Goal: Information Seeking & Learning: Learn about a topic

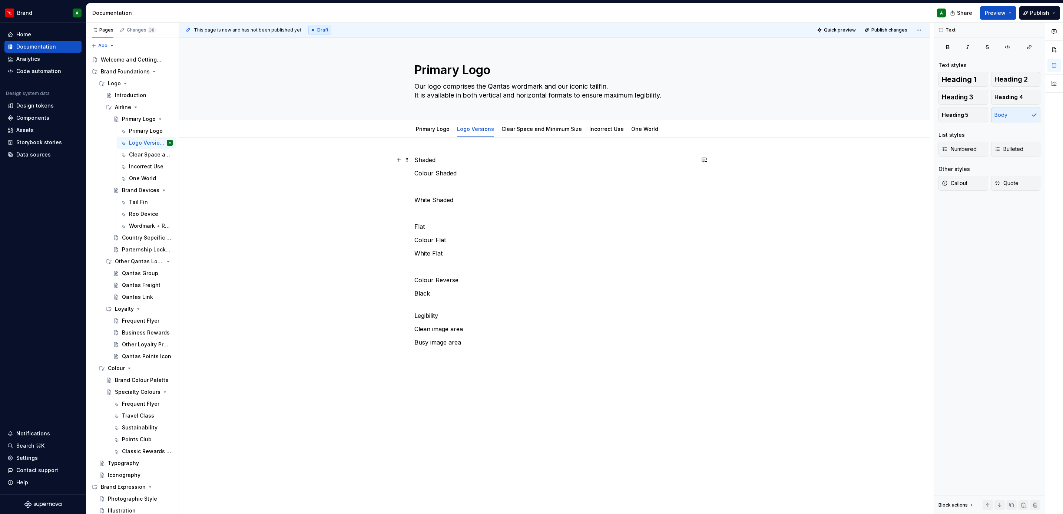
click at [424, 156] on p "Shaded" at bounding box center [554, 159] width 280 height 9
click at [1007, 77] on span "Heading 2" at bounding box center [1010, 79] width 33 height 7
click at [433, 175] on p "Colour Shaded" at bounding box center [554, 177] width 280 height 9
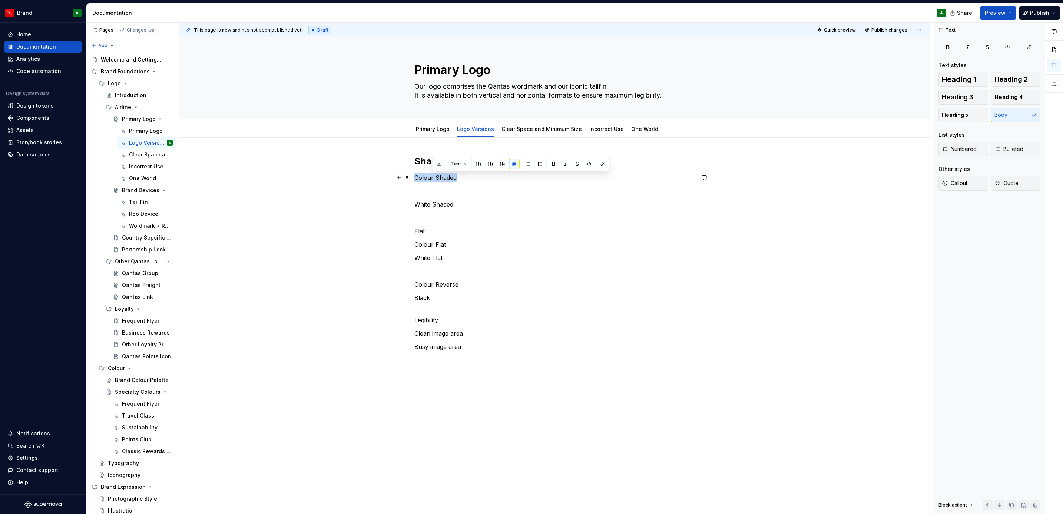
click at [433, 173] on p "Colour Shaded" at bounding box center [554, 177] width 280 height 9
click at [442, 194] on p at bounding box center [554, 190] width 280 height 9
click at [453, 207] on p "White Shaded" at bounding box center [554, 204] width 280 height 9
click at [459, 169] on div "Shaded Colour Shaded White Shaded Flat Colour Flat White Flat Colour Reverse Bl…" at bounding box center [554, 253] width 280 height 196
click at [461, 160] on h2 "Shaded" at bounding box center [554, 161] width 280 height 12
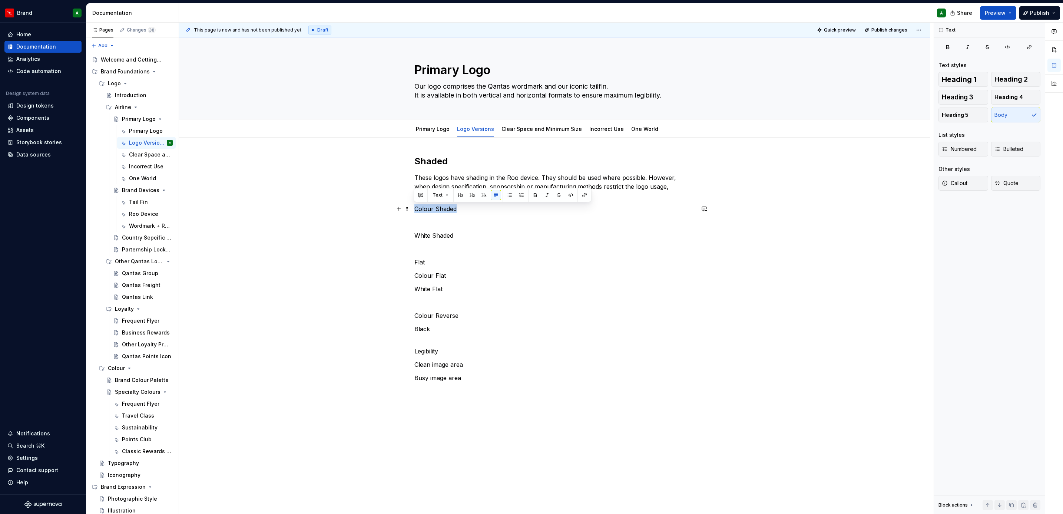
drag, startPoint x: 456, startPoint y: 208, endPoint x: 413, endPoint y: 209, distance: 43.4
click at [414, 209] on p "Colour Shaded" at bounding box center [554, 208] width 280 height 9
click at [977, 99] on button "Heading 3" at bounding box center [963, 97] width 50 height 15
click at [473, 243] on p "White Shaded" at bounding box center [554, 242] width 280 height 9
click at [508, 205] on div "Shaded These logos have shading in the Roo device. They should be used where po…" at bounding box center [554, 272] width 280 height 234
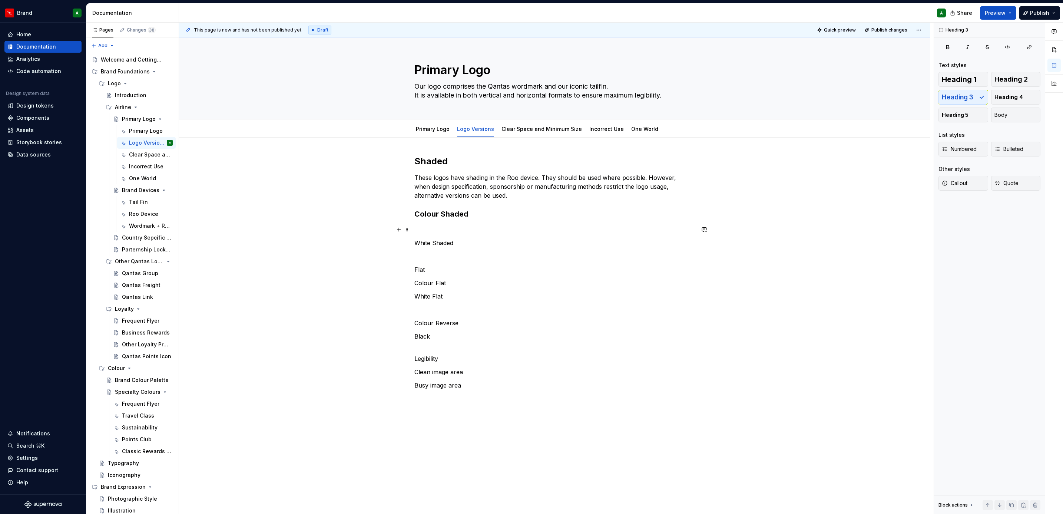
click at [470, 230] on p at bounding box center [554, 229] width 280 height 9
click at [461, 232] on p "White Shaded" at bounding box center [554, 229] width 280 height 9
click at [431, 241] on p at bounding box center [554, 242] width 280 height 9
click at [426, 213] on h3 "Colour Shaded" at bounding box center [554, 214] width 280 height 10
click at [436, 226] on p "White Shaded" at bounding box center [554, 229] width 280 height 9
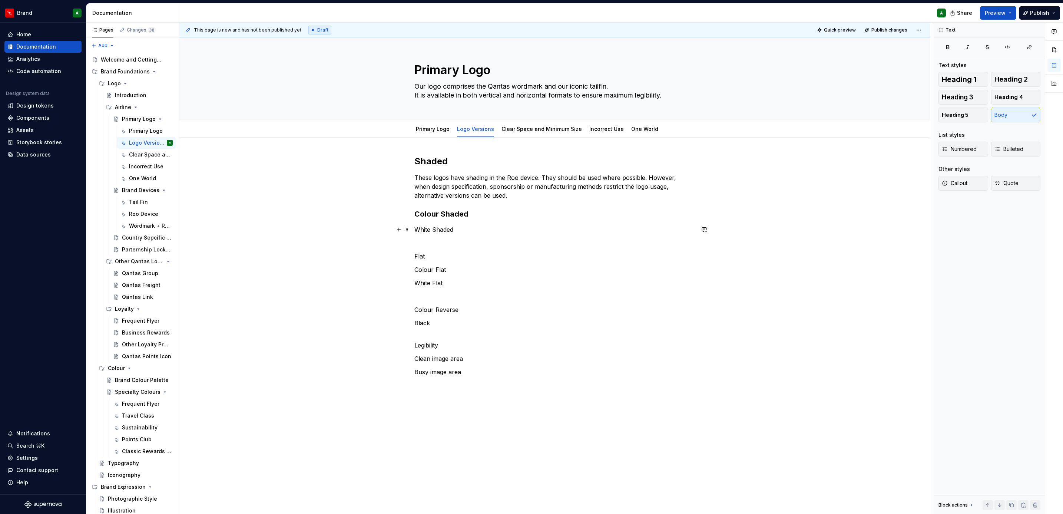
click at [436, 226] on p "White Shaded" at bounding box center [554, 229] width 280 height 9
click at [484, 249] on div "Shaded These logos have shading in the Roo device. They should be used where po…" at bounding box center [554, 265] width 280 height 221
click at [451, 247] on p at bounding box center [554, 242] width 280 height 9
click at [436, 246] on p at bounding box center [554, 242] width 280 height 9
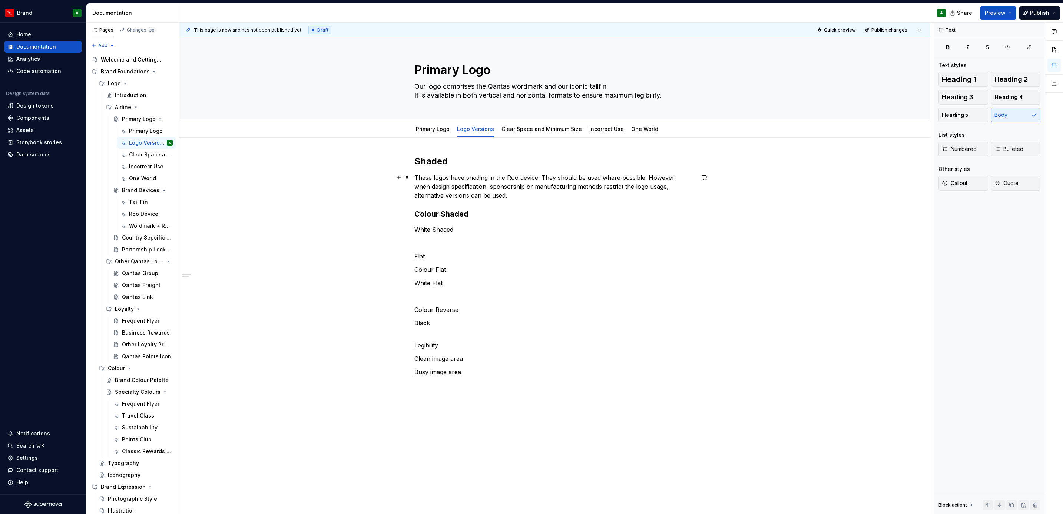
click at [405, 196] on div "Shaded These logos have shading in the Roo device. They should be used where po…" at bounding box center [554, 338] width 751 height 402
click at [421, 191] on p "These logos have shading in the Roo device. They should be used where possible.…" at bounding box center [554, 186] width 280 height 27
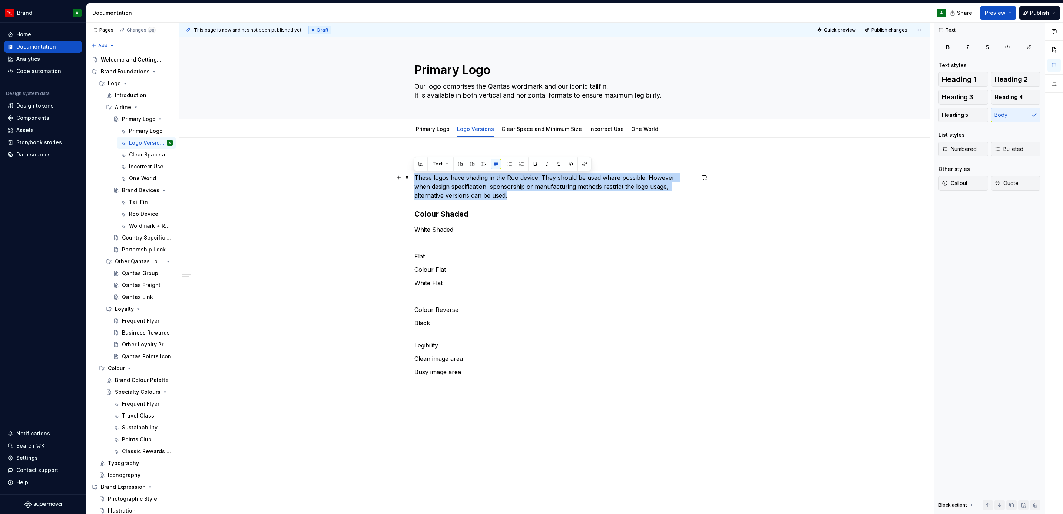
drag, startPoint x: 413, startPoint y: 180, endPoint x: 486, endPoint y: 195, distance: 74.5
click at [486, 195] on p "These logos have shading in the Roo device. They should be used where possible.…" at bounding box center [554, 186] width 280 height 27
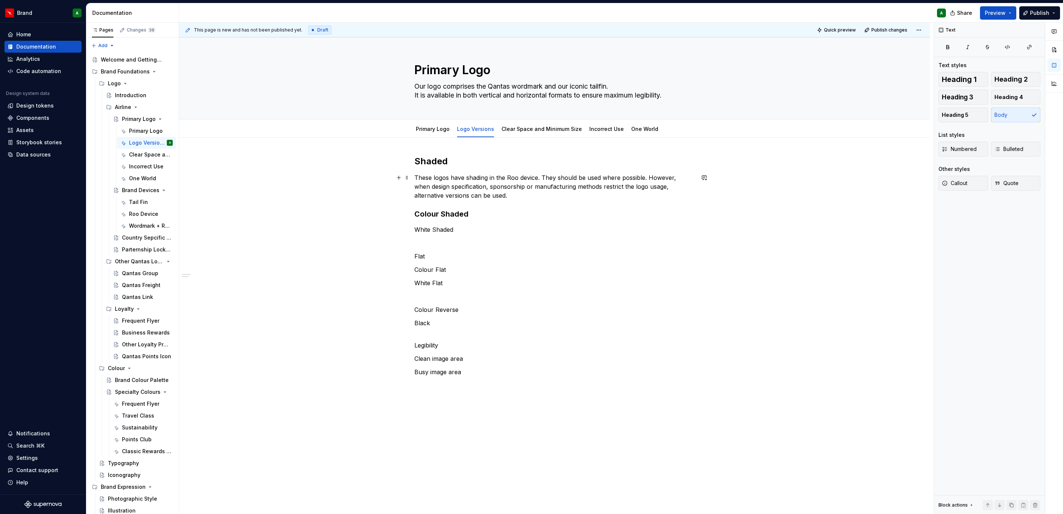
click at [646, 176] on p "These logos have shading in the Roo device. They should be used where possible.…" at bounding box center [554, 186] width 280 height 27
type textarea "*"
click at [517, 240] on div "Shaded These logos have shading in the Roo device. They should be used where po…" at bounding box center [554, 267] width 280 height 225
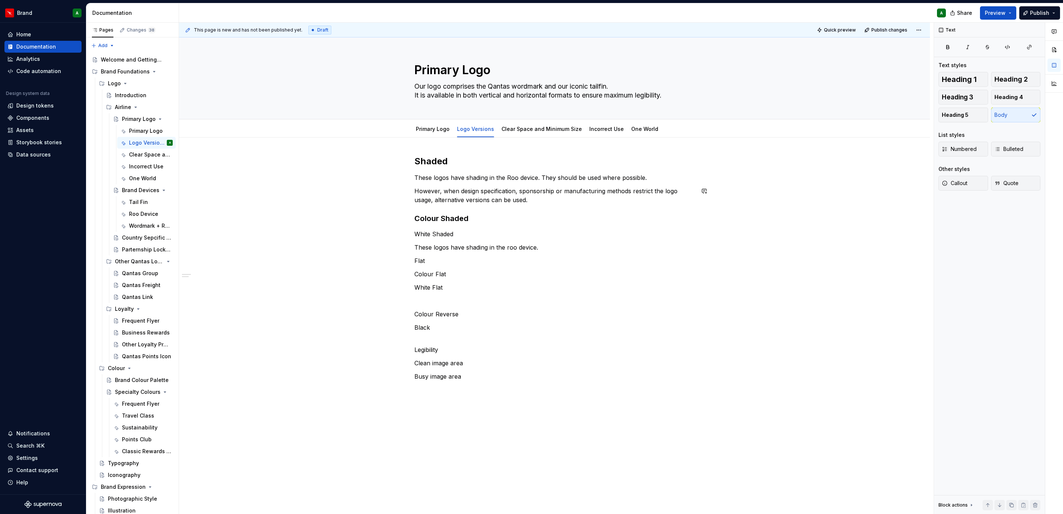
drag, startPoint x: 509, startPoint y: 186, endPoint x: 534, endPoint y: 187, distance: 24.8
click at [509, 186] on div "Shaded These logos have shading in the Roo device. They should be used where po…" at bounding box center [554, 267] width 280 height 225
click at [556, 204] on p "However, when design specification, sponsorship or manufacturing methods restri…" at bounding box center [554, 195] width 280 height 18
click at [451, 216] on h3 "Colour Shaded" at bounding box center [554, 218] width 280 height 10
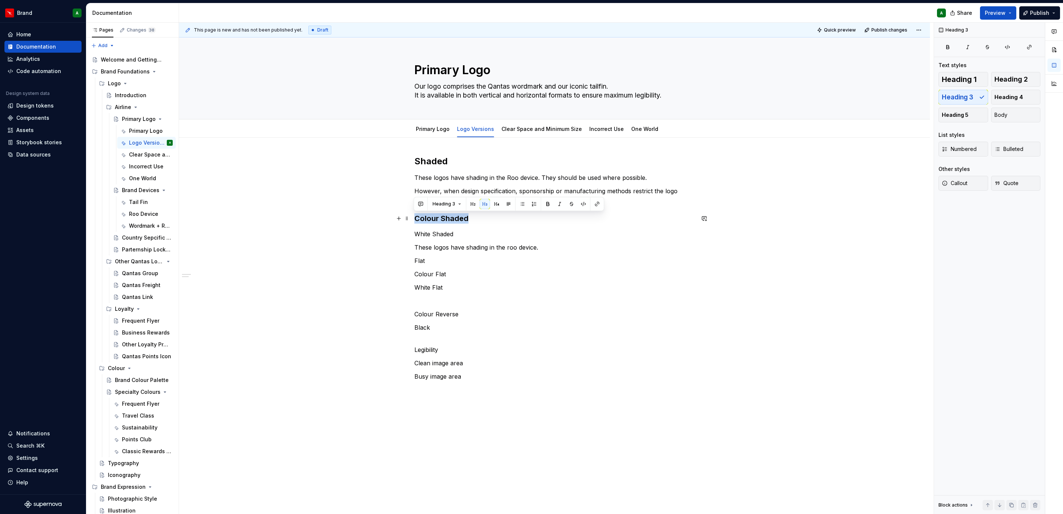
click at [451, 216] on h3 "Colour Shaded" at bounding box center [554, 218] width 280 height 10
click at [1012, 97] on span "Heading 4" at bounding box center [1008, 96] width 29 height 7
click at [436, 232] on p "White Shaded" at bounding box center [554, 232] width 280 height 9
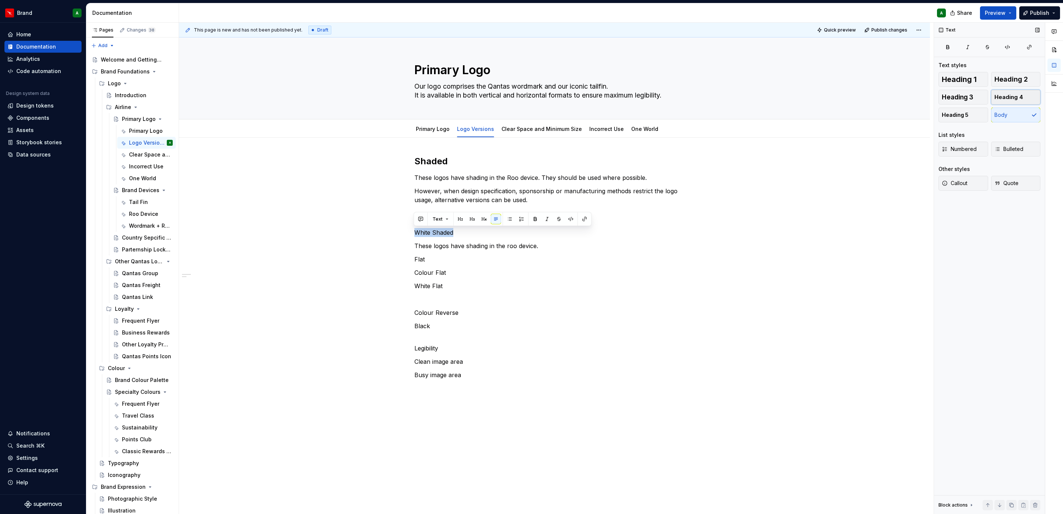
click at [1021, 100] on span "Heading 4" at bounding box center [1008, 96] width 29 height 7
click at [626, 297] on p at bounding box center [554, 300] width 280 height 9
click at [457, 249] on p "These logos have shading in the roo device." at bounding box center [554, 247] width 280 height 9
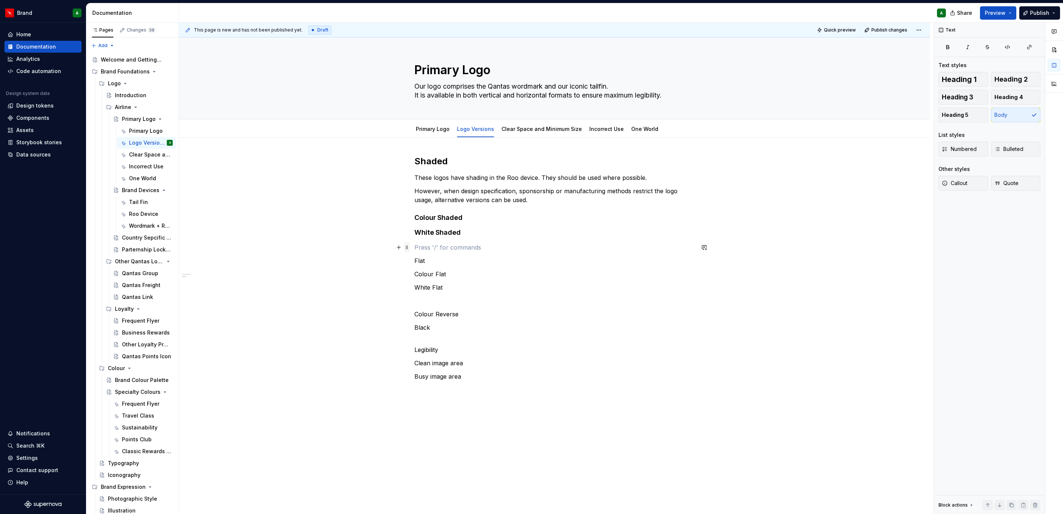
click at [405, 249] on span at bounding box center [407, 247] width 6 height 10
click at [436, 311] on div "Delete" at bounding box center [441, 312] width 48 height 7
click at [475, 235] on h4 "White Shaded" at bounding box center [554, 232] width 280 height 9
click at [431, 161] on h2 "Shaded" at bounding box center [554, 161] width 280 height 12
click at [421, 249] on p "Flat" at bounding box center [554, 247] width 280 height 9
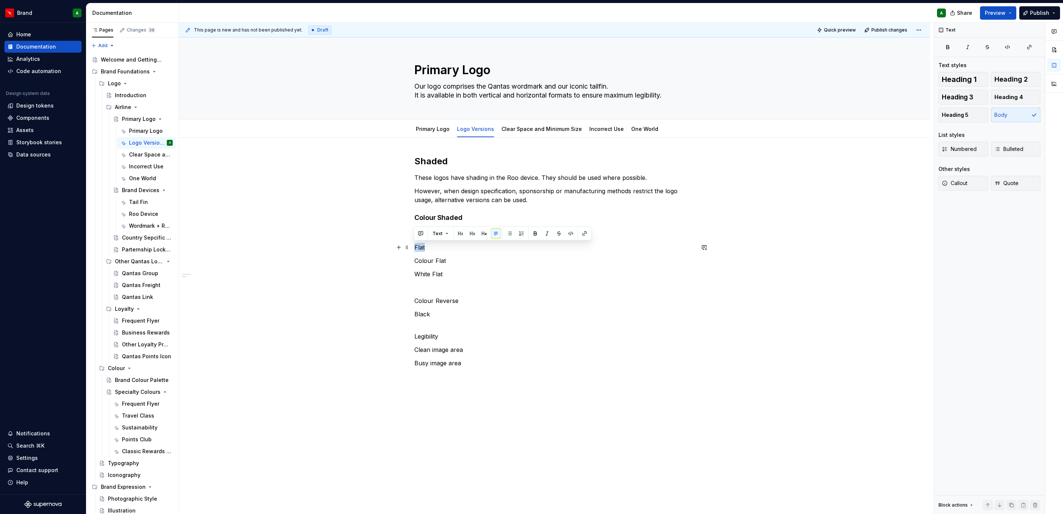
click at [422, 249] on p "Flat" at bounding box center [554, 247] width 280 height 9
click at [1018, 76] on span "Heading 2" at bounding box center [1010, 79] width 33 height 7
click at [528, 294] on p at bounding box center [554, 291] width 280 height 9
click at [428, 262] on p "Colour Flat" at bounding box center [554, 265] width 280 height 9
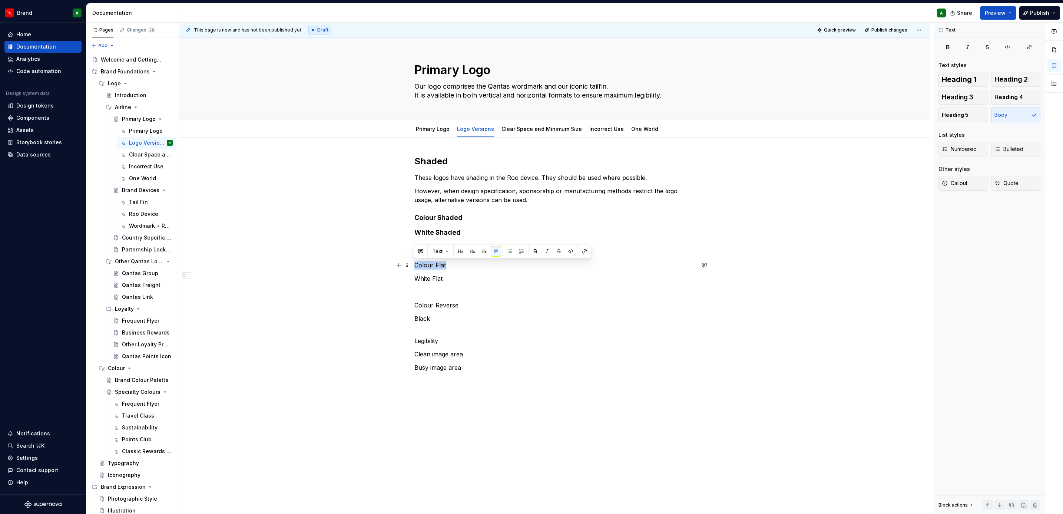
click at [428, 262] on p "Colour Flat" at bounding box center [554, 265] width 280 height 9
click at [1003, 99] on span "Heading 4" at bounding box center [1008, 96] width 29 height 7
click at [435, 281] on p "White Flat" at bounding box center [554, 279] width 280 height 9
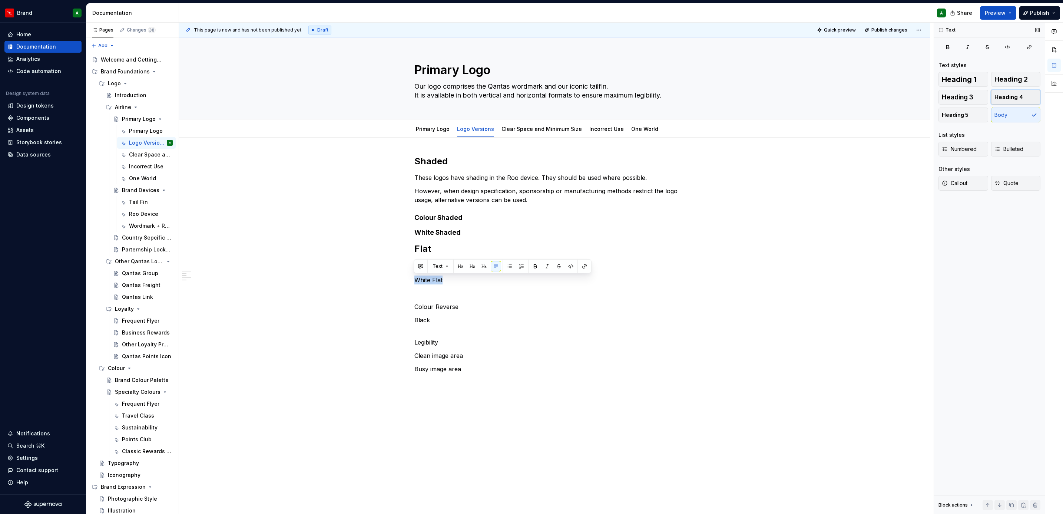
click at [1008, 100] on span "Heading 4" at bounding box center [1008, 96] width 29 height 7
click at [620, 313] on div "Shaded These logos have shading in the Roo device. They should be used where po…" at bounding box center [554, 264] width 280 height 219
click at [445, 308] on p "Colour Reverse" at bounding box center [554, 308] width 280 height 9
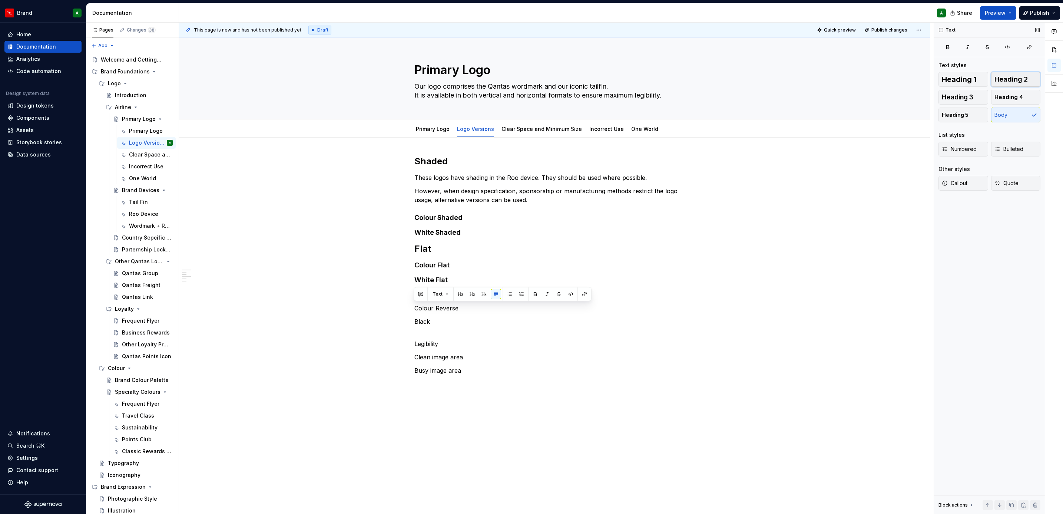
click at [1002, 77] on span "Heading 2" at bounding box center [1010, 79] width 33 height 7
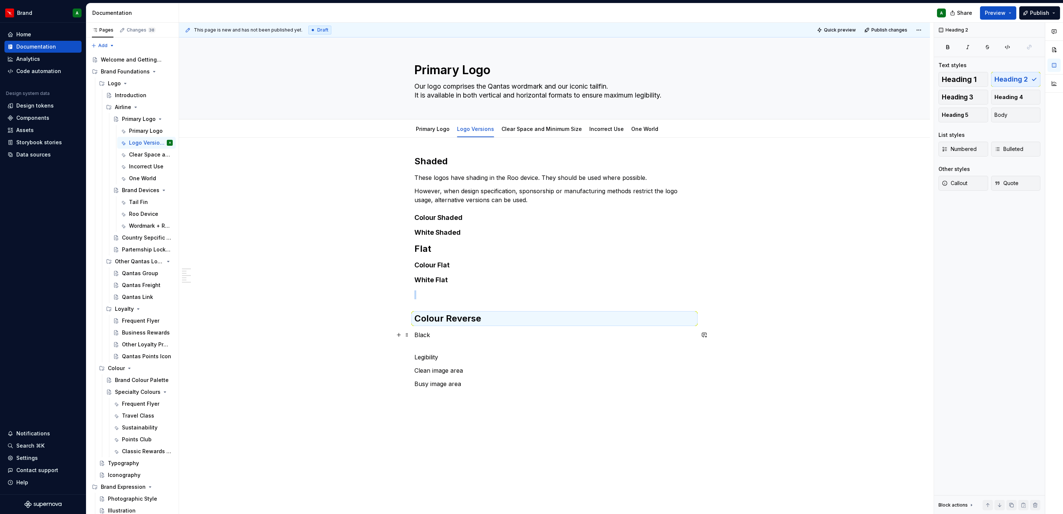
click at [415, 334] on p "Black" at bounding box center [554, 334] width 280 height 9
click at [416, 334] on p "Black" at bounding box center [554, 334] width 280 height 9
click at [1003, 80] on span "Heading 2" at bounding box center [1010, 79] width 33 height 7
click at [643, 349] on p "Legibility" at bounding box center [554, 357] width 280 height 18
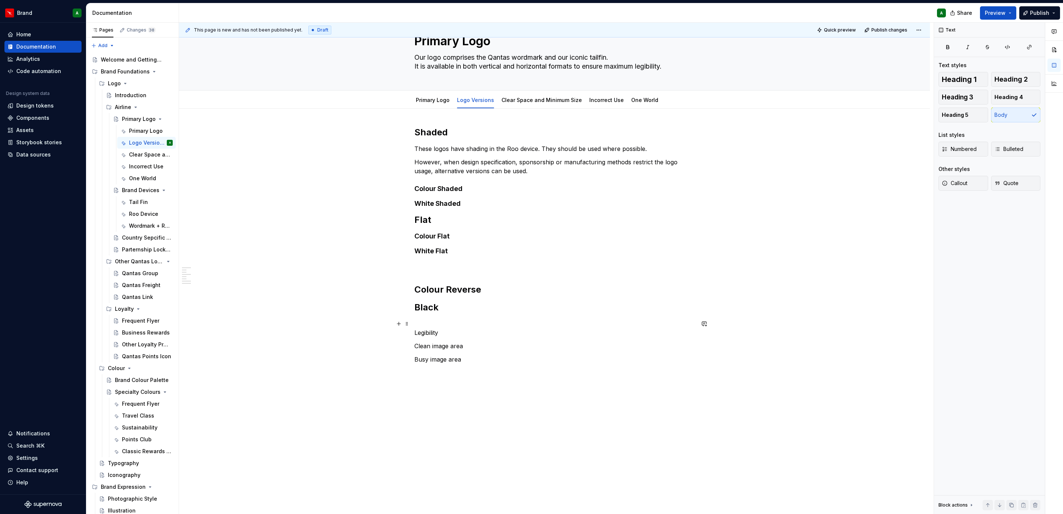
scroll to position [42, 0]
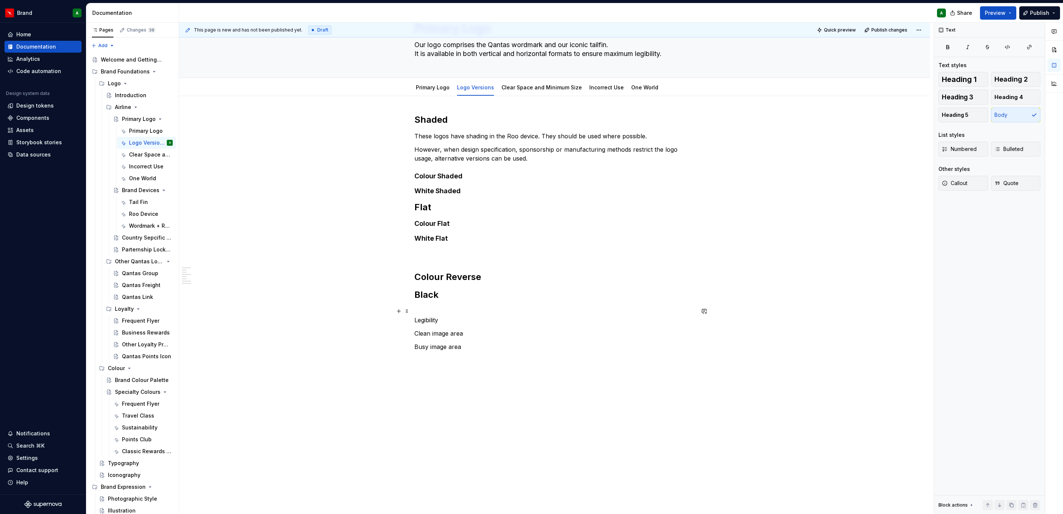
click at [433, 317] on p "Legibility" at bounding box center [554, 315] width 280 height 18
click at [999, 78] on span "Heading 2" at bounding box center [1010, 79] width 33 height 7
click at [443, 338] on p "Clean image area" at bounding box center [554, 340] width 280 height 9
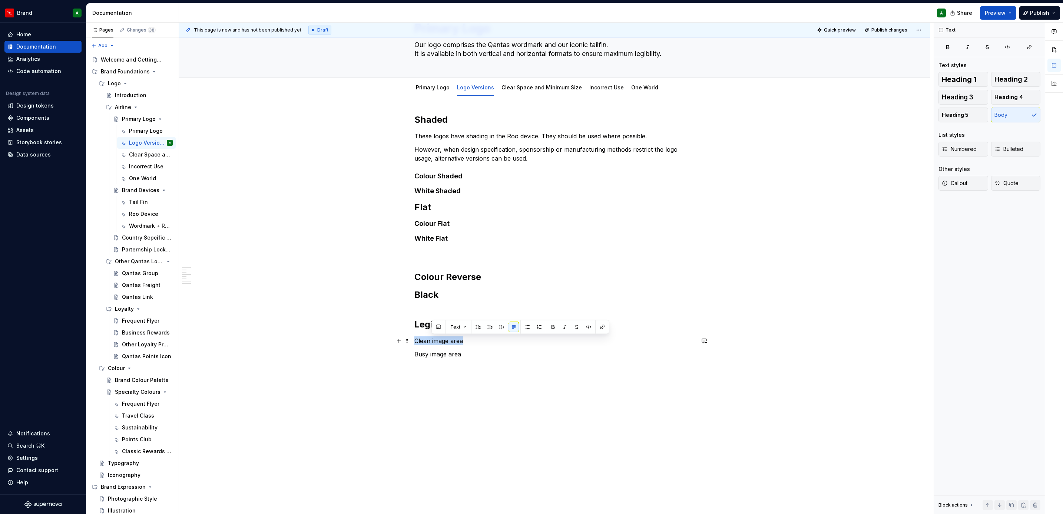
click at [443, 338] on p "Clean image area" at bounding box center [554, 340] width 280 height 9
click at [1022, 97] on span "Heading 4" at bounding box center [1008, 96] width 29 height 7
click at [455, 361] on div "Shaded These logos have shading in the Roo device. They should be used where po…" at bounding box center [554, 241] width 280 height 255
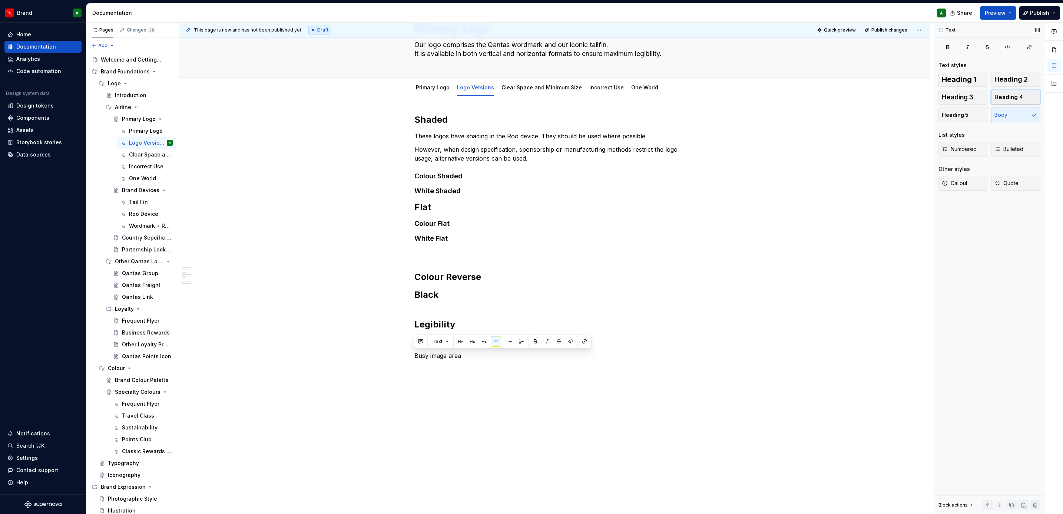
click at [1027, 95] on button "Heading 4" at bounding box center [1016, 97] width 50 height 15
click at [708, 284] on div "Shaded These logos have shading in the Roo device. They should be used where po…" at bounding box center [554, 309] width 751 height 427
click at [462, 301] on h2 "Black" at bounding box center [554, 295] width 280 height 12
click at [435, 308] on h2 "Legibility" at bounding box center [554, 318] width 280 height 24
click at [481, 292] on h2 "Black" at bounding box center [554, 295] width 280 height 12
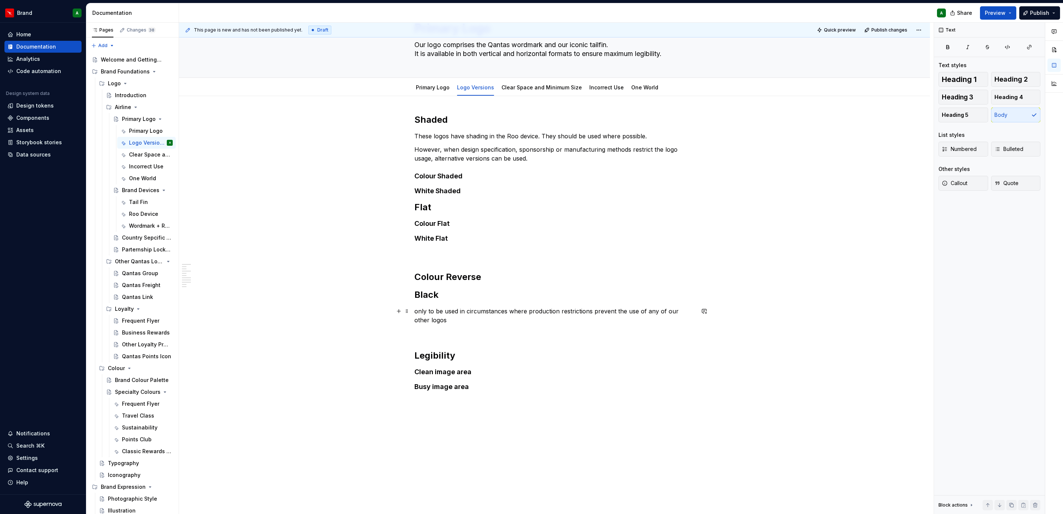
click at [416, 312] on p "only to be used in circumstances where production restrictions prevent the use …" at bounding box center [554, 315] width 280 height 18
click at [496, 275] on h2 "Colour Reverse" at bounding box center [554, 277] width 280 height 12
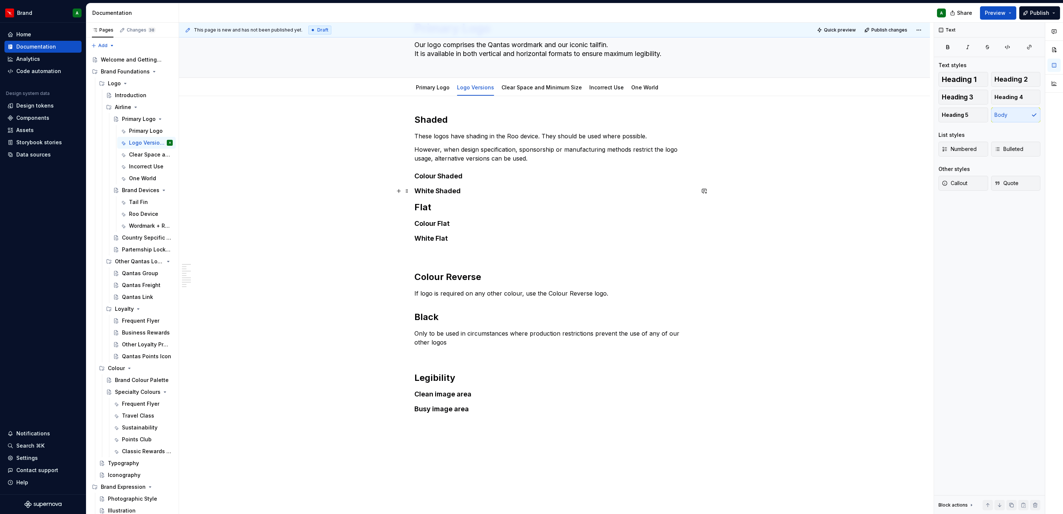
click at [517, 192] on h4 "White Shaded" at bounding box center [554, 190] width 280 height 9
click at [486, 202] on h2 "Flat" at bounding box center [554, 207] width 280 height 12
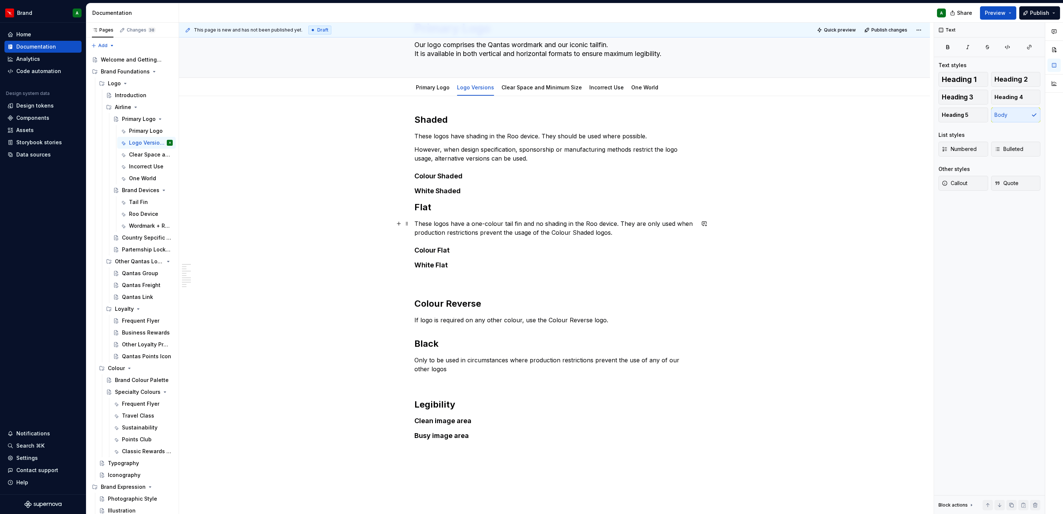
click at [617, 226] on p "These logos have a one-colour tail fin and no shading in the Roo device. They a…" at bounding box center [554, 228] width 280 height 18
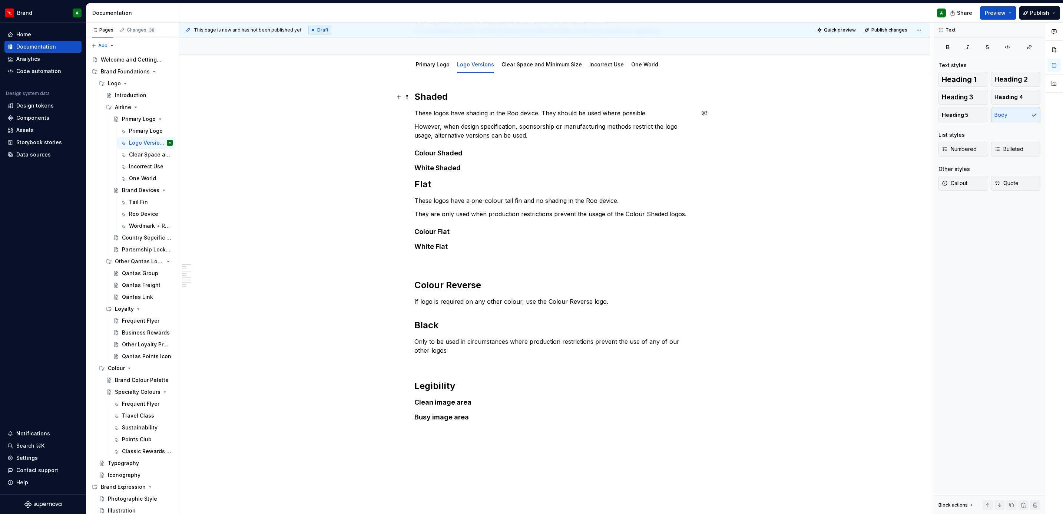
scroll to position [0, 0]
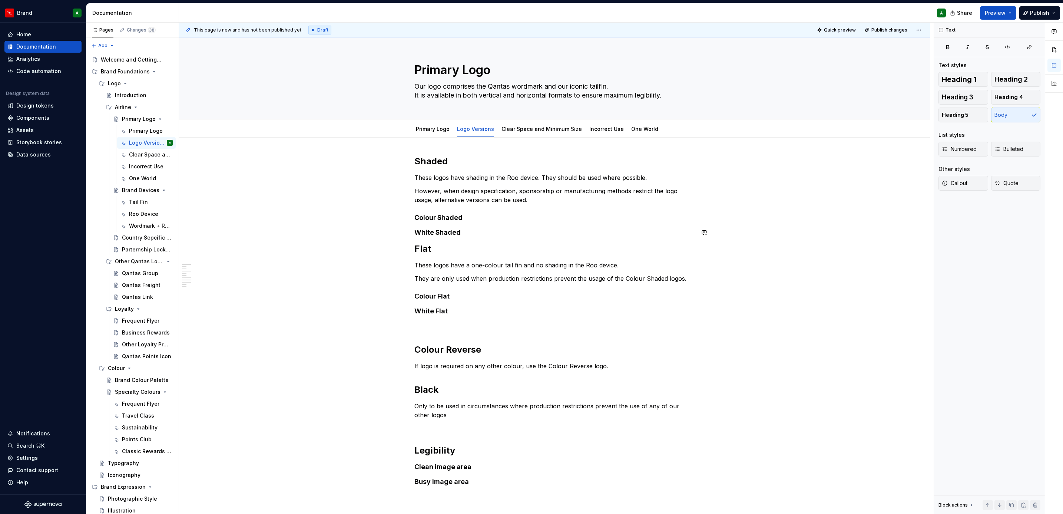
click at [470, 239] on div "Shaded These logos have shading in the Roo device. They should be used where po…" at bounding box center [554, 320] width 280 height 331
click at [469, 234] on h4 "White Shaded" at bounding box center [554, 232] width 280 height 9
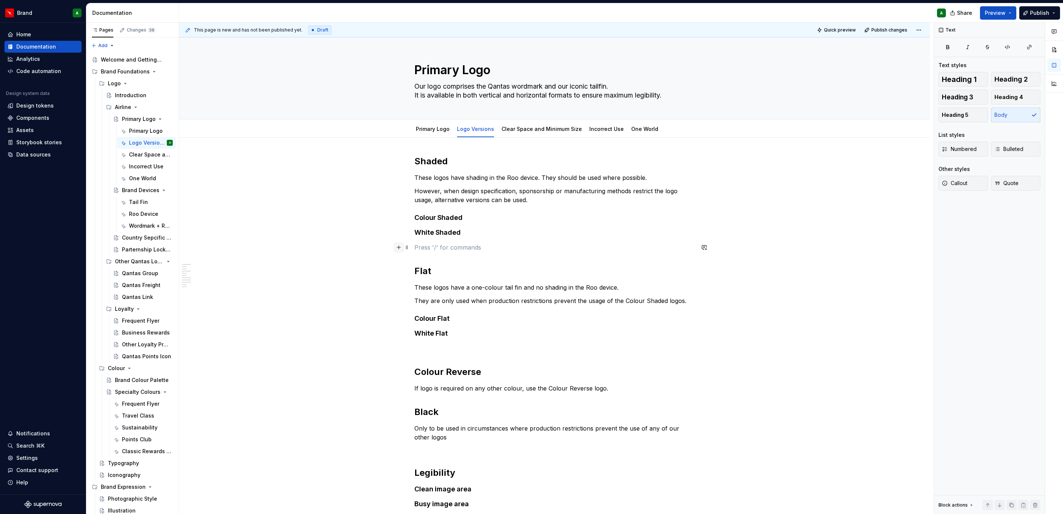
click at [400, 251] on button "button" at bounding box center [399, 247] width 10 height 10
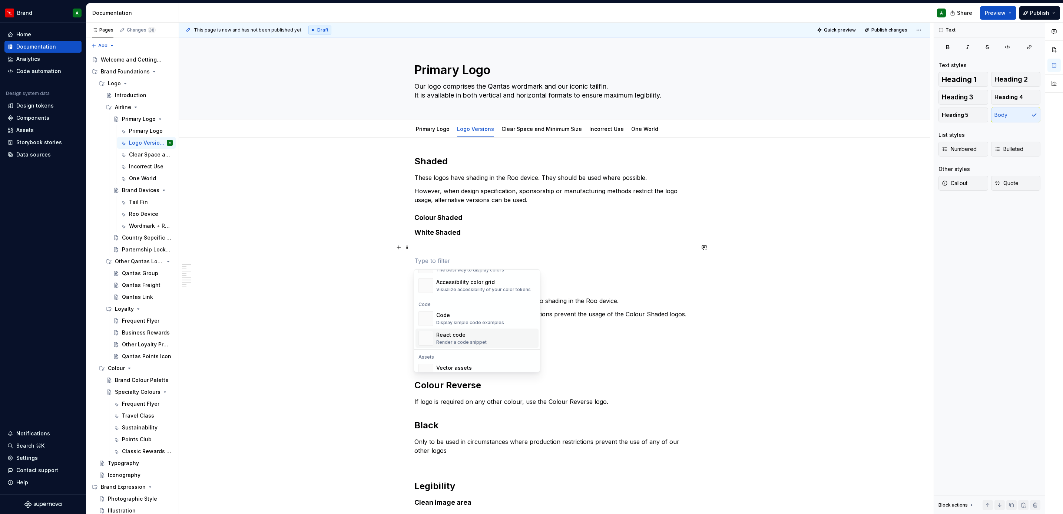
scroll to position [739, 0]
click at [579, 261] on p at bounding box center [554, 260] width 280 height 9
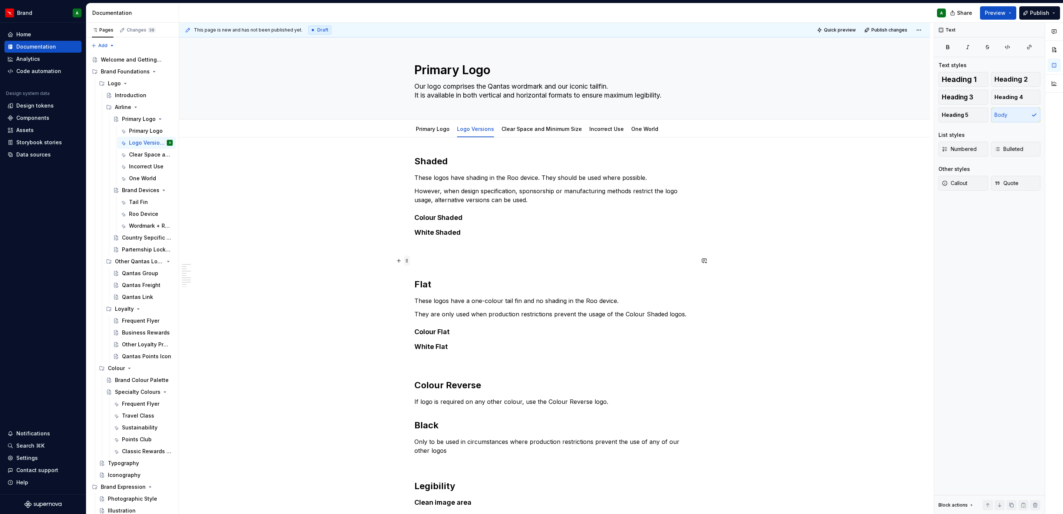
click at [404, 260] on span at bounding box center [407, 260] width 6 height 10
click at [434, 325] on div "Delete" at bounding box center [441, 326] width 48 height 7
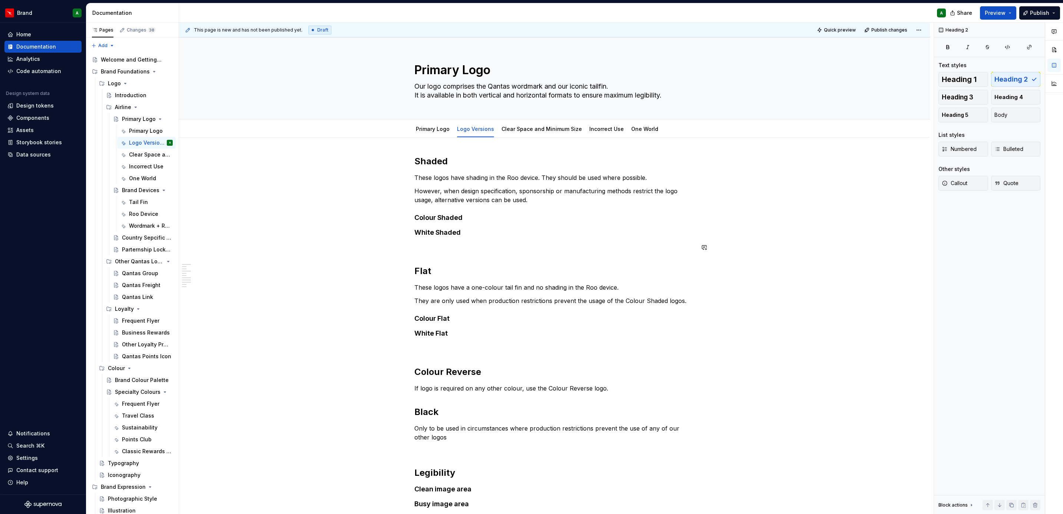
click at [438, 253] on div "Shaded These logos have shading in the Roo device. They should be used where po…" at bounding box center [554, 331] width 280 height 353
click at [425, 251] on p at bounding box center [554, 247] width 280 height 9
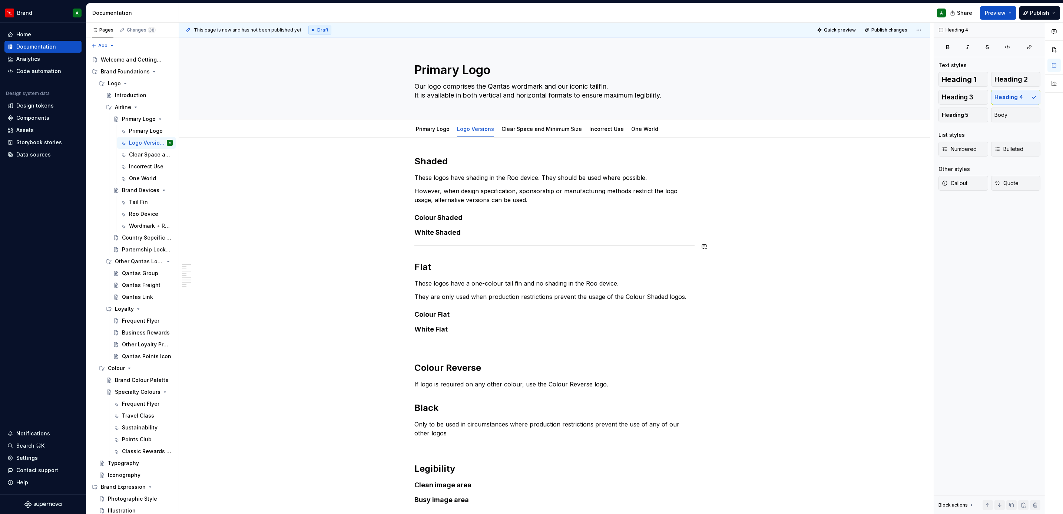
click at [486, 239] on div "Shaded These logos have shading in the Roo device. They should be used where po…" at bounding box center [554, 329] width 280 height 349
click at [480, 242] on div "Shaded These logos have shading in the Roo device. They should be used where po…" at bounding box center [554, 329] width 280 height 349
click at [473, 246] on div at bounding box center [554, 245] width 280 height 5
click at [461, 255] on div "Shaded These logos have shading in the Roo device. They should be used where po…" at bounding box center [554, 329] width 280 height 349
click at [443, 245] on hr at bounding box center [554, 245] width 280 height 0
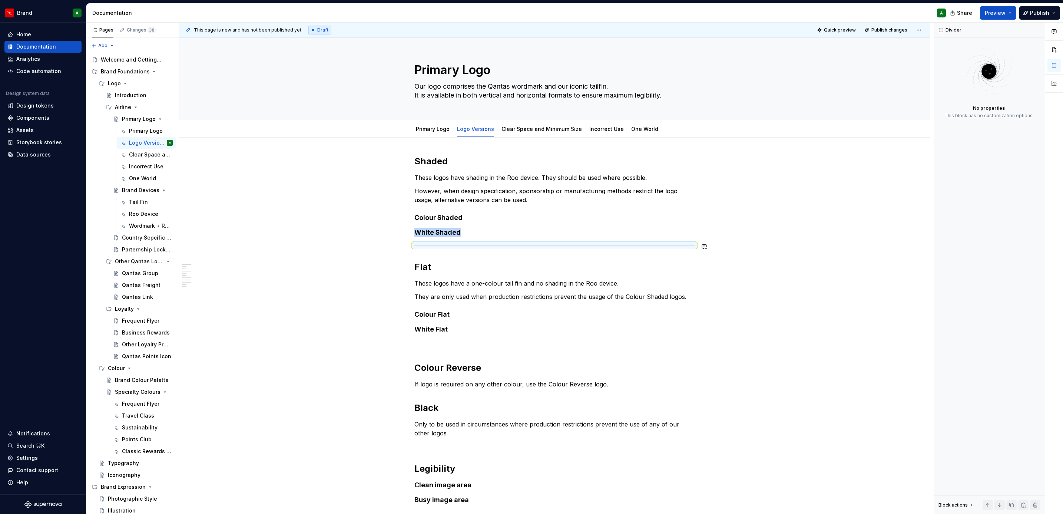
copy h4 "White Shaded"
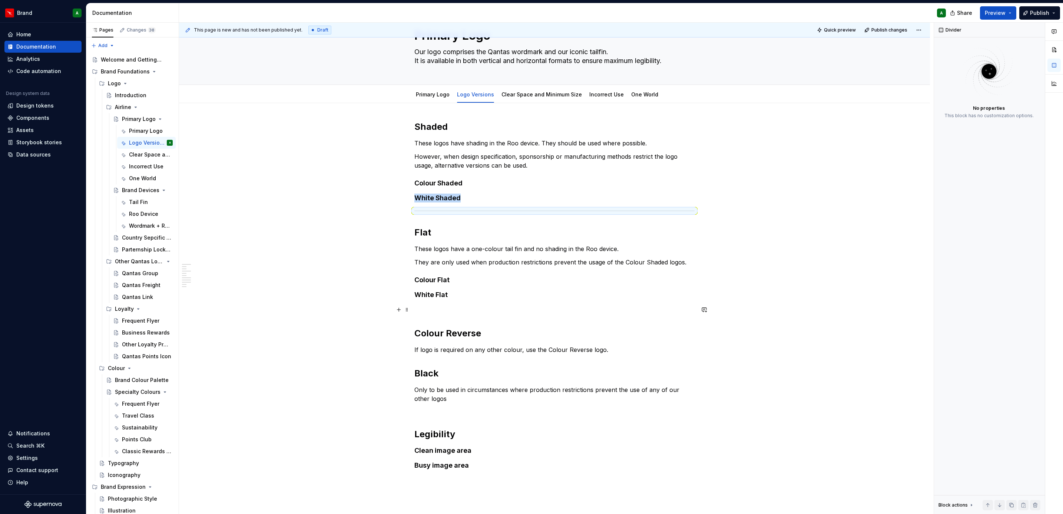
scroll to position [35, 0]
click at [497, 307] on p at bounding box center [554, 309] width 280 height 9
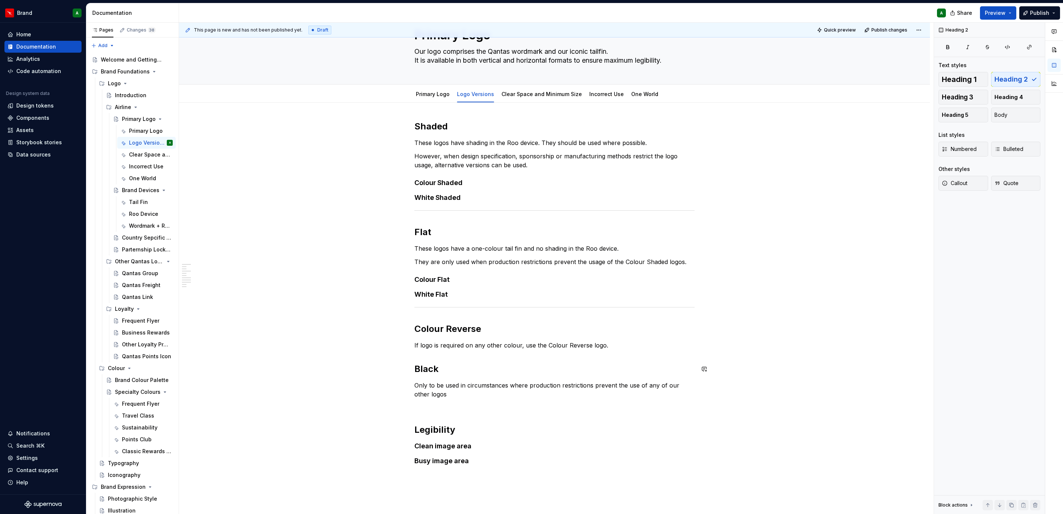
click at [446, 351] on div "Shaded These logos have shading in the Roo device. They should be used where po…" at bounding box center [554, 292] width 280 height 345
click at [411, 356] on div "Shaded These logos have shading in the Roo device. They should be used where po…" at bounding box center [554, 366] width 751 height 526
click at [615, 346] on p "If logo is required on any other colour, use the Colour Reverse logo." at bounding box center [554, 345] width 280 height 9
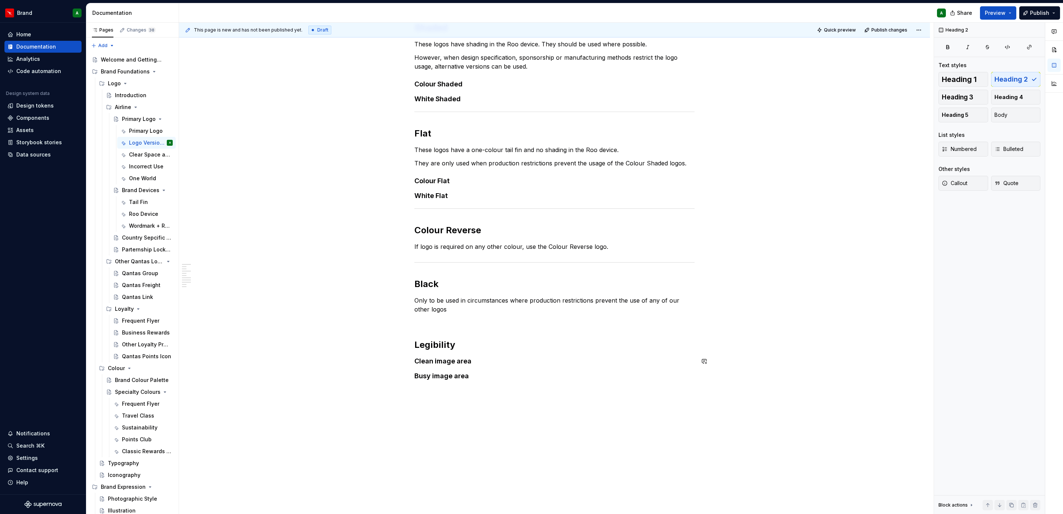
scroll to position [134, 0]
click at [464, 326] on div "Shaded These logos have shading in the Roo device. They should be used where po…" at bounding box center [554, 200] width 280 height 358
click at [455, 335] on h2 at bounding box center [554, 333] width 280 height 12
click at [455, 335] on div "Shaded These logos have shading in the Roo device. They should be used where po…" at bounding box center [554, 207] width 280 height 372
click at [460, 335] on div "Shaded These logos have shading in the Roo device. They should be used where po…" at bounding box center [554, 207] width 280 height 372
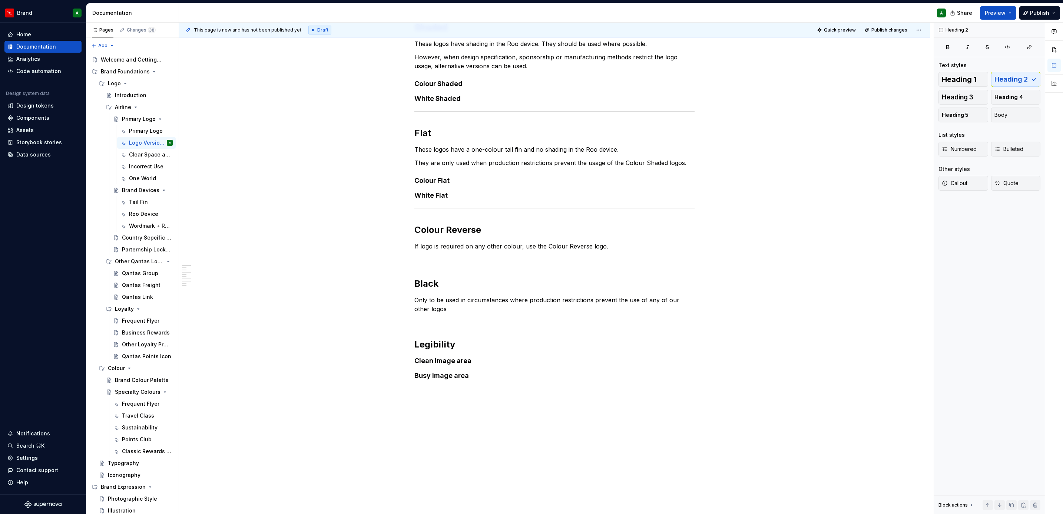
click at [481, 322] on div "Shaded These logos have shading in the Roo device. They should be used where po…" at bounding box center [554, 200] width 280 height 358
click at [412, 344] on div "Shaded These logos have shading in the Roo device. They should be used where po…" at bounding box center [554, 273] width 751 height 539
click at [446, 316] on div "Shaded These logos have shading in the Roo device. They should be used where po…" at bounding box center [554, 194] width 280 height 347
click at [437, 308] on p "Only to be used in circumstances where production restrictions prevent the use …" at bounding box center [554, 304] width 280 height 18
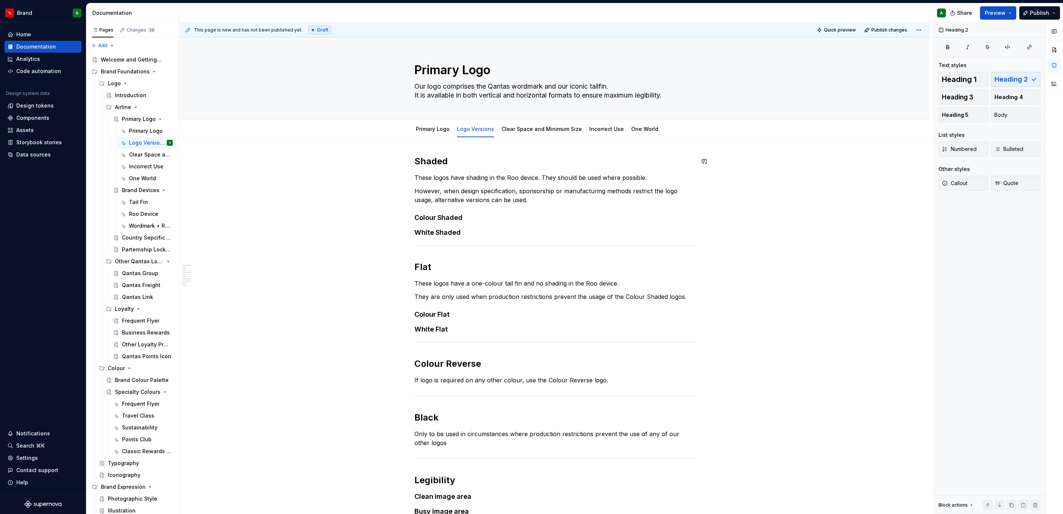
click at [418, 147] on div "Shaded These logos have shading in the Roo device. They should be used where po…" at bounding box center [554, 407] width 751 height 541
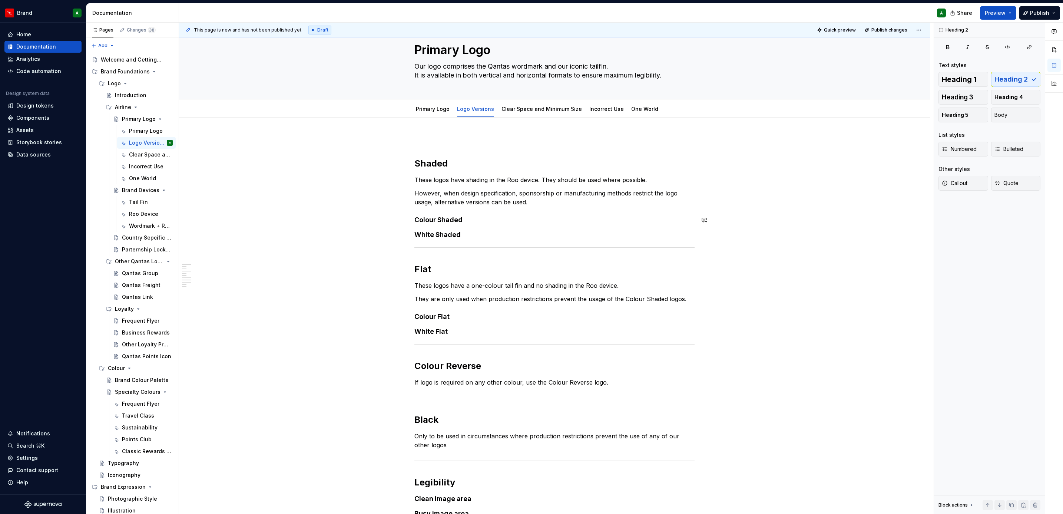
scroll to position [24, 0]
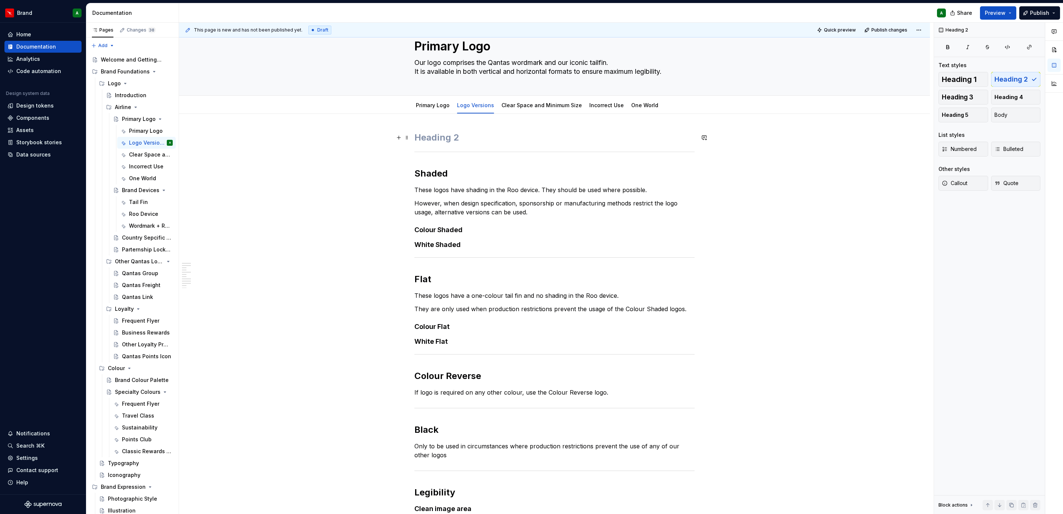
click at [434, 140] on h2 at bounding box center [554, 138] width 280 height 12
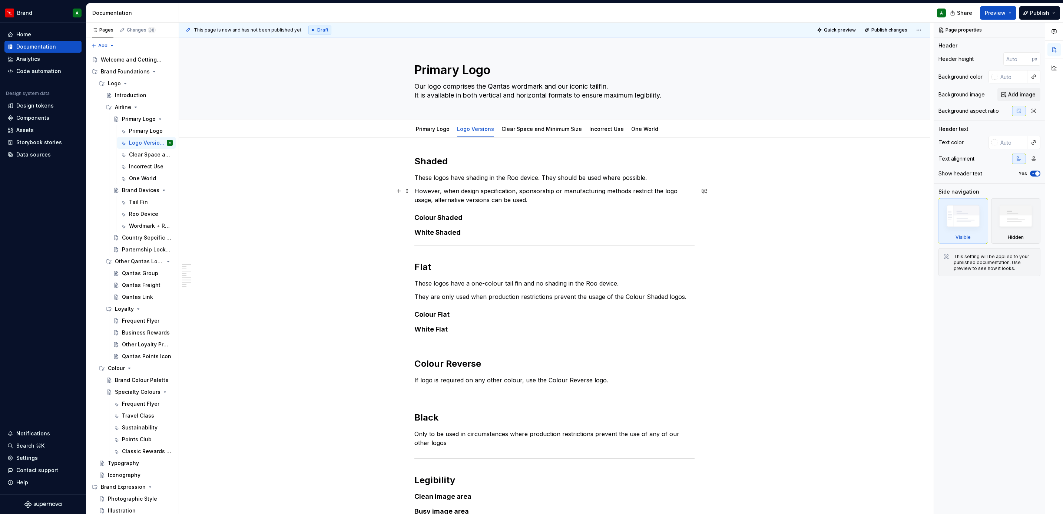
scroll to position [0, 0]
click at [433, 132] on div "Primary Logo" at bounding box center [433, 128] width 34 height 7
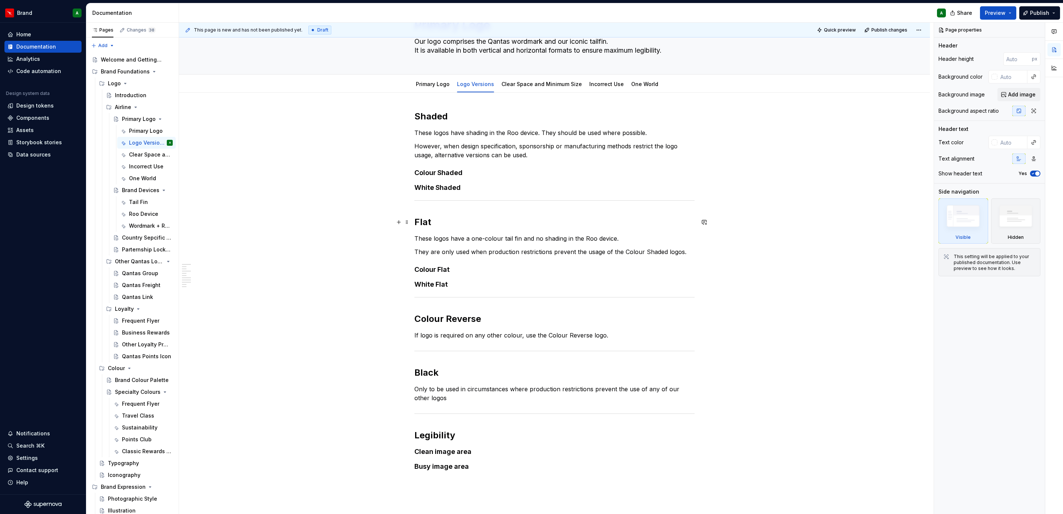
scroll to position [44, 0]
click at [465, 440] on h2 "Legibility" at bounding box center [554, 436] width 280 height 12
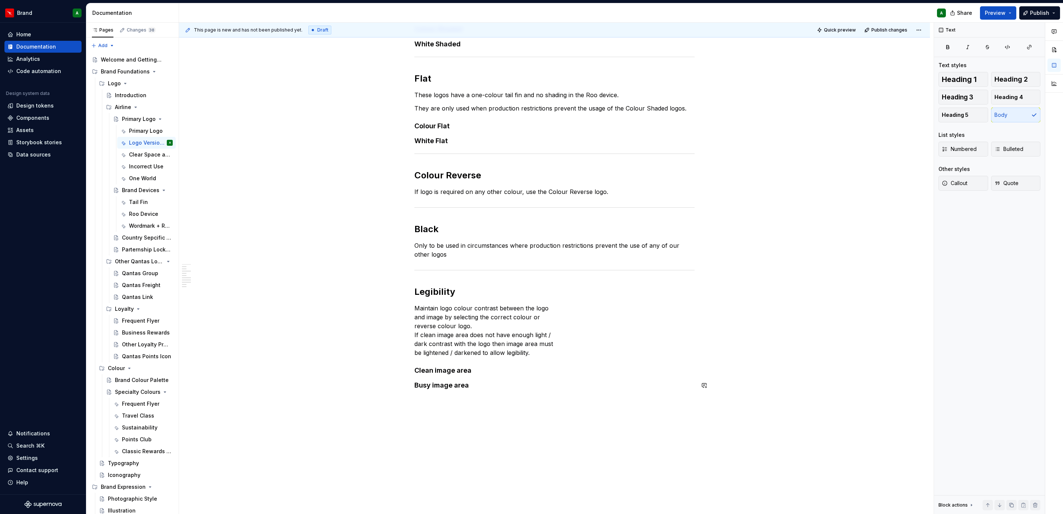
scroll to position [189, 0]
click at [550, 308] on p "Maintain logo colour contrast between the logo and image by selecting the corre…" at bounding box center [554, 329] width 280 height 53
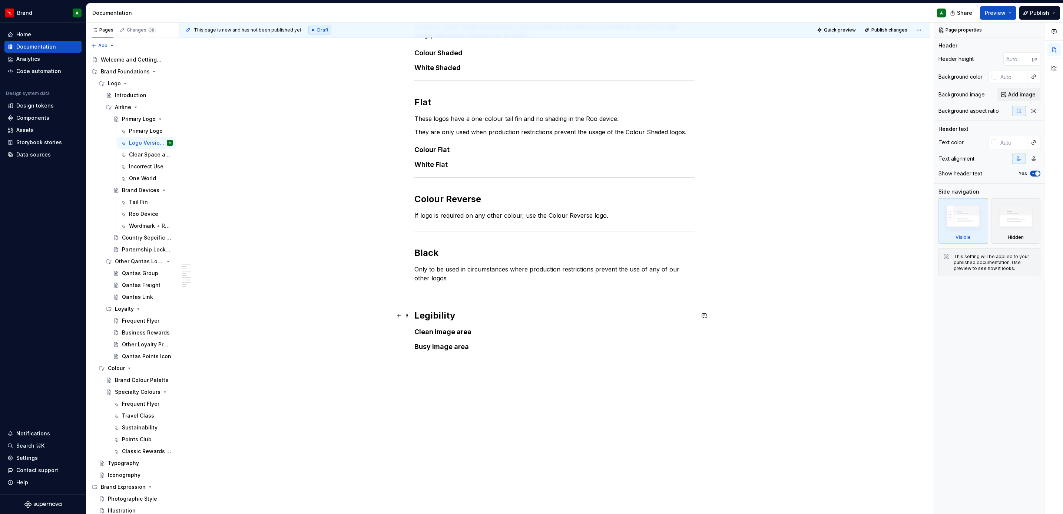
click at [481, 315] on h2 "Legibility" at bounding box center [554, 315] width 280 height 12
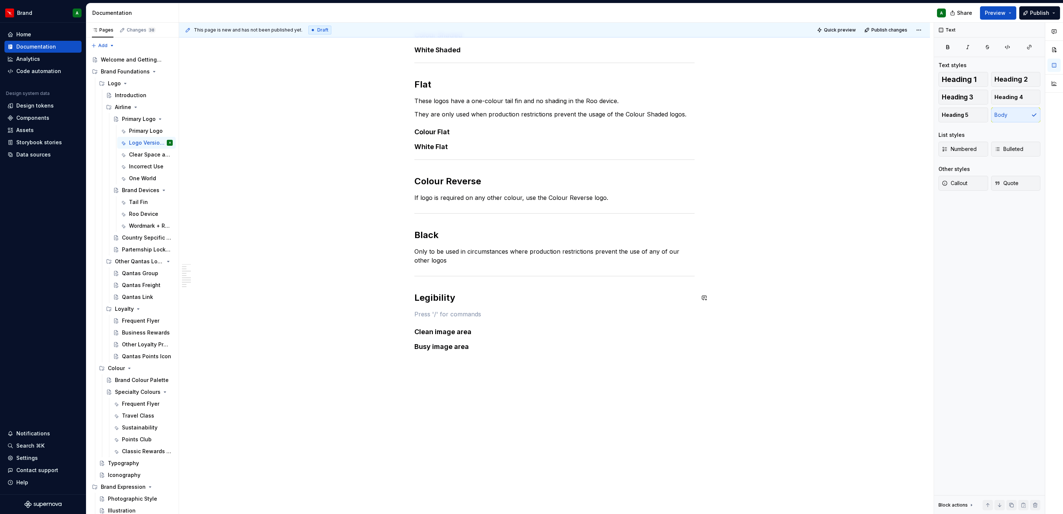
scroll to position [189, 0]
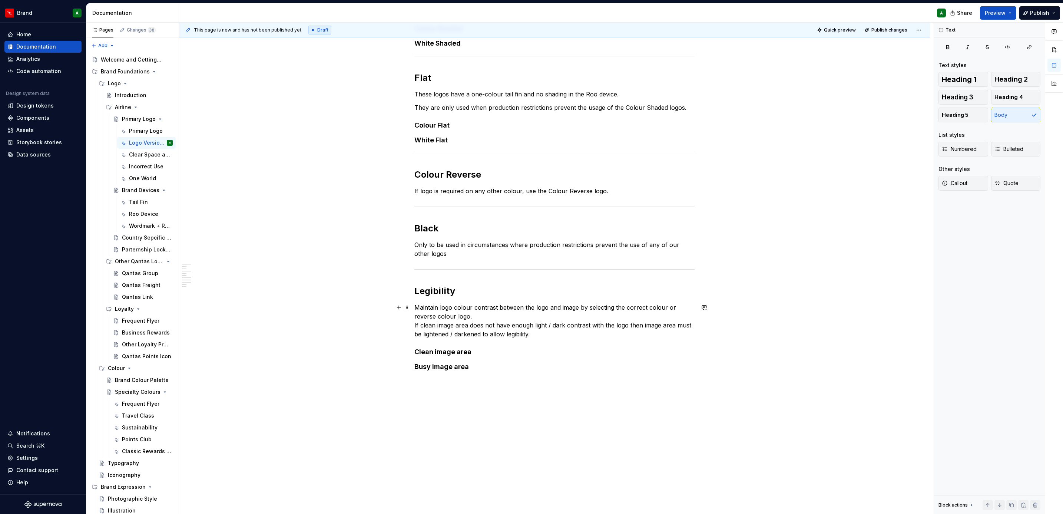
click at [484, 315] on p "Maintain logo colour contrast between the logo and image by selecting the corre…" at bounding box center [554, 321] width 280 height 36
click at [546, 347] on div "Shaded These logos have shading in the Roo device. They should be used where po…" at bounding box center [554, 168] width 280 height 405
click at [484, 354] on h4 "Clean image area" at bounding box center [554, 351] width 280 height 9
click at [492, 406] on div "Shaded These logos have shading in the Roo device. They should be used where po…" at bounding box center [554, 188] width 280 height 445
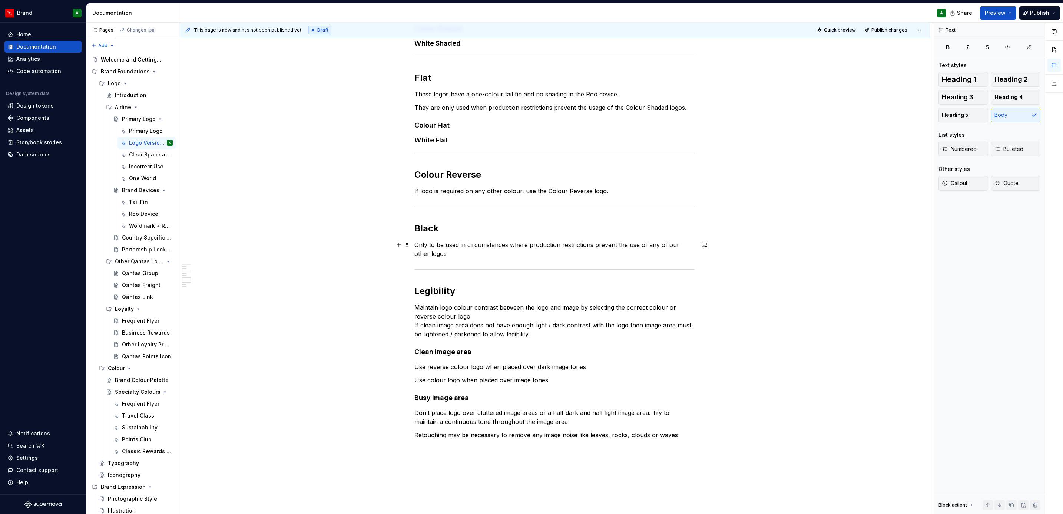
click at [487, 258] on div "Shaded These logos have shading in the Roo device. They should be used where po…" at bounding box center [554, 202] width 280 height 473
click at [491, 265] on div "Shaded These logos have shading in the Roo device. They should be used where po…" at bounding box center [554, 202] width 280 height 473
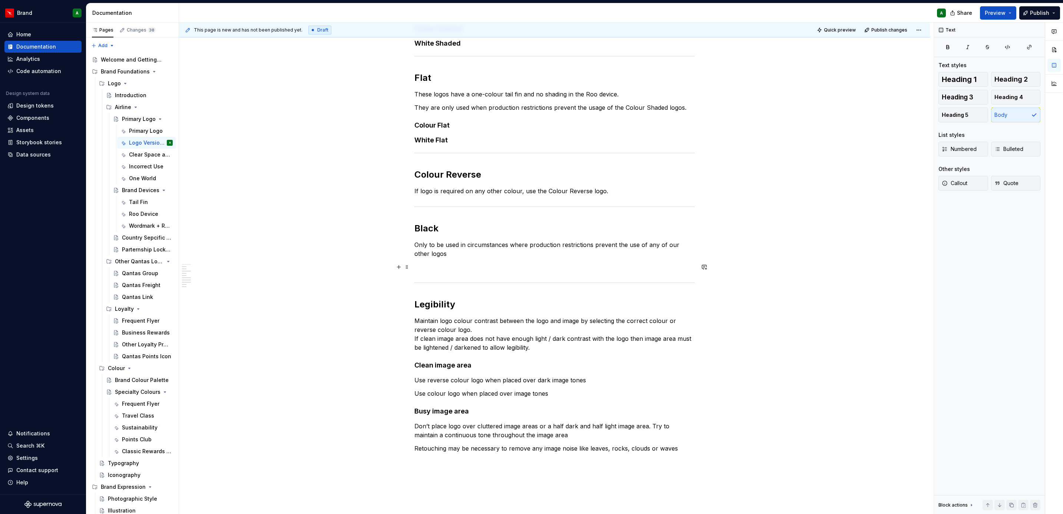
click at [447, 272] on div "Shaded These logos have shading in the Roo device. They should be used where po…" at bounding box center [554, 209] width 280 height 486
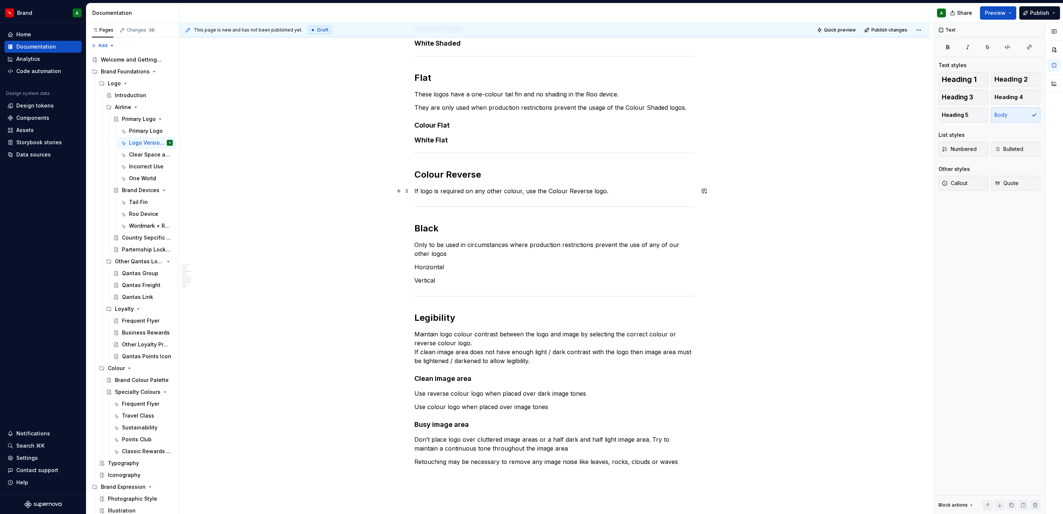
click at [626, 187] on p "If logo is required on any other colour, use the Colour Reverse logo." at bounding box center [554, 190] width 280 height 9
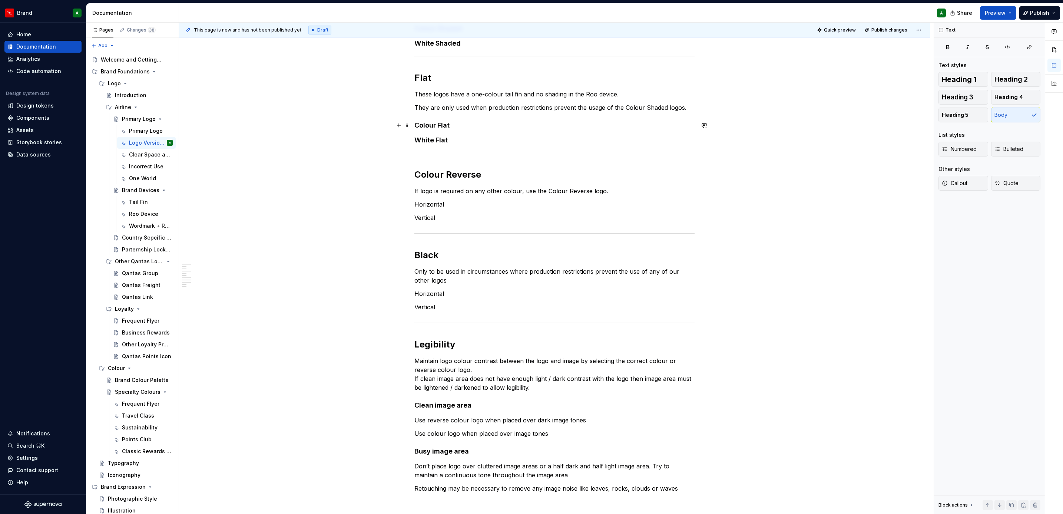
click at [471, 125] on h4 "Colour Flat" at bounding box center [554, 125] width 280 height 9
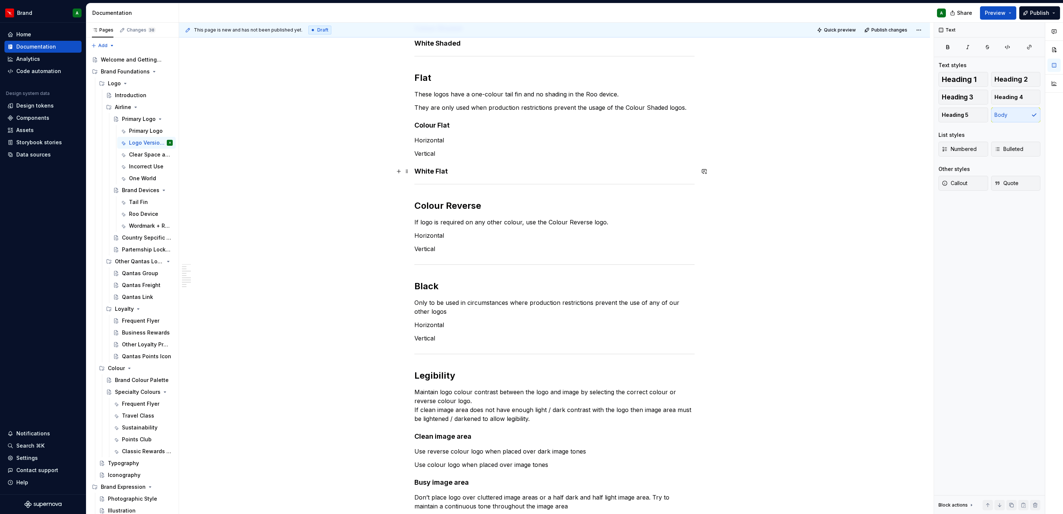
click at [467, 172] on h4 "White Flat" at bounding box center [554, 171] width 280 height 9
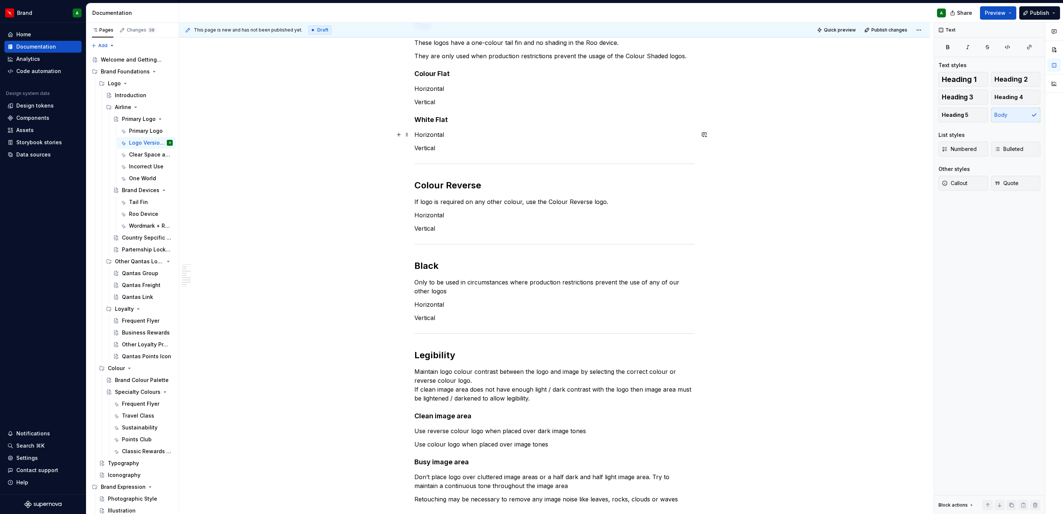
scroll to position [175, 0]
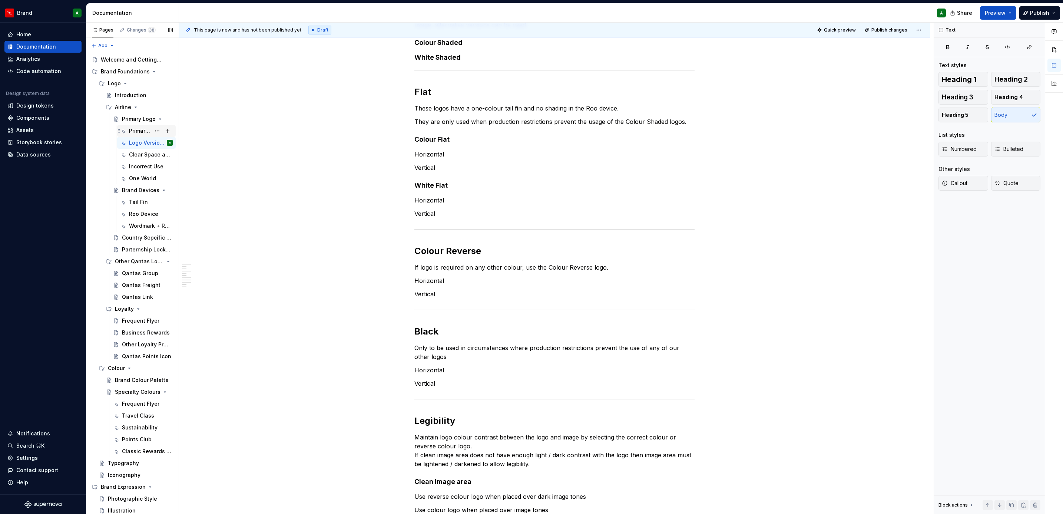
click at [134, 132] on div "Primary Logo" at bounding box center [139, 130] width 21 height 7
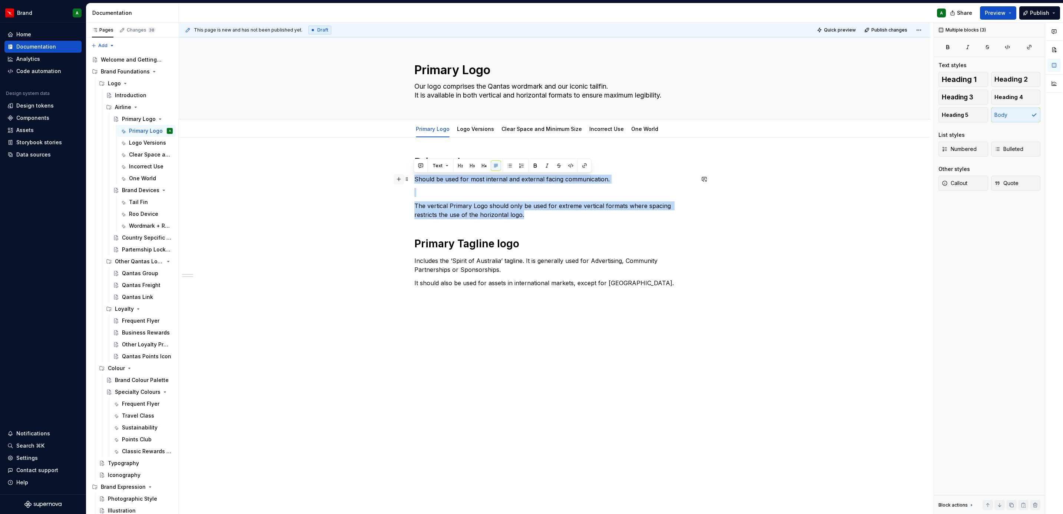
drag, startPoint x: 501, startPoint y: 211, endPoint x: 398, endPoint y: 175, distance: 109.2
click at [414, 175] on div "Primary logo Should be used for most internal and external facing communication…" at bounding box center [554, 225] width 280 height 141
click at [531, 210] on p "The vertical Primary Logo should only be used for extreme vertical formats wher…" at bounding box center [554, 210] width 280 height 18
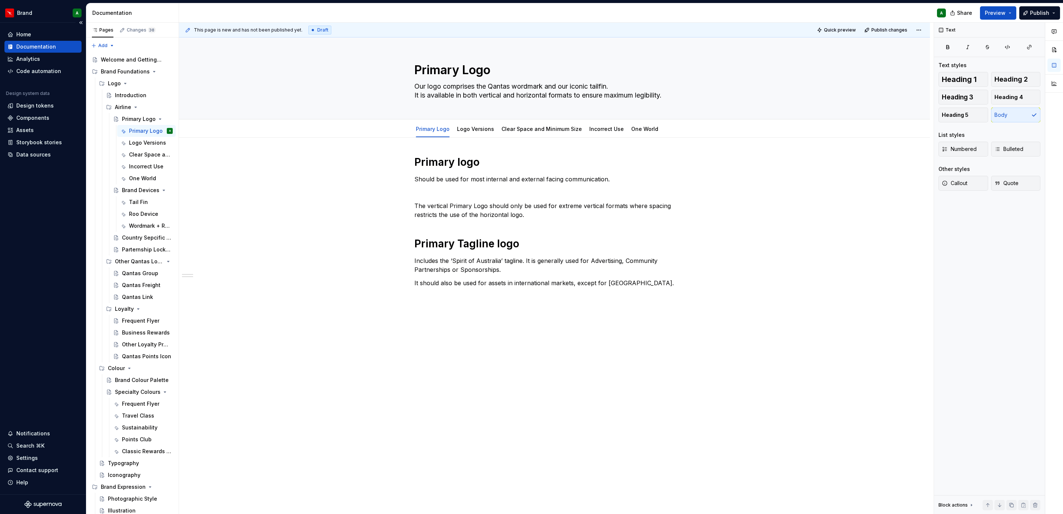
type textarea "*"
click at [423, 190] on p at bounding box center [554, 192] width 280 height 9
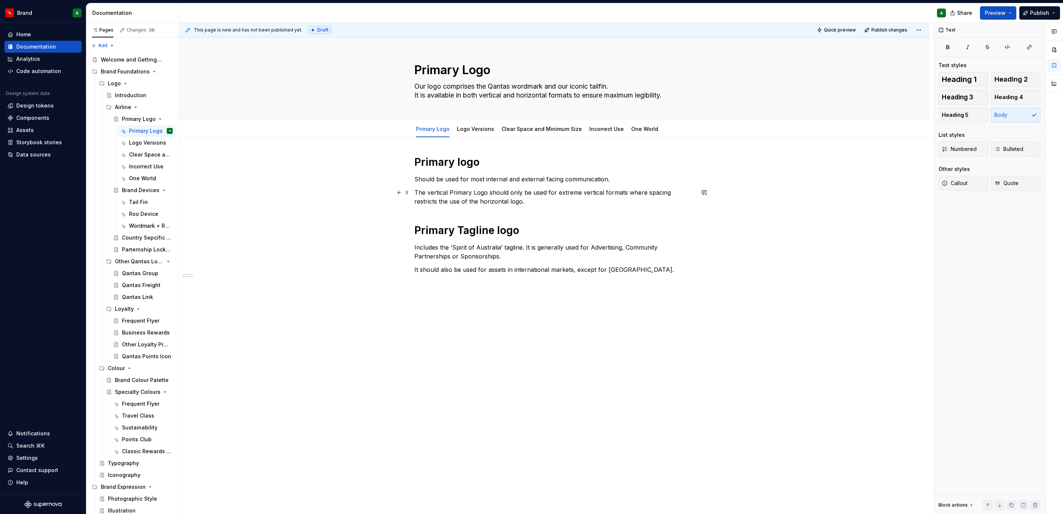
click at [533, 200] on p "The vertical Primary Logo should only be used for extreme vertical formats wher…" at bounding box center [554, 197] width 280 height 18
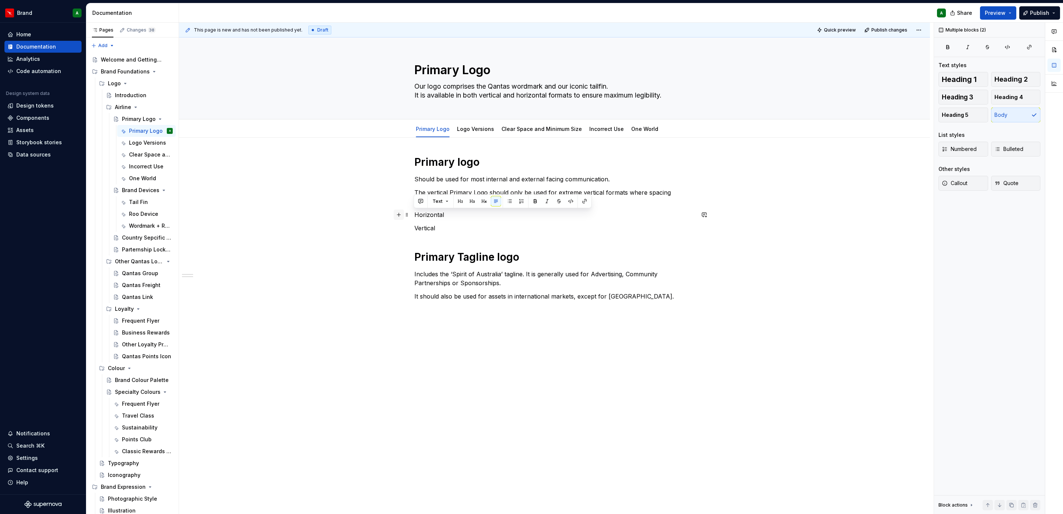
drag, startPoint x: 441, startPoint y: 225, endPoint x: 394, endPoint y: 215, distance: 48.5
click at [414, 215] on div "Primary logo Should be used for most internal and external facing communication…" at bounding box center [554, 232] width 280 height 154
click at [494, 206] on button "button" at bounding box center [496, 201] width 10 height 10
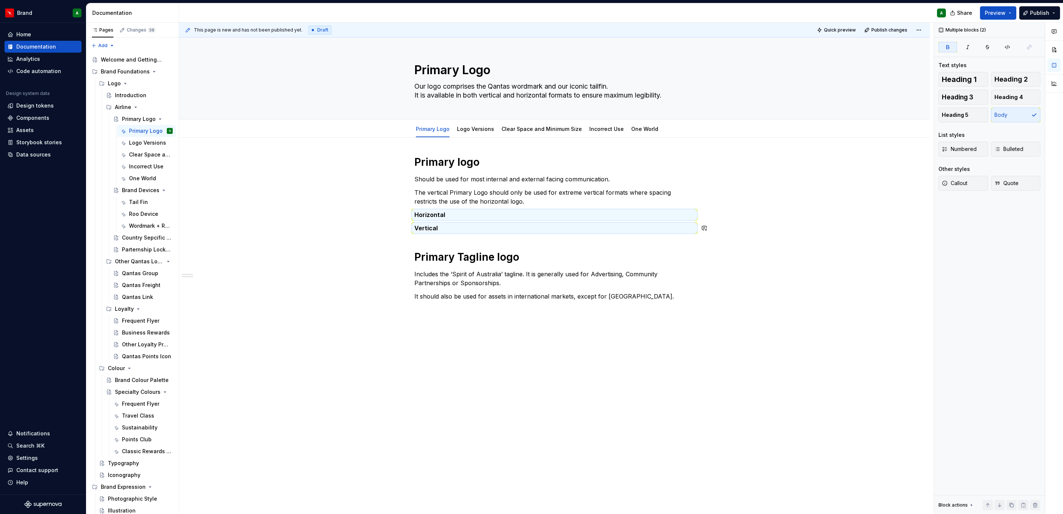
click at [472, 248] on div "Primary logo Should be used for most internal and external facing communication…" at bounding box center [554, 227] width 280 height 145
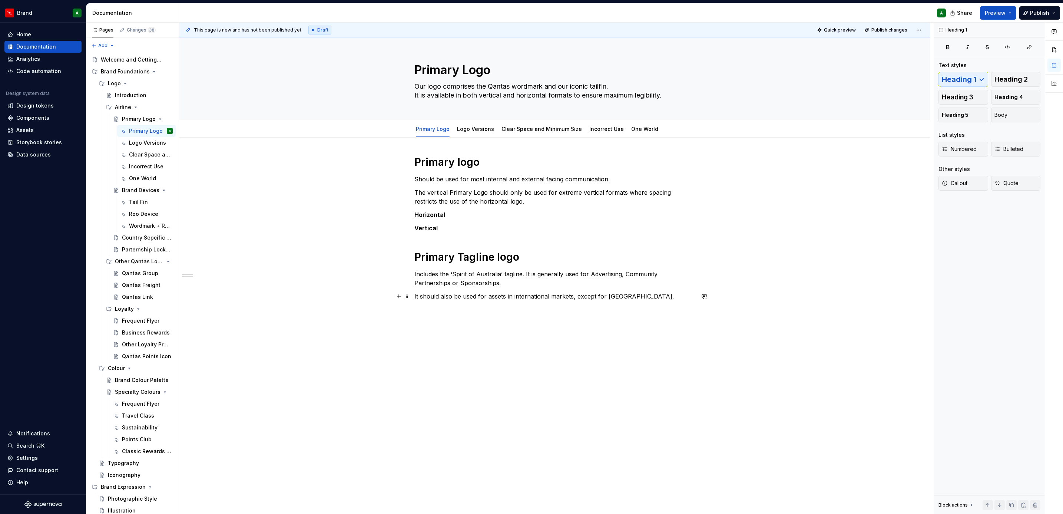
click at [535, 294] on p "It should also be used for assets in international markets, except for [GEOGRAP…" at bounding box center [554, 296] width 280 height 9
click at [647, 297] on p "It should also be used for assets in international markets, except for [GEOGRAP…" at bounding box center [554, 296] width 280 height 9
drag, startPoint x: 438, startPoint y: 317, endPoint x: 411, endPoint y: 310, distance: 28.0
click at [411, 310] on div "Primary logo Should be used for most internal and external facing communication…" at bounding box center [554, 311] width 751 height 348
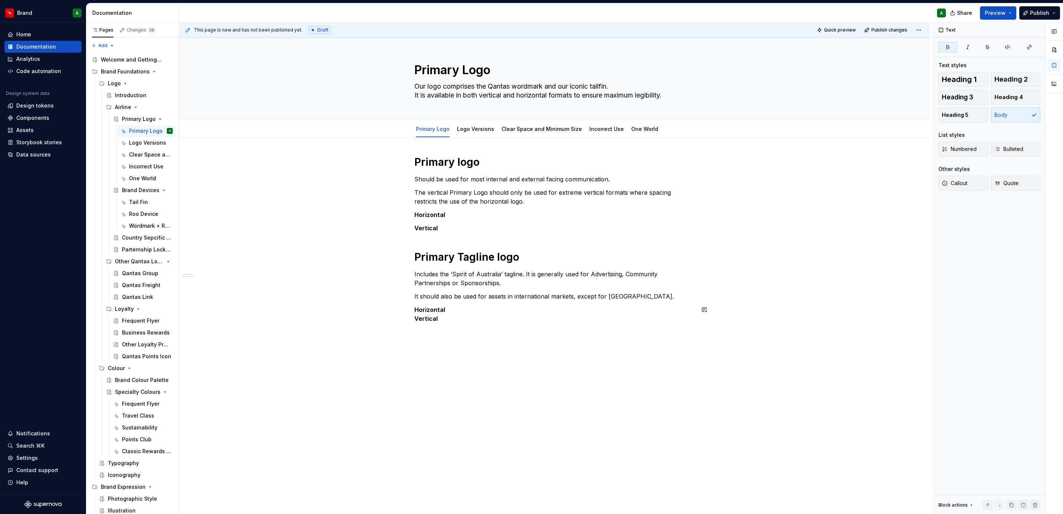
click at [525, 330] on div "Primary logo Should be used for most internal and external facing communication…" at bounding box center [554, 243] width 280 height 176
click at [530, 129] on link "Clear Space and Minimum Size" at bounding box center [541, 129] width 80 height 6
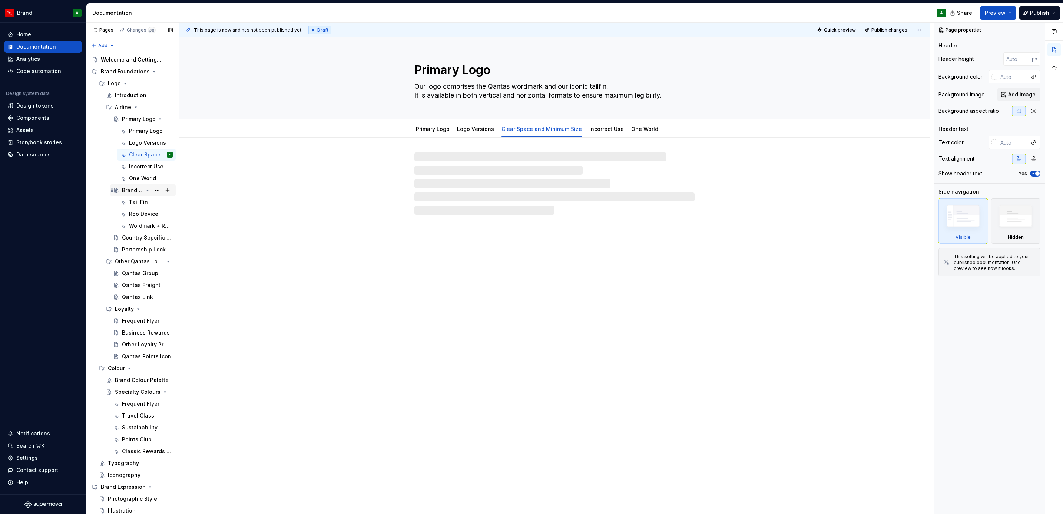
click at [135, 193] on div "Brand Devices" at bounding box center [132, 189] width 21 height 7
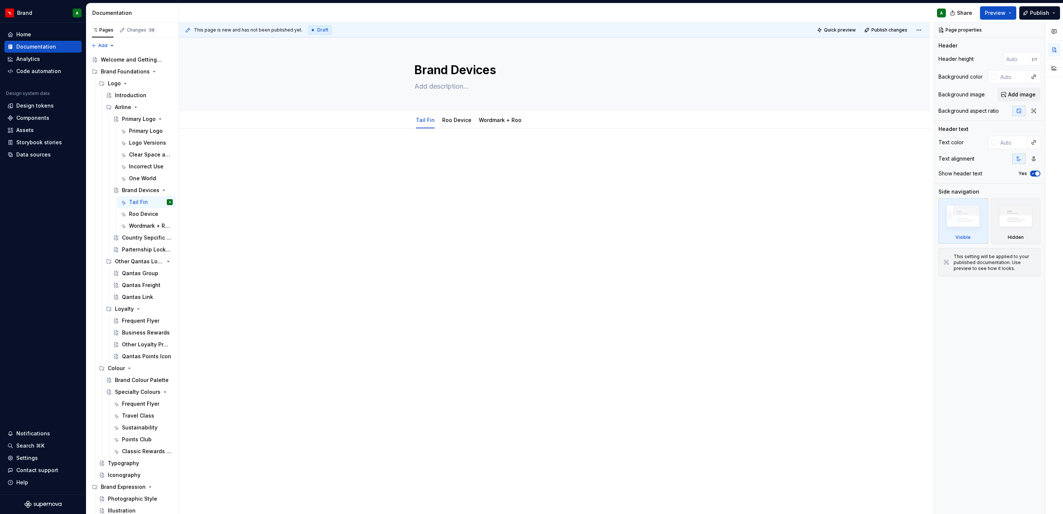
type textarea "*"
click at [451, 162] on div at bounding box center [554, 160] width 280 height 28
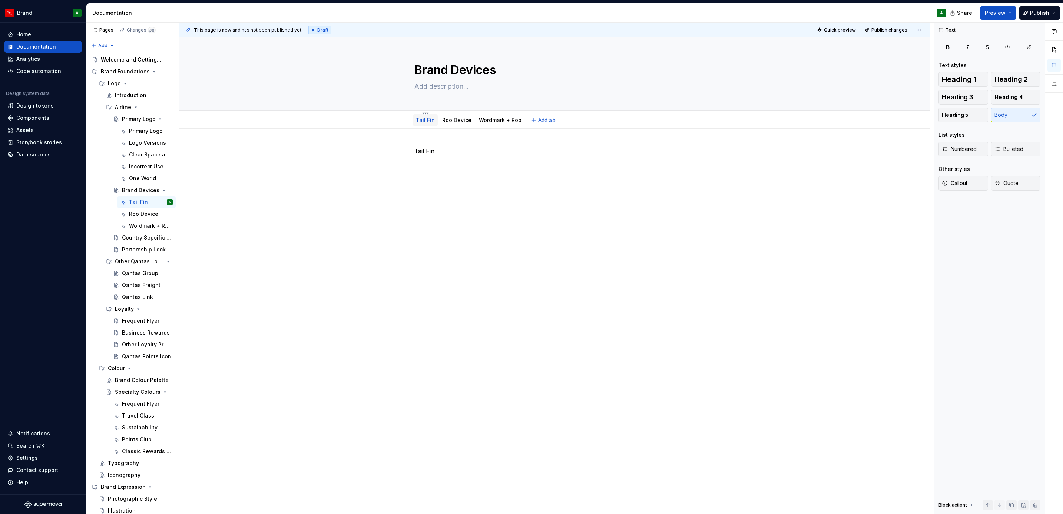
click at [422, 124] on div "Tail Fin" at bounding box center [425, 119] width 19 height 7
drag, startPoint x: 422, startPoint y: 121, endPoint x: 408, endPoint y: 145, distance: 27.6
click at [408, 145] on div "Tail Fin" at bounding box center [554, 233] width 751 height 209
click at [425, 121] on link "Tail Fin" at bounding box center [425, 120] width 19 height 6
click at [422, 112] on html "Brand A Home Documentation Analytics Code automation Design system data Design …" at bounding box center [531, 257] width 1063 height 514
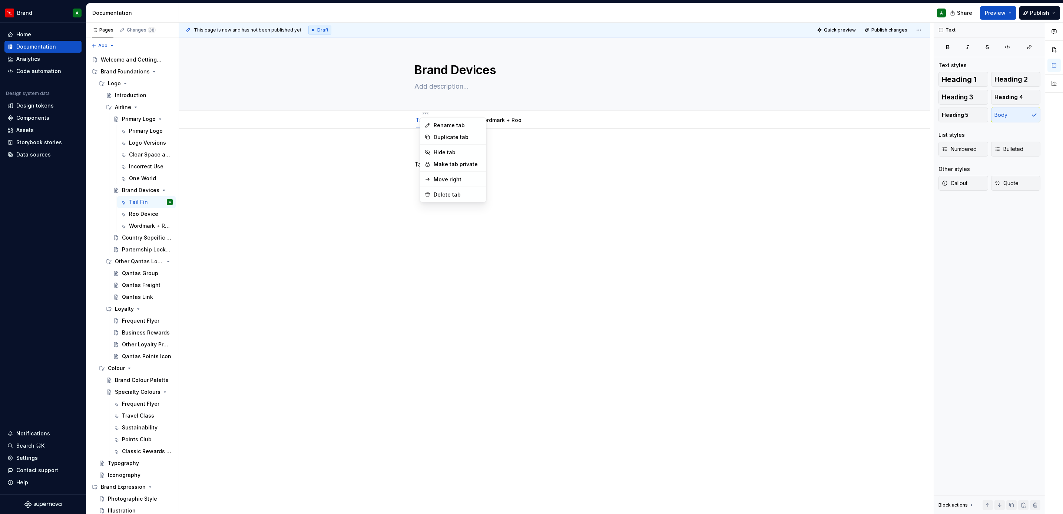
type textarea "*"
click at [452, 120] on div "Rename tab" at bounding box center [453, 125] width 63 height 12
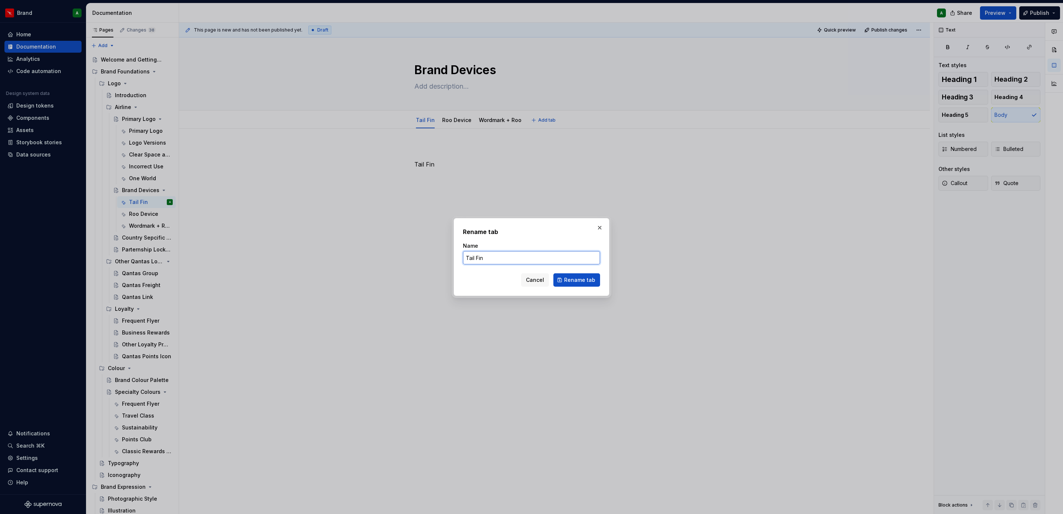
click at [488, 259] on input "Tail Fin" at bounding box center [531, 257] width 137 height 13
type input "Qantas Tail Fin"
click at [589, 279] on span "Rename tab" at bounding box center [579, 279] width 31 height 7
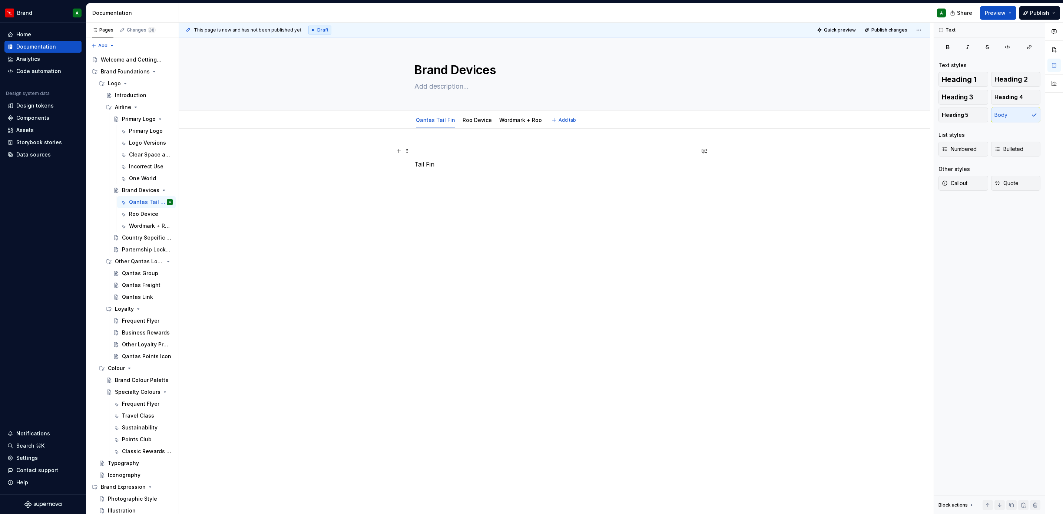
click at [457, 151] on p at bounding box center [554, 150] width 280 height 9
click at [406, 148] on span at bounding box center [407, 151] width 6 height 10
click at [431, 215] on div "Delete" at bounding box center [441, 216] width 48 height 7
click at [430, 148] on p "Tail Fin" at bounding box center [554, 150] width 280 height 9
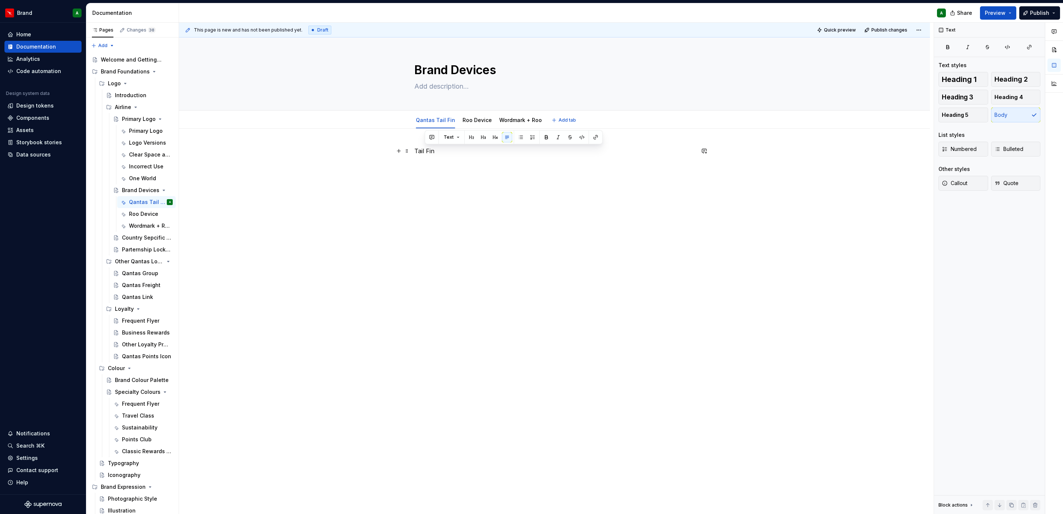
click at [430, 148] on p "Tail Fin" at bounding box center [554, 150] width 280 height 9
click at [962, 73] on button "Heading 1" at bounding box center [963, 79] width 50 height 15
click at [415, 155] on h1 "Tail Fin" at bounding box center [554, 152] width 280 height 13
click at [469, 190] on div "Qantas Tail Fin" at bounding box center [554, 233] width 751 height 209
click at [501, 175] on div "Qantas Tail Fin" at bounding box center [554, 164] width 280 height 37
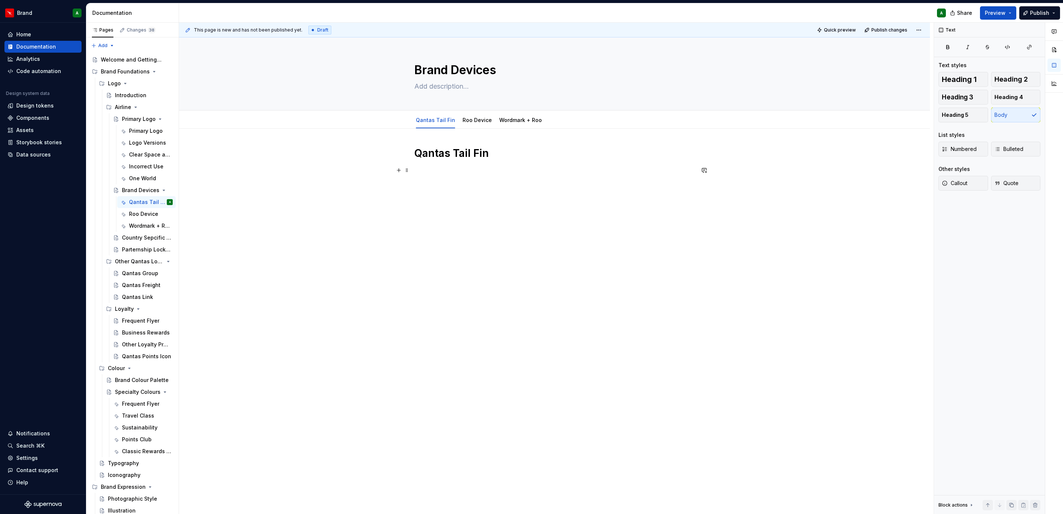
click at [437, 170] on p at bounding box center [554, 170] width 280 height 9
click at [420, 170] on p "to be used in limited instances where the Qantas name is already included in co…" at bounding box center [554, 175] width 280 height 18
click at [612, 196] on div "Qantas Tail Fin To be used in limited instances where the Qantas name is alread…" at bounding box center [554, 238] width 751 height 218
click at [597, 178] on p "To be used in limited instances where the Qantas name is already included in co…" at bounding box center [554, 175] width 280 height 18
click at [574, 205] on div "This page is new and has not been published yet. Draft Quick preview Publish ch…" at bounding box center [556, 268] width 755 height 491
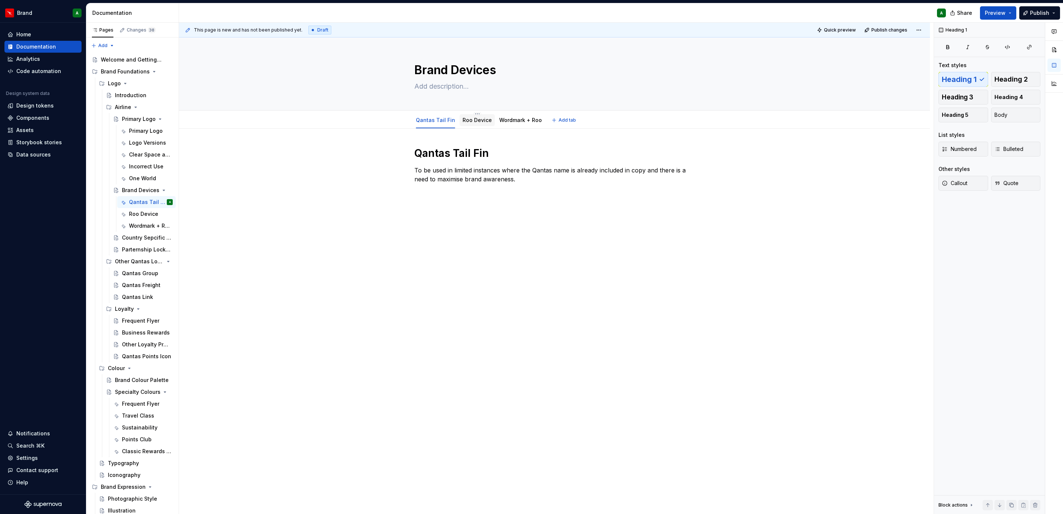
click at [468, 117] on link "Roo Device" at bounding box center [477, 120] width 29 height 6
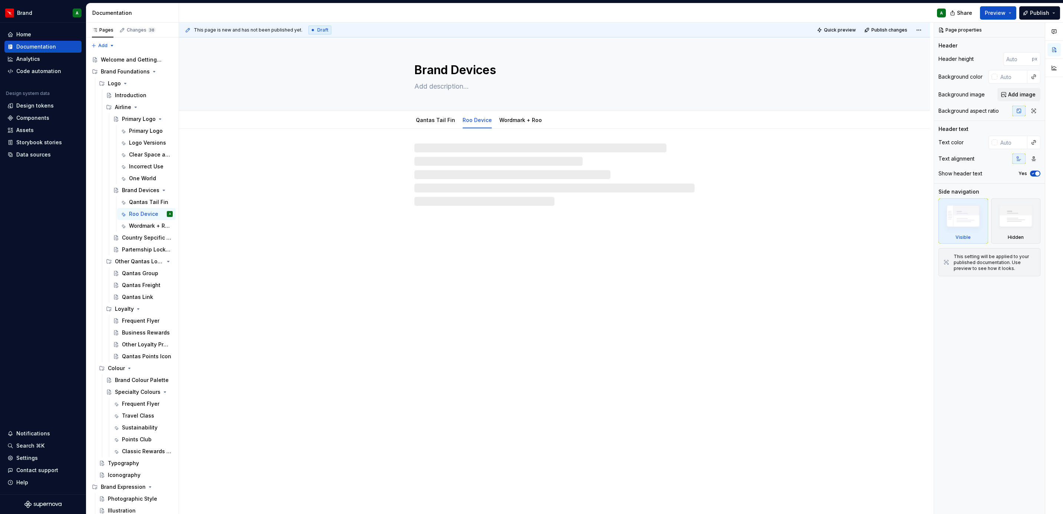
click at [437, 151] on div at bounding box center [554, 174] width 280 height 62
type textarea "*"
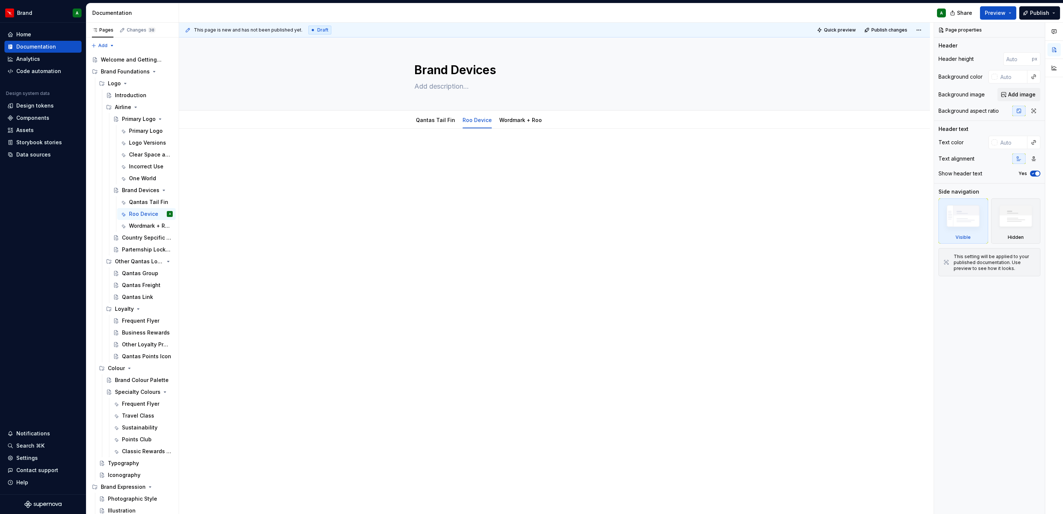
click at [437, 151] on p at bounding box center [554, 150] width 280 height 9
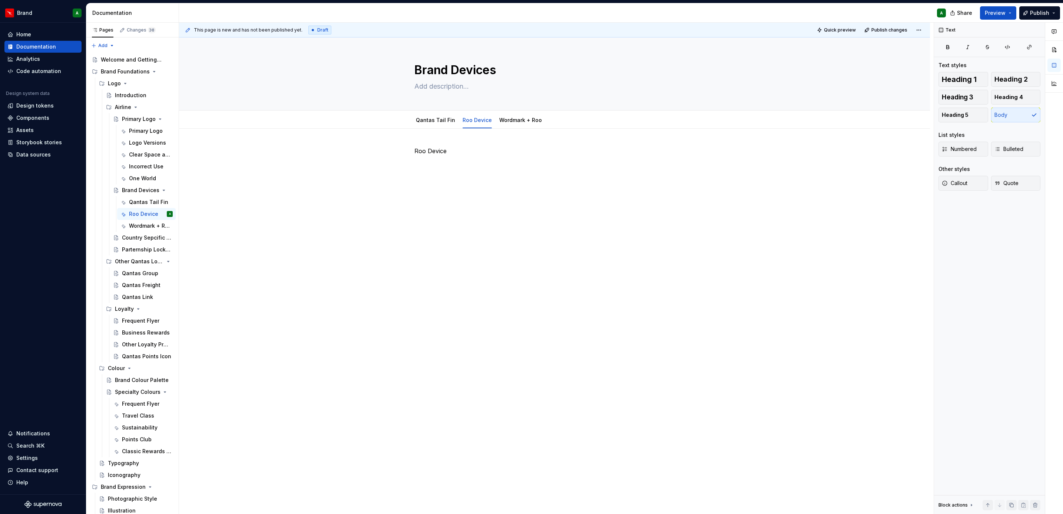
click at [437, 151] on p "Roo Device" at bounding box center [554, 150] width 280 height 9
click at [977, 77] on button "Heading 1" at bounding box center [963, 79] width 50 height 15
click at [660, 175] on div "Roo Device" at bounding box center [554, 160] width 280 height 28
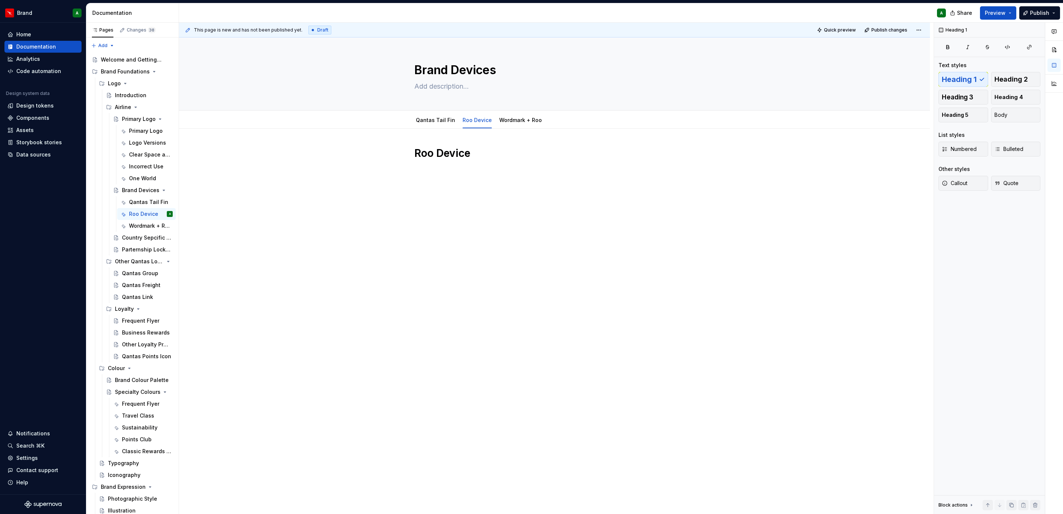
click at [488, 172] on div "Roo Device" at bounding box center [554, 160] width 280 height 28
click at [415, 168] on p "can be used in environments where the brand is already well established. For ex…" at bounding box center [554, 175] width 280 height 18
click at [623, 169] on p "Can be used in environments where the brand is already well established. For ex…" at bounding box center [554, 175] width 280 height 18
click at [522, 118] on link "Wordmark + Roo" at bounding box center [520, 120] width 43 height 6
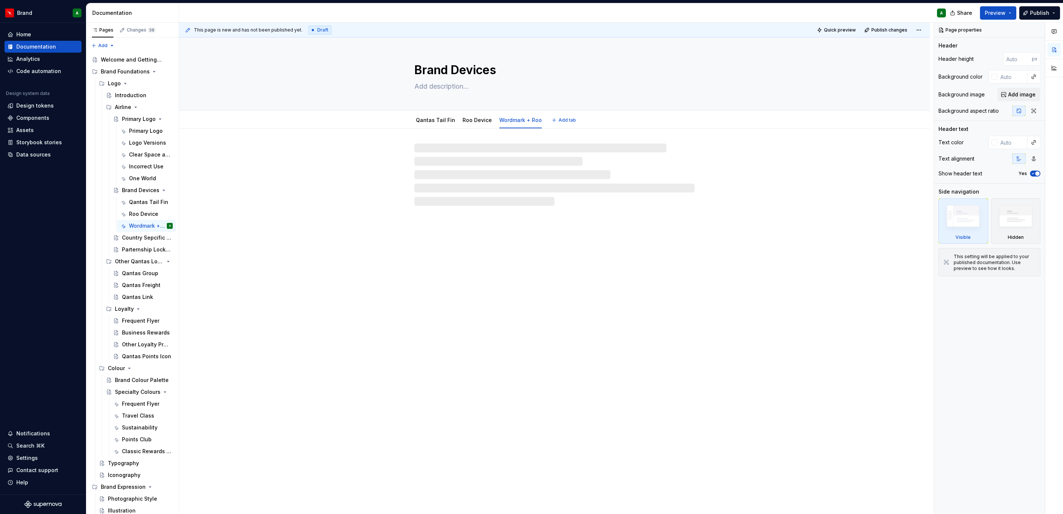
type textarea "*"
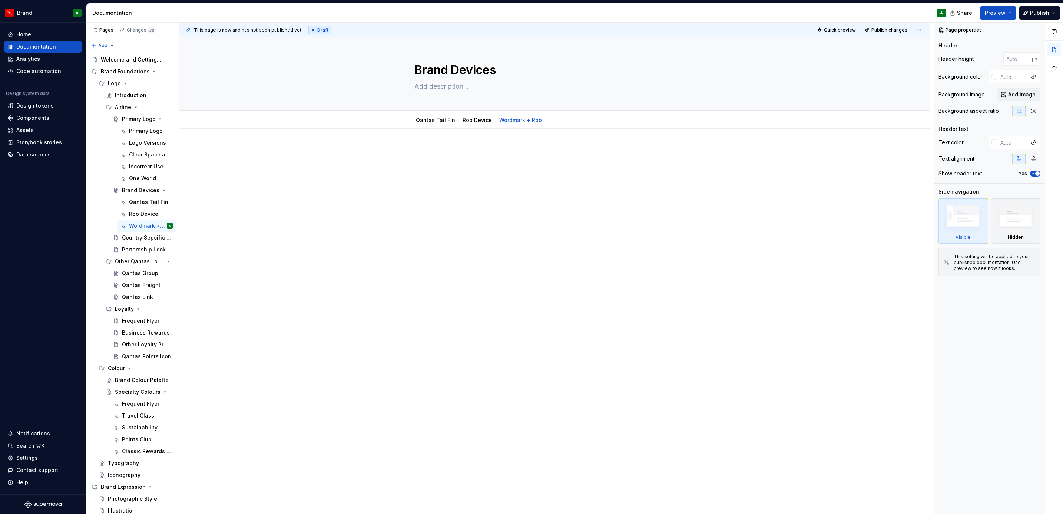
click at [448, 155] on p at bounding box center [554, 150] width 280 height 9
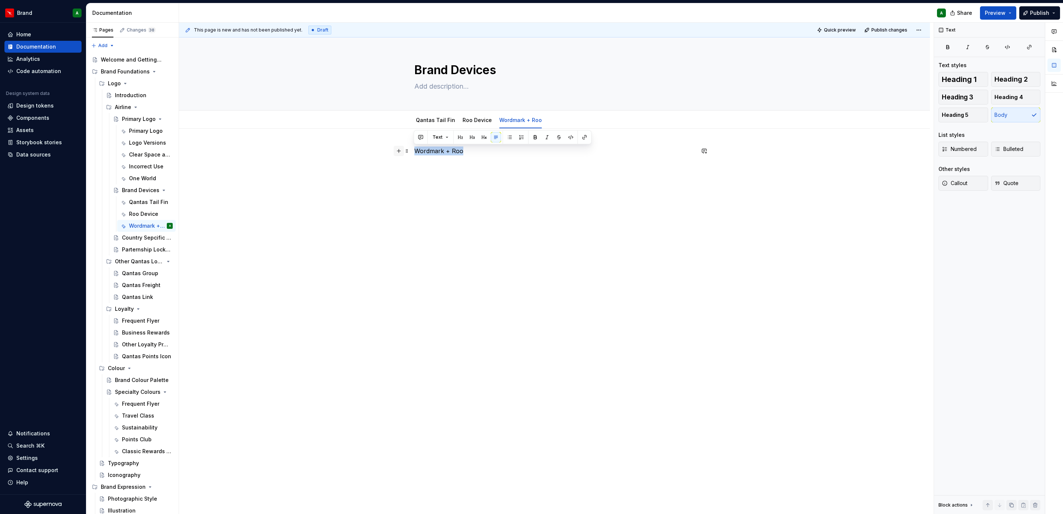
drag, startPoint x: 470, startPoint y: 149, endPoint x: 396, endPoint y: 150, distance: 73.8
click at [414, 150] on div "Wordmark + Roo" at bounding box center [554, 164] width 280 height 37
click at [967, 78] on span "Heading 1" at bounding box center [959, 79] width 35 height 7
click at [602, 203] on div "Wordmark + Roo" at bounding box center [554, 233] width 751 height 209
click at [472, 268] on div "Wordmark + Roo" at bounding box center [554, 233] width 751 height 209
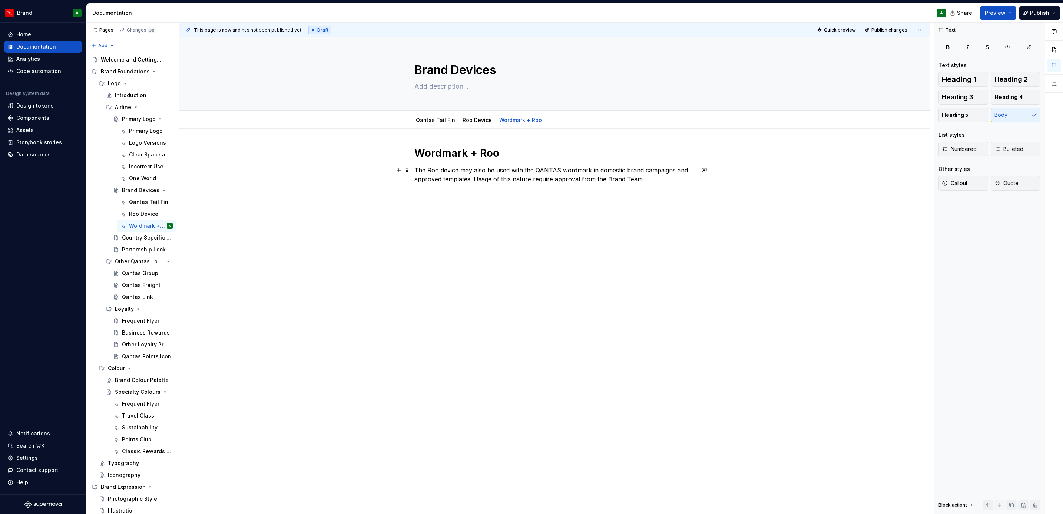
click at [471, 180] on p "The Roo device may also be used with the QANTAS wordmark in domestic brand camp…" at bounding box center [554, 175] width 280 height 18
click at [455, 86] on textarea at bounding box center [553, 86] width 280 height 12
type textarea "*"
type textarea "OU"
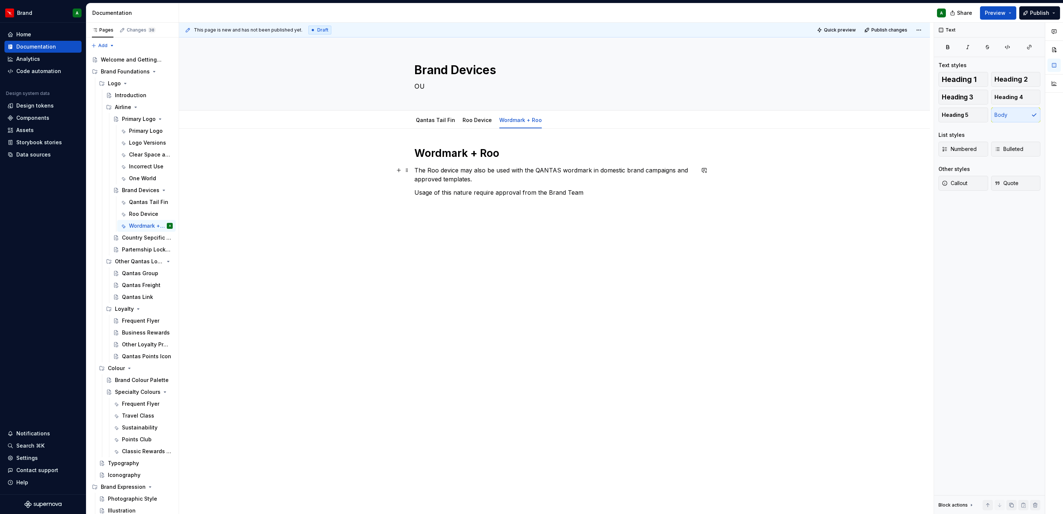
type textarea "*"
type textarea "OUr"
type textarea "*"
type textarea "OUr"
type textarea "*"
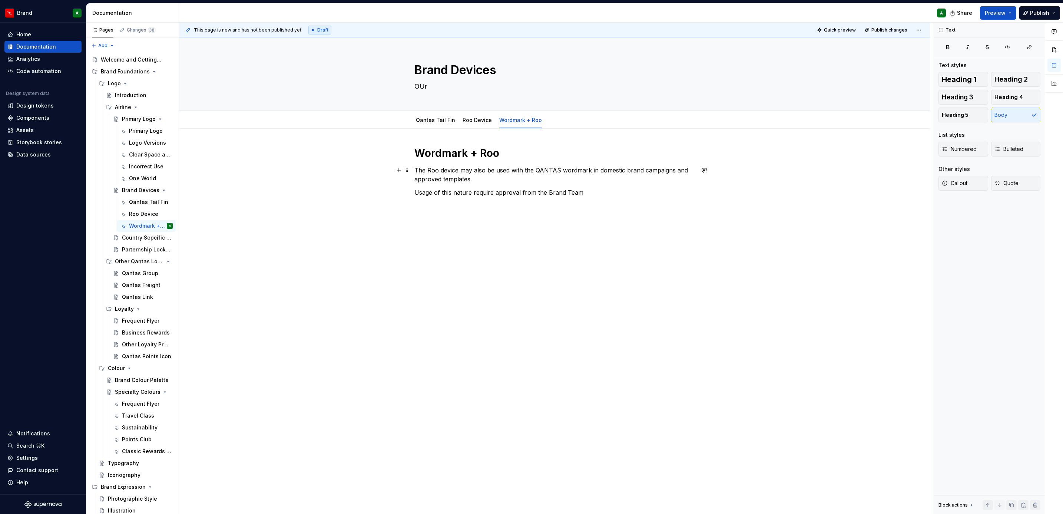
type textarea "OUr b"
type textarea "*"
type textarea "OUr"
type textarea "*"
type textarea "OUr"
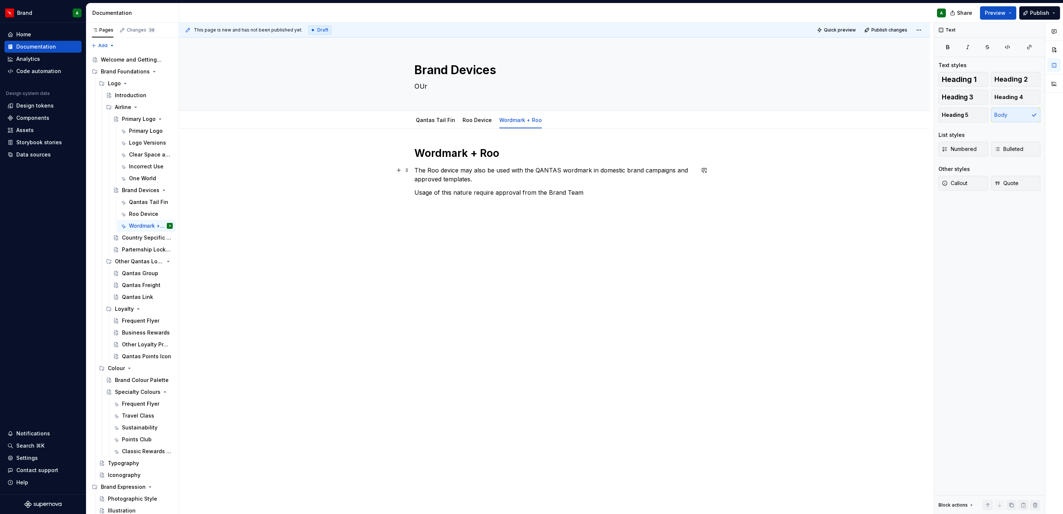
type textarea "*"
type textarea "OU"
type textarea "*"
type textarea "O"
type textarea "*"
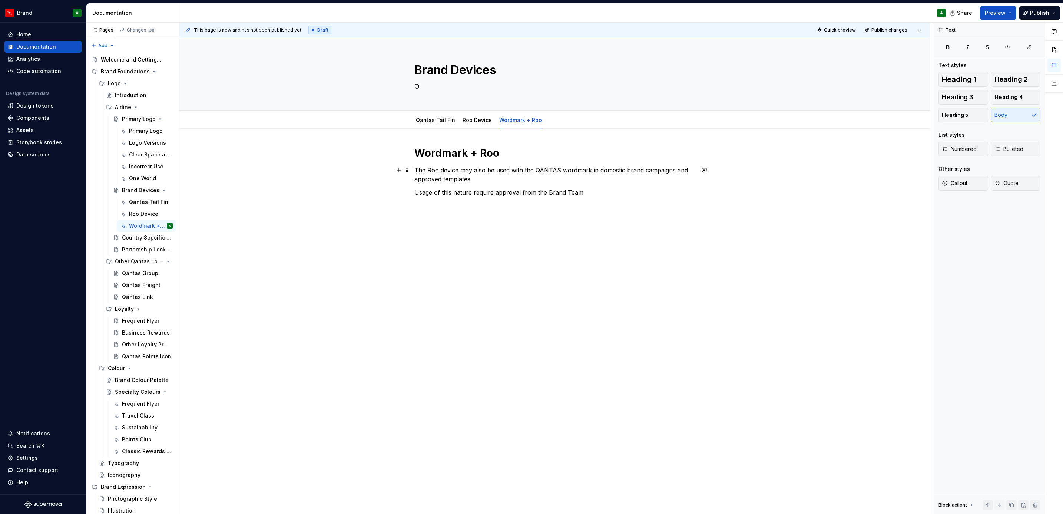
type textarea "Ou"
type textarea "*"
type textarea "Our"
type textarea "*"
type textarea "Our"
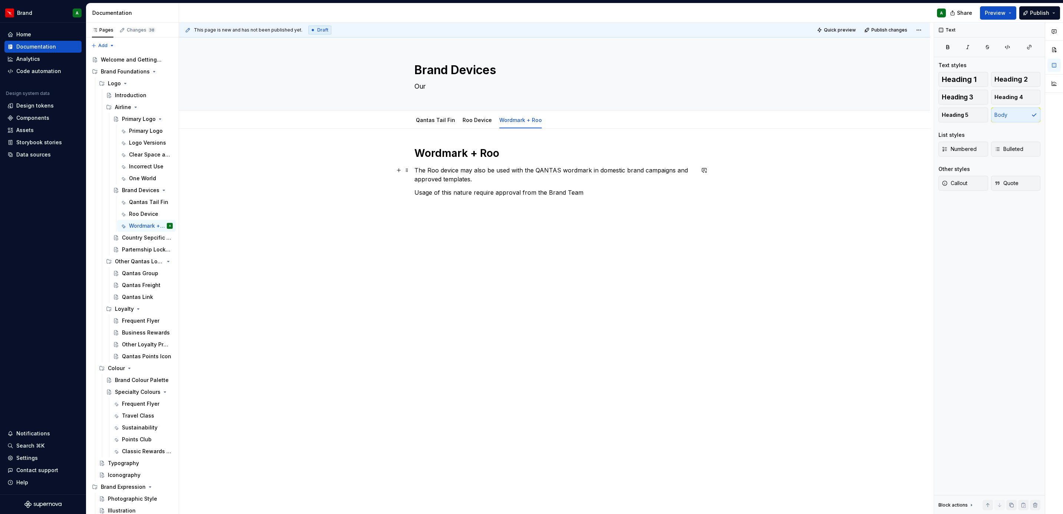
type textarea "*"
type textarea "Our B"
type textarea "*"
type textarea "Our Br"
type textarea "*"
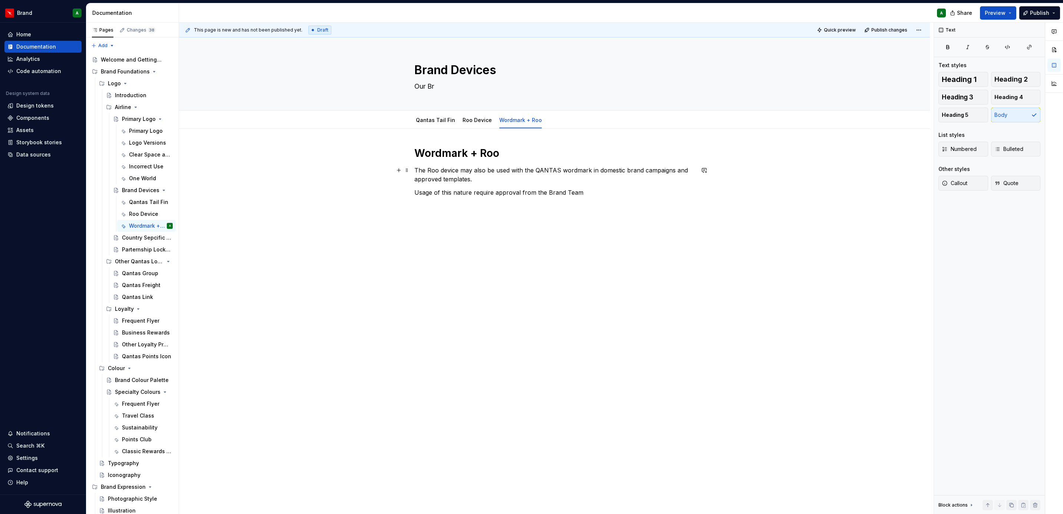
type textarea "Our B"
type textarea "*"
type textarea "Our"
type textarea "*"
type textarea "Our"
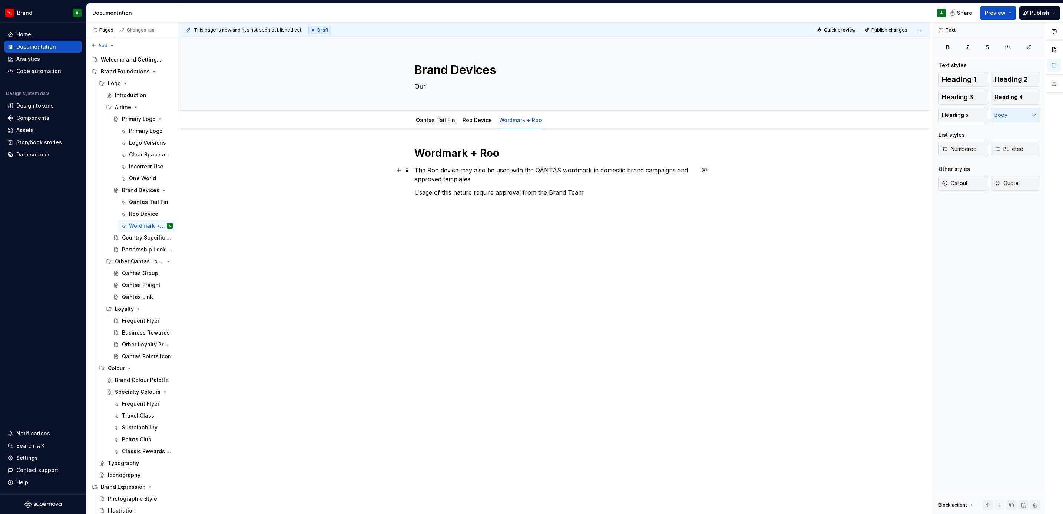
type textarea "*"
type textarea "Ou"
type textarea "*"
type textarea "O"
type textarea "*"
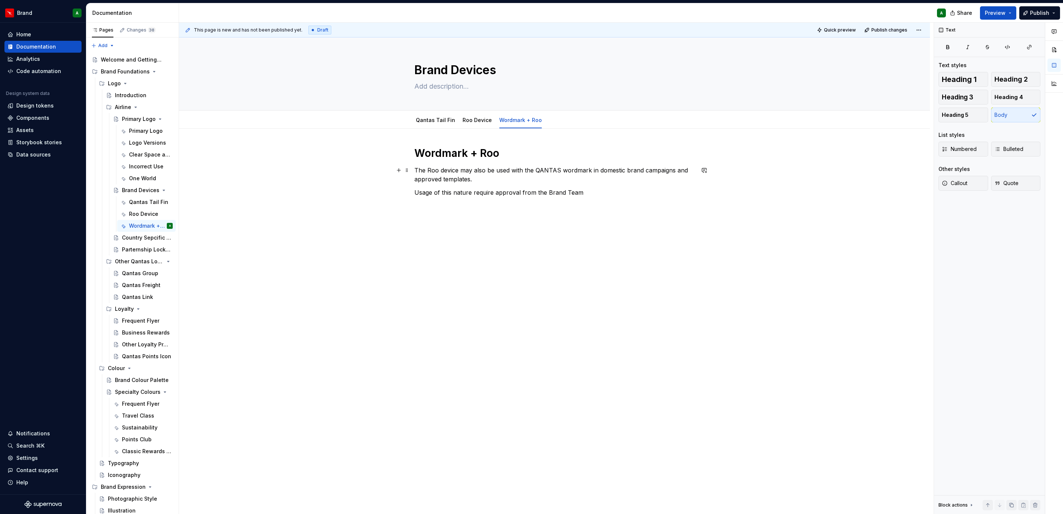
type textarea "*"
type textarea "Q"
type textarea "*"
type textarea "Qa"
type textarea "*"
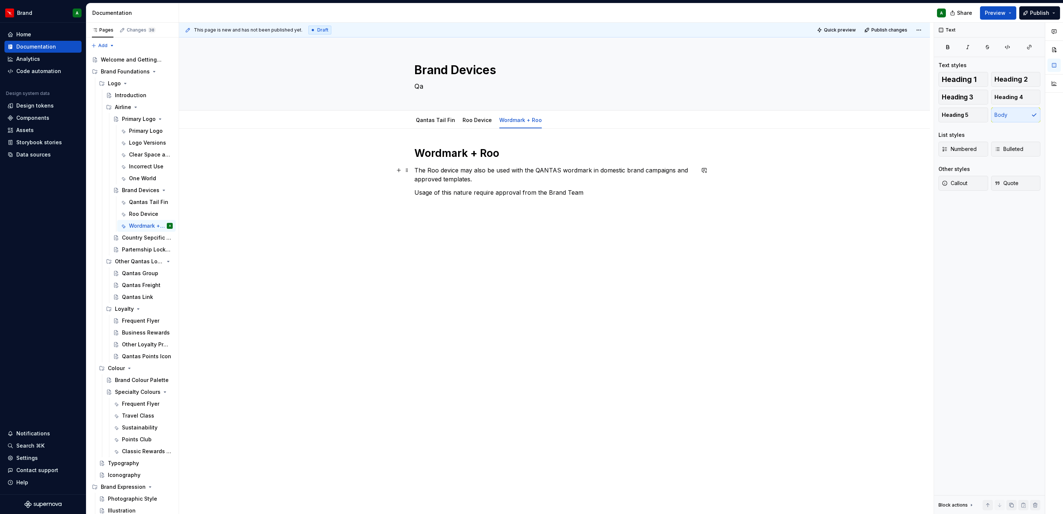
type textarea "Qan"
type textarea "*"
type textarea "Qant"
type textarea "*"
type textarea "Qanta"
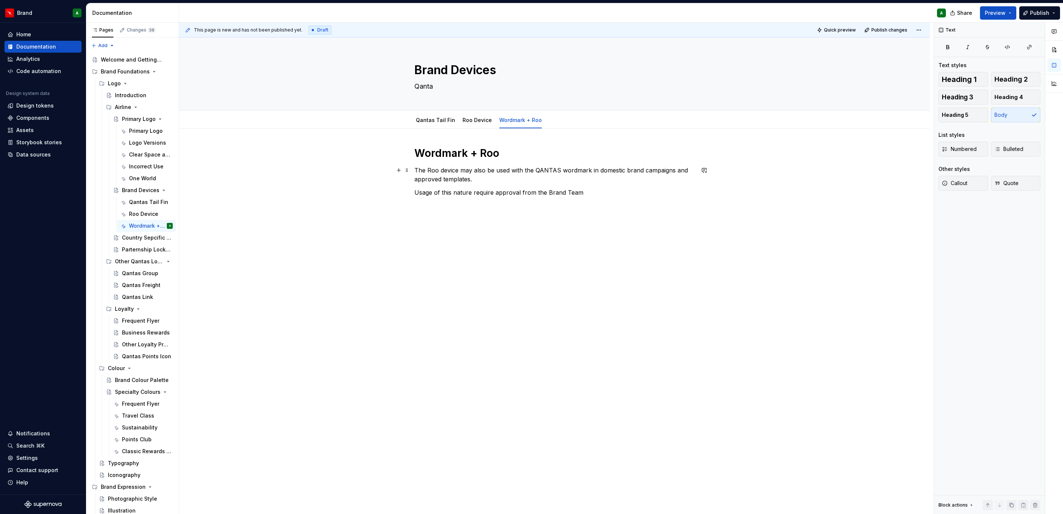
type textarea "*"
type textarea "Qantas"
type textarea "*"
type textarea "Qantas"
type textarea "*"
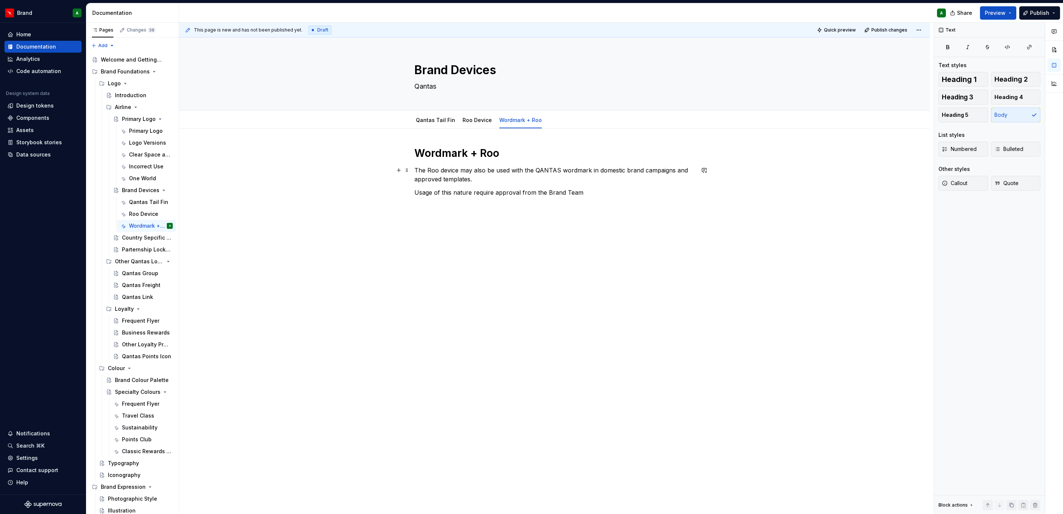
type textarea "Qantas B"
type textarea "*"
type textarea "Qantas Br"
type textarea "*"
type textarea "Qantas Bra"
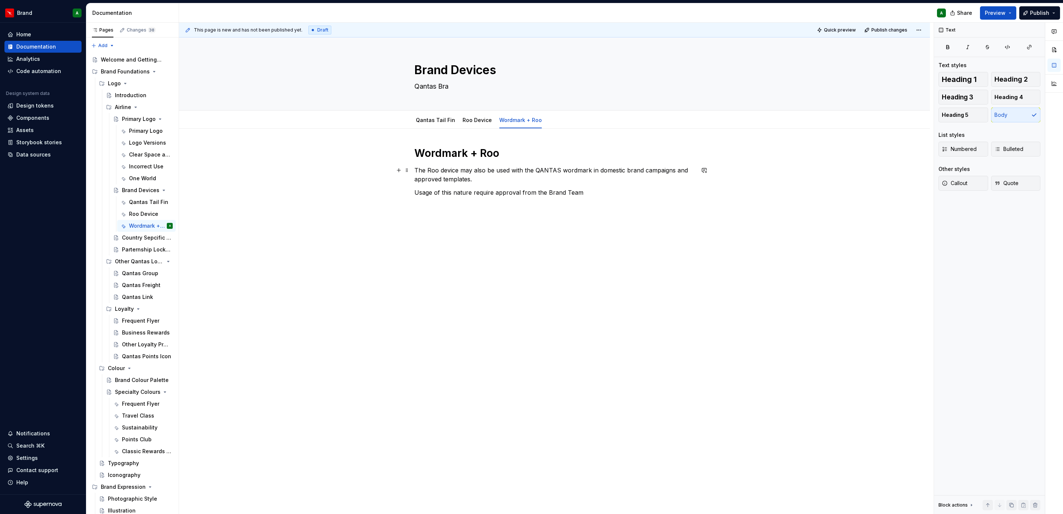
type textarea "*"
type textarea "Qantas Bran"
type textarea "*"
type textarea "Qantas Brand"
type textarea "*"
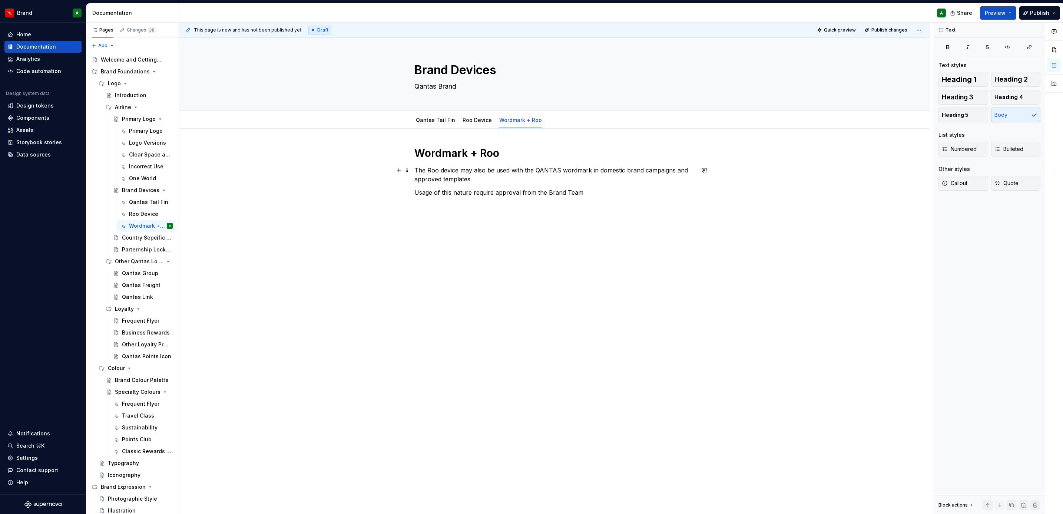
type textarea "Qantas Brand"
type textarea "*"
type textarea "Qantas Brand D"
type textarea "*"
type textarea "Qantas Brand De"
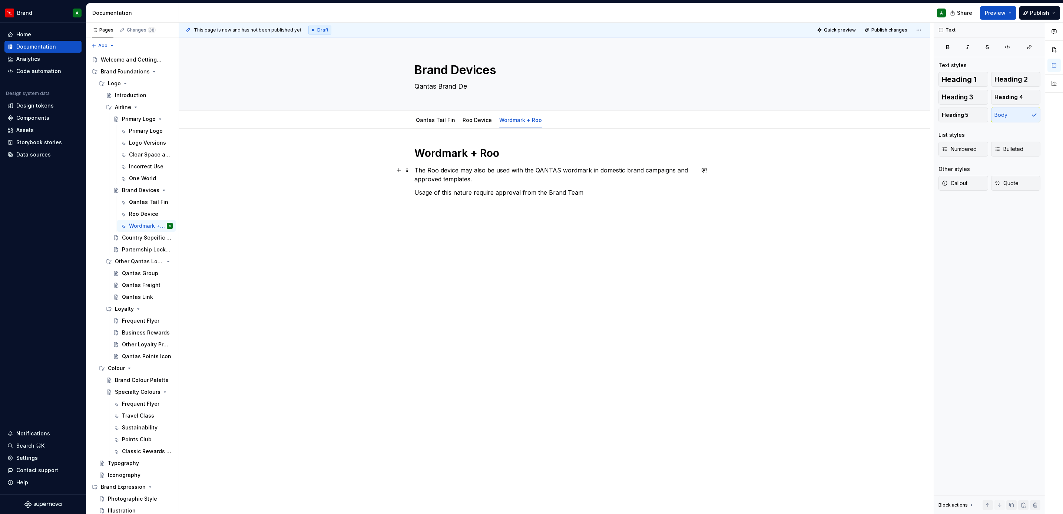
type textarea "*"
type textarea "Qantas Brand Dev"
type textarea "*"
type textarea "Qantas Brand Devi"
type textarea "*"
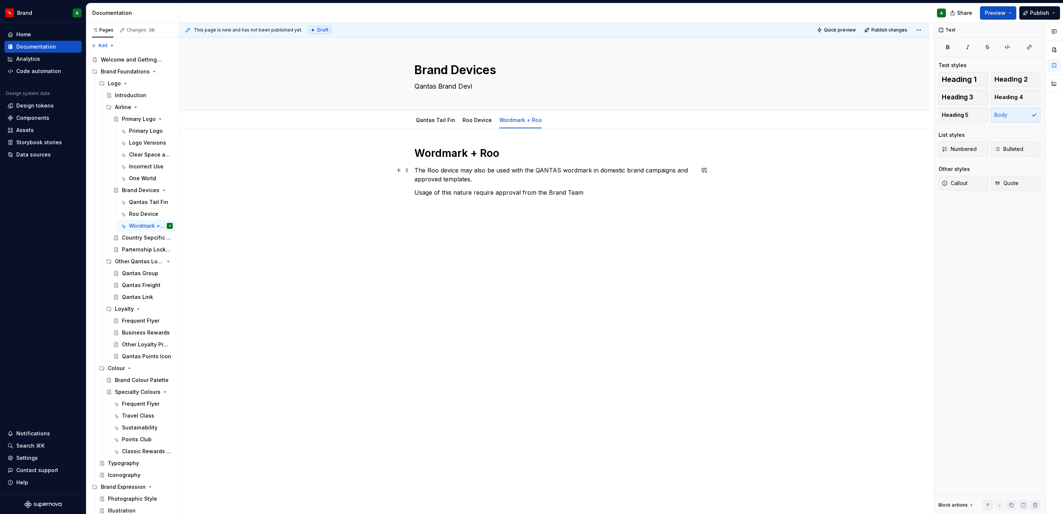
type textarea "Qantas Brand Devic"
type textarea "*"
type textarea "Qantas Brand Device"
type textarea "*"
type textarea "Qantas Brand Devices"
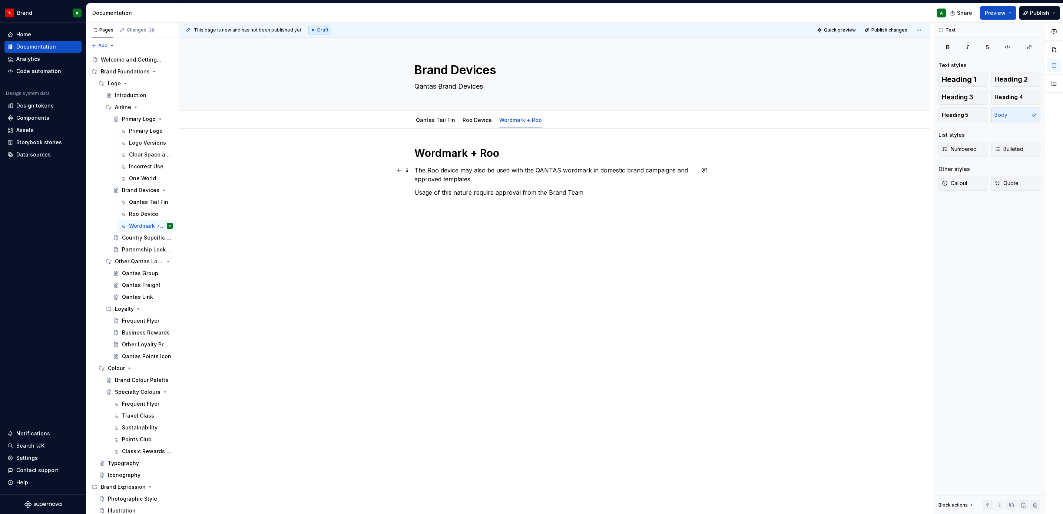
type textarea "*"
type textarea "Qantas Brand Devices"
type textarea "*"
type textarea "Qantas Brand Devices c"
type textarea "*"
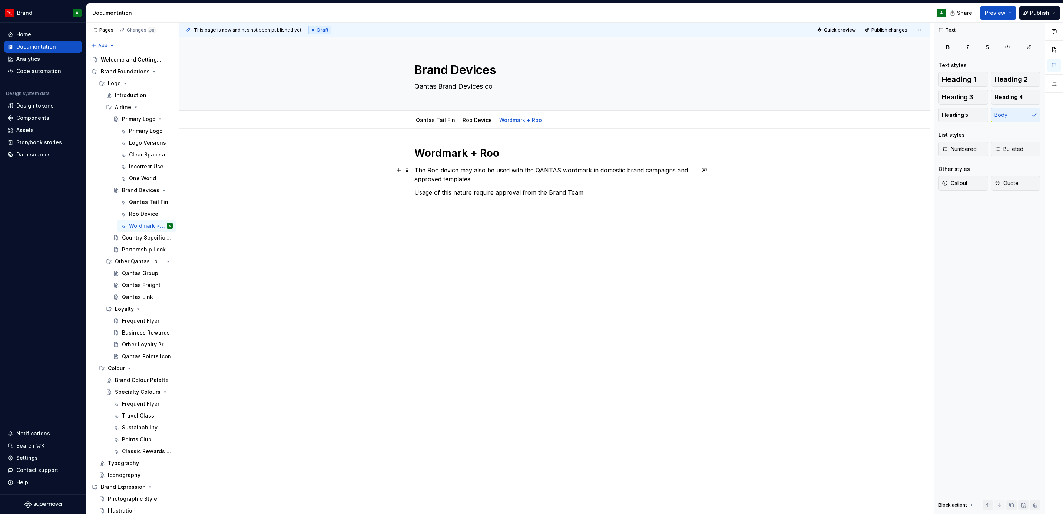
type textarea "Qantas Brand Devices com"
type textarea "*"
type textarea "Qantas Brand Devices compr"
type textarea "*"
type textarea "Qantas Brand Devices compri"
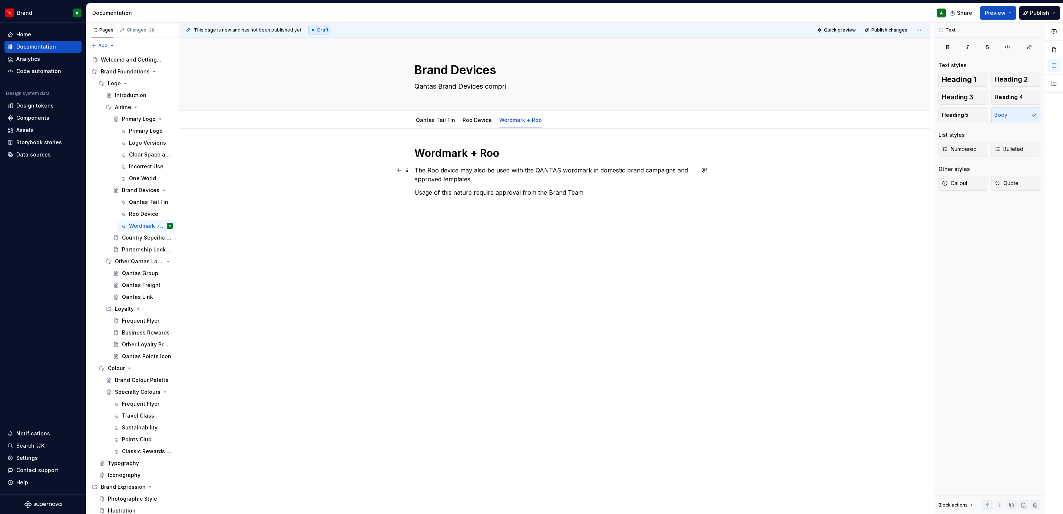
type textarea "*"
type textarea "Qantas Brand Devices compris"
type textarea "*"
type textarea "Qantas Brand Devices comprise"
type textarea "*"
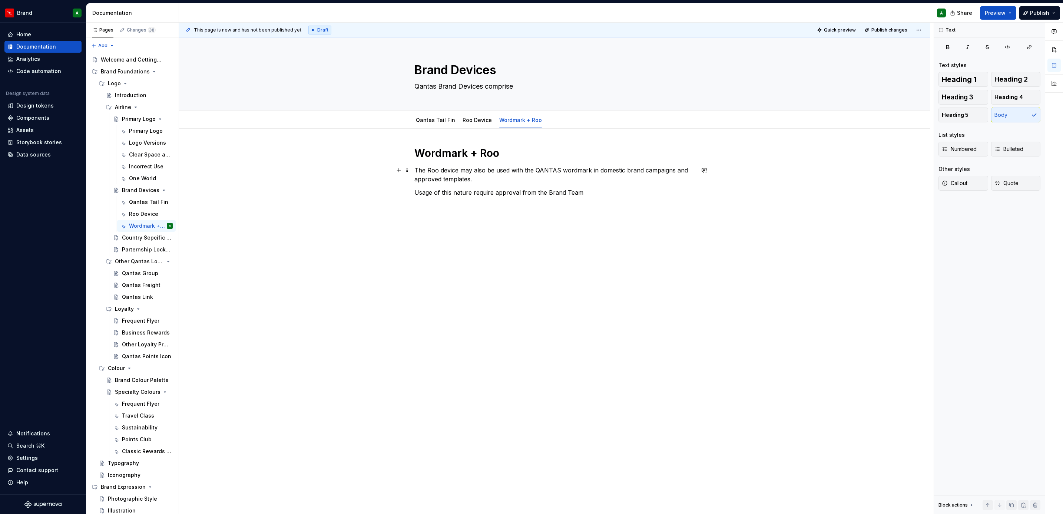
type textarea "Qantas Brand Devices comprise t"
type textarea "*"
type textarea "Qantas Brand Devices comprise th"
type textarea "*"
type textarea "Qantas Brand Devices comprise the"
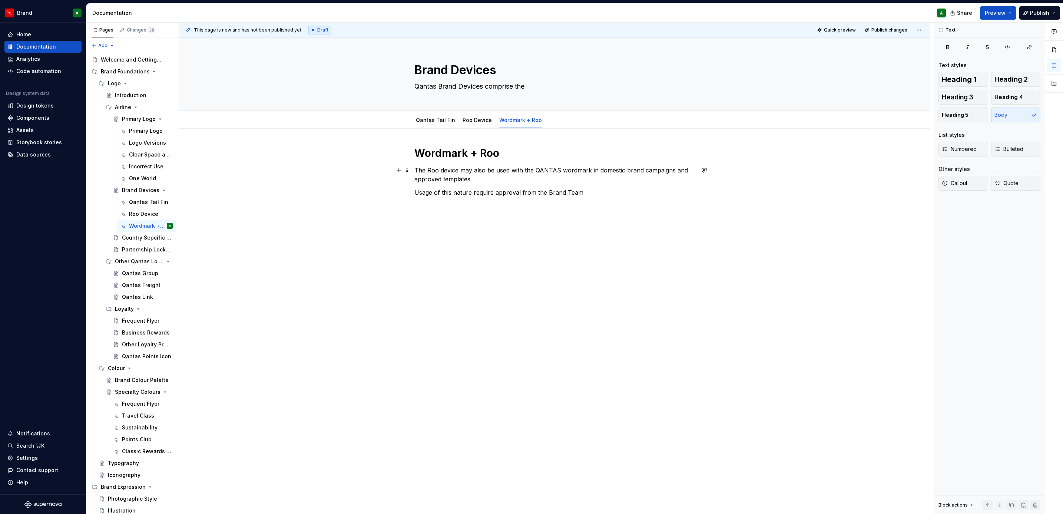
type textarea "*"
type textarea "Qantas Brand Devices comprise the Q"
type textarea "*"
type textarea "Qantas Brand Devices comprise the Qa"
type textarea "*"
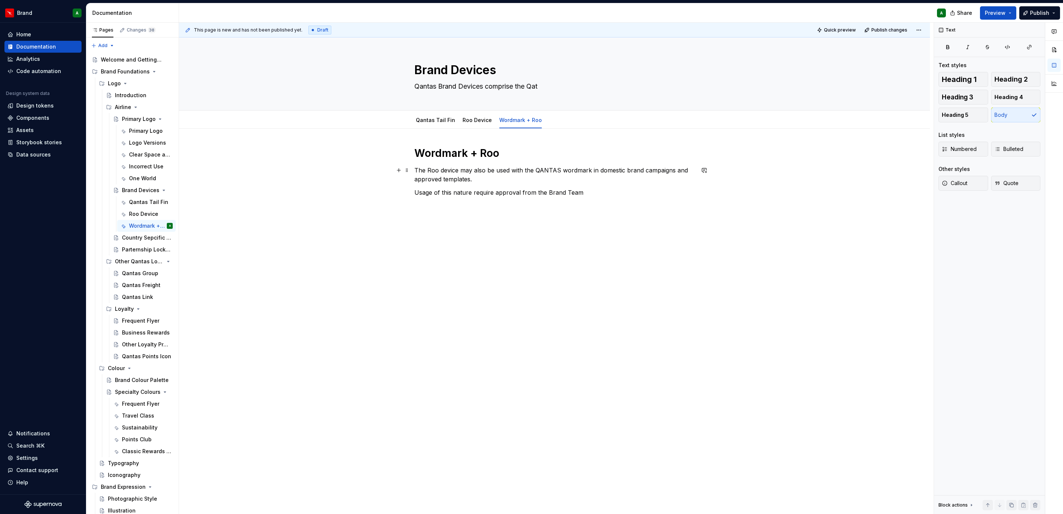
type textarea "Qantas Brand Devices comprise the Qatn"
type textarea "*"
type textarea "Qantas Brand Devices comprise the Qatna"
type textarea "*"
type textarea "Qantas Brand Devices comprise the Qatnas"
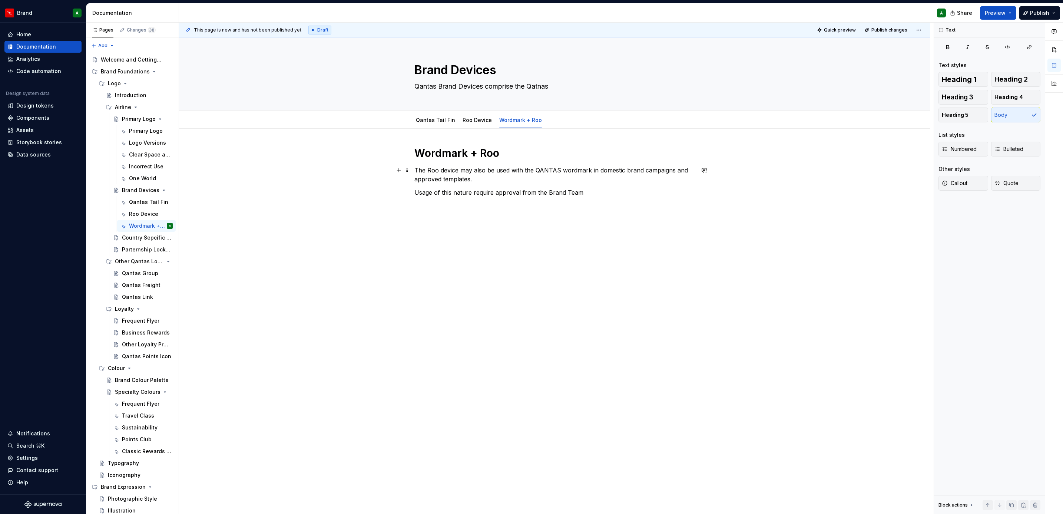
type textarea "*"
type textarea "Qantas Brand Devices comprise the Qatnas"
type textarea "*"
type textarea "Qantas Brand Devices comprise the Qatnas"
type textarea "*"
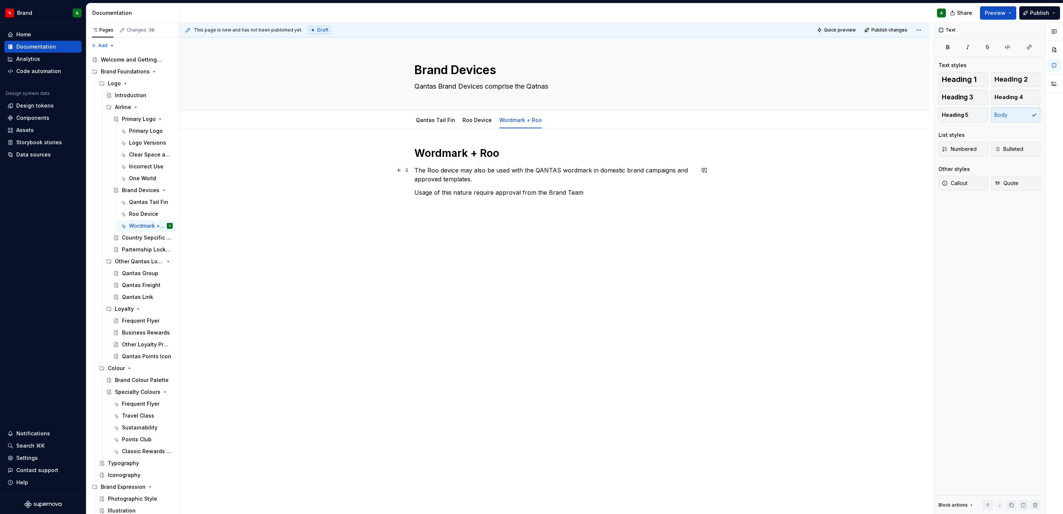
type textarea "Qantas Brand Devices comprise the Qatna"
type textarea "*"
type textarea "Qantas Brand Devices comprise the Qatn"
type textarea "*"
type textarea "Qantas Brand Devices comprise the Qat"
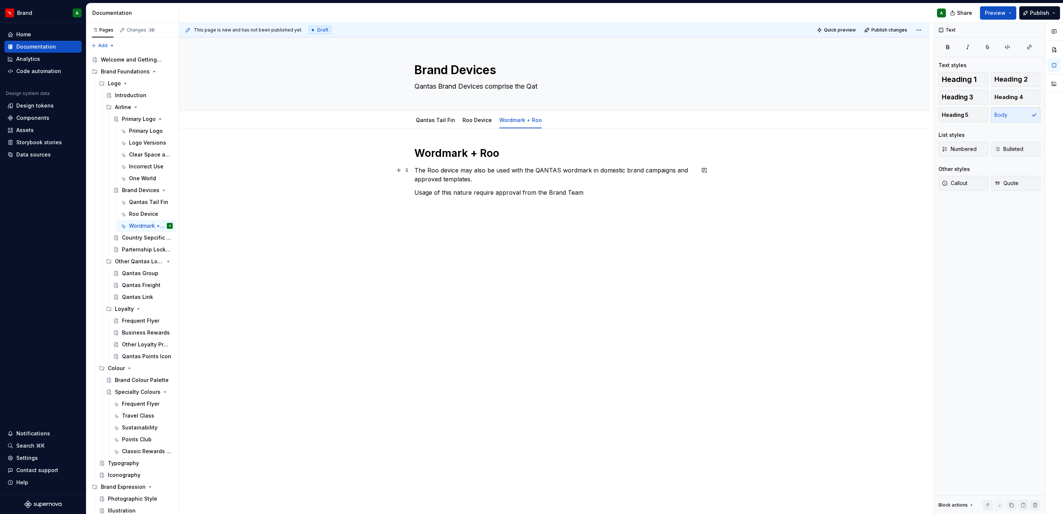
type textarea "*"
type textarea "Qantas Brand Devices comprise the Qa"
type textarea "*"
type textarea "Qantas Brand Devices comprise the Qant"
type textarea "*"
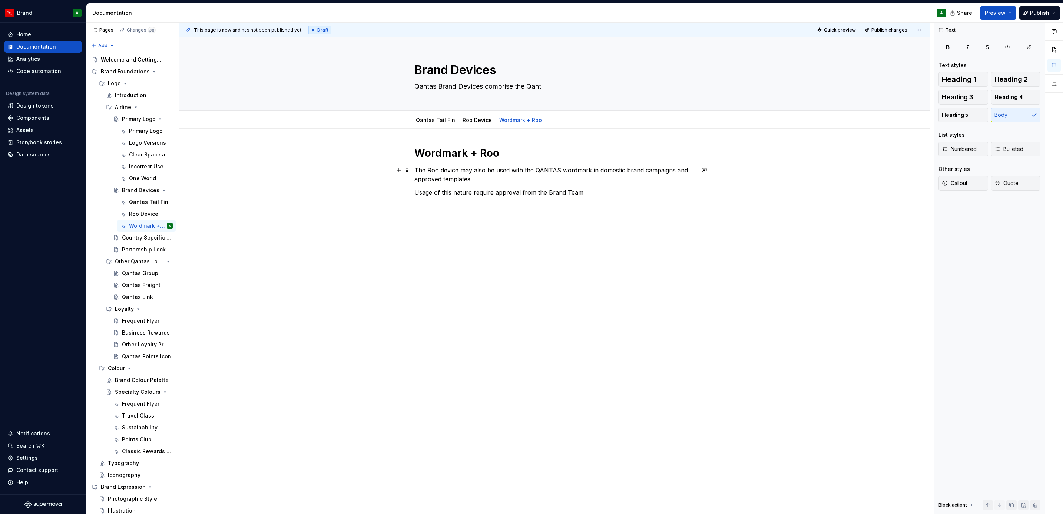
type textarea "Qantas Brand Devices comprise the Qanta"
type textarea "*"
type textarea "Qantas Brand Devices comprise the Qantas"
type textarea "*"
type textarea "Qantas Brand Devices comprise the Qantas"
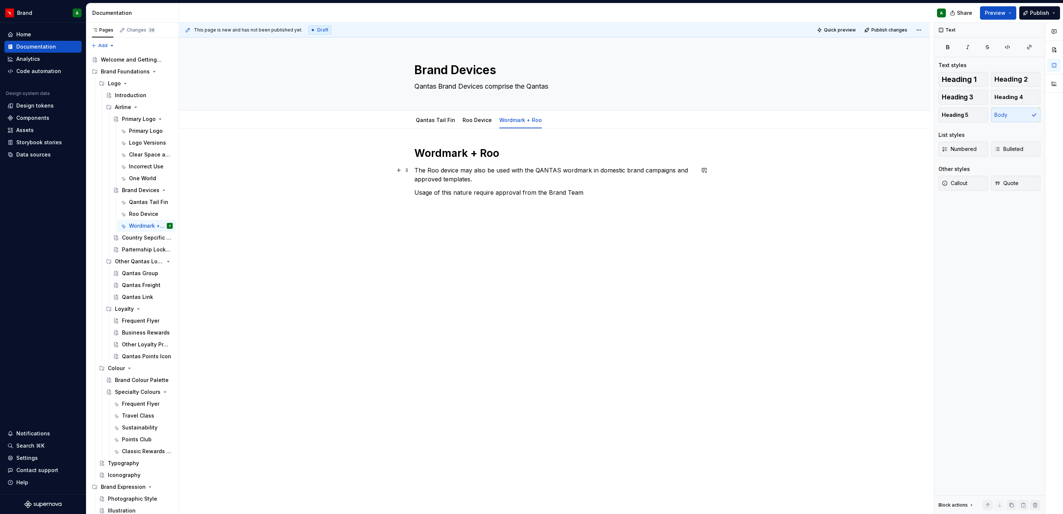
type textarea "*"
type textarea "Qantas Brand Devices comprise the Qantas T"
type textarea "*"
type textarea "Qantas Brand Devices comprise the Qantas Ta"
type textarea "*"
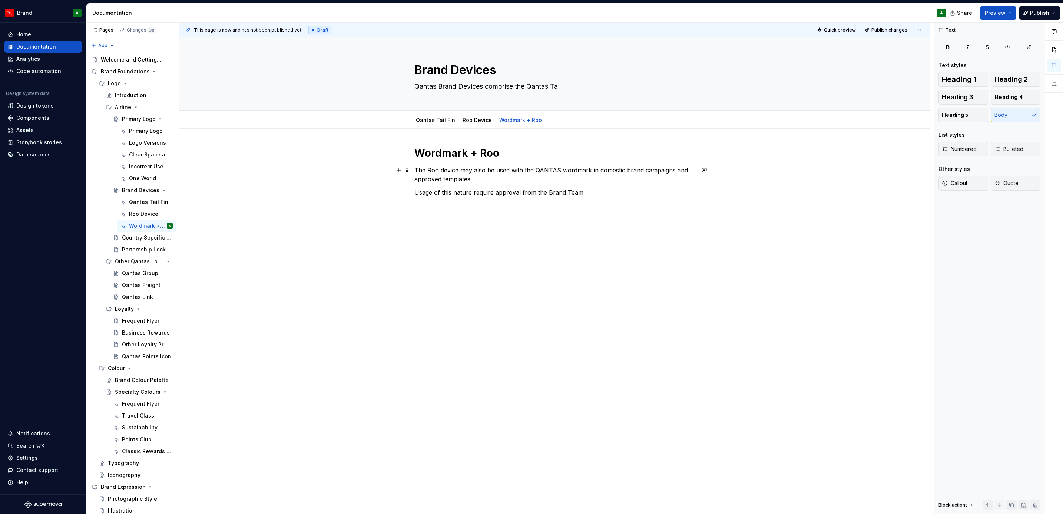
type textarea "Qantas Brand Devices comprise the Qantas Tai"
type textarea "*"
type textarea "Qantas Brand Devices comprise the Qantas Tail"
type textarea "*"
type textarea "Qantas Brand Devices comprise the Qantas Tail"
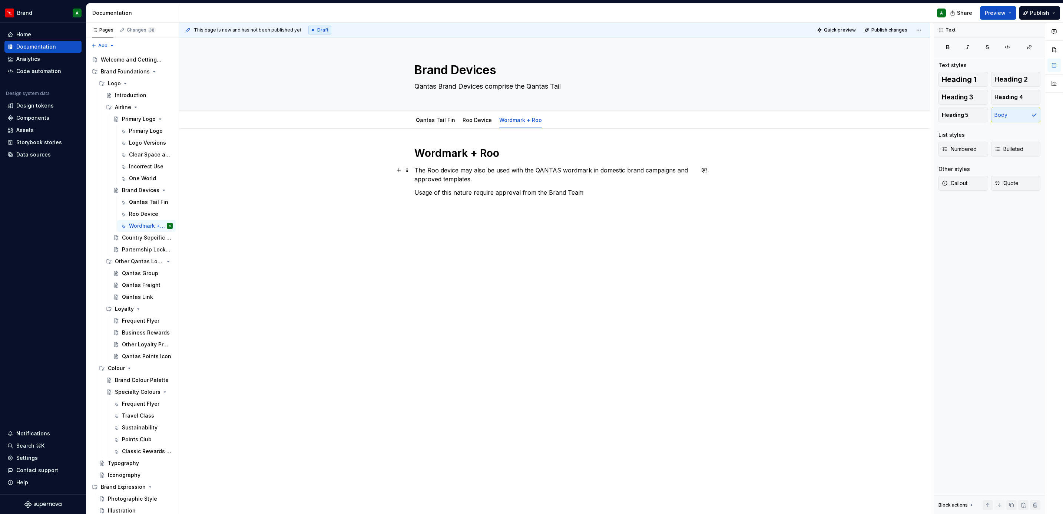
type textarea "*"
type textarea "Qantas Brand Devices comprise the Qantas Tail F"
type textarea "*"
type textarea "Qantas Brand Devices comprise the Qantas Tail Fi"
type textarea "*"
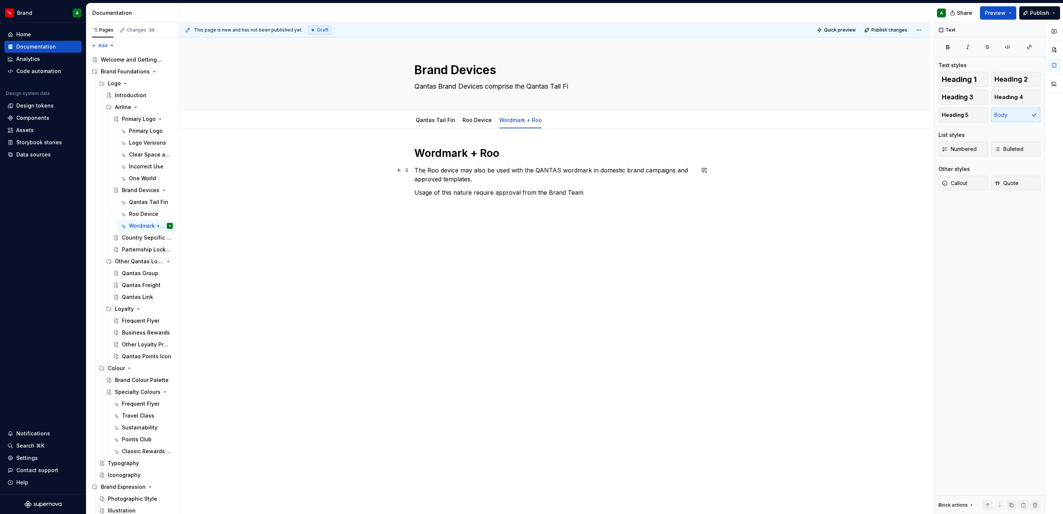
type textarea "Qantas Brand Devices comprise the Qantas Tail Fin"
type textarea "*"
type textarea "Qantas Brand Devices comprise the Qantas Tail Fin,"
type textarea "*"
type textarea "Qantas Brand Devices comprise the Qantas Tail Fin,"
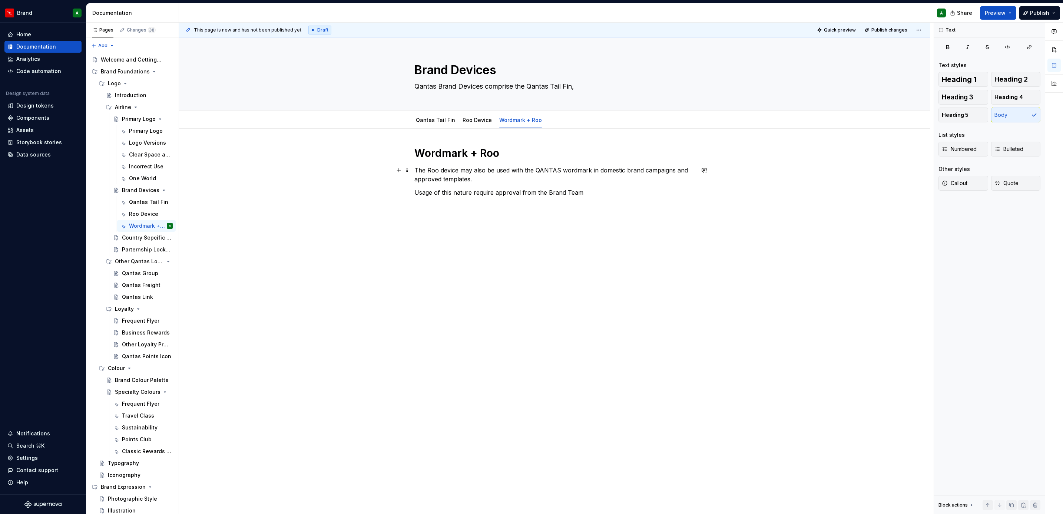
type textarea "*"
type textarea "Qantas Brand Devices comprise the Qantas Tail Fin, R"
type textarea "*"
type textarea "Qantas Brand Devices comprise the Qantas Tail Fin, Ro"
type textarea "*"
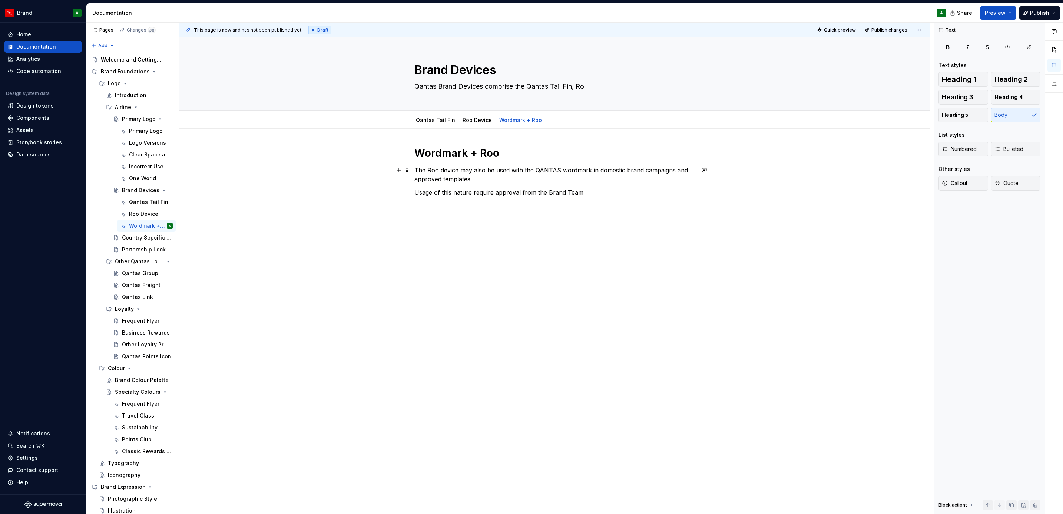
type textarea "Qantas Brand Devices comprise the Qantas Tail Fin, Roo"
type textarea "*"
type textarea "Qantas Brand Devices comprise the Qantas Tail Fin, Roo"
type textarea "*"
type textarea "Qantas Brand Devices comprise the Qantas Tail Fin, Roo D"
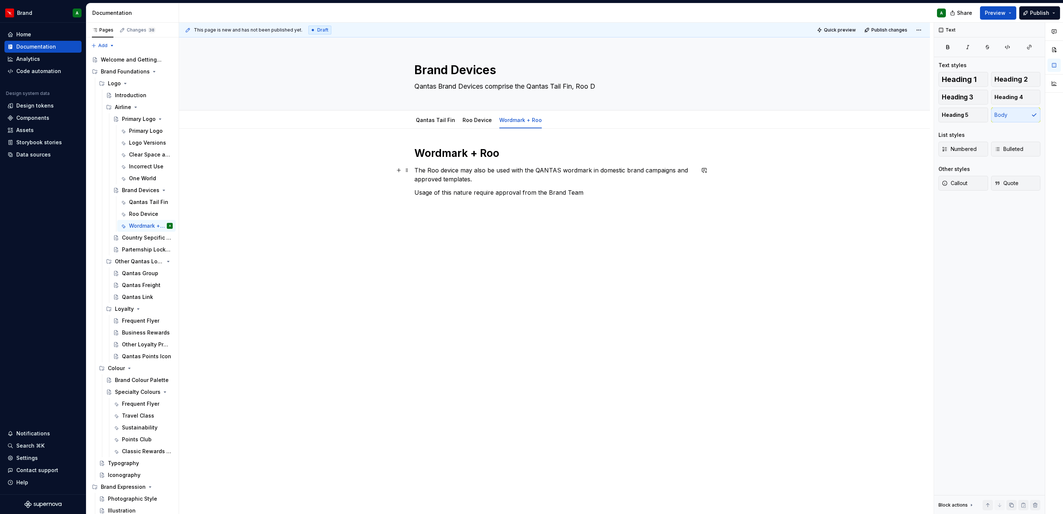
type textarea "*"
type textarea "Qantas Brand Devices comprise the Qantas Tail Fin, Roo De"
type textarea "*"
type textarea "Qantas Brand Devices comprise the Qantas Tail Fin, Roo Dev"
type textarea "*"
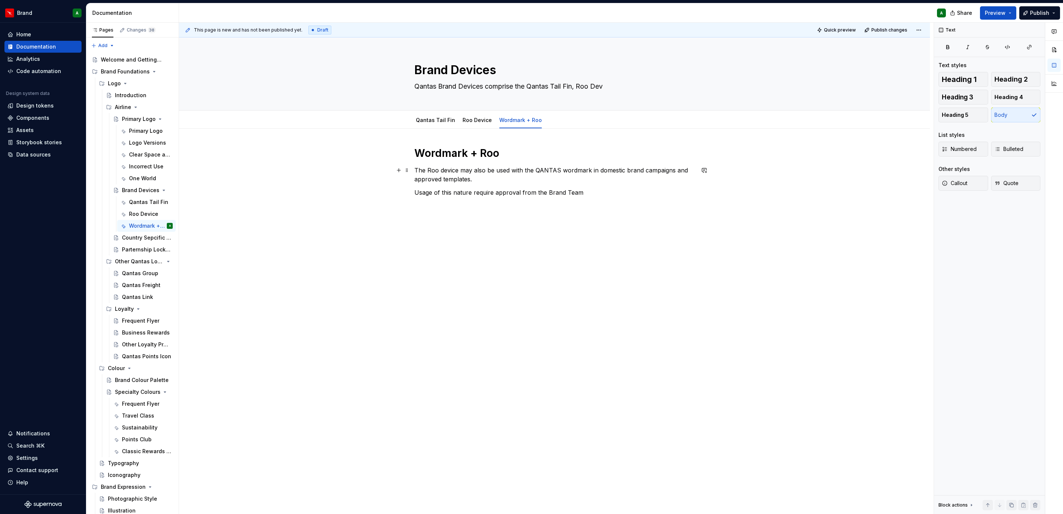
type textarea "Qantas Brand Devices comprise the Qantas Tail Fin, Roo Devi"
type textarea "*"
type textarea "Qantas Brand Devices comprise the Qantas Tail Fin, Roo Devic"
type textarea "*"
type textarea "Qantas Brand Devices comprise the Qantas Tail Fin, Roo Device"
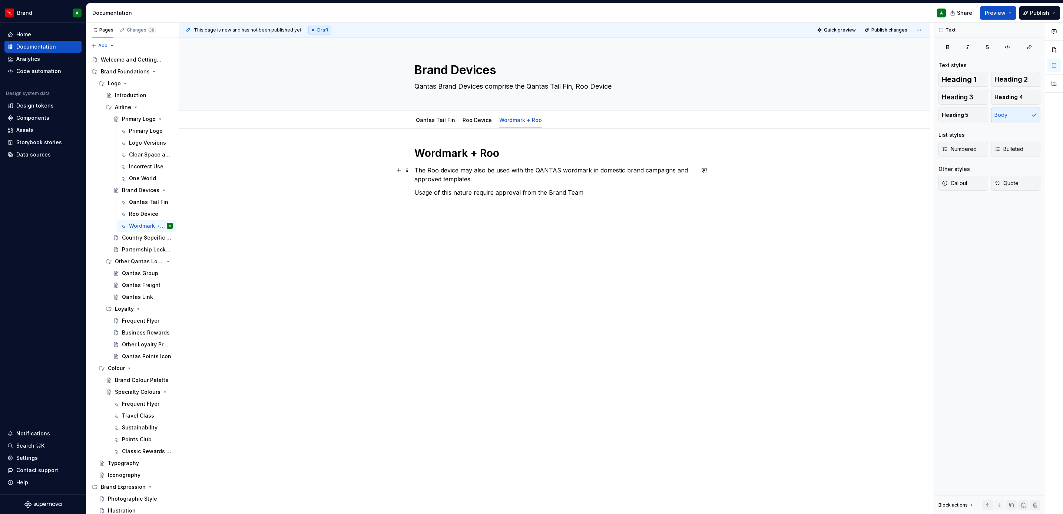
type textarea "*"
type textarea "Qantas Brand Devices comprise the Qantas Tail Fin, Roo Device"
type textarea "*"
type textarea "Qantas Brand Devices comprise the Qantas Tail Fin, Roo Device a"
type textarea "*"
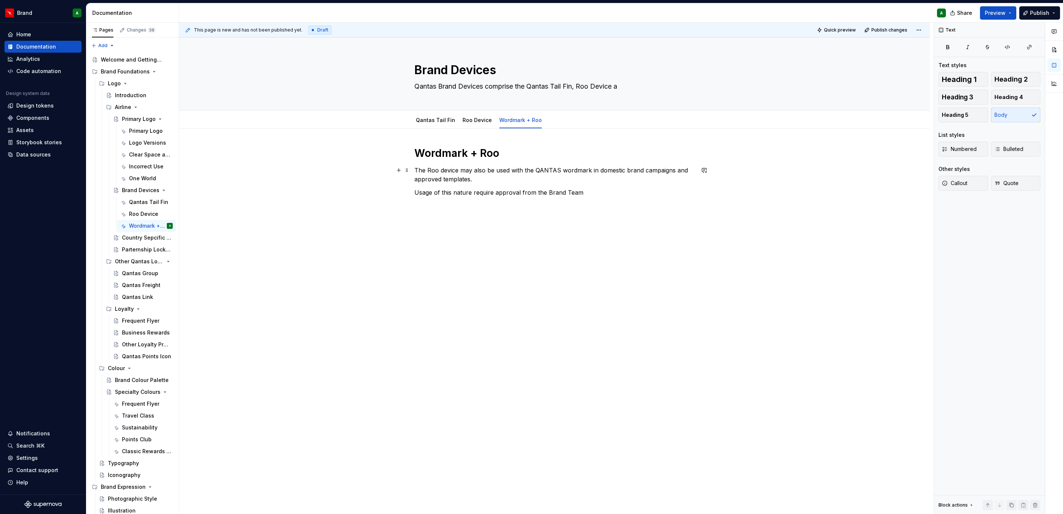
type textarea "Qantas Brand Devices comprise the Qantas Tail Fin, Roo Device an"
type textarea "*"
type textarea "Qantas Brand Devices comprise the Qantas Tail Fin, Roo Device and"
type textarea "*"
type textarea "Qantas Brand Devices comprise the Qantas Tail Fin, Roo Device and"
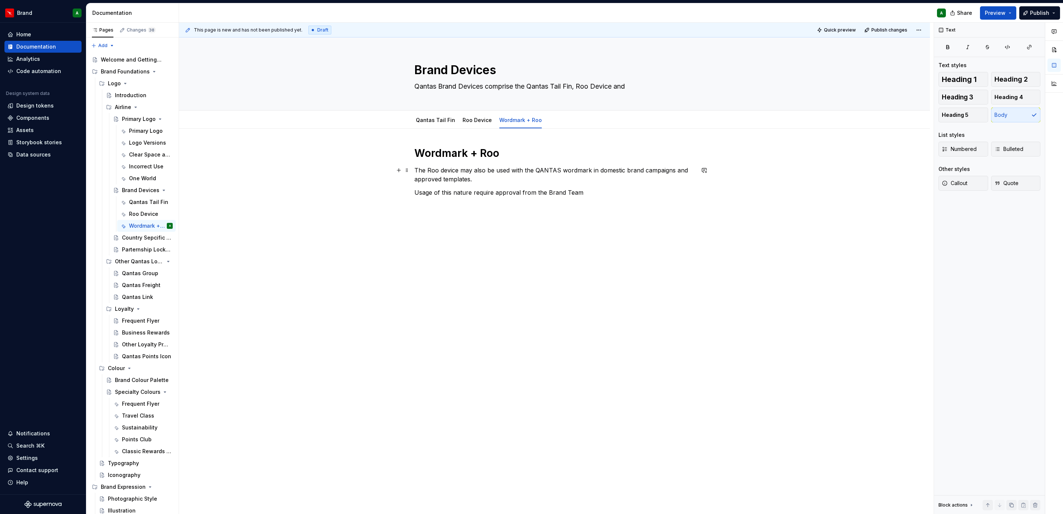
type textarea "*"
type textarea "Qantas Brand Devices comprise the Qantas Tail Fin, Roo Device and W"
type textarea "*"
type textarea "Qantas Brand Devices comprise the Qantas Tail Fin, Roo Device and Wo"
type textarea "*"
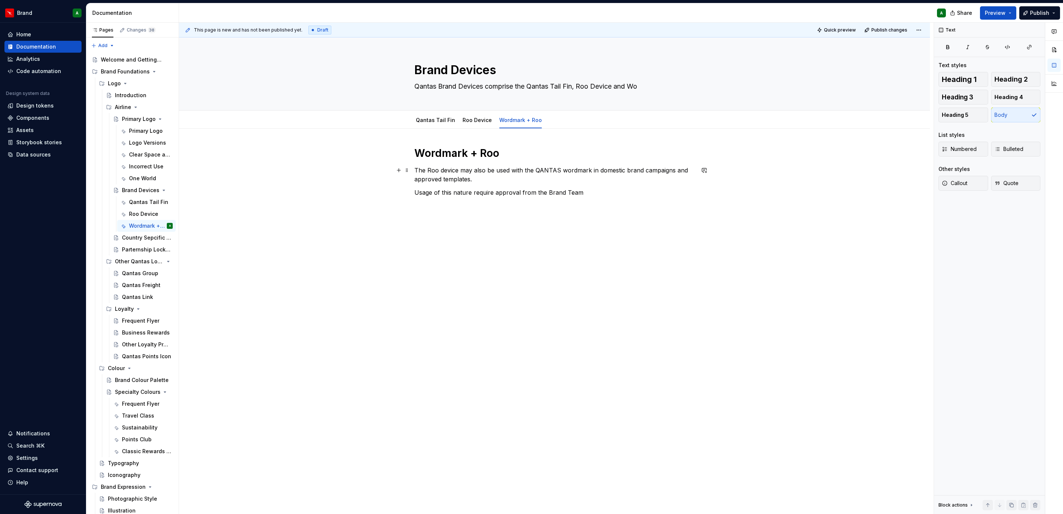
type textarea "Qantas Brand Devices comprise the Qantas Tail Fin, Roo Device and Wor"
type textarea "*"
type textarea "Qantas Brand Devices comprise the Qantas Tail Fin, Roo Device and Word"
type textarea "*"
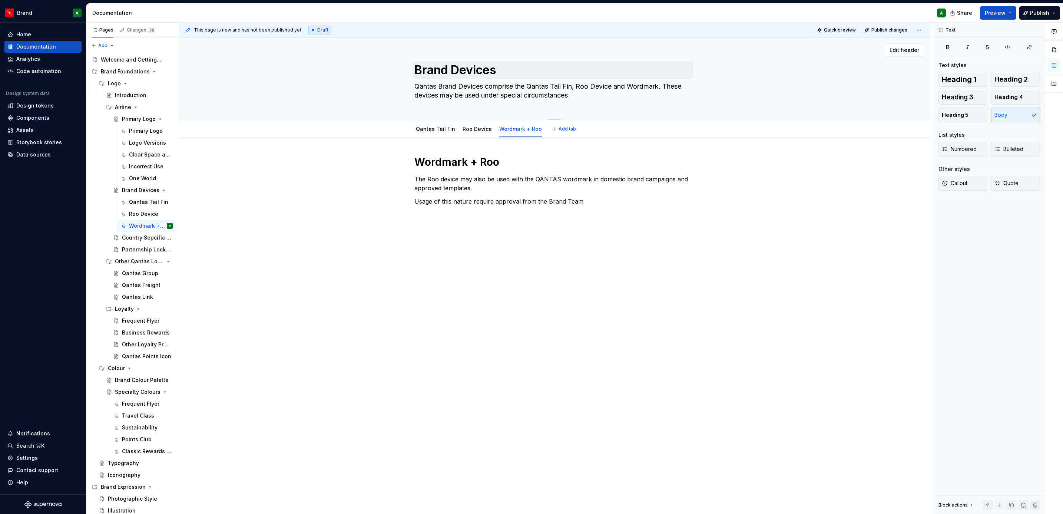
drag, startPoint x: 602, startPoint y: 92, endPoint x: 412, endPoint y: 78, distance: 189.9
click at [414, 78] on div "Brand Devices Qantas Brand Devices comprise the Qantas Tail Fin, Roo Device and…" at bounding box center [554, 78] width 280 height 82
drag, startPoint x: 749, startPoint y: 105, endPoint x: 679, endPoint y: 86, distance: 72.5
click at [679, 86] on textarea "Qantas Brand Devices comprise the Qantas Tail Fin, Roo Device and Wordmark. The…" at bounding box center [553, 90] width 280 height 21
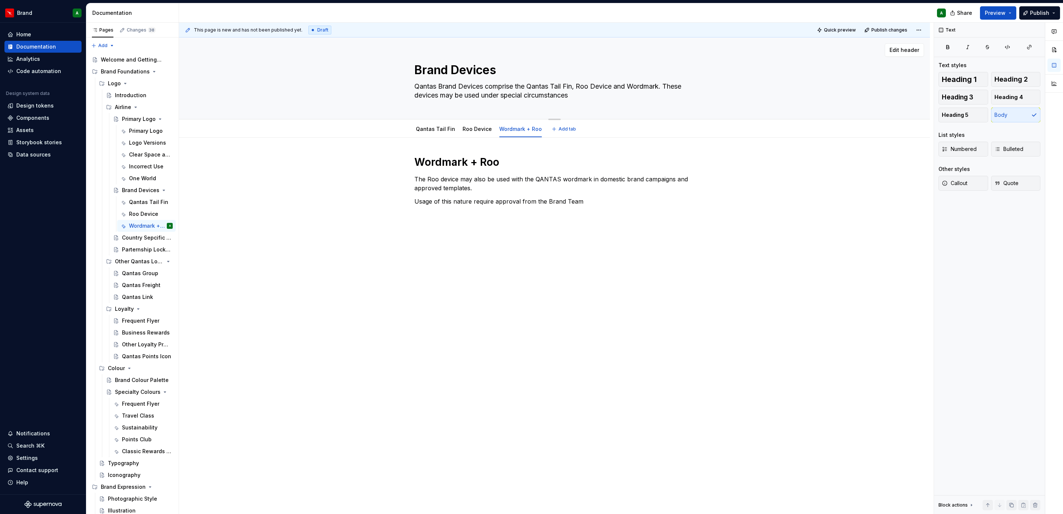
click at [679, 86] on textarea "Qantas Brand Devices comprise the Qantas Tail Fin, Roo Device and Wordmark. The…" at bounding box center [553, 90] width 280 height 21
click at [684, 86] on textarea "Qantas Brand Devices comprise the Qantas Tail Fin, Roo Device and Wordmark. The…" at bounding box center [553, 90] width 280 height 21
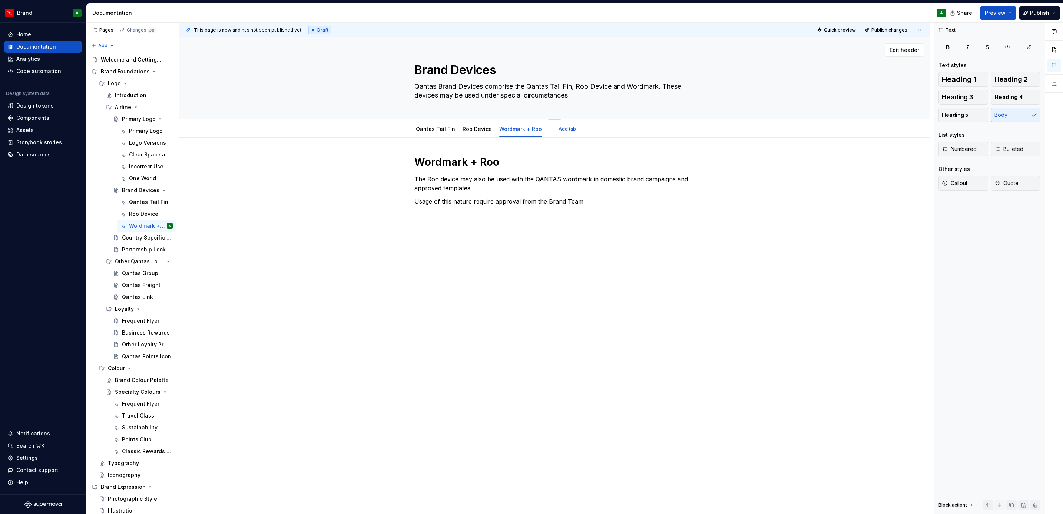
click at [683, 86] on textarea "Qantas Brand Devices comprise the Qantas Tail Fin, Roo Device and Wordmark. The…" at bounding box center [553, 90] width 280 height 21
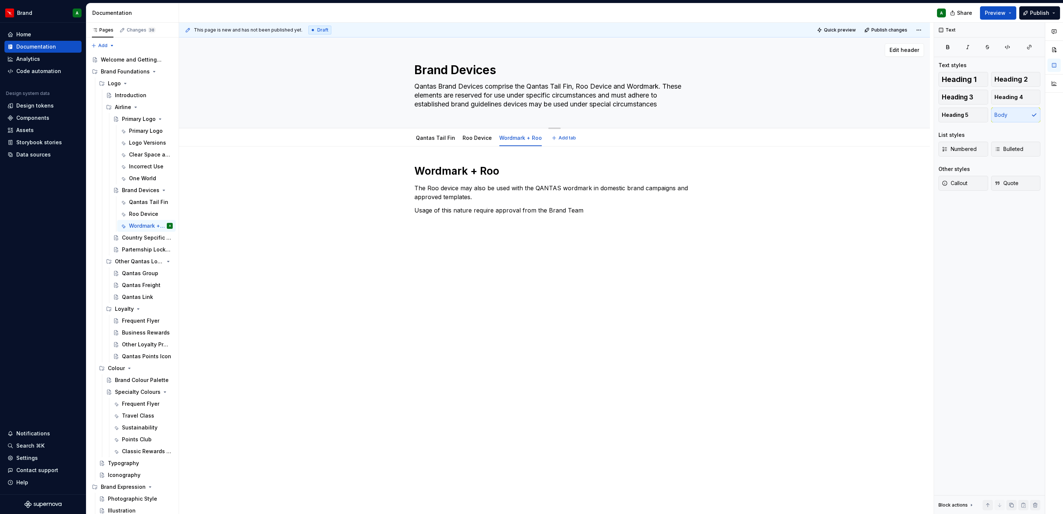
drag, startPoint x: 668, startPoint y: 106, endPoint x: 504, endPoint y: 107, distance: 164.2
click at [504, 107] on textarea "Qantas Brand Devices comprise the Qantas Tail Fin, Roo Device and Wordmark. The…" at bounding box center [553, 95] width 280 height 30
click at [518, 262] on div "Wordmark + Roo The Roo device may also be used with the QANTAS wordmark in dome…" at bounding box center [554, 261] width 751 height 231
click at [612, 404] on div "Brand Devices Qantas Brand Devices comprise the Qantas Tail Fin, Roo Device and…" at bounding box center [554, 275] width 751 height 477
click at [135, 127] on div "Primary Logo" at bounding box center [139, 130] width 21 height 7
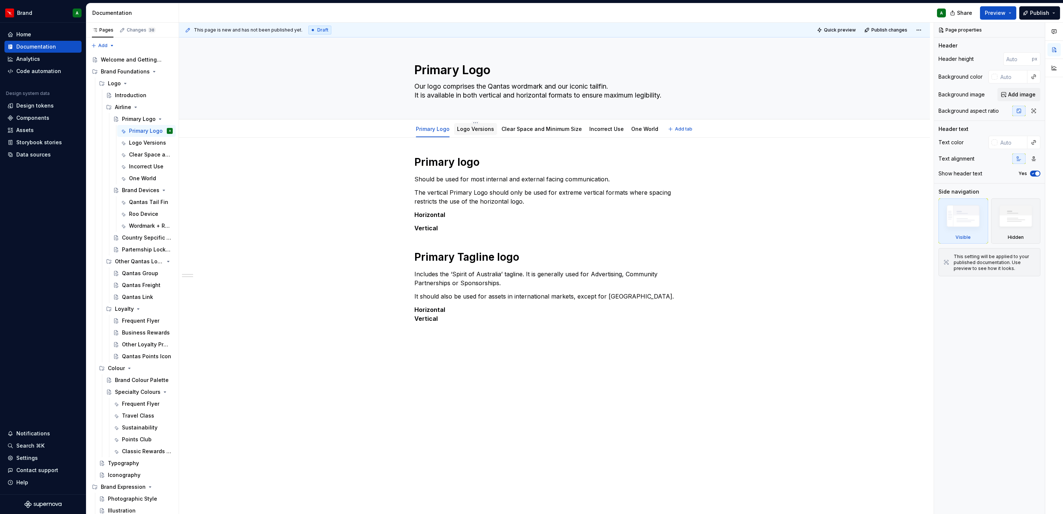
click at [473, 130] on link "Logo Versions" at bounding box center [475, 129] width 37 height 6
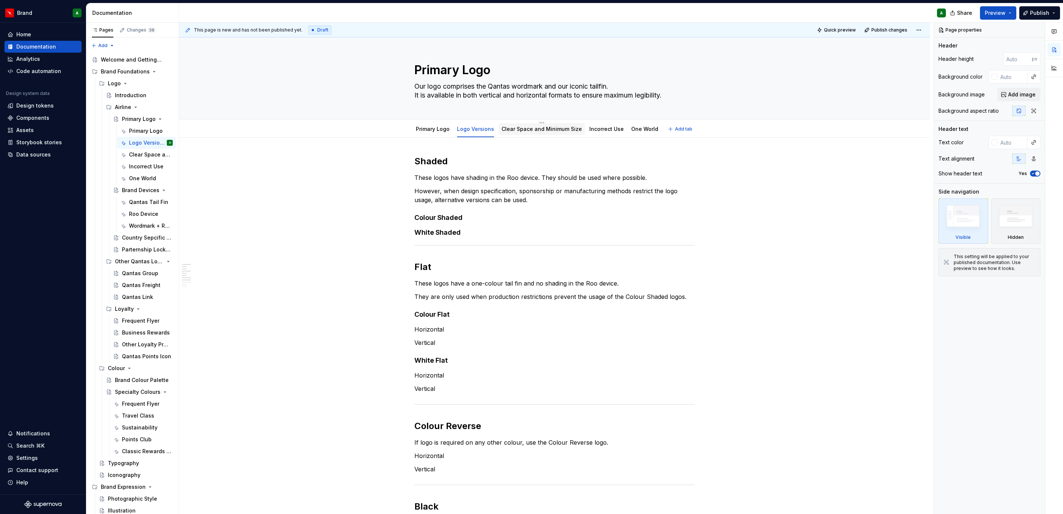
click at [541, 130] on link "Clear Space and Minimum Size" at bounding box center [541, 129] width 80 height 6
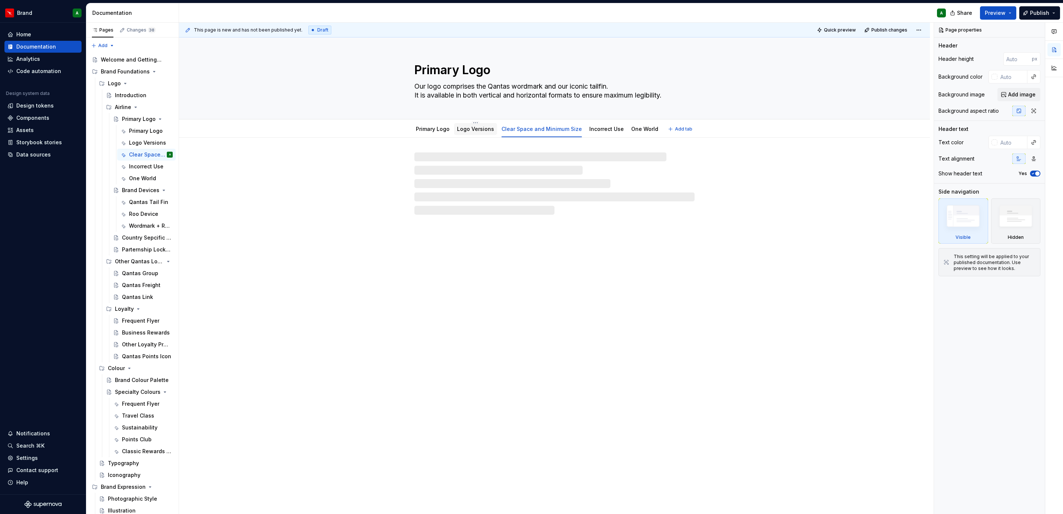
click at [479, 130] on link "Logo Versions" at bounding box center [475, 129] width 37 height 6
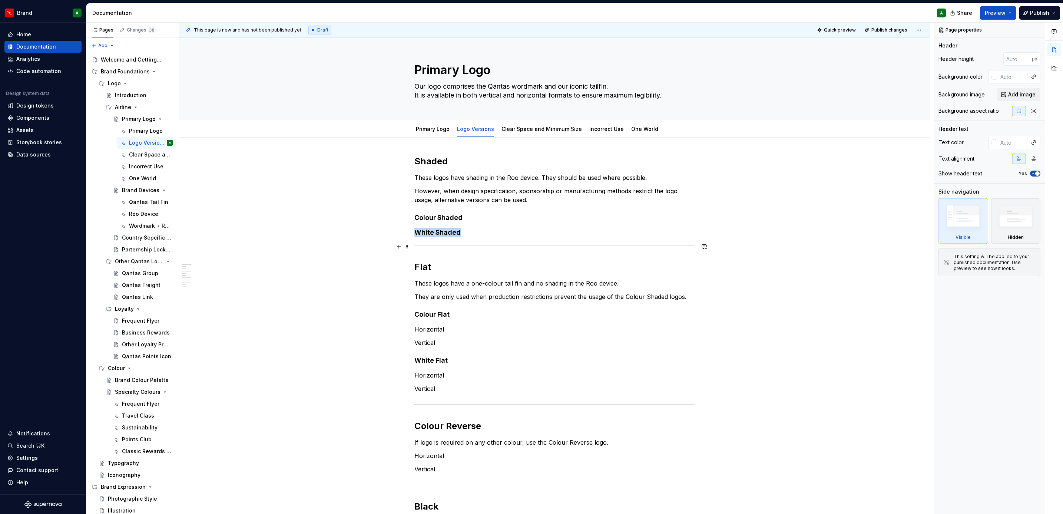
click at [506, 246] on div at bounding box center [554, 245] width 280 height 5
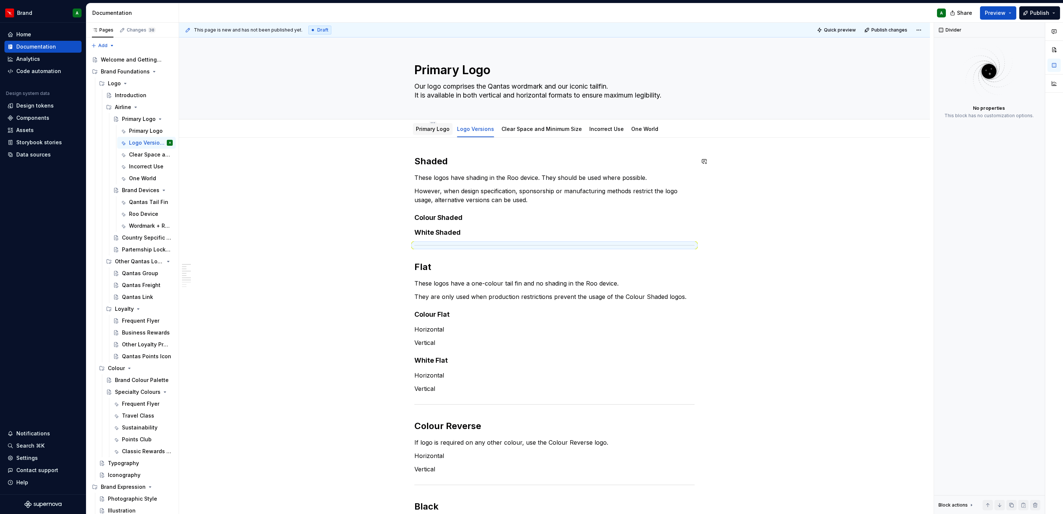
click at [433, 133] on div "Primary Logo" at bounding box center [433, 128] width 34 height 7
click at [444, 132] on div "Primary Logo" at bounding box center [433, 128] width 34 height 7
click at [438, 132] on div "Primary Logo" at bounding box center [433, 128] width 34 height 7
click at [428, 129] on link "Primary Logo" at bounding box center [433, 129] width 34 height 6
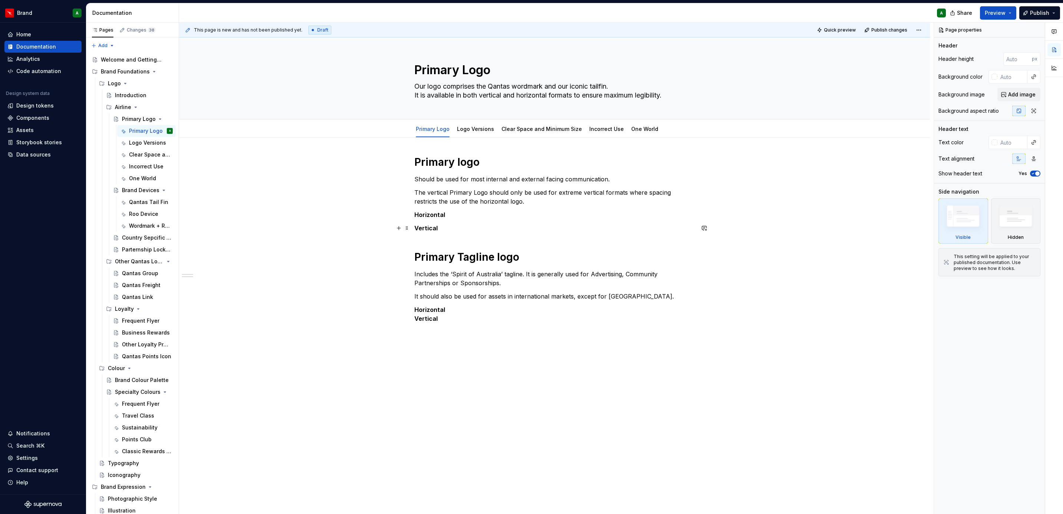
click at [483, 232] on p "Vertical" at bounding box center [554, 227] width 280 height 9
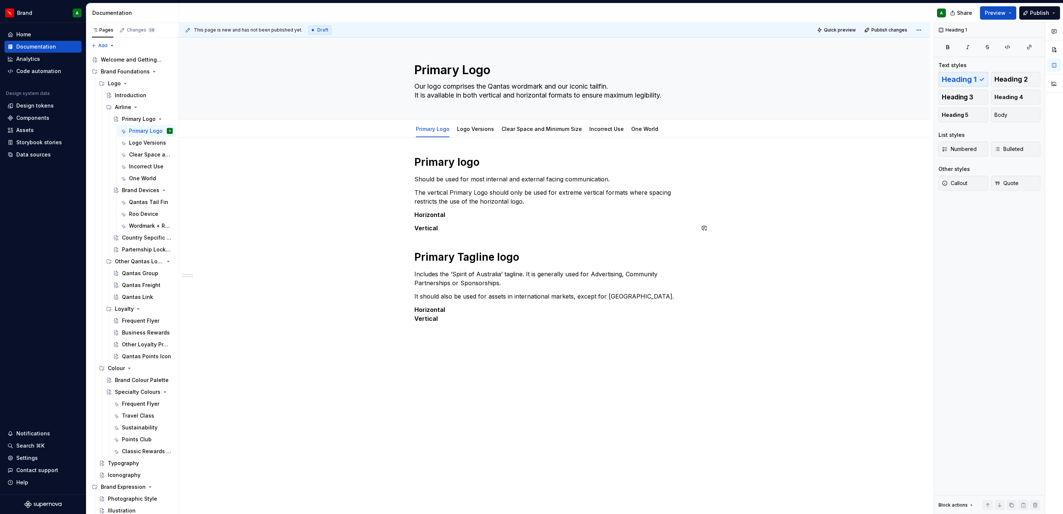
click at [476, 245] on div "Primary logo Should be used for most internal and external facing communication…" at bounding box center [554, 239] width 280 height 168
click at [440, 238] on div "Primary logo Should be used for most internal and external facing communication…" at bounding box center [554, 239] width 280 height 168
click at [473, 230] on p "Vertical" at bounding box center [554, 227] width 280 height 9
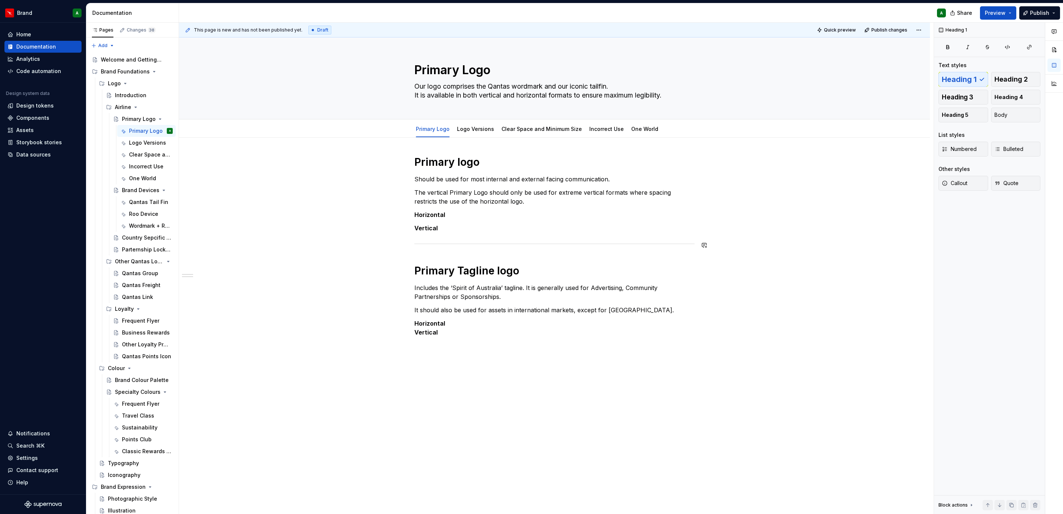
click at [453, 255] on div "Primary logo Should be used for most internal and external facing communication…" at bounding box center [554, 245] width 280 height 181
click at [440, 255] on div "Primary logo Should be used for most internal and external facing communication…" at bounding box center [554, 245] width 280 height 181
click at [414, 271] on h1 "Primary Tagline logo" at bounding box center [554, 270] width 280 height 13
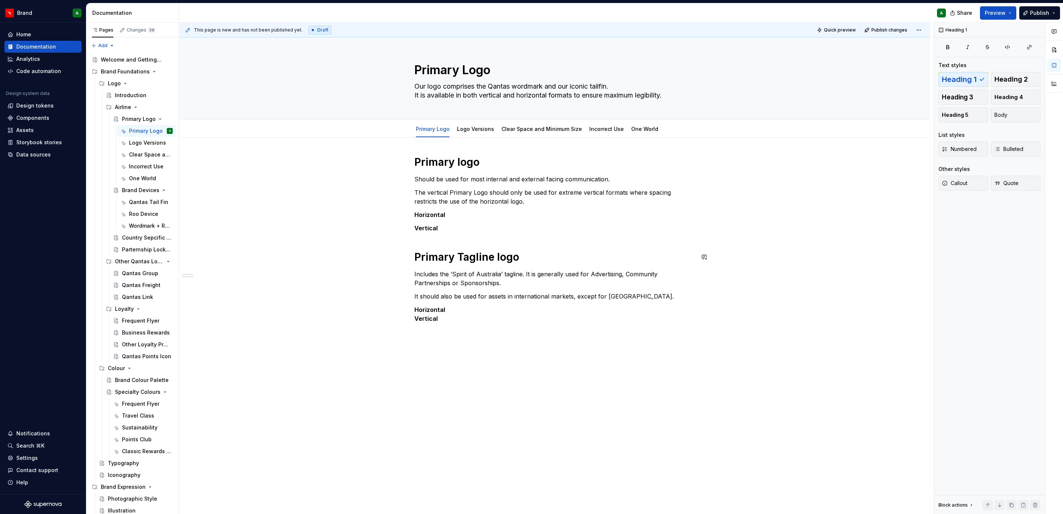
click at [414, 271] on p "Includes the ‘Spirit of Australia’ tagline. It is generally used for Advertisin…" at bounding box center [554, 278] width 280 height 18
click at [417, 246] on div "Primary logo Should be used for most internal and external facing communication…" at bounding box center [554, 239] width 280 height 168
click at [420, 242] on div "Primary logo Should be used for most internal and external facing communication…" at bounding box center [554, 239] width 280 height 168
click at [427, 240] on div "Primary logo Should be used for most internal and external facing communication…" at bounding box center [554, 239] width 280 height 168
click at [453, 227] on p "Vertical" at bounding box center [554, 227] width 280 height 9
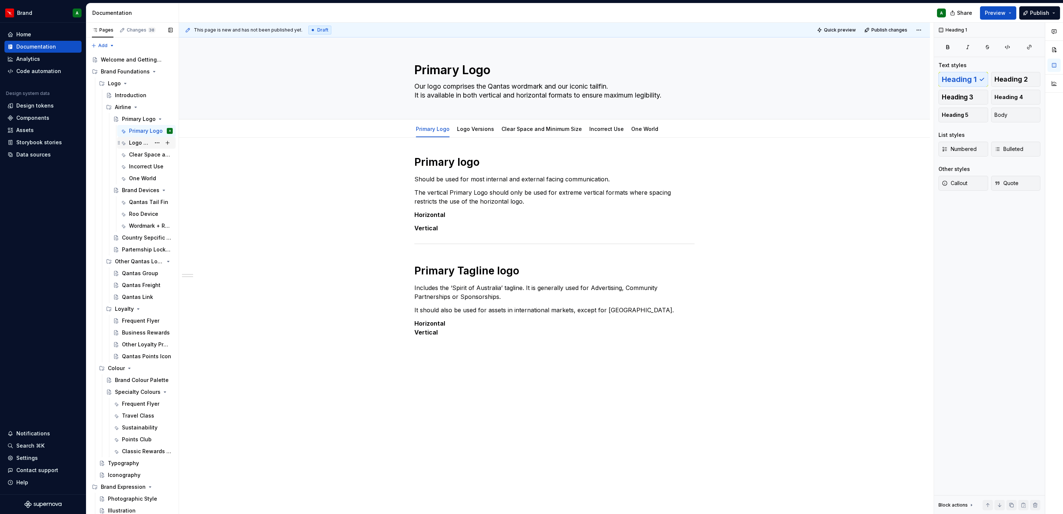
click at [136, 140] on div "Logo Versions" at bounding box center [139, 142] width 21 height 7
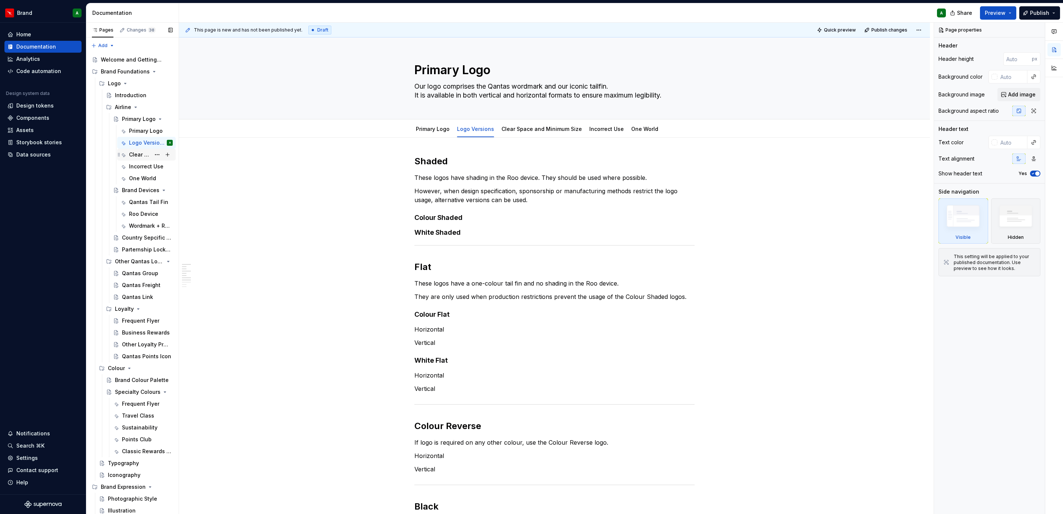
click at [140, 155] on div "Clear Space and Minimum Size" at bounding box center [139, 154] width 21 height 7
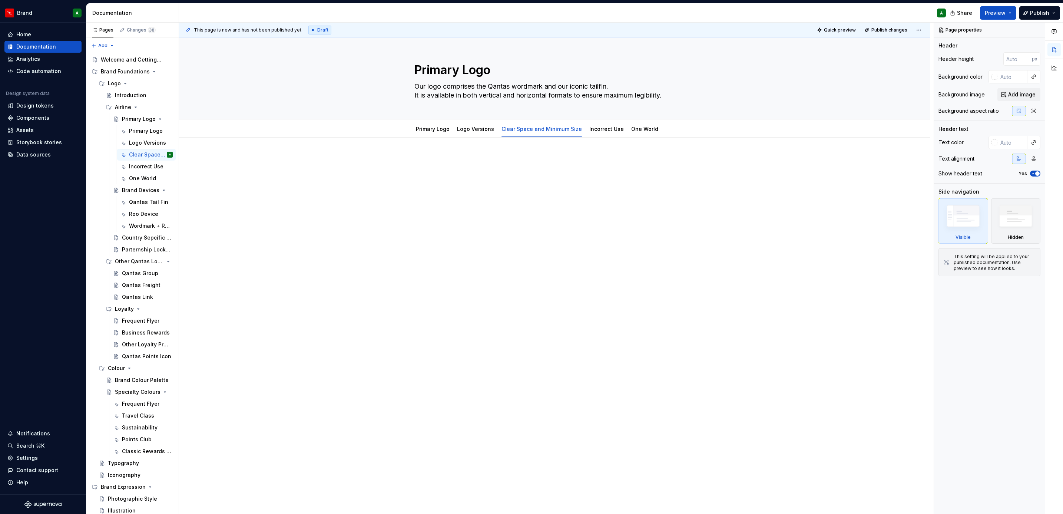
click at [485, 147] on div at bounding box center [554, 241] width 751 height 209
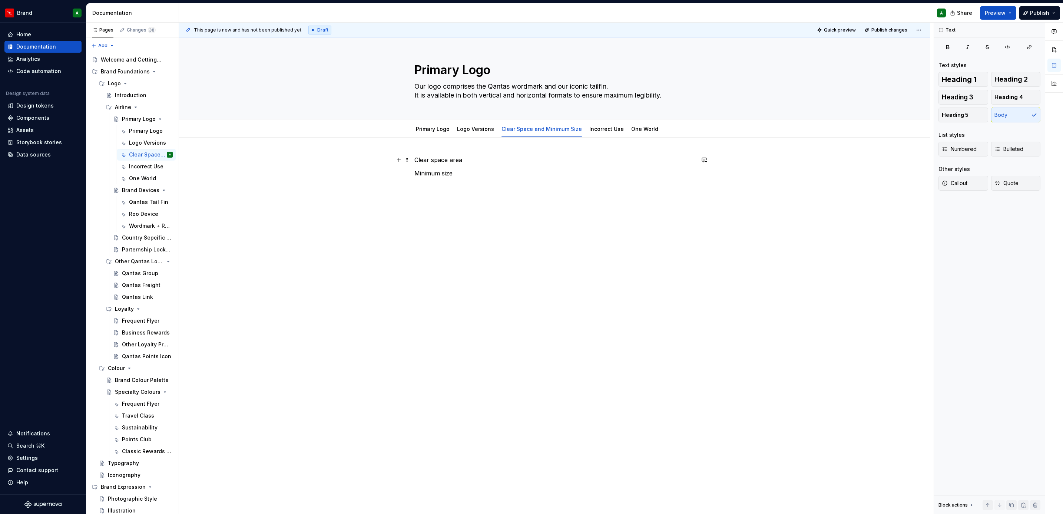
click at [452, 160] on p "Clear space area" at bounding box center [554, 159] width 280 height 9
click at [949, 80] on span "Heading 1" at bounding box center [959, 79] width 35 height 7
click at [443, 185] on div "Clear space area Minimum size" at bounding box center [554, 173] width 280 height 37
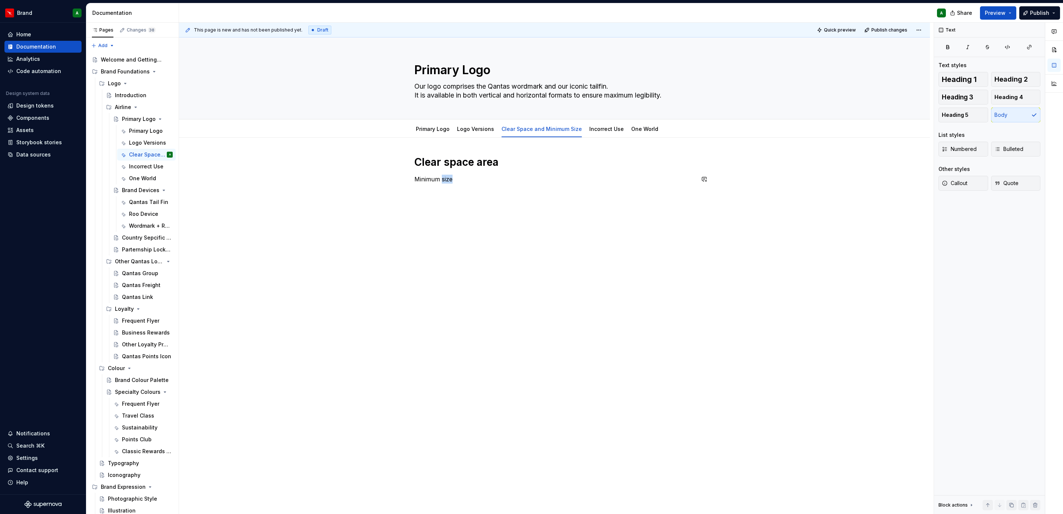
click at [443, 185] on div "Clear space area Minimum size" at bounding box center [554, 173] width 280 height 37
click at [965, 81] on span "Heading 1" at bounding box center [959, 79] width 35 height 7
click at [696, 237] on div "Clear space area Minimum size" at bounding box center [554, 243] width 751 height 213
click at [501, 160] on h1 "Clear space area" at bounding box center [554, 161] width 280 height 13
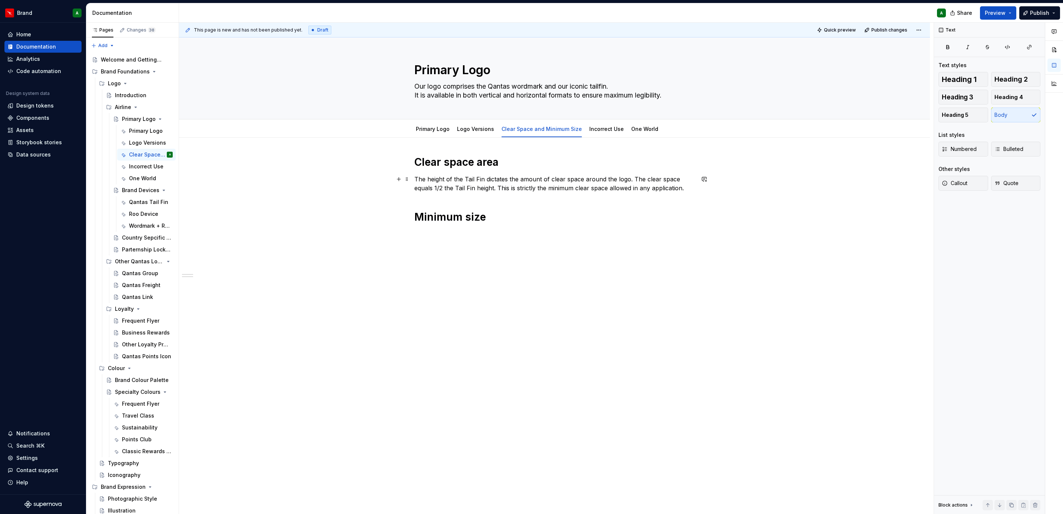
click at [415, 177] on p "The height of the Tail Fin dictates the amount of clear space around the logo. …" at bounding box center [554, 184] width 280 height 18
click at [632, 180] on p "The height of the Tail Fin dictates the amount of clear space around the logo. …" at bounding box center [554, 184] width 280 height 18
click at [510, 216] on div "Clear space area The height of the Tail Fin dictates the amount of clear space …" at bounding box center [554, 203] width 280 height 96
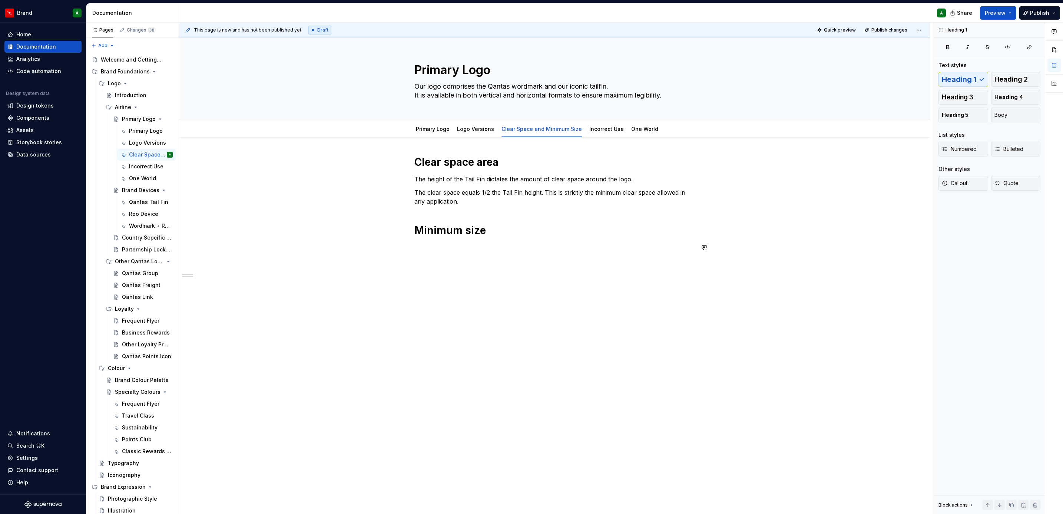
click at [446, 261] on div "Clear space area The height of the Tail Fin dictates the amount of clear space …" at bounding box center [554, 207] width 280 height 105
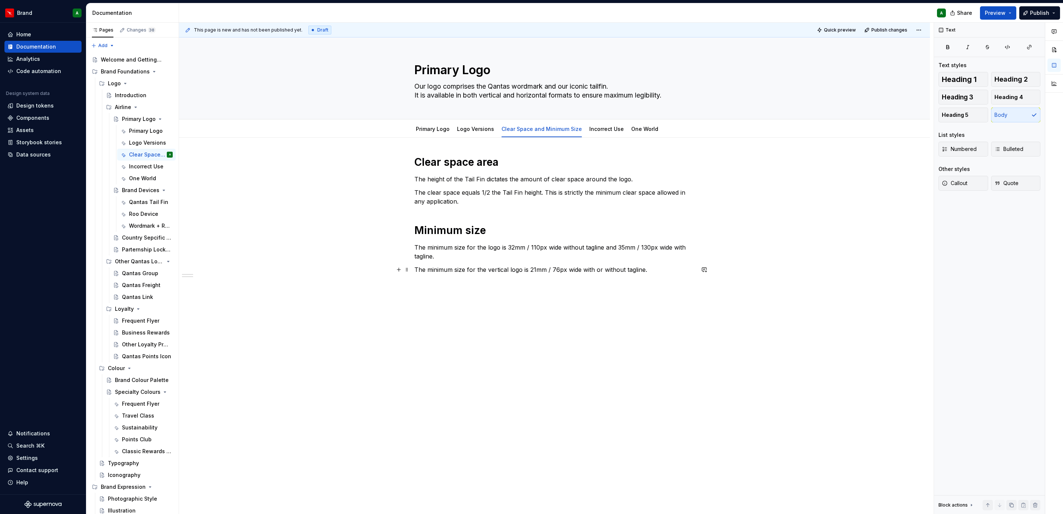
click at [658, 271] on p "The minimum size for the vertical logo is 21mm / 76px wide with or without tagl…" at bounding box center [554, 269] width 280 height 9
click at [599, 133] on div "Incorrect Use" at bounding box center [606, 129] width 34 height 9
click at [592, 127] on link "Incorrect Use" at bounding box center [606, 129] width 34 height 6
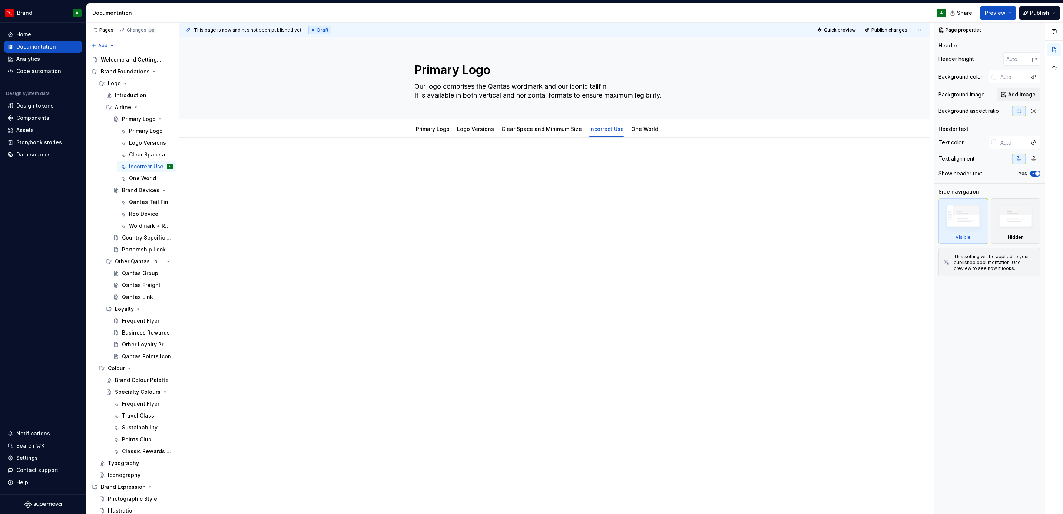
click at [504, 172] on div at bounding box center [554, 169] width 280 height 28
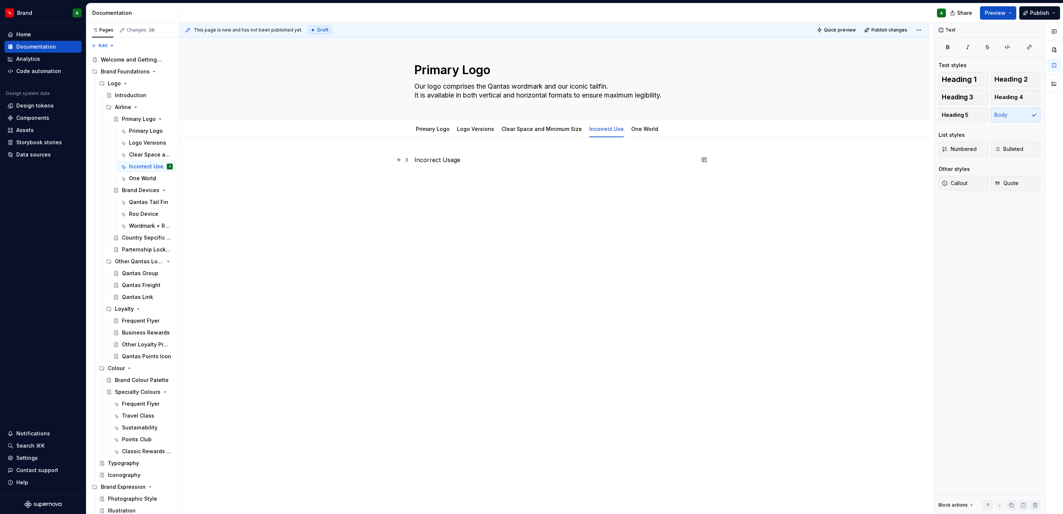
click at [451, 160] on p "Incorrect Usage" at bounding box center [554, 159] width 280 height 9
click at [965, 84] on button "Heading 1" at bounding box center [963, 79] width 50 height 15
click at [593, 228] on div "Incorrect Usage" at bounding box center [554, 241] width 751 height 209
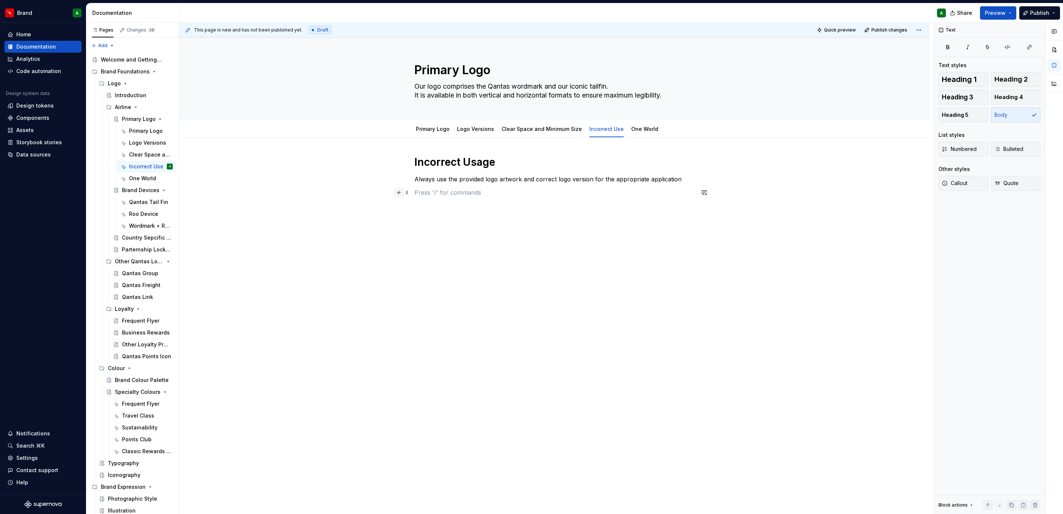
click at [401, 193] on button "button" at bounding box center [399, 192] width 10 height 10
click at [486, 287] on div "Document your Do's and Don'ts." at bounding box center [471, 285] width 71 height 6
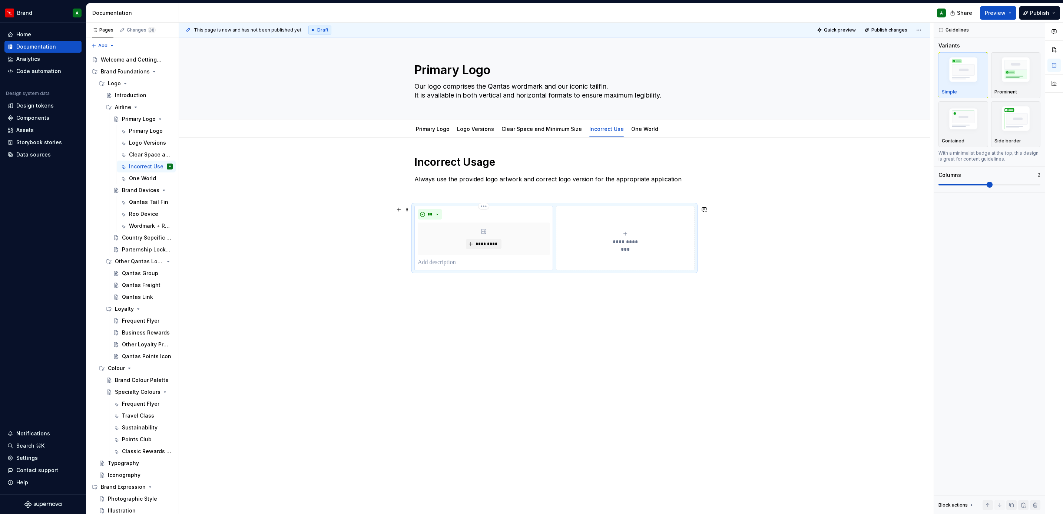
click at [444, 261] on p at bounding box center [484, 262] width 132 height 9
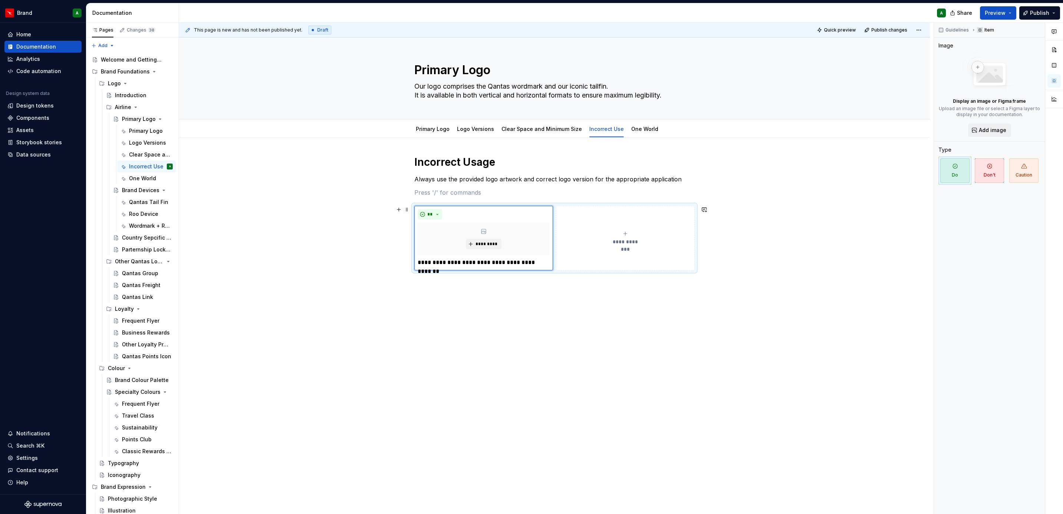
click at [615, 261] on button "**********" at bounding box center [625, 238] width 139 height 64
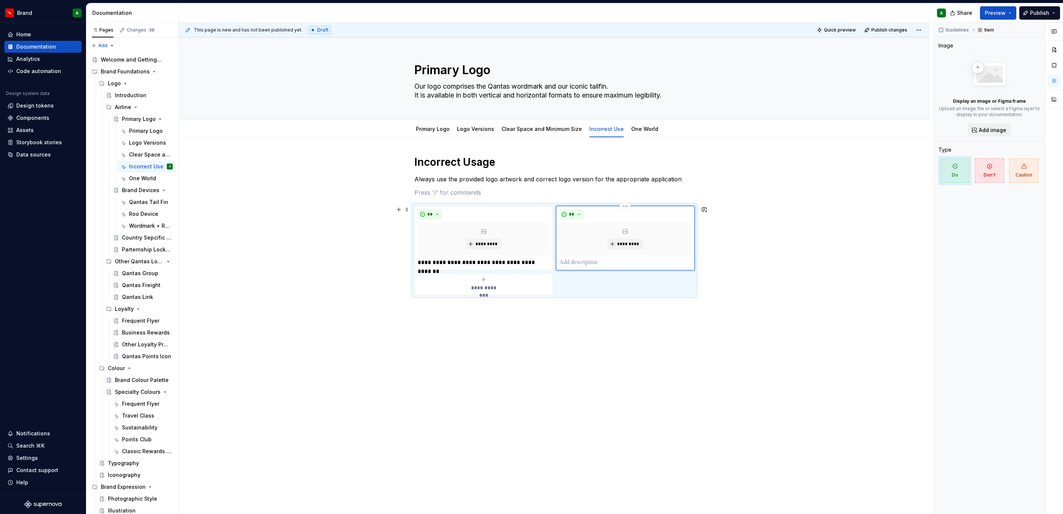
click at [586, 259] on p at bounding box center [625, 262] width 132 height 9
click at [497, 286] on span "**********" at bounding box center [484, 287] width 34 height 7
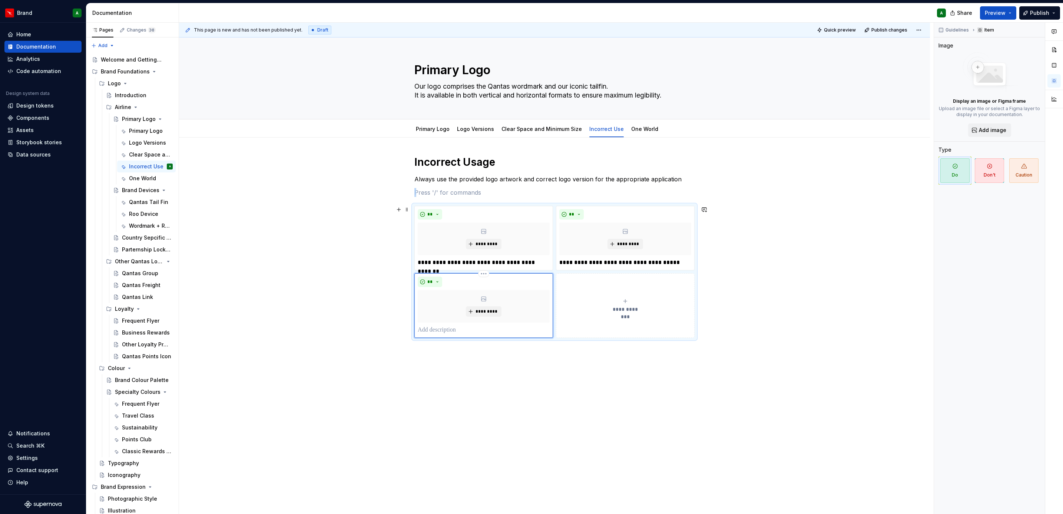
click at [465, 325] on div "** *********" at bounding box center [484, 305] width 132 height 58
click at [446, 330] on p at bounding box center [484, 329] width 132 height 9
click at [589, 314] on button "**********" at bounding box center [625, 305] width 139 height 64
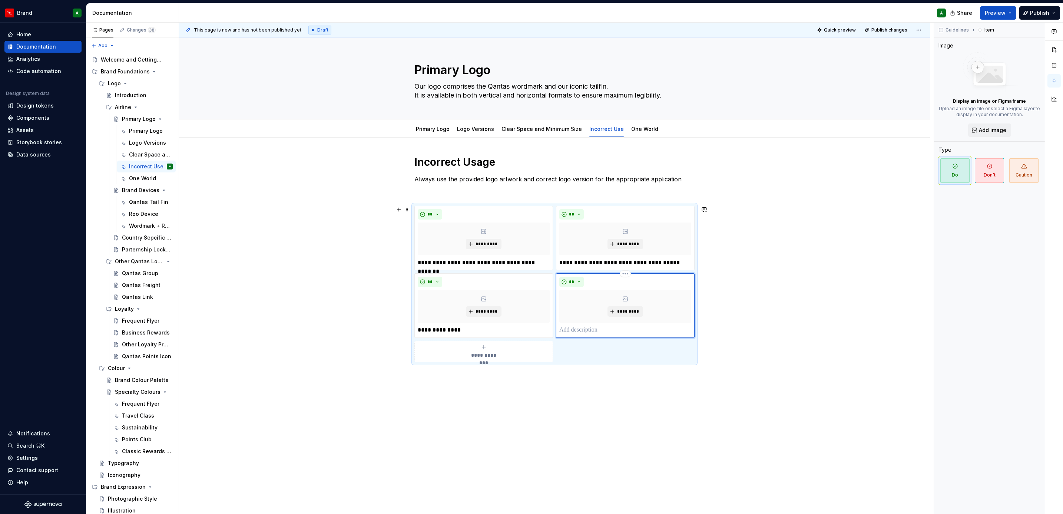
click at [582, 328] on p at bounding box center [625, 329] width 132 height 9
click at [534, 371] on button "**********" at bounding box center [483, 359] width 139 height 21
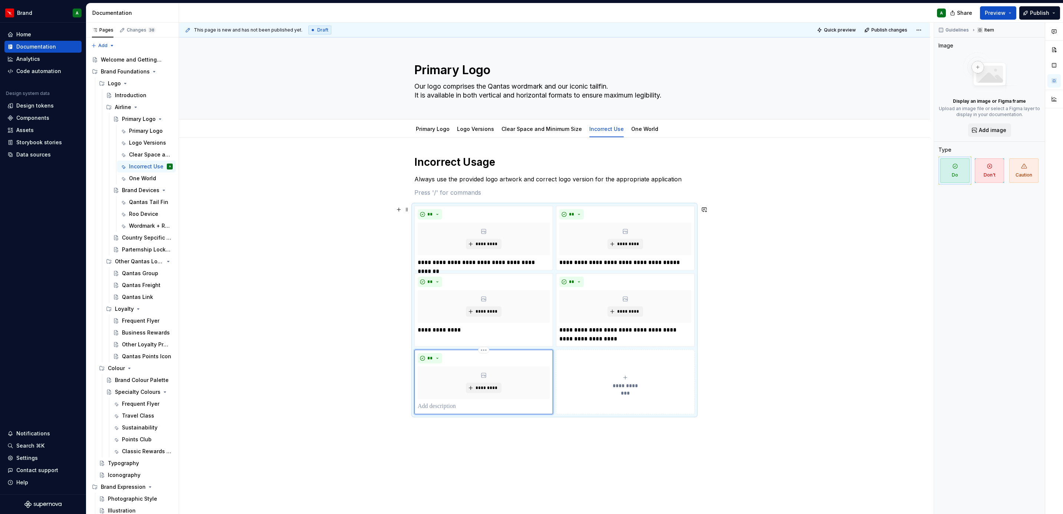
click at [496, 406] on p at bounding box center [484, 406] width 132 height 9
click at [627, 406] on button "**********" at bounding box center [625, 381] width 139 height 64
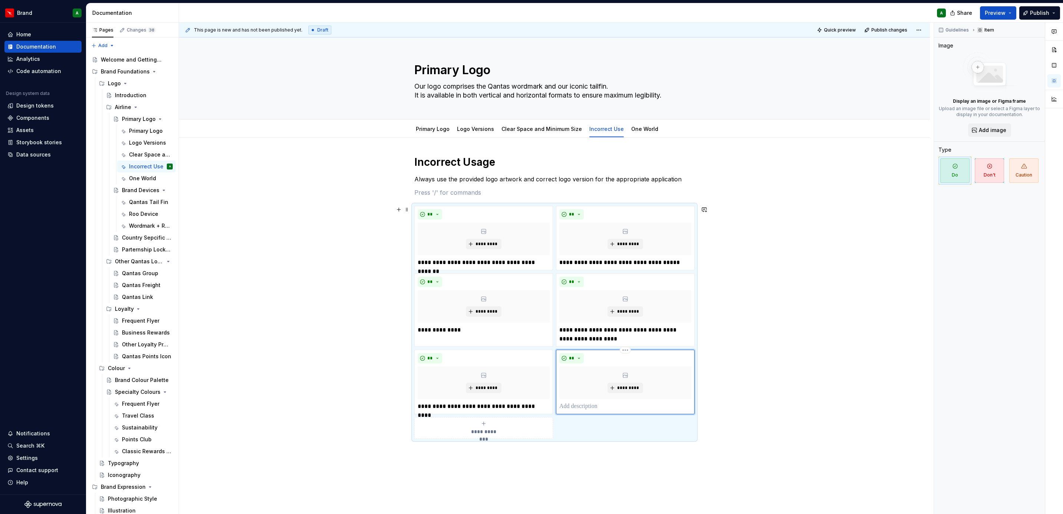
click at [613, 406] on p at bounding box center [625, 406] width 132 height 9
click at [530, 440] on div "**********" at bounding box center [484, 436] width 132 height 15
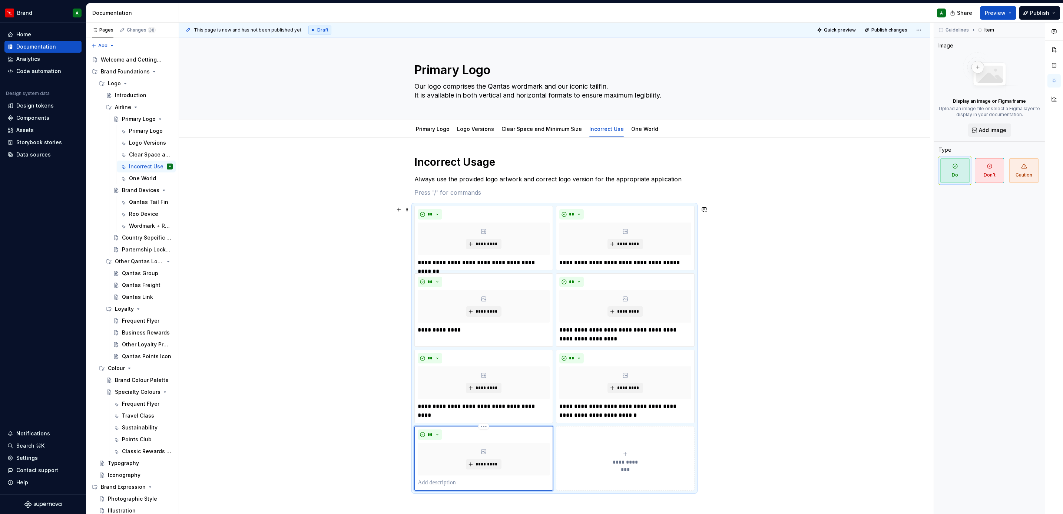
click at [485, 483] on p at bounding box center [484, 482] width 132 height 9
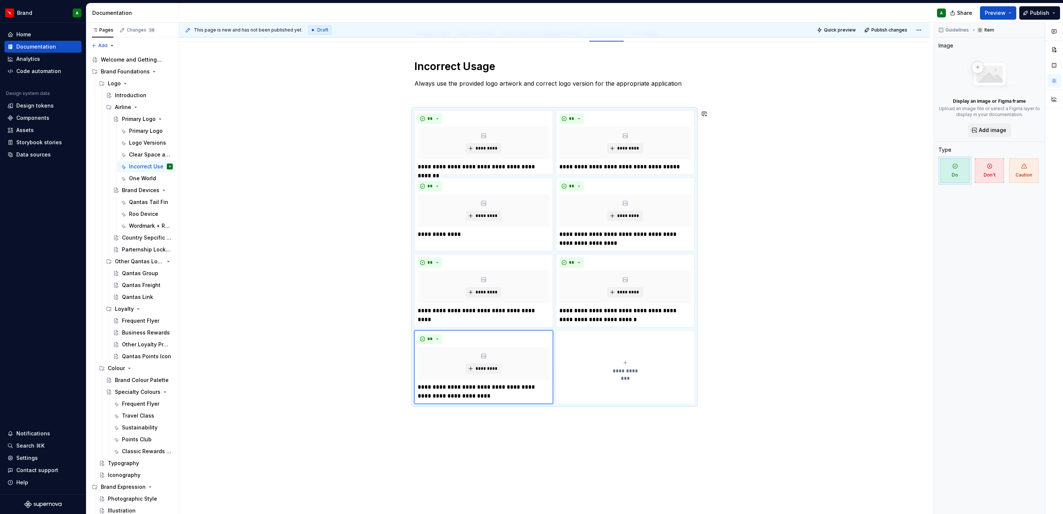
scroll to position [98, 0]
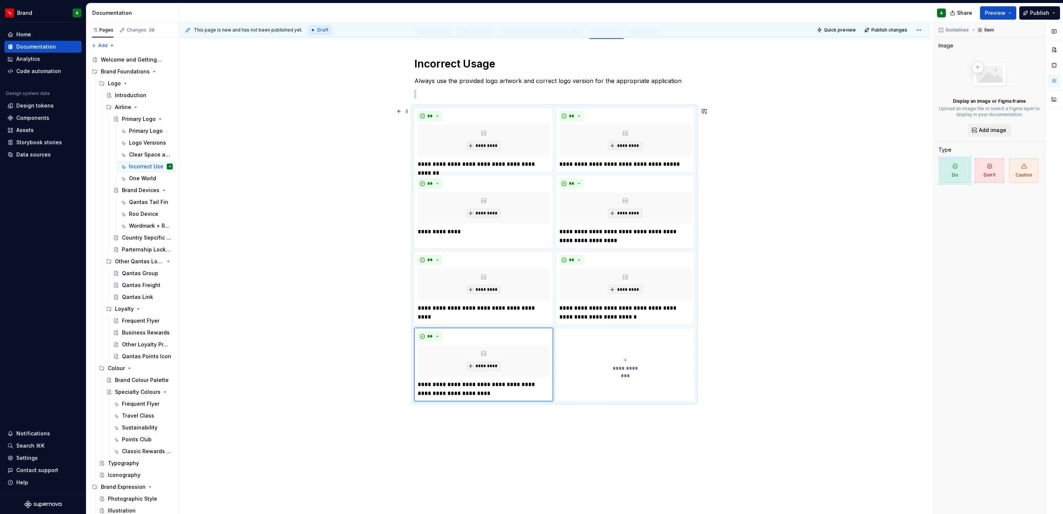
click at [645, 401] on button "**********" at bounding box center [625, 364] width 139 height 73
click at [605, 382] on p at bounding box center [625, 384] width 132 height 9
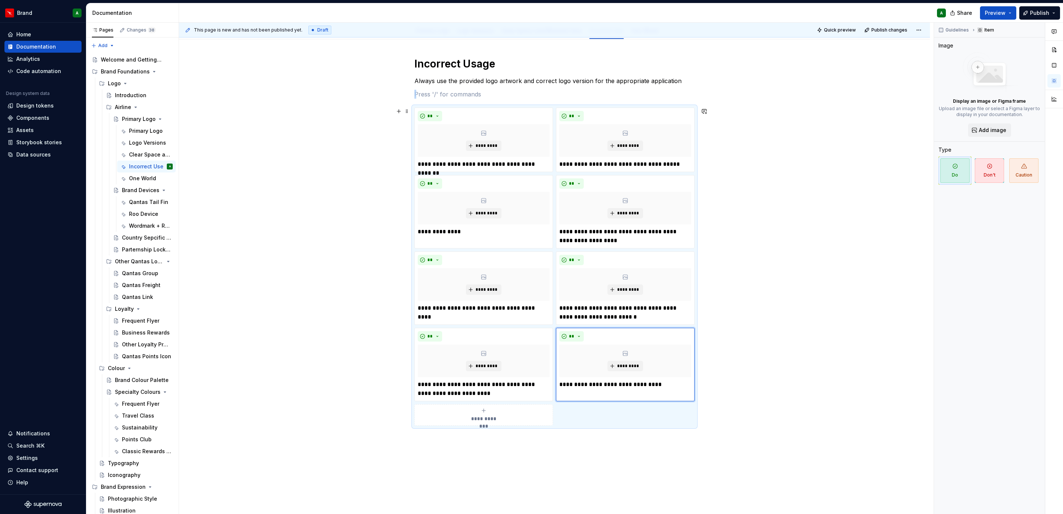
click at [507, 425] on div "**********" at bounding box center [554, 266] width 280 height 318
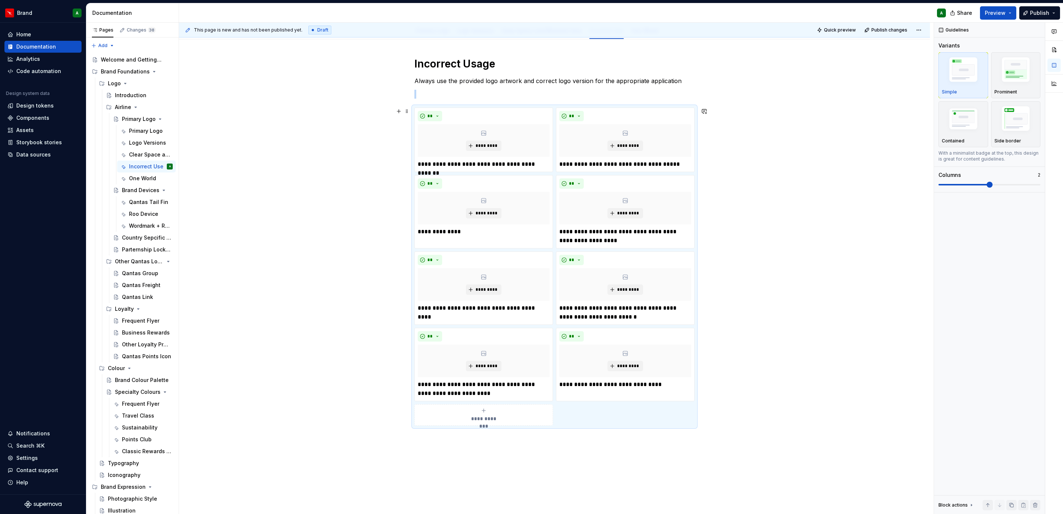
click at [497, 425] on button "**********" at bounding box center [483, 414] width 139 height 21
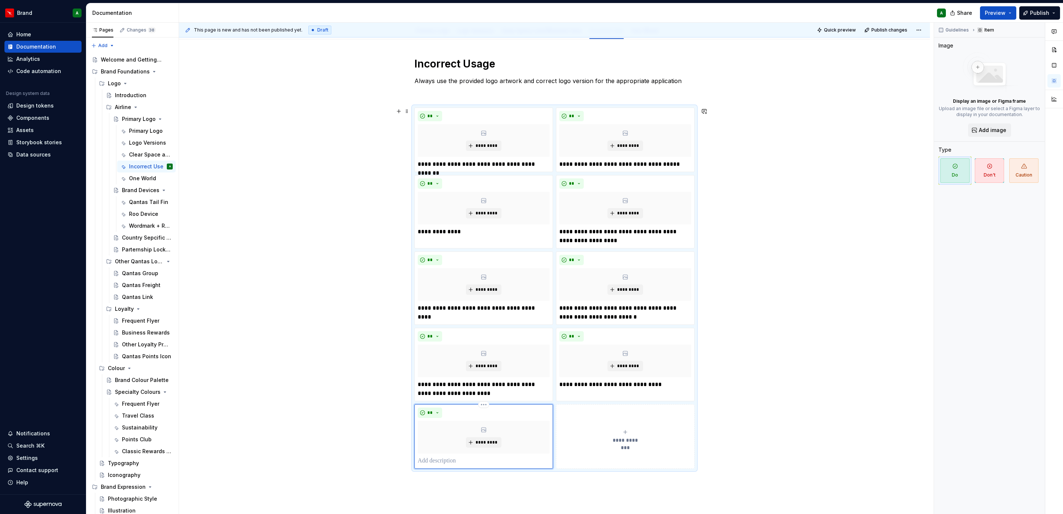
click at [466, 462] on p at bounding box center [484, 460] width 132 height 9
click at [799, 358] on div "**********" at bounding box center [554, 335] width 751 height 592
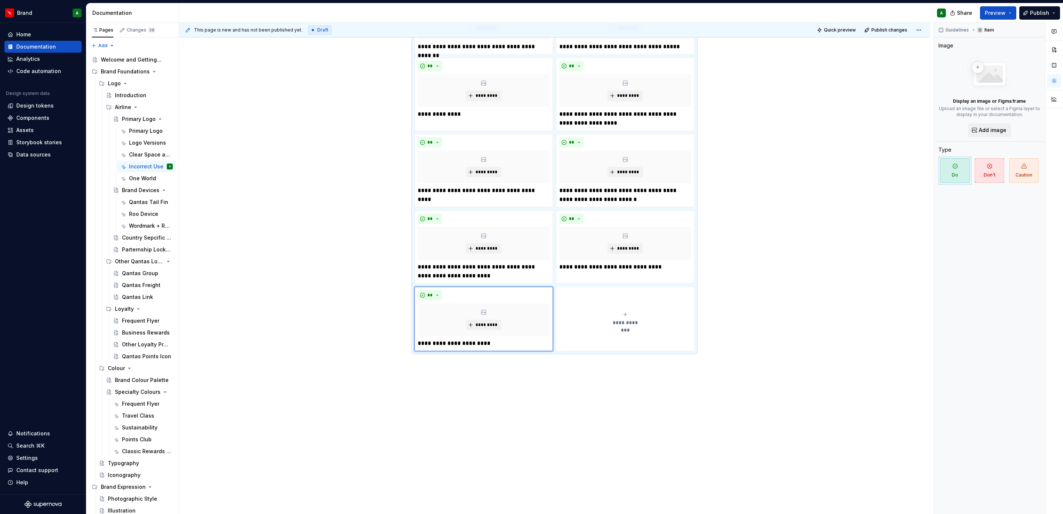
click at [799, 358] on div "**********" at bounding box center [554, 218] width 751 height 592
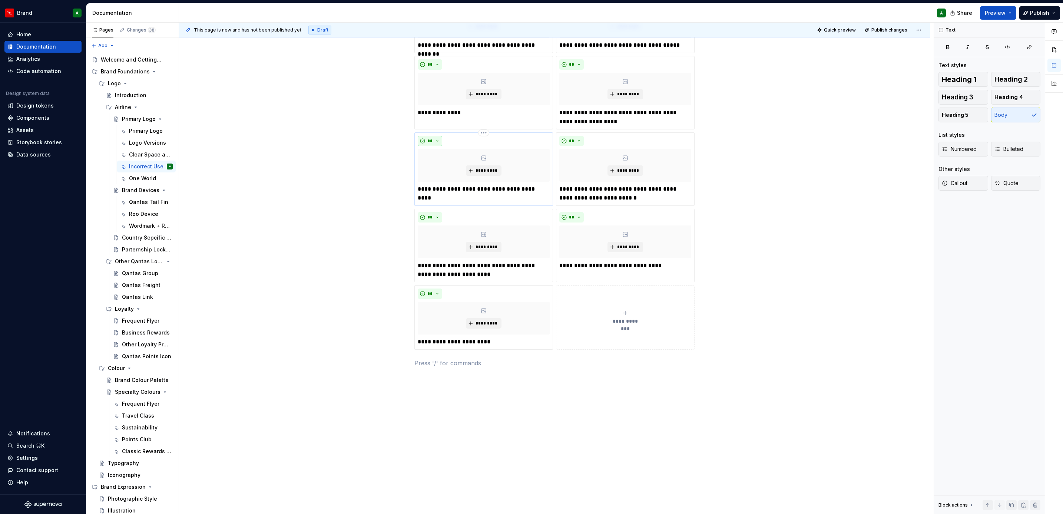
click at [436, 144] on button "**" at bounding box center [430, 141] width 24 height 10
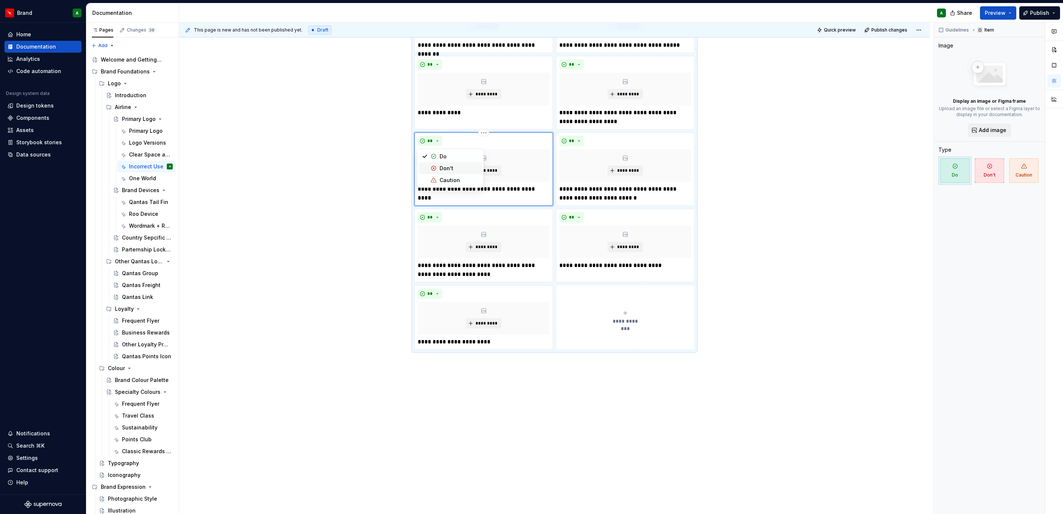
click at [452, 171] on div "Don't" at bounding box center [447, 168] width 14 height 7
click at [570, 140] on span "**" at bounding box center [572, 141] width 6 height 6
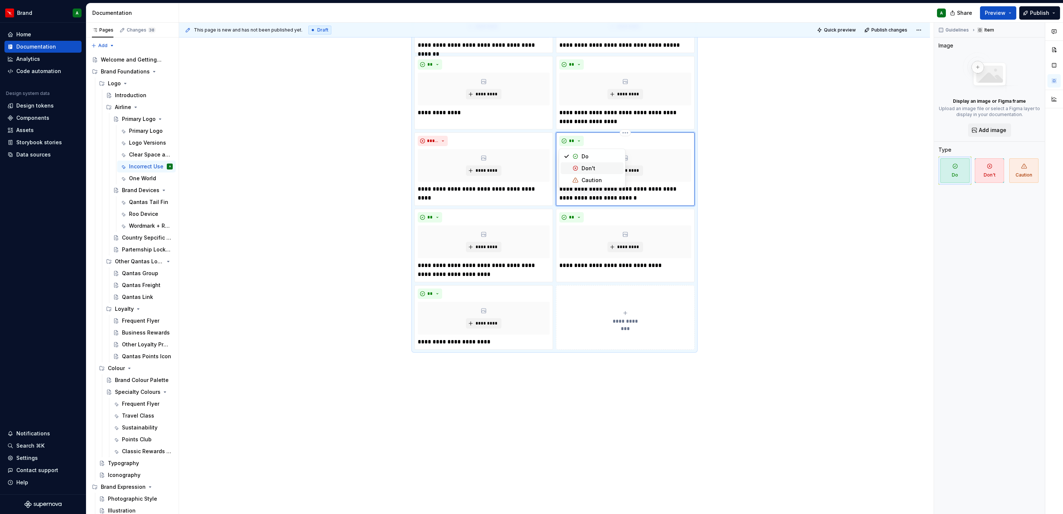
click at [594, 166] on div "Don't" at bounding box center [588, 168] width 14 height 7
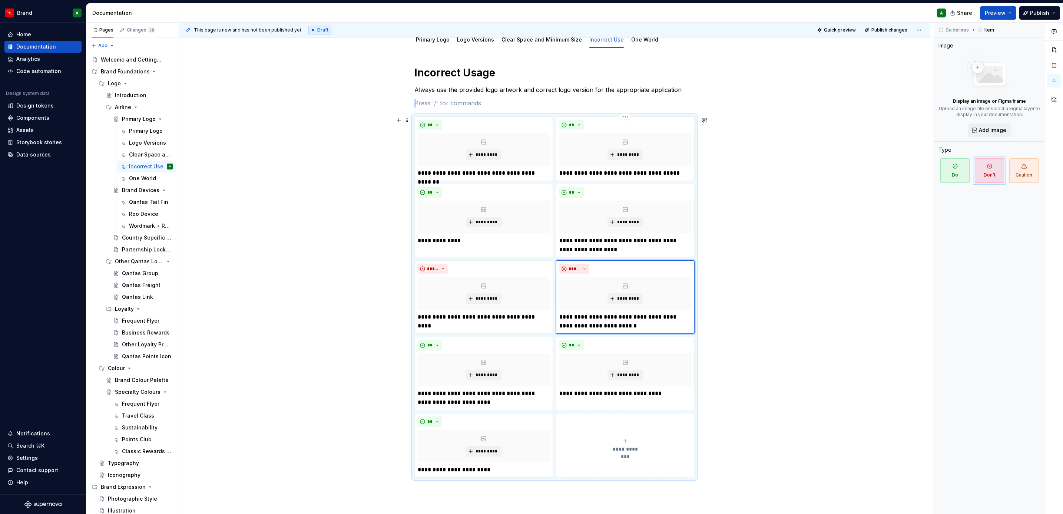
scroll to position [89, 0]
click at [576, 196] on button "**" at bounding box center [571, 193] width 24 height 10
click at [587, 217] on div "Don't" at bounding box center [588, 219] width 14 height 7
click at [574, 127] on span "**" at bounding box center [572, 125] width 6 height 6
click at [589, 150] on div "Don't" at bounding box center [588, 152] width 14 height 7
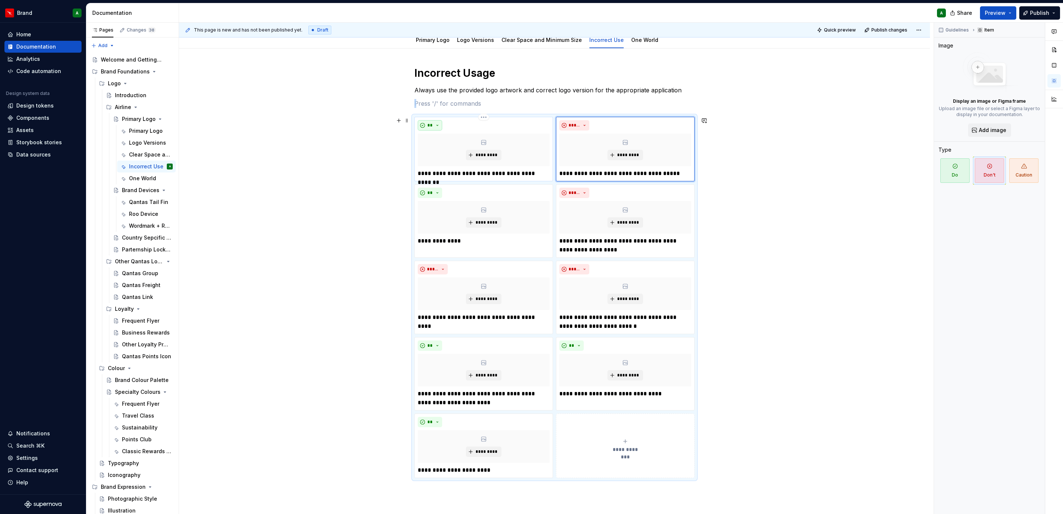
click at [431, 126] on span "**" at bounding box center [430, 125] width 6 height 6
click at [451, 149] on div "Don't" at bounding box center [447, 152] width 14 height 7
click at [427, 195] on span "**" at bounding box center [430, 193] width 6 height 6
click at [987, 169] on span "Don't" at bounding box center [989, 170] width 29 height 24
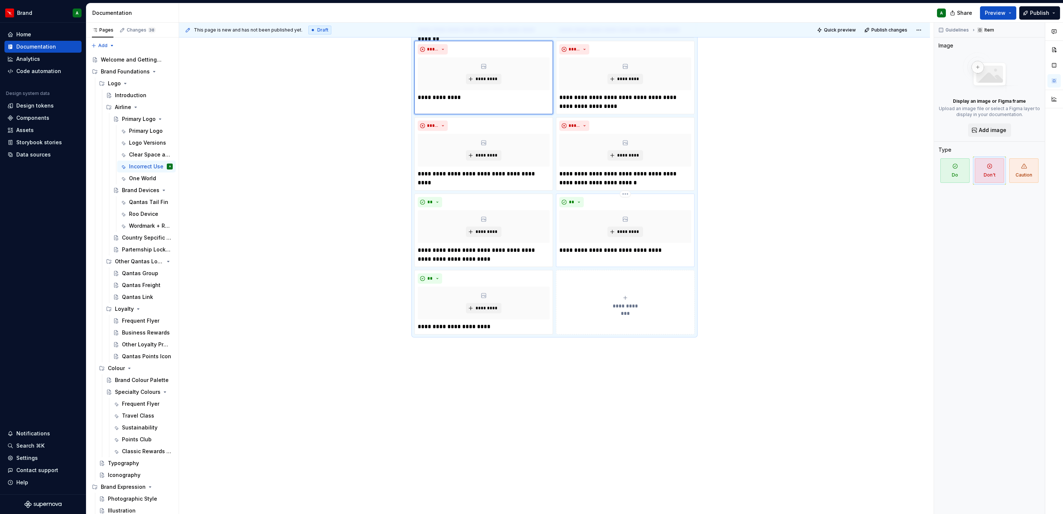
scroll to position [177, 0]
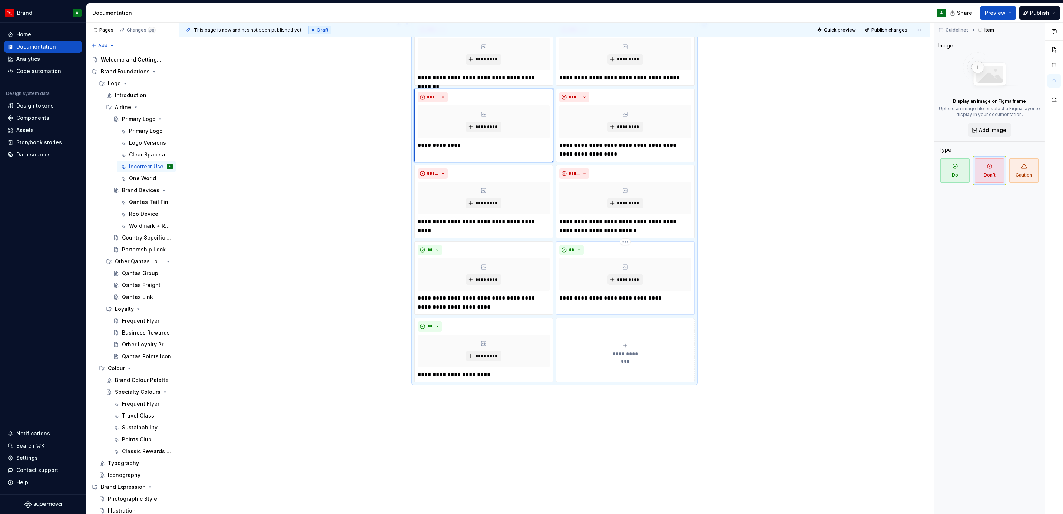
click at [662, 255] on div "**********" at bounding box center [625, 274] width 132 height 58
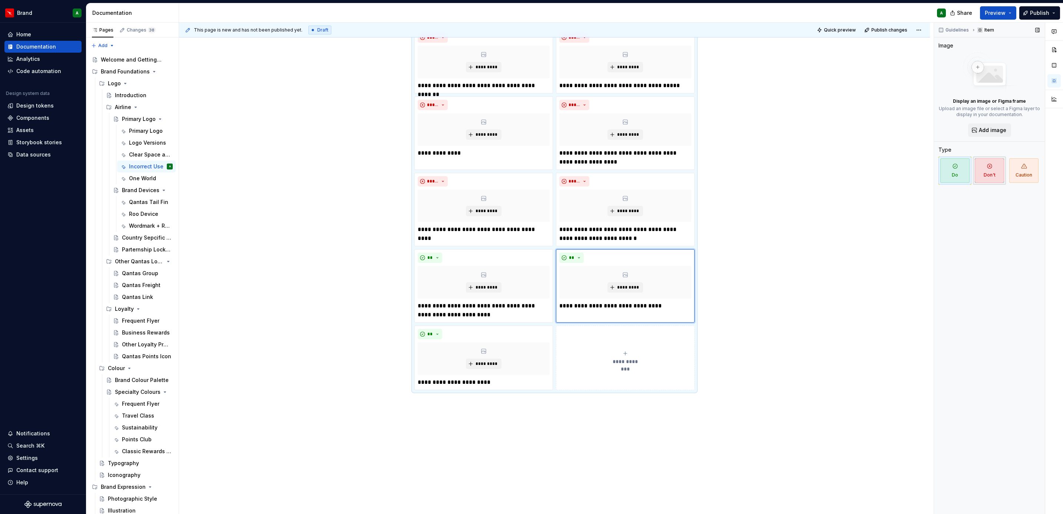
click at [994, 173] on span "Don't" at bounding box center [989, 170] width 29 height 24
click at [486, 304] on p "**********" at bounding box center [484, 310] width 132 height 18
click at [998, 173] on span "Don't" at bounding box center [989, 170] width 29 height 24
click at [490, 375] on div "*********" at bounding box center [484, 358] width 132 height 33
click at [992, 175] on span "Don't" at bounding box center [989, 170] width 29 height 24
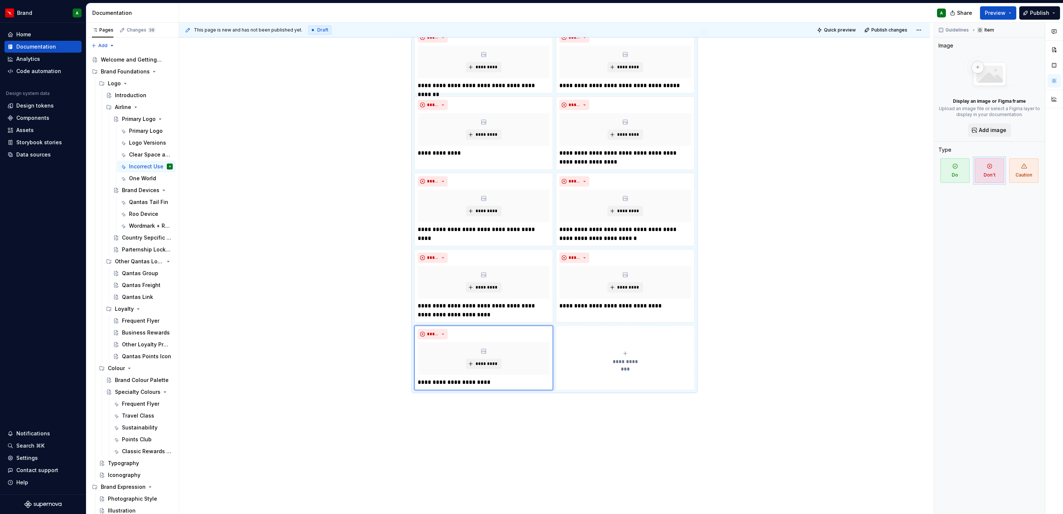
click at [719, 256] on div "**********" at bounding box center [554, 266] width 751 height 610
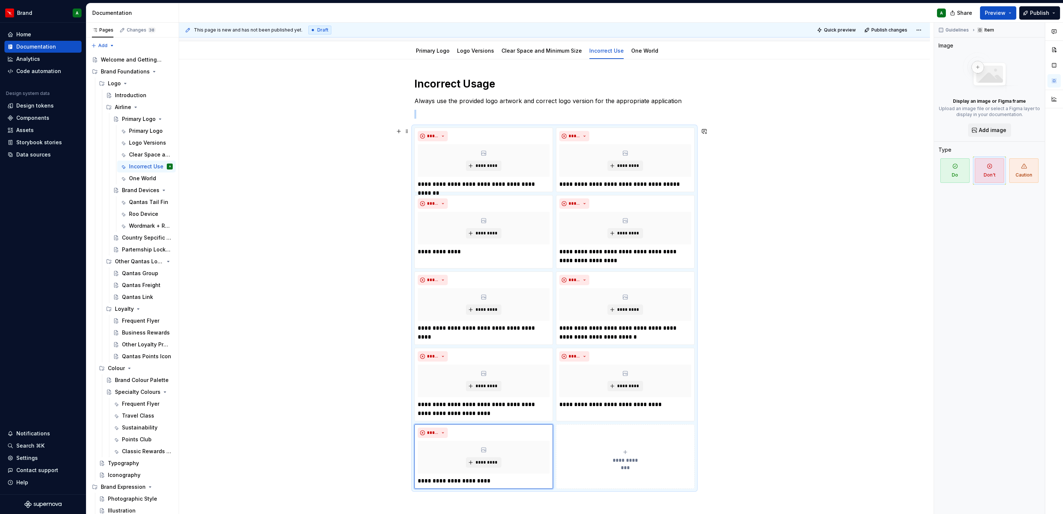
scroll to position [0, 0]
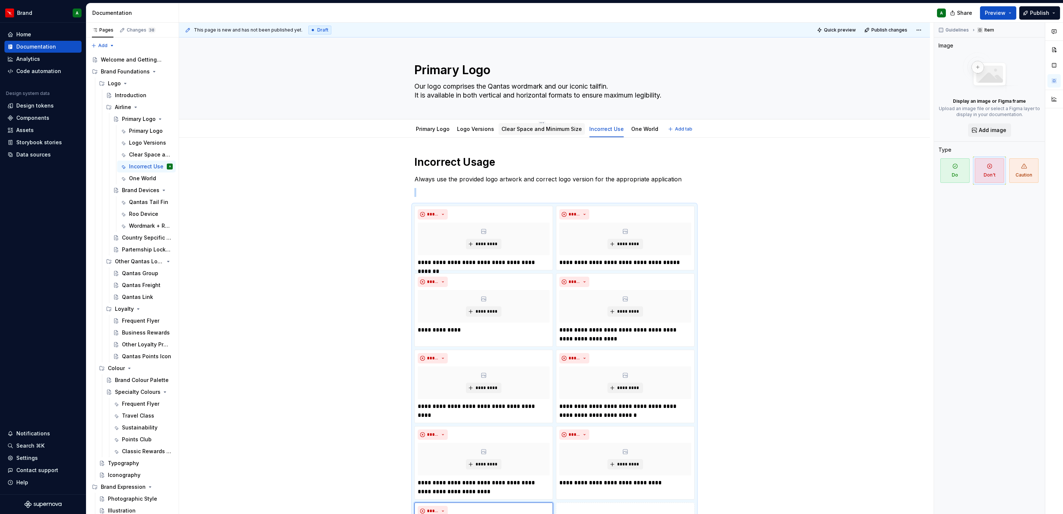
click at [557, 128] on link "Clear Space and Minimum Size" at bounding box center [541, 129] width 80 height 6
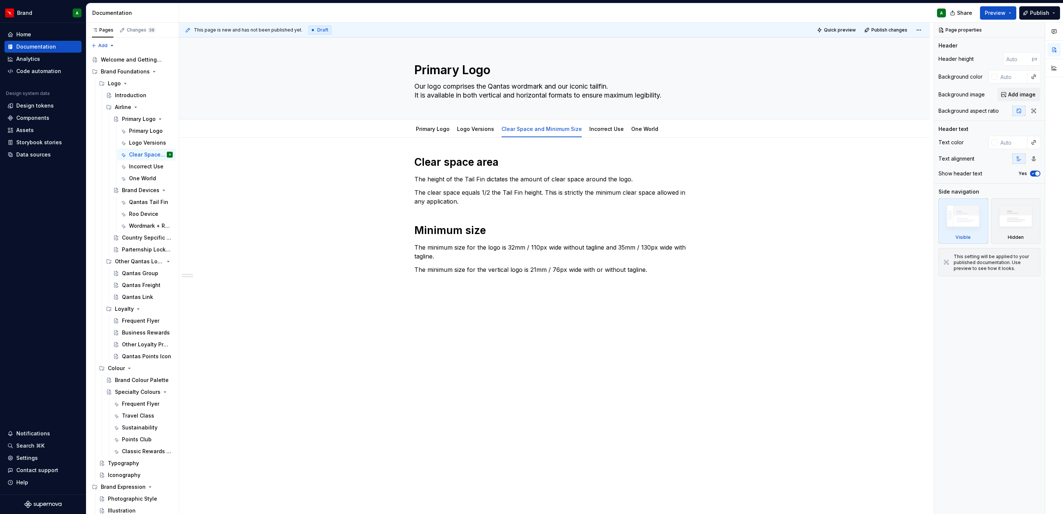
click at [478, 344] on div "Clear space area The height of the Tail Fin dictates the amount of clear space …" at bounding box center [554, 293] width 751 height 313
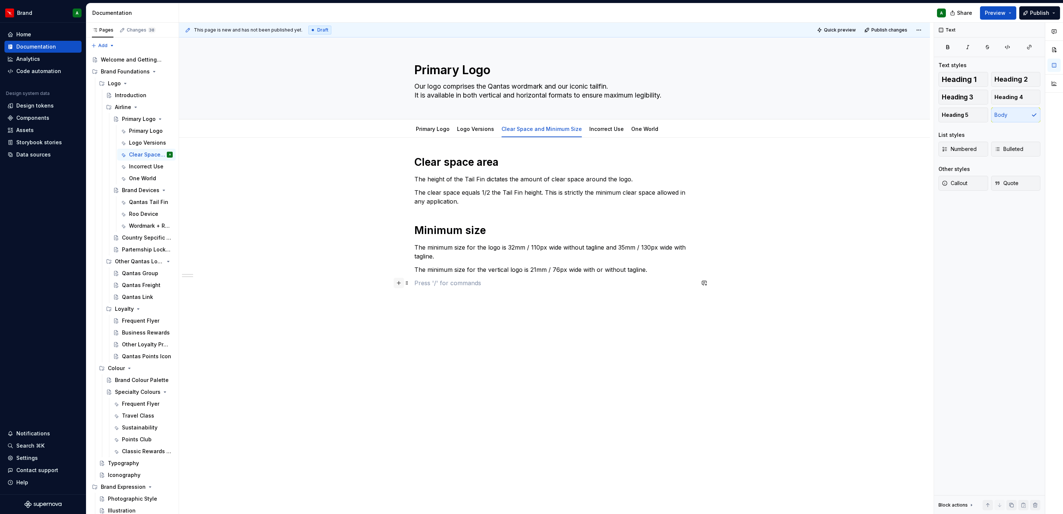
click at [402, 284] on button "button" at bounding box center [399, 283] width 10 height 10
click at [480, 221] on div "Clear space area The height of the Tail Fin dictates the amount of clear space …" at bounding box center [554, 227] width 280 height 145
click at [410, 212] on div "Clear space area The height of the Tail Fin dictates the amount of clear space …" at bounding box center [554, 300] width 751 height 326
click at [472, 199] on p "The clear space equals 1/2 the Tail Fin height. This is strictly the minimum cl…" at bounding box center [554, 197] width 280 height 18
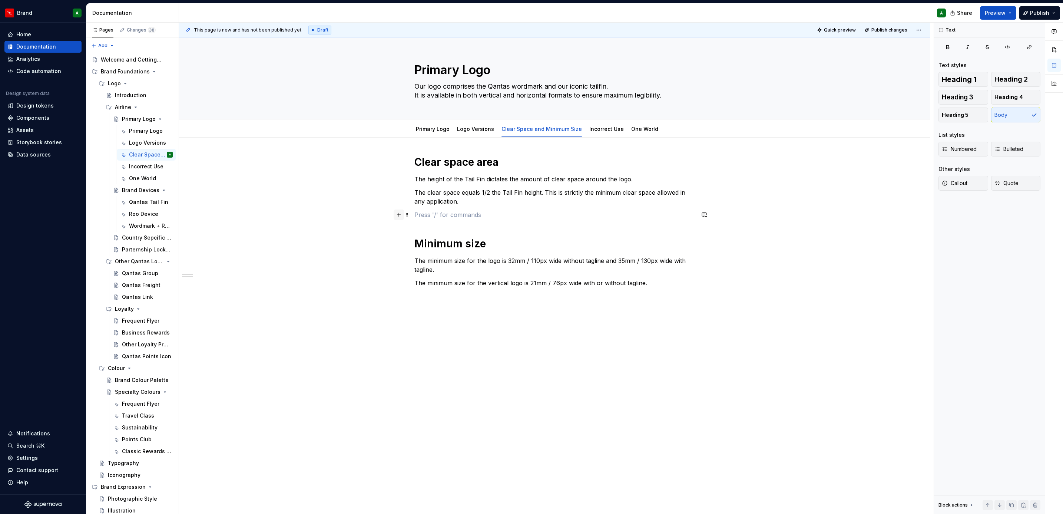
click at [398, 215] on button "button" at bounding box center [399, 214] width 10 height 10
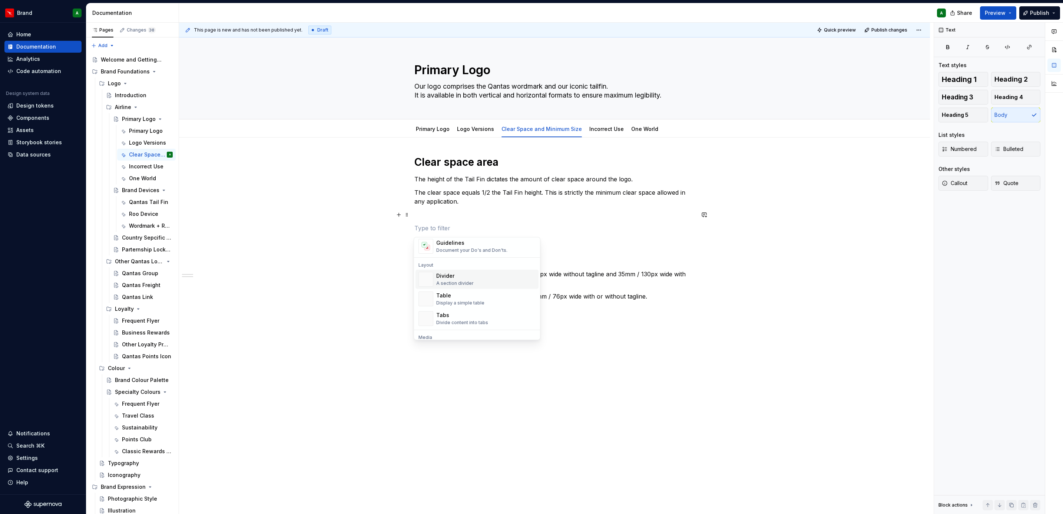
click at [481, 271] on span "Divider A section divider" at bounding box center [476, 278] width 123 height 19
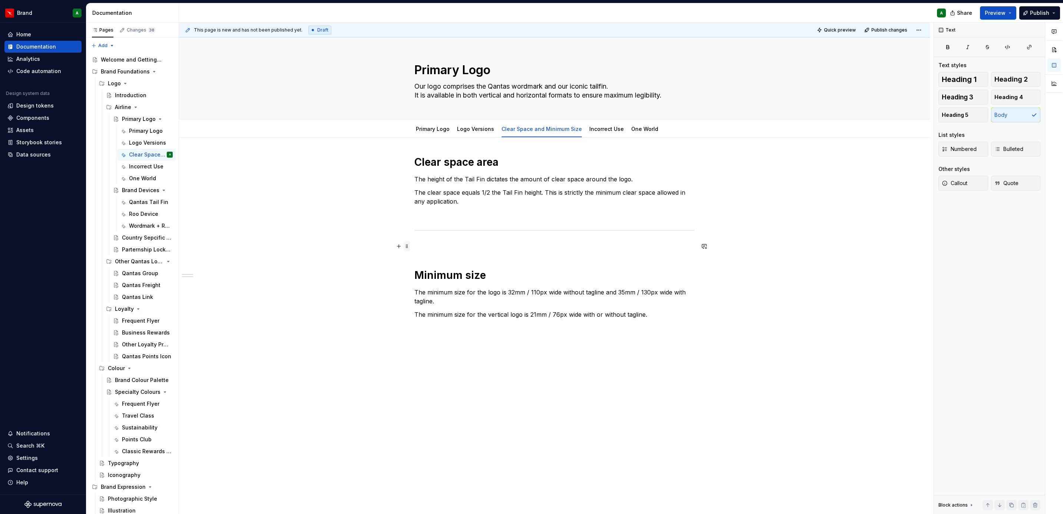
click at [406, 247] on span at bounding box center [407, 246] width 6 height 10
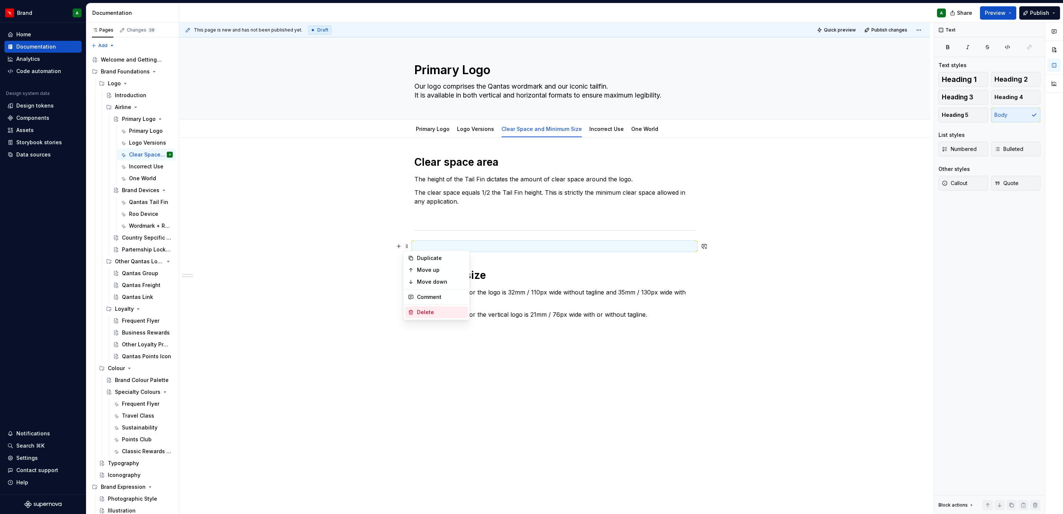
click at [441, 315] on div "Delete" at bounding box center [441, 311] width 48 height 7
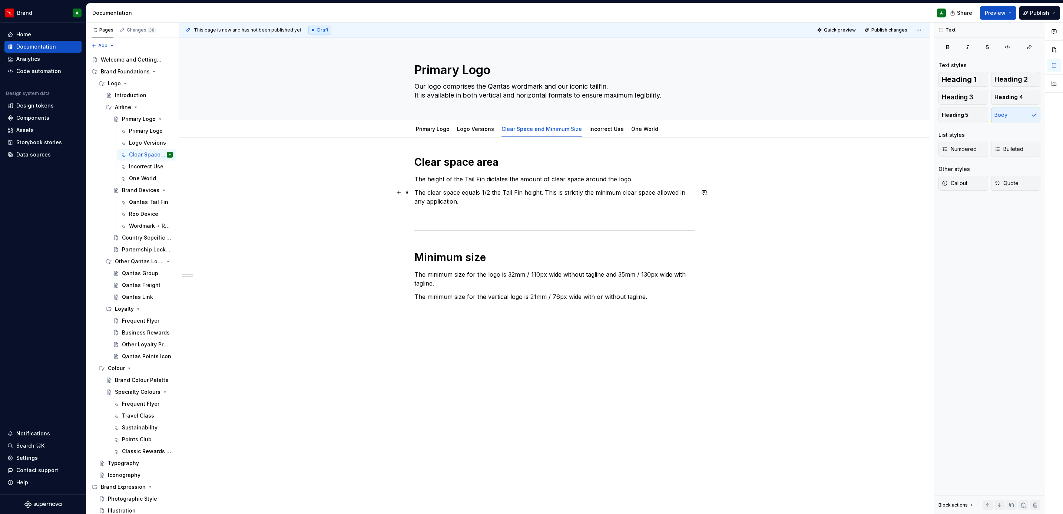
click at [518, 206] on p "The clear space equals 1/2 the Tail Fin height. This is strictly the minimum cl…" at bounding box center [554, 197] width 280 height 18
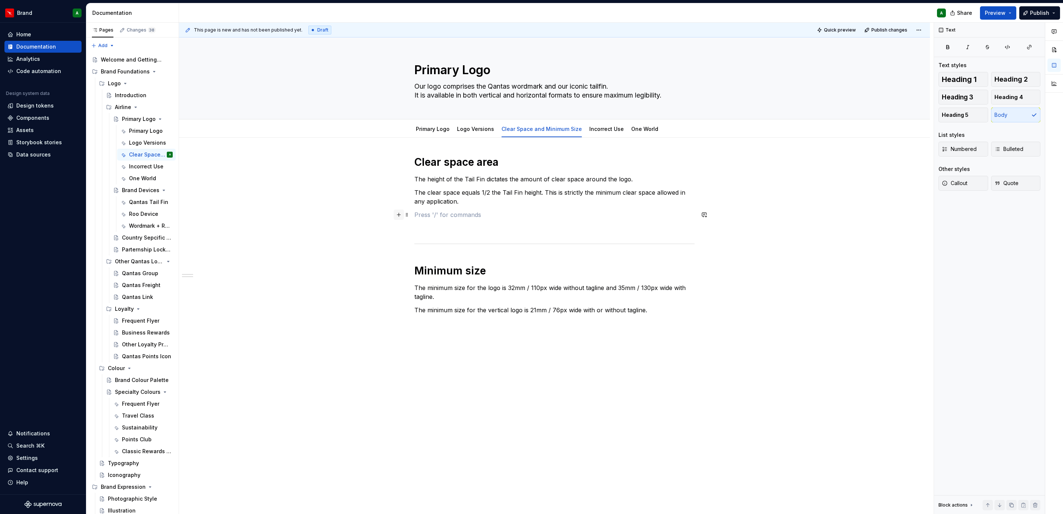
click at [398, 217] on button "button" at bounding box center [399, 214] width 10 height 10
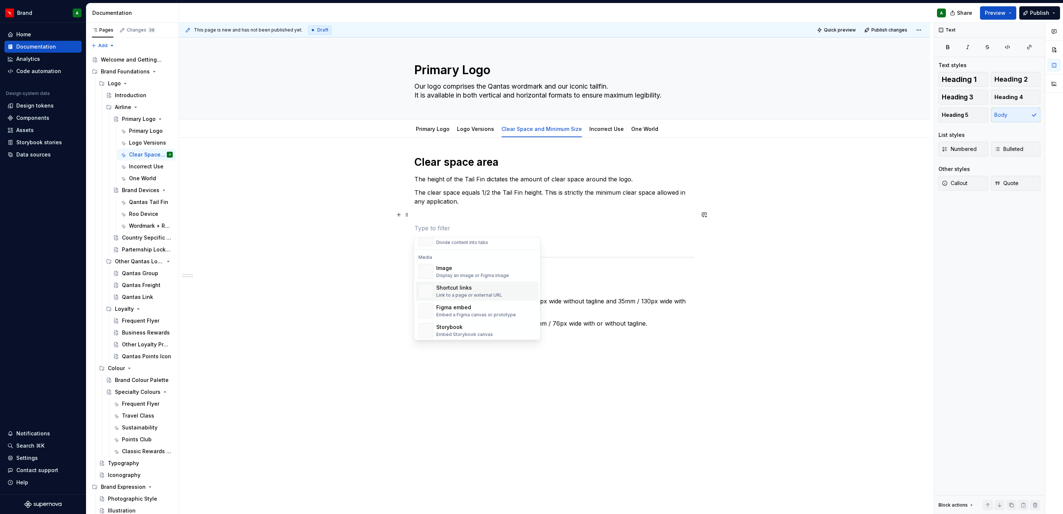
scroll to position [303, 0]
click at [505, 272] on div "Display an image or Figma image" at bounding box center [472, 275] width 73 height 6
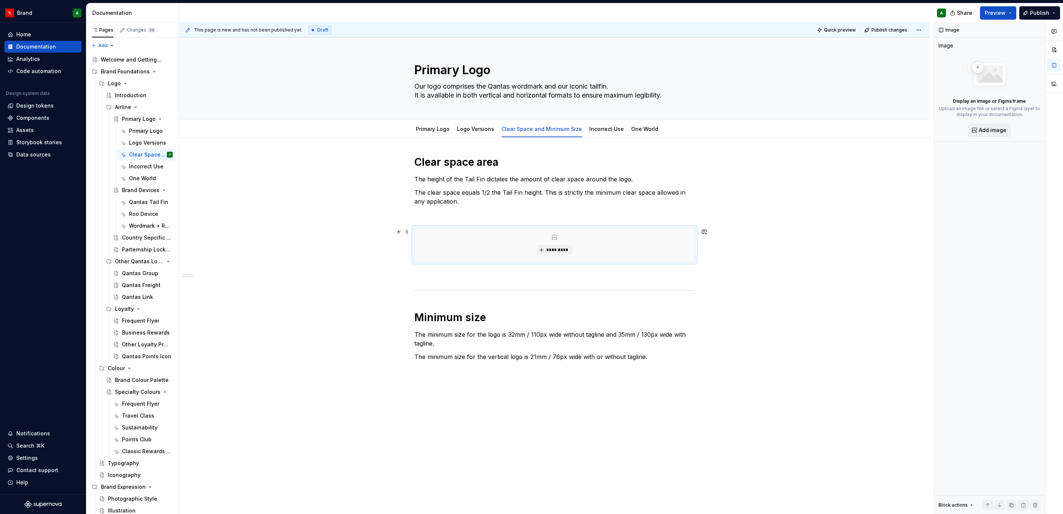
click at [723, 256] on div "Clear space area The height of the Tail Fin dictates the amount of clear space …" at bounding box center [554, 343] width 751 height 413
click at [635, 126] on link "One World" at bounding box center [644, 129] width 27 height 6
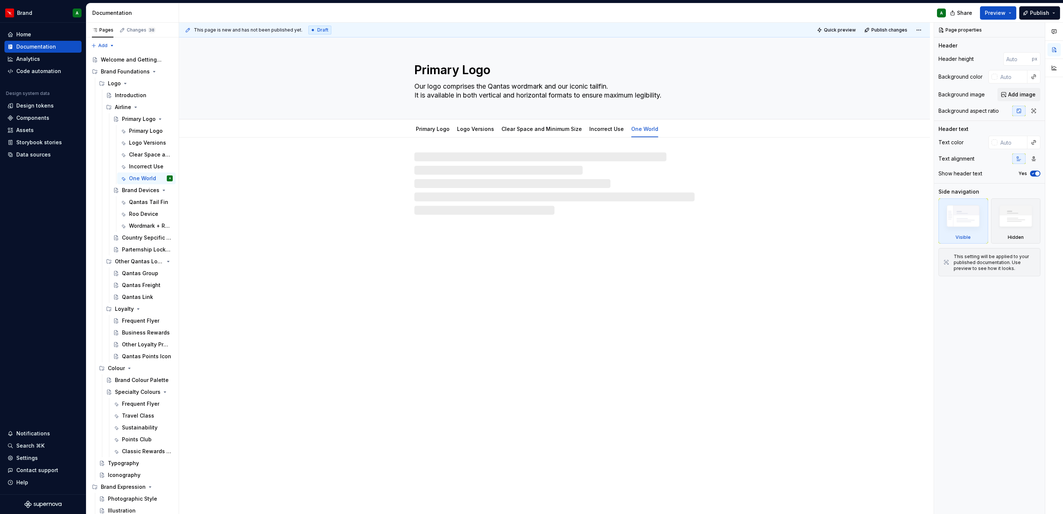
click at [556, 146] on div at bounding box center [554, 175] width 751 height 77
click at [559, 188] on p "It is available in both vertical and horizontal formats to ensure maximum legib…" at bounding box center [554, 186] width 280 height 9
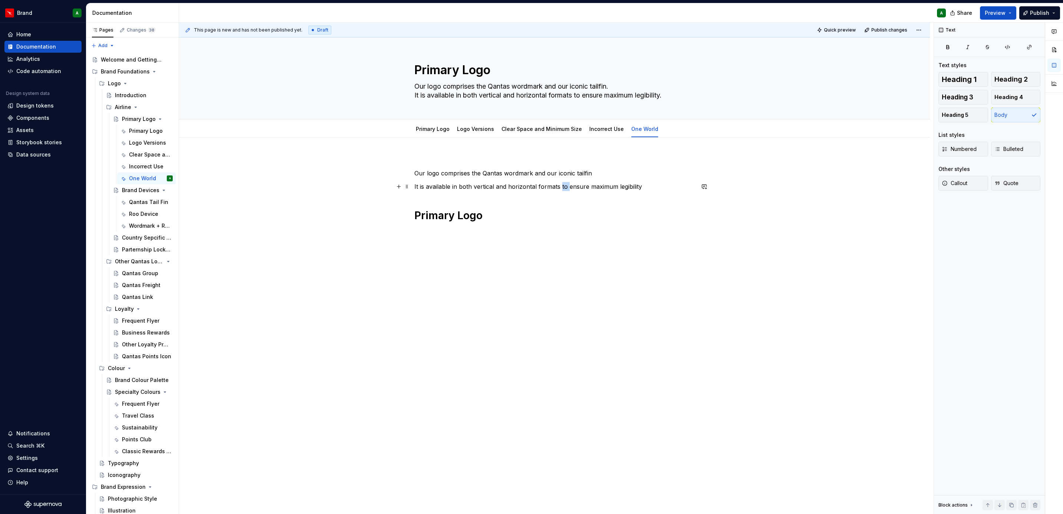
click at [559, 188] on p "It is available in both vertical and horizontal formats to ensure maximum legib…" at bounding box center [554, 186] width 280 height 9
click at [510, 172] on p "Our logo comprises the Qantas wordmark and our iconic tailfin" at bounding box center [554, 173] width 280 height 9
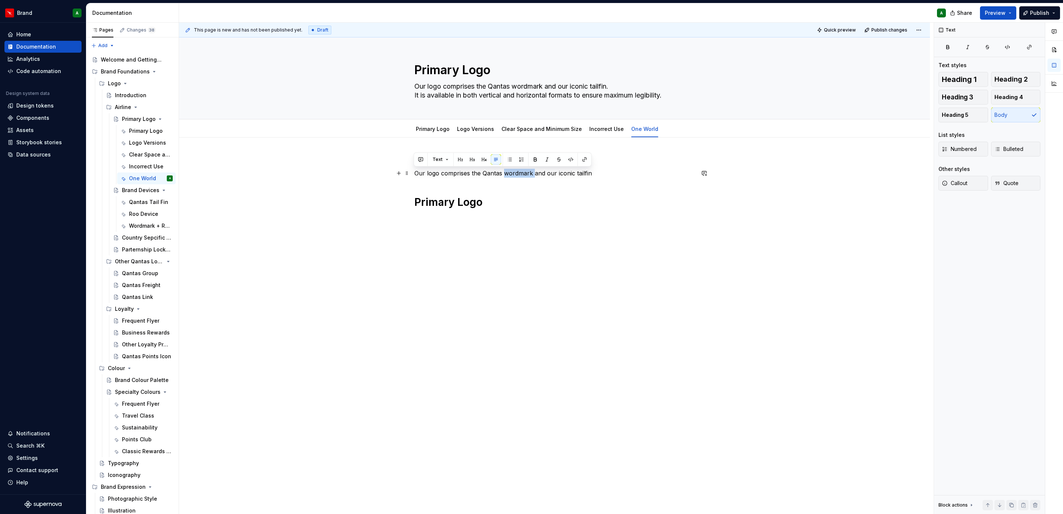
click at [510, 172] on p "Our logo comprises the Qantas wordmark and our iconic tailfin" at bounding box center [554, 173] width 280 height 9
click at [404, 176] on span at bounding box center [407, 173] width 6 height 10
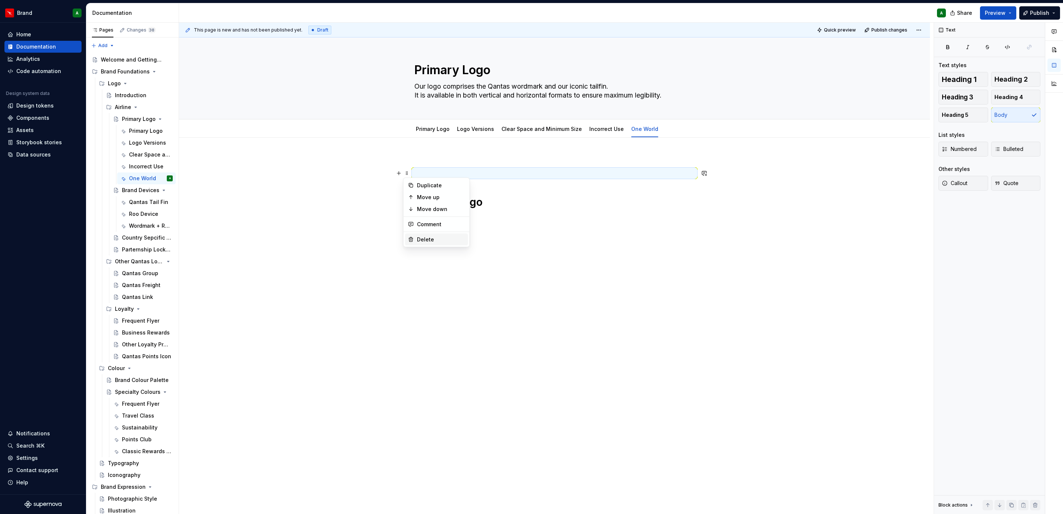
click at [431, 239] on div "Delete" at bounding box center [441, 239] width 48 height 7
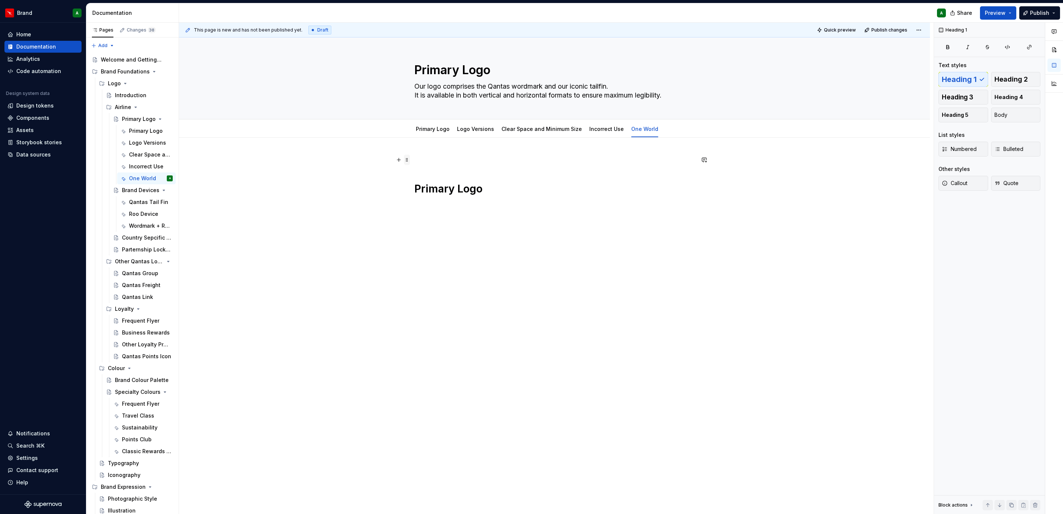
click at [408, 160] on span at bounding box center [407, 160] width 6 height 10
click at [510, 177] on div "Primary Logo" at bounding box center [554, 182] width 280 height 55
click at [404, 162] on span at bounding box center [407, 160] width 6 height 10
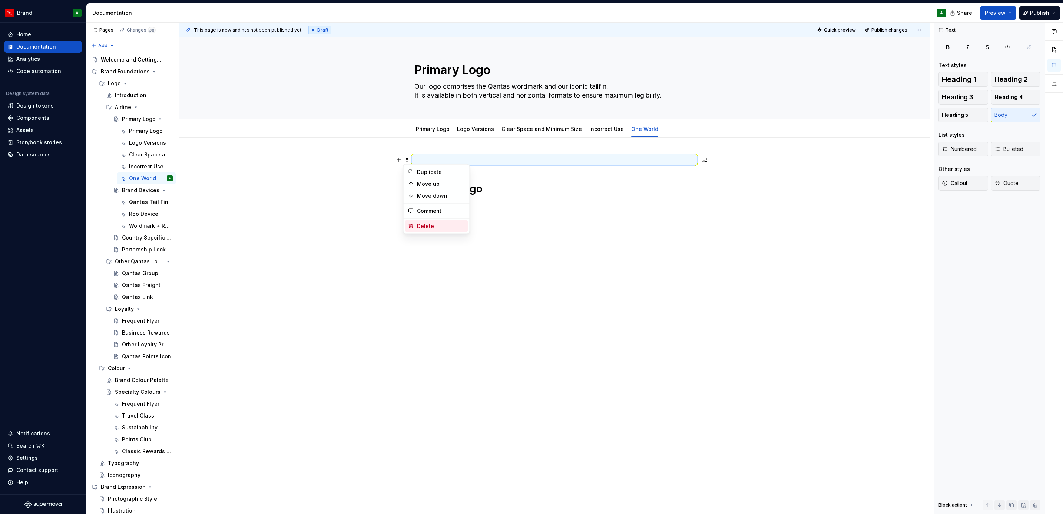
click at [438, 226] on div "Delete" at bounding box center [441, 225] width 48 height 7
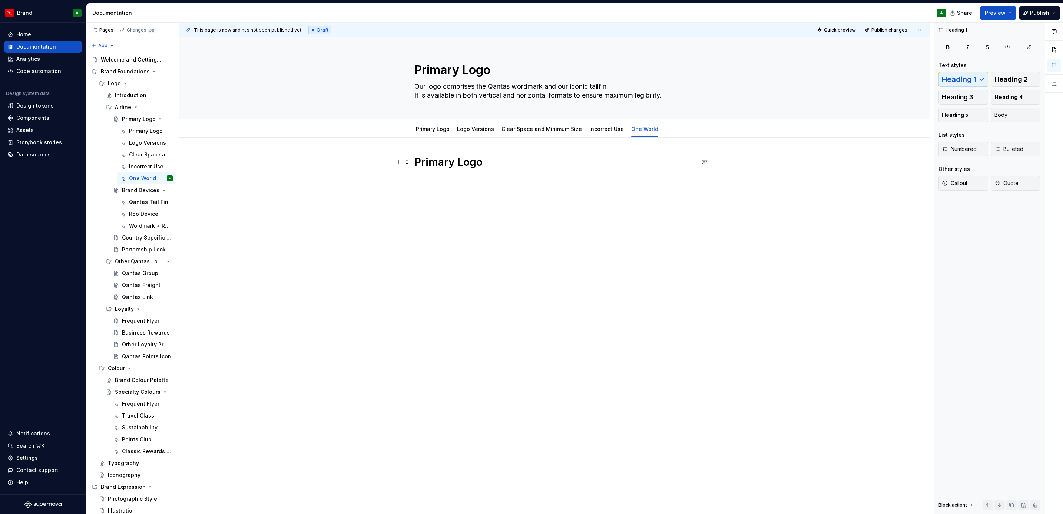
click at [449, 164] on h1 "Primary Logo" at bounding box center [554, 161] width 280 height 13
click at [152, 212] on button "Page tree" at bounding box center [157, 214] width 10 height 10
click at [128, 215] on div "Pages Changes 38 Add Accessibility guide for tree Page tree. Navigate the tree …" at bounding box center [132, 270] width 93 height 494
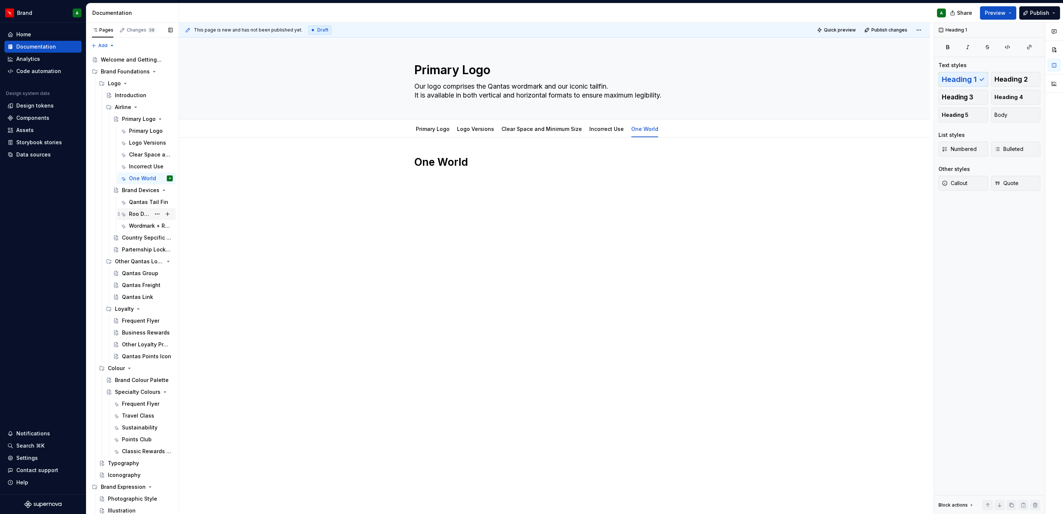
click at [135, 215] on div "Roo Device" at bounding box center [139, 213] width 21 height 7
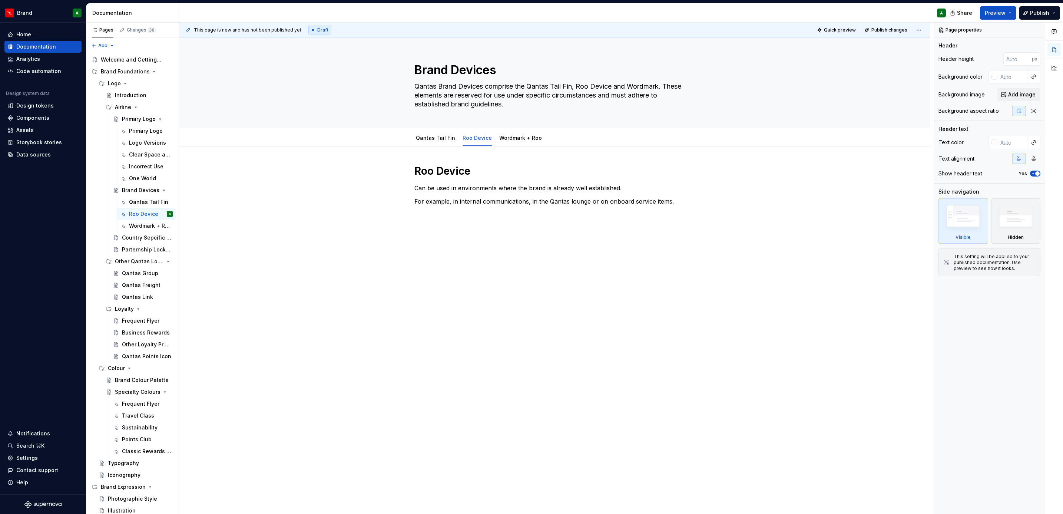
drag, startPoint x: 358, startPoint y: 223, endPoint x: 441, endPoint y: 189, distance: 89.3
click at [358, 223] on div "Roo Device Can be used in environments where the brand is already well establis…" at bounding box center [554, 257] width 751 height 222
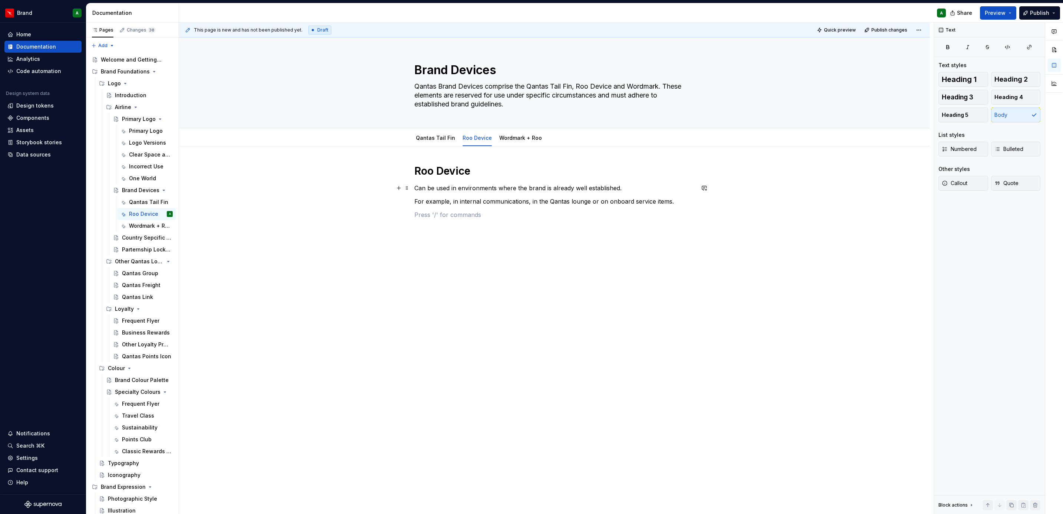
click at [416, 189] on p "Can be used in environments where the brand is already well established." at bounding box center [554, 187] width 280 height 9
click at [415, 189] on p "Can be used in environments where the brand is already well established." at bounding box center [554, 187] width 280 height 9
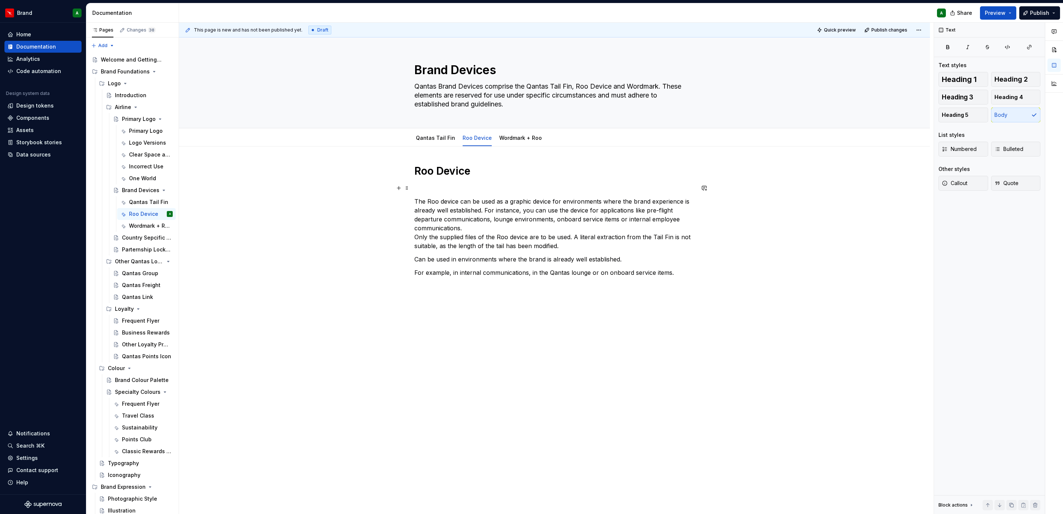
click at [446, 190] on p at bounding box center [554, 187] width 280 height 9
click at [406, 188] on span at bounding box center [407, 188] width 6 height 10
click at [437, 249] on div "Delete" at bounding box center [436, 254] width 63 height 12
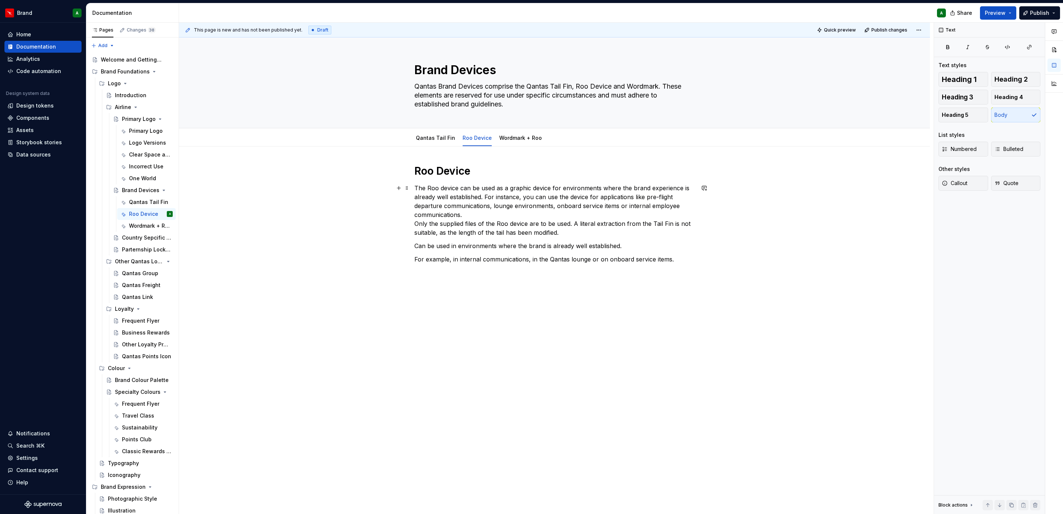
click at [486, 197] on p "The Roo device can be used as a graphic device for environments where the brand…" at bounding box center [554, 209] width 280 height 53
click at [659, 220] on p "For instance, you can use the device for applications like pre-flight departure…" at bounding box center [554, 224] width 280 height 36
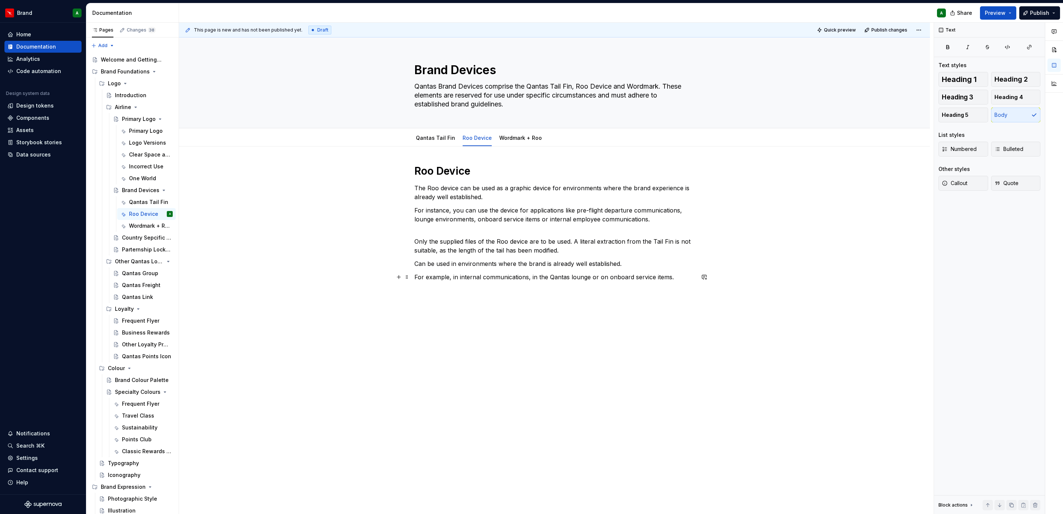
click at [708, 302] on div "Roo Device The Roo device can be used as a graphic device for environments wher…" at bounding box center [554, 301] width 751 height 311
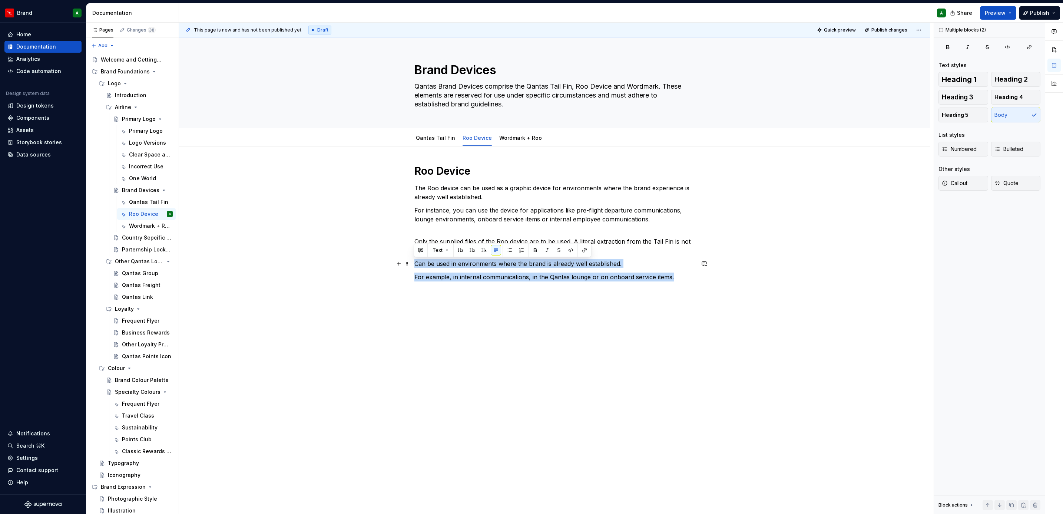
drag, startPoint x: 681, startPoint y: 279, endPoint x: 414, endPoint y: 262, distance: 267.4
click at [414, 262] on div "Roo Device The Roo device can be used as a graphic device for environments wher…" at bounding box center [554, 229] width 280 height 130
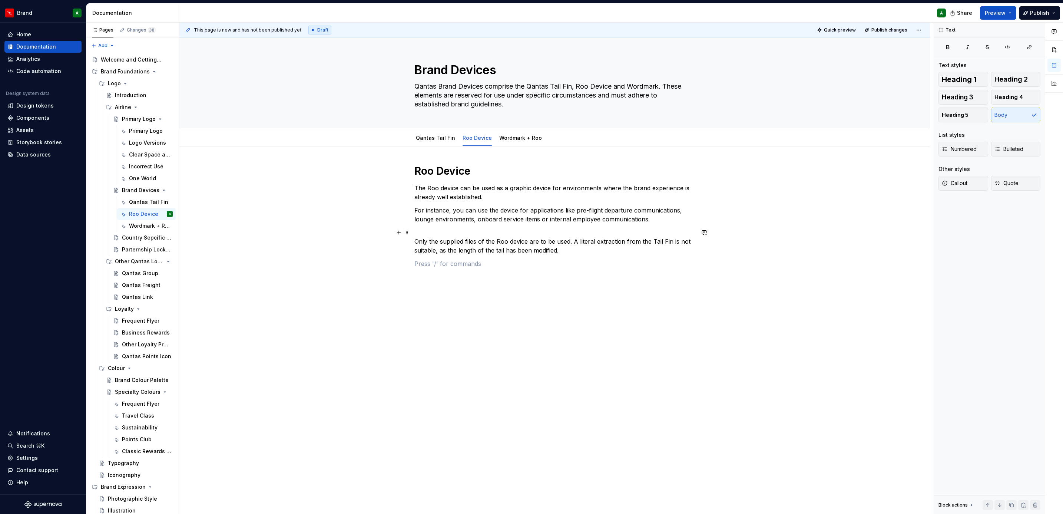
click at [412, 242] on div "Roo Device The Roo device can be used as a graphic device for environments wher…" at bounding box center [554, 295] width 751 height 298
click at [471, 260] on div "Roo Device The Roo device can be used as a graphic device for environments wher…" at bounding box center [554, 218] width 280 height 108
click at [417, 271] on p "Colours" at bounding box center [554, 268] width 280 height 9
click at [1021, 78] on span "Heading 2" at bounding box center [1010, 79] width 33 height 7
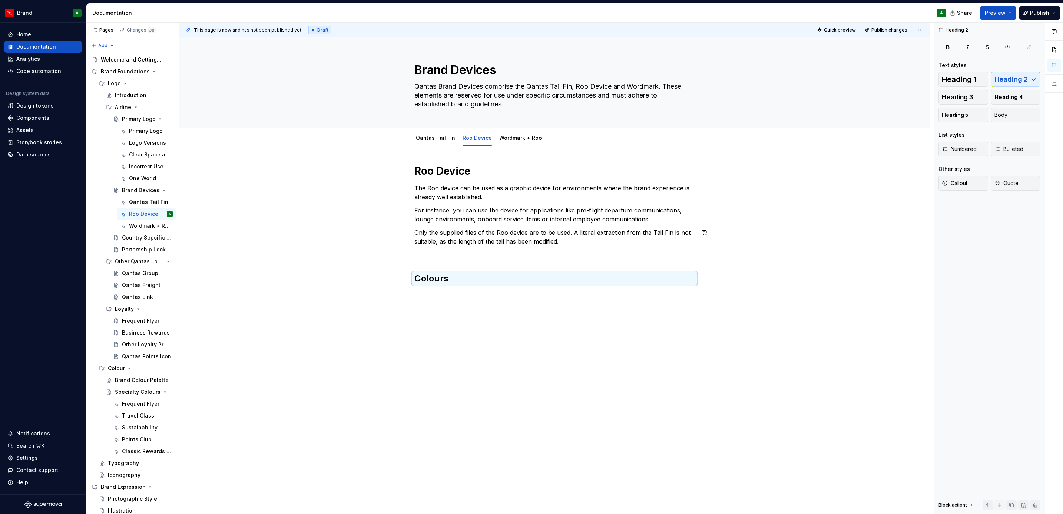
click at [544, 308] on div "Roo Device The Roo device can be used as a graphic device for environments wher…" at bounding box center [554, 296] width 751 height 301
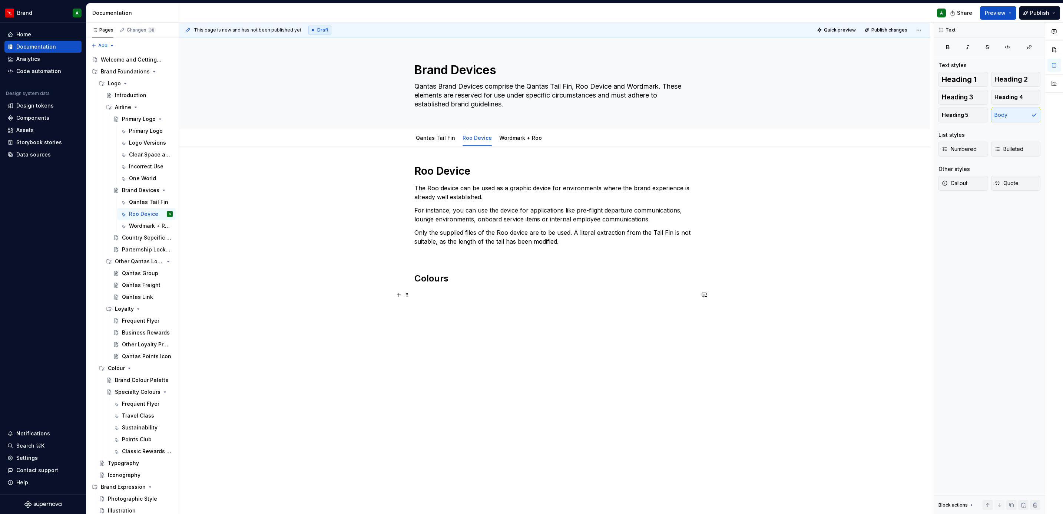
click at [446, 296] on p at bounding box center [554, 294] width 280 height 9
click at [600, 294] on p "The Roo device can only appear in either Red, White or Charcoal. When placing t…" at bounding box center [554, 299] width 280 height 18
click at [523, 357] on div "Roo Device The Roo device can be used as a graphic device for environments wher…" at bounding box center [554, 310] width 751 height 329
click at [430, 331] on div "Roo Device The Roo device can be used as a graphic device for environments wher…" at bounding box center [554, 249] width 280 height 170
click at [422, 324] on p "White Flat and Black" at bounding box center [554, 321] width 280 height 9
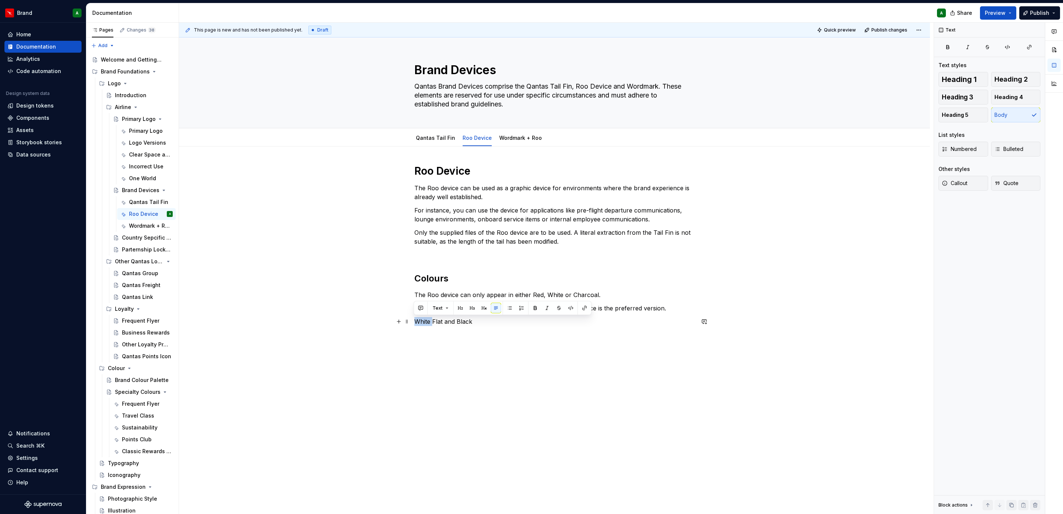
click at [422, 324] on p "White Flat and Black" at bounding box center [554, 321] width 280 height 9
click at [1018, 79] on span "Heading 2" at bounding box center [1010, 79] width 33 height 7
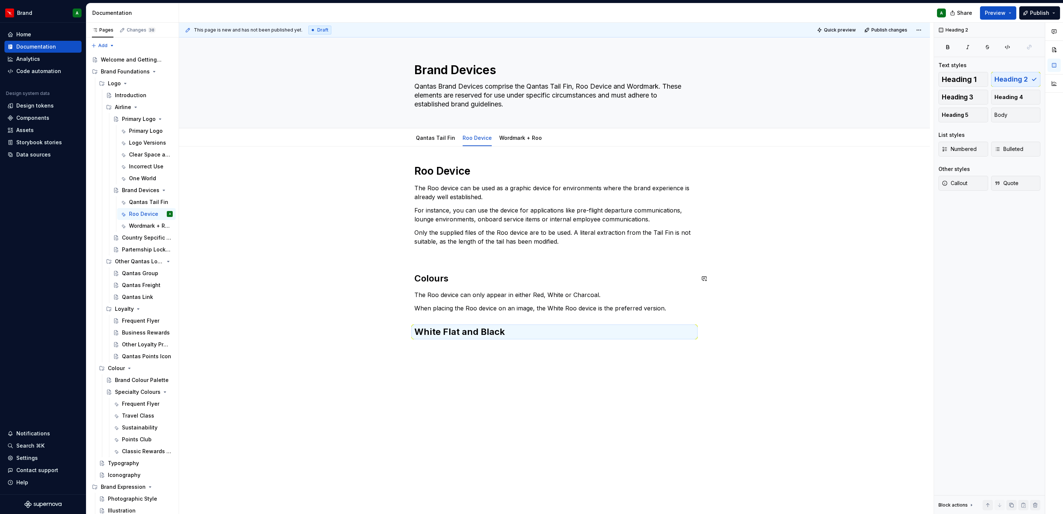
click at [650, 373] on div "Roo Device The Roo device can be used as a graphic device for environments wher…" at bounding box center [554, 323] width 751 height 354
click at [434, 360] on div "Roo Device The Roo device can be used as a graphic device for environments wher…" at bounding box center [554, 262] width 280 height 197
click at [426, 345] on p at bounding box center [554, 348] width 280 height 9
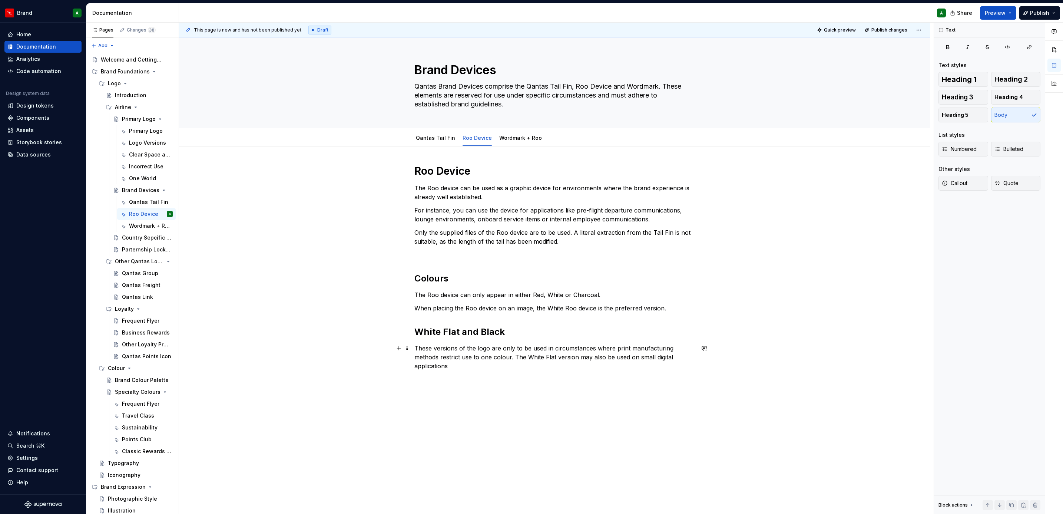
click at [510, 357] on p "These versions of the logo are only to be used in circumstances where print man…" at bounding box center [554, 357] width 280 height 27
click at [483, 385] on p at bounding box center [554, 383] width 280 height 9
drag, startPoint x: 483, startPoint y: 385, endPoint x: 410, endPoint y: 387, distance: 72.3
click at [414, 387] on div "Roo Device The Roo device can be used as a graphic device for environments wher…" at bounding box center [554, 280] width 280 height 233
click at [1022, 82] on span "Heading 2" at bounding box center [1010, 79] width 33 height 7
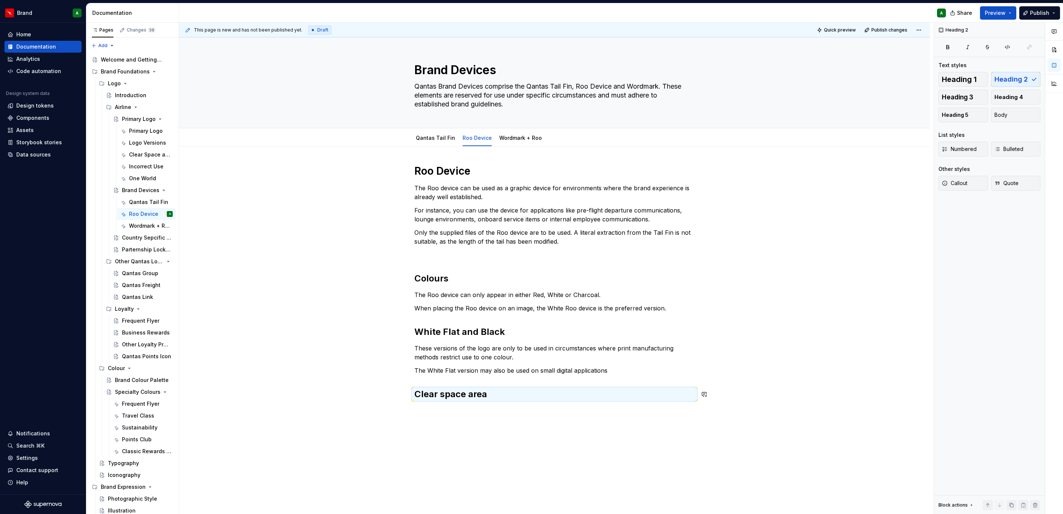
click at [565, 407] on div "Roo Device The Roo device can be used as a graphic device for environments wher…" at bounding box center [554, 286] width 280 height 245
click at [463, 432] on div "Roo Device The Roo device can be used as a graphic device for environments wher…" at bounding box center [554, 354] width 751 height 417
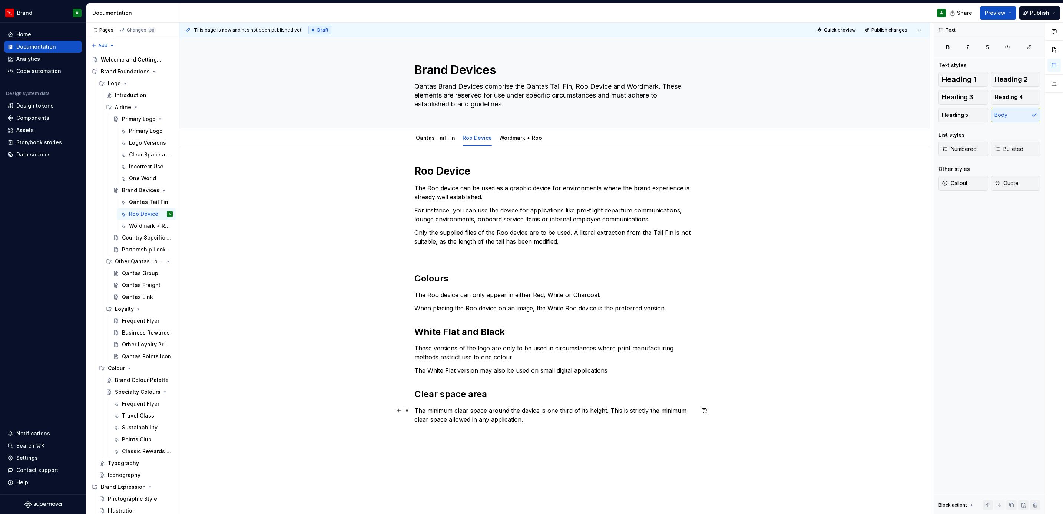
click at [610, 410] on p "The minimum clear space around the device is one third of its height. This is s…" at bounding box center [554, 415] width 280 height 18
click at [545, 421] on p "The minimum clear space around the device is one third of its height. This is s…" at bounding box center [554, 415] width 280 height 18
click at [441, 432] on p "Minimum size" at bounding box center [554, 432] width 280 height 9
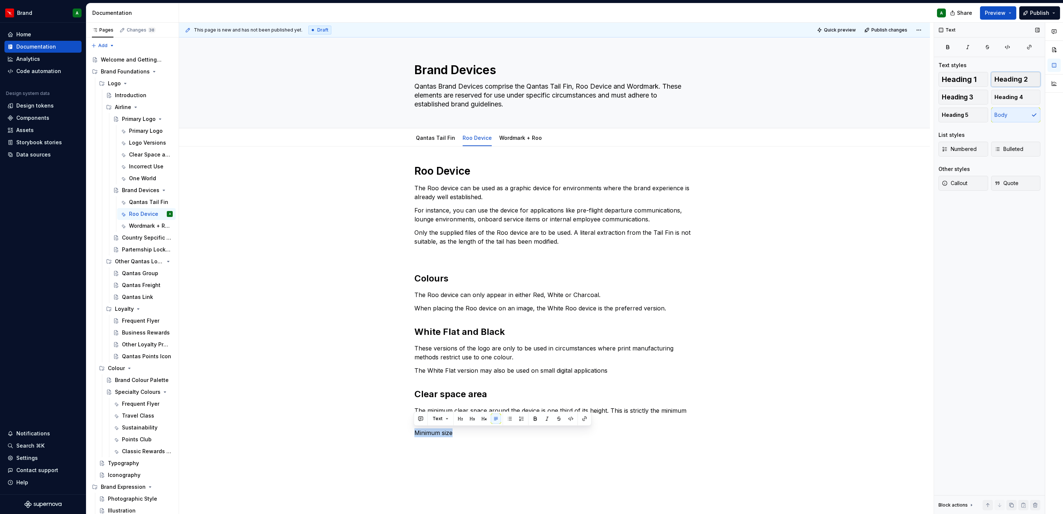
click at [1005, 80] on span "Heading 2" at bounding box center [1010, 79] width 33 height 7
click at [698, 341] on div "Roo Device The Roo device can be used as a graphic device for environments wher…" at bounding box center [554, 378] width 751 height 465
click at [457, 463] on div "Roo Device The Roo device can be used as a graphic device for environments wher…" at bounding box center [554, 378] width 751 height 465
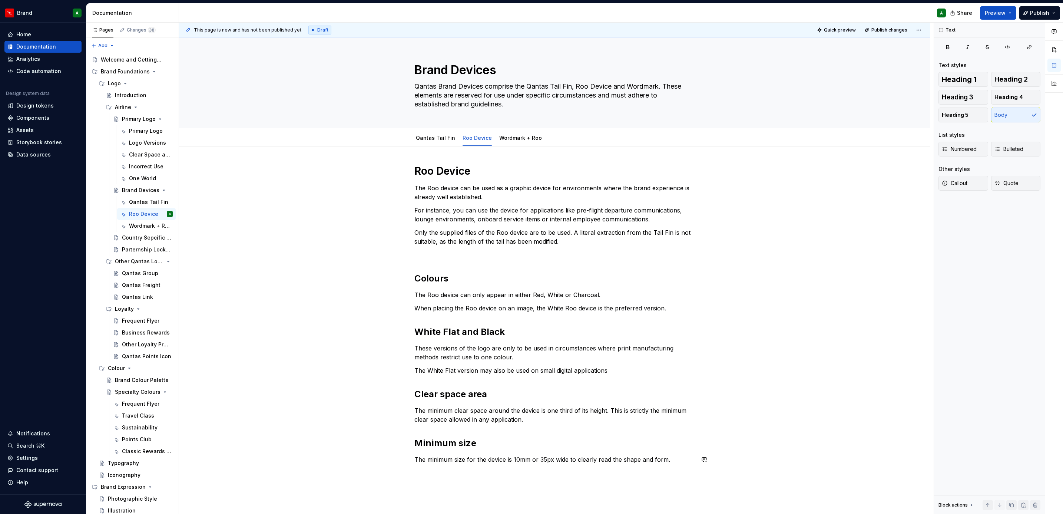
scroll to position [113, 0]
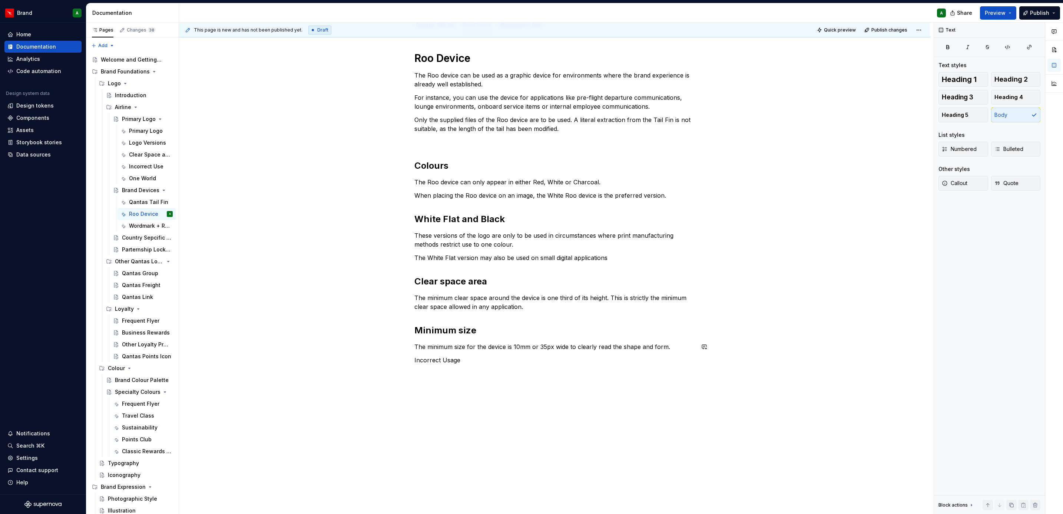
click at [431, 365] on div "Roo Device The Roo device can be used as a graphic device for environments wher…" at bounding box center [554, 213] width 280 height 322
click at [1018, 79] on span "Heading 2" at bounding box center [1010, 79] width 33 height 7
click at [591, 423] on div "Roo Device The Roo device can be used as a graphic device for environments wher…" at bounding box center [554, 287] width 751 height 506
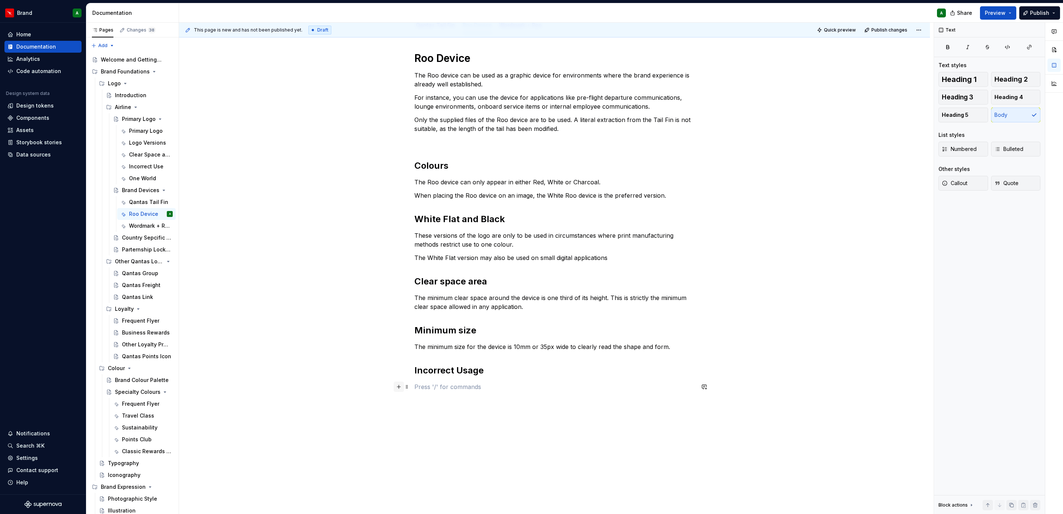
click at [399, 385] on button "button" at bounding box center [399, 386] width 10 height 10
click at [478, 455] on span "Guidelines Document your Do's and Don'ts." at bounding box center [476, 446] width 123 height 19
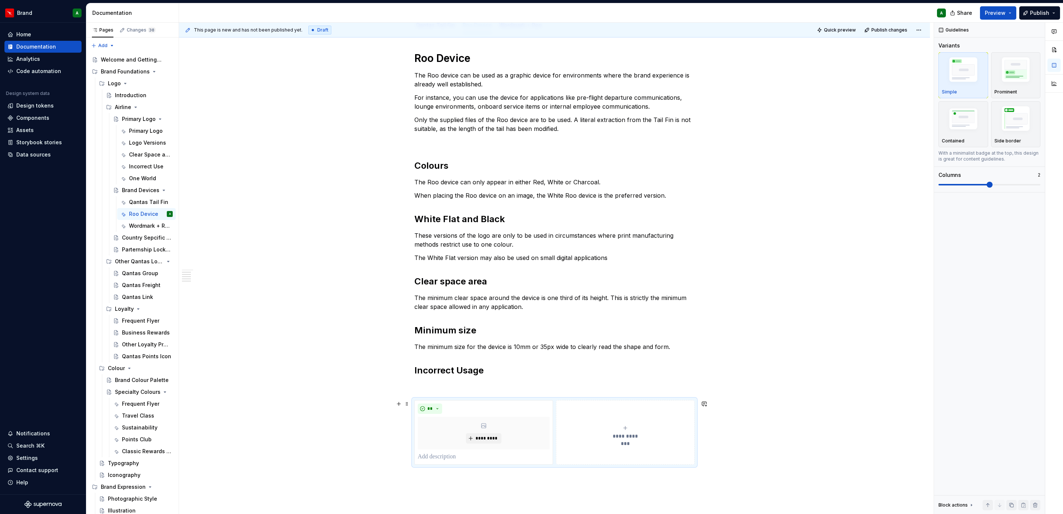
scroll to position [227, 0]
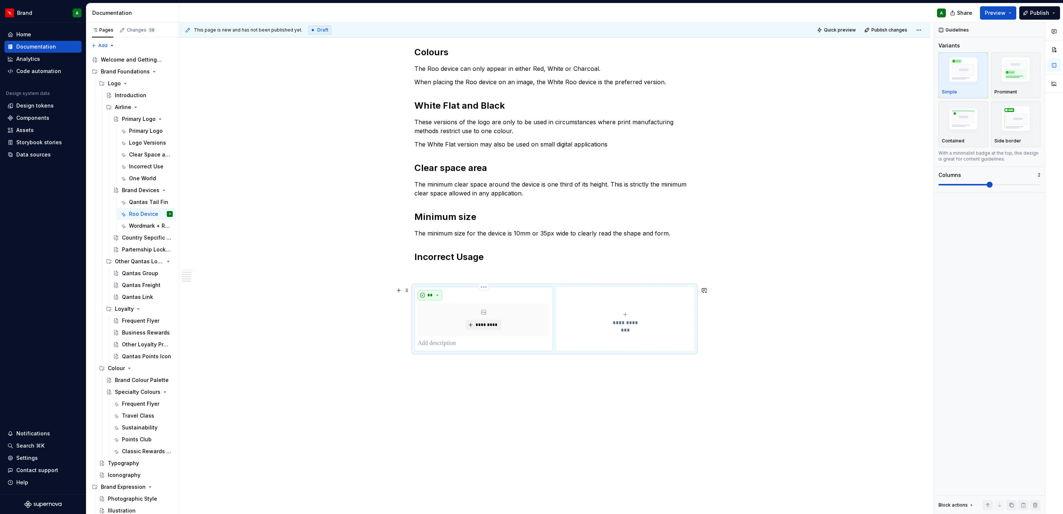
click at [434, 295] on button "**" at bounding box center [430, 295] width 24 height 10
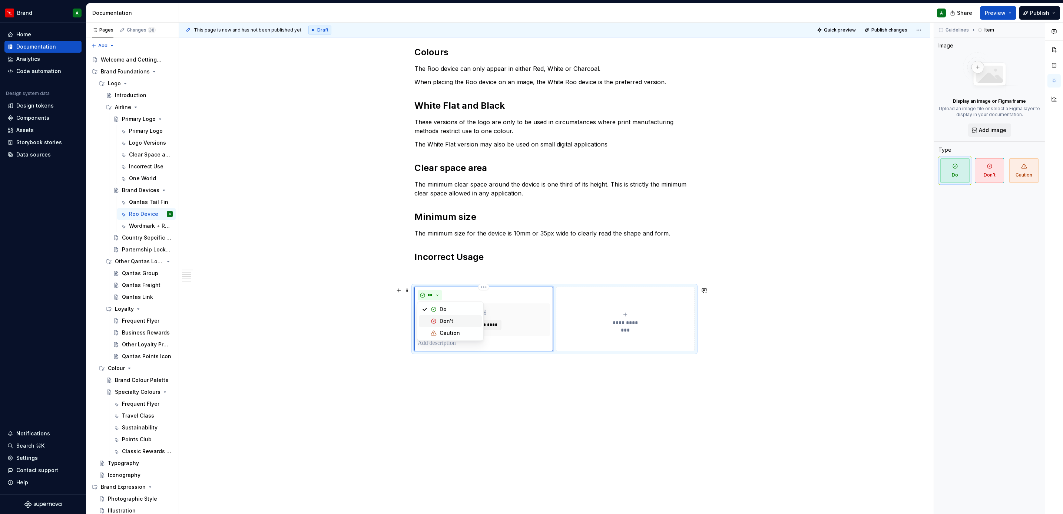
click at [459, 317] on div "Don't" at bounding box center [459, 320] width 39 height 7
click at [486, 323] on span "*********" at bounding box center [486, 325] width 23 height 6
click at [515, 336] on div "***** *********" at bounding box center [484, 319] width 132 height 58
click at [483, 347] on p at bounding box center [484, 343] width 132 height 9
click at [511, 269] on p at bounding box center [554, 273] width 280 height 9
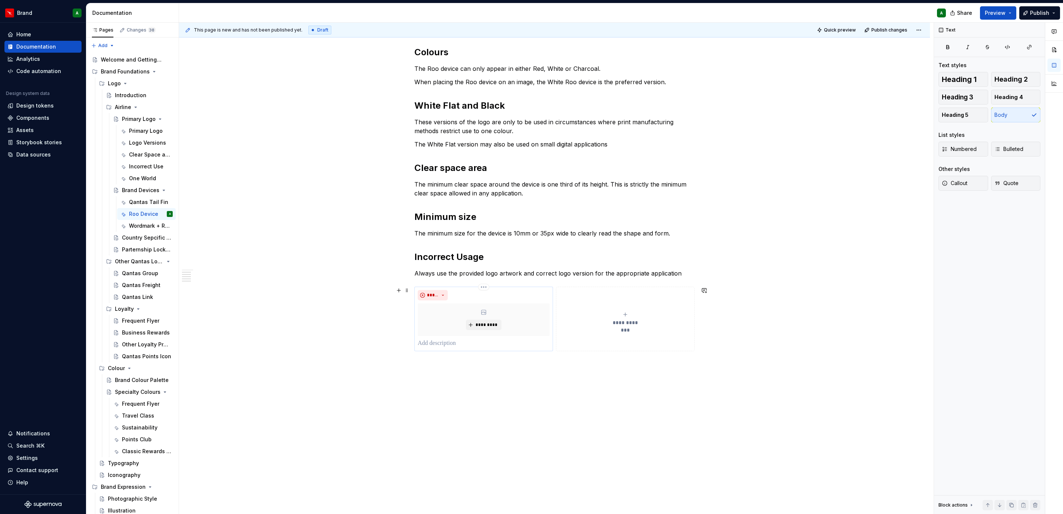
click at [446, 339] on p at bounding box center [484, 343] width 132 height 9
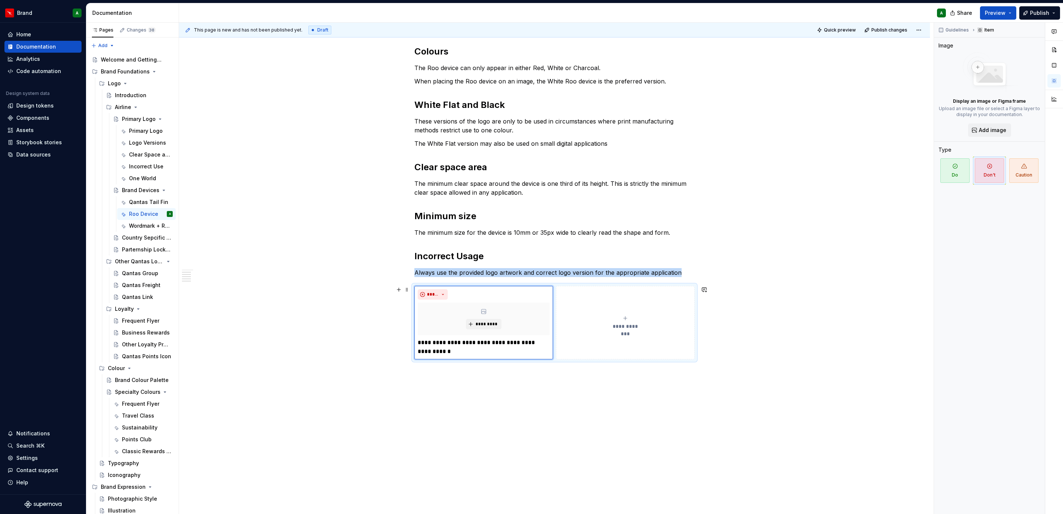
click at [564, 341] on button "**********" at bounding box center [625, 322] width 139 height 73
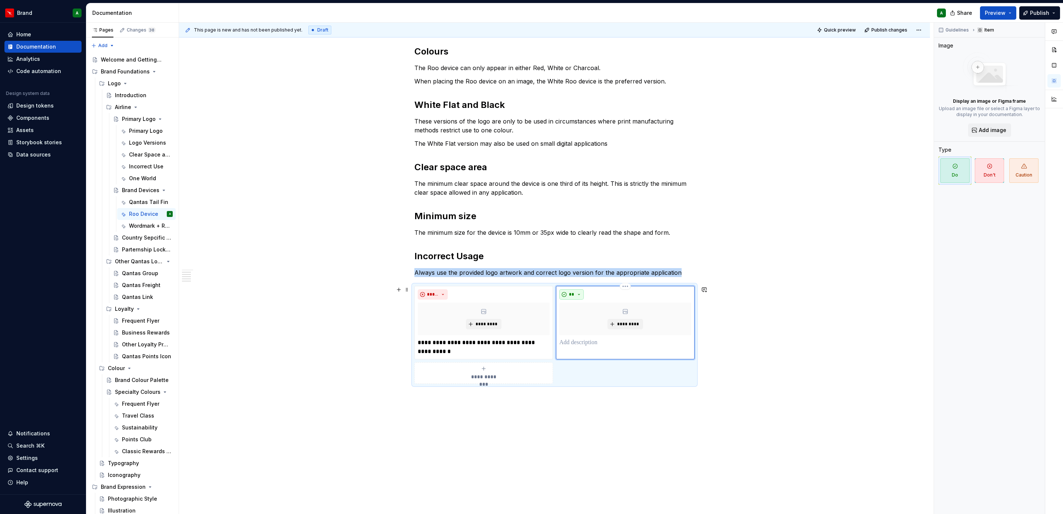
click at [573, 289] on button "**" at bounding box center [571, 294] width 24 height 10
click at [591, 316] on span "Don't" at bounding box center [592, 321] width 63 height 12
click at [589, 341] on p at bounding box center [625, 342] width 132 height 9
click at [515, 381] on button "**********" at bounding box center [483, 372] width 139 height 21
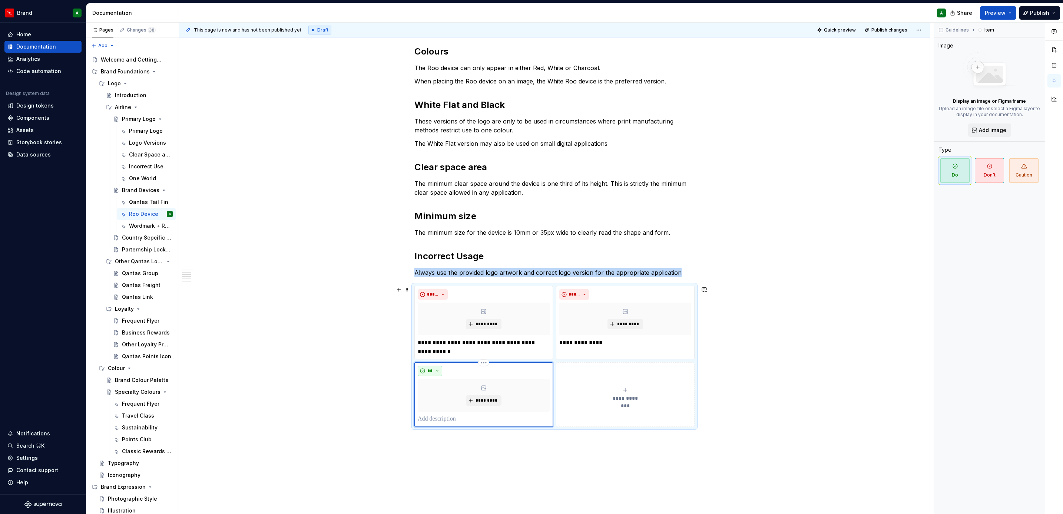
click at [430, 369] on span "**" at bounding box center [430, 371] width 6 height 6
click at [447, 398] on div "Don't" at bounding box center [447, 397] width 14 height 7
click at [454, 415] on p at bounding box center [484, 418] width 132 height 9
click at [599, 416] on button "**********" at bounding box center [625, 394] width 139 height 64
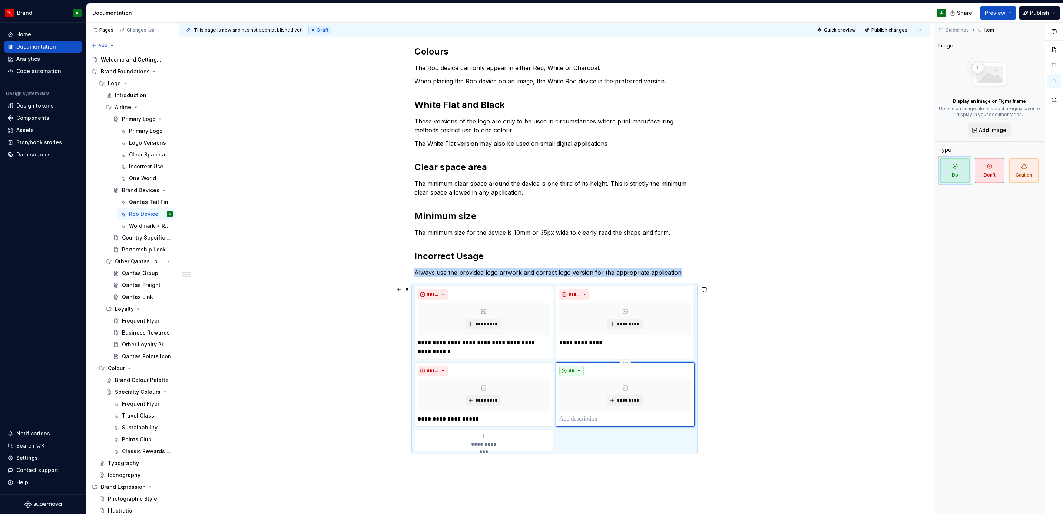
click at [575, 373] on button "**" at bounding box center [571, 370] width 24 height 10
click at [583, 396] on div "Don't" at bounding box center [588, 397] width 14 height 7
click at [587, 416] on p at bounding box center [625, 418] width 132 height 9
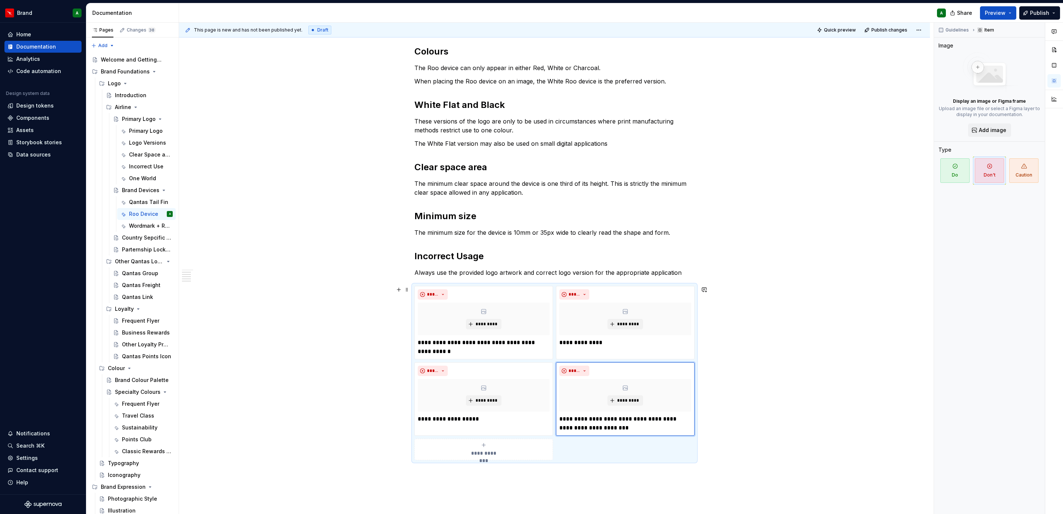
click at [481, 446] on icon "submit" at bounding box center [484, 445] width 6 height 6
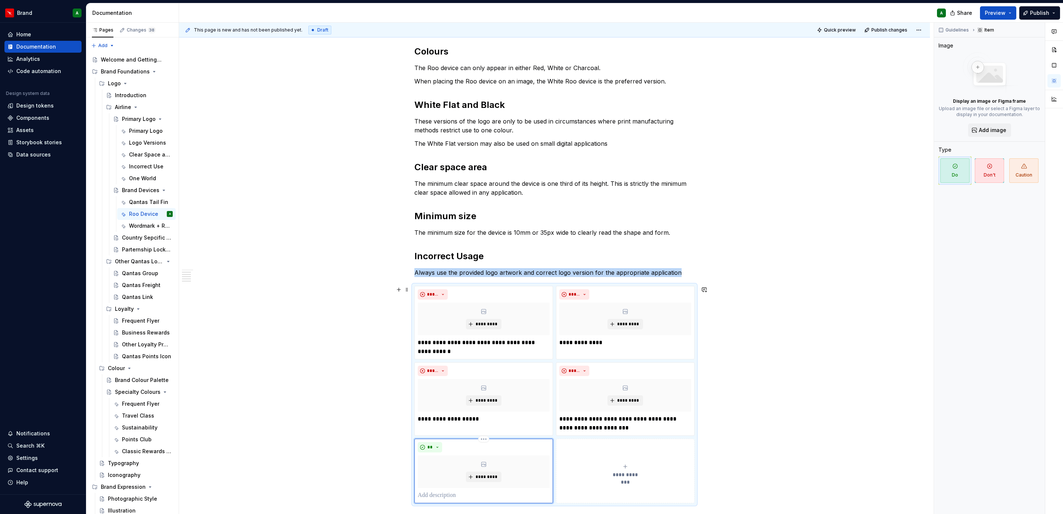
scroll to position [380, 0]
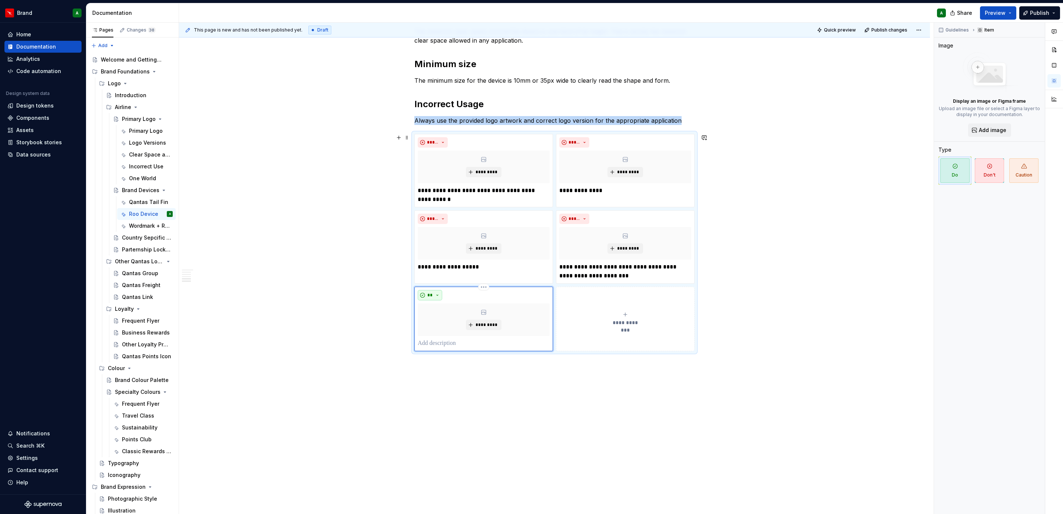
click at [432, 294] on span "**" at bounding box center [430, 295] width 6 height 6
click at [438, 318] on span "Don't" at bounding box center [450, 322] width 63 height 12
click at [439, 342] on p at bounding box center [484, 343] width 132 height 9
click at [616, 349] on button "**********" at bounding box center [625, 322] width 139 height 73
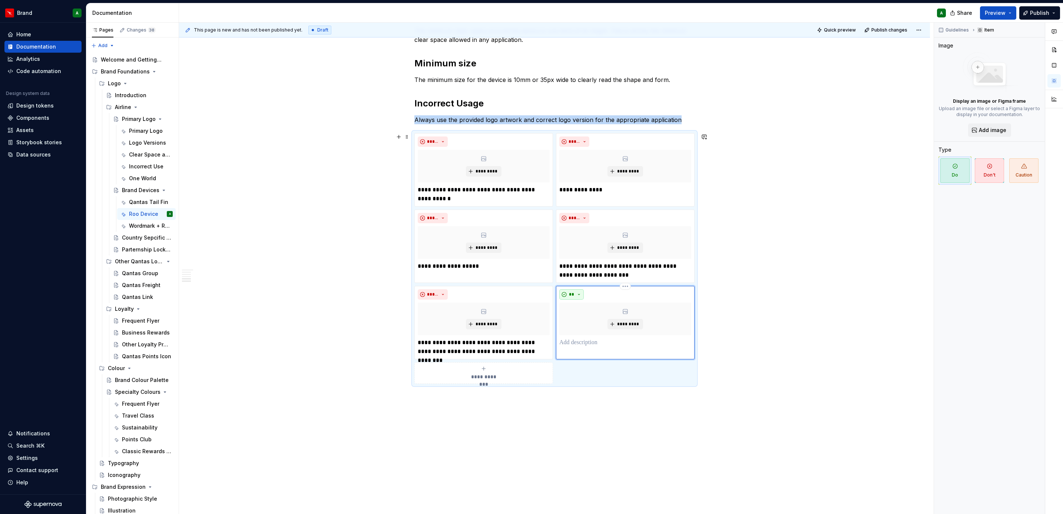
click at [575, 296] on button "**" at bounding box center [571, 294] width 24 height 10
click at [590, 320] on div "Don't" at bounding box center [588, 321] width 14 height 7
click at [585, 340] on p at bounding box center [625, 342] width 132 height 9
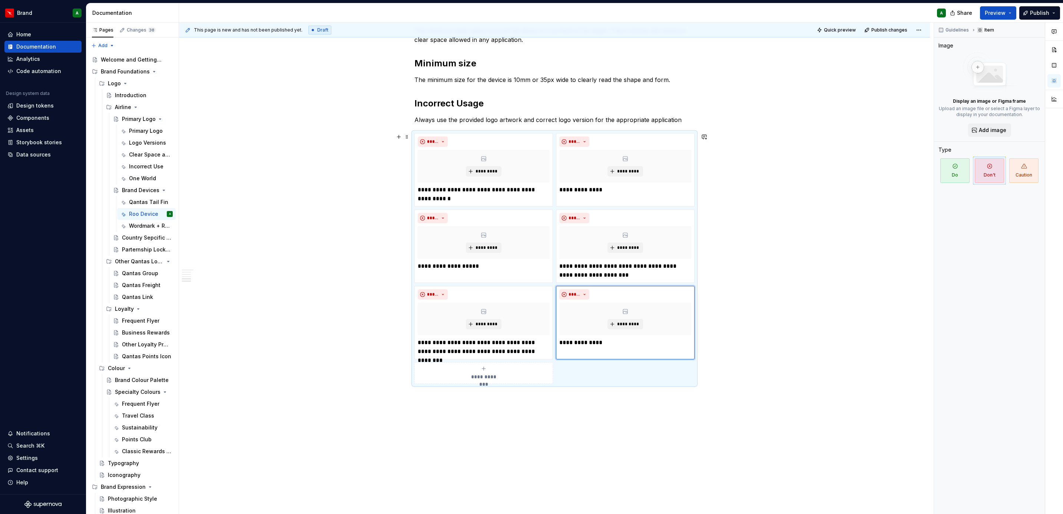
click at [523, 376] on div "**********" at bounding box center [484, 372] width 132 height 15
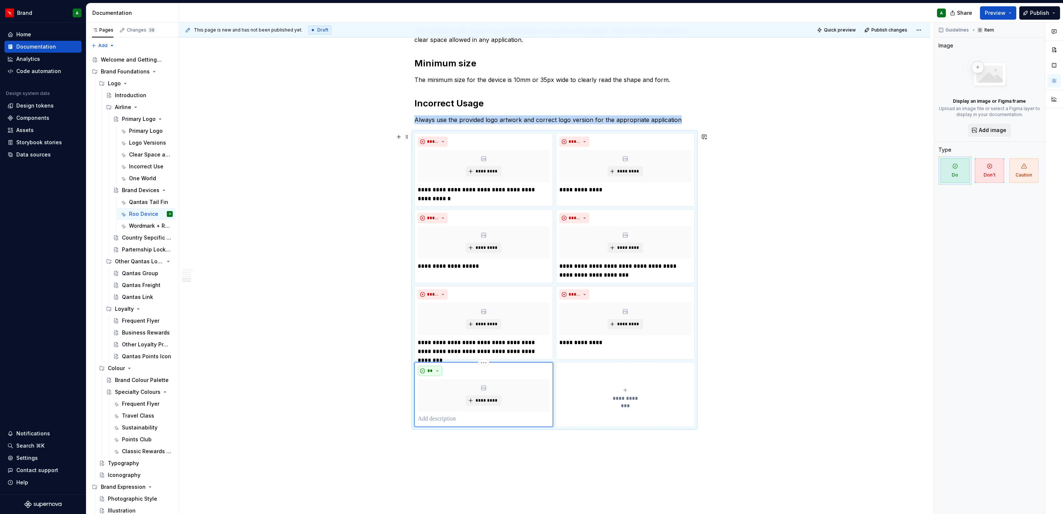
click at [429, 370] on span "**" at bounding box center [430, 371] width 6 height 6
click at [442, 395] on div "Don't" at bounding box center [447, 398] width 14 height 7
click at [450, 421] on p at bounding box center [484, 418] width 132 height 9
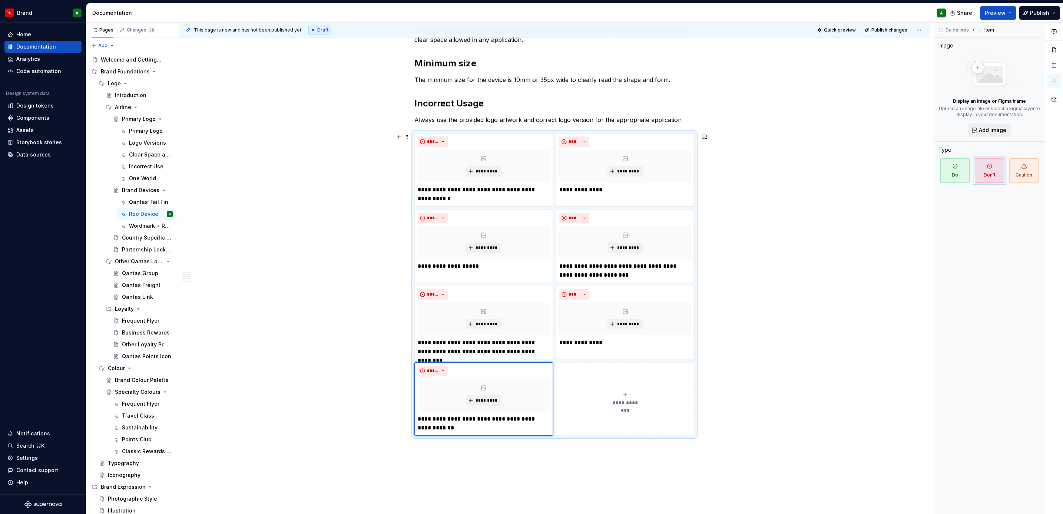
click at [644, 384] on button "**********" at bounding box center [625, 398] width 139 height 73
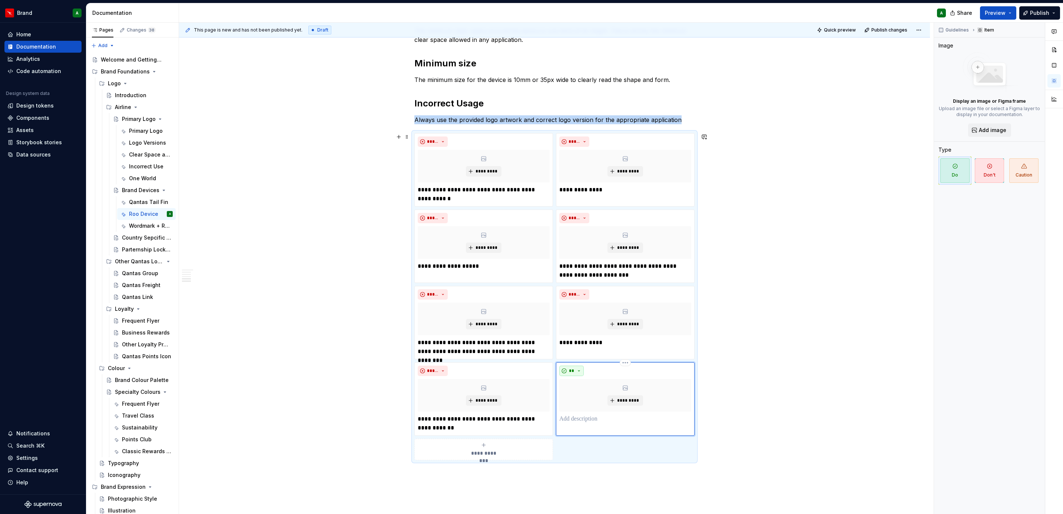
click at [563, 372] on button "**" at bounding box center [571, 370] width 24 height 10
click at [581, 395] on div "Don't" at bounding box center [588, 398] width 14 height 7
click at [586, 418] on p at bounding box center [625, 418] width 132 height 9
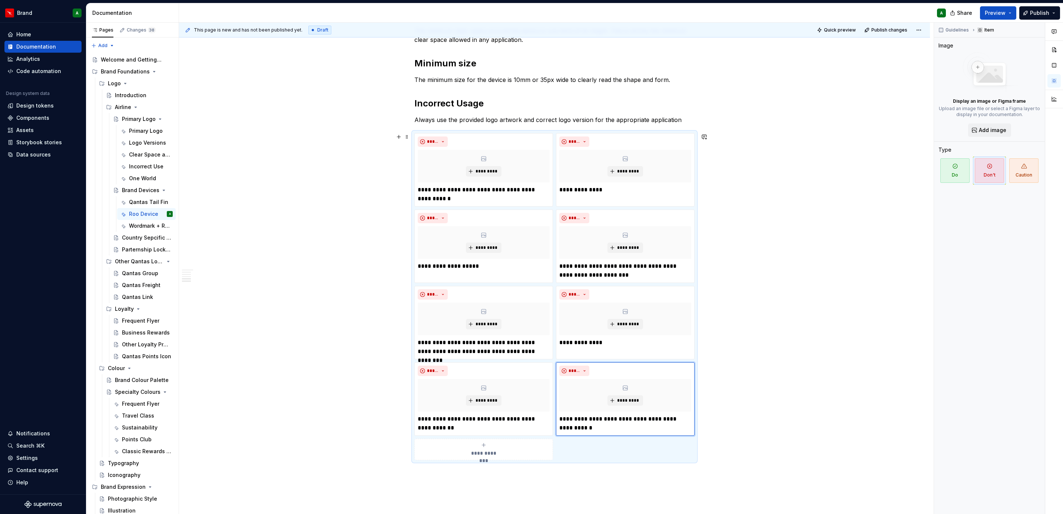
click at [771, 378] on div "Roo Device The Roo device can be used as a graphic device for environments wher…" at bounding box center [554, 195] width 751 height 856
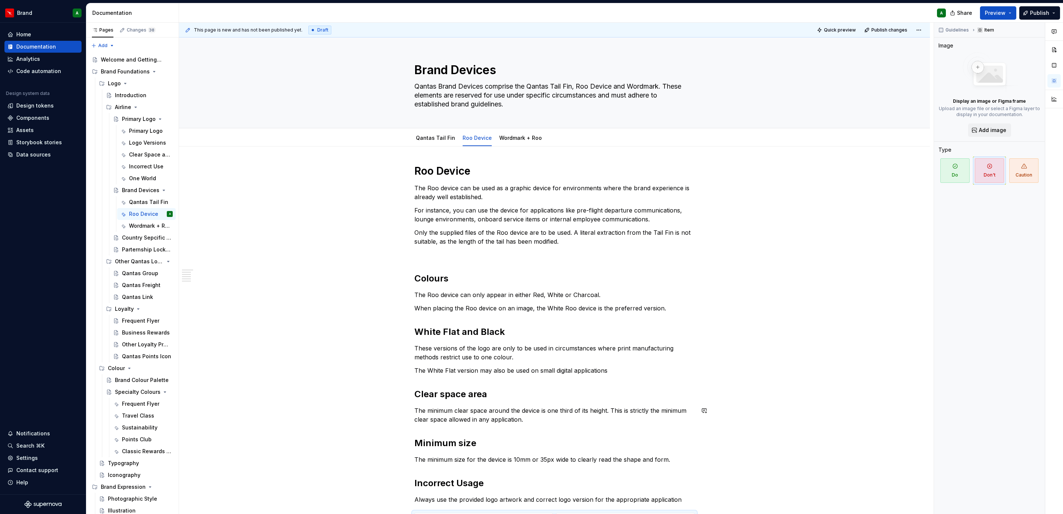
scroll to position [0, 0]
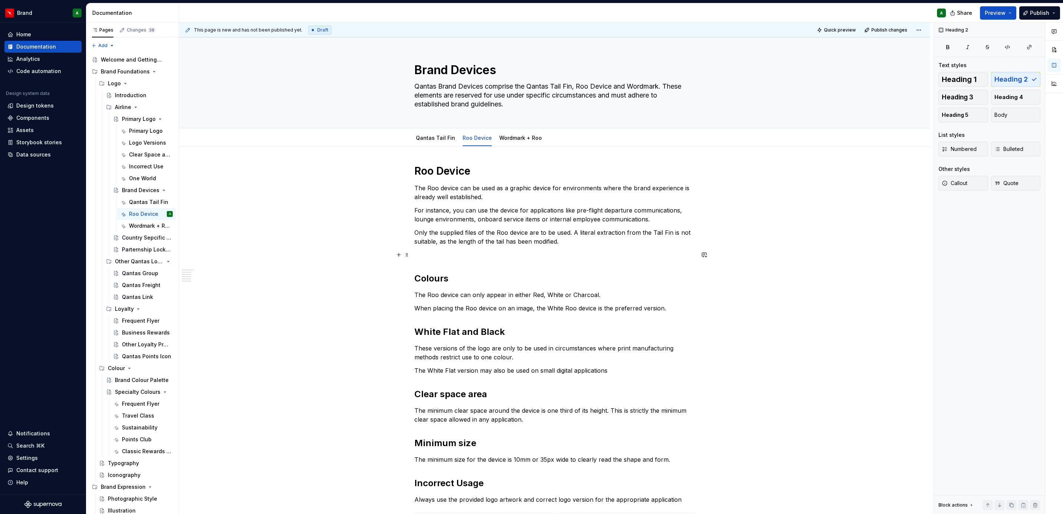
click at [428, 255] on p at bounding box center [554, 254] width 280 height 9
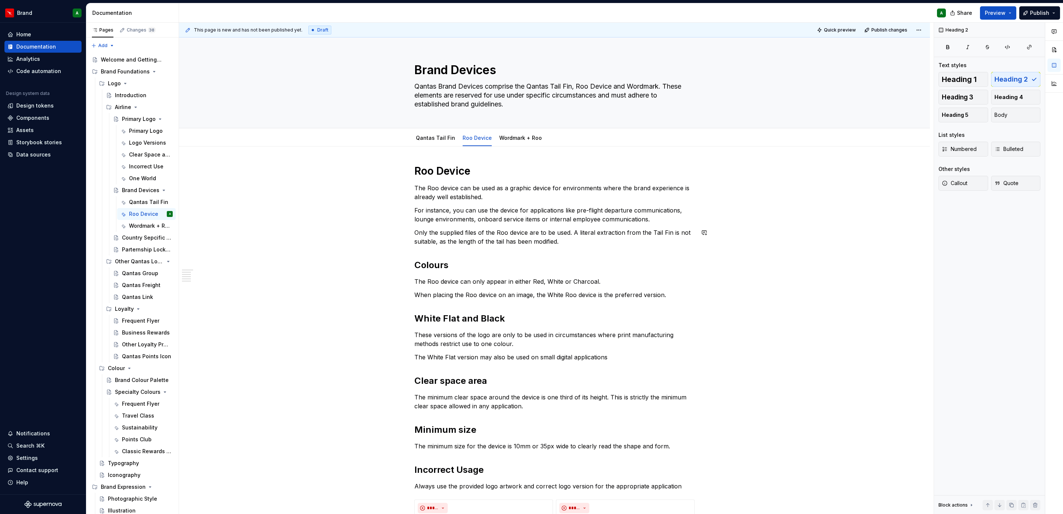
click at [445, 252] on div "Roo Device The Roo device can be used as a graphic device for environments wher…" at bounding box center [554, 495] width 280 height 662
click at [441, 249] on div "Roo Device The Roo device can be used as a graphic device for environments wher…" at bounding box center [554, 495] width 280 height 662
click at [417, 137] on link "Qantas Tail Fin" at bounding box center [435, 138] width 39 height 6
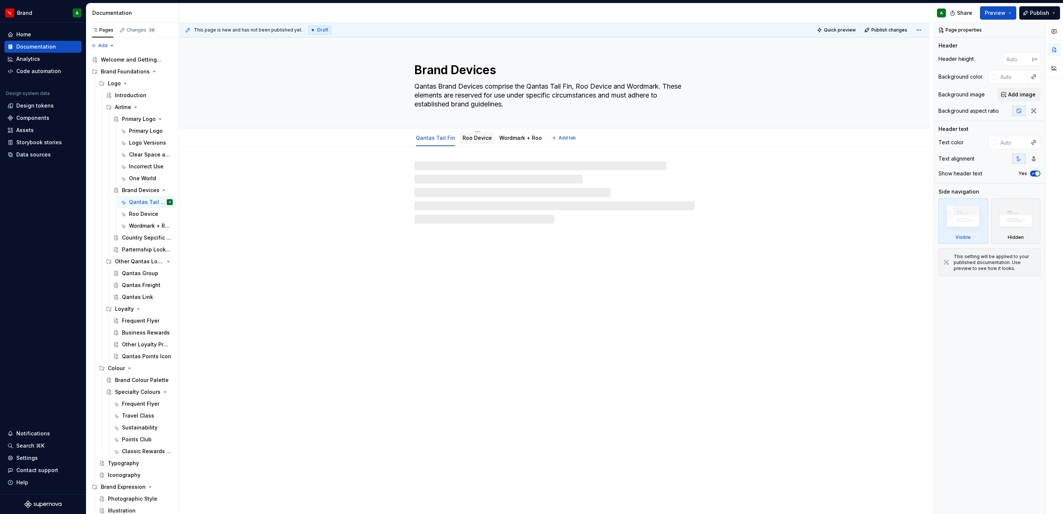
click at [466, 139] on link "Roo Device" at bounding box center [477, 138] width 29 height 6
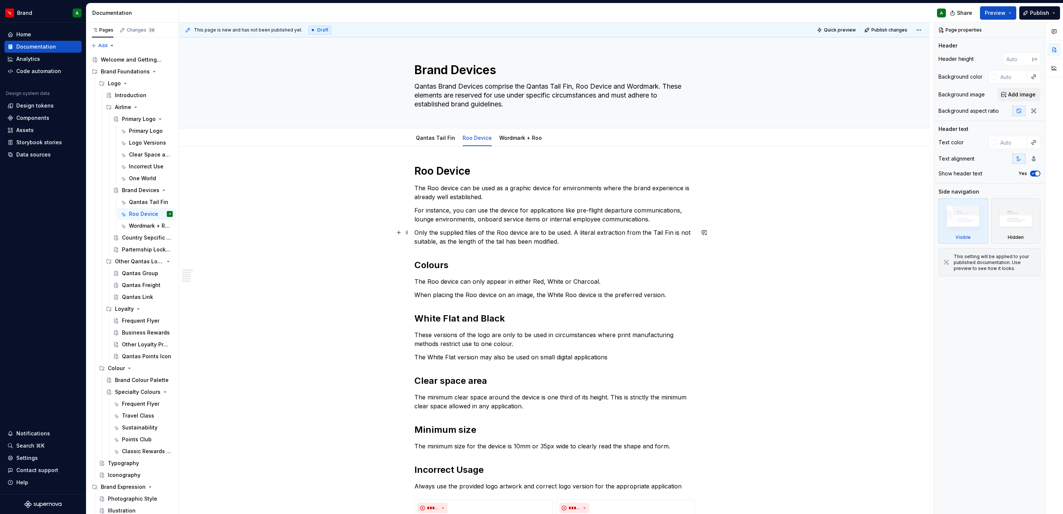
click at [582, 238] on p "Only the supplied files of the Roo device are to be used. A literal extraction …" at bounding box center [554, 237] width 280 height 18
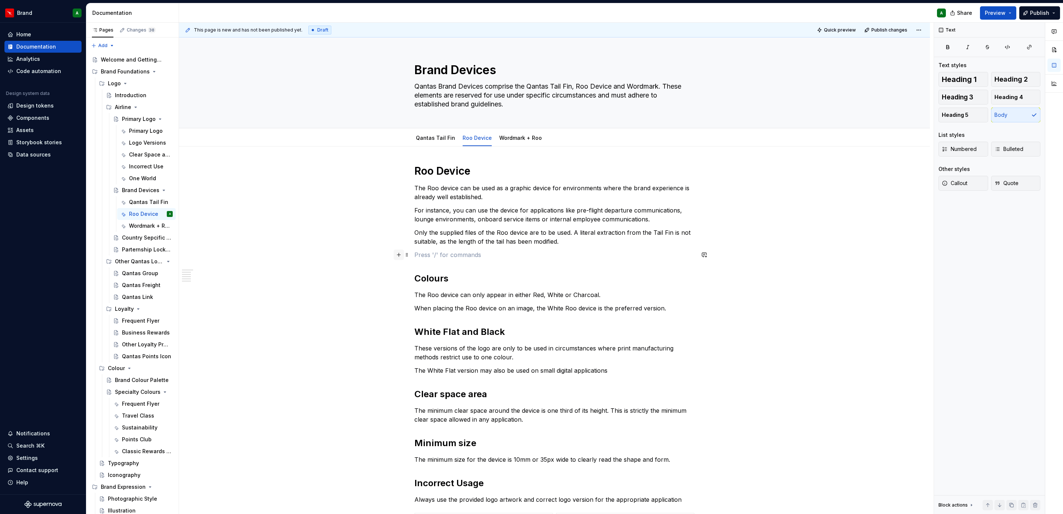
click at [400, 254] on button "button" at bounding box center [399, 254] width 10 height 10
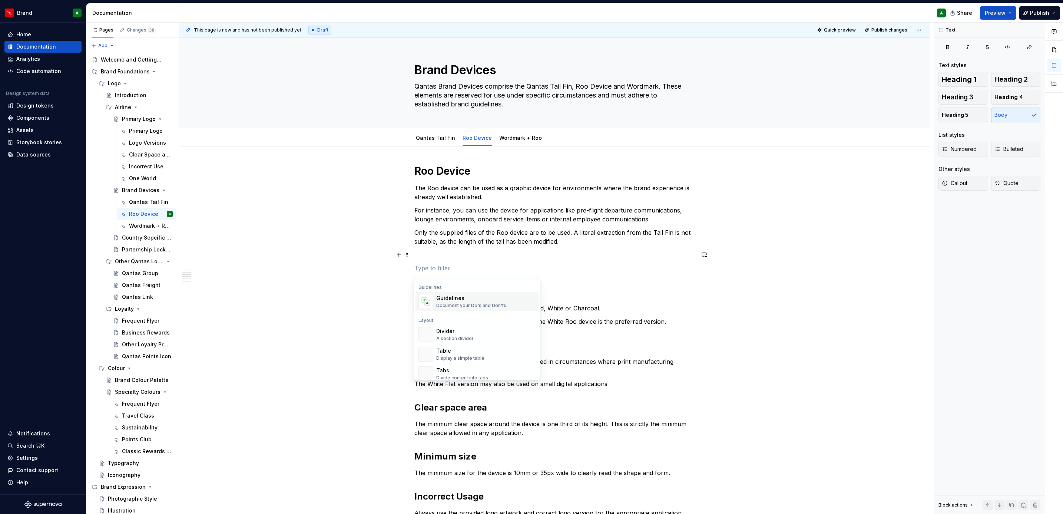
scroll to position [222, 0]
click at [477, 322] on div "Divider A section divider" at bounding box center [485, 319] width 99 height 15
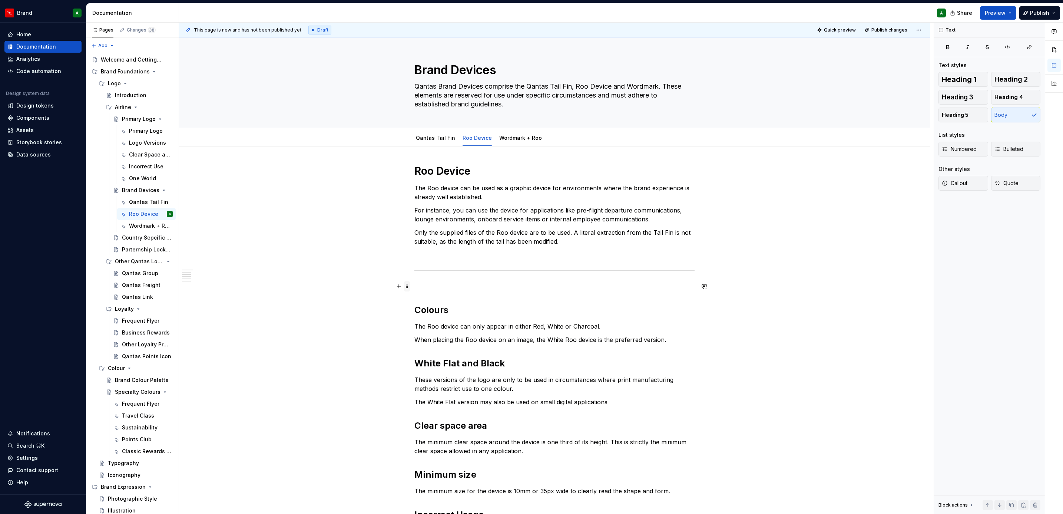
click at [406, 287] on span at bounding box center [407, 286] width 6 height 10
click at [441, 348] on div "Delete" at bounding box center [441, 351] width 48 height 7
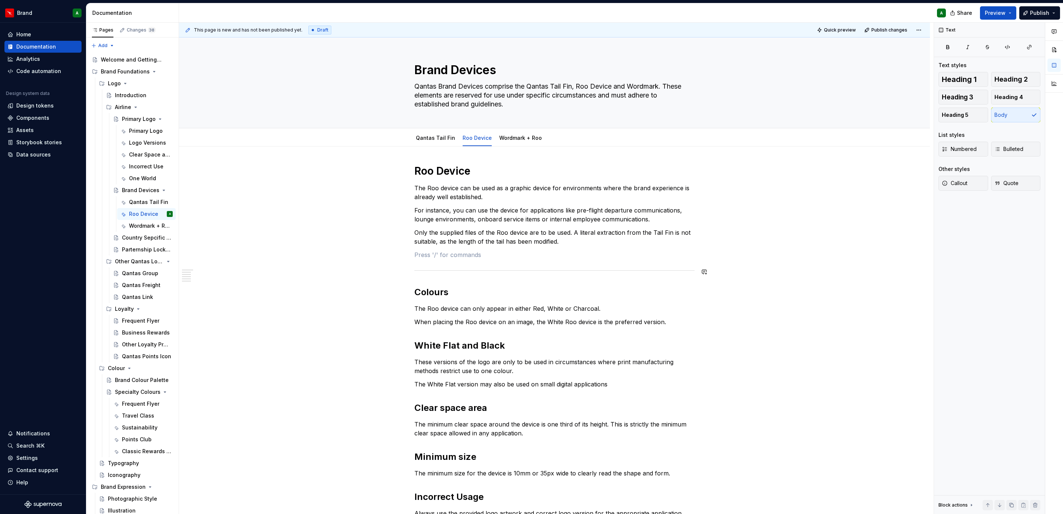
click at [454, 267] on div "Roo Device The Roo device can be used as a graphic device for environments wher…" at bounding box center [554, 508] width 280 height 689
click at [405, 256] on span at bounding box center [407, 254] width 6 height 10
click at [437, 316] on div "Delete" at bounding box center [436, 321] width 63 height 12
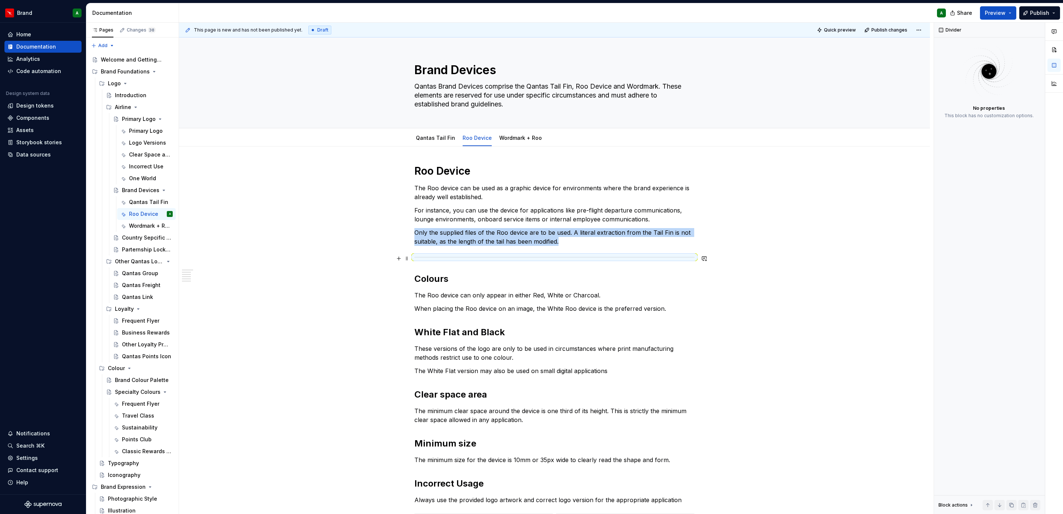
copy p "Only the supplied files of the Roo device are to be used. A literal extraction …"
click at [470, 320] on div "Roo Device The Roo device can be used as a graphic device for environments wher…" at bounding box center [554, 502] width 280 height 676
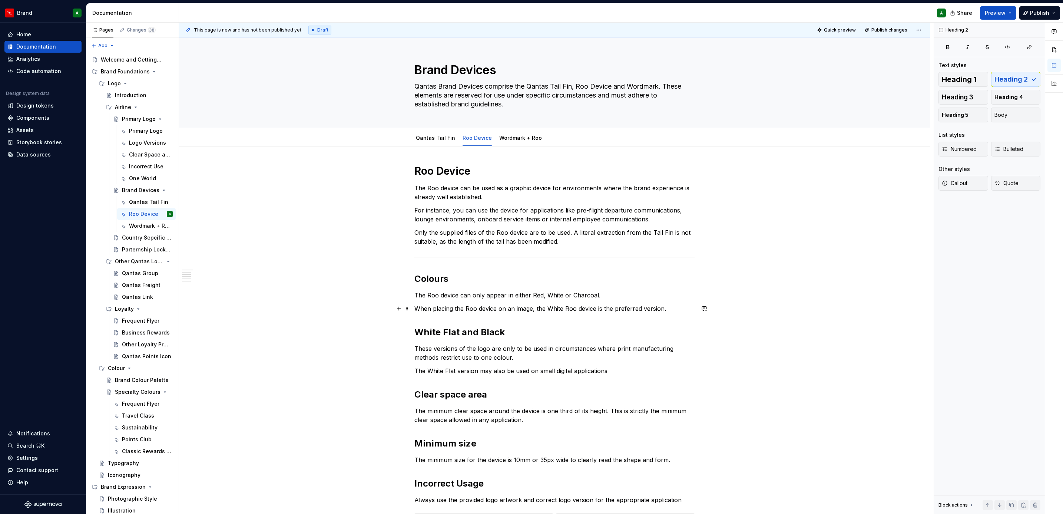
click at [671, 305] on p "When placing the Roo device on an image, the White Roo device is the preferred …" at bounding box center [554, 308] width 280 height 9
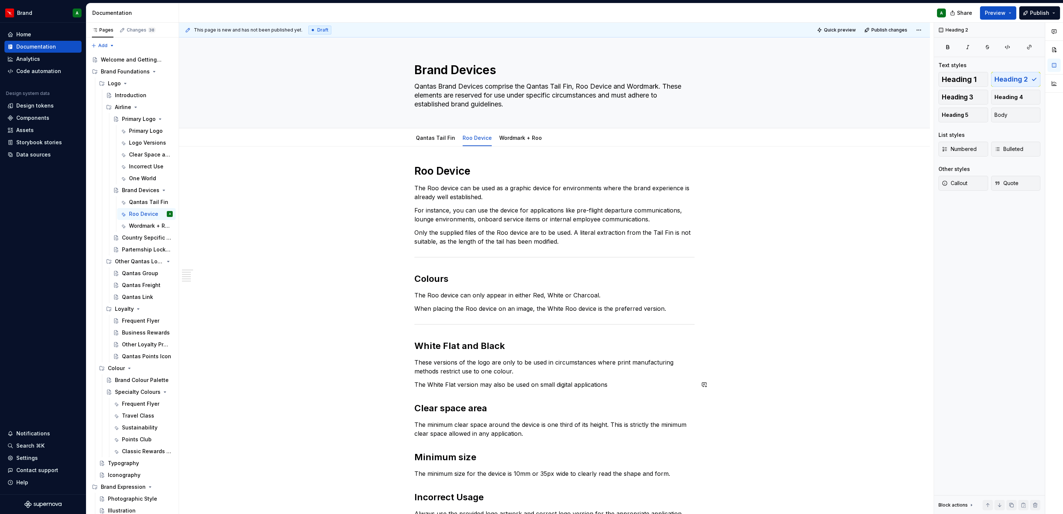
click at [612, 380] on p "The White Flat version may also be used on small digital applications" at bounding box center [554, 384] width 280 height 9
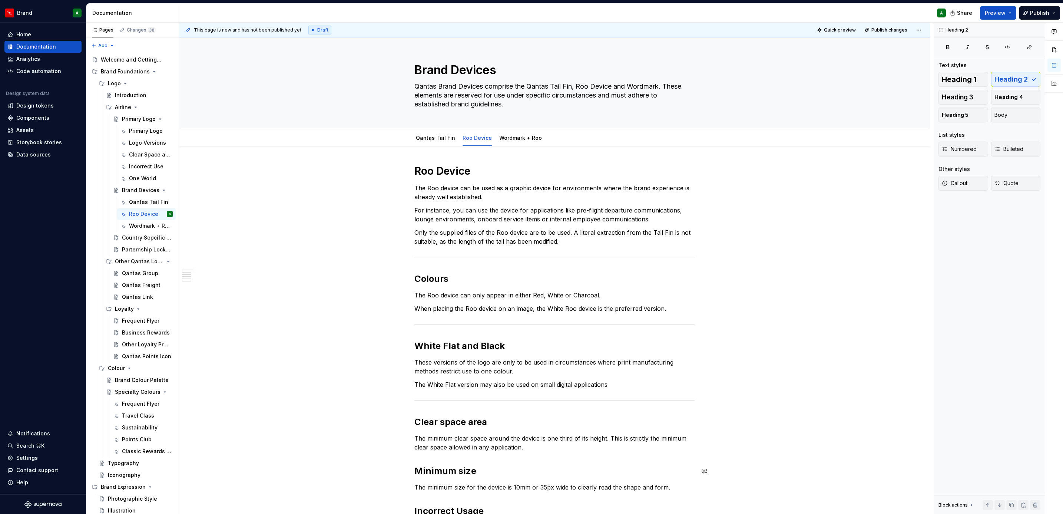
scroll to position [160, 0]
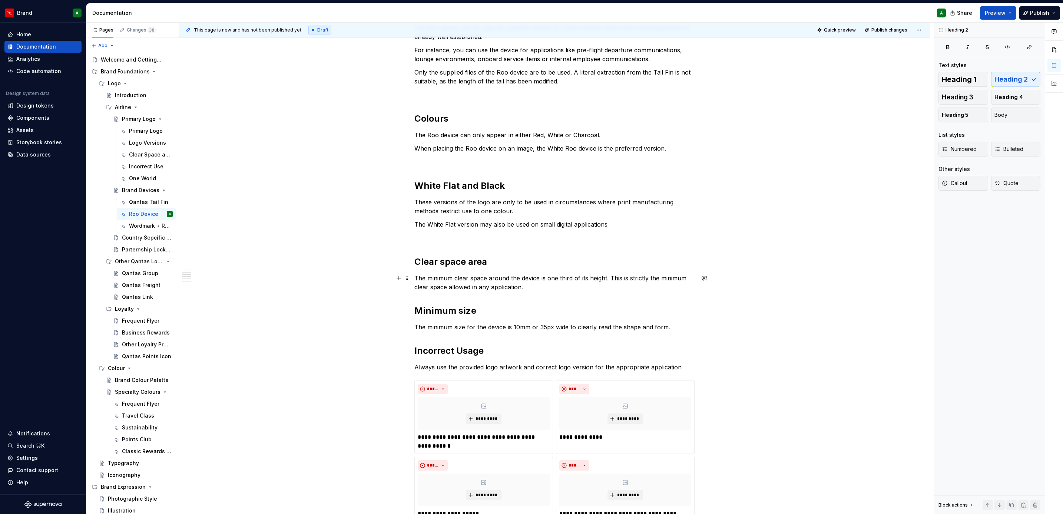
click at [535, 285] on p "The minimum clear space around the device is one third of its height. This is s…" at bounding box center [554, 283] width 280 height 18
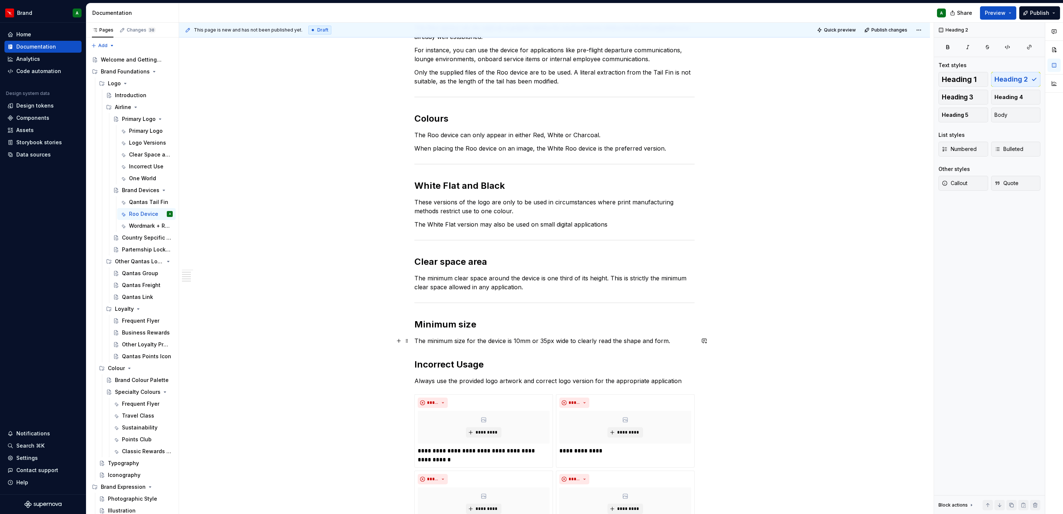
click at [675, 343] on p "The minimum size for the device is 10mm or 35px wide to clearly read the shape …" at bounding box center [554, 340] width 280 height 9
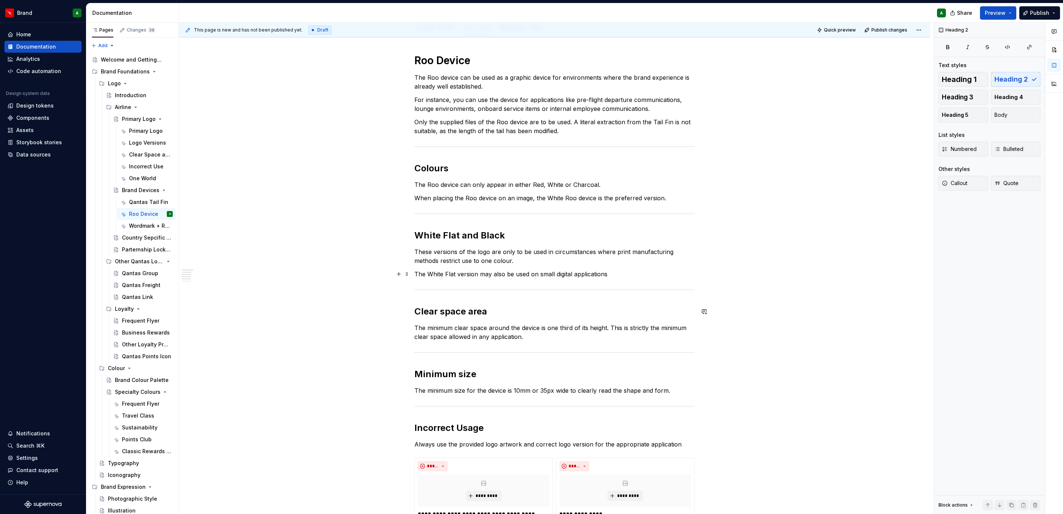
scroll to position [0, 0]
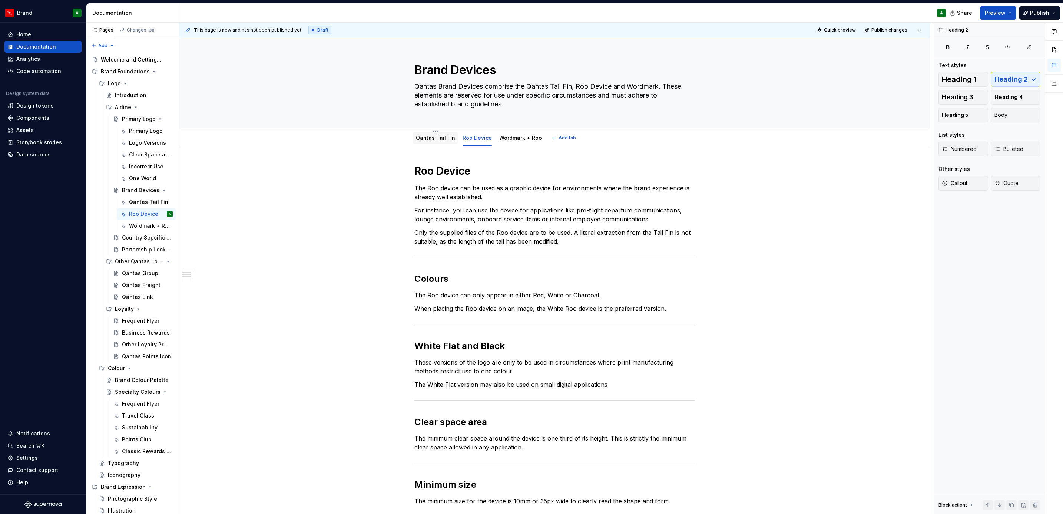
click at [438, 140] on link "Qantas Tail Fin" at bounding box center [435, 138] width 39 height 6
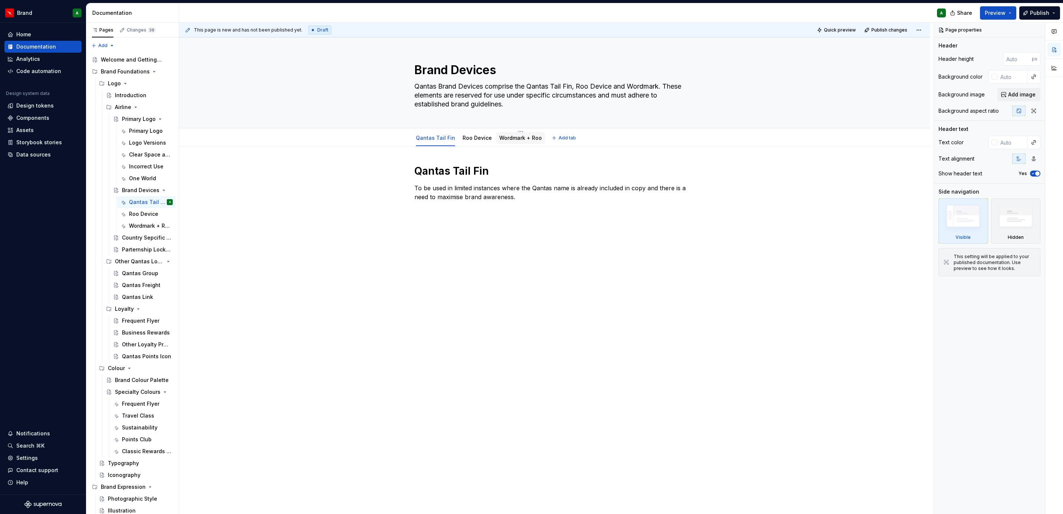
click at [523, 138] on link "Wordmark + Roo" at bounding box center [520, 138] width 43 height 6
click at [134, 119] on div "Primary Logo" at bounding box center [132, 118] width 21 height 7
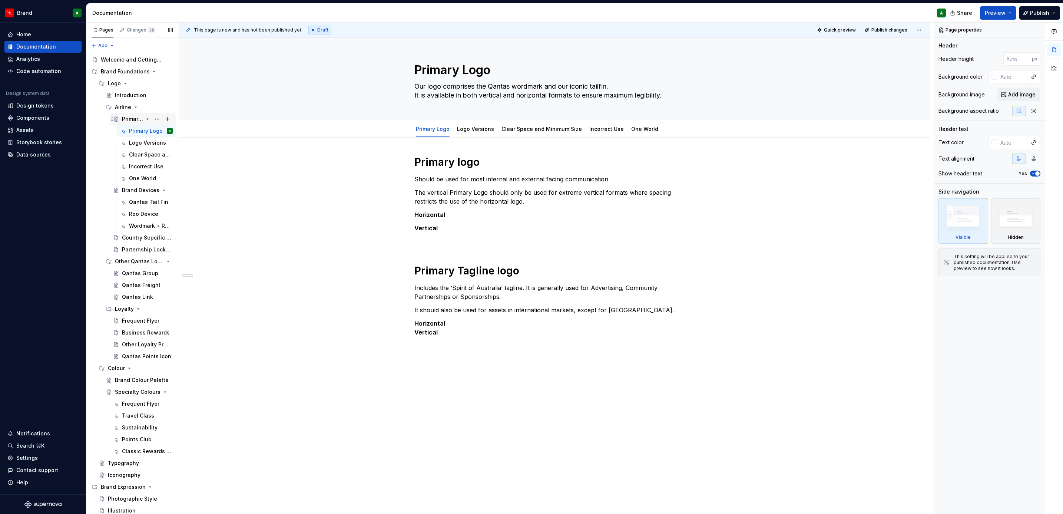
click at [129, 121] on div "Primary Logo" at bounding box center [132, 118] width 21 height 7
click at [124, 96] on div "Introduction" at bounding box center [131, 95] width 32 height 7
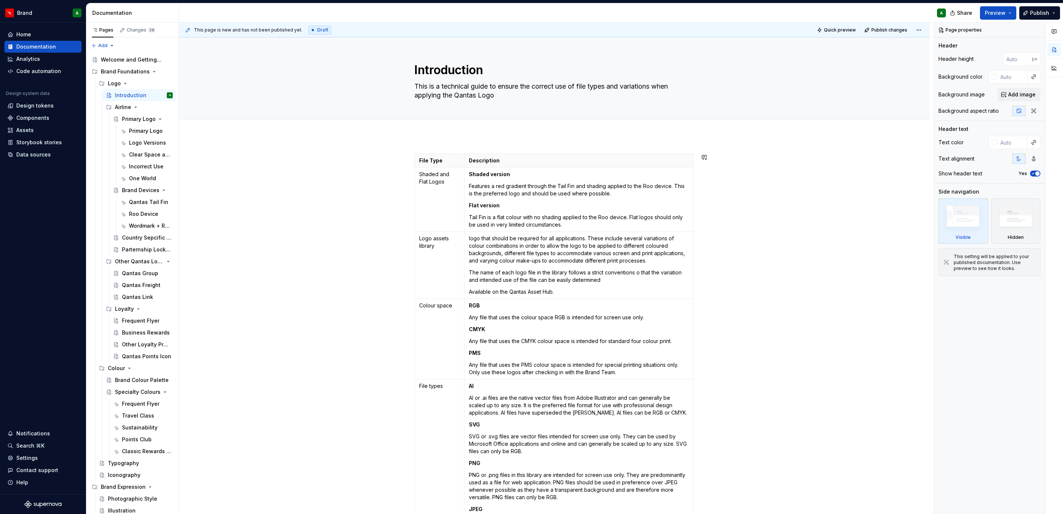
click at [515, 137] on div "File Type Description Shaded and Flat Logos Shaded version Features a red gradi…" at bounding box center [554, 419] width 751 height 566
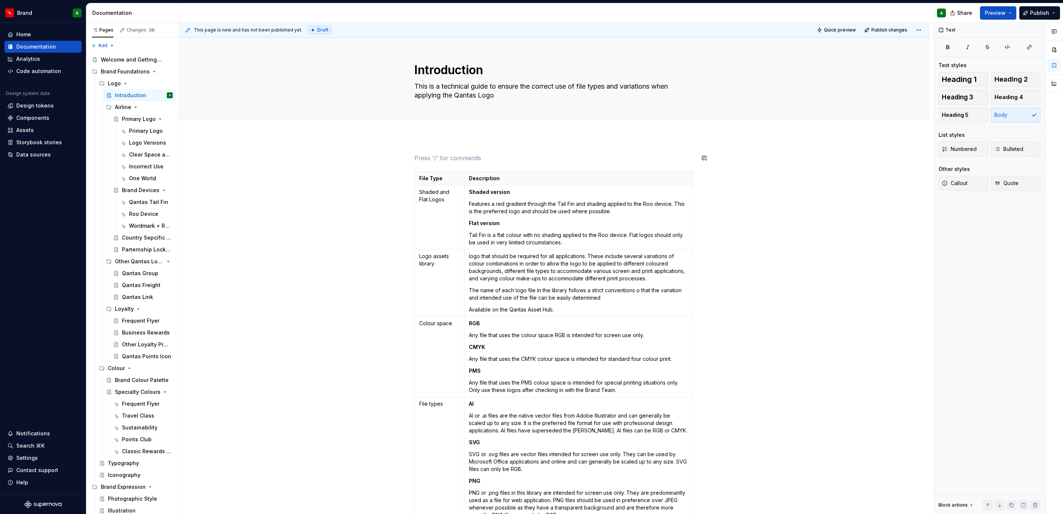
click at [388, 182] on div "File Type Description Shaded and Flat Logos Shaded version Features a red gradi…" at bounding box center [554, 427] width 751 height 583
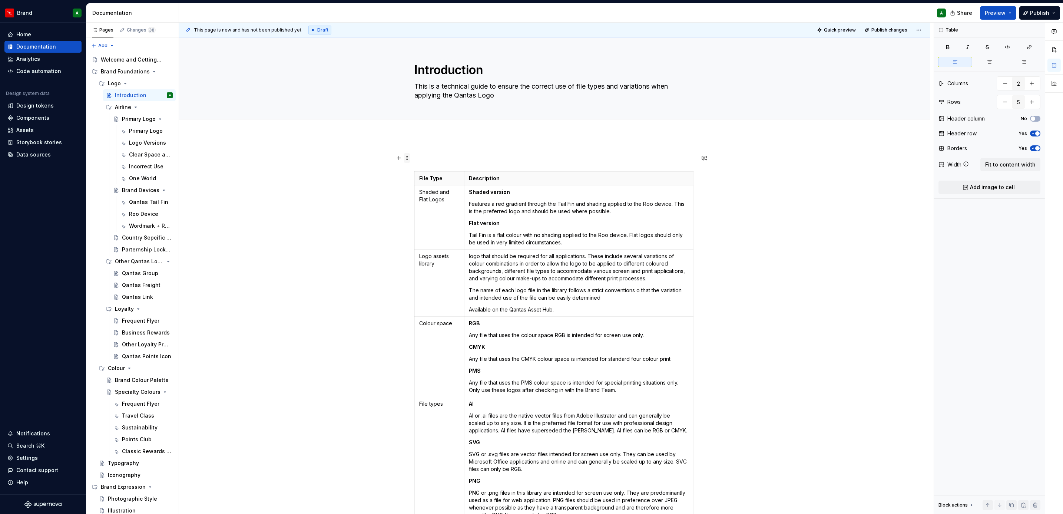
click at [406, 157] on span at bounding box center [407, 158] width 6 height 10
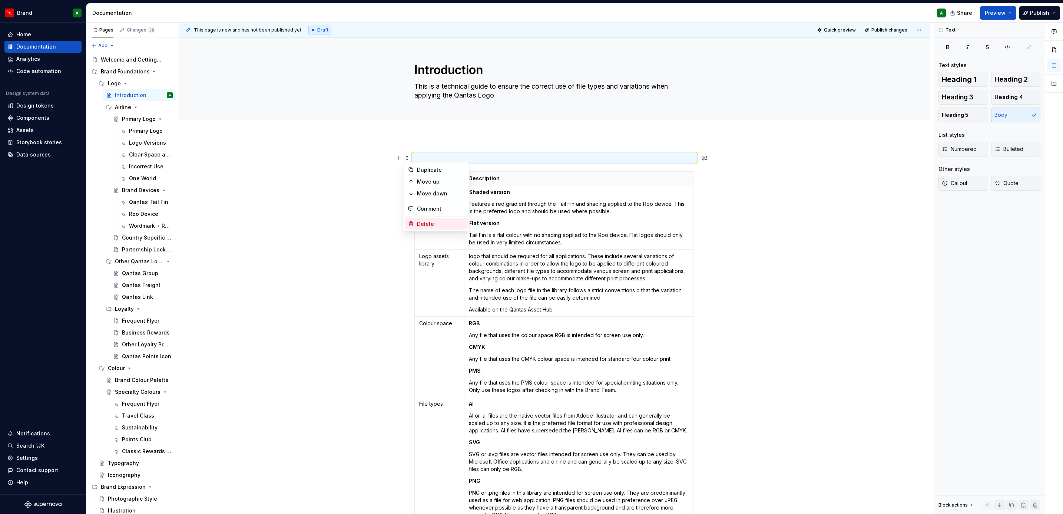
click at [422, 219] on div "Delete" at bounding box center [436, 224] width 63 height 12
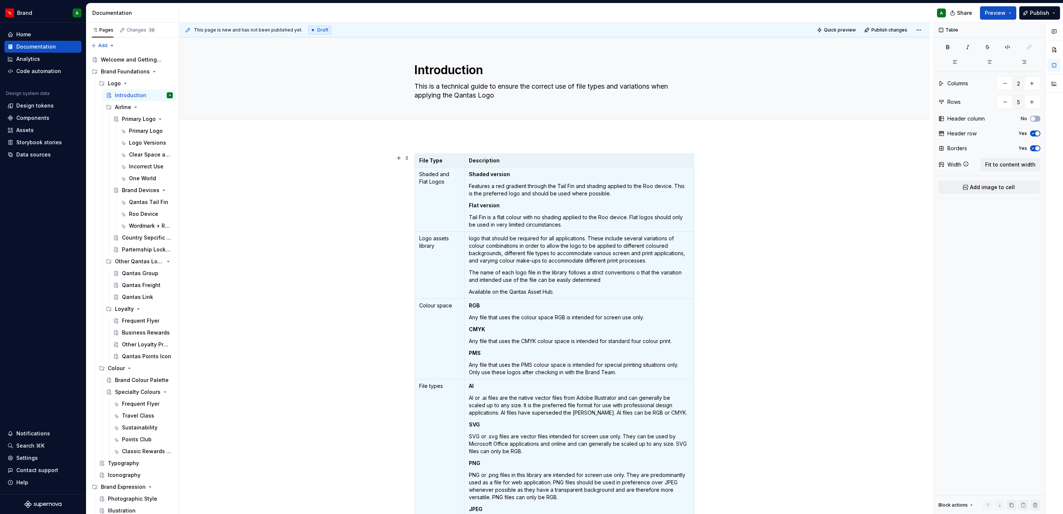
scroll to position [33, 0]
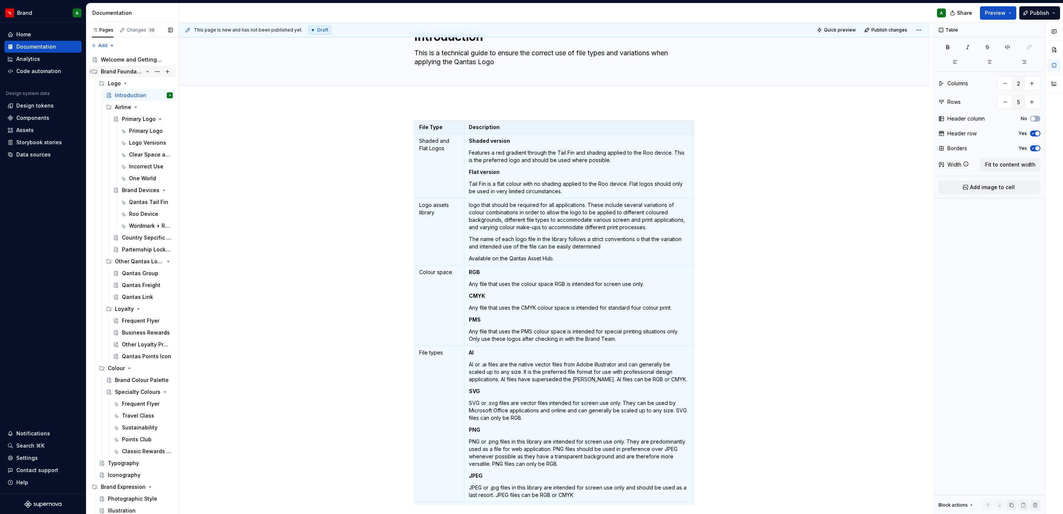
click at [122, 71] on div "Brand Foundations" at bounding box center [122, 71] width 42 height 7
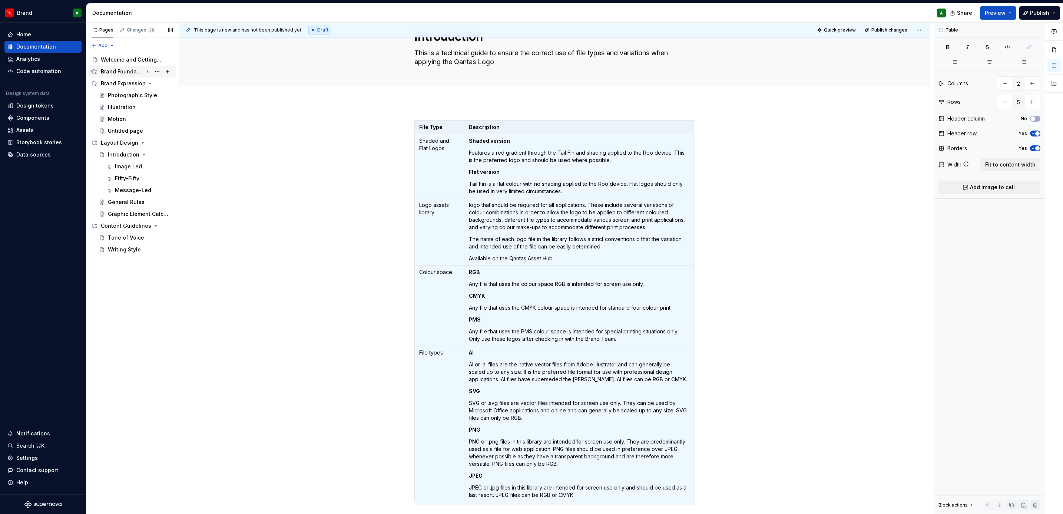
click at [122, 71] on div "Brand Foundations" at bounding box center [122, 71] width 42 height 7
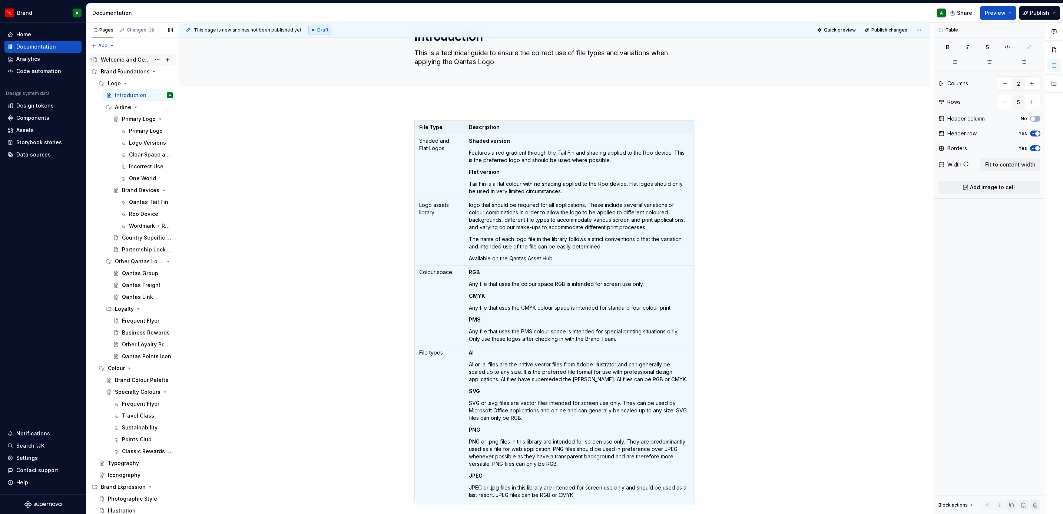
click at [128, 58] on div "Welcome and Getting Started" at bounding box center [126, 59] width 50 height 7
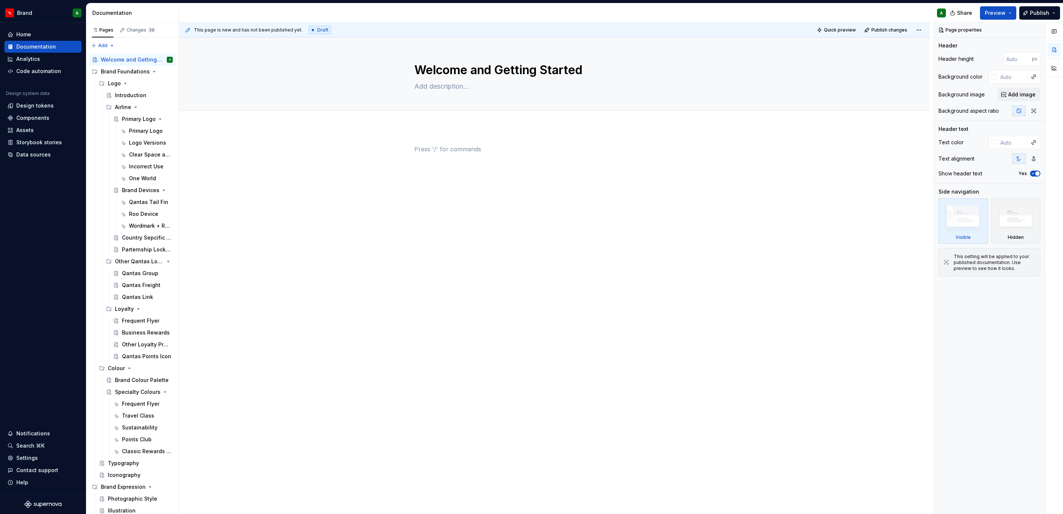
click at [483, 172] on div at bounding box center [554, 159] width 280 height 28
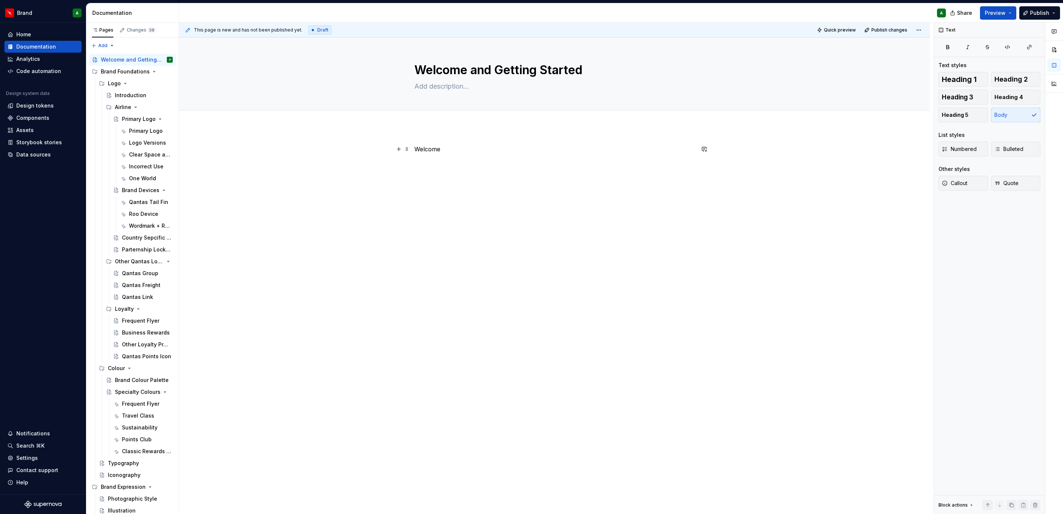
click at [423, 151] on p "Welcome" at bounding box center [554, 149] width 280 height 9
click at [968, 77] on span "Heading 1" at bounding box center [959, 79] width 35 height 7
click at [618, 212] on div "Welcome" at bounding box center [554, 231] width 751 height 209
click at [368, 168] on div "Welcome" at bounding box center [554, 231] width 751 height 209
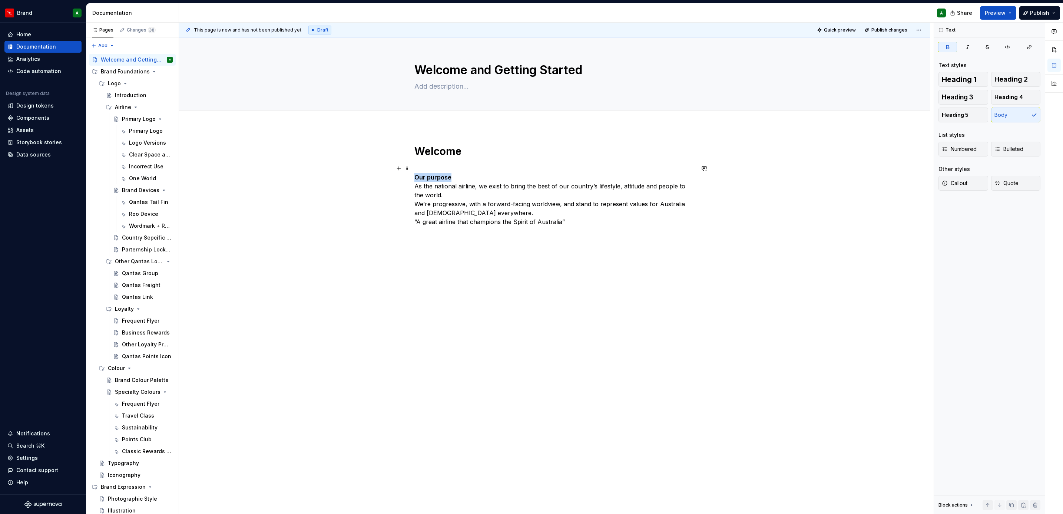
drag, startPoint x: 448, startPoint y: 175, endPoint x: 392, endPoint y: 176, distance: 56.0
click at [392, 176] on div "Welcome Our purpose As the national airline, we exist to bring the best of our …" at bounding box center [554, 258] width 751 height 262
click at [968, 96] on span "Heading 3" at bounding box center [958, 96] width 32 height 7
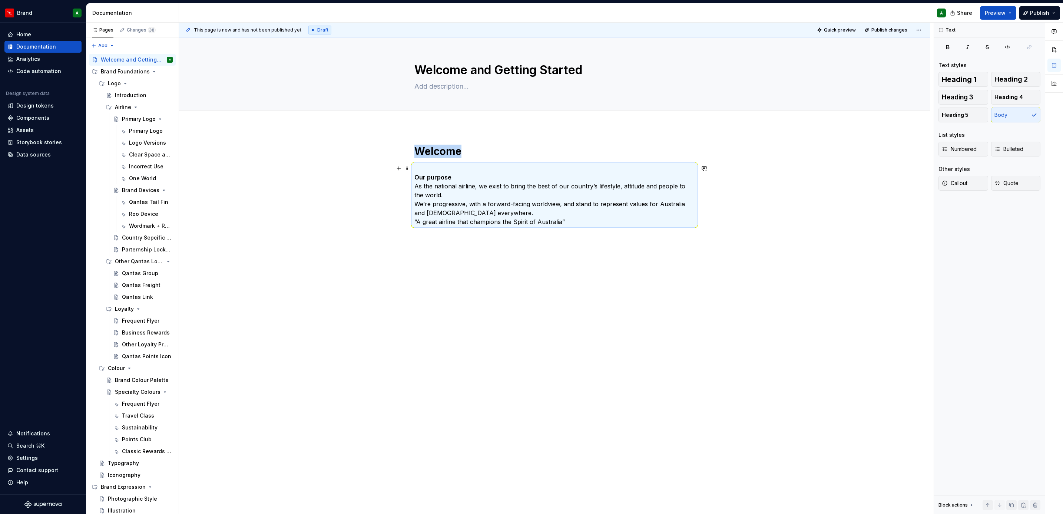
click at [505, 214] on p "Our purpose As the national airline, we exist to bring the best of our country’…" at bounding box center [554, 195] width 280 height 62
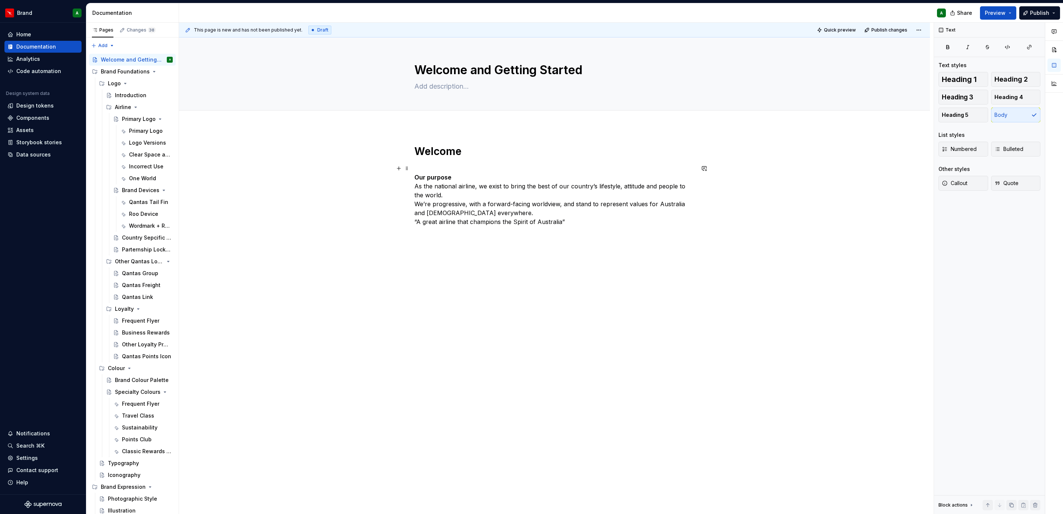
click at [464, 177] on p "Our purpose As the national airline, we exist to bring the best of our country’…" at bounding box center [554, 195] width 280 height 62
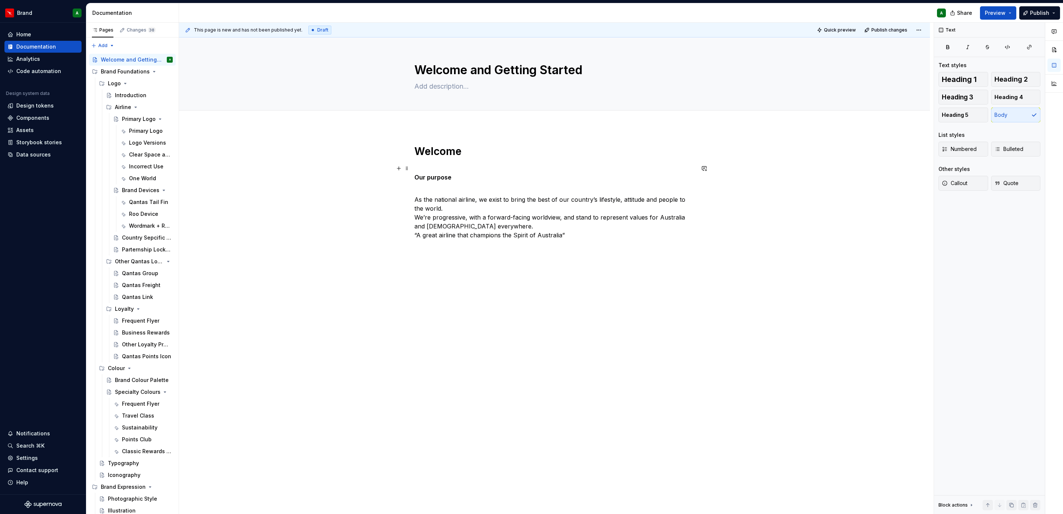
click at [447, 176] on strong "Our purpose" at bounding box center [432, 176] width 37 height 7
click at [974, 96] on button "Heading 3" at bounding box center [963, 97] width 50 height 15
click at [576, 226] on p "As the national airline, we exist to bring the best of our country’s lifestyle,…" at bounding box center [554, 216] width 280 height 53
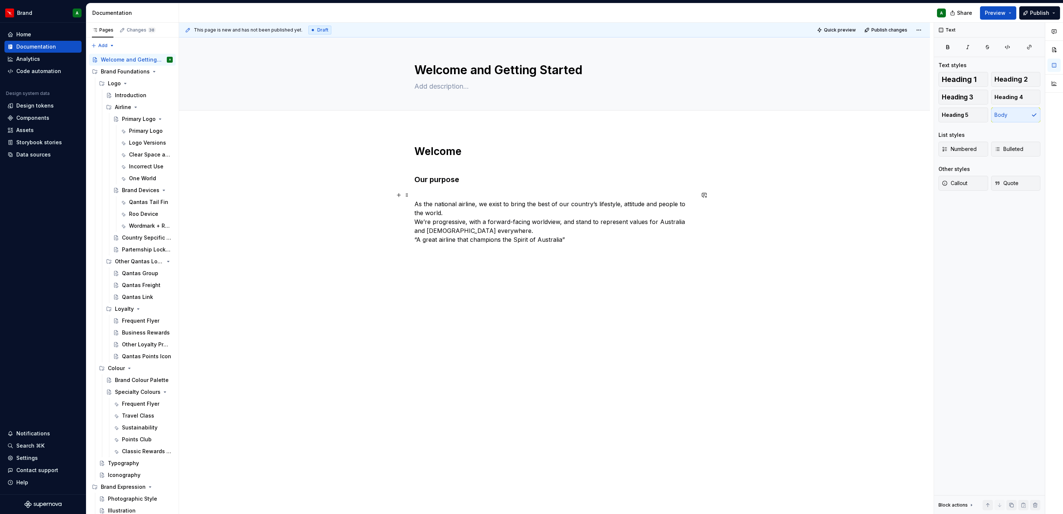
click at [441, 192] on p "As the national airline, we exist to bring the best of our country’s lifestyle,…" at bounding box center [554, 216] width 280 height 53
click at [411, 205] on div "Welcome Our purpose As the national airline, we exist to bring the best of our …" at bounding box center [554, 267] width 751 height 280
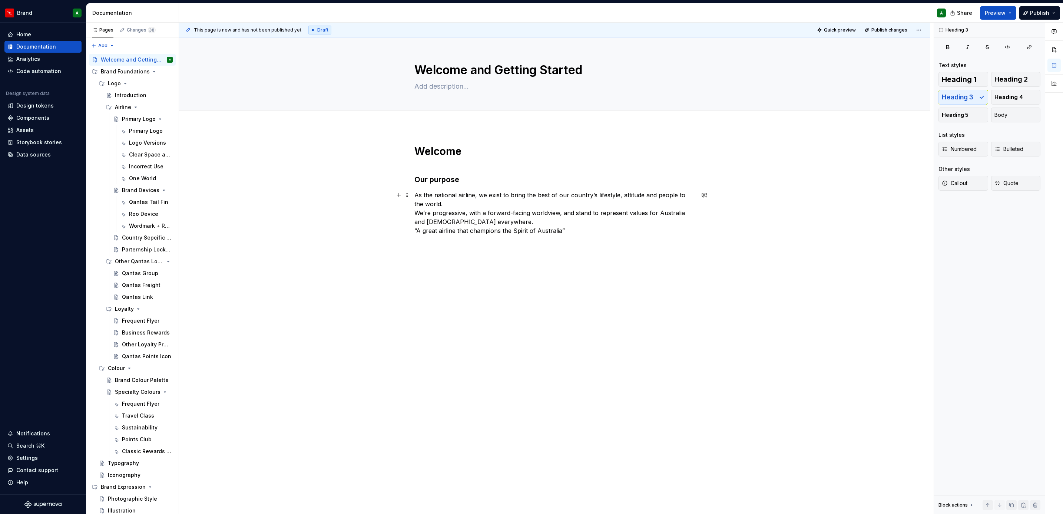
click at [498, 212] on p "As the national airline, we exist to bring the best of our country’s lifestyle,…" at bounding box center [554, 212] width 280 height 44
click at [400, 333] on div "Welcome Our purpose As the national airline, we exist to bring the best of our …" at bounding box center [554, 262] width 751 height 271
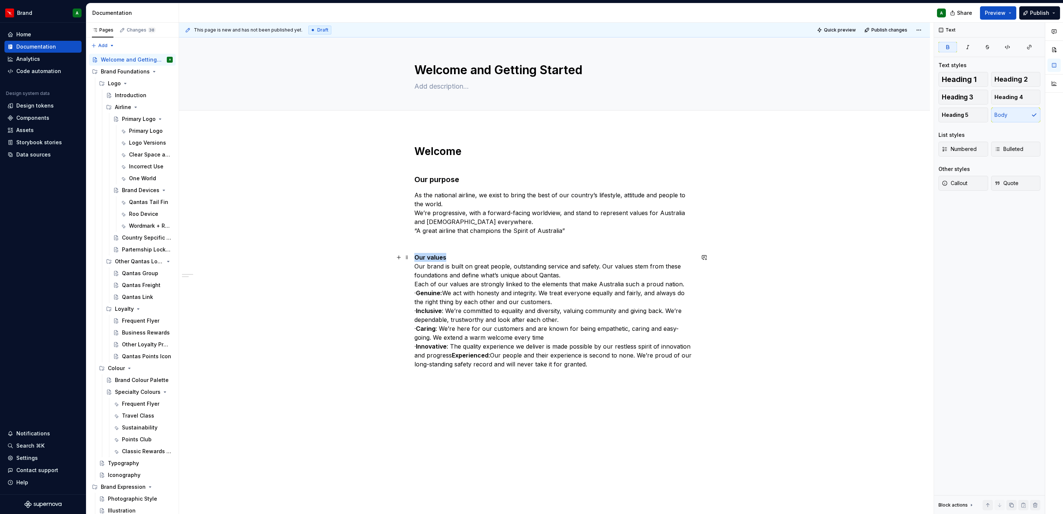
drag, startPoint x: 459, startPoint y: 255, endPoint x: 382, endPoint y: 257, distance: 76.7
click at [382, 257] on div "Welcome Our purpose As the national airline, we exist to bring the best of our …" at bounding box center [554, 329] width 751 height 405
click at [490, 254] on p "Our values Our brand is built on great people, outstanding service and safety. …" at bounding box center [554, 311] width 280 height 116
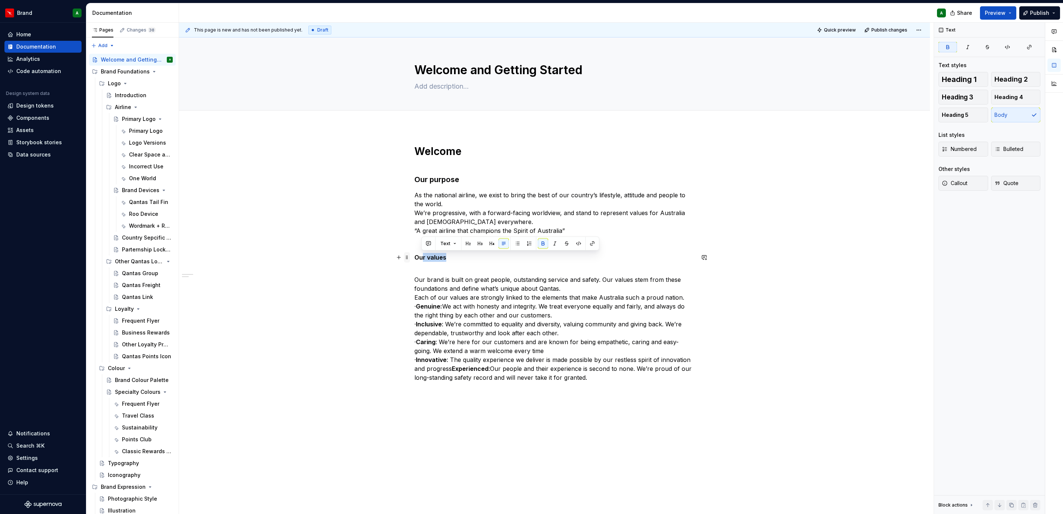
drag, startPoint x: 450, startPoint y: 256, endPoint x: 406, endPoint y: 255, distance: 43.7
click at [414, 255] on div "Welcome Our purpose As the national airline, we exist to bring the best of our …" at bounding box center [554, 268] width 280 height 246
click at [433, 257] on strong "Our values" at bounding box center [430, 256] width 32 height 7
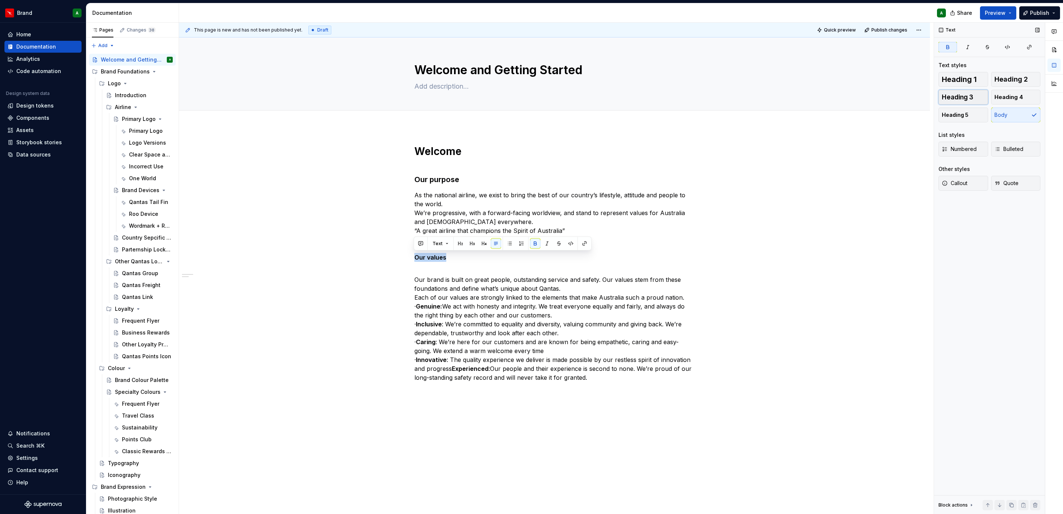
click at [960, 97] on span "Heading 3" at bounding box center [958, 96] width 32 height 7
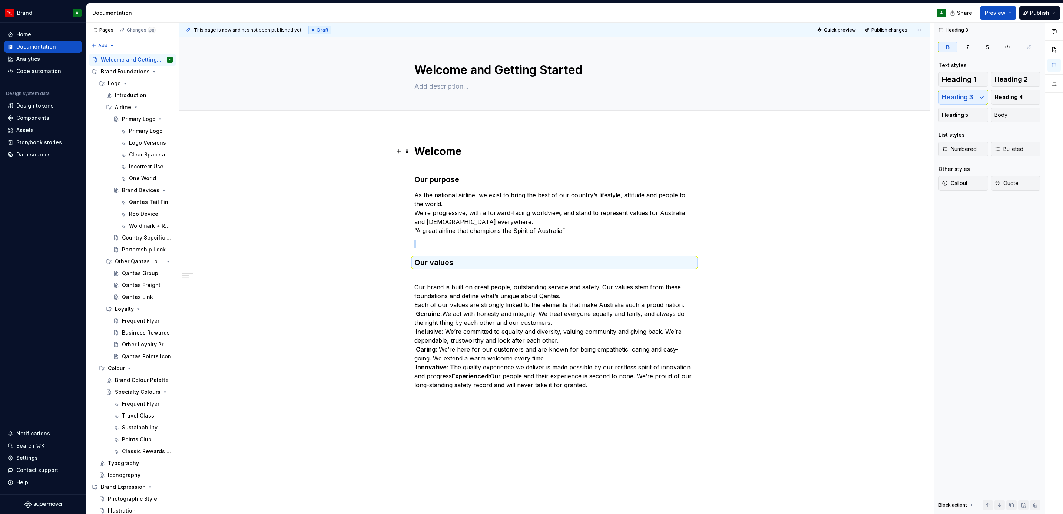
click at [593, 235] on p "As the national airline, we exist to bring the best of our country’s lifestyle,…" at bounding box center [554, 212] width 280 height 44
click at [516, 272] on div "Welcome Our purpose As the national airline, we exist to bring the best of our …" at bounding box center [554, 267] width 280 height 245
click at [414, 285] on p "Our brand is built on great people, outstanding service and safety. Our values …" at bounding box center [554, 332] width 280 height 116
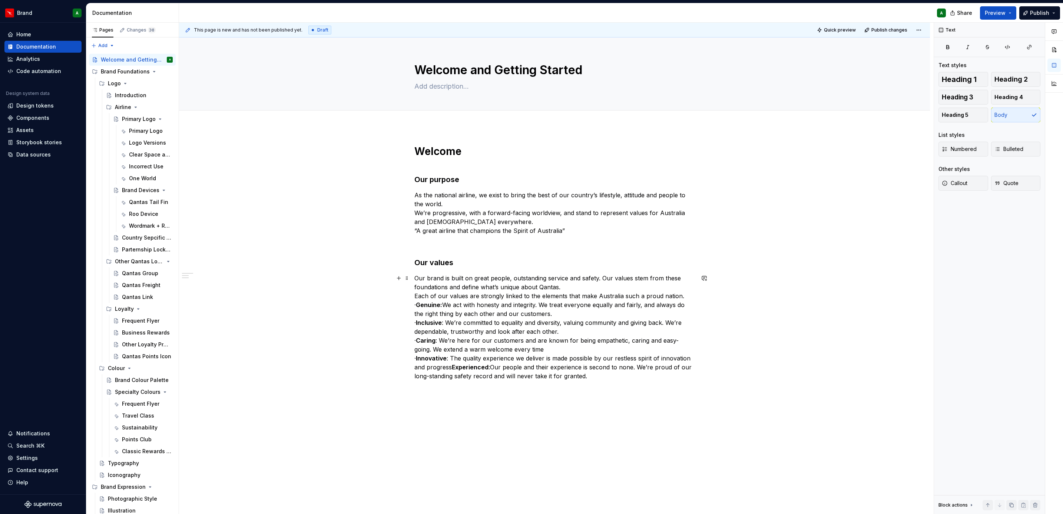
click at [414, 296] on p "Our brand is built on great people, outstanding service and safety. Our values …" at bounding box center [554, 327] width 280 height 107
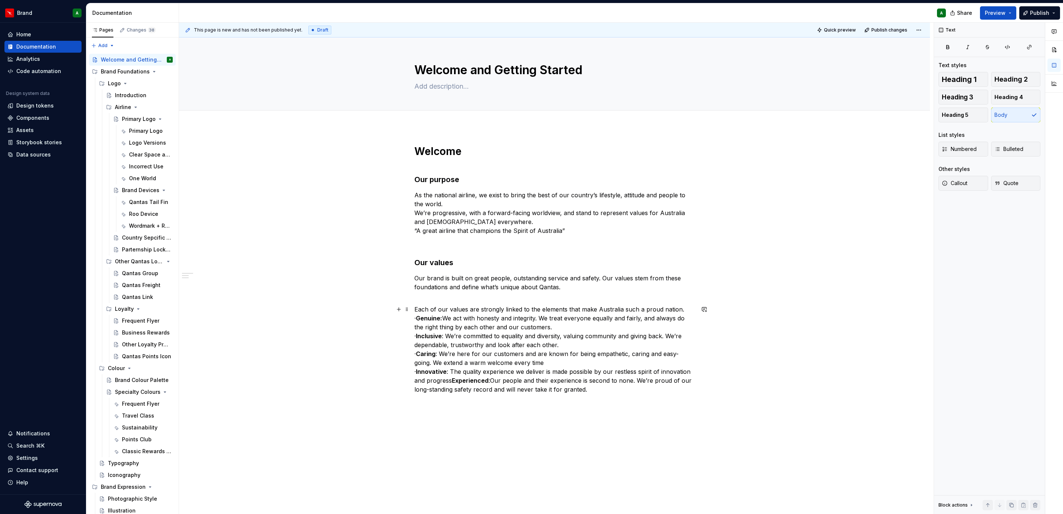
click at [426, 316] on p "Each of our values are strongly linked to the elements that make Australia such…" at bounding box center [554, 349] width 280 height 89
click at [433, 318] on strong "Genuine:" at bounding box center [446, 317] width 26 height 7
click at [1001, 148] on span "Bulleted" at bounding box center [1008, 148] width 29 height 7
click at [414, 314] on p "Each of our values are strongly linked to the elements that make Australia such…" at bounding box center [554, 349] width 280 height 89
click at [1011, 144] on button "Bulleted" at bounding box center [1016, 149] width 50 height 15
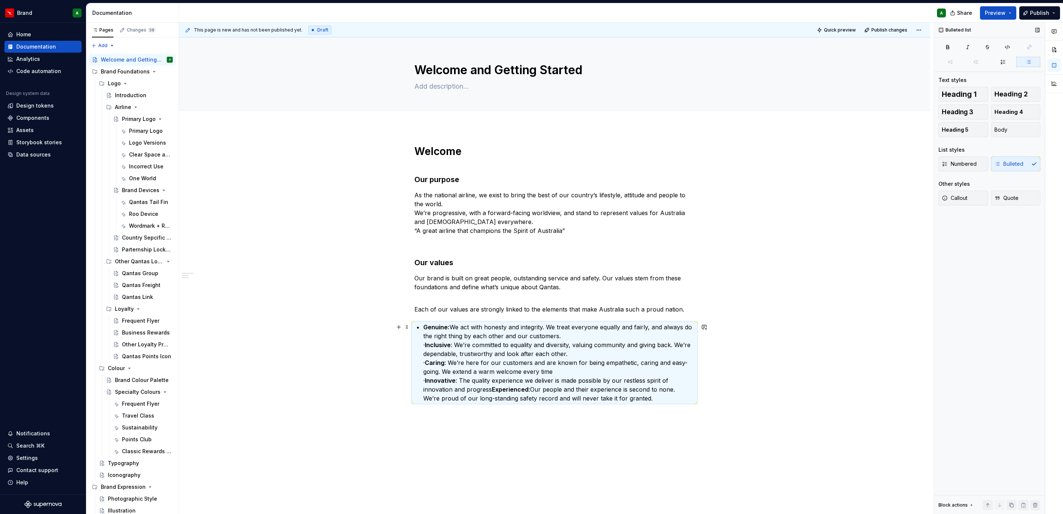
click at [431, 347] on p "Genuine: We act with honesty and integrity. We treat everyone equally and fairl…" at bounding box center [558, 362] width 271 height 80
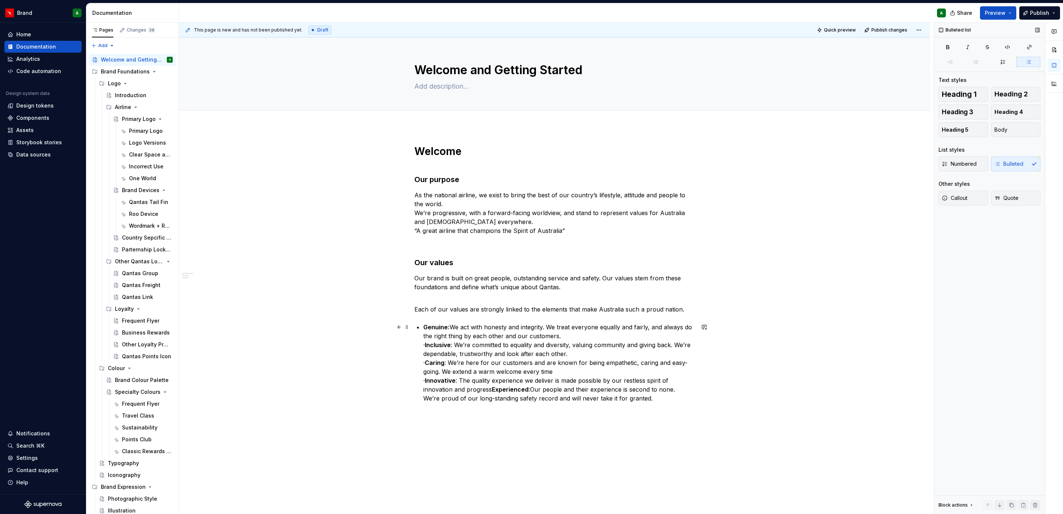
click at [436, 345] on strong "Inclusive" at bounding box center [438, 344] width 26 height 7
click at [434, 368] on p "Inclusive : We’re committed to equality and diversity, valuing community and gi…" at bounding box center [558, 374] width 271 height 62
click at [435, 386] on p "Caring : We’re here for our customers and are known for being empathetic, carin…" at bounding box center [558, 386] width 271 height 44
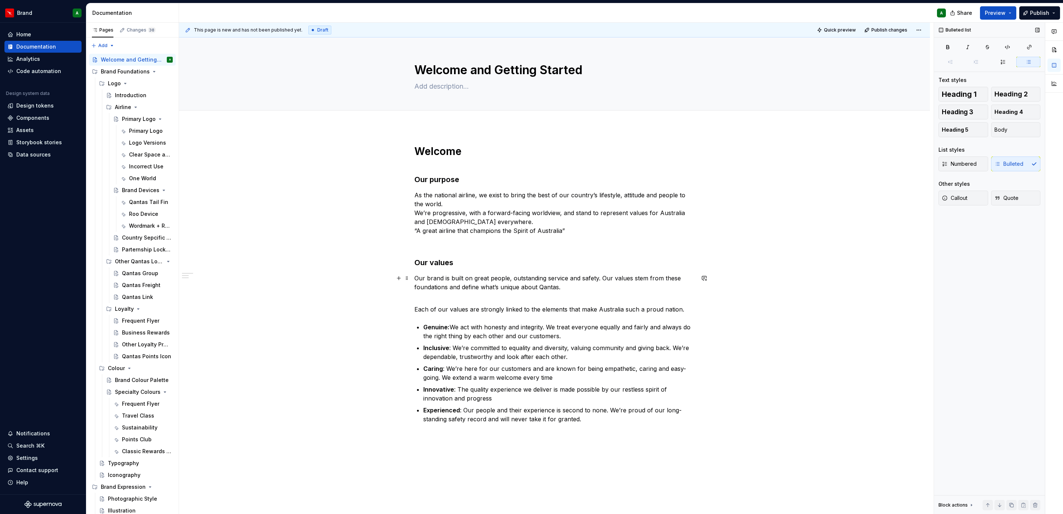
click at [431, 300] on p "Our brand is built on great people, outstanding service and safety. Our values …" at bounding box center [554, 287] width 280 height 27
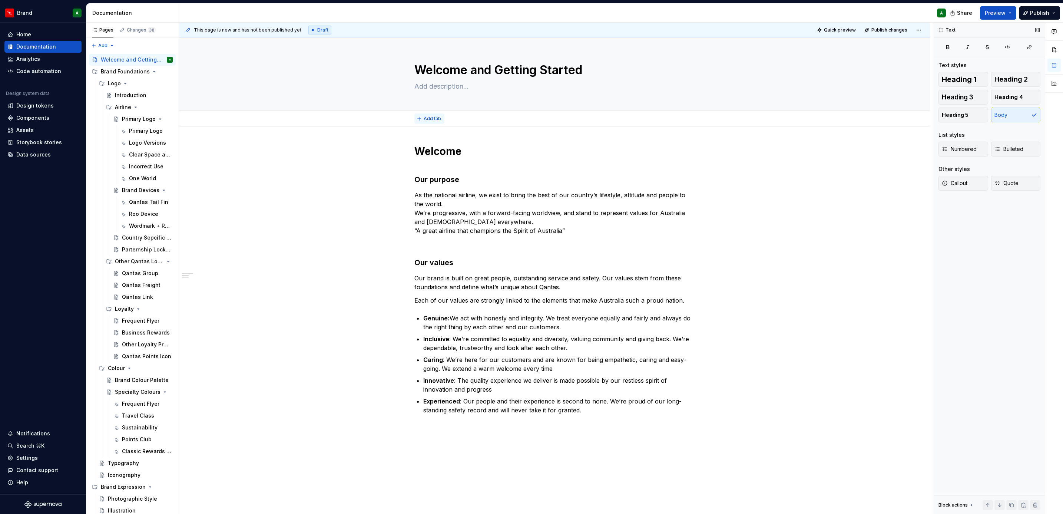
click at [434, 116] on span "Add tab" at bounding box center [432, 119] width 17 height 6
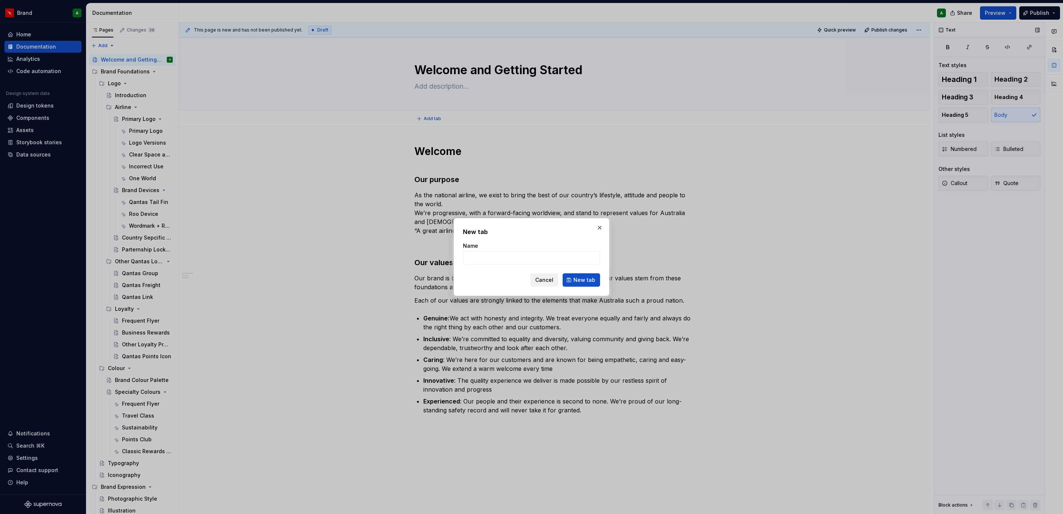
click at [544, 282] on span "Cancel" at bounding box center [544, 279] width 18 height 7
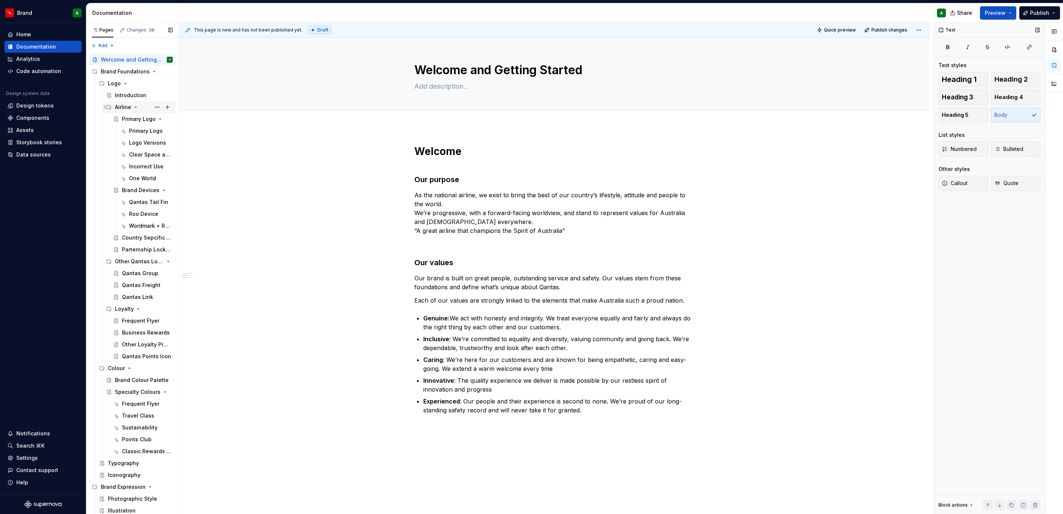
click at [122, 108] on div "Airline" at bounding box center [123, 106] width 16 height 7
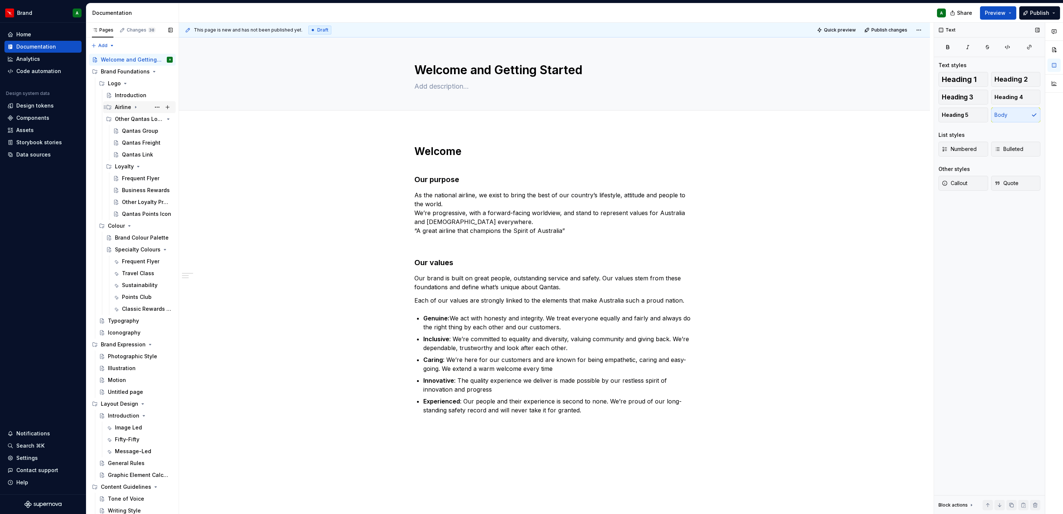
click at [122, 108] on div "Airline" at bounding box center [123, 106] width 16 height 7
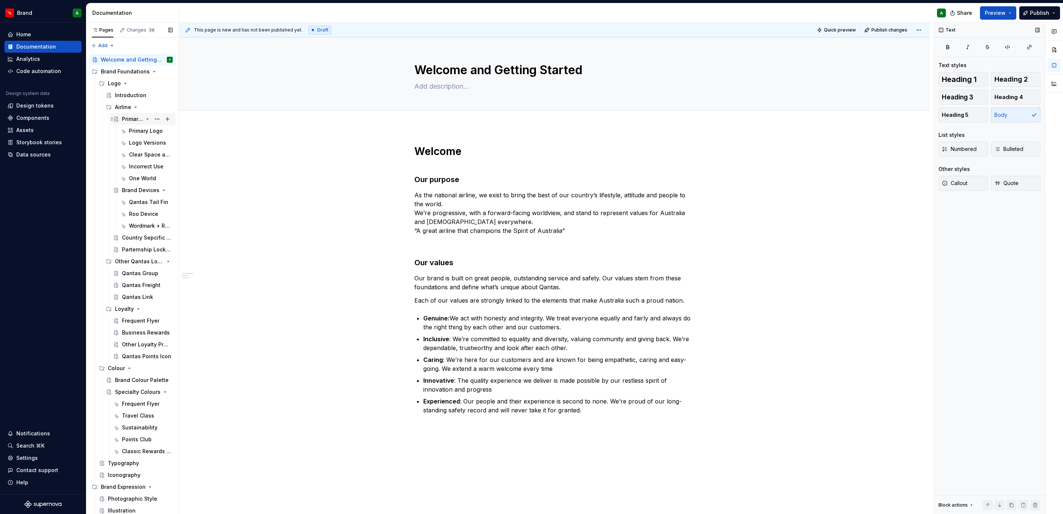
click at [145, 120] on icon "Page tree" at bounding box center [148, 119] width 6 height 6
click at [136, 128] on div "Primary Logo" at bounding box center [139, 130] width 21 height 7
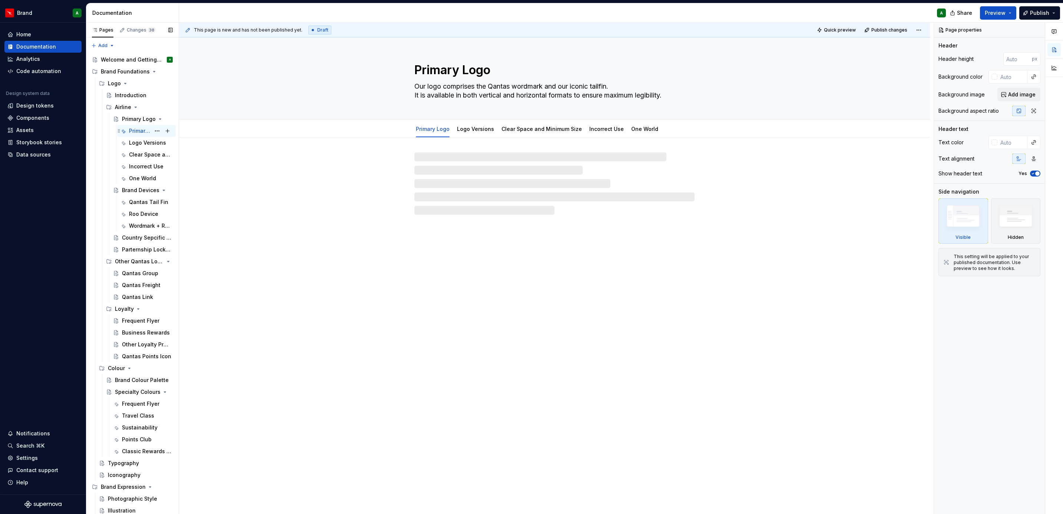
click at [136, 128] on div "Primary Logo" at bounding box center [139, 130] width 21 height 7
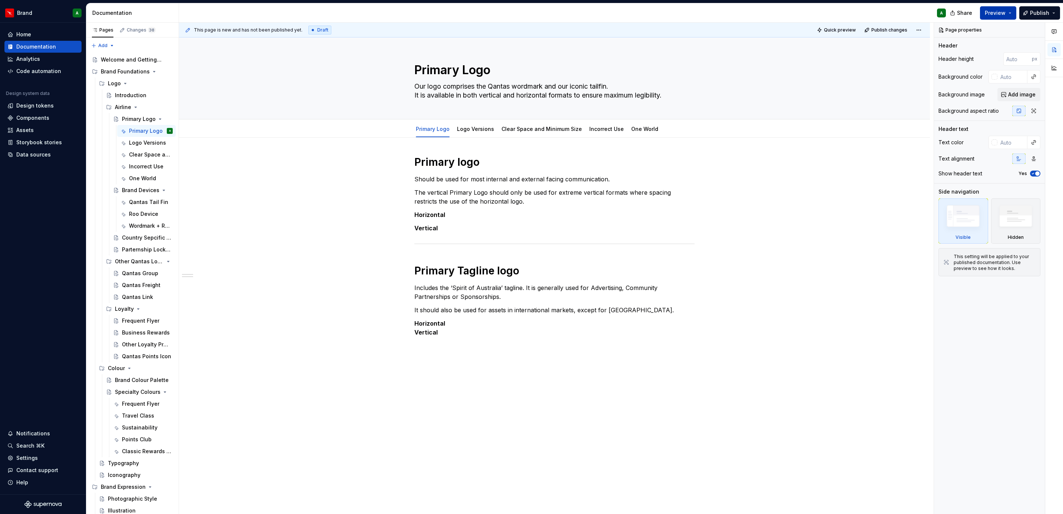
click at [996, 12] on span "Preview" at bounding box center [995, 12] width 21 height 7
click at [951, 56] on button "Build preview" at bounding box center [925, 54] width 170 height 13
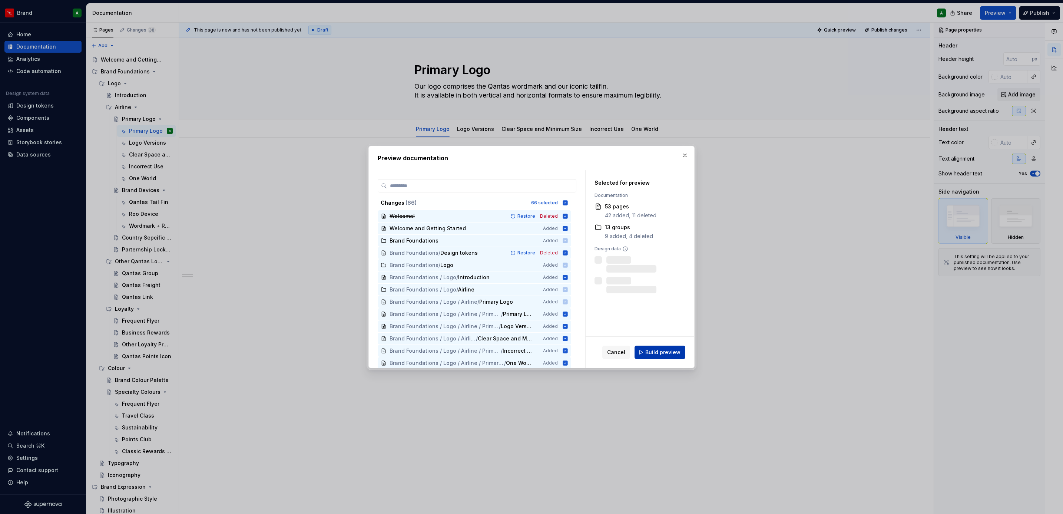
click at [667, 356] on button "Build preview" at bounding box center [659, 351] width 51 height 13
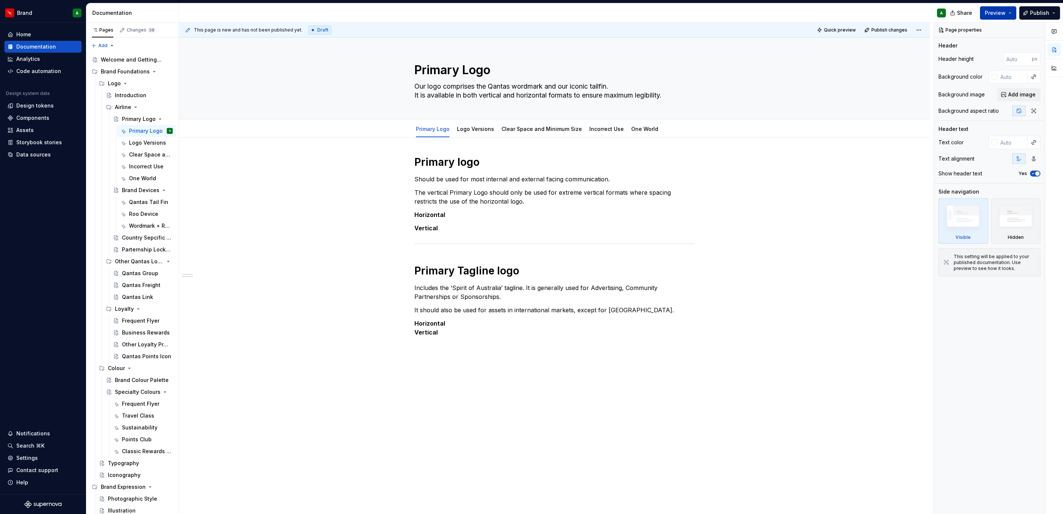
click at [988, 8] on button "Preview" at bounding box center [998, 12] width 36 height 13
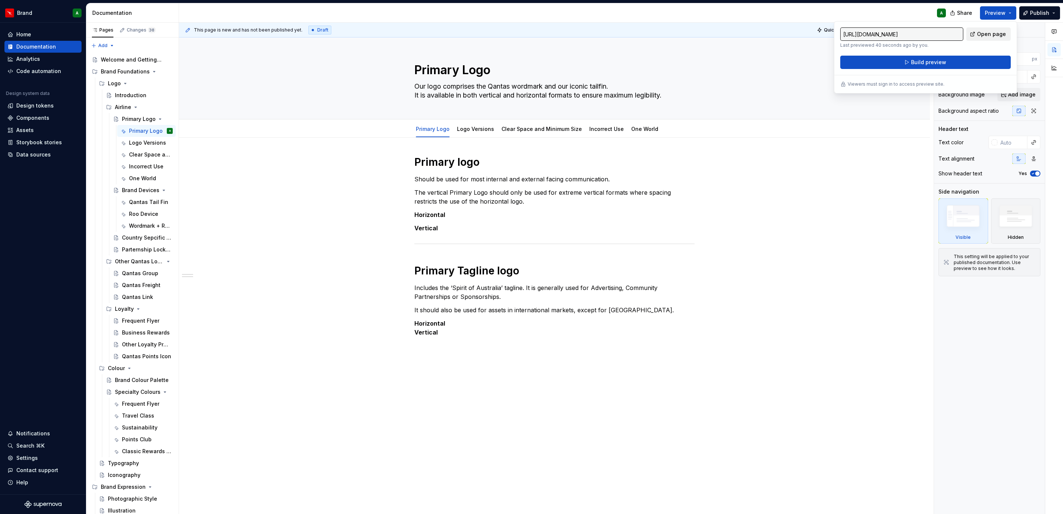
drag, startPoint x: 988, startPoint y: 8, endPoint x: 984, endPoint y: 34, distance: 25.9
click at [984, 34] on span "Open page" at bounding box center [991, 33] width 29 height 7
click at [117, 60] on div "Welcome and Getting Started" at bounding box center [126, 59] width 50 height 7
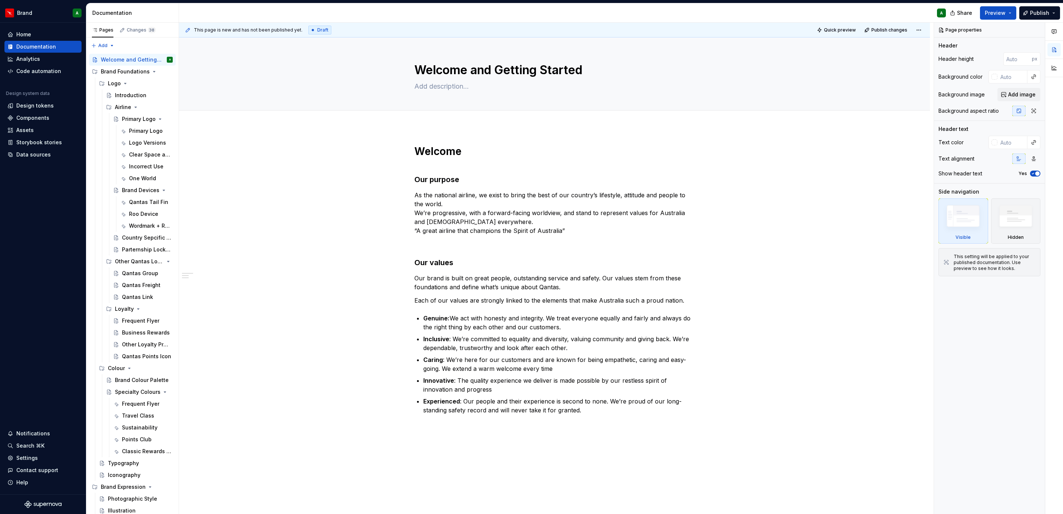
click at [524, 193] on p "As the national airline, we exist to bring the best of our country’s lifestyle,…" at bounding box center [554, 212] width 280 height 44
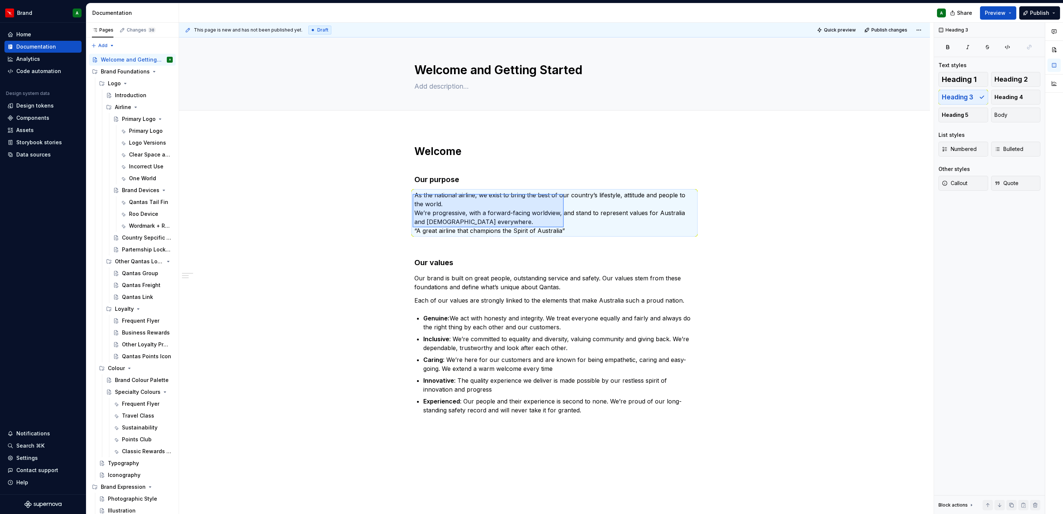
drag, startPoint x: 412, startPoint y: 194, endPoint x: 570, endPoint y: 228, distance: 161.5
click at [570, 228] on div "This page is new and has not been published yet. Draft Quick preview Publish ch…" at bounding box center [556, 268] width 755 height 491
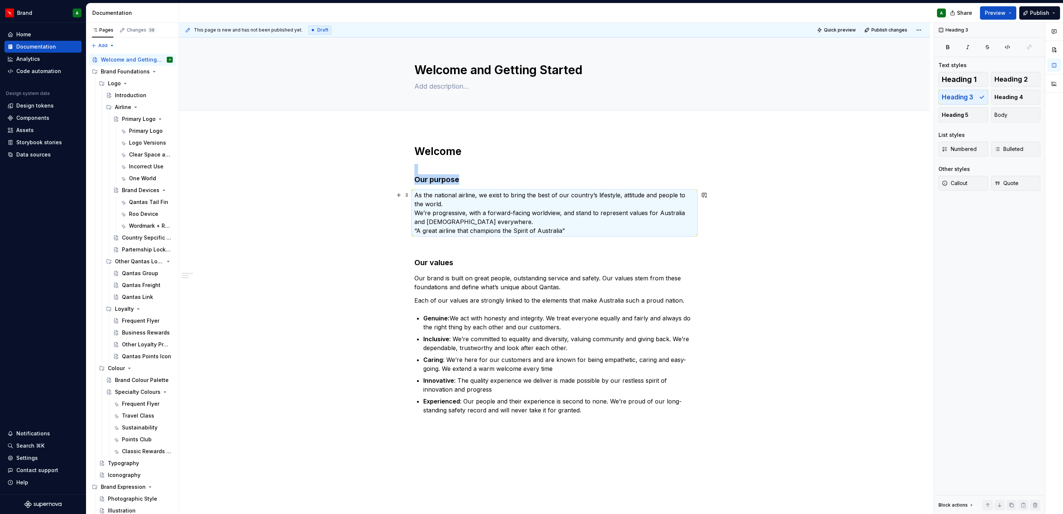
click at [568, 229] on p "As the national airline, we exist to bring the best of our country’s lifestyle,…" at bounding box center [554, 212] width 280 height 44
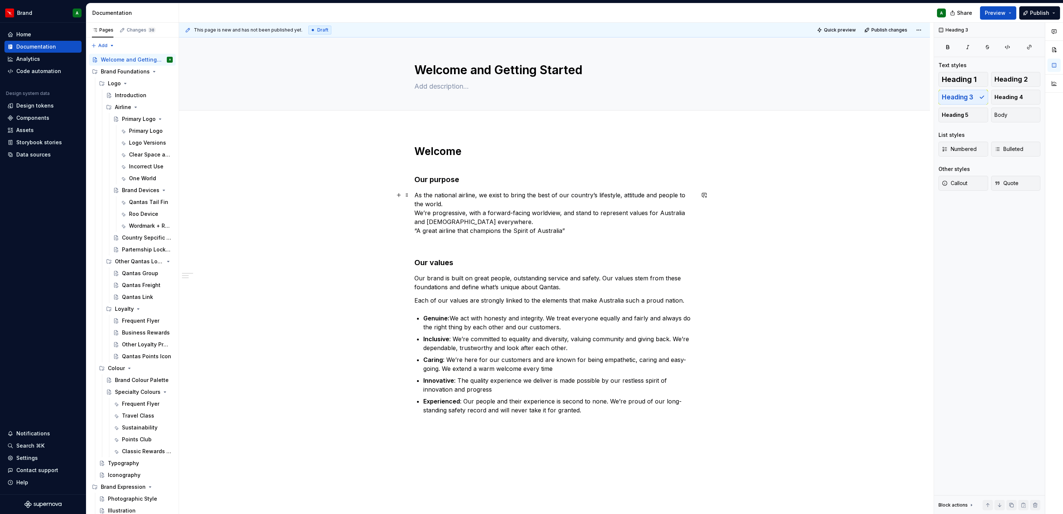
click at [568, 229] on p "As the national airline, we exist to bring the best of our country’s lifestyle,…" at bounding box center [554, 212] width 280 height 44
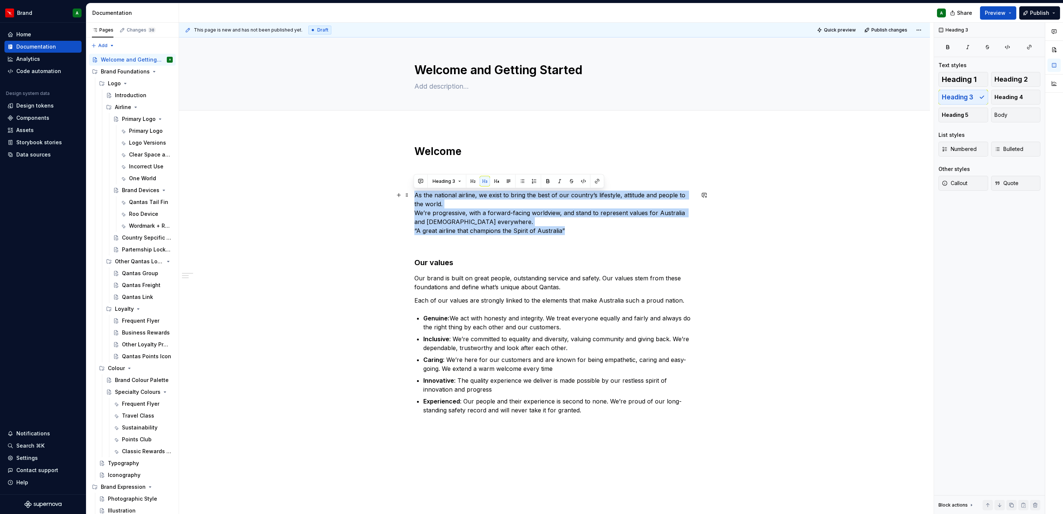
drag, startPoint x: 566, startPoint y: 229, endPoint x: 412, endPoint y: 193, distance: 157.8
click at [412, 193] on div "Welcome Our purpose As the national airline, we exist to bring the best of our …" at bounding box center [554, 352] width 751 height 451
click at [1016, 115] on button "Body" at bounding box center [1016, 114] width 50 height 15
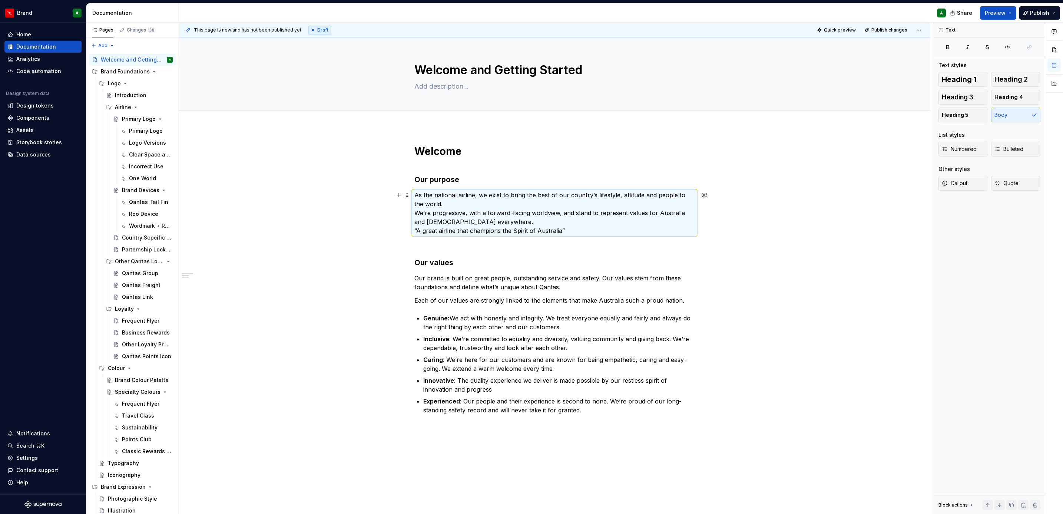
click at [811, 205] on div "Welcome Our purpose As the national airline, we exist to bring the best of our …" at bounding box center [554, 352] width 751 height 451
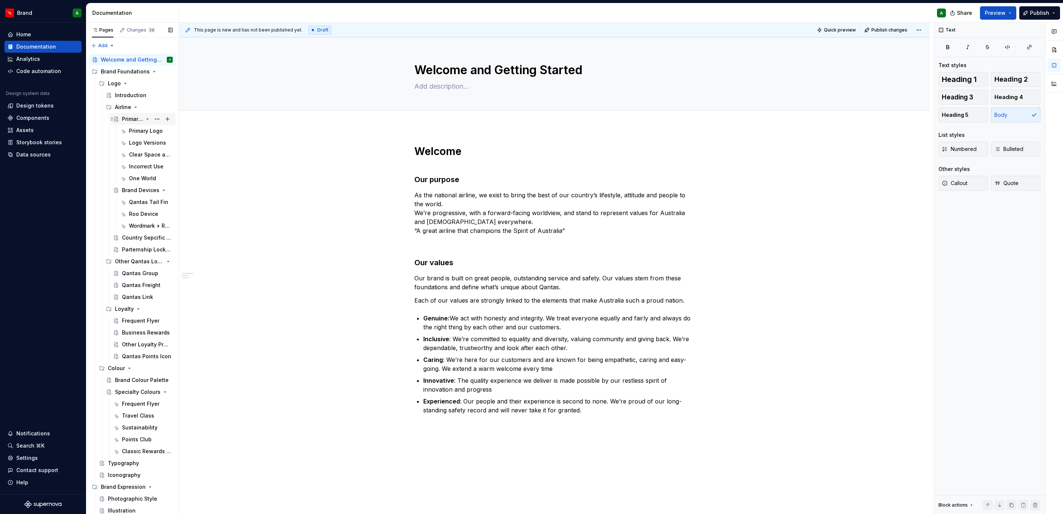
click at [133, 122] on div "Primary Logo" at bounding box center [132, 118] width 21 height 7
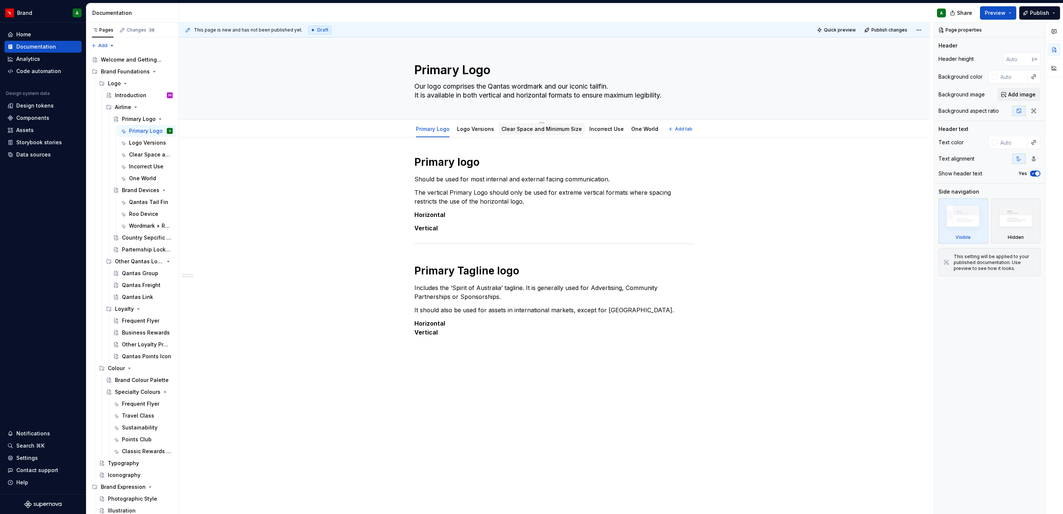
click at [540, 128] on link "Clear Space and Minimum Size" at bounding box center [541, 129] width 80 height 6
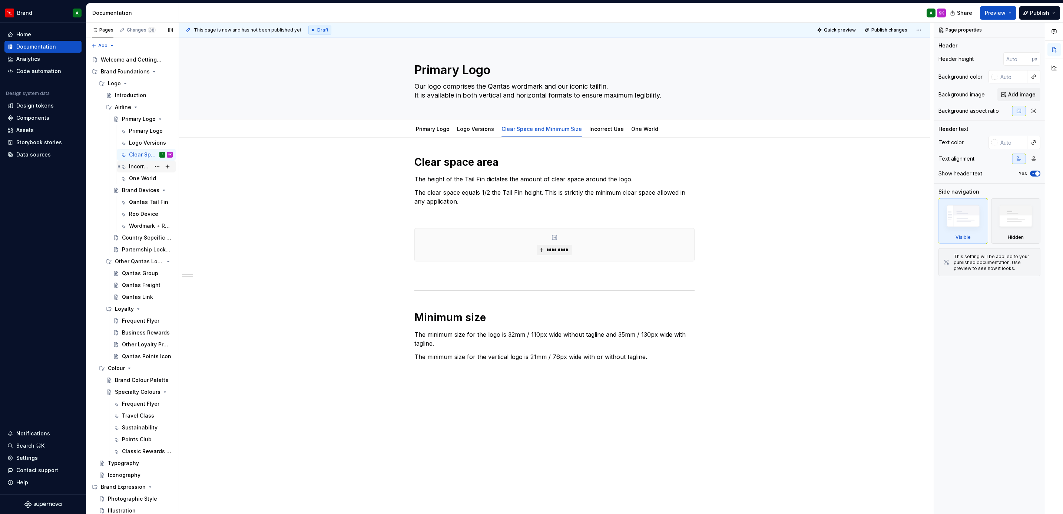
click at [136, 171] on div "Incorrect Use" at bounding box center [151, 166] width 44 height 10
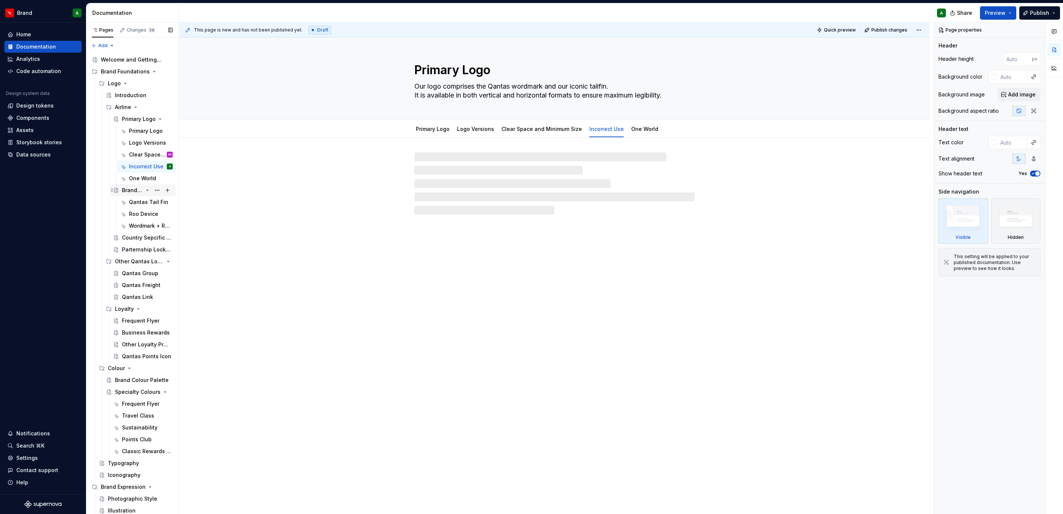
click at [136, 190] on div "Brand Devices" at bounding box center [132, 189] width 21 height 7
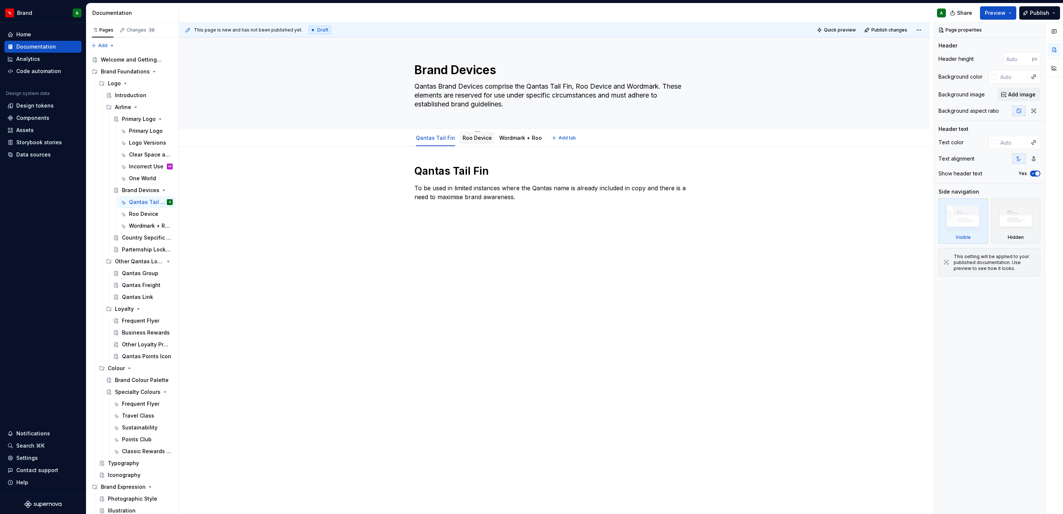
click at [471, 136] on link "Roo Device" at bounding box center [477, 138] width 29 height 6
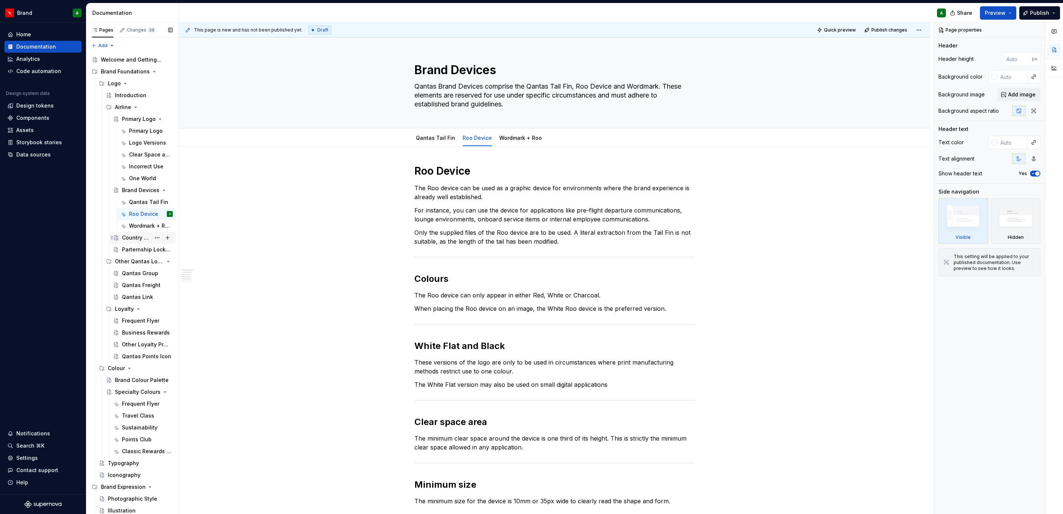
click at [132, 239] on div "Country Sepcific Logos" at bounding box center [136, 237] width 29 height 7
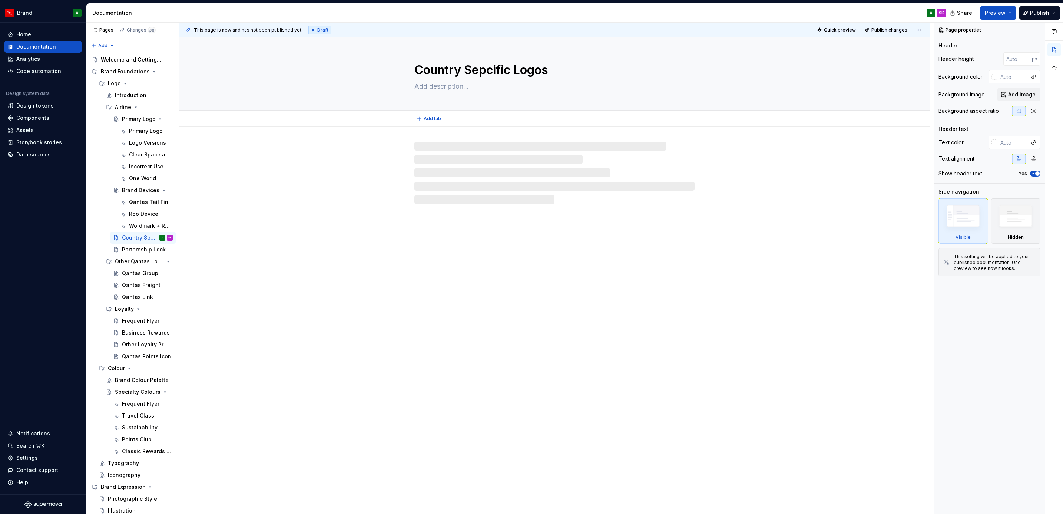
click at [489, 65] on textarea "Country Sepcific Logos" at bounding box center [553, 70] width 280 height 18
click at [481, 71] on textarea "Country Sepcific Logos" at bounding box center [553, 70] width 280 height 18
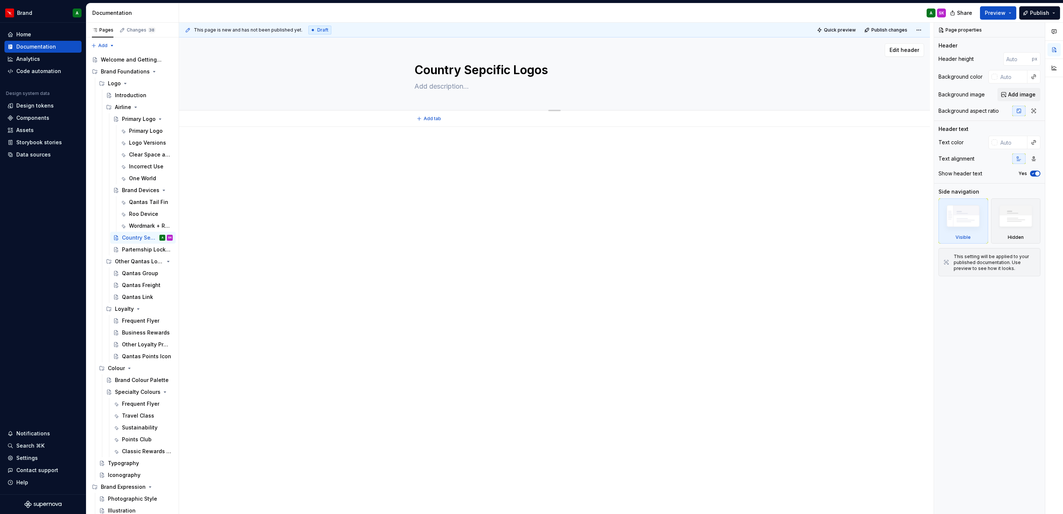
click at [485, 71] on textarea "Country Sepcific Logos" at bounding box center [553, 70] width 280 height 18
click at [487, 86] on textarea at bounding box center [553, 86] width 280 height 12
click at [430, 115] on button "Add tab" at bounding box center [429, 118] width 30 height 10
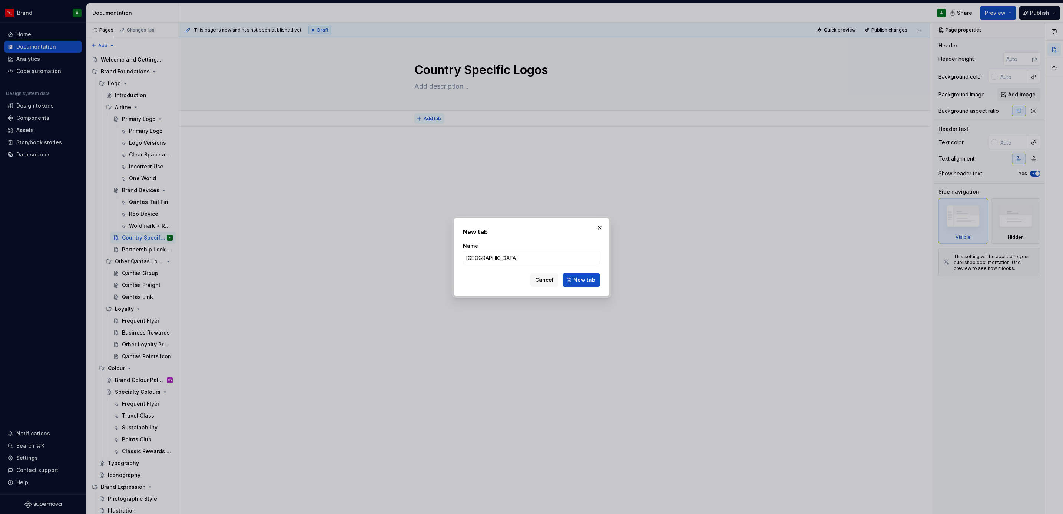
click button "New tab" at bounding box center [581, 279] width 37 height 13
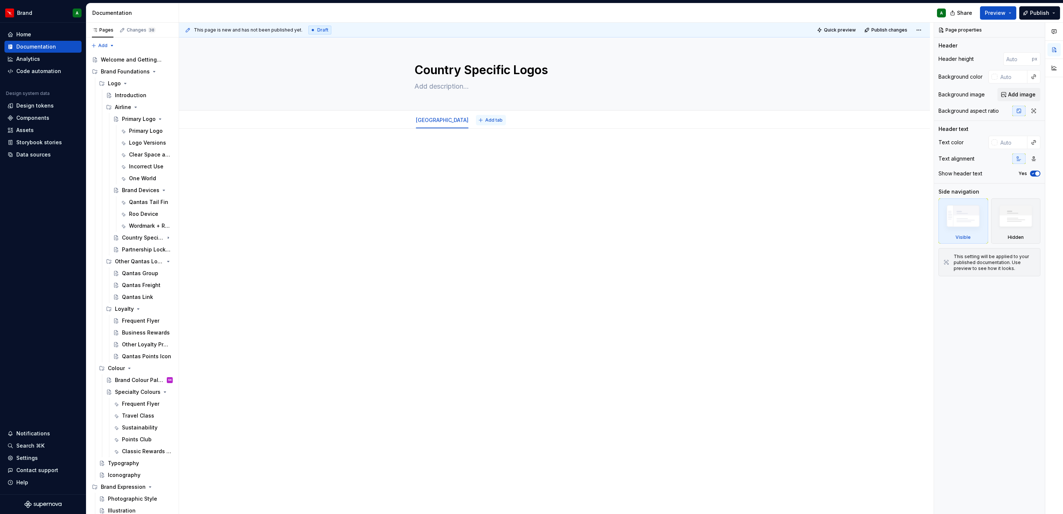
click at [485, 119] on span "Add tab" at bounding box center [493, 120] width 17 height 6
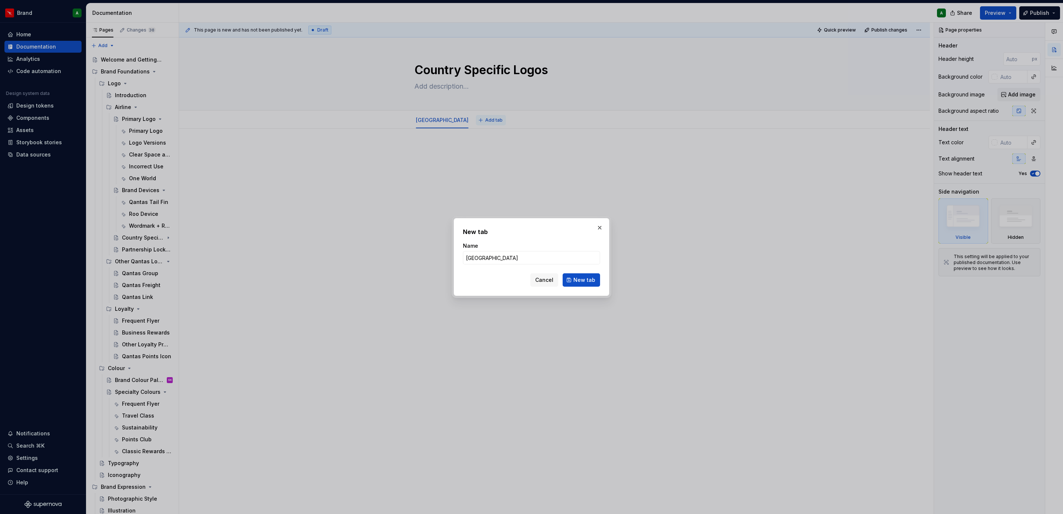
click button "New tab" at bounding box center [581, 279] width 37 height 13
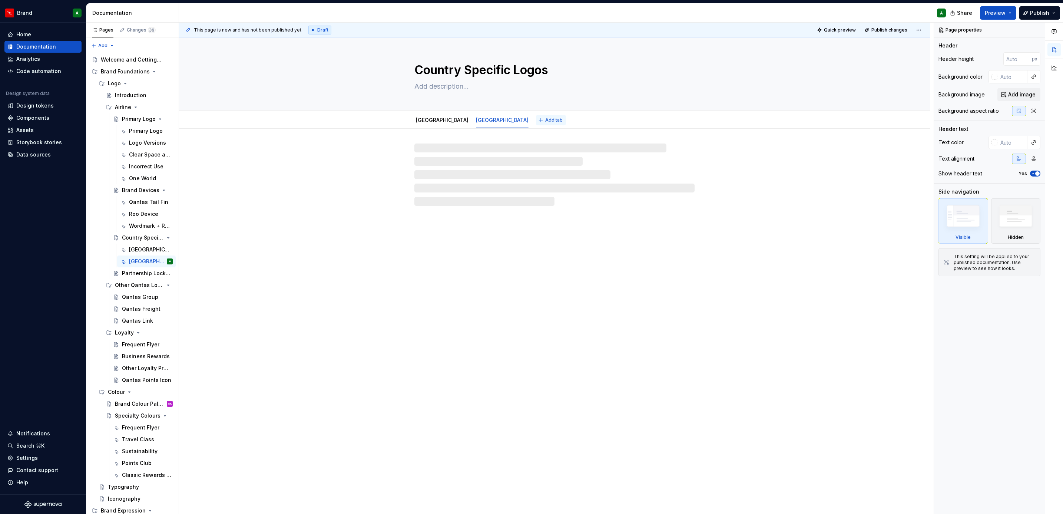
drag, startPoint x: 486, startPoint y: 120, endPoint x: 491, endPoint y: 122, distance: 5.3
click at [545, 122] on span "Add tab" at bounding box center [553, 120] width 17 height 6
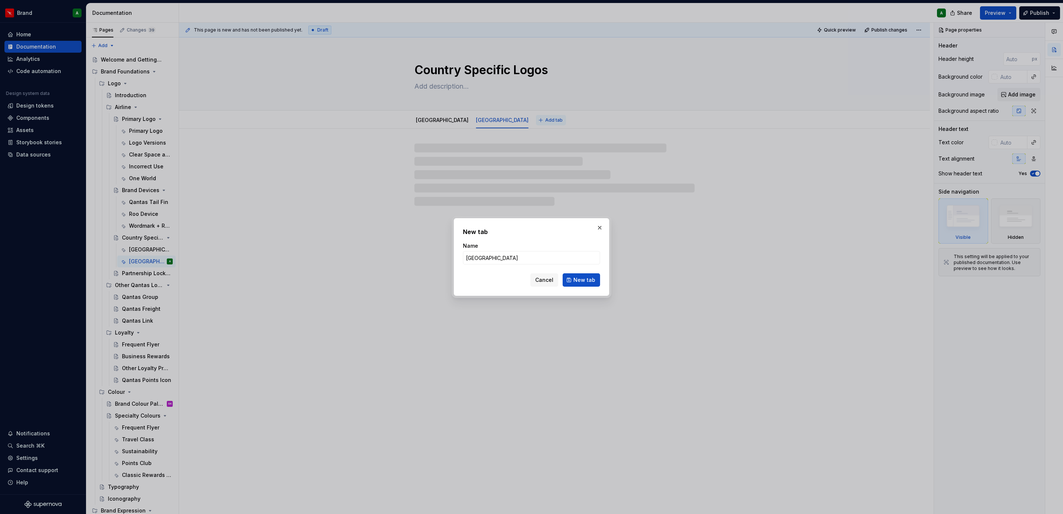
click button "New tab" at bounding box center [581, 279] width 37 height 13
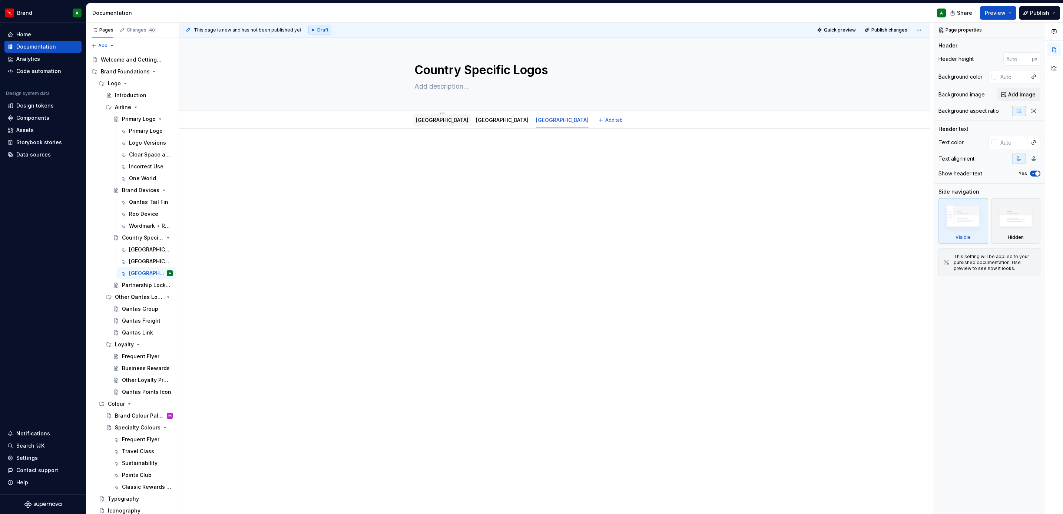
click at [429, 120] on link "[GEOGRAPHIC_DATA]" at bounding box center [442, 120] width 53 height 6
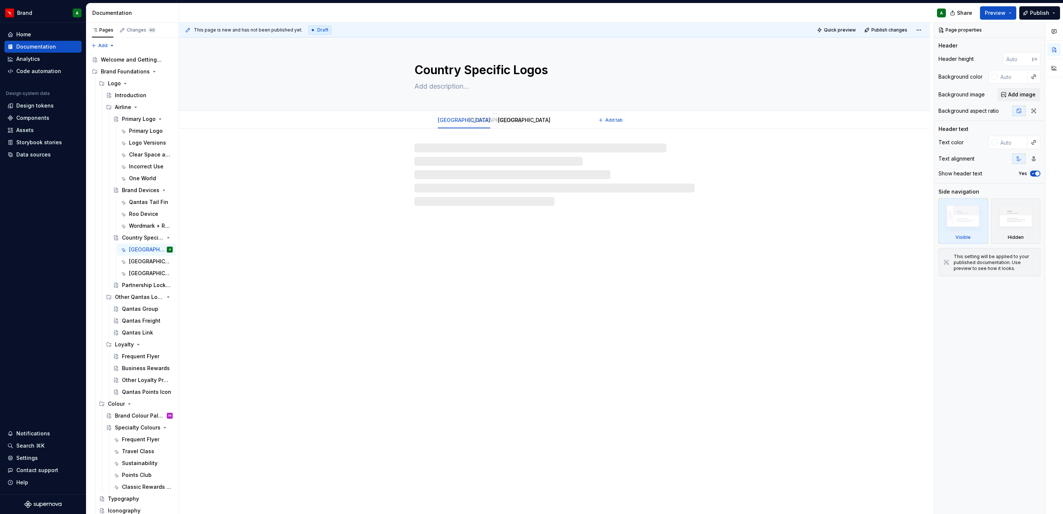
drag, startPoint x: 491, startPoint y: 121, endPoint x: 422, endPoint y: 120, distance: 68.2
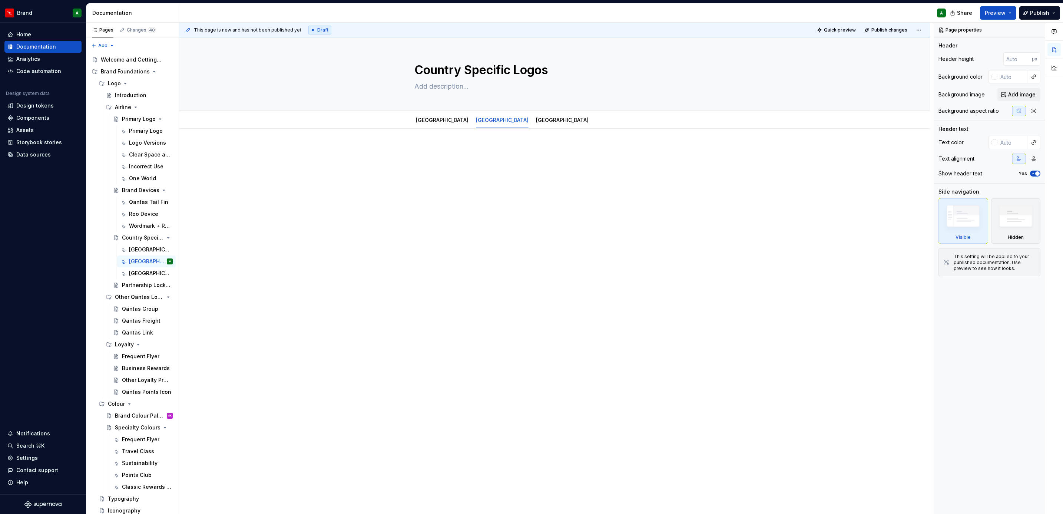
click at [435, 148] on p at bounding box center [554, 150] width 280 height 9
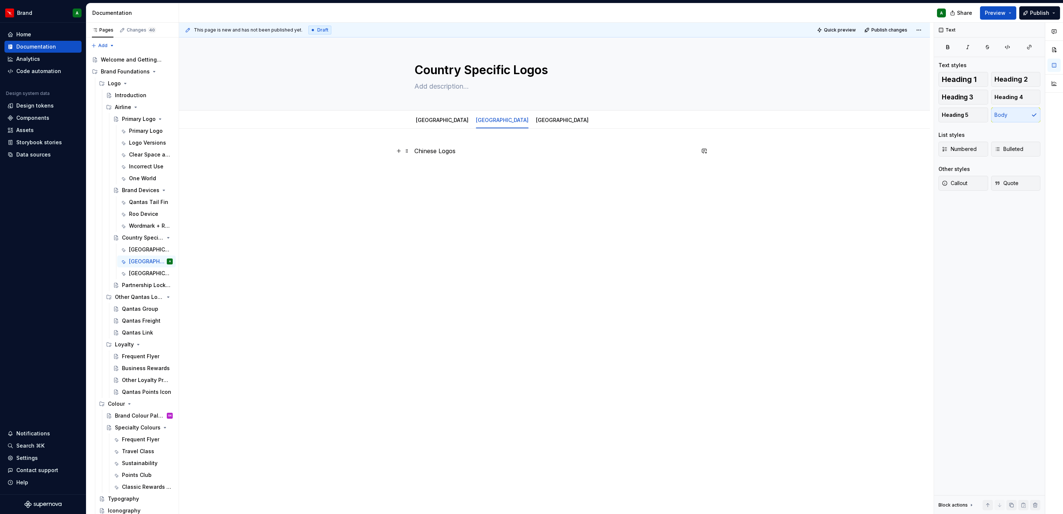
click at [442, 150] on p "Chinese Logos" at bounding box center [554, 150] width 280 height 9
click at [956, 76] on span "Heading 1" at bounding box center [959, 79] width 35 height 7
click at [474, 150] on h1 "Chinese Logos" at bounding box center [554, 152] width 280 height 13
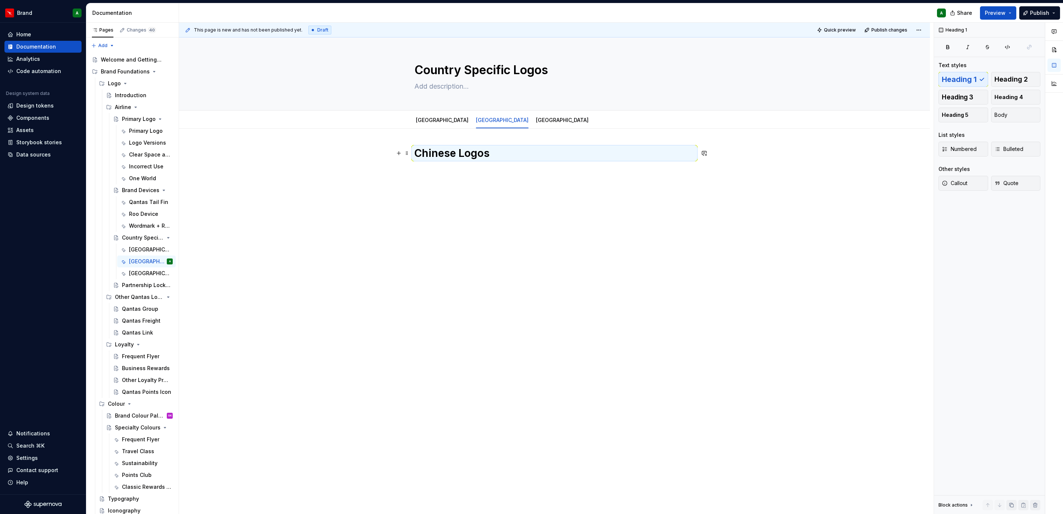
click at [474, 150] on h1 "Chinese Logos" at bounding box center [554, 152] width 280 height 13
copy h1 "Chinese Logos"
click at [418, 123] on link "[GEOGRAPHIC_DATA]" at bounding box center [442, 120] width 53 height 6
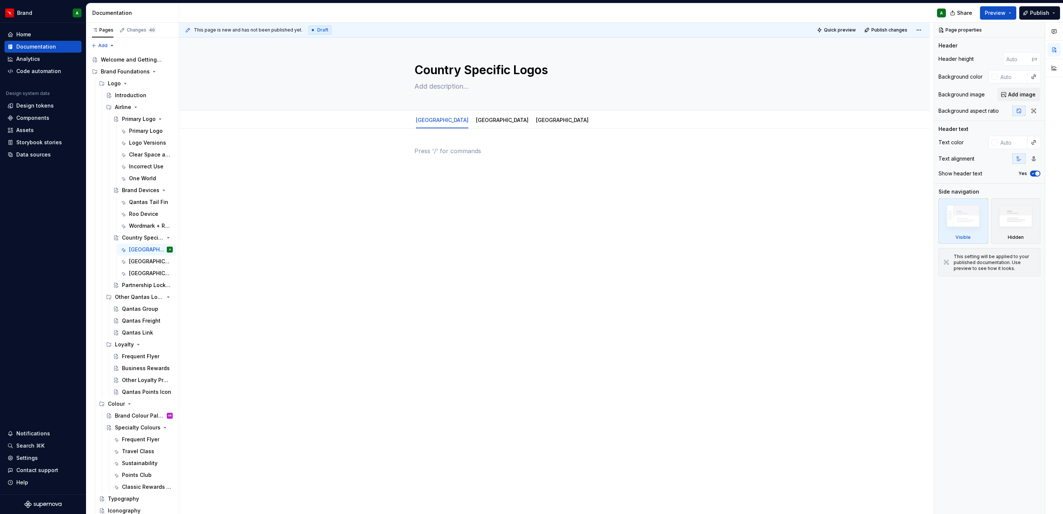
click at [426, 155] on p at bounding box center [554, 150] width 280 height 9
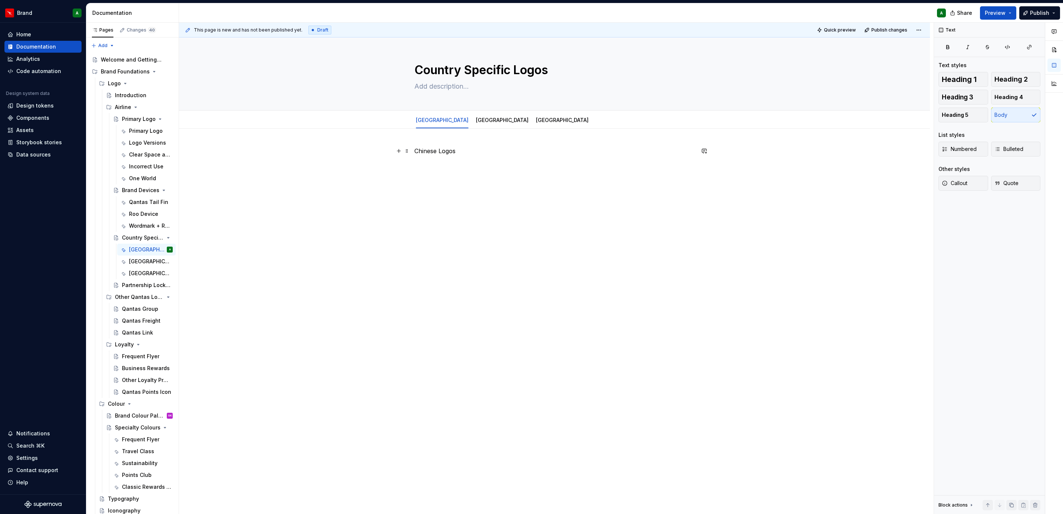
click at [454, 148] on p "Chinese Logos" at bounding box center [554, 150] width 280 height 9
click at [963, 74] on button "Heading 1" at bounding box center [963, 79] width 50 height 15
click at [476, 121] on link "[GEOGRAPHIC_DATA]" at bounding box center [502, 120] width 53 height 6
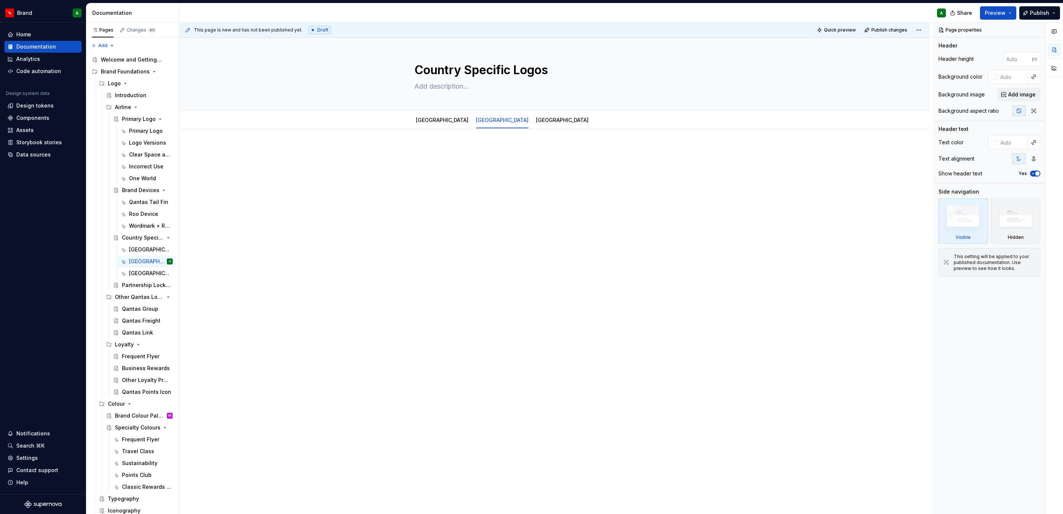
click at [456, 159] on div at bounding box center [554, 160] width 280 height 28
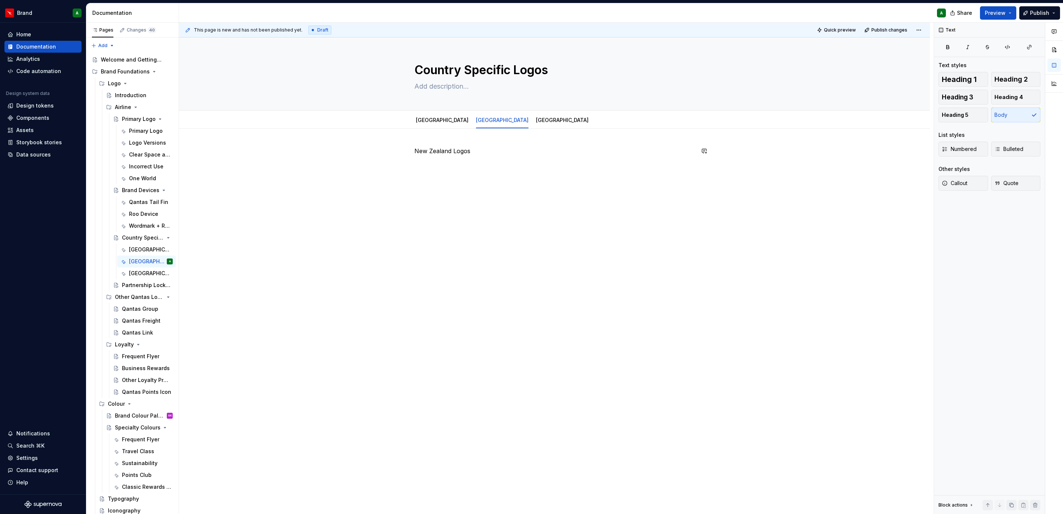
click at [460, 152] on p "New Zealand Logos" at bounding box center [554, 150] width 280 height 9
click at [954, 81] on span "Heading 1" at bounding box center [959, 79] width 35 height 7
click at [531, 212] on div "New Zealand Logos" at bounding box center [554, 233] width 751 height 209
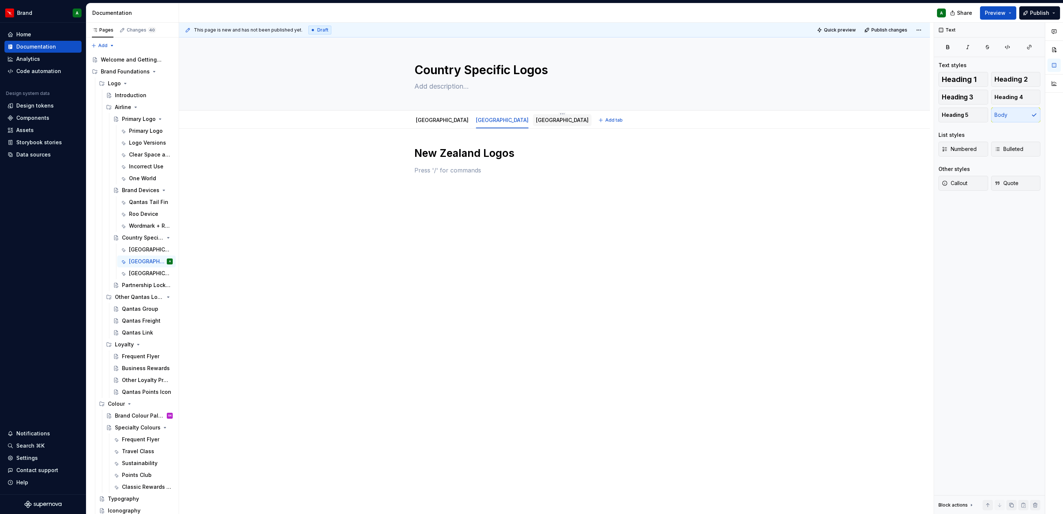
click at [536, 116] on div "[GEOGRAPHIC_DATA]" at bounding box center [562, 120] width 53 height 9
click at [536, 119] on link "[GEOGRAPHIC_DATA]" at bounding box center [562, 120] width 53 height 6
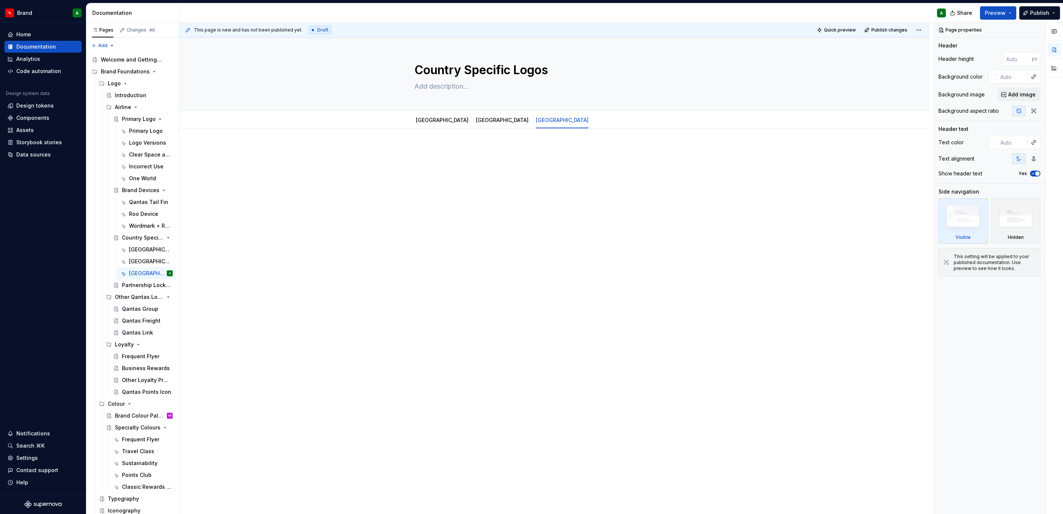
click at [483, 152] on p at bounding box center [554, 150] width 280 height 9
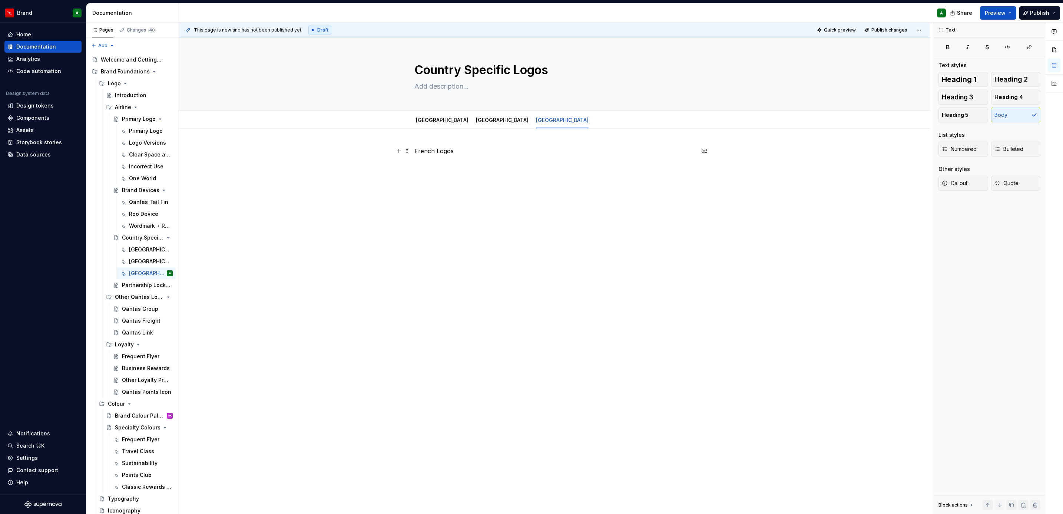
click at [436, 150] on p "French Logos" at bounding box center [554, 150] width 280 height 9
click at [963, 84] on button "Heading 1" at bounding box center [963, 79] width 50 height 15
click at [612, 211] on div "French Logos" at bounding box center [554, 233] width 751 height 209
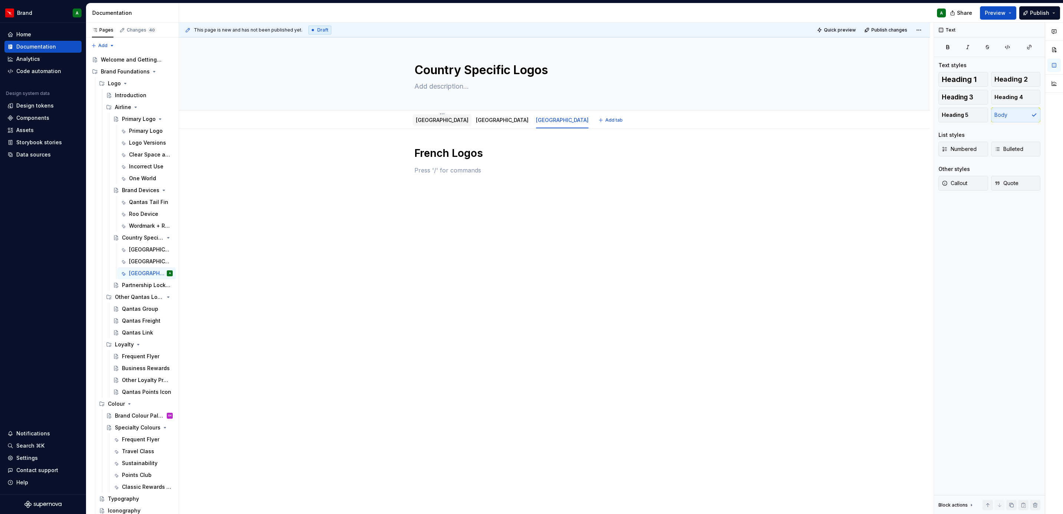
click at [418, 122] on link "[GEOGRAPHIC_DATA]" at bounding box center [442, 120] width 53 height 6
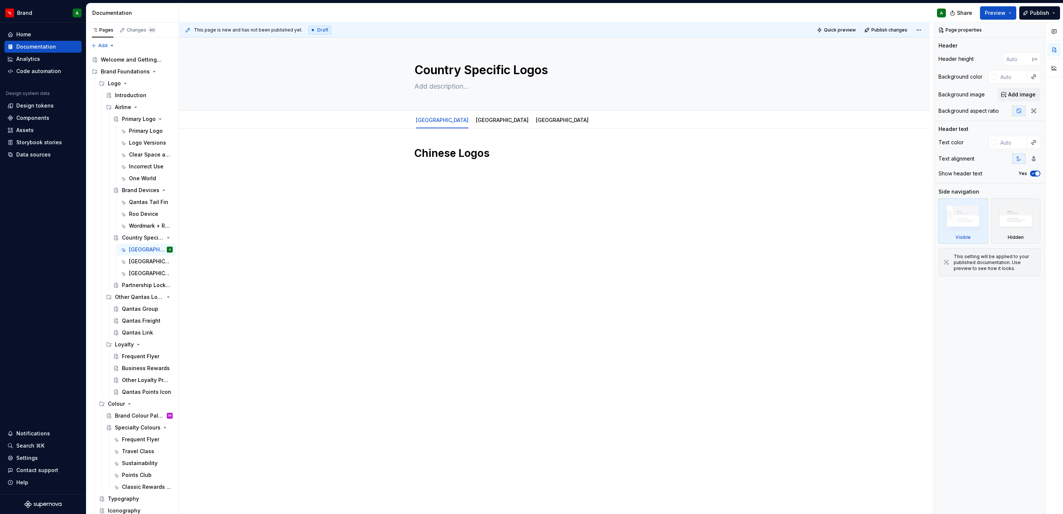
click at [469, 194] on div "Chinese Logos" at bounding box center [554, 233] width 751 height 209
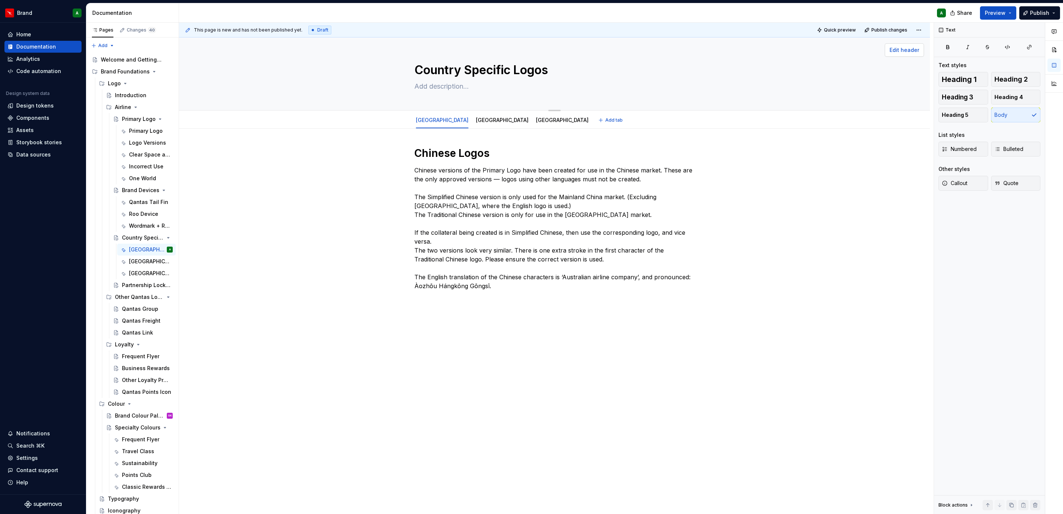
click at [892, 54] on button "Edit header" at bounding box center [904, 49] width 39 height 13
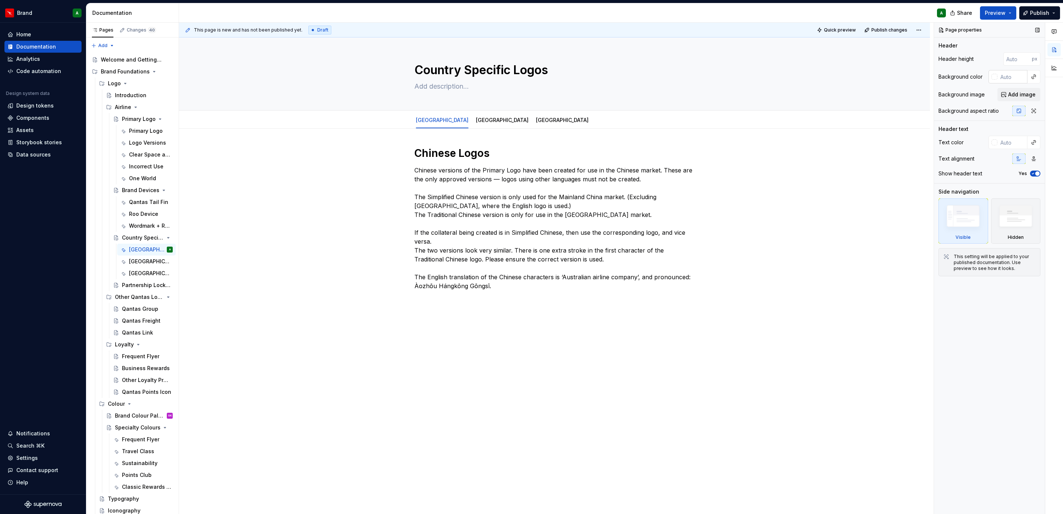
click at [1010, 77] on input "text" at bounding box center [1012, 76] width 30 height 13
click at [134, 120] on div "Primary Logo" at bounding box center [132, 118] width 21 height 7
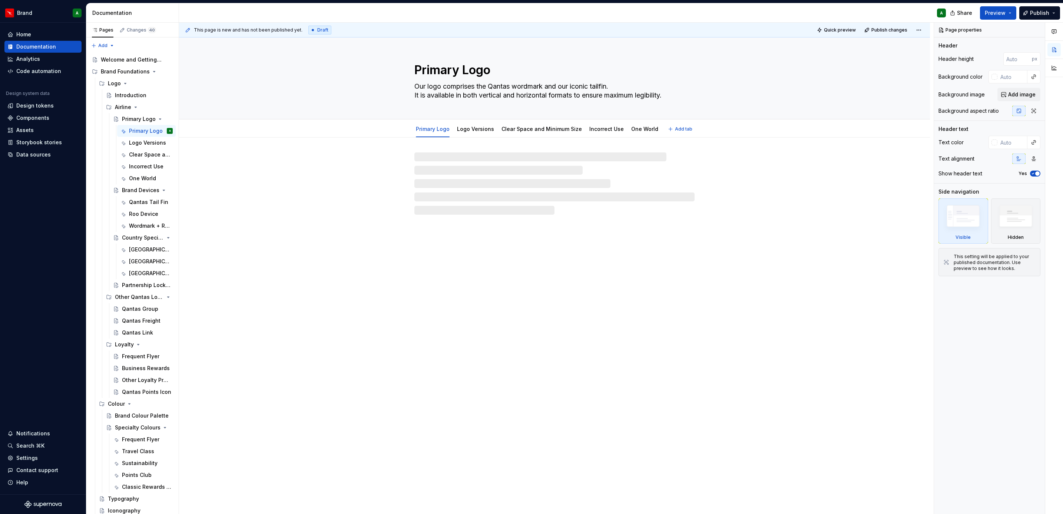
click at [778, 62] on div "Primary Logo Our logo comprises the Qantas wordmark and our iconic tailfin. It …" at bounding box center [555, 78] width 692 height 82
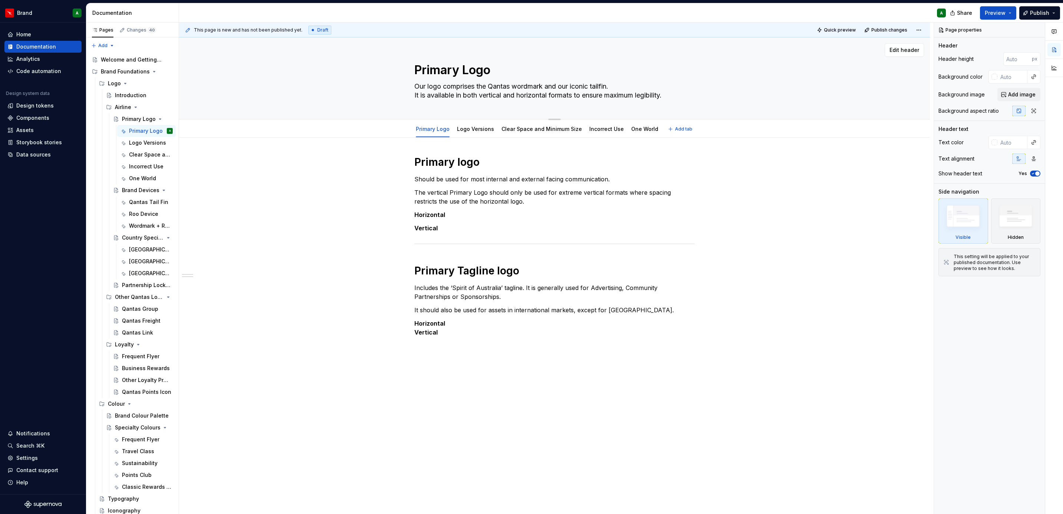
click at [820, 80] on div "Primary Logo Our logo comprises the Qantas wordmark and our iconic tailfin. It …" at bounding box center [555, 78] width 692 height 82
click at [900, 49] on span "Edit header" at bounding box center [904, 49] width 30 height 7
click at [1015, 62] on input "number" at bounding box center [1017, 58] width 29 height 13
click at [1016, 57] on input "number" at bounding box center [1017, 58] width 29 height 13
click at [1017, 122] on div "Page properties Header Header height 168 px Background color Background image A…" at bounding box center [989, 268] width 111 height 491
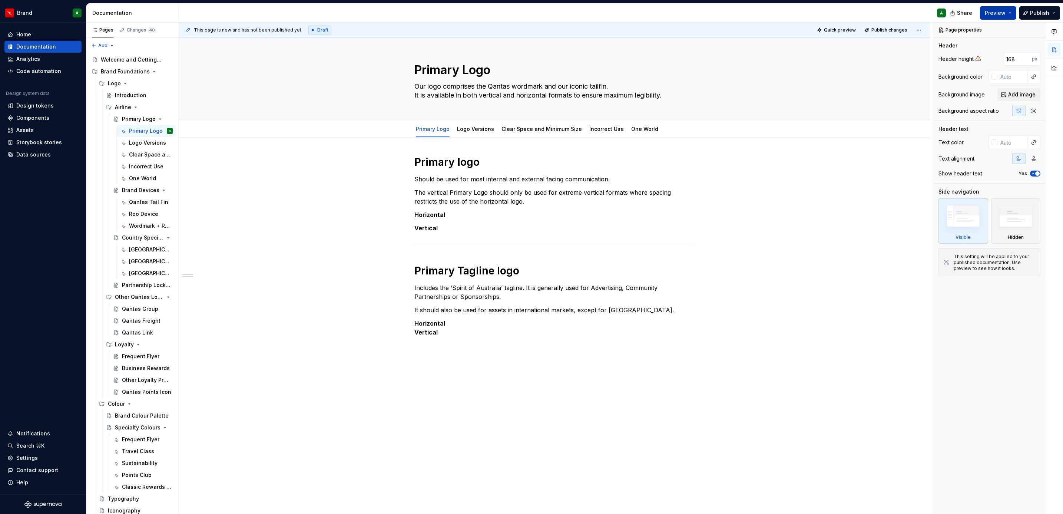
click at [998, 12] on span "Preview" at bounding box center [995, 12] width 21 height 7
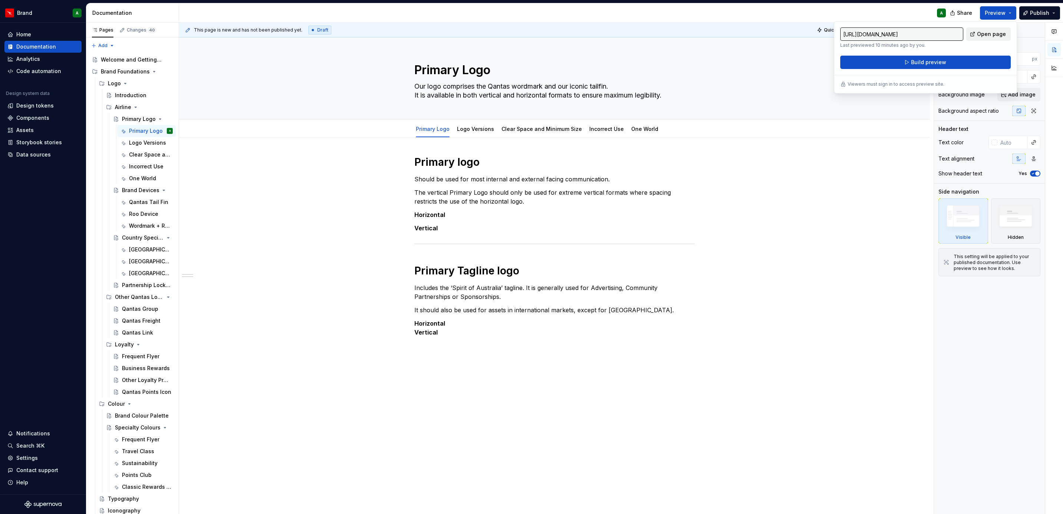
drag, startPoint x: 998, startPoint y: 12, endPoint x: 985, endPoint y: 35, distance: 25.9
click at [985, 35] on span "Open page" at bounding box center [991, 33] width 29 height 7
click at [683, 61] on textarea "Primary Logo" at bounding box center [553, 70] width 280 height 18
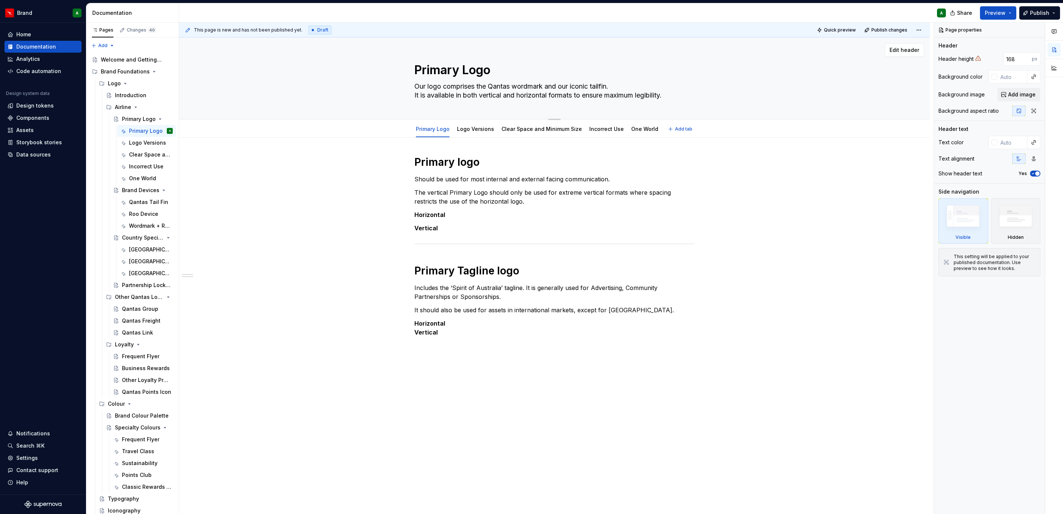
click at [705, 74] on div "Primary Logo Our logo comprises the Qantas wordmark and our iconic tailfin. It …" at bounding box center [555, 78] width 692 height 82
click at [629, 90] on textarea "Our logo comprises the Qantas wordmark and our iconic tailfin. It is available …" at bounding box center [553, 90] width 280 height 21
click at [559, 74] on textarea "Primary Logo" at bounding box center [553, 70] width 280 height 18
click at [831, 154] on div "Primary logo Should be used for most internal and external facing communication…" at bounding box center [554, 318] width 751 height 362
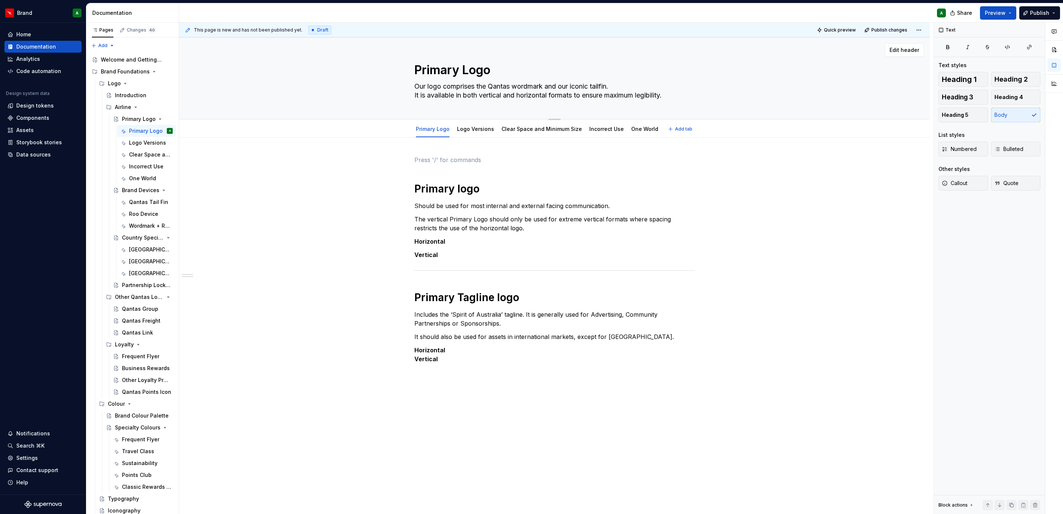
click at [539, 83] on textarea "Our logo comprises the Qantas wordmark and our iconic tailfin. It is available …" at bounding box center [553, 90] width 280 height 21
click at [536, 88] on textarea "Our logo comprises the Qantas wordmark and our iconic tailfin. It is available …" at bounding box center [553, 90] width 280 height 21
click at [454, 68] on textarea "Primary Logo" at bounding box center [553, 70] width 280 height 18
click at [950, 76] on span "Heading 1" at bounding box center [959, 79] width 35 height 7
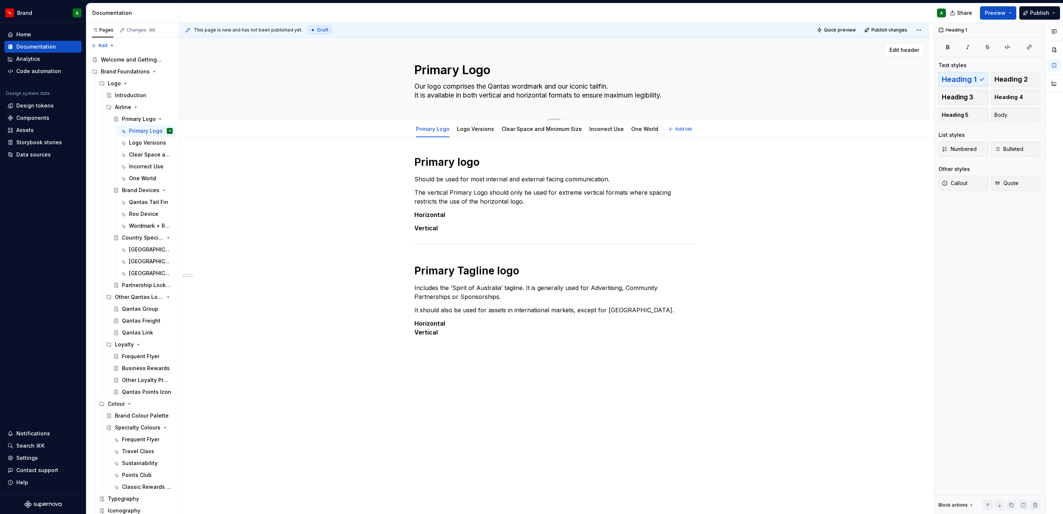
click at [445, 76] on textarea "Primary Logo" at bounding box center [553, 70] width 280 height 18
click at [445, 69] on textarea "Primary Logo" at bounding box center [553, 70] width 280 height 18
click at [504, 66] on textarea "Primary Logo" at bounding box center [553, 70] width 280 height 18
click at [564, 91] on textarea "Our logo comprises the Qantas wordmark and our iconic tailfin. It is available …" at bounding box center [553, 90] width 280 height 21
click at [560, 91] on textarea "Our logo comprises the Qantas wordmark and our iconic tailfin. It is available …" at bounding box center [553, 90] width 280 height 21
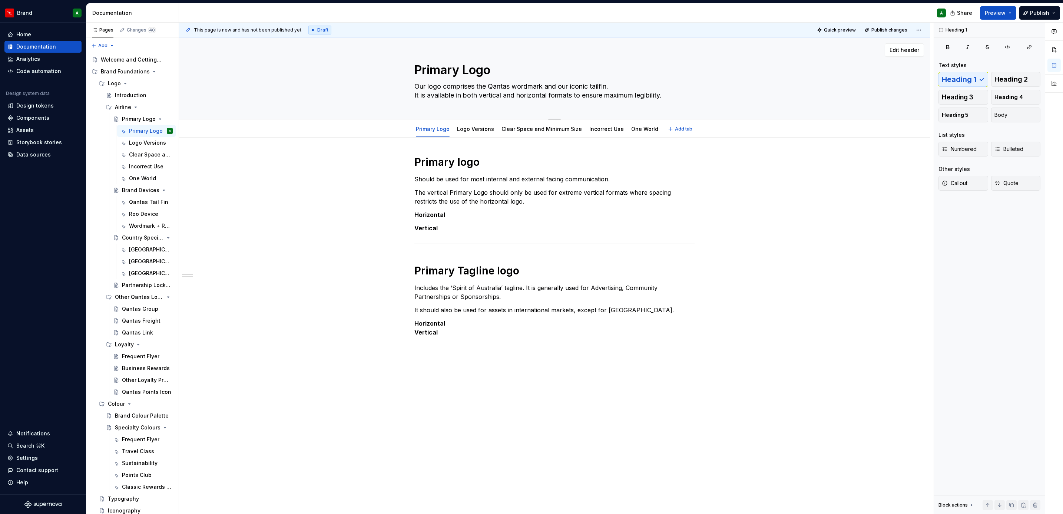
click at [560, 91] on textarea "Our logo comprises the Qantas wordmark and our iconic tailfin. It is available …" at bounding box center [553, 90] width 280 height 21
click at [702, 91] on div "Primary Logo Our logo comprises the Qantas wordmark and our iconic tailfin. It …" at bounding box center [555, 78] width 692 height 82
click at [751, 66] on div "Primary Logo Our logo comprises the Qantas wordmark and our iconic tailfin. It …" at bounding box center [555, 78] width 692 height 82
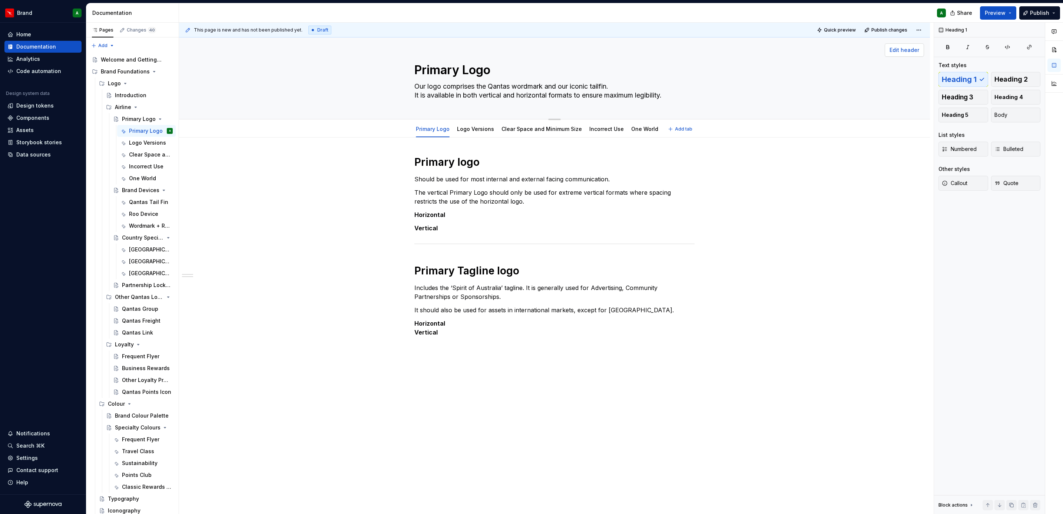
click at [909, 49] on span "Edit header" at bounding box center [904, 49] width 30 height 7
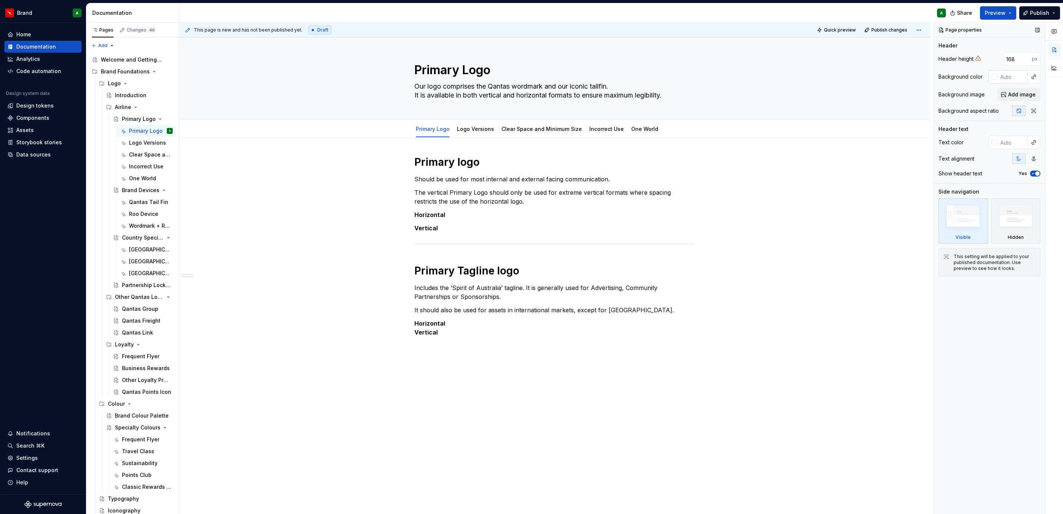
click at [1013, 80] on input "text" at bounding box center [1012, 76] width 30 height 13
click at [994, 79] on div at bounding box center [994, 77] width 6 height 6
click at [1001, 128] on div at bounding box center [1001, 129] width 6 height 6
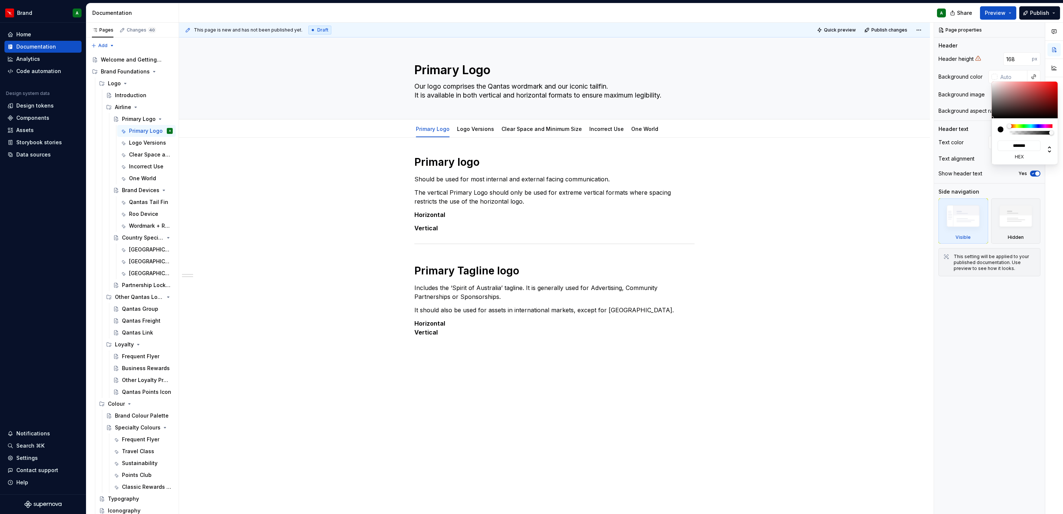
click at [967, 104] on div "Comments Open comments No comments yet Select ‘Comment’ from the block context …" at bounding box center [998, 268] width 129 height 491
click at [966, 96] on div "Comments Open comments No comments yet Select ‘Comment’ from the block context …" at bounding box center [998, 268] width 129 height 491
click at [1000, 77] on input "text" at bounding box center [1012, 76] width 30 height 13
click at [997, 78] on input "text" at bounding box center [1012, 76] width 30 height 13
click at [818, 47] on div "Edit header" at bounding box center [551, 49] width 745 height 13
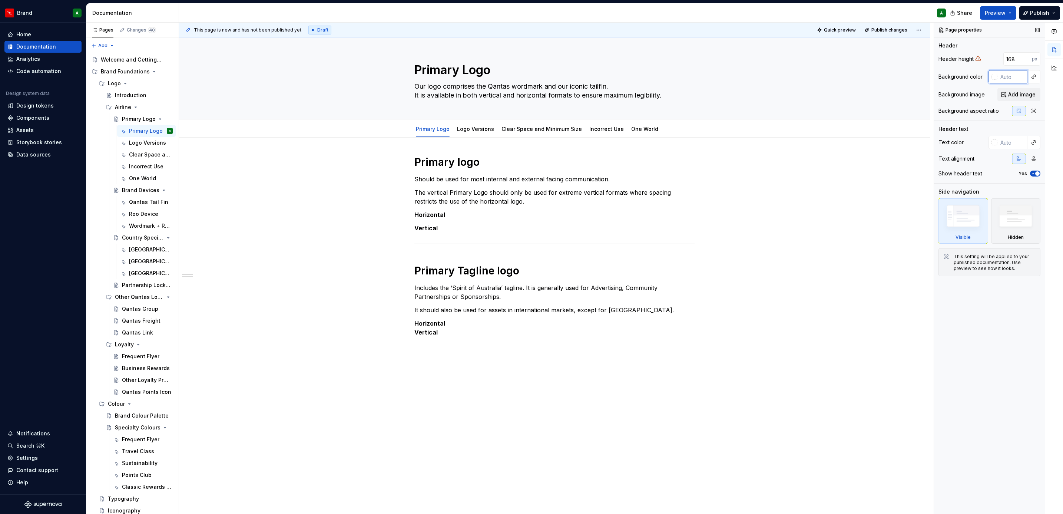
click at [1007, 79] on input "text" at bounding box center [1012, 76] width 30 height 13
click at [995, 78] on div at bounding box center [994, 77] width 6 height 6
click at [999, 131] on div at bounding box center [1001, 129] width 6 height 6
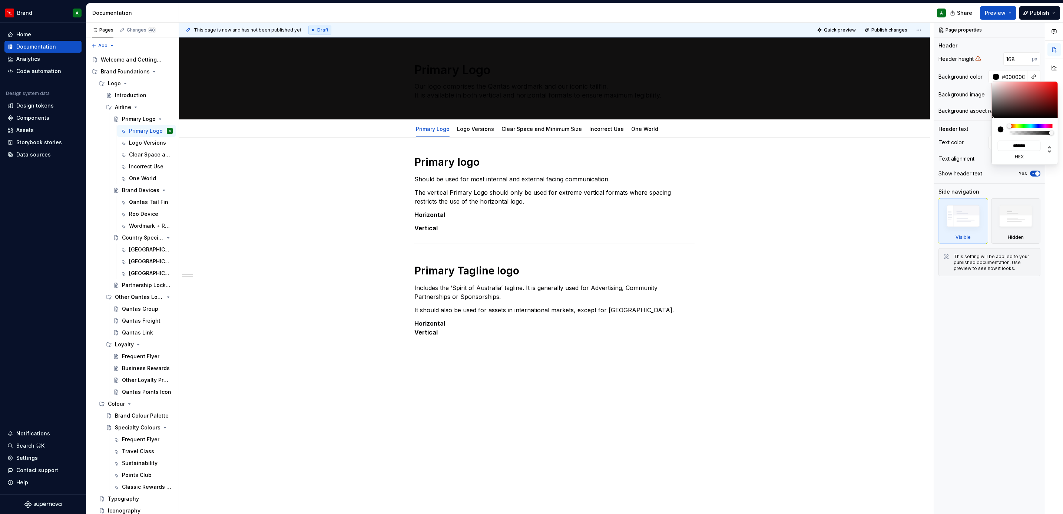
drag, startPoint x: 994, startPoint y: 116, endPoint x: 979, endPoint y: 129, distance: 20.5
click at [979, 129] on body "Brand A Home Documentation Analytics Code automation Design system data Design …" at bounding box center [531, 257] width 1063 height 514
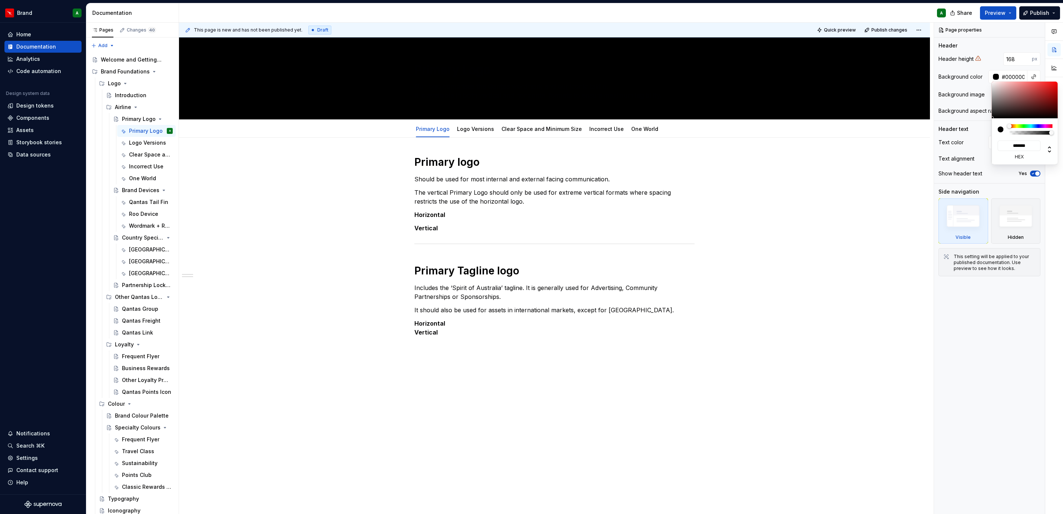
click at [905, 154] on html "Brand A Home Documentation Analytics Code automation Design system data Design …" at bounding box center [531, 257] width 1063 height 514
click at [904, 154] on html "Brand A Home Documentation Analytics Code automation Design system data Design …" at bounding box center [531, 257] width 1063 height 514
click at [736, 95] on div "Primary Logo Our logo comprises the Qantas wordmark and our iconic tailfin. It …" at bounding box center [555, 78] width 692 height 82
click at [992, 78] on div at bounding box center [994, 77] width 7 height 6
click at [1047, 150] on icon at bounding box center [1049, 149] width 9 height 9
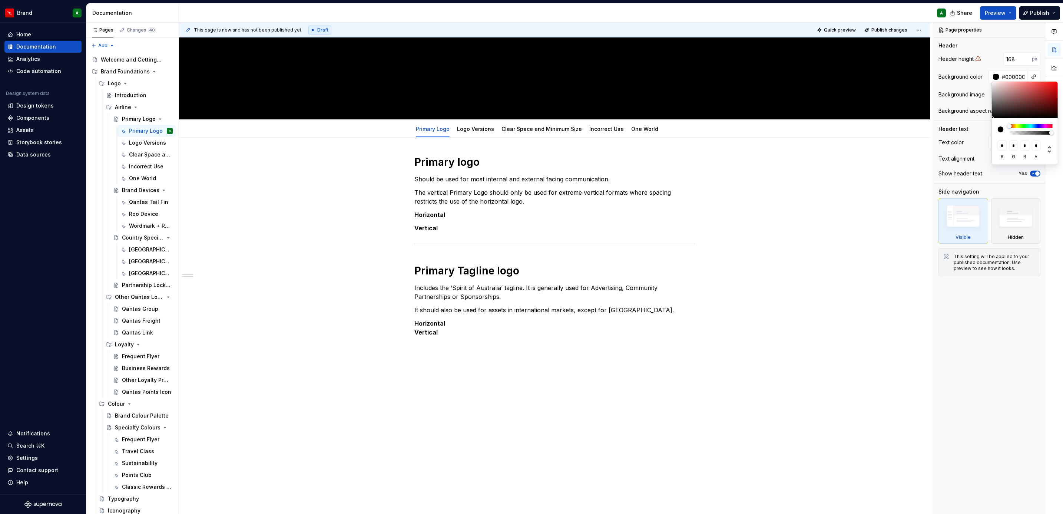
click at [887, 175] on html "Brand A Home Documentation Analytics Code automation Design system data Design …" at bounding box center [531, 257] width 1063 height 514
click at [1003, 15] on html "Brand A Home Documentation Analytics Code automation Design system data Design …" at bounding box center [531, 257] width 1063 height 514
click at [1003, 15] on span "Preview" at bounding box center [995, 12] width 21 height 7
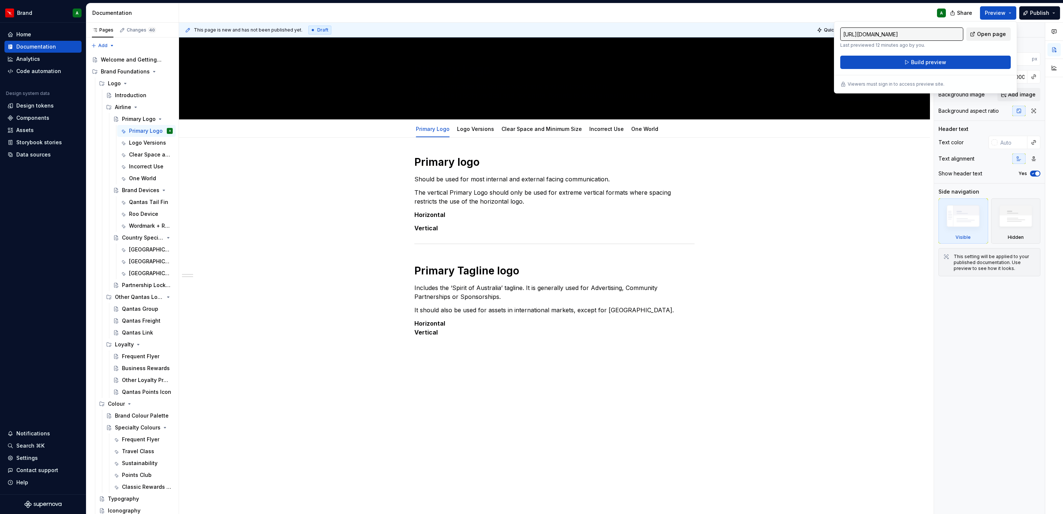
drag, startPoint x: 1003, startPoint y: 15, endPoint x: 995, endPoint y: 35, distance: 21.5
click at [995, 35] on span "Open page" at bounding box center [991, 33] width 29 height 7
click at [907, 150] on div "Primary logo Should be used for most internal and external facing communication…" at bounding box center [554, 318] width 751 height 362
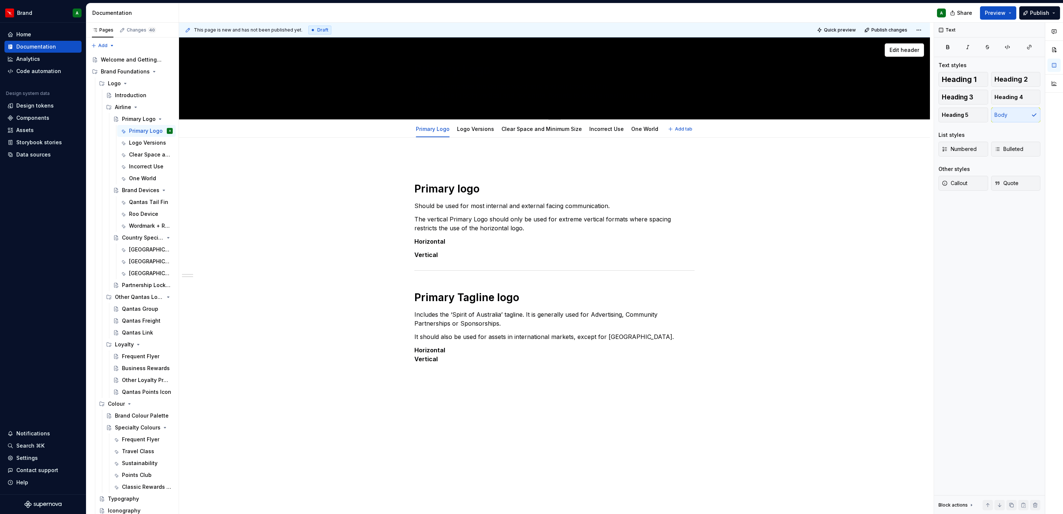
click at [831, 82] on div "Primary Logo Our logo comprises the Qantas wordmark and our iconic tailfin. It …" at bounding box center [555, 78] width 692 height 82
click at [895, 51] on span "Edit header" at bounding box center [904, 49] width 30 height 7
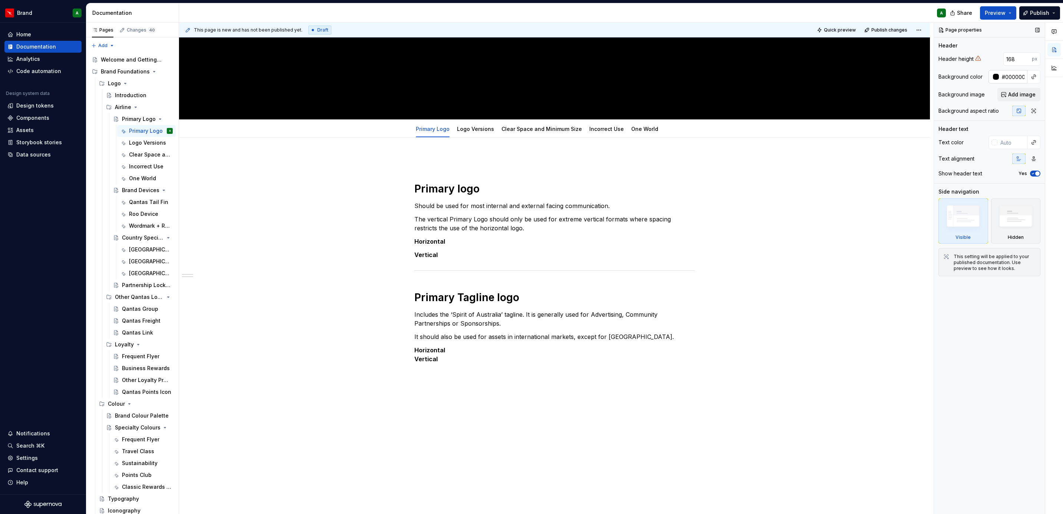
click at [1004, 79] on input "#000000" at bounding box center [1013, 76] width 29 height 13
click at [990, 79] on div at bounding box center [993, 76] width 10 height 13
click at [997, 76] on div at bounding box center [996, 77] width 6 height 6
click at [1013, 136] on div "******* hex" at bounding box center [1025, 147] width 55 height 25
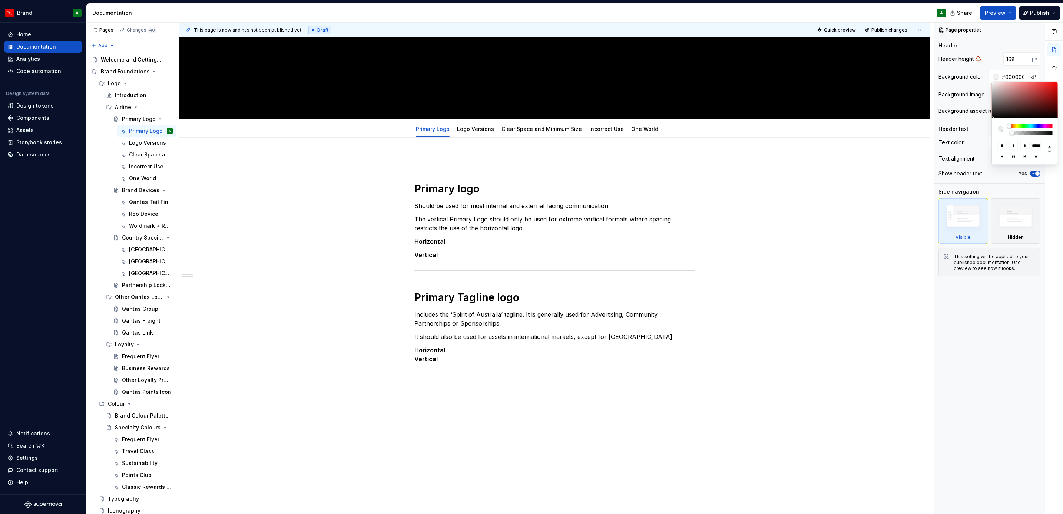
click at [1012, 135] on div at bounding box center [1031, 133] width 41 height 4
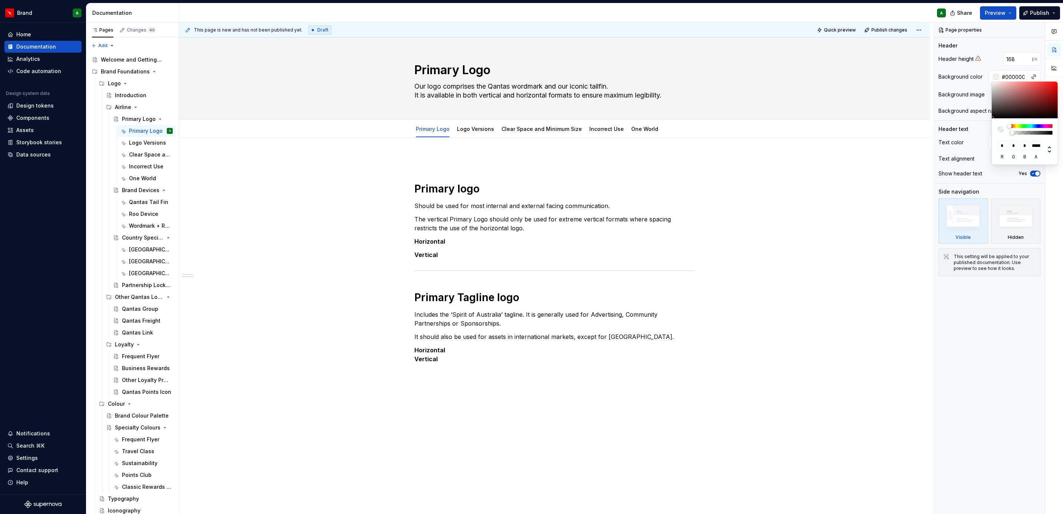
click at [915, 177] on html "Brand A Home Documentation Analytics Code automation Design system data Design …" at bounding box center [531, 257] width 1063 height 514
click at [501, 89] on textarea "Our logo comprises the Qantas wordmark and our iconic tailfin. It is available …" at bounding box center [553, 90] width 280 height 21
click at [589, 62] on textarea "Primary Logo" at bounding box center [553, 70] width 280 height 18
click at [103, 46] on div "Pages Changes 40 Add Accessibility guide for tree Page tree. Navigate the tree …" at bounding box center [132, 270] width 93 height 494
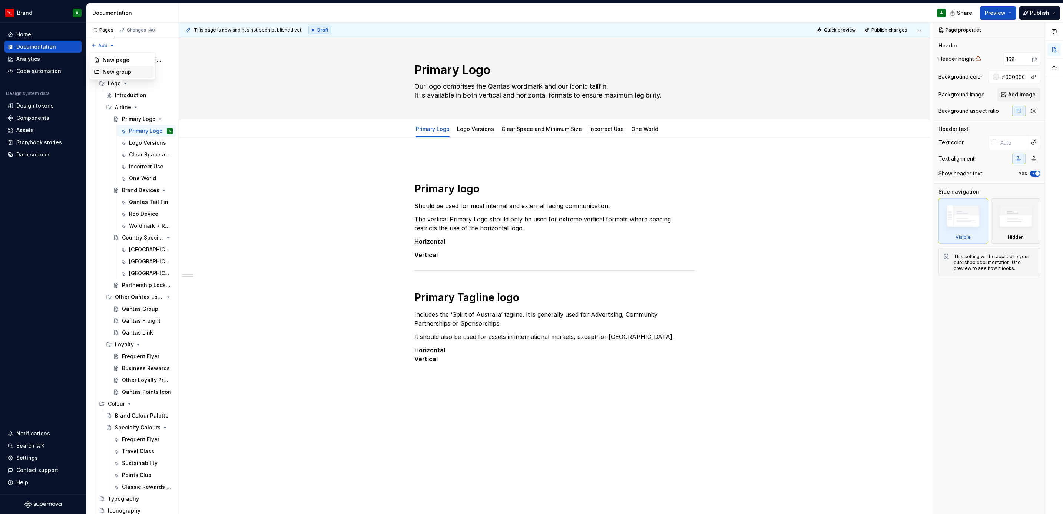
click at [123, 68] on div "New group" at bounding box center [127, 71] width 48 height 7
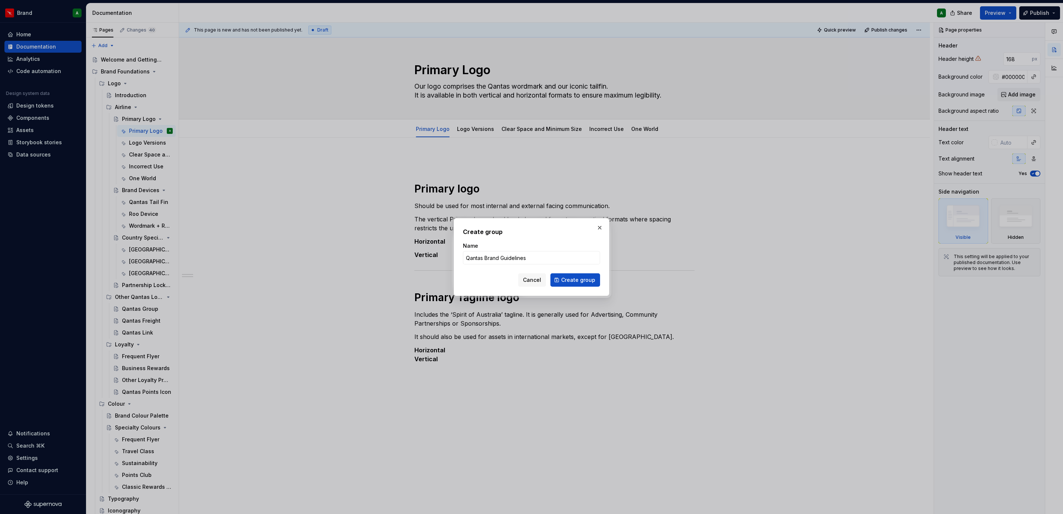
click button "Create group" at bounding box center [575, 279] width 50 height 13
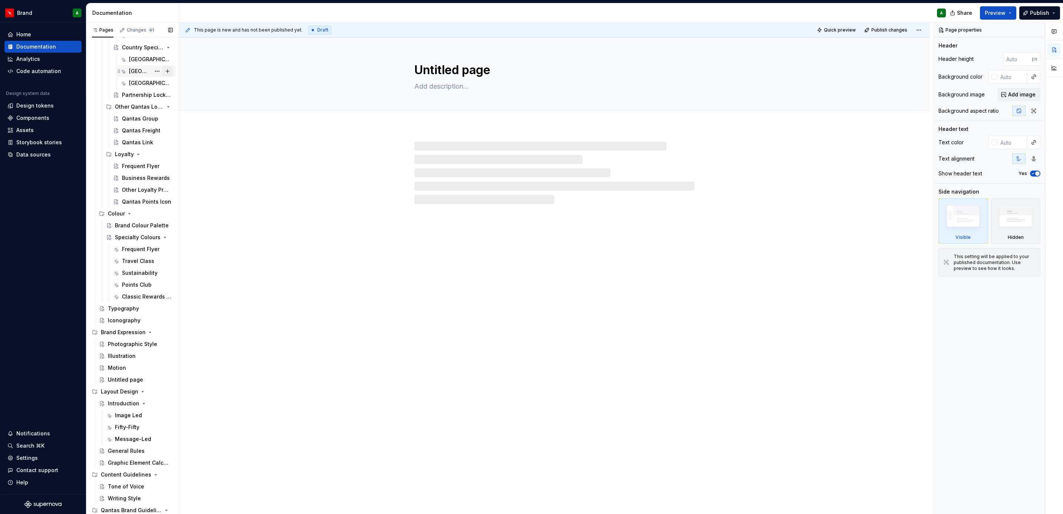
scroll to position [202, 0]
click at [152, 498] on button "Page tree" at bounding box center [157, 498] width 10 height 10
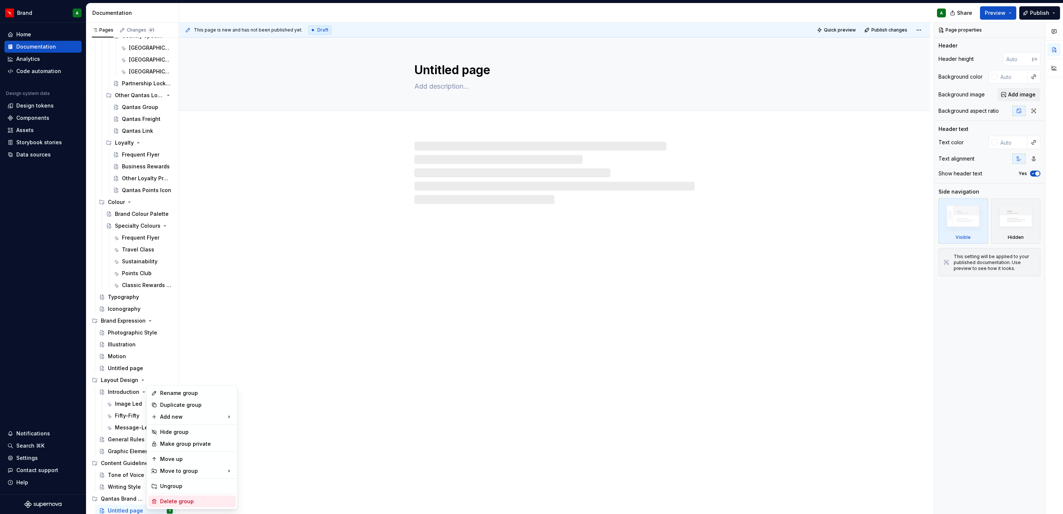
click at [183, 503] on div "Delete group" at bounding box center [196, 500] width 73 height 7
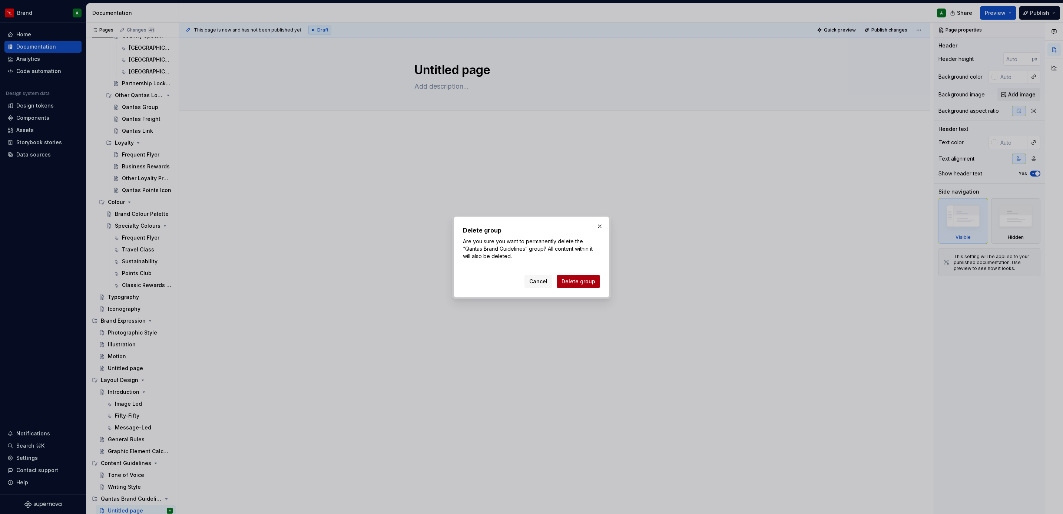
click at [579, 279] on span "Delete group" at bounding box center [578, 281] width 34 height 7
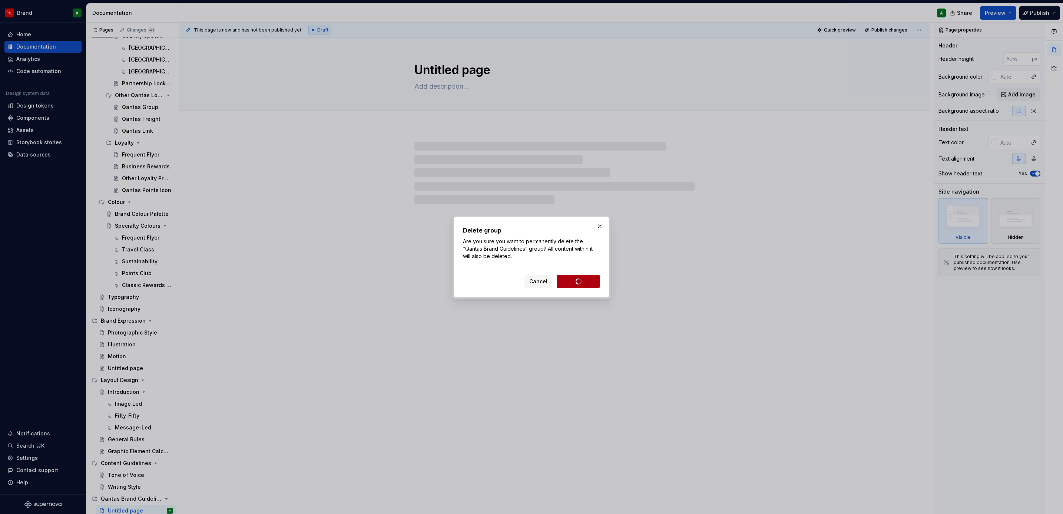
scroll to position [178, 0]
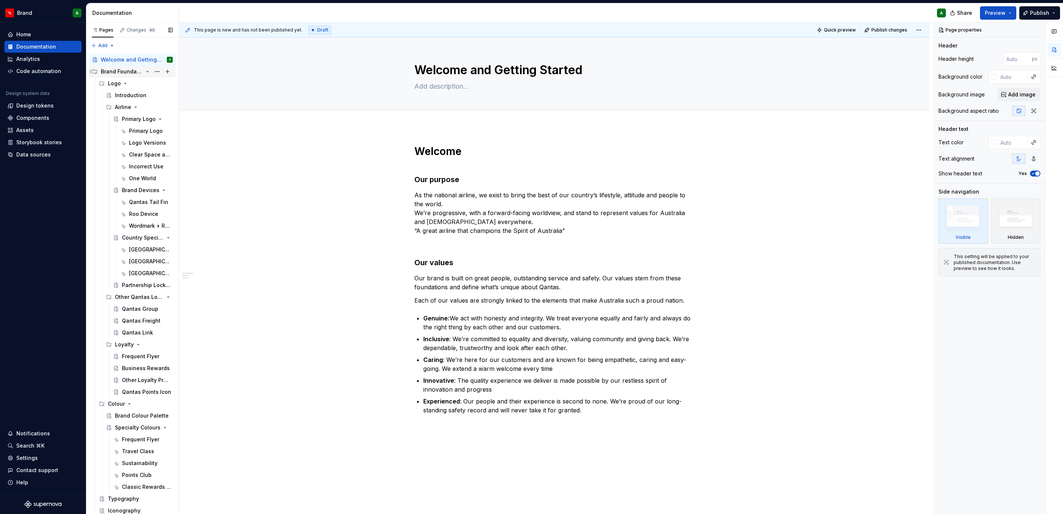
click at [126, 76] on div "Brand Foundations" at bounding box center [137, 71] width 72 height 10
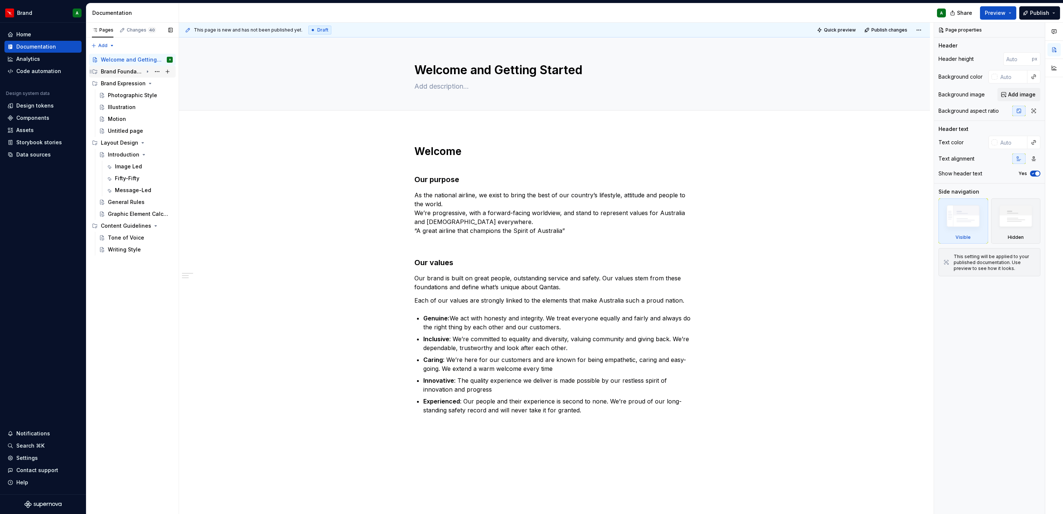
click at [126, 76] on div "Brand Foundations" at bounding box center [137, 71] width 72 height 10
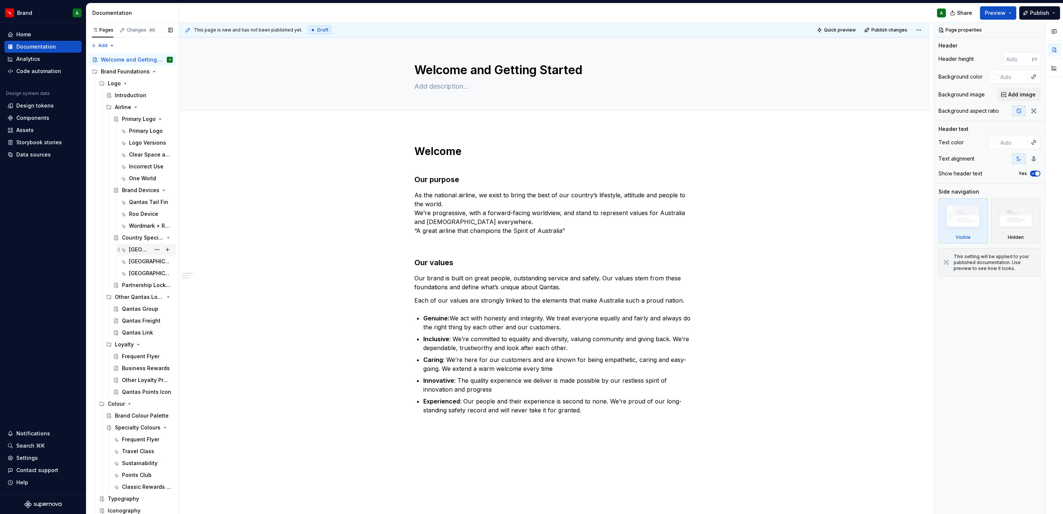
click at [136, 249] on div "[GEOGRAPHIC_DATA]" at bounding box center [139, 249] width 21 height 7
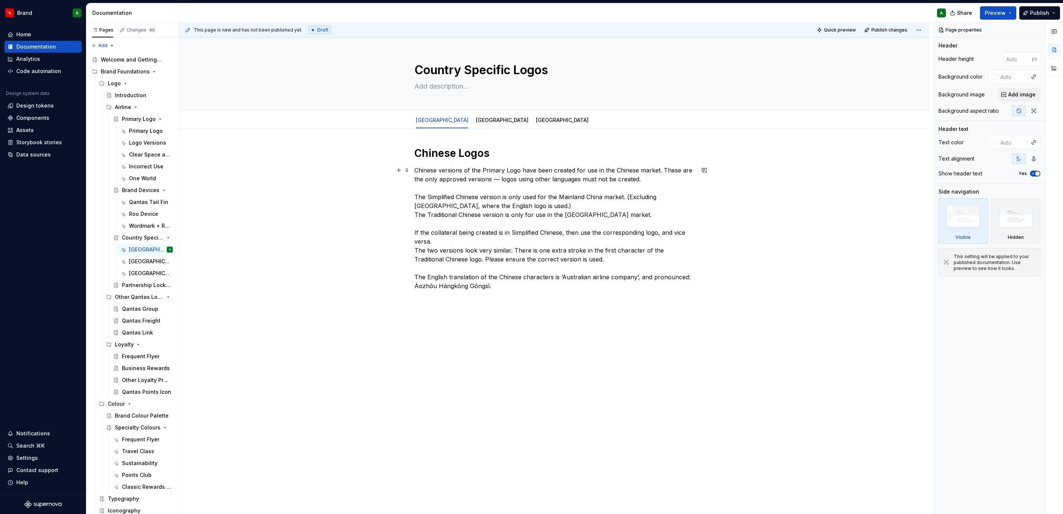
click at [523, 291] on div "Chinese Logos Chinese versions of the Primary Logo have been created for use in…" at bounding box center [554, 222] width 280 height 153
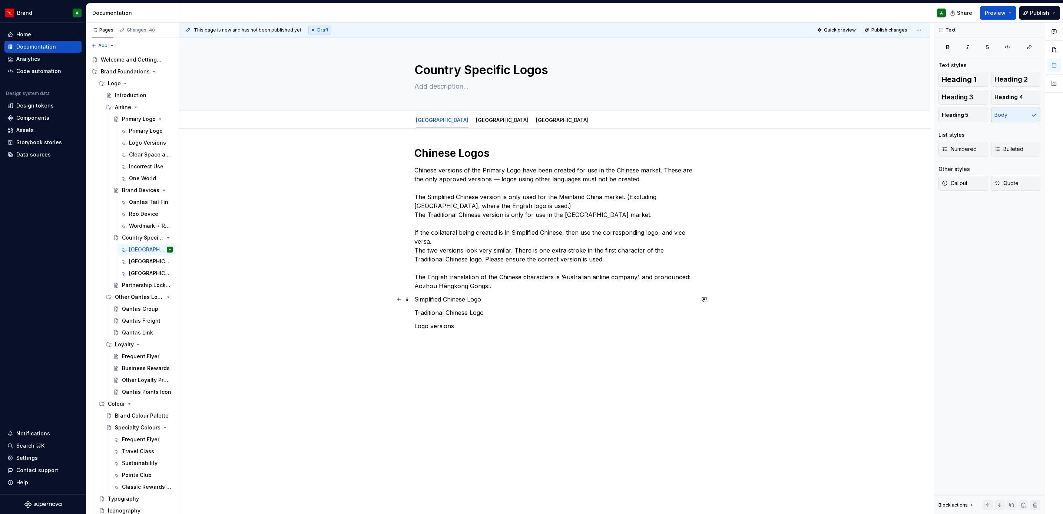
click at [474, 300] on p "Simplified Chinese Logo" at bounding box center [554, 299] width 280 height 9
click at [976, 96] on button "Heading 3" at bounding box center [963, 97] width 50 height 15
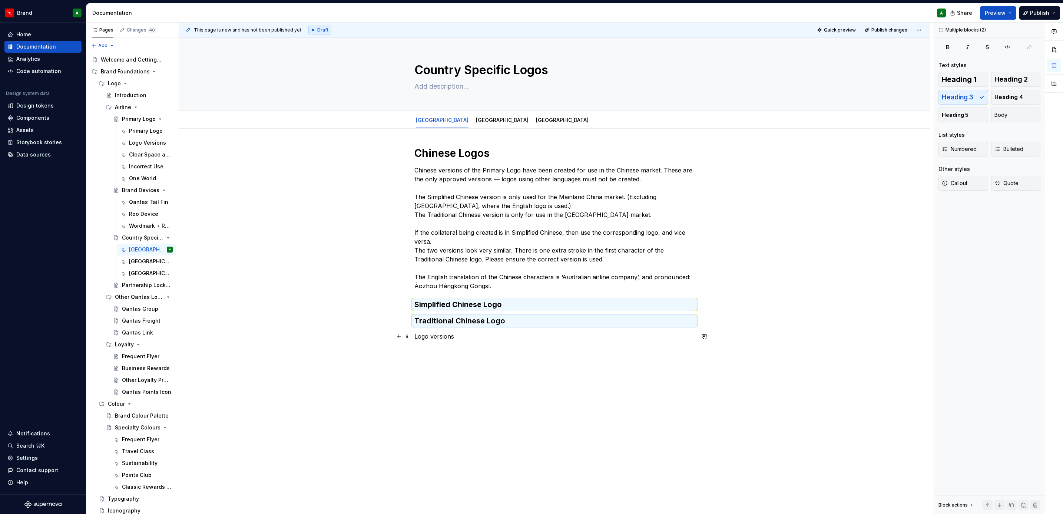
click at [514, 334] on p "Logo versions" at bounding box center [554, 336] width 280 height 9
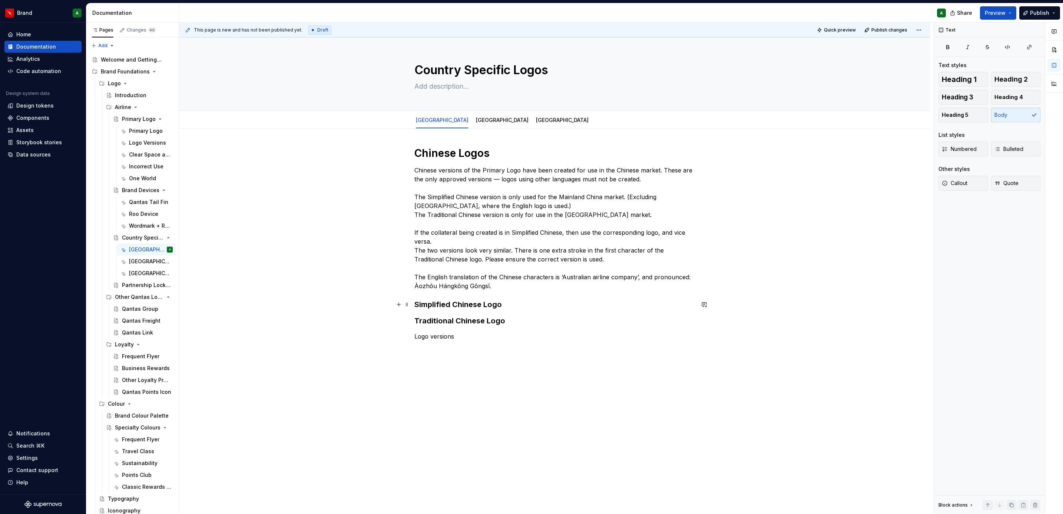
click at [526, 304] on h3 "Simplified Chinese Logo" at bounding box center [554, 304] width 280 height 10
click at [496, 284] on p "Chinese versions of the Primary Logo have been created for use in the Chinese m…" at bounding box center [554, 228] width 280 height 125
click at [401, 299] on button "button" at bounding box center [399, 299] width 10 height 10
click at [467, 374] on div "A section divider" at bounding box center [454, 375] width 37 height 6
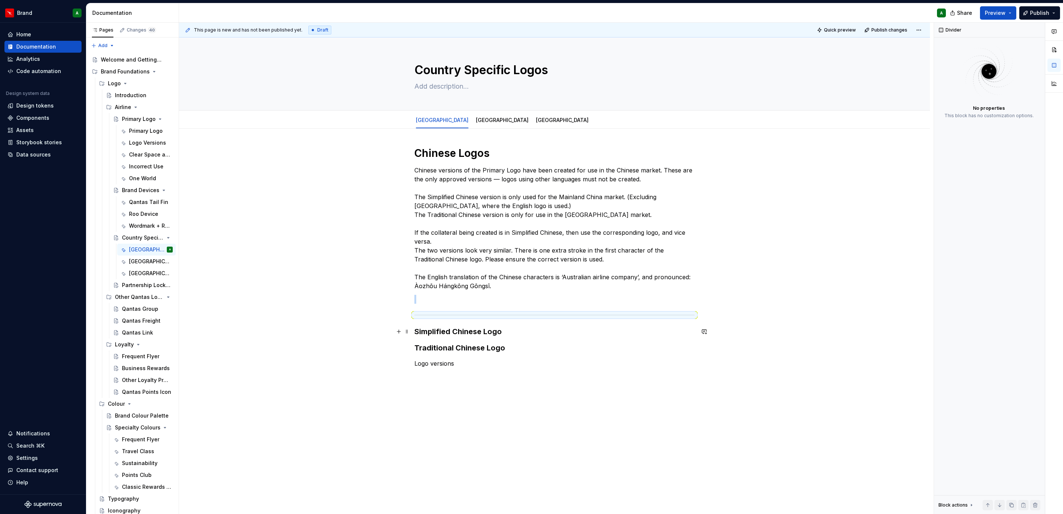
click at [521, 328] on h3 "Simplified Chinese Logo" at bounding box center [554, 331] width 280 height 10
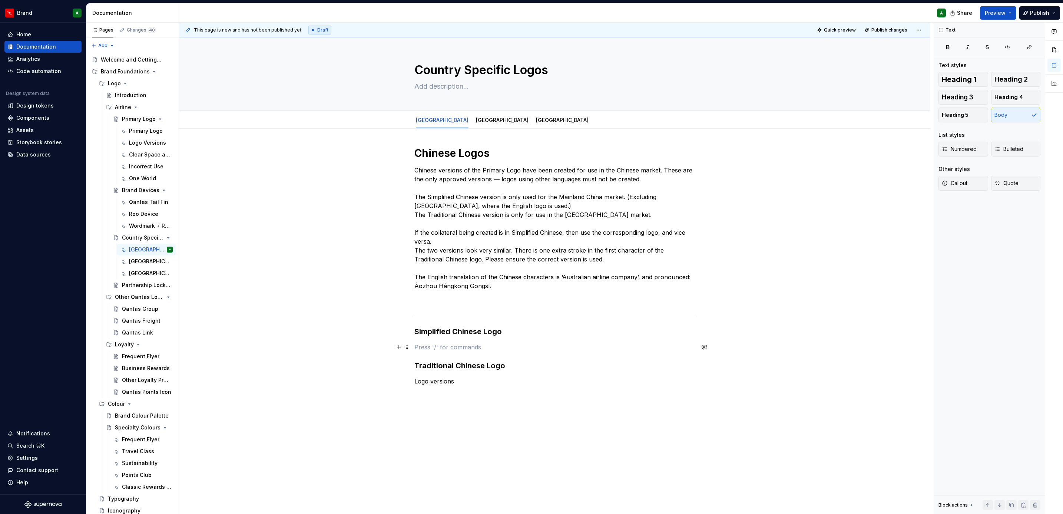
click at [451, 347] on p at bounding box center [554, 346] width 280 height 9
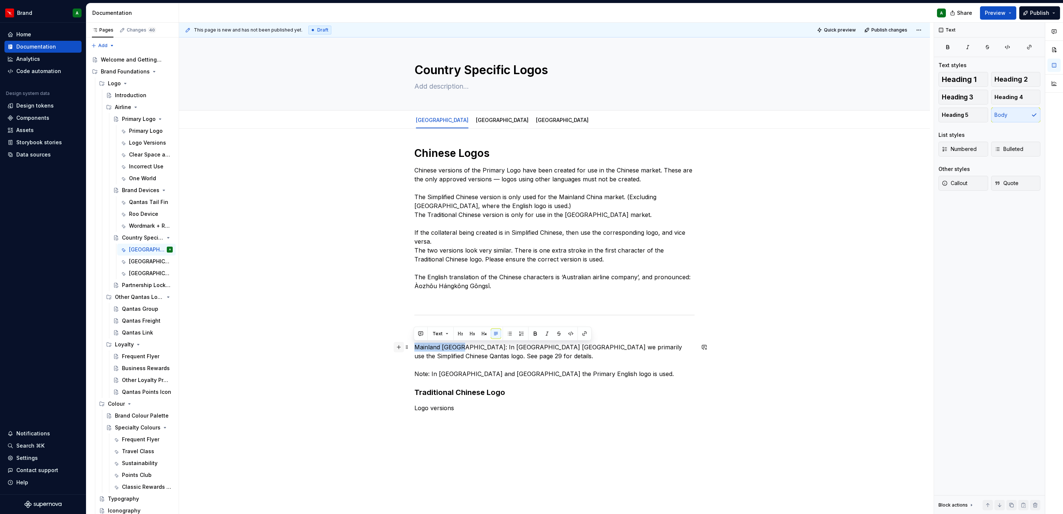
drag, startPoint x: 458, startPoint y: 347, endPoint x: 400, endPoint y: 348, distance: 58.6
click at [414, 348] on div "Chinese Logos Chinese versions of the Primary Logo have been created for use in…" at bounding box center [554, 283] width 280 height 275
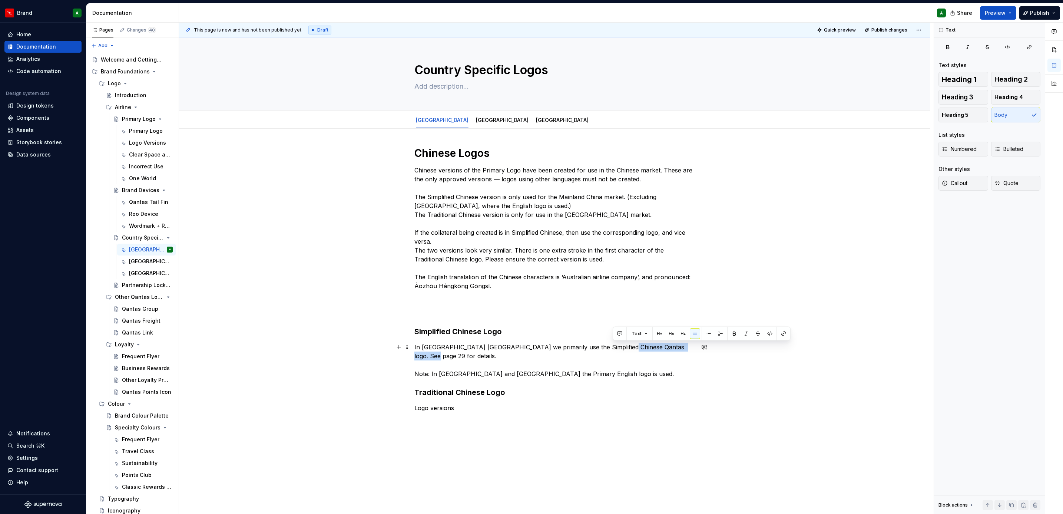
drag, startPoint x: 612, startPoint y: 347, endPoint x: 692, endPoint y: 345, distance: 80.1
click at [692, 345] on p "In [GEOGRAPHIC_DATA] [GEOGRAPHIC_DATA] we primarily use the Simplified Chinese …" at bounding box center [554, 360] width 280 height 36
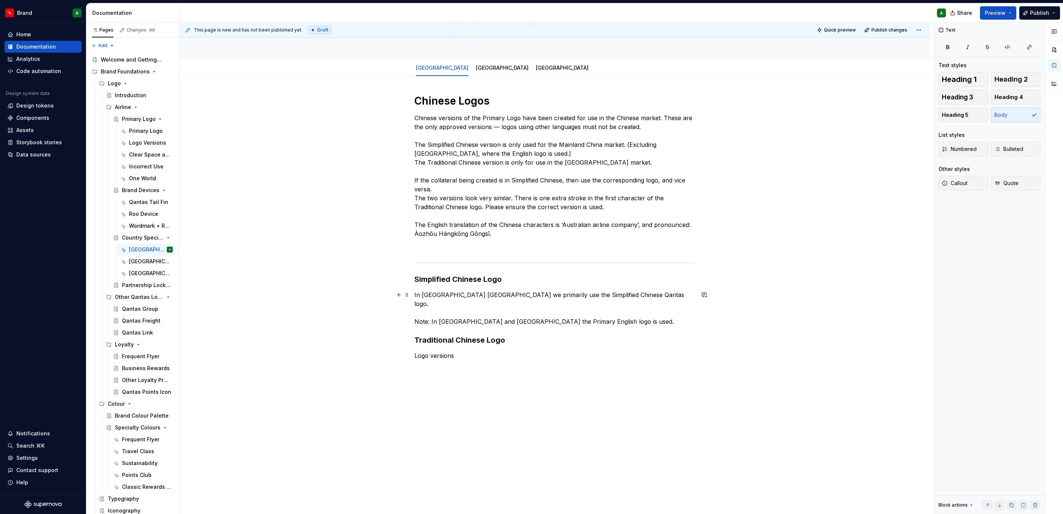
click at [610, 308] on p "In [GEOGRAPHIC_DATA] [GEOGRAPHIC_DATA] we primarily use the Simplified Chinese …" at bounding box center [554, 308] width 280 height 36
click at [398, 327] on button "button" at bounding box center [399, 326] width 10 height 10
click at [475, 404] on div "Divider A section divider" at bounding box center [485, 396] width 99 height 15
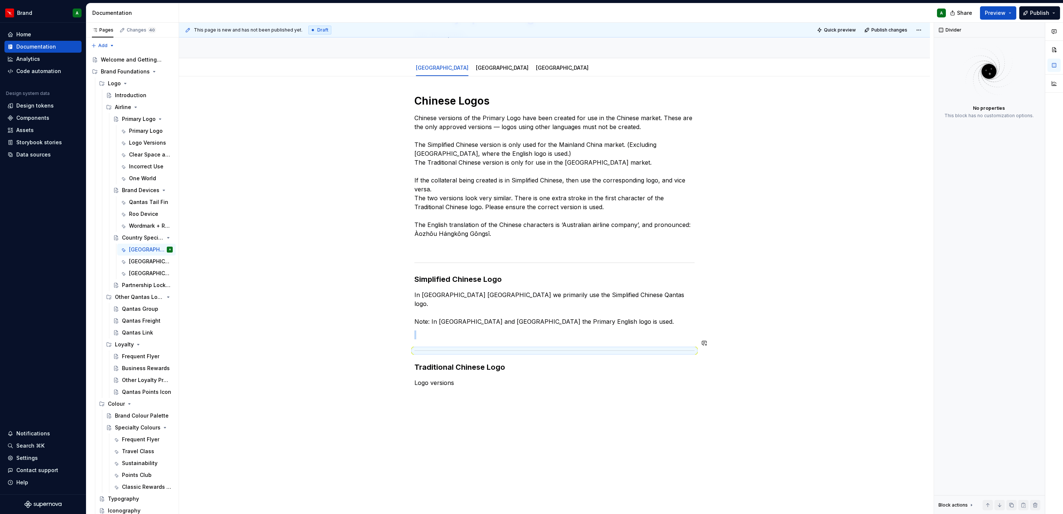
click at [434, 331] on div "Chinese Logos Chinese versions of the Primary Logo have been created for use in…" at bounding box center [554, 240] width 280 height 293
click at [433, 330] on p at bounding box center [554, 334] width 280 height 9
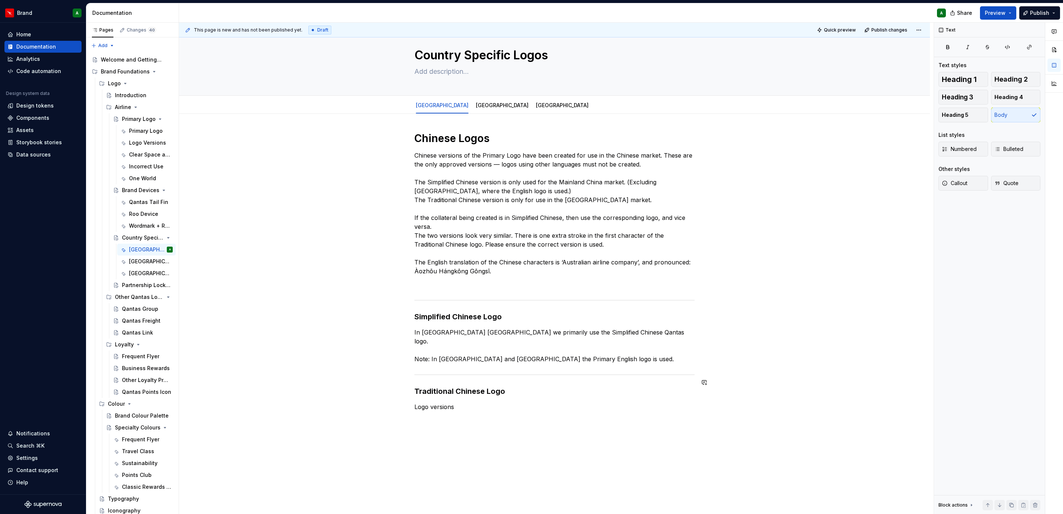
scroll to position [14, 0]
click at [455, 288] on p at bounding box center [554, 284] width 280 height 9
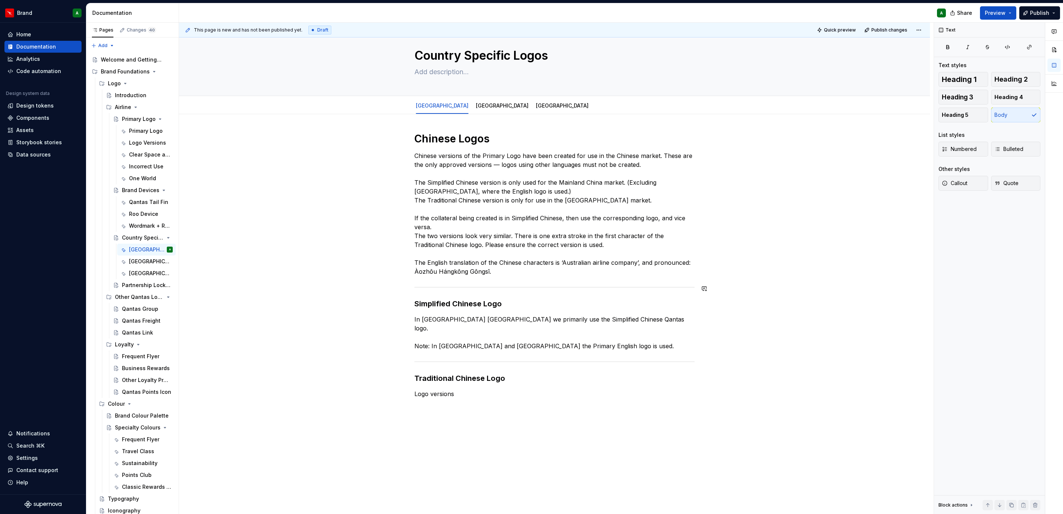
scroll to position [53, 0]
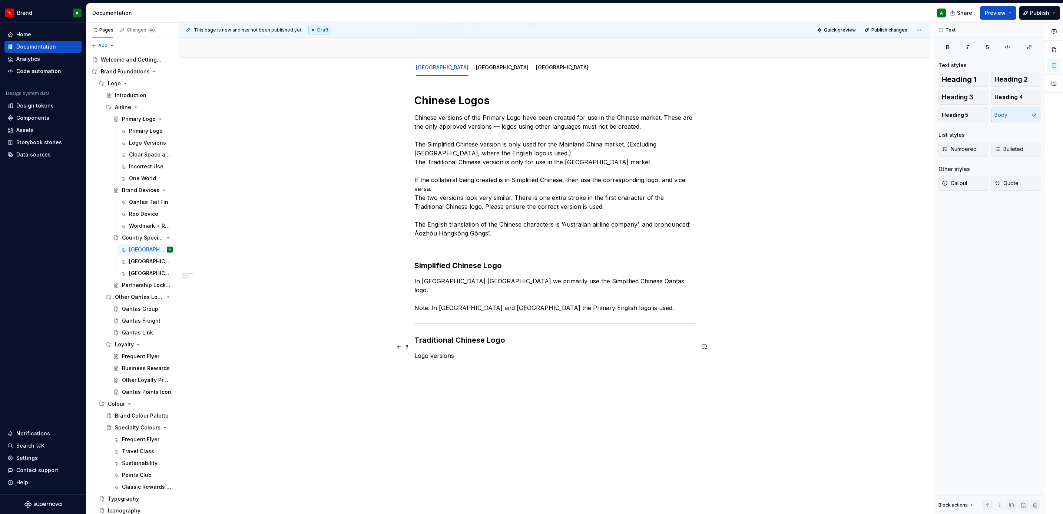
click at [464, 351] on p "Logo versions" at bounding box center [554, 355] width 280 height 9
click at [520, 335] on h3 "Traditional Chinese Logo" at bounding box center [554, 340] width 280 height 10
click at [509, 354] on p "[GEOGRAPHIC_DATA]: In [GEOGRAPHIC_DATA] we primarily use the Traditional Chines…" at bounding box center [541, 357] width 244 height 7
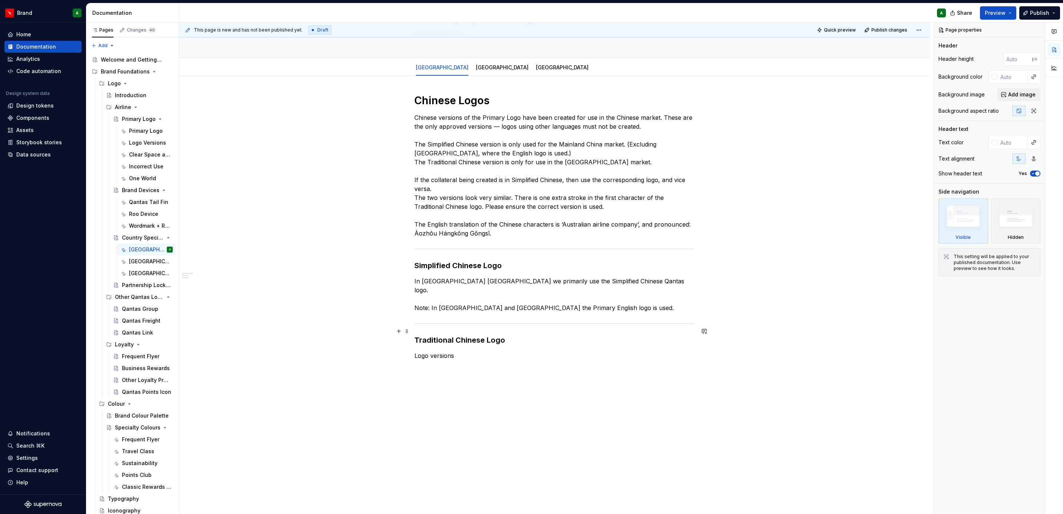
click at [516, 335] on h3 "Traditional Chinese Logo" at bounding box center [554, 340] width 280 height 10
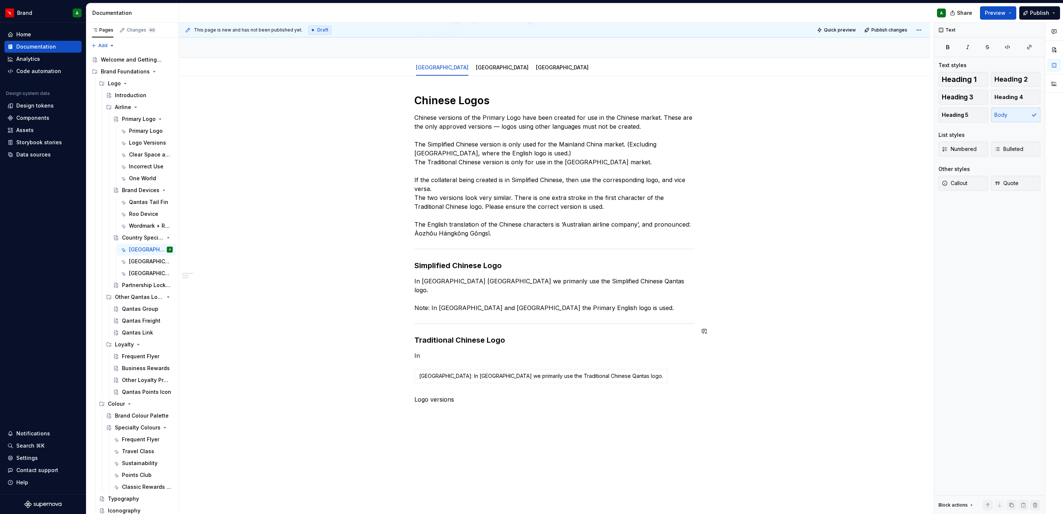
click at [516, 335] on h3 "Traditional Chinese Logo" at bounding box center [554, 340] width 280 height 10
click at [473, 338] on div "Chinese Logos Chinese versions of the Primary Logo have been created for use in…" at bounding box center [554, 233] width 280 height 279
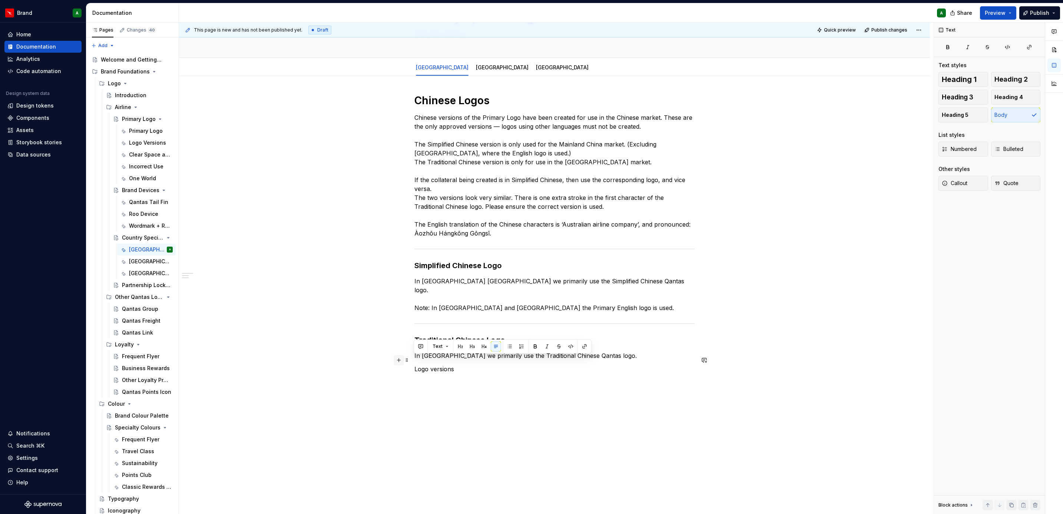
drag, startPoint x: 454, startPoint y: 358, endPoint x: 398, endPoint y: 356, distance: 56.0
click at [414, 356] on div "Chinese Logos Chinese versions of the Primary Logo have been created for use in…" at bounding box center [554, 238] width 280 height 288
click at [964, 76] on span "Heading 1" at bounding box center [959, 79] width 35 height 7
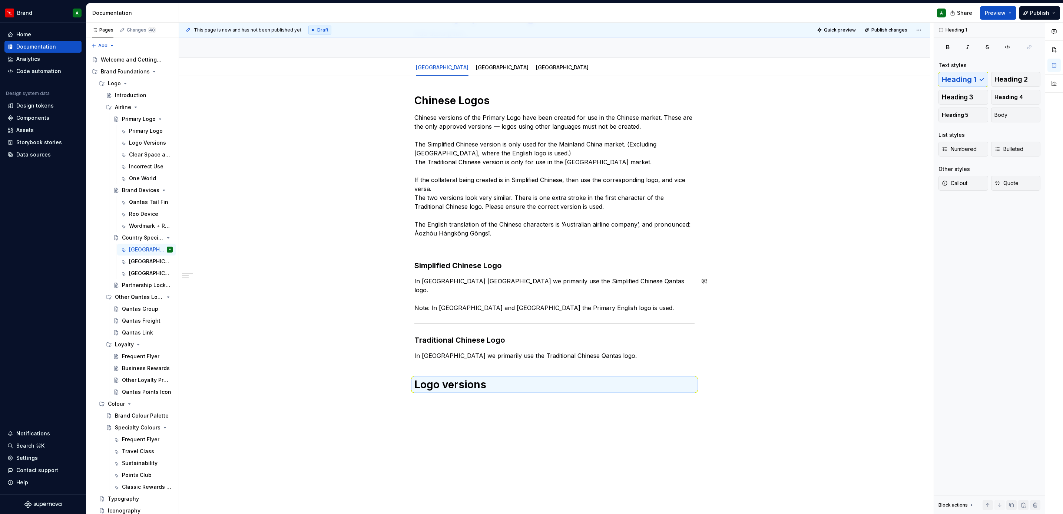
click at [642, 304] on div "Chinese Logos Chinese versions of the Primary Logo have been created for use in…" at bounding box center [554, 242] width 280 height 297
click at [629, 298] on p "In [GEOGRAPHIC_DATA] [GEOGRAPHIC_DATA] we primarily use the Simplified Chinese …" at bounding box center [554, 294] width 280 height 36
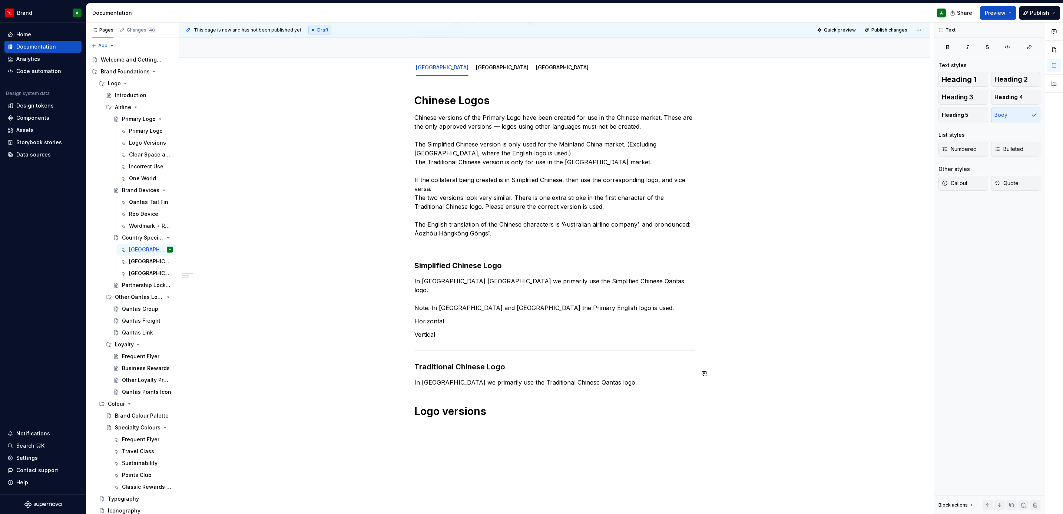
click at [580, 382] on div "Chinese Logos Chinese versions of the Primary Logo have been created for use in…" at bounding box center [554, 256] width 280 height 324
click at [593, 378] on p "In [GEOGRAPHIC_DATA] we primarily use the Traditional Chinese Qantas logo." at bounding box center [554, 382] width 280 height 9
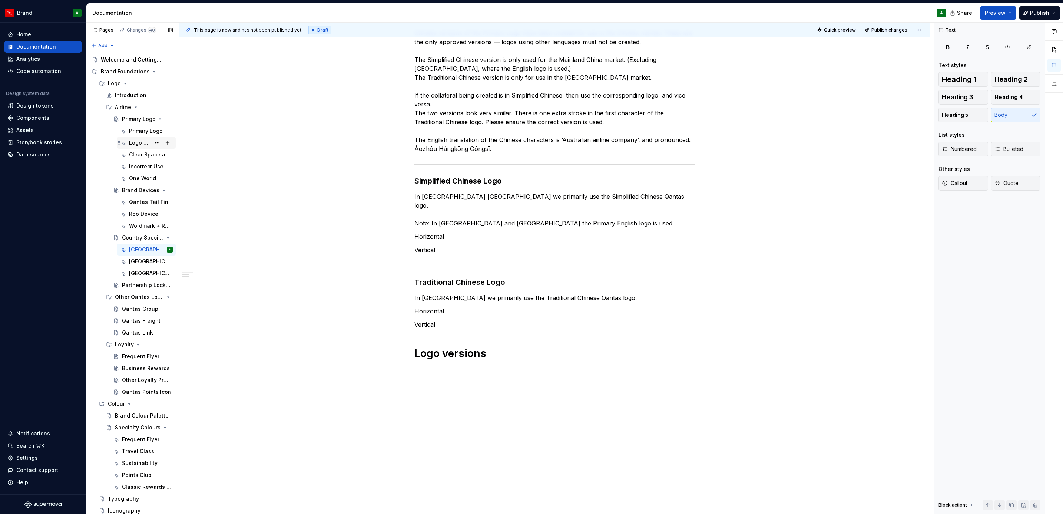
click at [138, 142] on div "Logo Versions" at bounding box center [139, 142] width 21 height 7
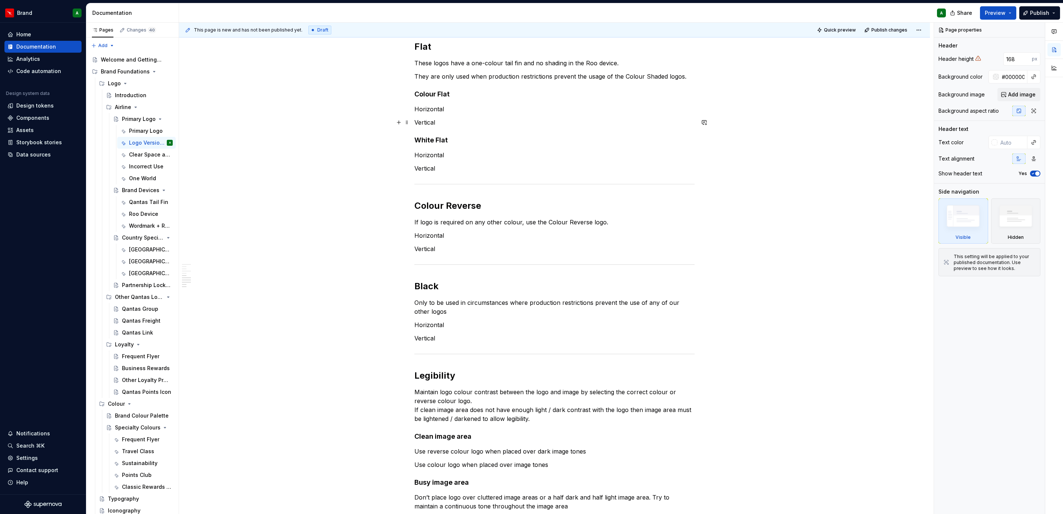
scroll to position [334, 0]
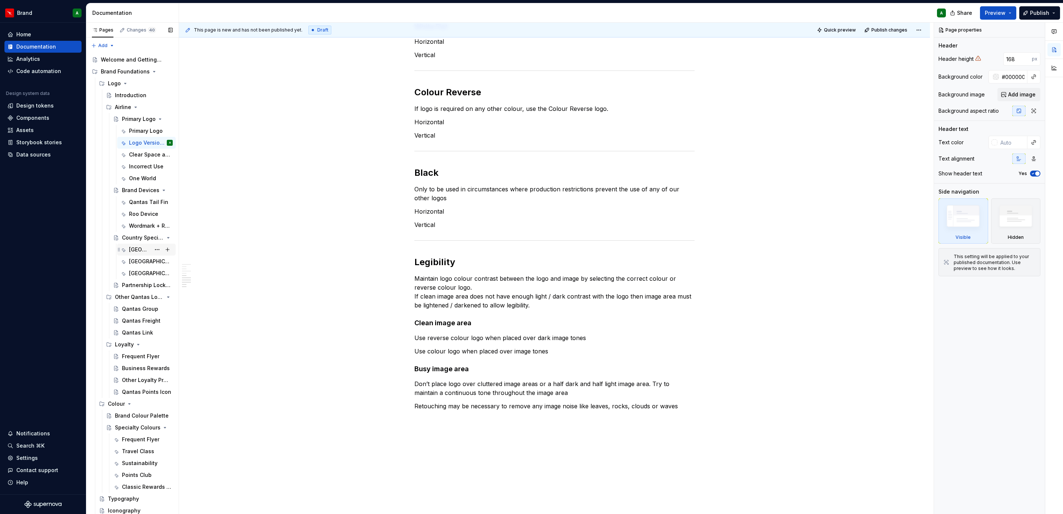
click at [134, 254] on div "[GEOGRAPHIC_DATA]" at bounding box center [151, 249] width 44 height 10
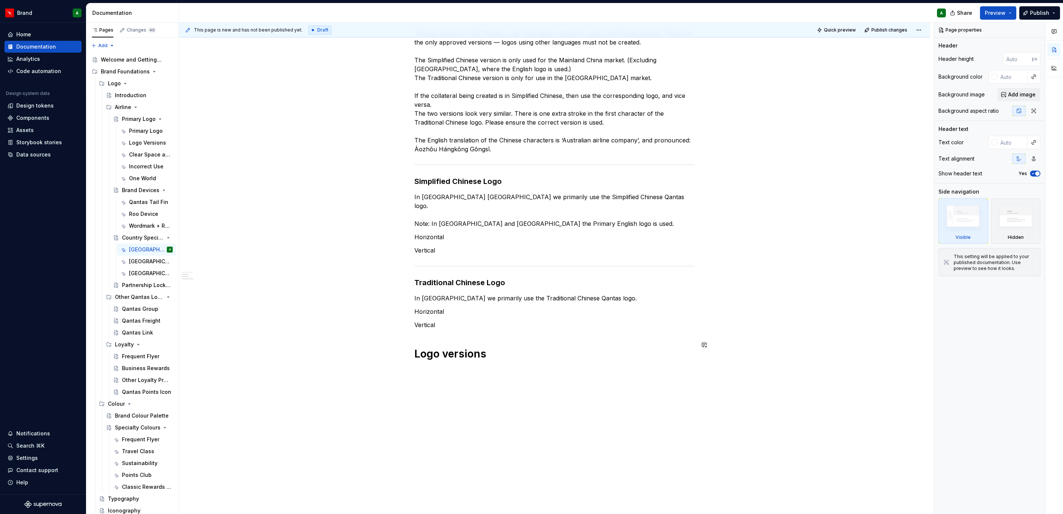
scroll to position [137, 0]
click at [470, 374] on div "Chinese Logos Chinese versions of the Primary Logo have been created for use in…" at bounding box center [554, 256] width 751 height 531
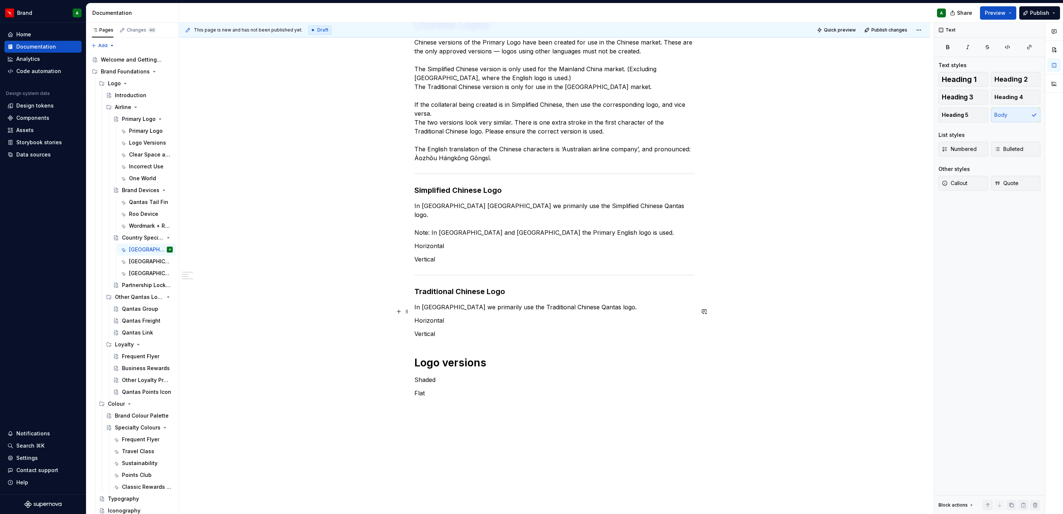
scroll to position [128, 0]
click at [425, 337] on div "Chinese Logos Chinese versions of the Primary Logo have been created for use in…" at bounding box center [554, 207] width 280 height 379
click at [453, 329] on p "Vertical" at bounding box center [554, 333] width 280 height 9
click at [399, 337] on button "button" at bounding box center [399, 337] width 10 height 10
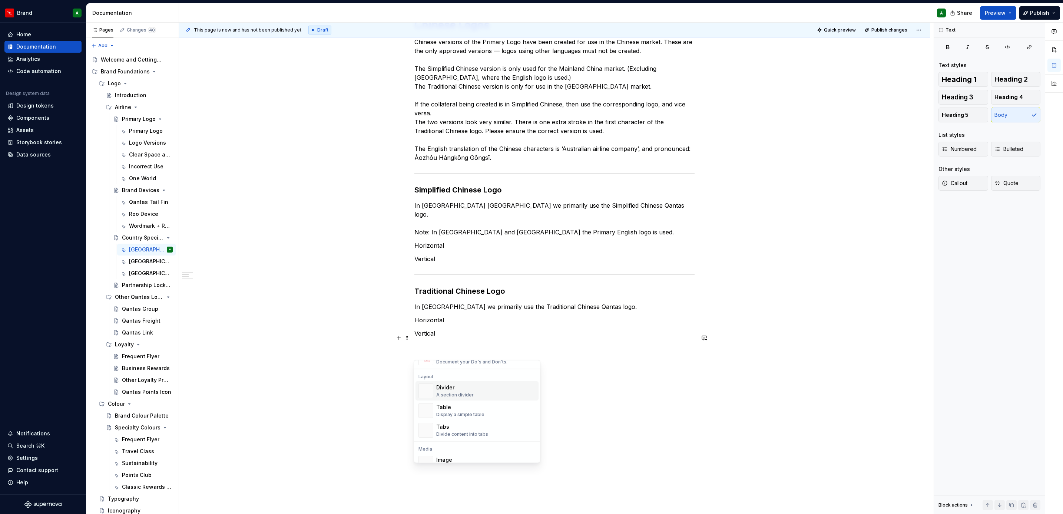
click at [470, 388] on div "Divider" at bounding box center [454, 387] width 37 height 7
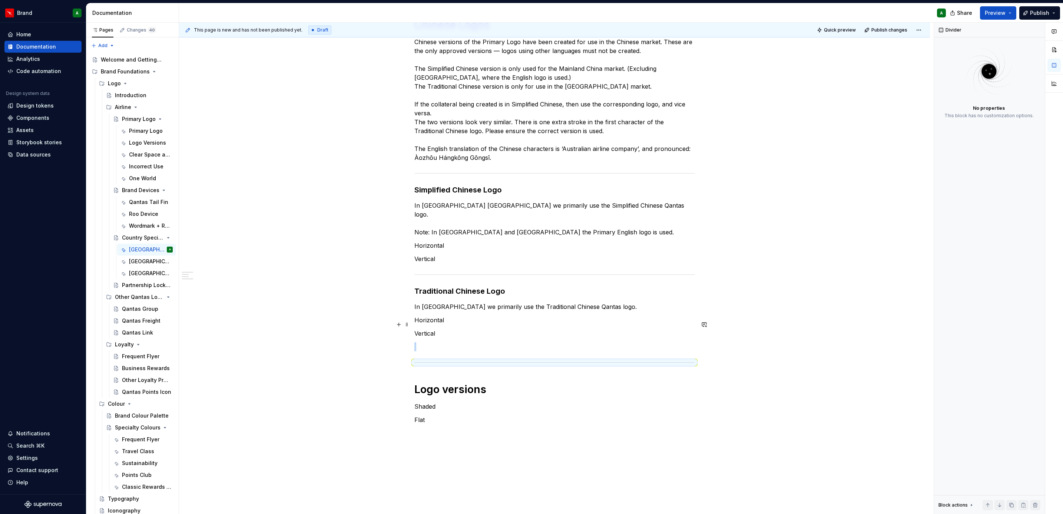
click at [448, 342] on p at bounding box center [554, 346] width 280 height 9
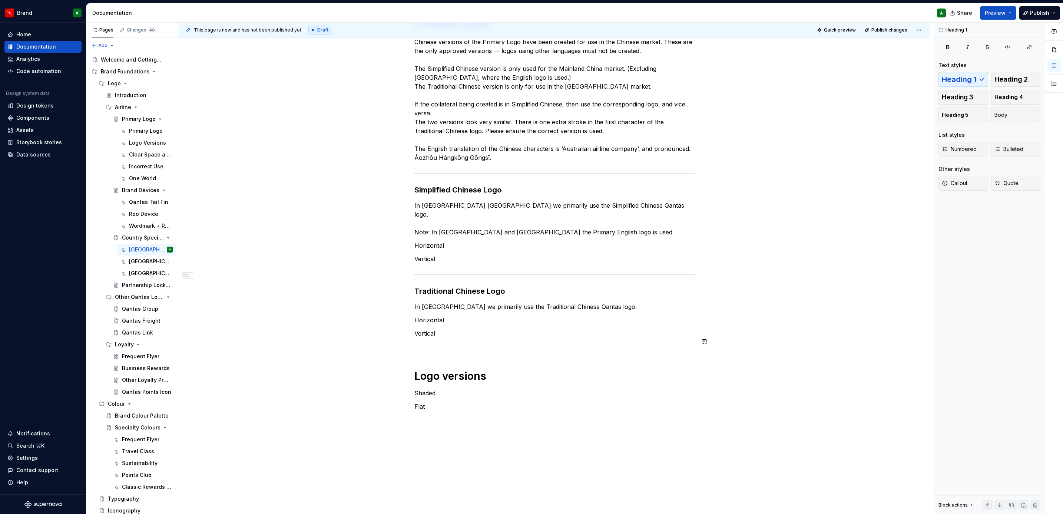
click at [451, 356] on div "Chinese Logos Chinese versions of the Primary Logo have been created for use in…" at bounding box center [554, 214] width 280 height 392
click at [437, 402] on p "Flat" at bounding box center [554, 406] width 280 height 9
click at [447, 388] on p "Shaded" at bounding box center [554, 392] width 280 height 9
click at [634, 428] on p "However, when design specification, sponsorship or manufacturing methods" at bounding box center [554, 432] width 280 height 9
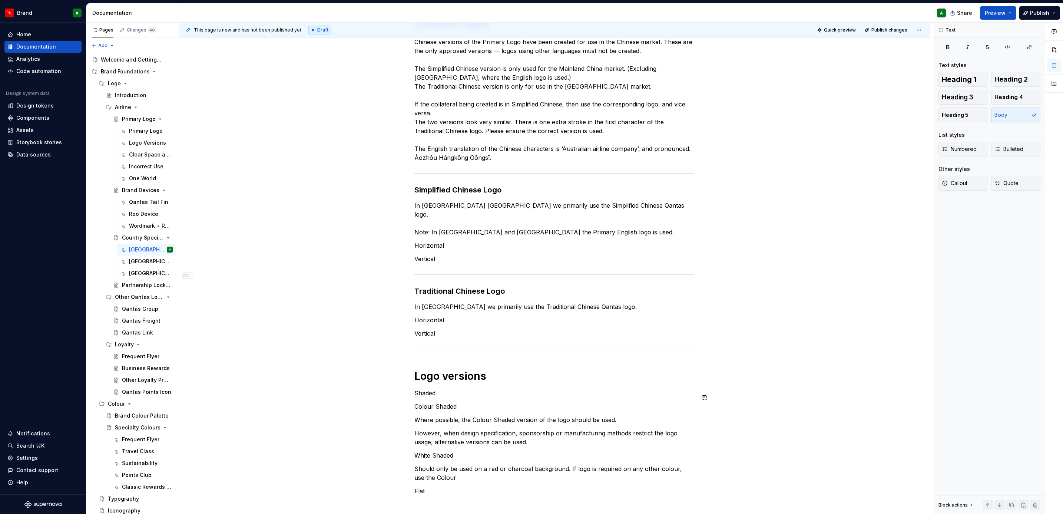
scroll to position [229, 0]
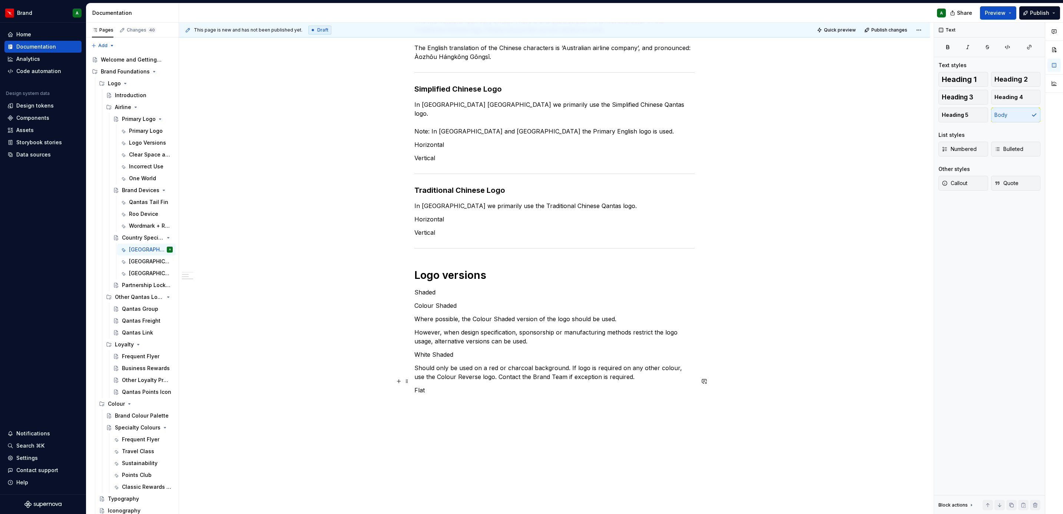
click at [435, 385] on p "Flat" at bounding box center [554, 389] width 280 height 9
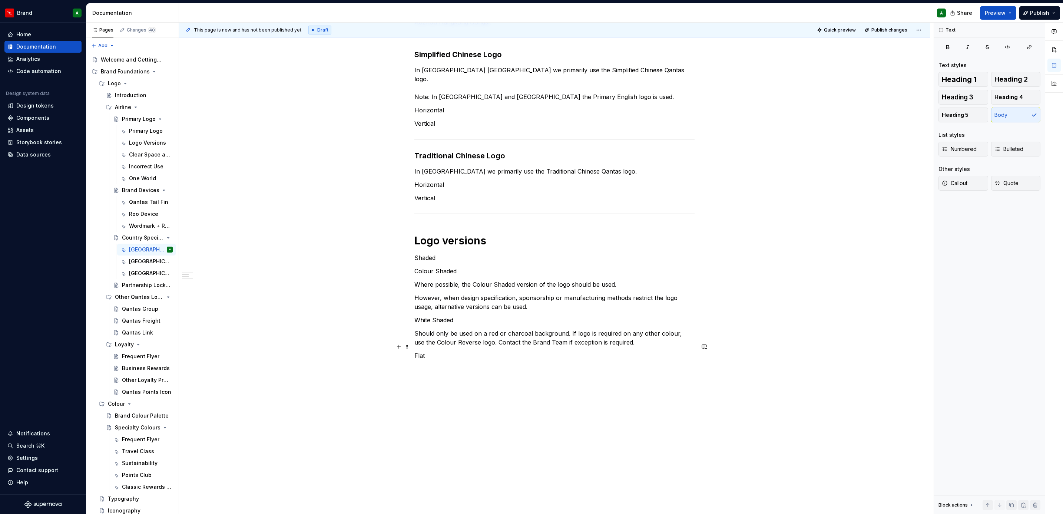
click at [418, 351] on p "Flat" at bounding box center [554, 355] width 280 height 9
click at [423, 253] on p "Shaded" at bounding box center [554, 257] width 280 height 9
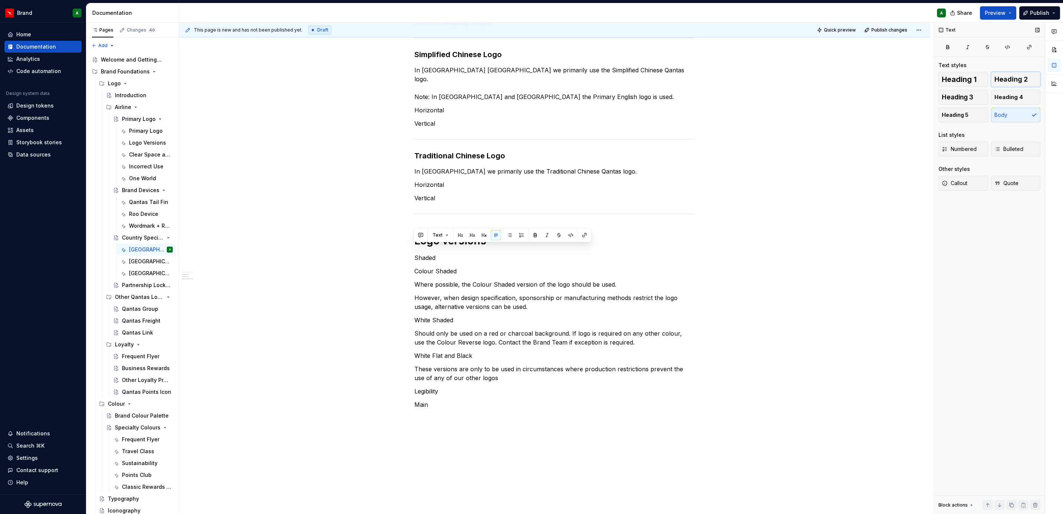
drag, startPoint x: 1004, startPoint y: 80, endPoint x: 999, endPoint y: 82, distance: 5.6
click at [1004, 80] on span "Heading 2" at bounding box center [1010, 79] width 33 height 7
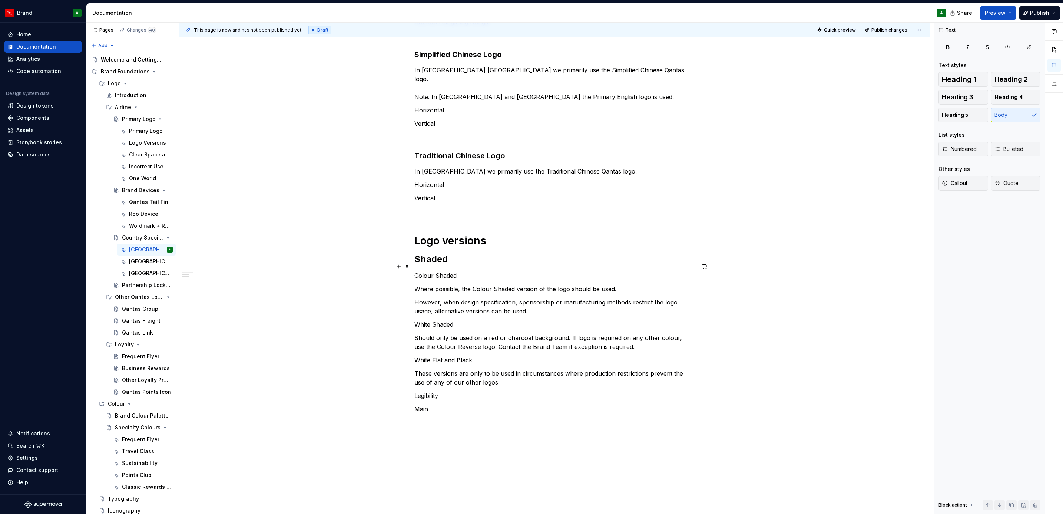
click at [440, 271] on p "Colour Shaded" at bounding box center [554, 275] width 280 height 9
drag, startPoint x: 453, startPoint y: 248, endPoint x: 412, endPoint y: 248, distance: 40.4
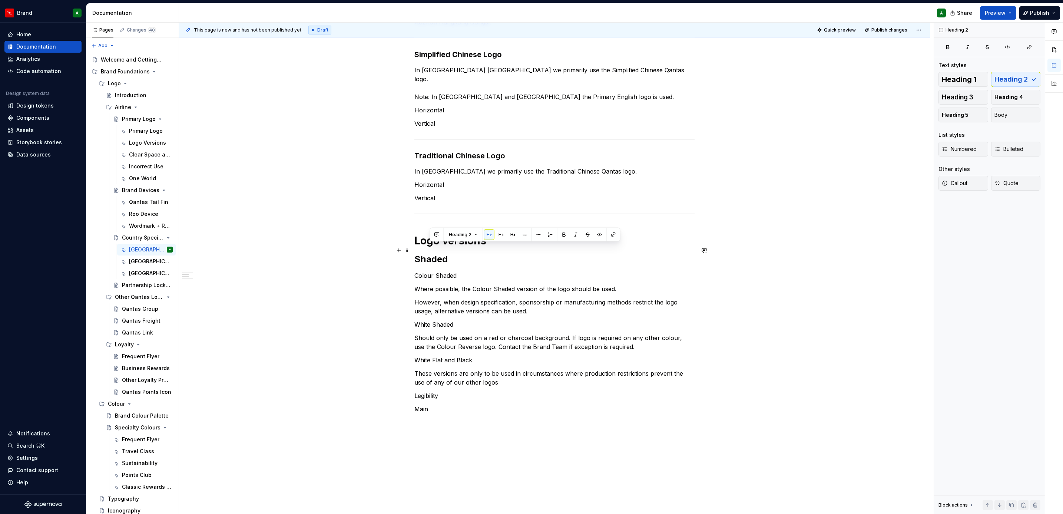
click at [412, 248] on div "Chinese Logos Chinese versions of the Primary Logo have been created for use in…" at bounding box center [554, 220] width 751 height 711
click at [401, 252] on button "button" at bounding box center [399, 250] width 10 height 10
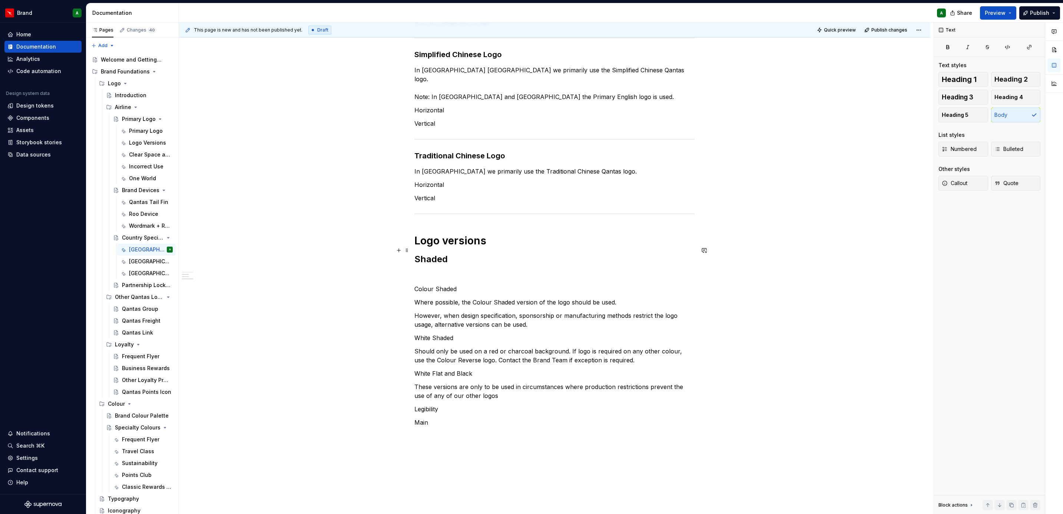
click at [409, 252] on div "Chinese Logos Chinese versions of the Primary Logo have been created for use in…" at bounding box center [554, 227] width 751 height 725
click at [402, 252] on button "button" at bounding box center [399, 250] width 10 height 10
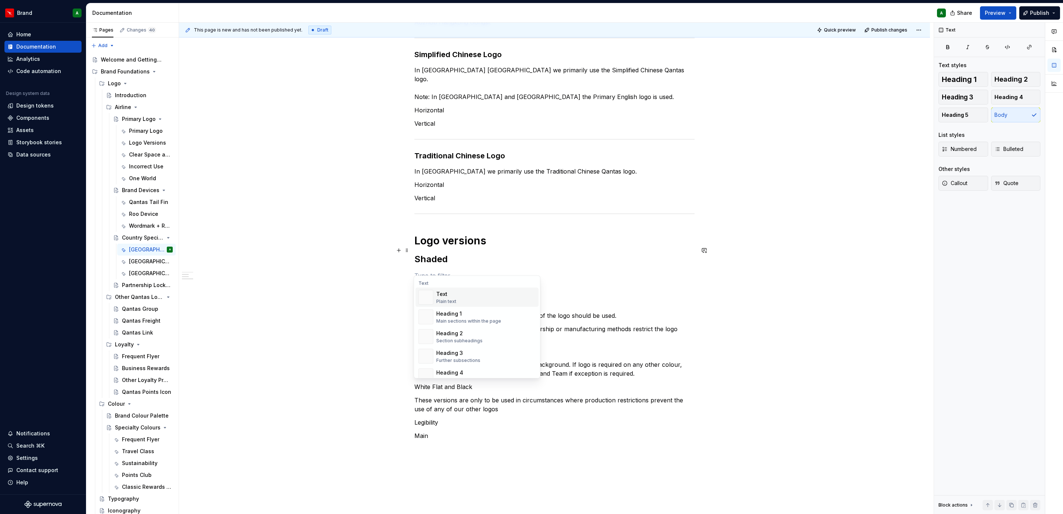
click at [459, 253] on h2 "Shaded" at bounding box center [554, 259] width 280 height 12
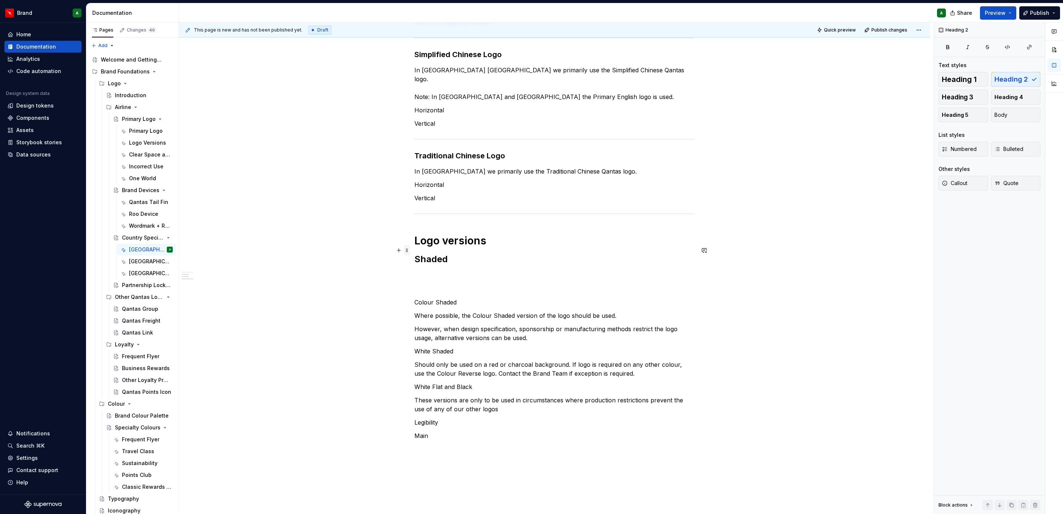
click at [407, 252] on span at bounding box center [407, 250] width 6 height 10
click at [428, 317] on div "Delete" at bounding box center [441, 315] width 48 height 7
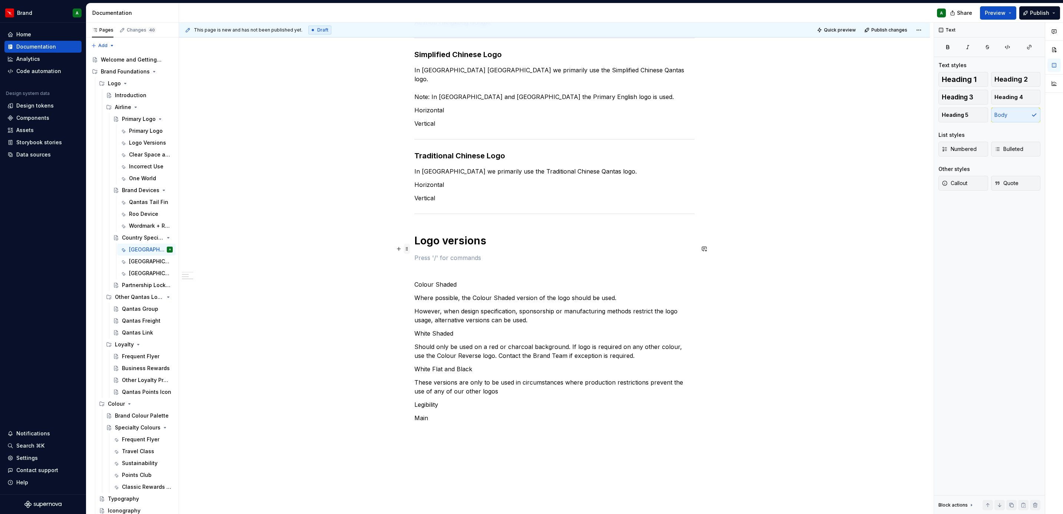
click at [406, 252] on span at bounding box center [407, 248] width 6 height 10
click at [426, 312] on div "Delete" at bounding box center [441, 314] width 48 height 7
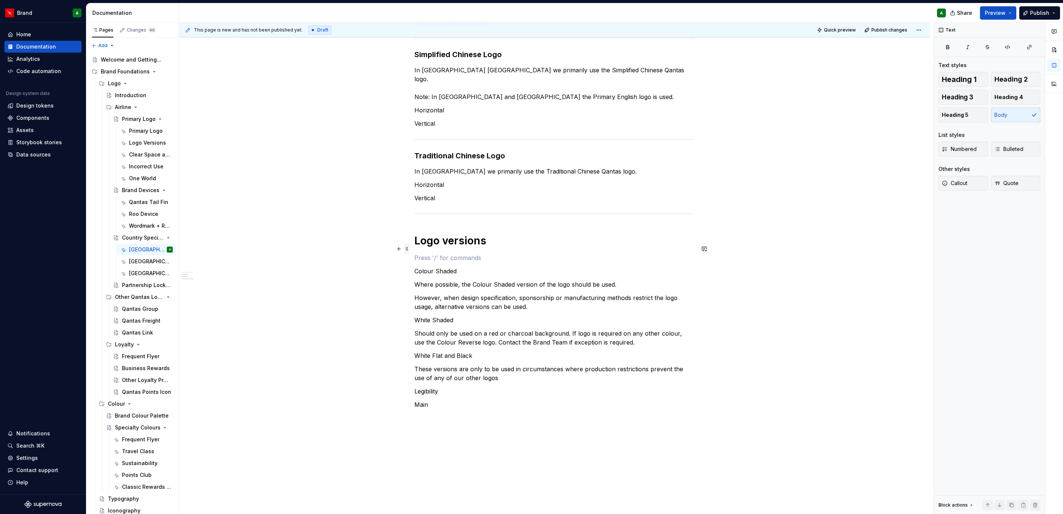
click at [407, 249] on span at bounding box center [407, 248] width 6 height 10
click at [430, 312] on div "Delete" at bounding box center [441, 314] width 48 height 7
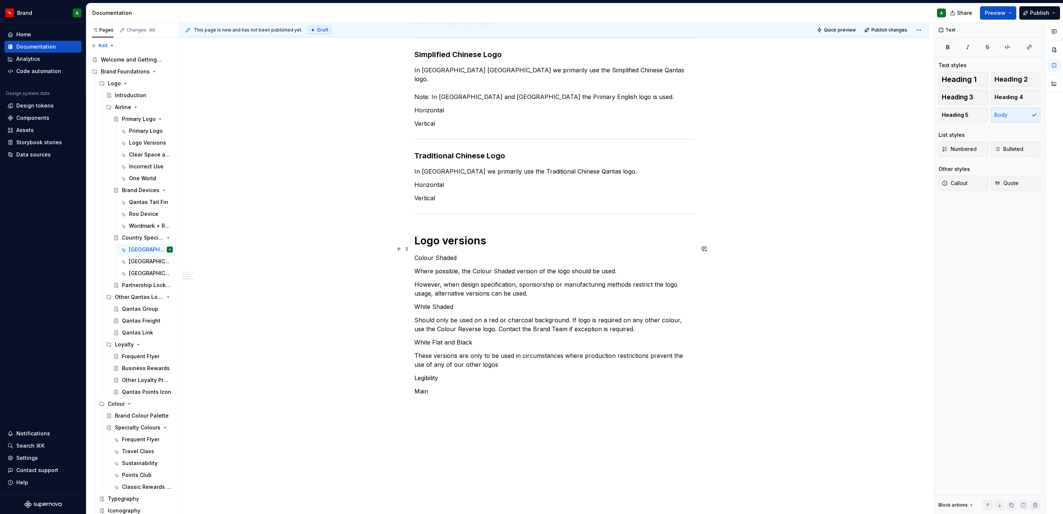
click at [441, 253] on p "Colour Shaded" at bounding box center [554, 257] width 280 height 9
click at [980, 91] on button "Heading 3" at bounding box center [963, 97] width 50 height 15
click at [441, 305] on p "White Shaded" at bounding box center [554, 309] width 280 height 9
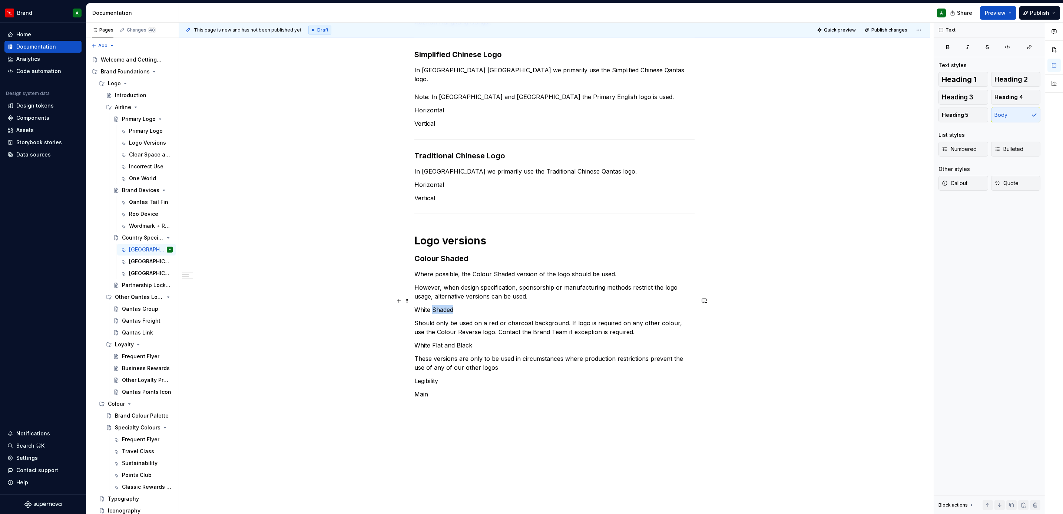
click at [441, 305] on p "White Shaded" at bounding box center [554, 309] width 280 height 9
click at [964, 102] on button "Heading 3" at bounding box center [963, 97] width 50 height 15
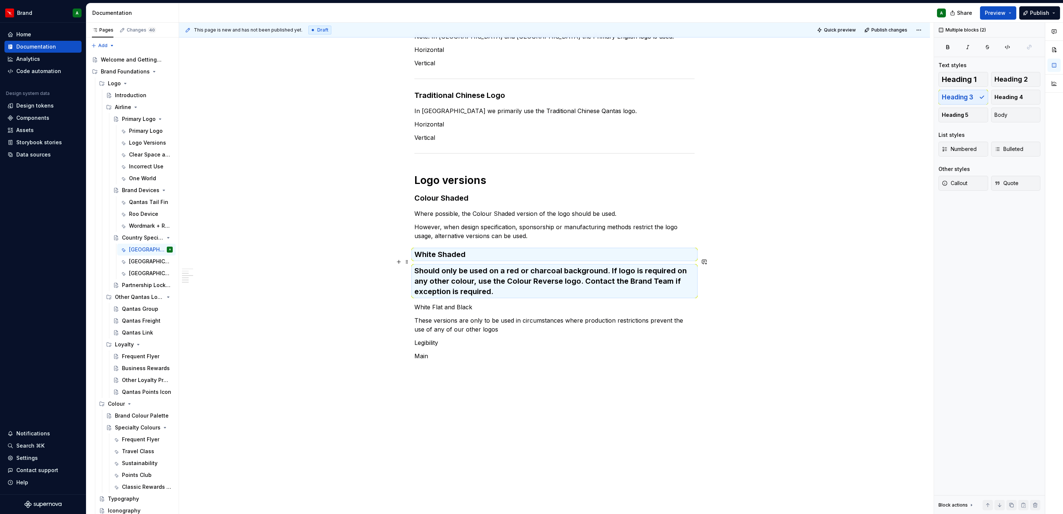
scroll to position [325, 0]
click at [602, 269] on h3 "Should only be used on a red or charcoal background. If logo is required on any…" at bounding box center [554, 280] width 280 height 31
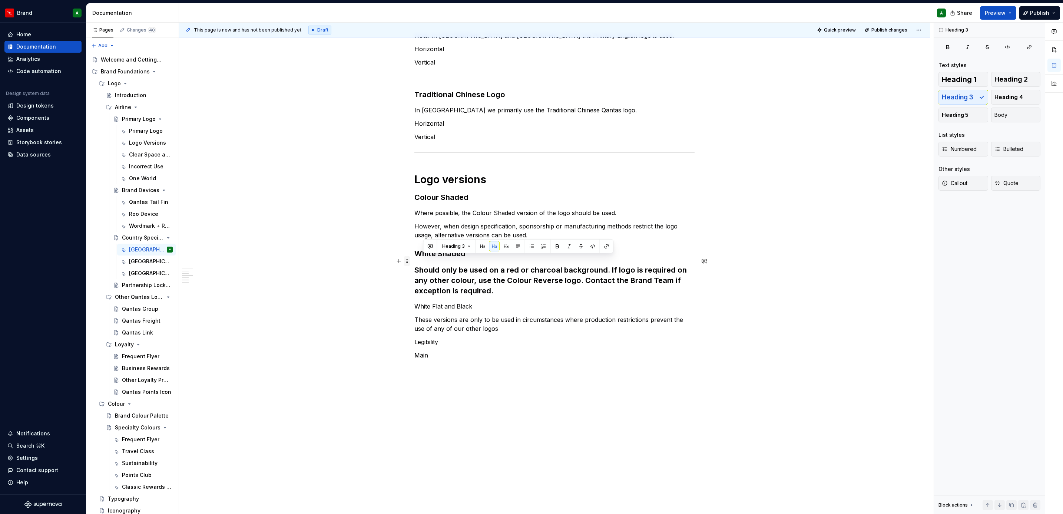
drag, startPoint x: 498, startPoint y: 283, endPoint x: 405, endPoint y: 261, distance: 95.8
click at [414, 261] on div "Chinese Logos Chinese versions of the Primary Logo have been created for use in…" at bounding box center [554, 95] width 280 height 547
click at [419, 265] on h3 "Should only be used on a red or charcoal background. If logo is required on any…" at bounding box center [554, 280] width 280 height 31
drag, startPoint x: 416, startPoint y: 264, endPoint x: 495, endPoint y: 286, distance: 81.9
click at [495, 286] on h3 "Should only be used on a red or charcoal background. If logo is required on any…" at bounding box center [554, 280] width 280 height 31
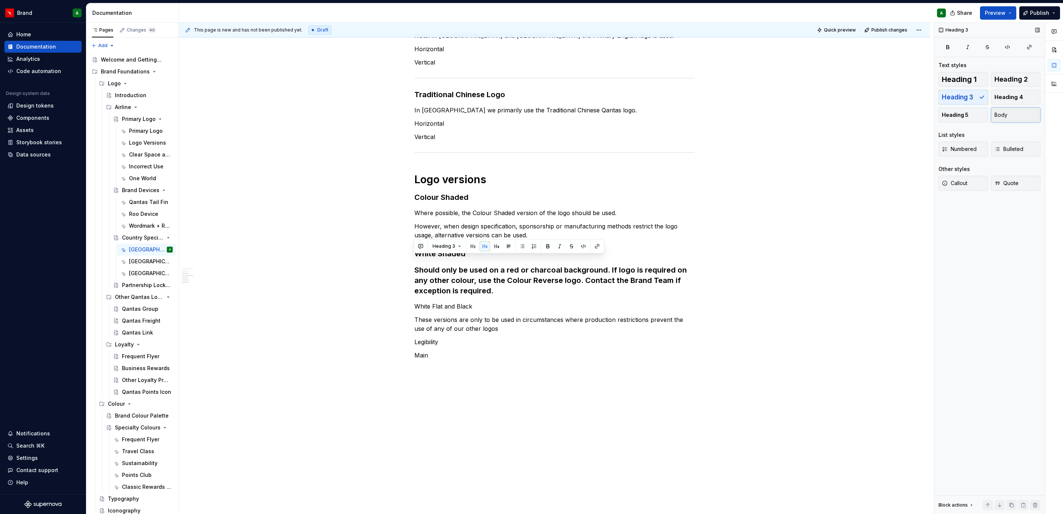
click at [1011, 116] on button "Body" at bounding box center [1016, 114] width 50 height 15
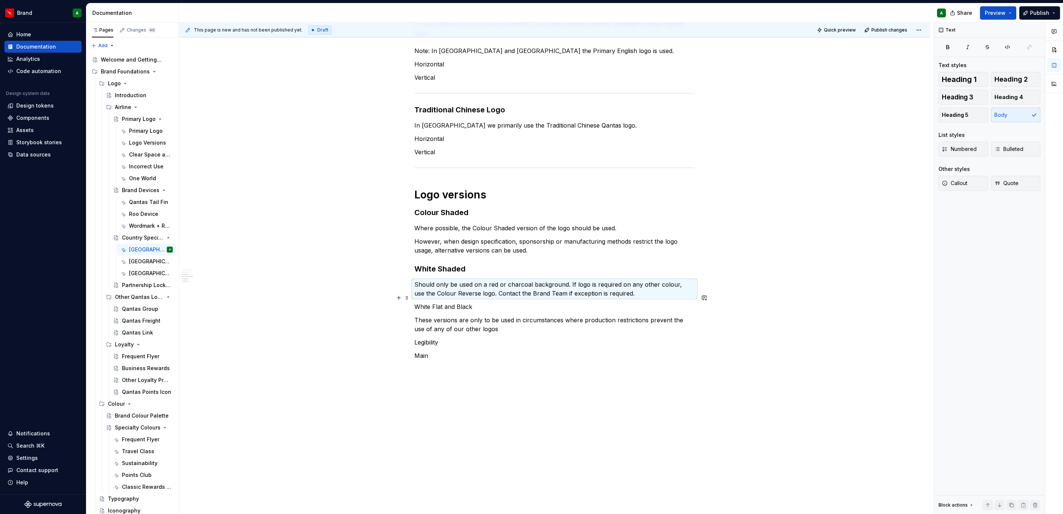
click at [564, 315] on p "These versions are only to be used in circumstances where production restrictio…" at bounding box center [554, 324] width 280 height 18
drag, startPoint x: 478, startPoint y: 296, endPoint x: 409, endPoint y: 296, distance: 68.9
click at [409, 296] on div "Chinese Logos Chinese versions of the Primary Logo have been created for use in…" at bounding box center [554, 171] width 751 height 704
click at [968, 100] on span "Heading 3" at bounding box center [958, 96] width 32 height 7
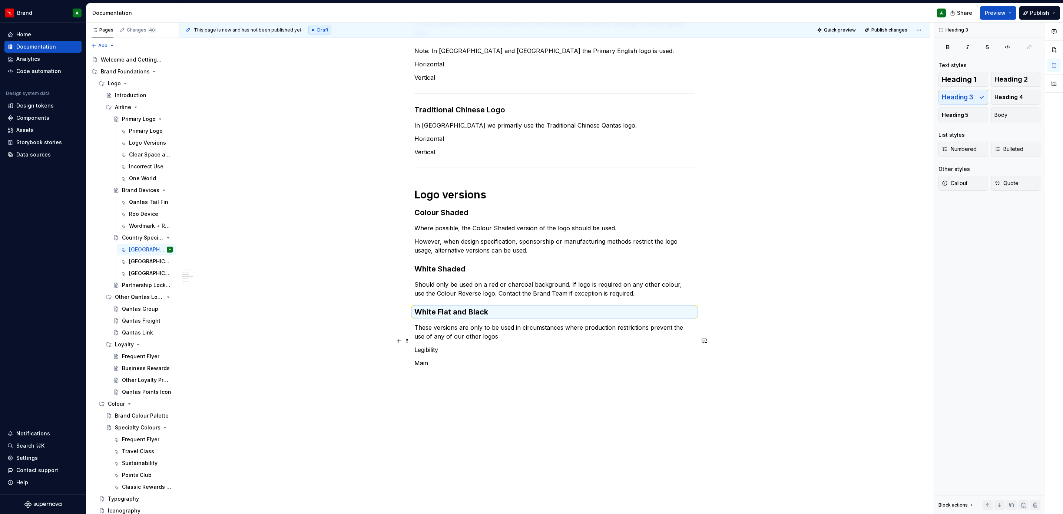
click at [510, 345] on p "Legibility" at bounding box center [554, 349] width 280 height 9
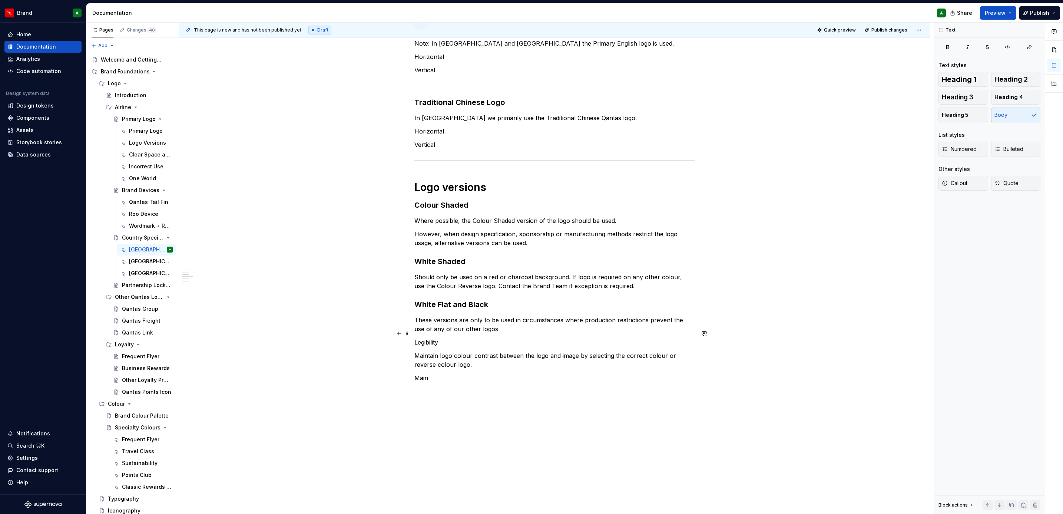
click at [430, 338] on p "Legibility" at bounding box center [554, 342] width 280 height 9
click at [968, 100] on span "Heading 3" at bounding box center [958, 96] width 32 height 7
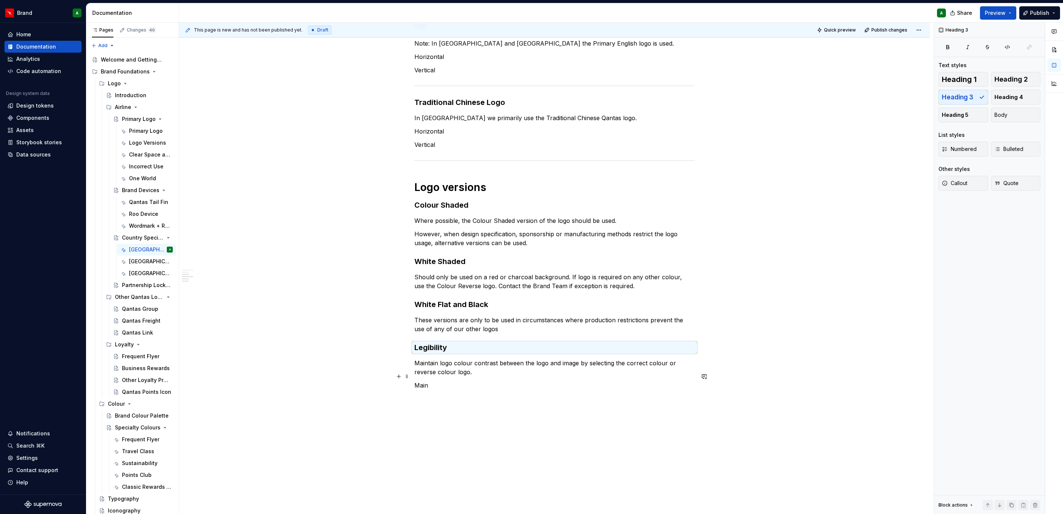
click at [591, 381] on p "Main" at bounding box center [554, 385] width 280 height 9
click at [499, 360] on p "Maintain logo colour contrast between the logo and image by selecting the corre…" at bounding box center [554, 367] width 280 height 18
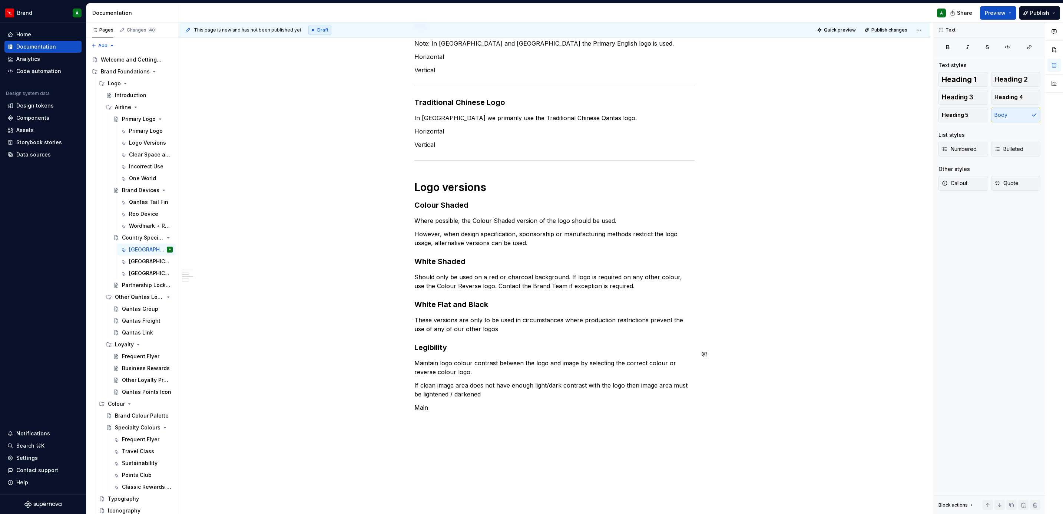
click at [547, 369] on div "Chinese Logos Chinese versions of the Primary Logo have been created for use in…" at bounding box center [554, 121] width 280 height 582
click at [543, 381] on p "If clean image area does not have enough light/ dark contrast with the logo the…" at bounding box center [554, 390] width 280 height 18
click at [521, 383] on p "If clean image area does not have enough light / dark contrast with the logo th…" at bounding box center [554, 390] width 280 height 18
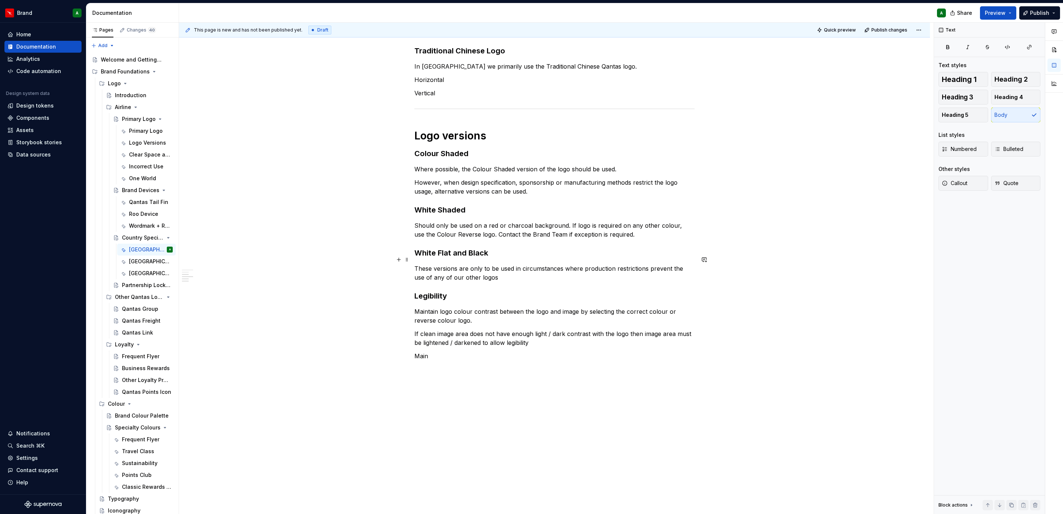
scroll to position [369, 0]
click at [547, 329] on p "If clean image area does not have enough light / dark contrast with the logo th…" at bounding box center [554, 337] width 280 height 18
click at [401, 346] on button "button" at bounding box center [399, 346] width 10 height 10
click at [481, 384] on div "Document your Do's and Don'ts." at bounding box center [471, 381] width 71 height 6
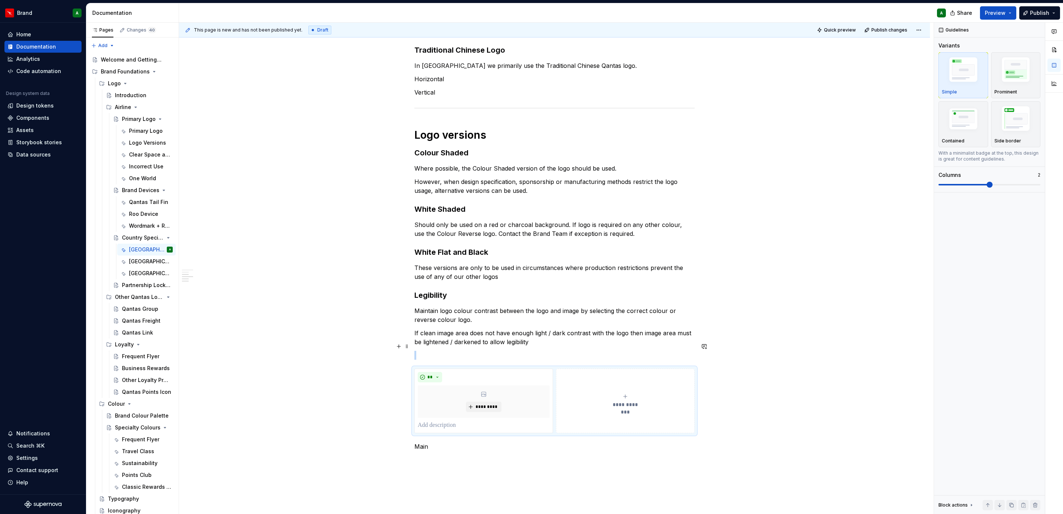
click at [461, 351] on p at bounding box center [554, 355] width 280 height 9
click at [461, 351] on p "Clean image area" at bounding box center [554, 355] width 280 height 9
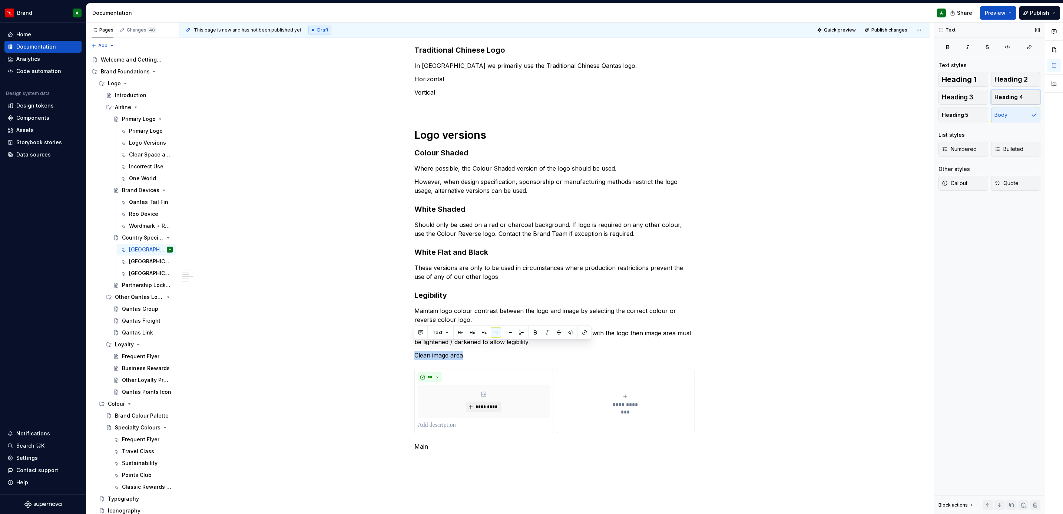
click at [1017, 98] on span "Heading 4" at bounding box center [1008, 96] width 29 height 7
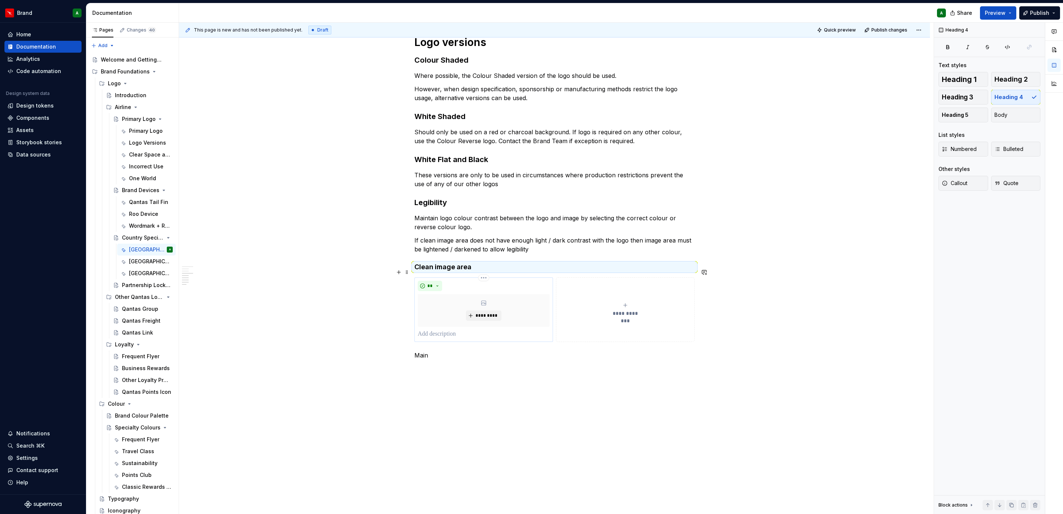
click at [477, 329] on p at bounding box center [484, 333] width 132 height 9
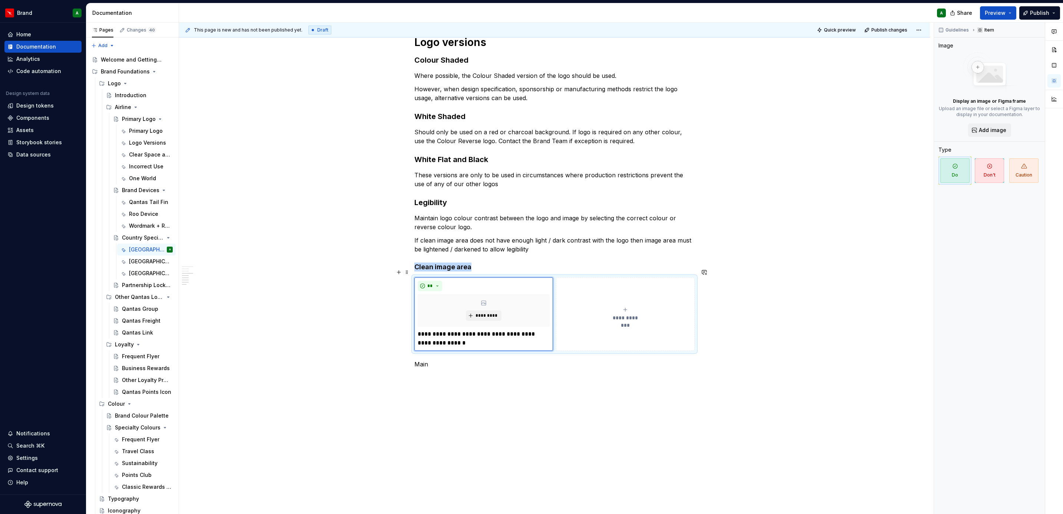
drag, startPoint x: 560, startPoint y: 302, endPoint x: 606, endPoint y: 297, distance: 47.0
click at [606, 297] on button "**********" at bounding box center [625, 313] width 139 height 73
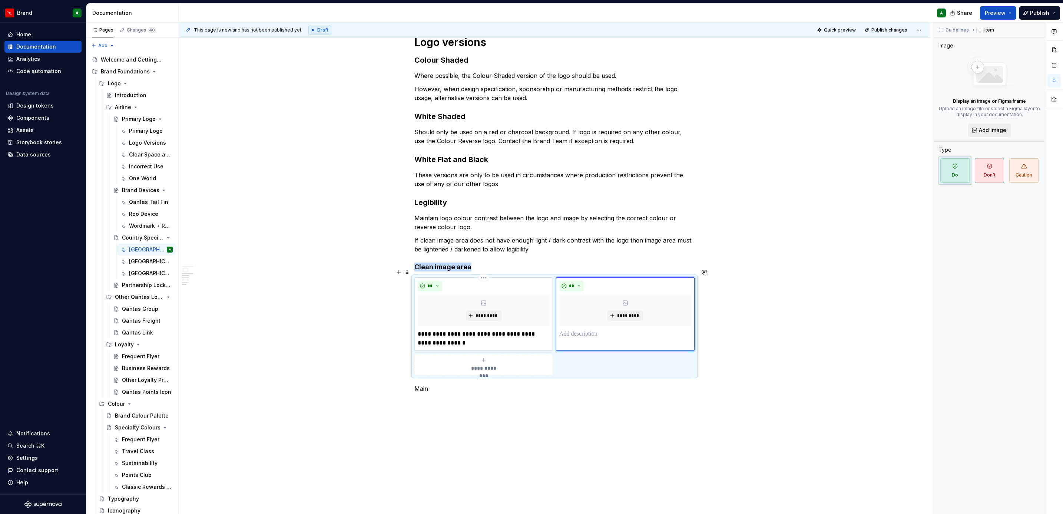
click at [531, 302] on div "*********" at bounding box center [484, 310] width 132 height 33
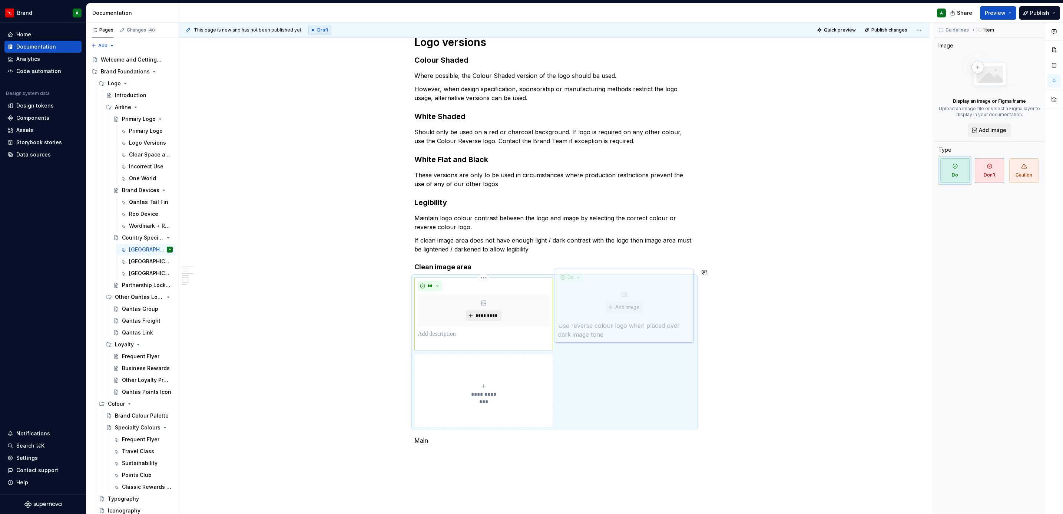
drag, startPoint x: 551, startPoint y: 302, endPoint x: 607, endPoint y: 306, distance: 56.8
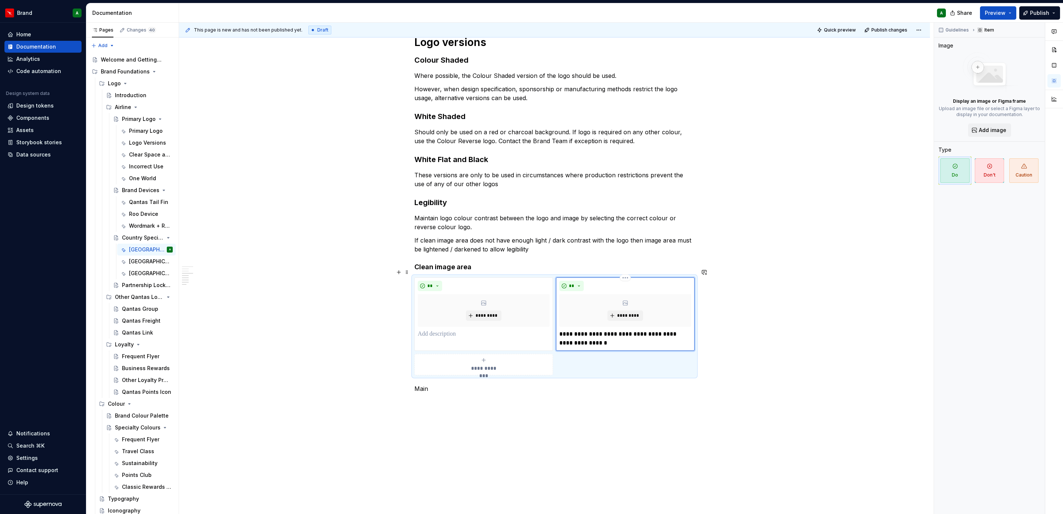
drag, startPoint x: 607, startPoint y: 306, endPoint x: 595, endPoint y: 305, distance: 12.6
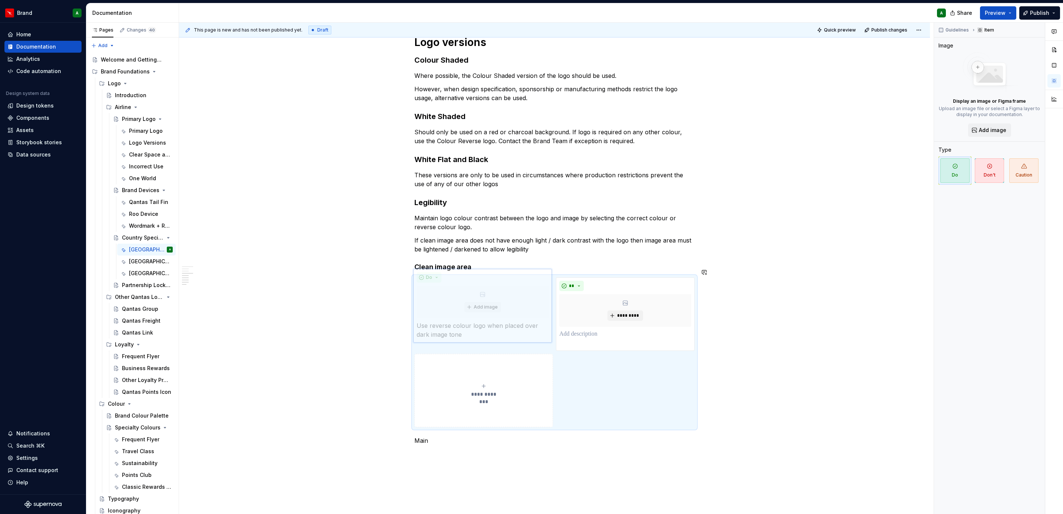
drag, startPoint x: 575, startPoint y: 305, endPoint x: 451, endPoint y: 309, distance: 123.9
click at [451, 309] on body "Brand A Home Documentation Analytics Code automation Design system data Design …" at bounding box center [531, 257] width 1063 height 514
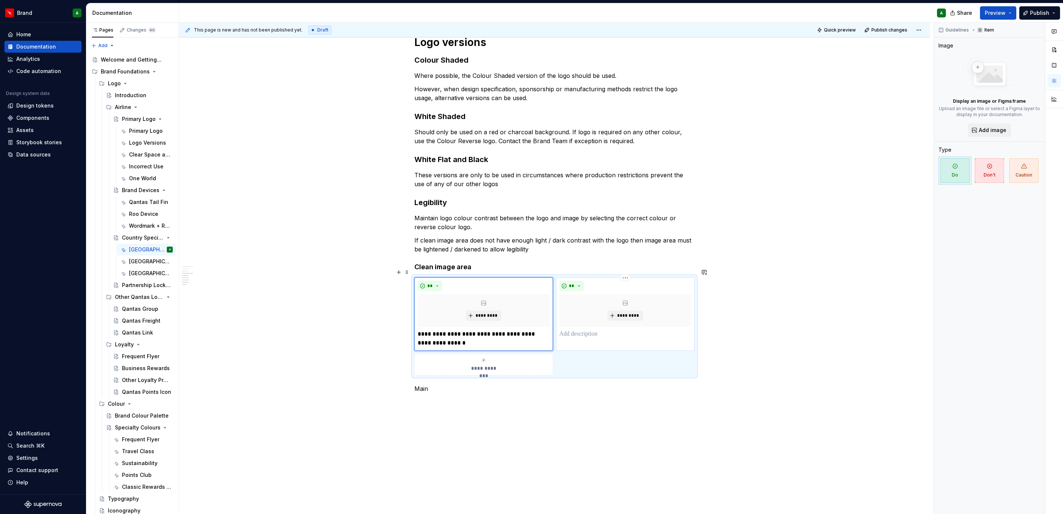
click at [580, 329] on p at bounding box center [625, 333] width 132 height 9
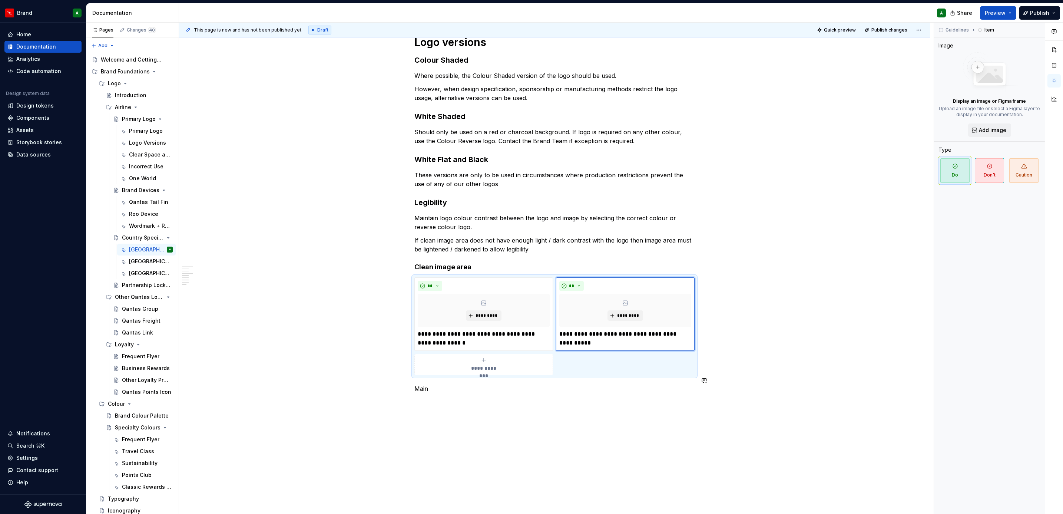
click at [530, 387] on div "Chinese Logos Chinese versions of the Primary Logo have been created for use in…" at bounding box center [554, 43] width 280 height 717
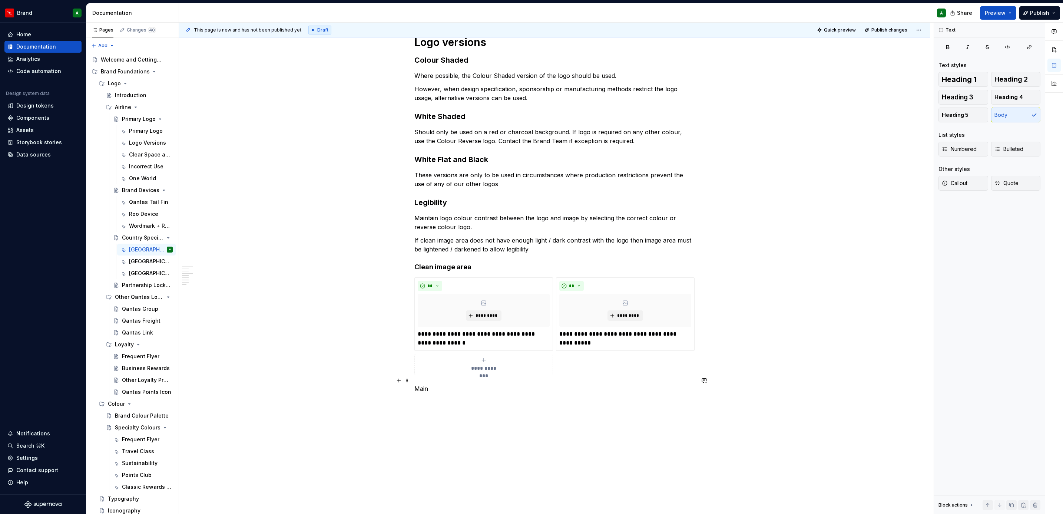
click at [424, 384] on p "Main" at bounding box center [554, 388] width 280 height 9
click at [399, 396] on button "button" at bounding box center [399, 393] width 10 height 10
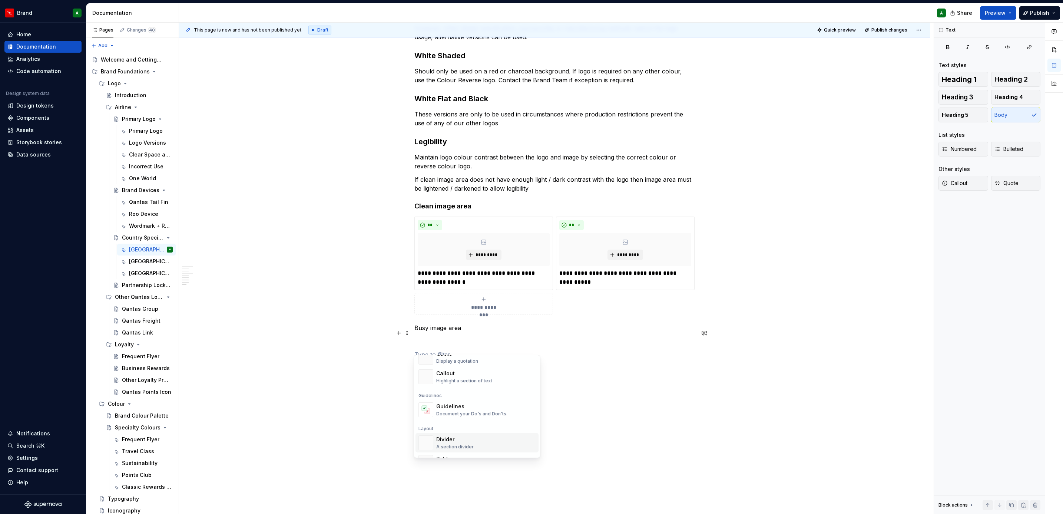
scroll to position [177, 0]
click at [459, 404] on div "Guidelines" at bounding box center [471, 405] width 71 height 7
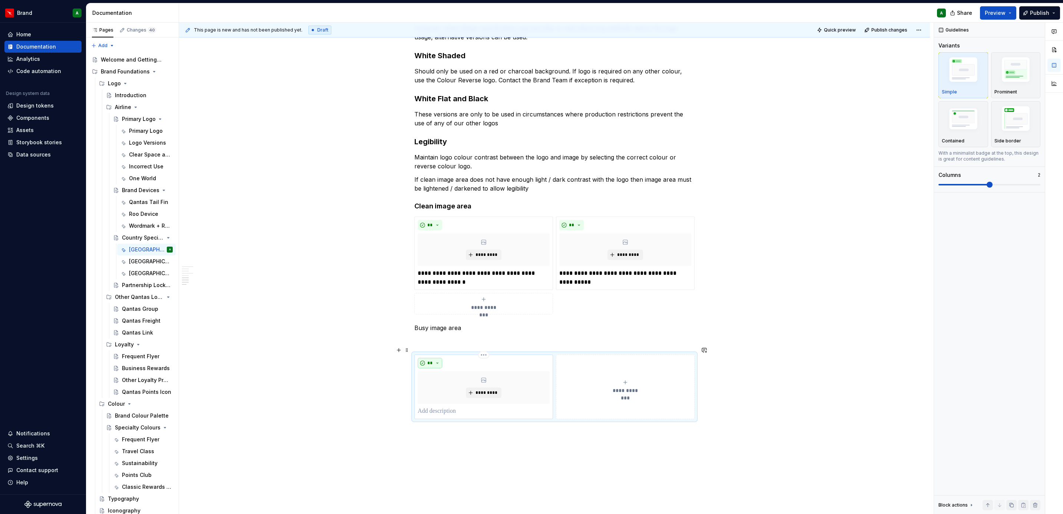
click at [436, 358] on button "**" at bounding box center [430, 363] width 24 height 10
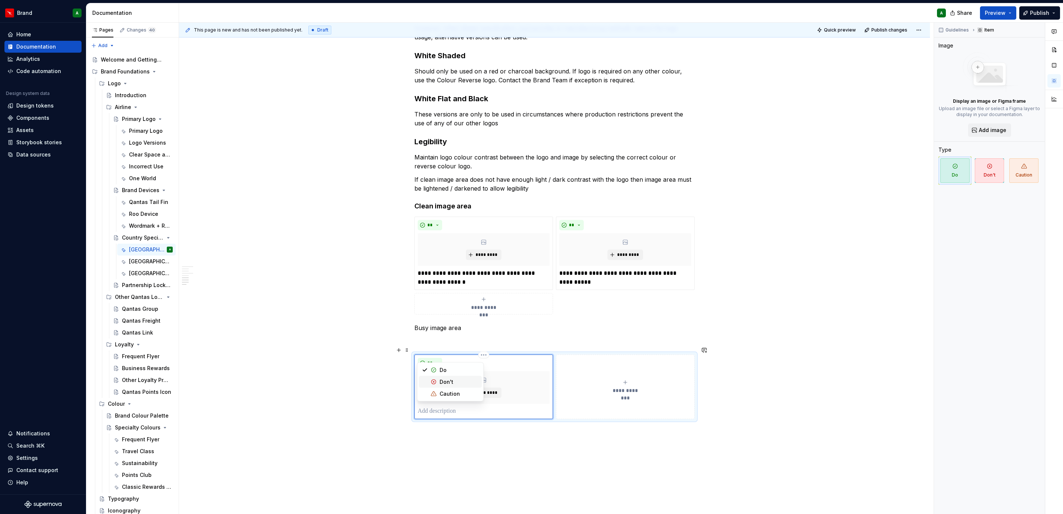
click at [454, 380] on div "Don't" at bounding box center [459, 381] width 39 height 7
click at [454, 407] on p at bounding box center [484, 411] width 132 height 9
click at [504, 407] on p "**********" at bounding box center [484, 411] width 132 height 9
click at [540, 407] on p "**********" at bounding box center [484, 411] width 132 height 9
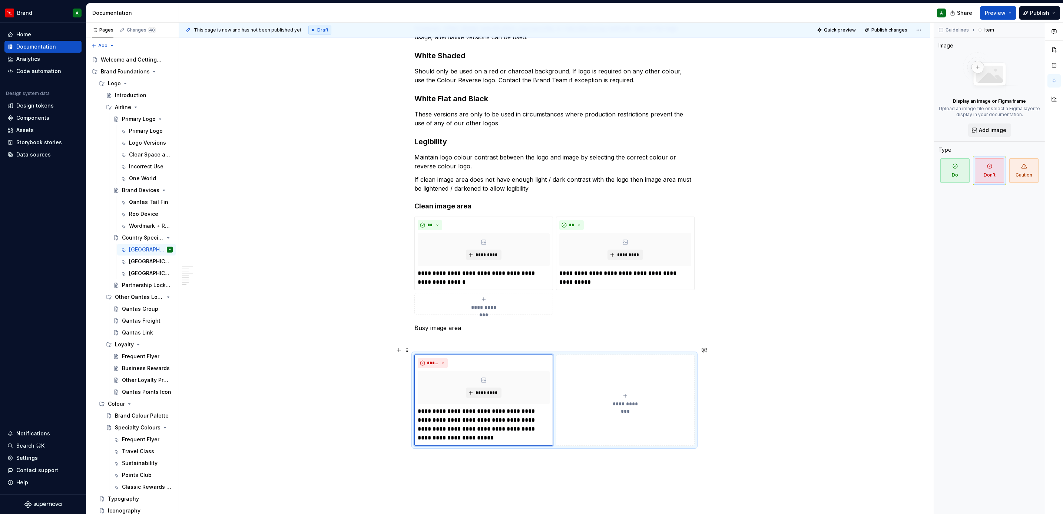
click at [609, 384] on button "**********" at bounding box center [625, 399] width 139 height 91
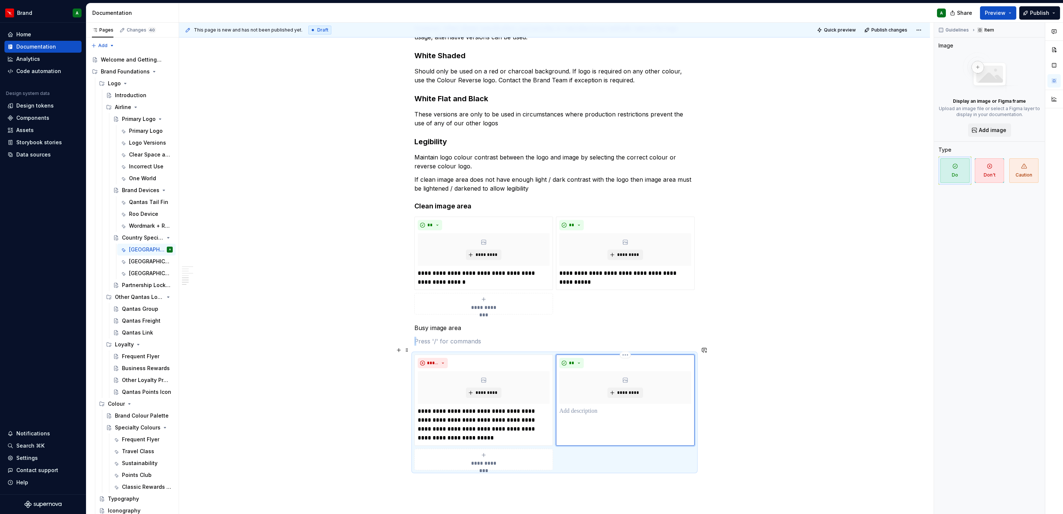
click at [737, 377] on div "Chinese Logos Chinese versions of the Primary Logo have been created for use in…" at bounding box center [554, 119] width 751 height 1027
click at [773, 391] on div "Chinese Logos Chinese versions of the Primary Logo have been created for use in…" at bounding box center [554, 119] width 751 height 1027
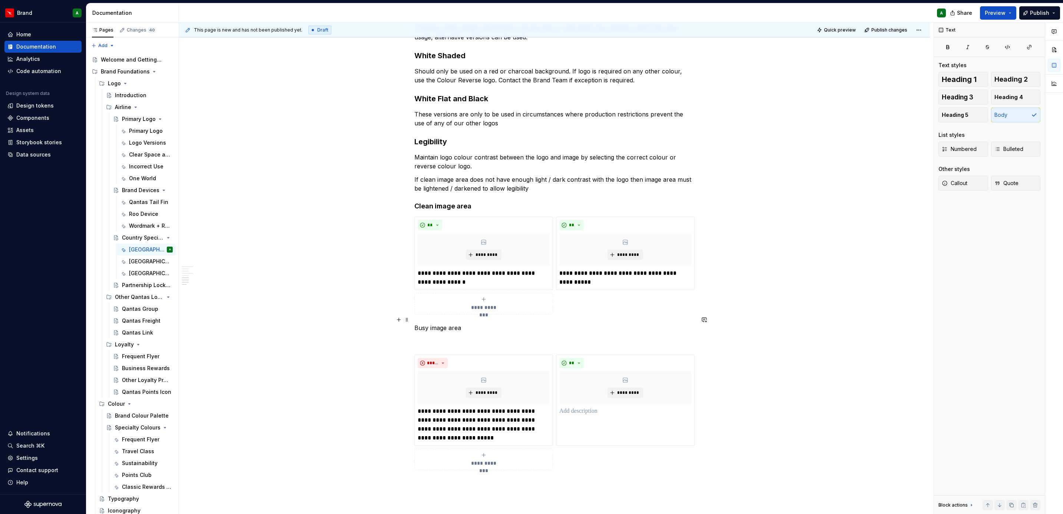
click at [453, 323] on p "Busy image area" at bounding box center [554, 327] width 280 height 9
click at [1028, 97] on button "Heading 4" at bounding box center [1016, 97] width 50 height 15
click at [725, 323] on div "Chinese Logos Chinese versions of the Primary Logo have been created for use in…" at bounding box center [554, 120] width 751 height 1028
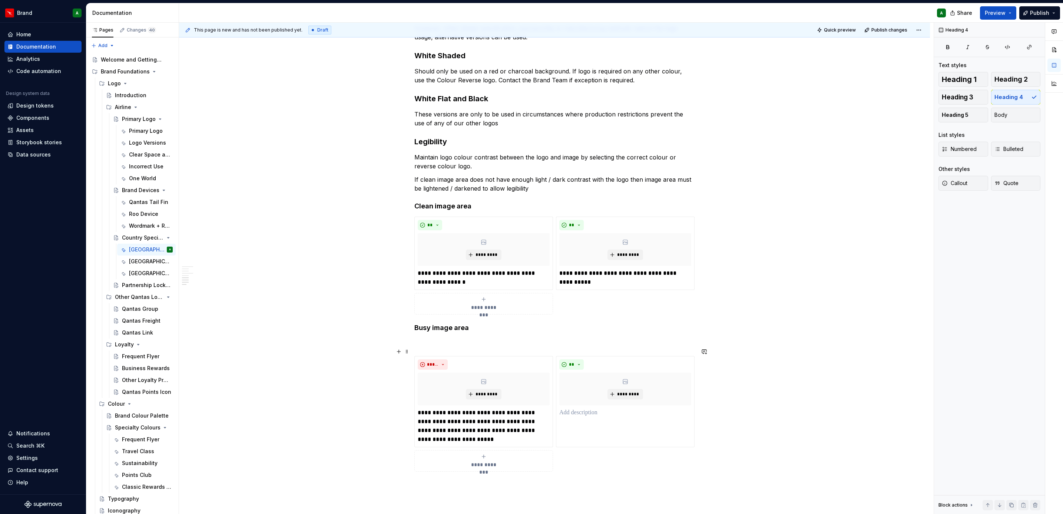
click at [639, 356] on div "**********" at bounding box center [554, 414] width 280 height 116
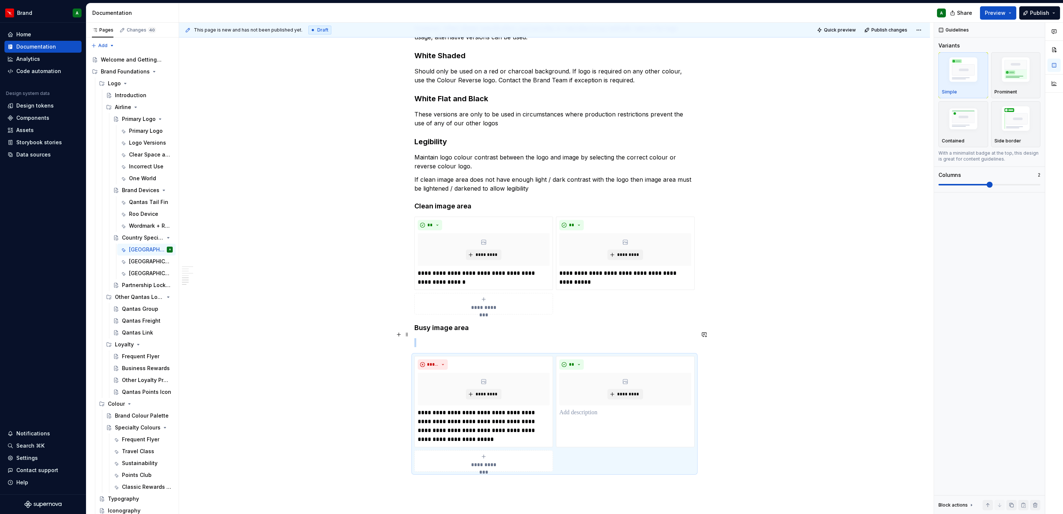
click at [556, 338] on p at bounding box center [554, 342] width 280 height 9
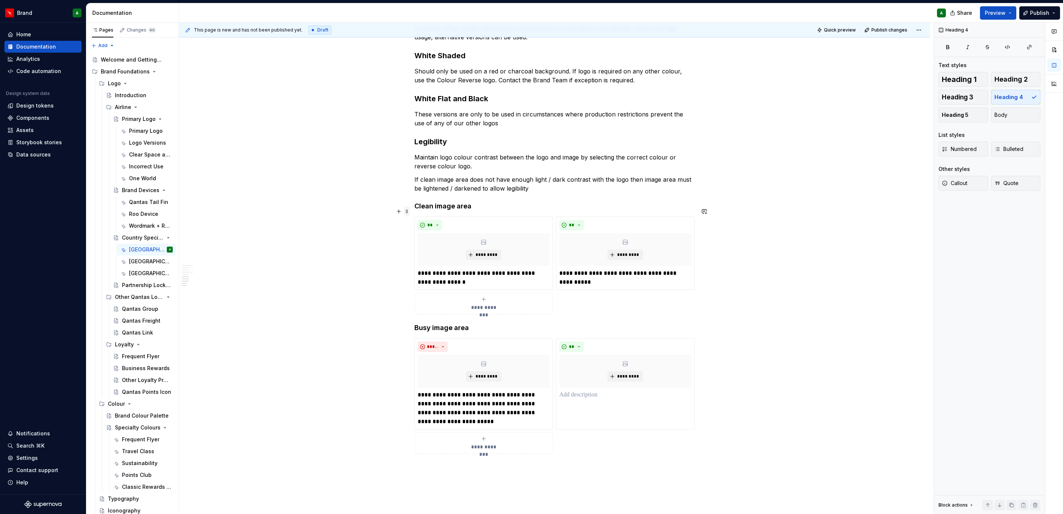
click at [406, 213] on span at bounding box center [407, 211] width 6 height 10
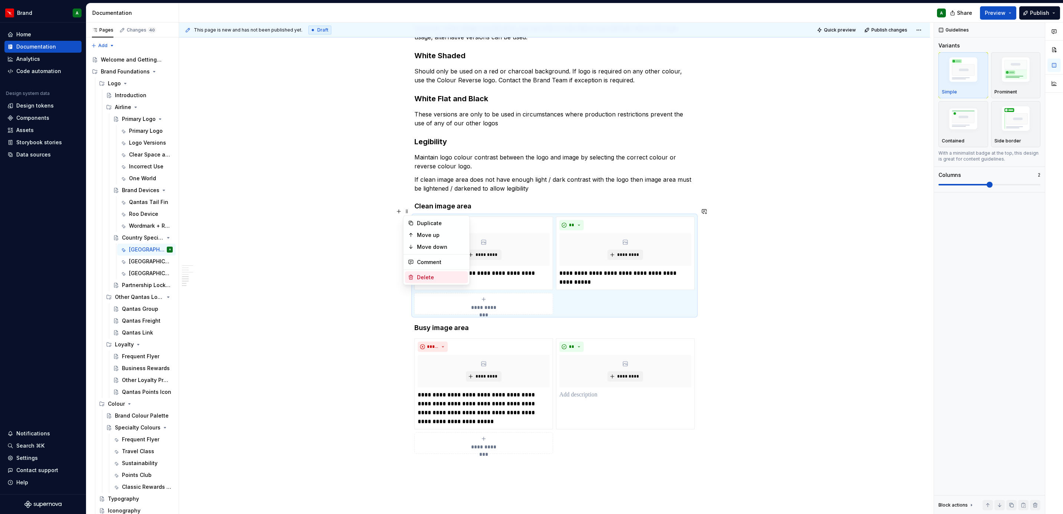
click at [447, 276] on div "Delete" at bounding box center [441, 277] width 48 height 7
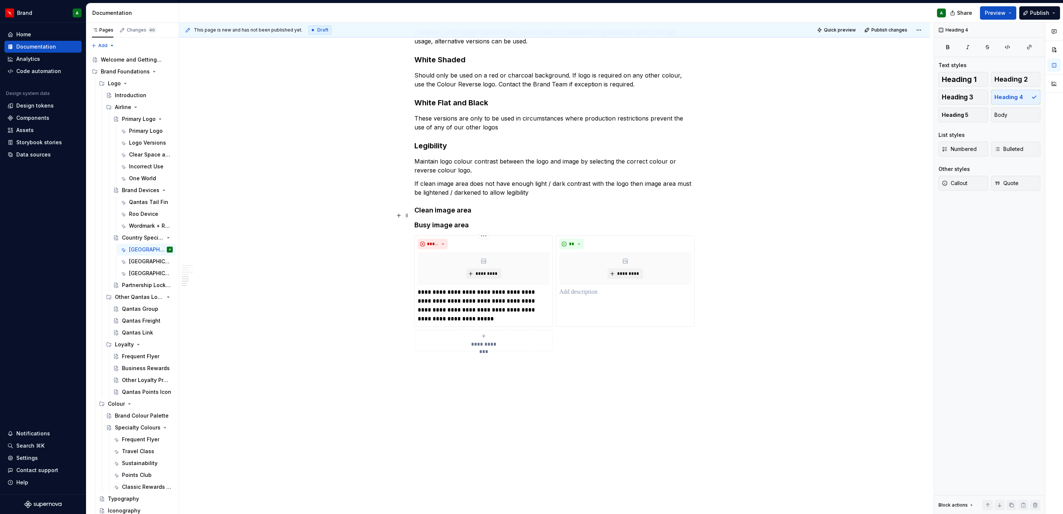
scroll to position [510, 0]
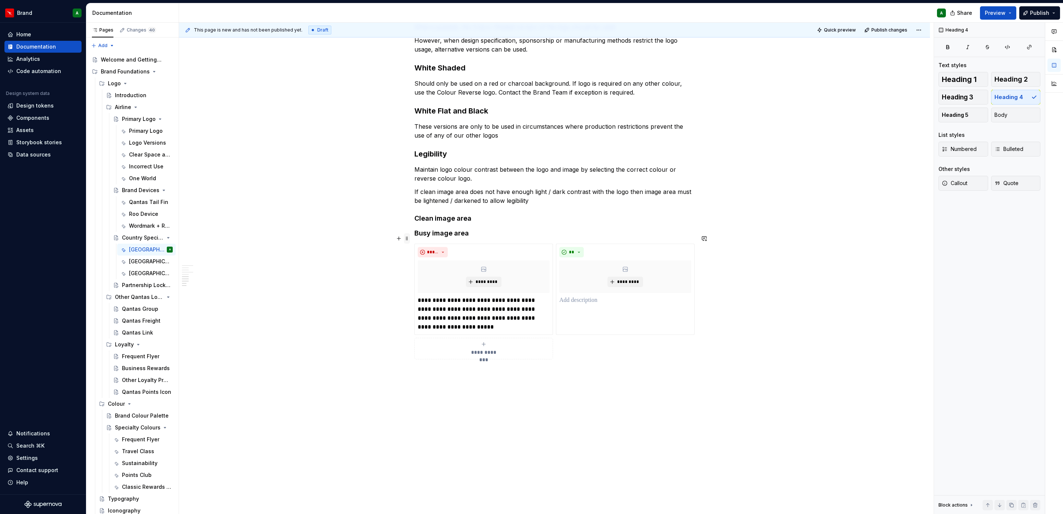
click at [406, 241] on span at bounding box center [407, 238] width 6 height 10
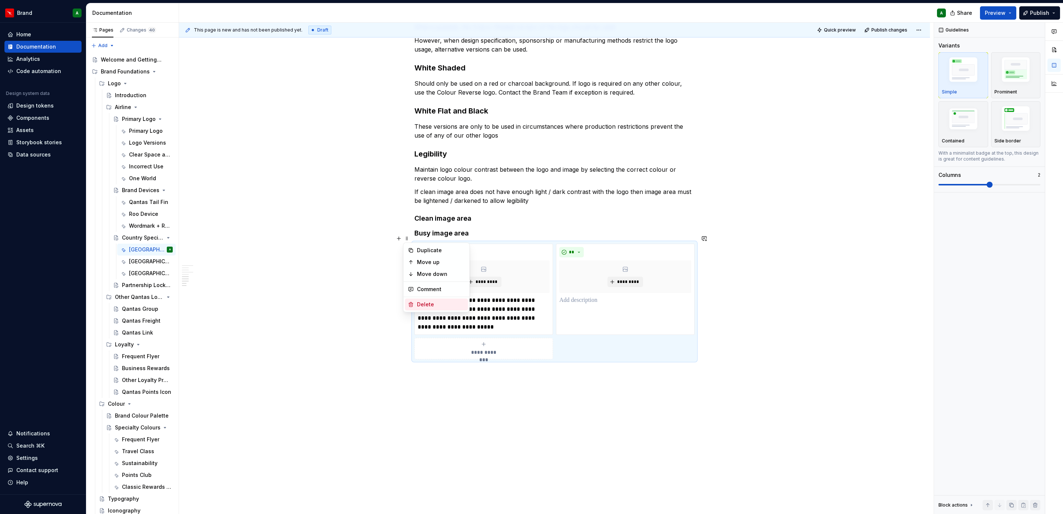
click at [439, 305] on div "Delete" at bounding box center [441, 304] width 48 height 7
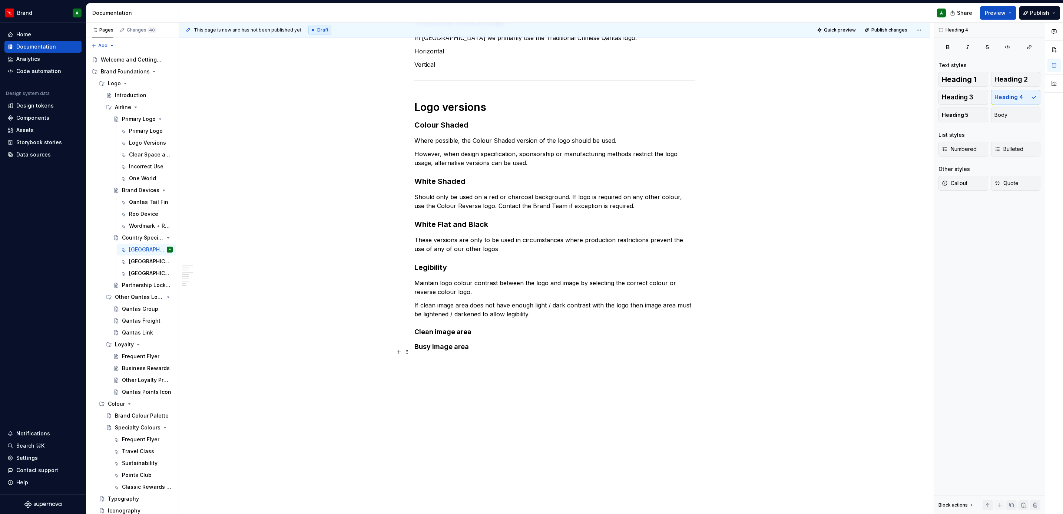
scroll to position [388, 0]
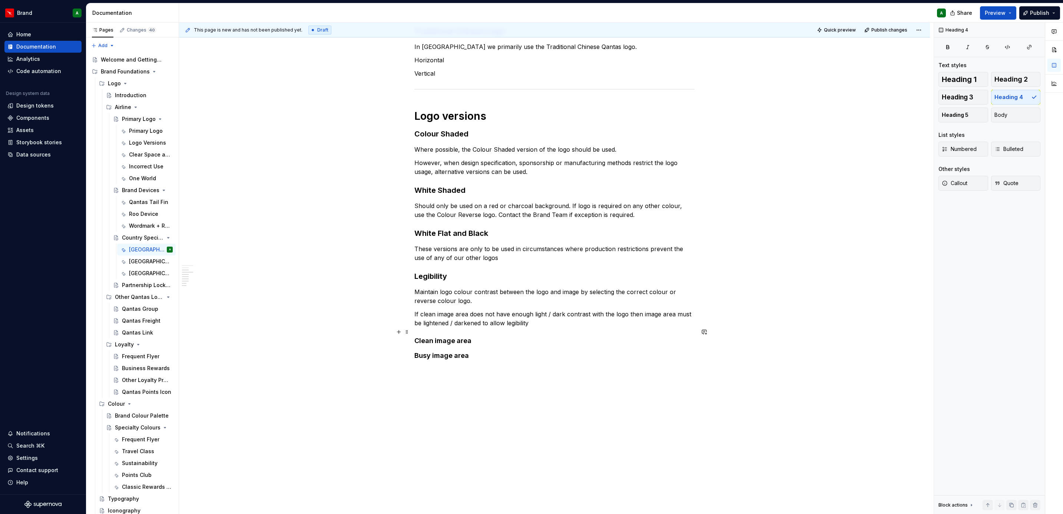
click at [500, 336] on h4 "Clean image area" at bounding box center [554, 340] width 280 height 9
click at [451, 391] on div "Chinese Logos Chinese versions of the Primary Logo have been created for use in…" at bounding box center [554, 79] width 280 height 642
click at [483, 382] on h4 "Busy image area" at bounding box center [554, 386] width 280 height 9
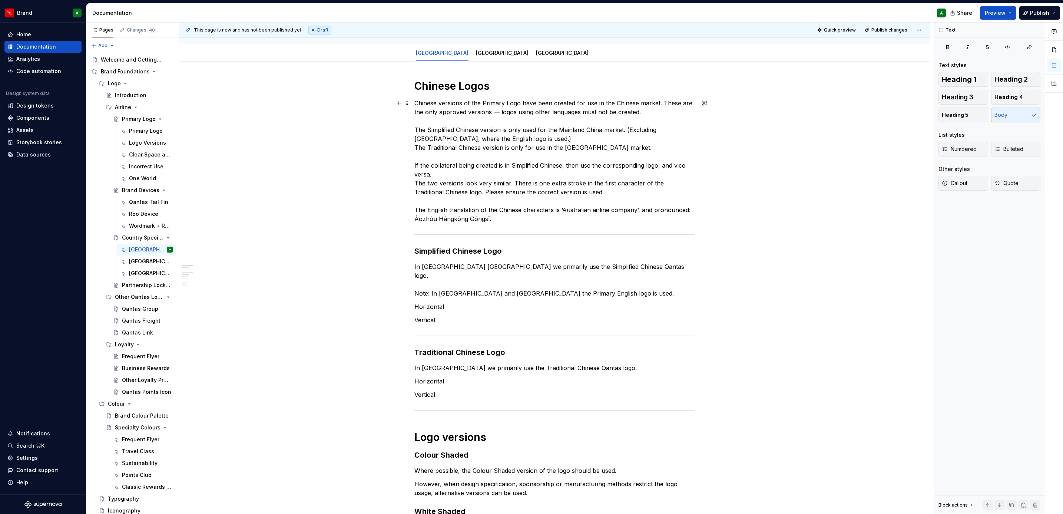
scroll to position [0, 0]
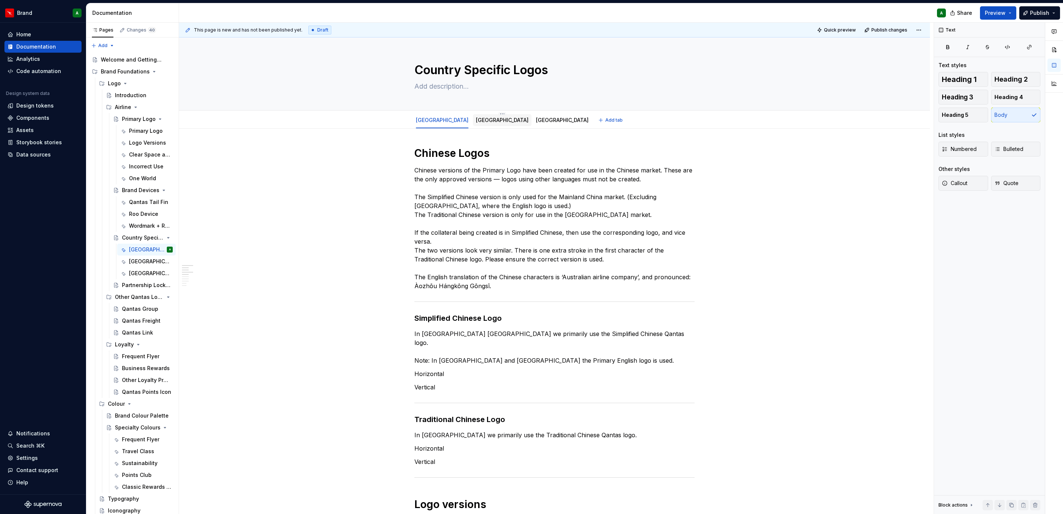
click at [476, 123] on link "[GEOGRAPHIC_DATA]" at bounding box center [502, 120] width 53 height 6
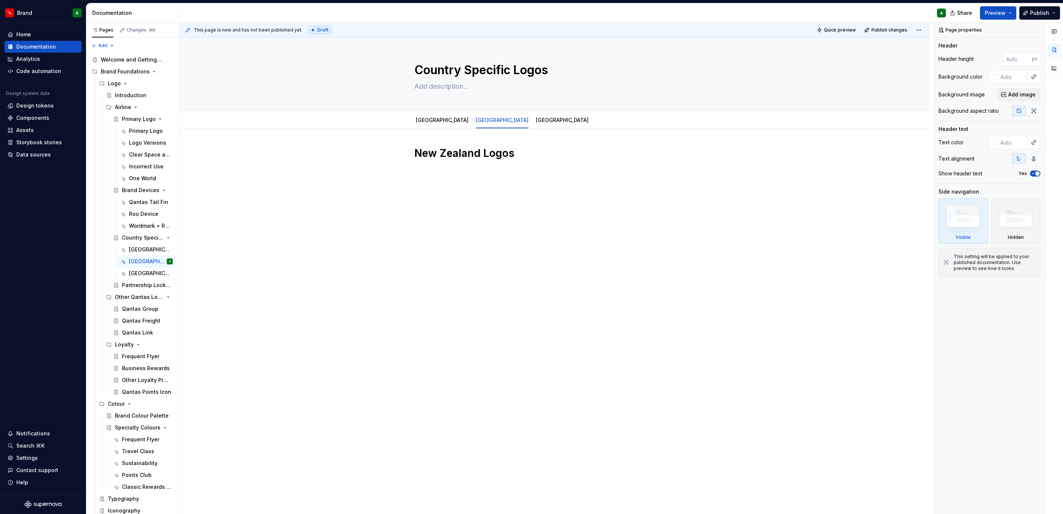
click at [428, 195] on div "New Zealand Logos" at bounding box center [554, 233] width 751 height 209
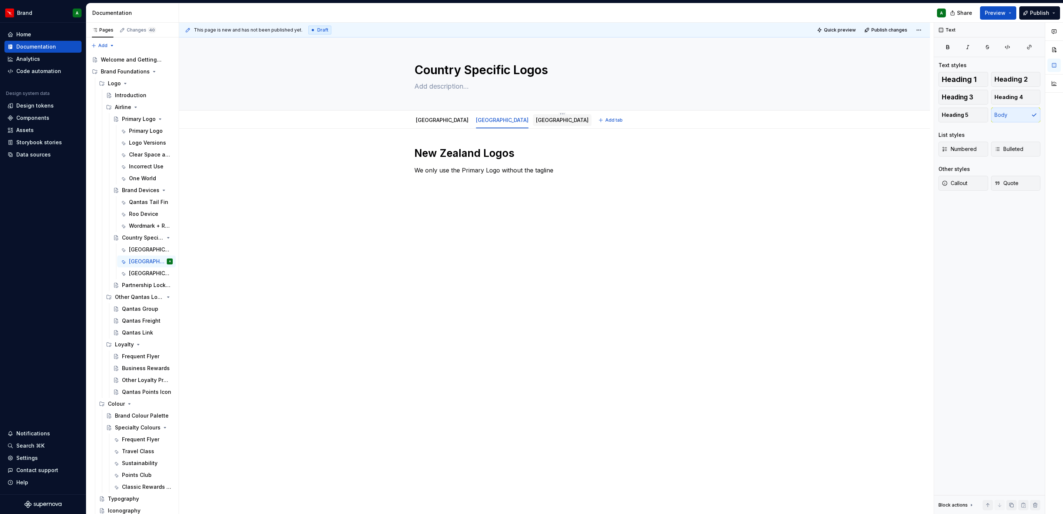
click at [536, 124] on div "[GEOGRAPHIC_DATA]" at bounding box center [562, 119] width 53 height 7
click at [536, 120] on link "[GEOGRAPHIC_DATA]" at bounding box center [562, 120] width 53 height 6
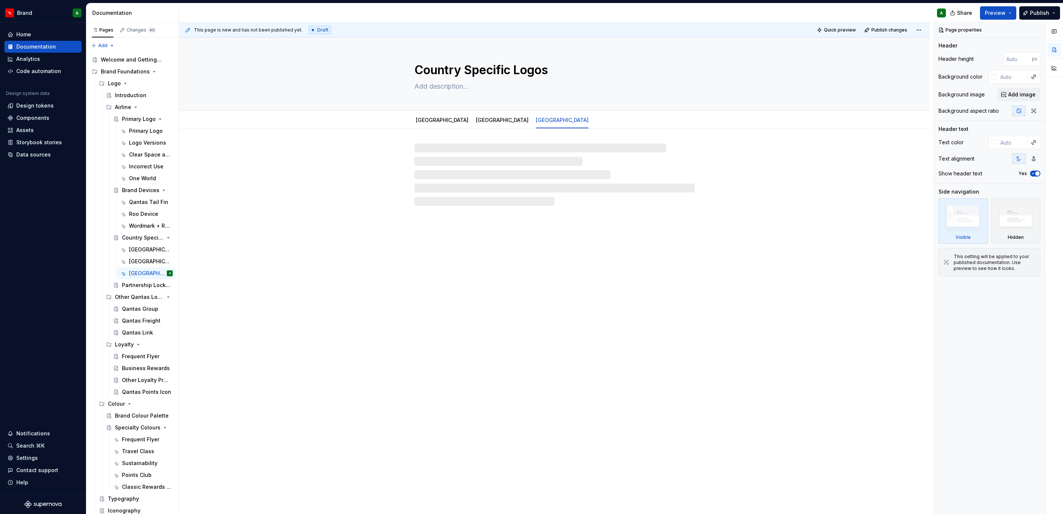
click at [458, 176] on div at bounding box center [554, 174] width 280 height 62
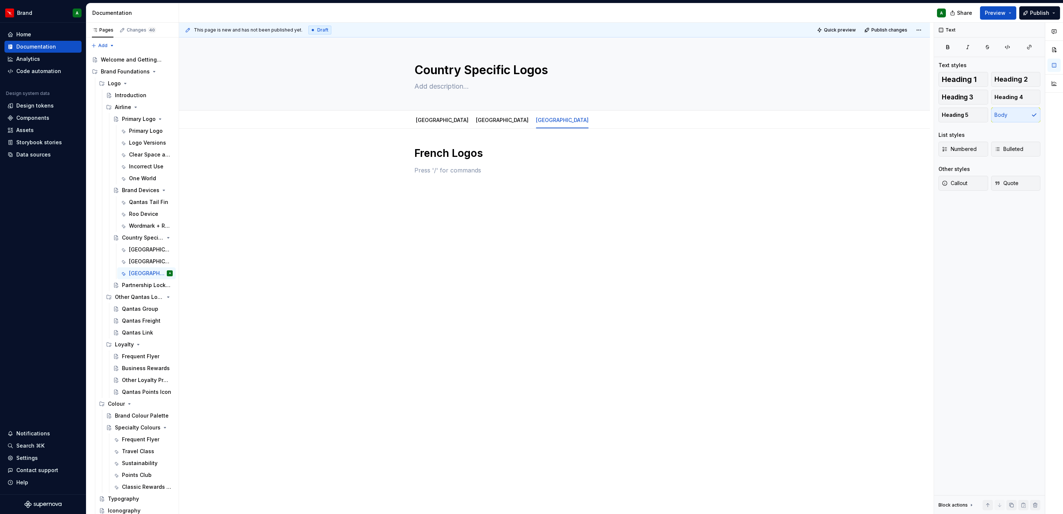
click at [445, 179] on div "French Logos" at bounding box center [554, 164] width 280 height 37
click at [462, 84] on textarea at bounding box center [553, 86] width 280 height 12
click at [539, 86] on textarea "There are three country specific logos in the Chinese, [GEOGRAPHIC_DATA] and Fr…" at bounding box center [553, 86] width 280 height 12
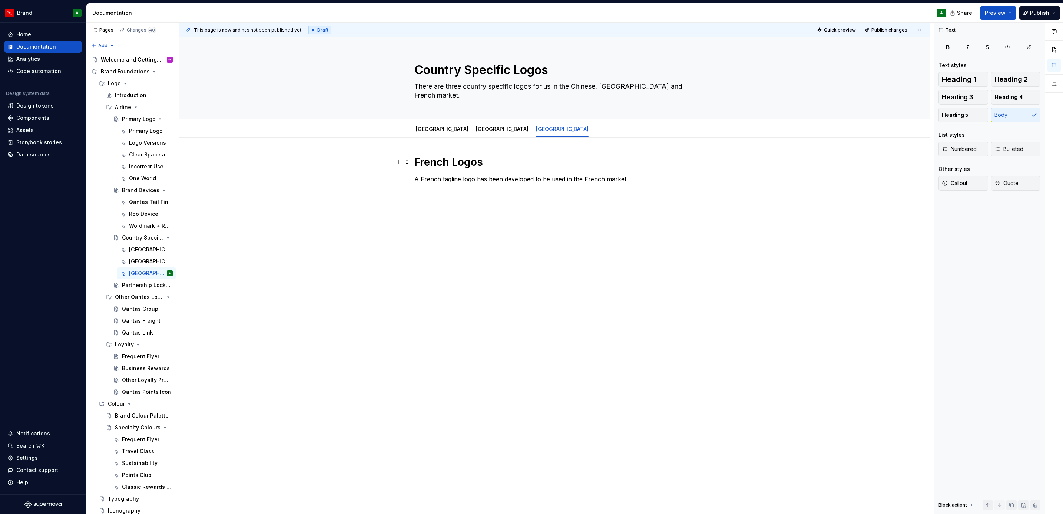
click at [615, 194] on div "French Logos A French tagline logo has been developed to be used in the French …" at bounding box center [554, 241] width 751 height 209
click at [135, 285] on div "Partnership Lockups" at bounding box center [136, 284] width 29 height 7
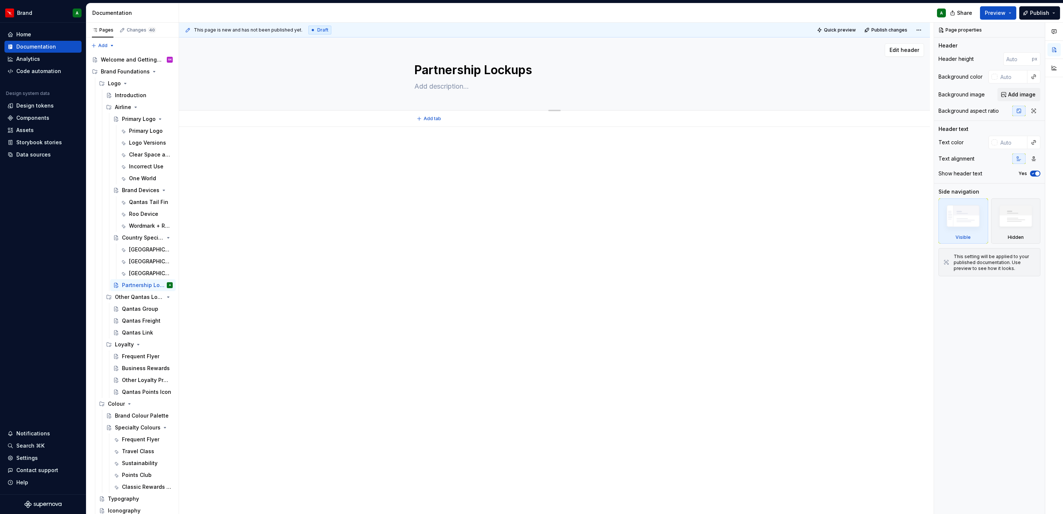
click at [469, 83] on textarea at bounding box center [553, 86] width 280 height 12
click at [431, 118] on span "Add tab" at bounding box center [432, 119] width 17 height 6
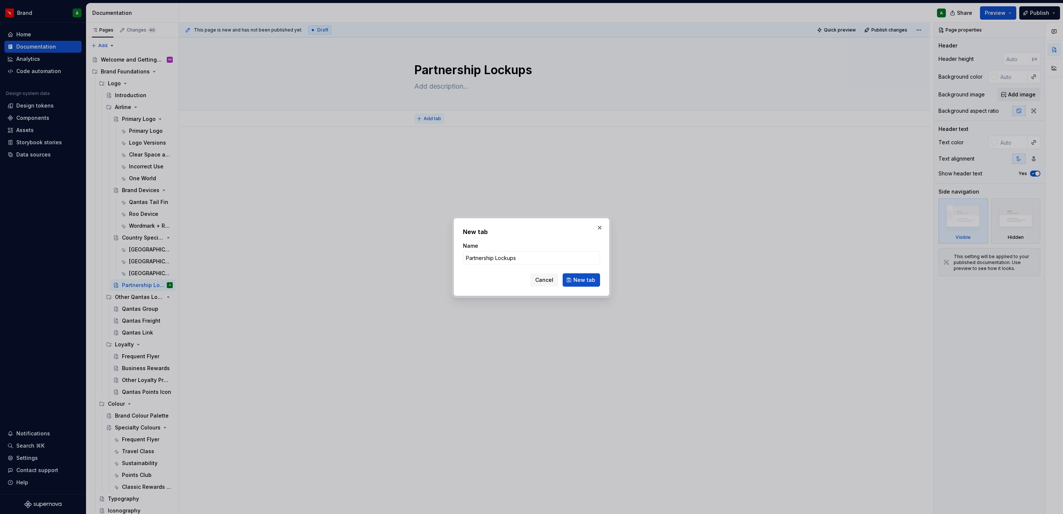
click button "New tab" at bounding box center [581, 279] width 37 height 13
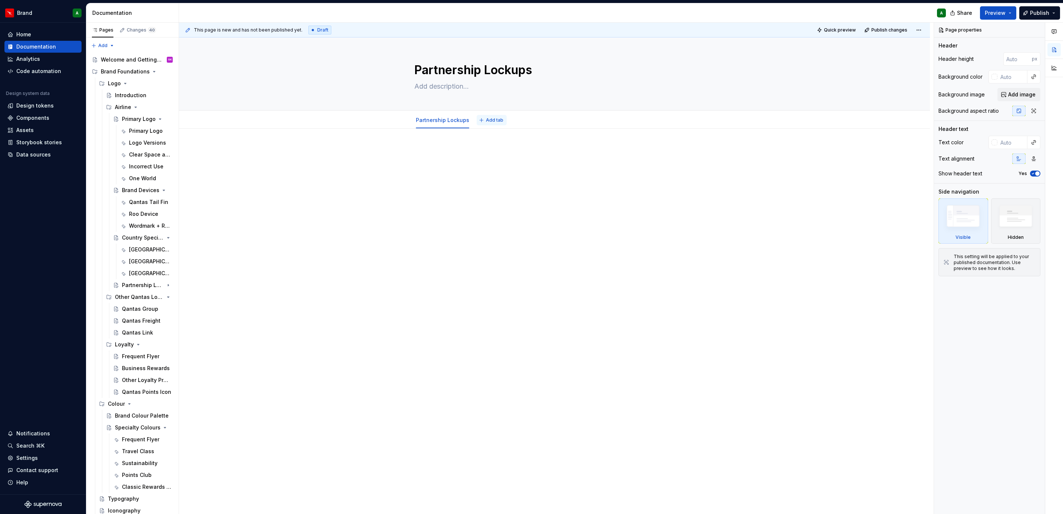
click at [488, 118] on span "Add tab" at bounding box center [494, 120] width 17 height 6
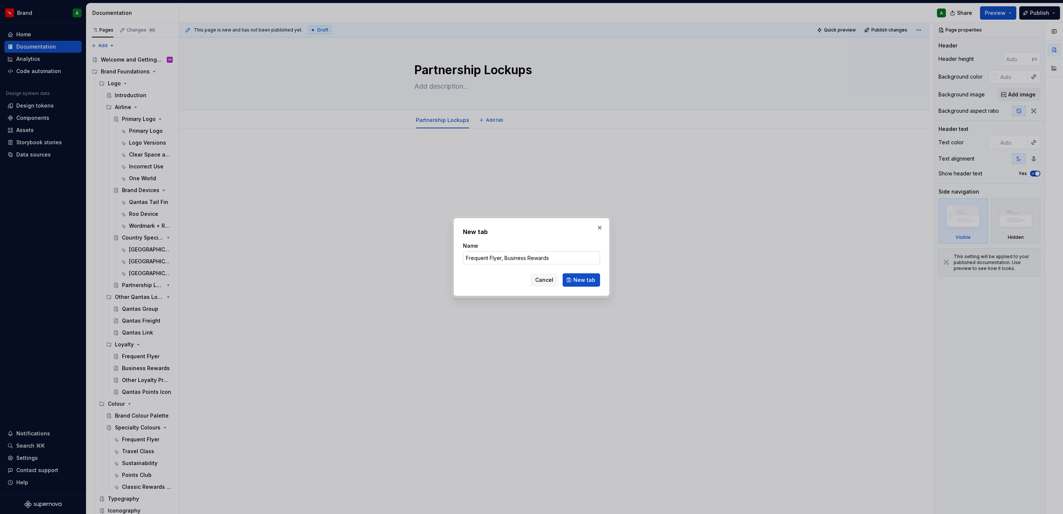
click at [572, 262] on input "Frequent Flyer, Business Rewards" at bounding box center [531, 257] width 137 height 13
click at [551, 259] on input "Frequent Flyer, Business Rewards Partnership Lockup" at bounding box center [531, 257] width 137 height 13
click at [581, 255] on input "Frequent Flyer, Business Rewards partnership Lockup" at bounding box center [531, 257] width 137 height 13
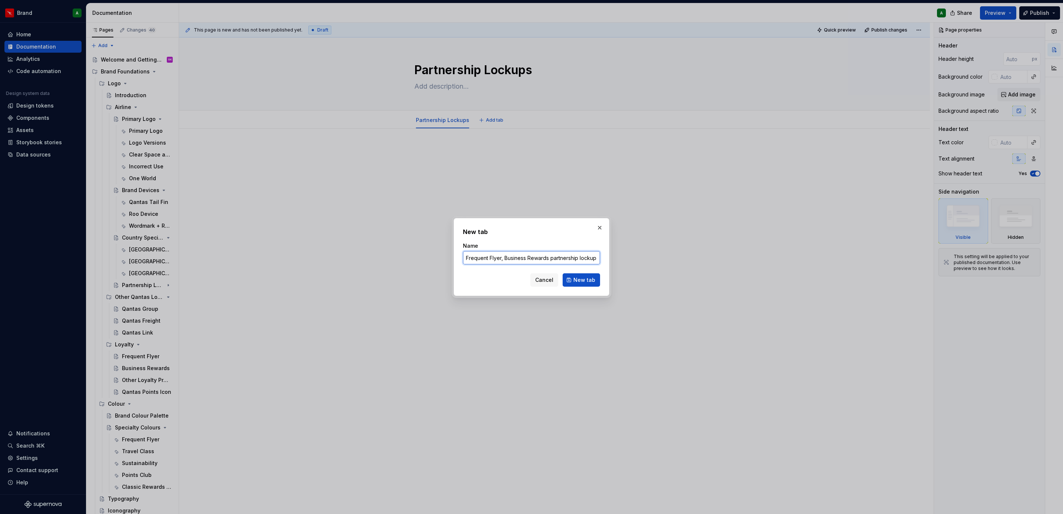
click button "New tab" at bounding box center [581, 279] width 37 height 13
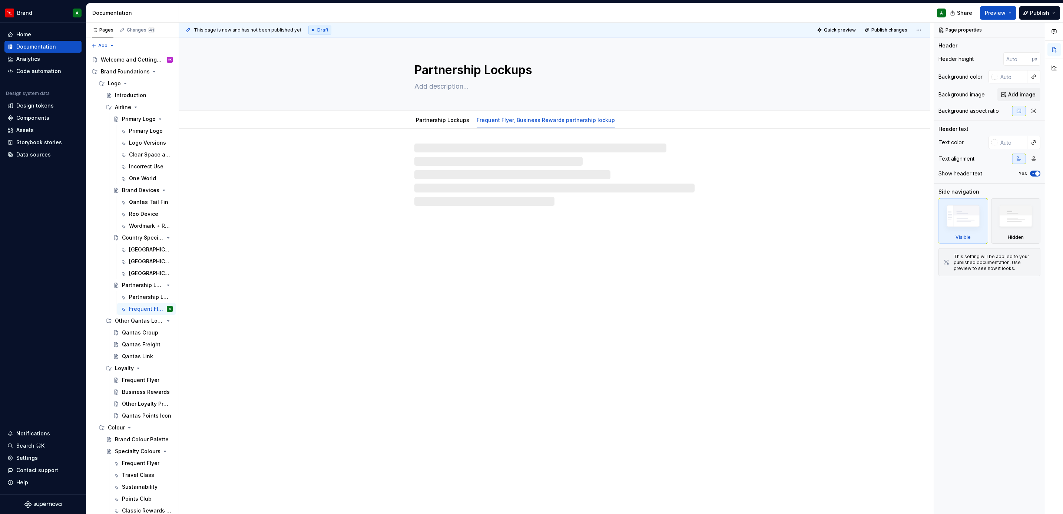
click at [474, 167] on div at bounding box center [554, 174] width 280 height 62
click at [442, 119] on link "Partnership Lockups" at bounding box center [442, 120] width 53 height 6
click at [458, 150] on div at bounding box center [554, 174] width 280 height 62
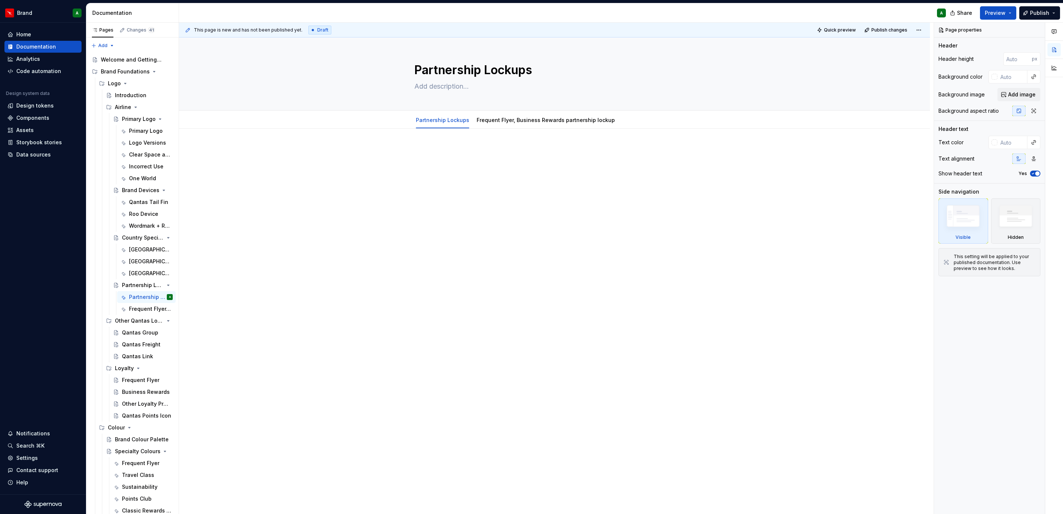
click at [451, 149] on p at bounding box center [554, 150] width 280 height 9
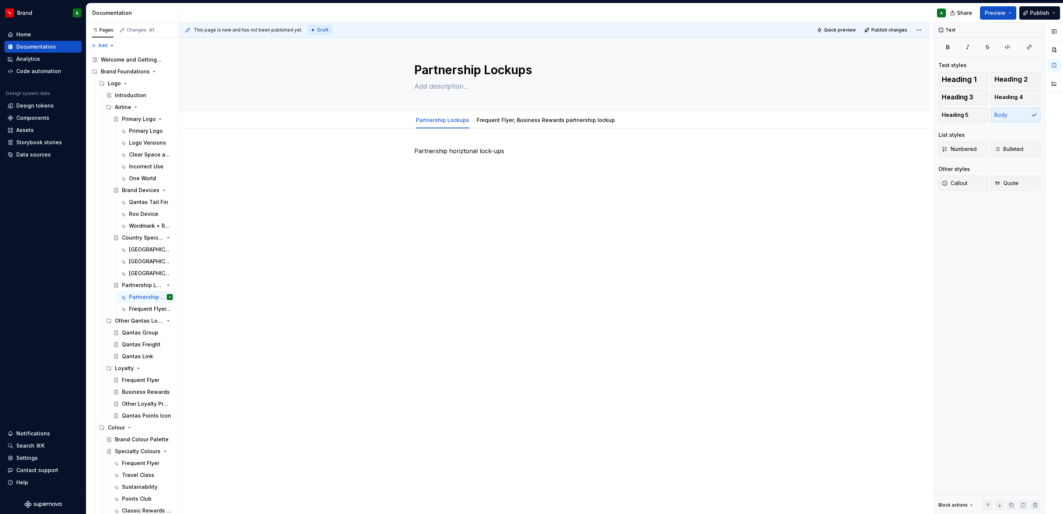
click at [451, 149] on p "Partnership horiztonal lock-ups" at bounding box center [554, 150] width 280 height 9
click at [966, 77] on span "Heading 1" at bounding box center [959, 79] width 35 height 7
click at [682, 197] on div "Partnership horiztonal lock-ups" at bounding box center [554, 233] width 751 height 209
click at [488, 167] on p at bounding box center [554, 170] width 280 height 9
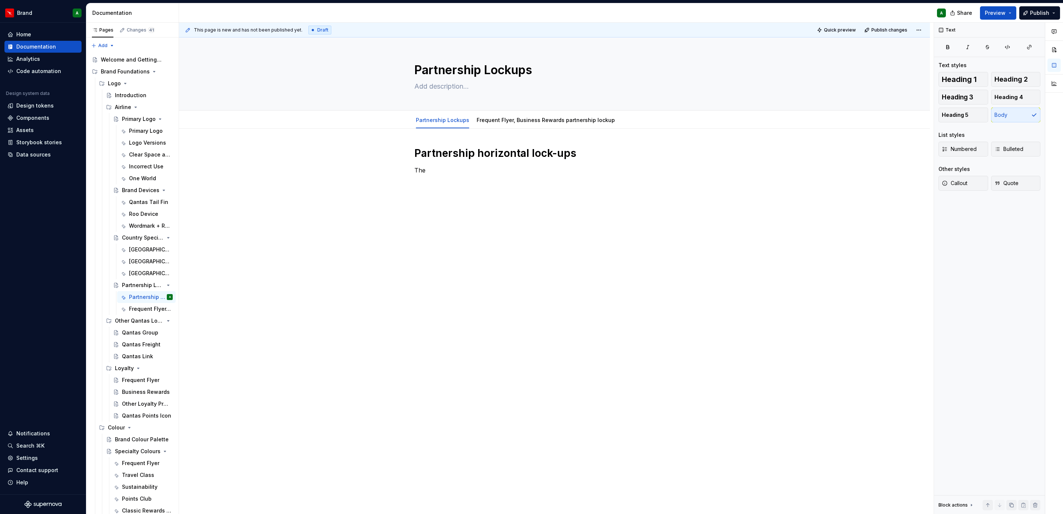
click at [435, 169] on p "The" at bounding box center [554, 170] width 280 height 9
click at [423, 172] on p "The" at bounding box center [554, 170] width 280 height 9
drag, startPoint x: 424, startPoint y: 173, endPoint x: 414, endPoint y: 172, distance: 10.4
click at [414, 172] on p "TheThe Qantas Frequent Flyer logo should be the lead logo when communicating pa…" at bounding box center [554, 179] width 280 height 27
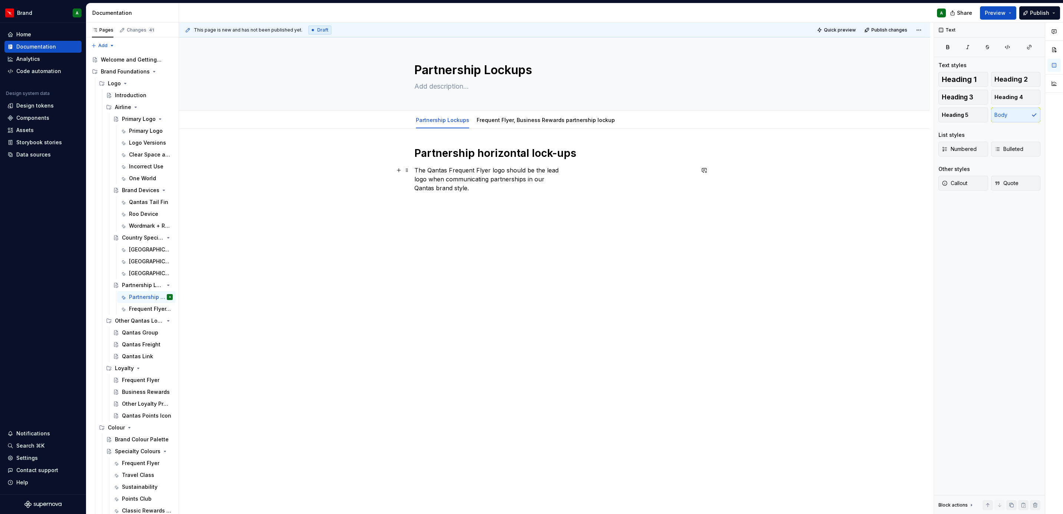
click at [414, 179] on p "The Qantas Frequent Flyer logo should be the lead logo when communicating partn…" at bounding box center [554, 179] width 280 height 27
click at [634, 205] on div "Partnership horizontal lock-ups The Qantas Frequent Flyer logo should be the le…" at bounding box center [554, 238] width 751 height 218
click at [412, 180] on div "Partnership horizontal lock-ups The Qantas Frequent Flyer logo should be the le…" at bounding box center [554, 238] width 751 height 218
click at [484, 187] on div "Partnership horizontal lock-ups The Qantas Frequent Flyer logo should be the le…" at bounding box center [554, 169] width 280 height 46
click at [471, 193] on p "Dual partnership lockup" at bounding box center [554, 192] width 280 height 9
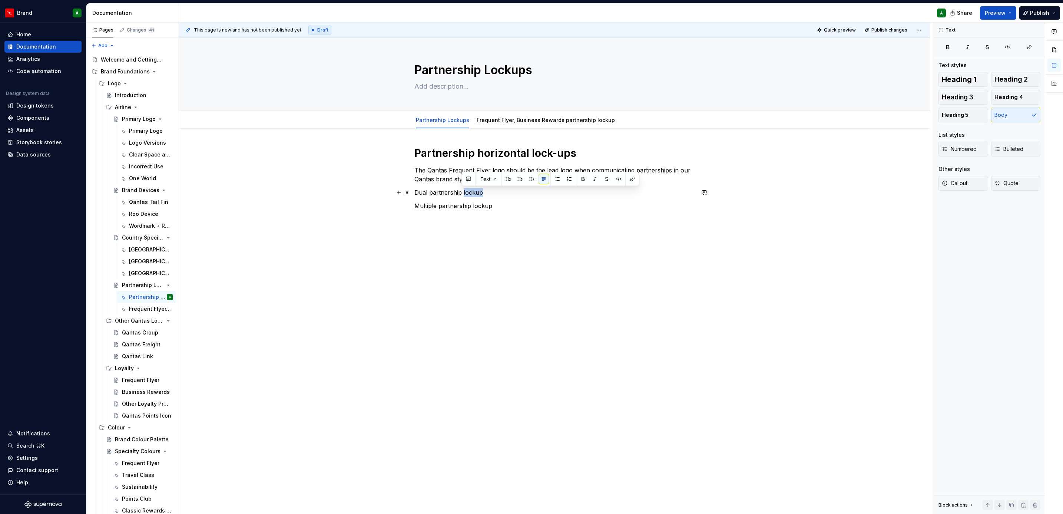
click at [471, 193] on p "Dual partnership lockup" at bounding box center [554, 192] width 280 height 9
click at [978, 99] on button "Heading 3" at bounding box center [963, 97] width 50 height 15
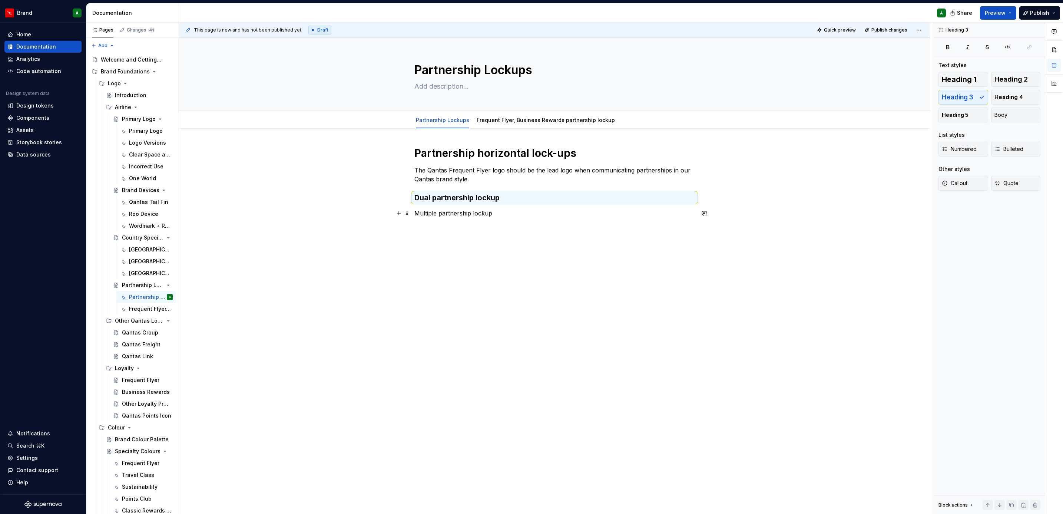
click at [486, 215] on p "Multiple partnership lockup" at bounding box center [554, 213] width 280 height 9
click at [963, 89] on div "Heading 1 Heading 2 Heading 3 Heading 4 Heading 5 Body" at bounding box center [989, 97] width 102 height 50
click at [961, 96] on span "Heading 3" at bounding box center [958, 96] width 32 height 7
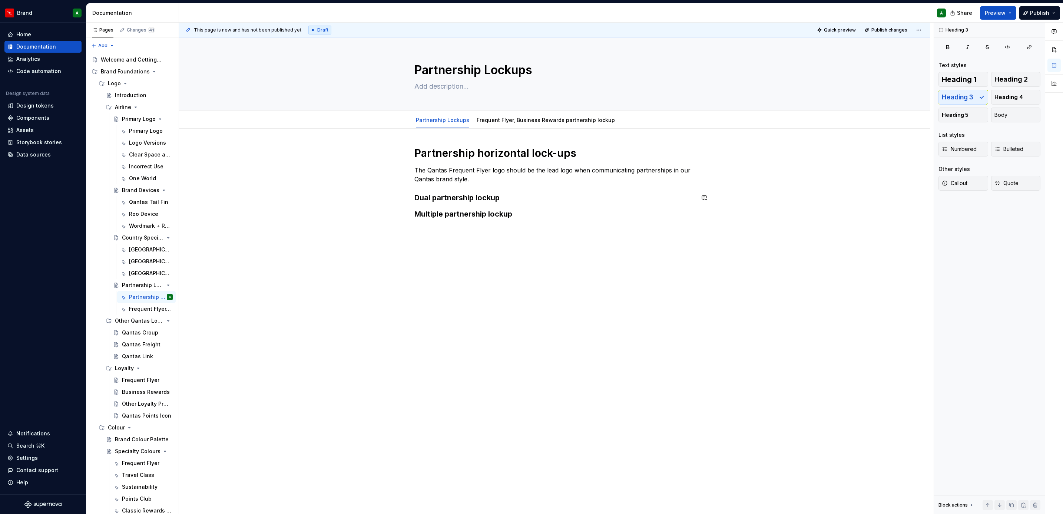
click at [496, 191] on div "Partnership horizontal lock-ups The Qantas Frequent Flyer logo should be the le…" at bounding box center [554, 182] width 280 height 73
click at [486, 186] on div "Partnership horizontal lock-ups The Qantas Frequent Flyer logo should be the le…" at bounding box center [554, 182] width 280 height 73
click at [484, 180] on p "The Qantas Frequent Flyer logo should be the lead logo when communicating partn…" at bounding box center [554, 175] width 280 height 18
click at [395, 190] on button "button" at bounding box center [399, 192] width 10 height 10
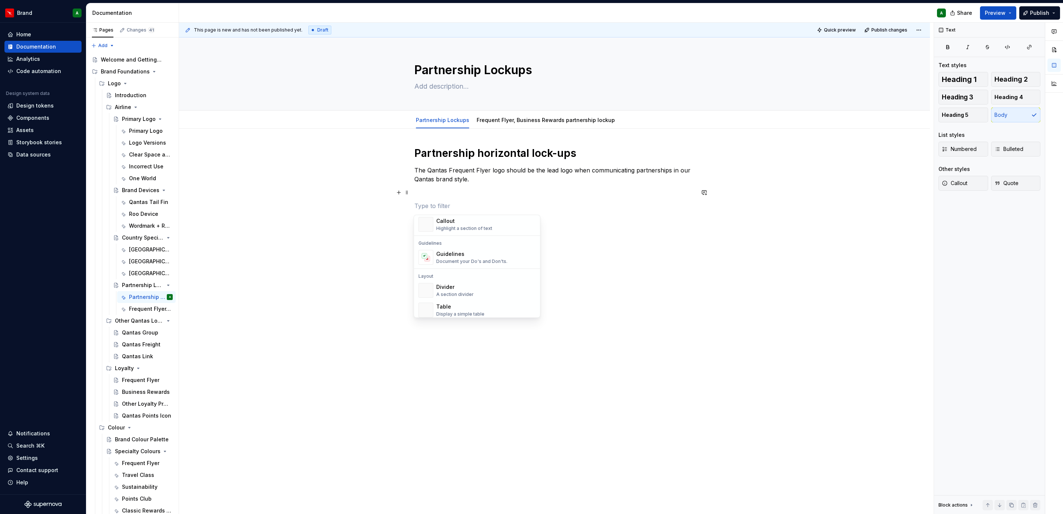
scroll to position [186, 0]
click at [464, 298] on div "A section divider" at bounding box center [454, 298] width 37 height 6
click at [433, 193] on p at bounding box center [554, 192] width 280 height 9
click at [436, 213] on p at bounding box center [554, 210] width 280 height 9
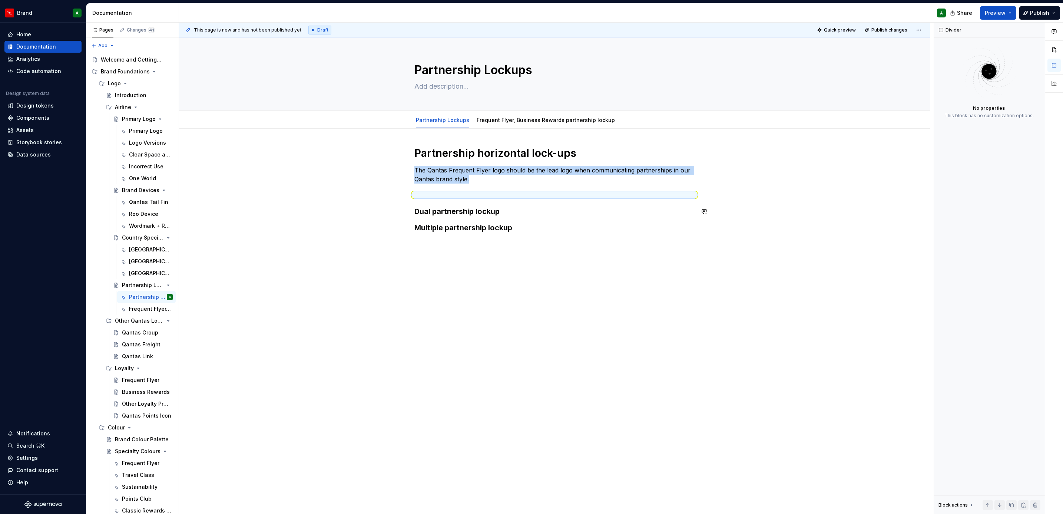
click at [526, 207] on h3 "Dual partnership lockup" at bounding box center [554, 211] width 280 height 10
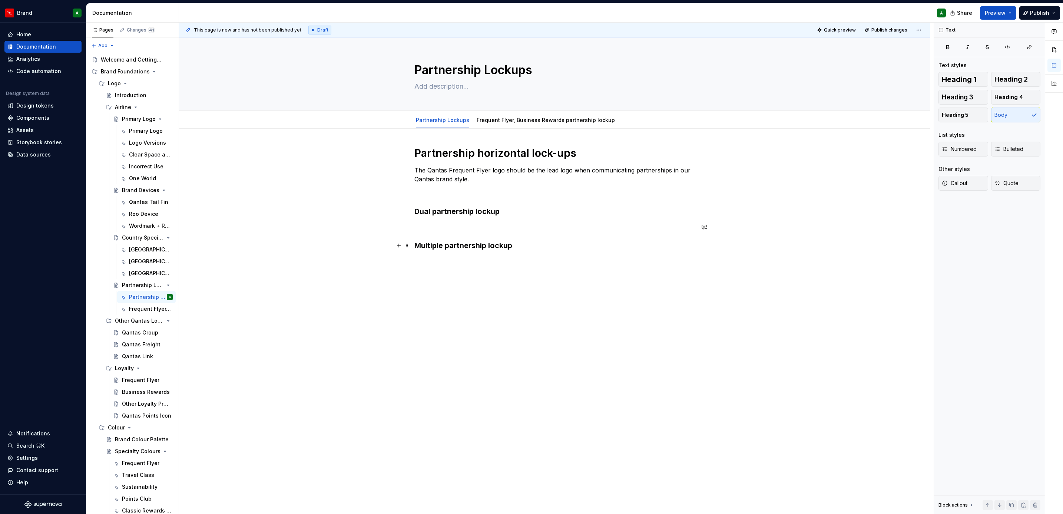
click at [466, 251] on div "Partnership horizontal lock-ups The Qantas Frequent Flyer logo should be the le…" at bounding box center [554, 202] width 280 height 113
click at [443, 234] on div "Partnership horizontal lock-ups The Qantas Frequent Flyer logo should be the le…" at bounding box center [554, 198] width 280 height 104
click at [430, 229] on p at bounding box center [554, 226] width 280 height 9
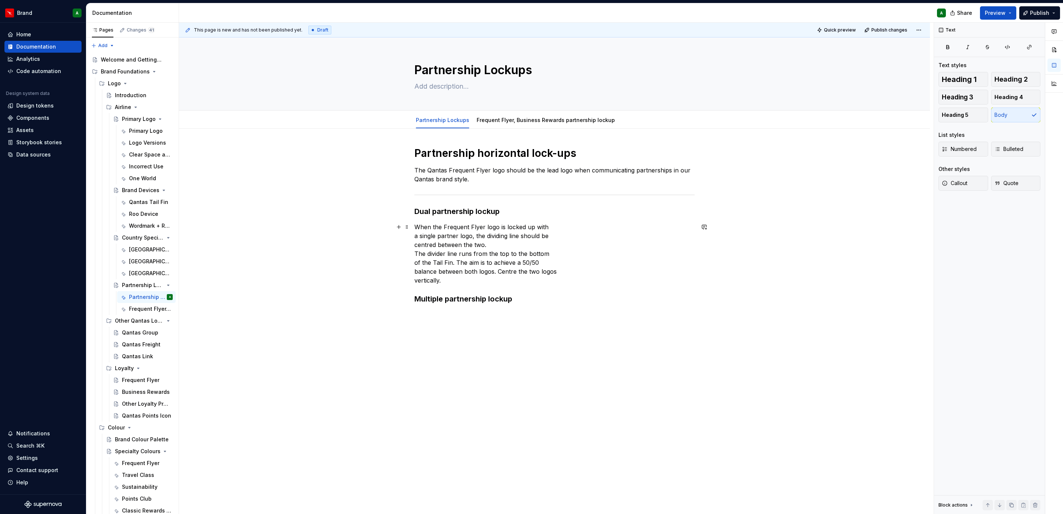
click at [406, 236] on div "Partnership horizontal lock-ups The Qantas Frequent Flyer logo should be the le…" at bounding box center [554, 298] width 751 height 338
click at [414, 237] on p "When the Frequent Flyer logo is locked up with a single partner logo, the divid…" at bounding box center [554, 248] width 280 height 53
click at [411, 243] on div "Partnership horizontal lock-ups The Qantas Frequent Flyer logo should be the le…" at bounding box center [554, 293] width 751 height 329
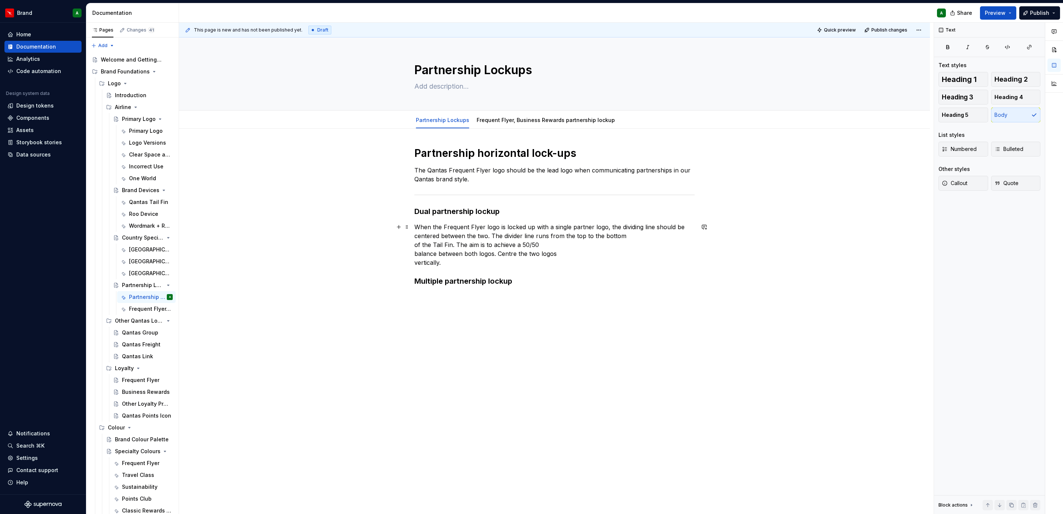
click at [410, 246] on div "Partnership horizontal lock-ups The Qantas Frequent Flyer logo should be the le…" at bounding box center [554, 289] width 751 height 321
click at [414, 246] on p "When the Frequent Flyer logo is locked up with a single partner logo, the divid…" at bounding box center [554, 244] width 280 height 44
click at [486, 237] on p "When the Frequent Flyer logo is locked up with a single partner logo, the divid…" at bounding box center [554, 244] width 280 height 44
click at [491, 237] on p "When the Frequent Flyer logo is locked up with a single partner logo, the divid…" at bounding box center [554, 244] width 280 height 44
click at [414, 267] on p "The divider line runs from the top to the bottom of the Tail Fin. The aim is to…" at bounding box center [554, 258] width 280 height 27
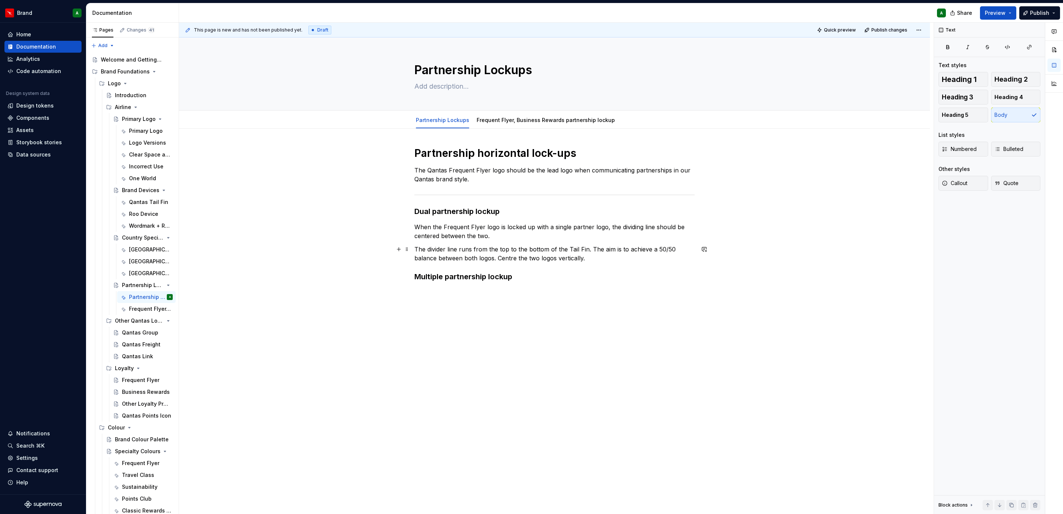
click at [598, 255] on p "The divider line runs from the top to the bottom of the Tail Fin. The aim is to…" at bounding box center [554, 254] width 280 height 18
click at [400, 272] on button "button" at bounding box center [399, 271] width 10 height 10
click at [469, 391] on div "Divider" at bounding box center [454, 394] width 37 height 7
click at [440, 272] on p at bounding box center [554, 271] width 280 height 9
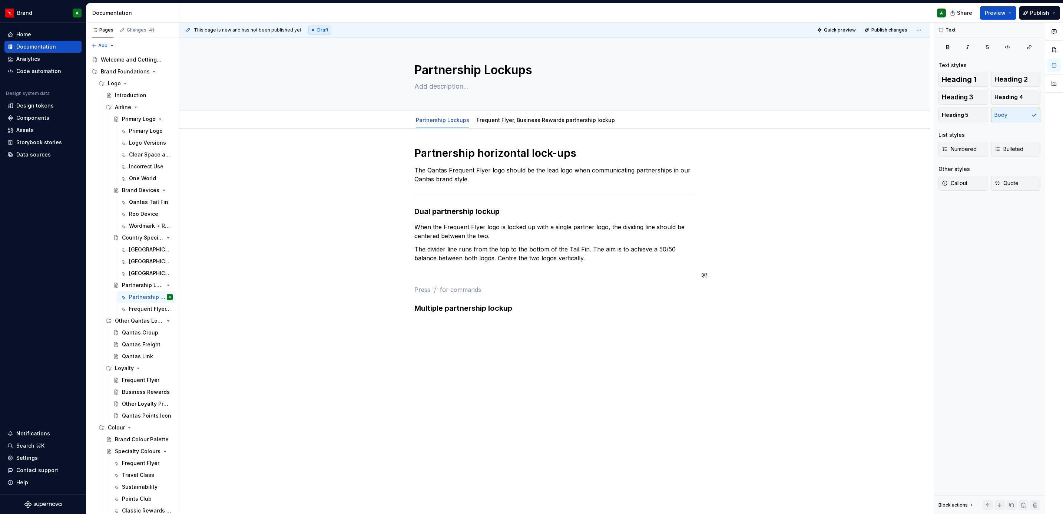
click at [441, 282] on div "Partnership horizontal lock-ups The Qantas Frequent Flyer logo should be the le…" at bounding box center [554, 229] width 280 height 167
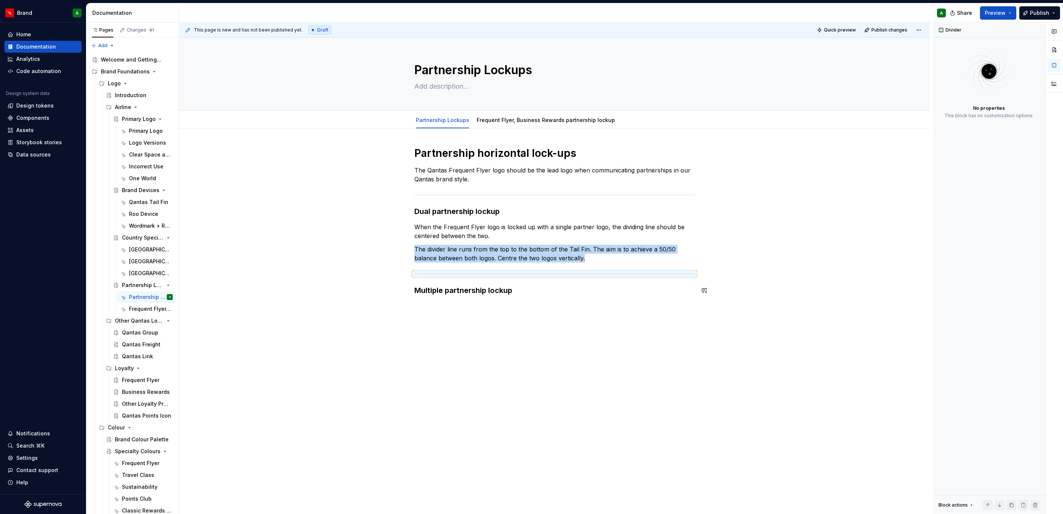
click at [494, 308] on div "Partnership horizontal lock-ups The Qantas Frequent Flyer logo should be the le…" at bounding box center [554, 294] width 751 height 330
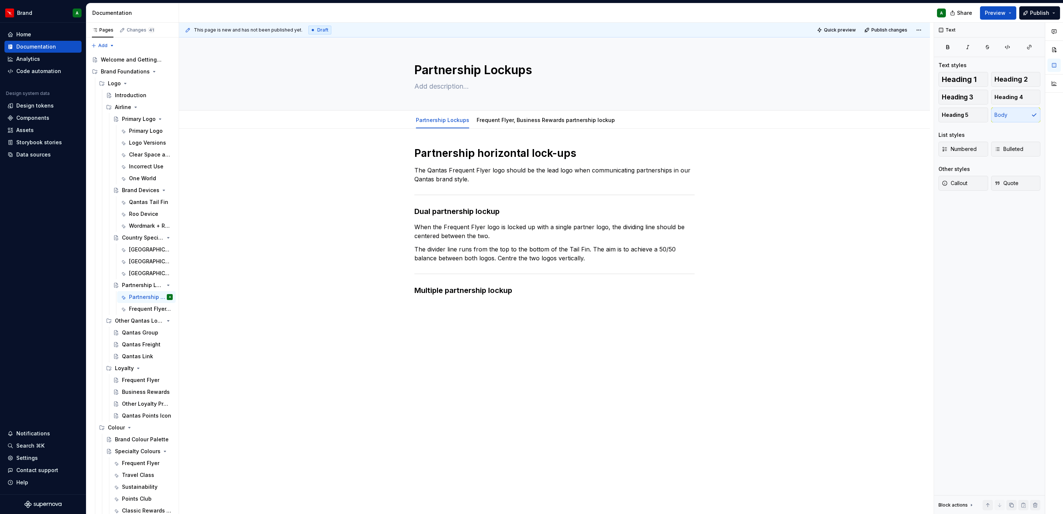
click at [388, 324] on div "Partnership horizontal lock-ups The Qantas Frequent Flyer logo should be the le…" at bounding box center [554, 301] width 751 height 345
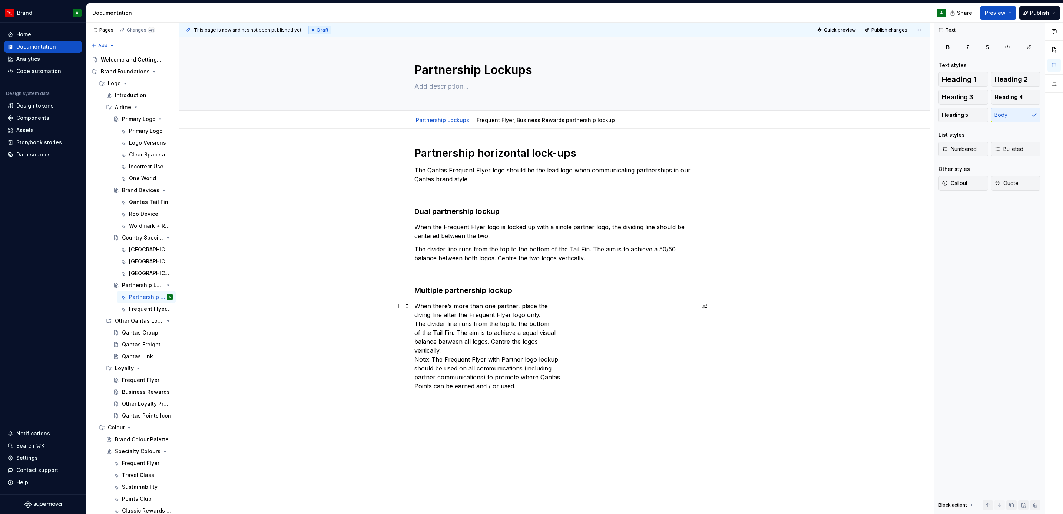
click at [412, 316] on div "Partnership horizontal lock-ups The Qantas Frequent Flyer logo should be the le…" at bounding box center [554, 341] width 751 height 425
click at [410, 315] on div "Partnership horizontal lock-ups The Qantas Frequent Flyer logo should be the le…" at bounding box center [554, 337] width 751 height 416
click at [412, 314] on div "Partnership horizontal lock-ups The Qantas Frequent Flyer logo should be the le…" at bounding box center [554, 337] width 751 height 416
click at [414, 326] on p "When there’s more than one partner, place the diving line after the Frequent Fl…" at bounding box center [554, 341] width 280 height 80
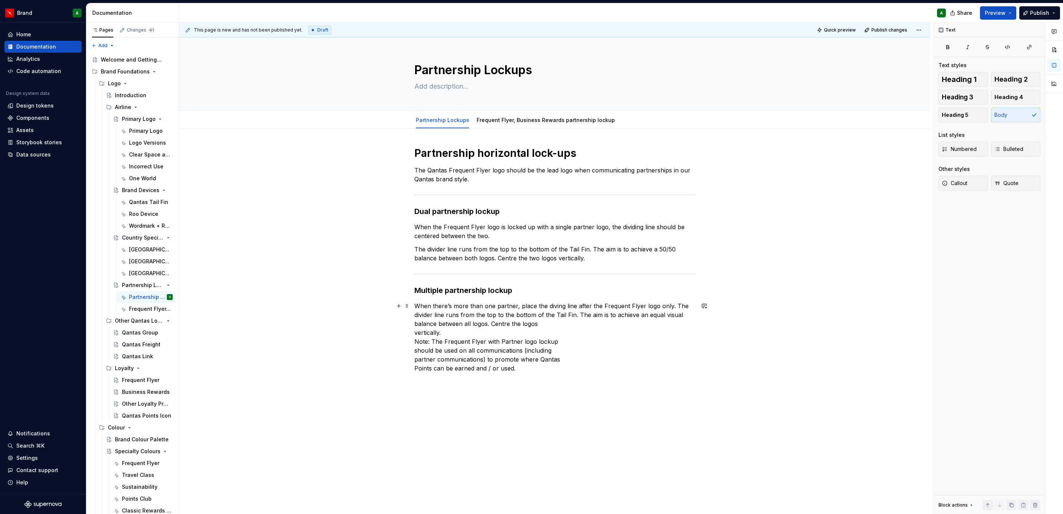
click at [412, 326] on div "Partnership horizontal lock-ups The Qantas Frequent Flyer logo should be the le…" at bounding box center [554, 332] width 751 height 407
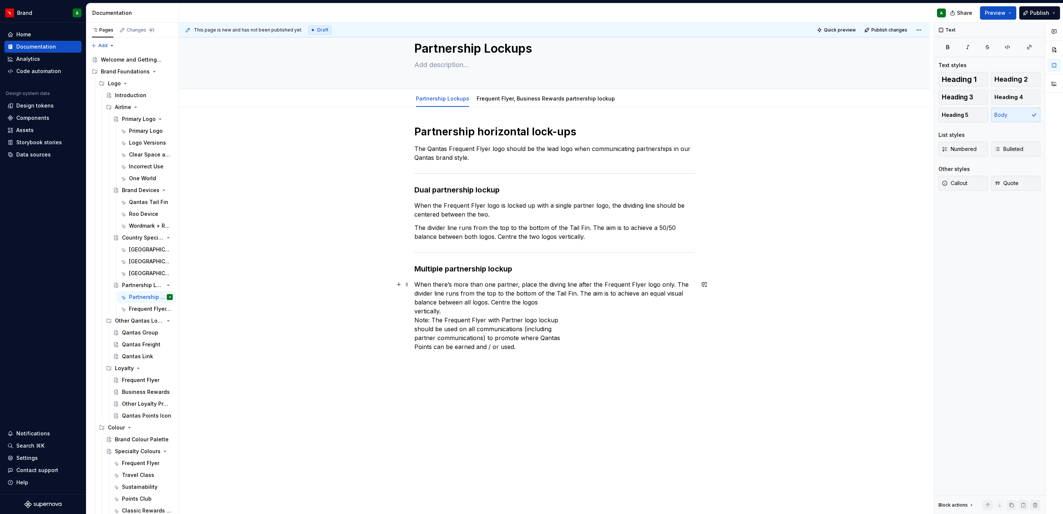
click at [412, 299] on div "Partnership horizontal lock-ups The Qantas Frequent Flyer logo should be the le…" at bounding box center [554, 310] width 751 height 407
click at [415, 308] on p "When there’s more than one partner, place the diving line after the Frequent Fl…" at bounding box center [554, 315] width 280 height 71
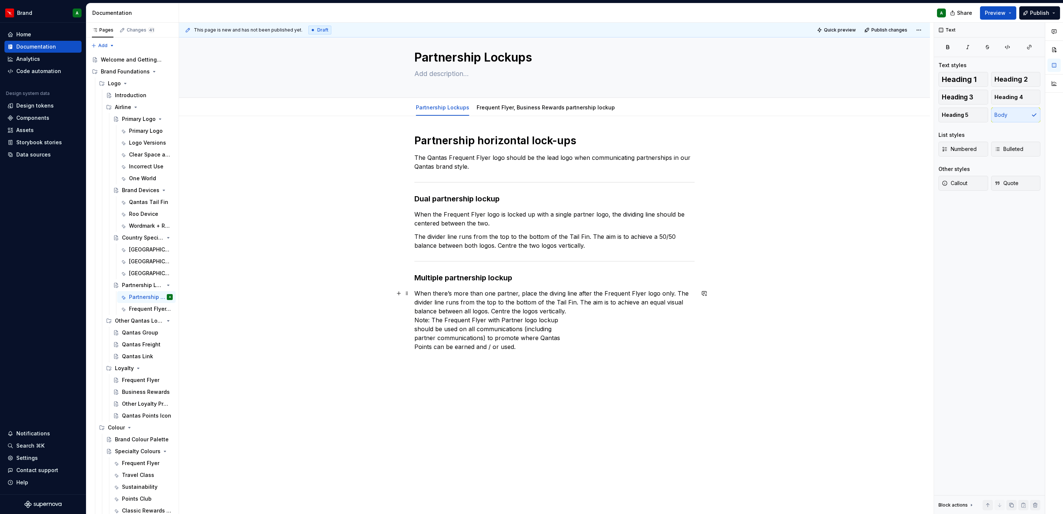
click at [581, 309] on p "When there’s more than one partner, place the diving line after the Frequent Fl…" at bounding box center [554, 320] width 280 height 62
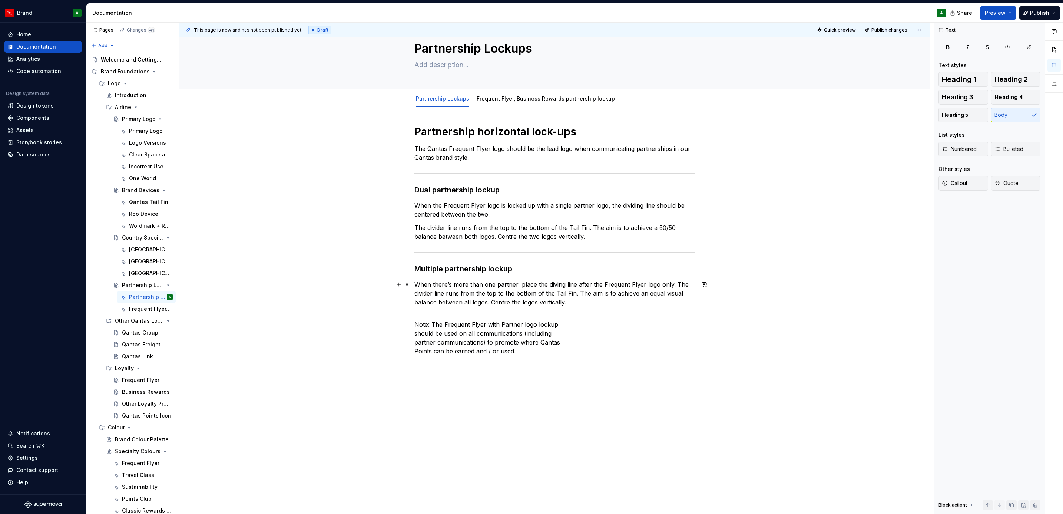
click at [673, 286] on p "When there’s more than one partner, place the diving line after the Frequent Fl…" at bounding box center [554, 293] width 280 height 27
click at [428, 315] on p "Note: The Frequent Flyer with Partner logo lockup should be used on all communi…" at bounding box center [554, 337] width 280 height 44
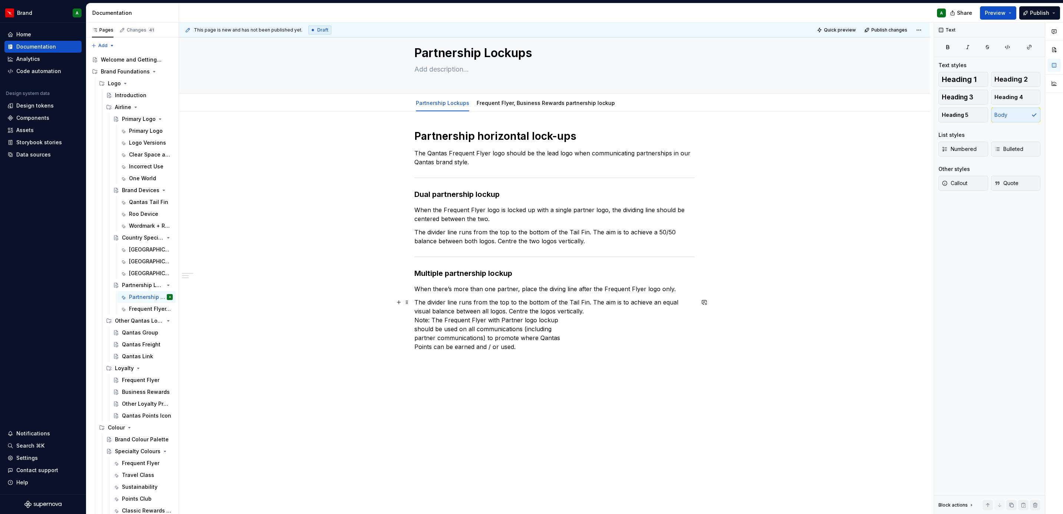
click at [414, 317] on p "The divider line runs from the top to the bottom of the Tail Fin. The aim is to…" at bounding box center [554, 324] width 280 height 53
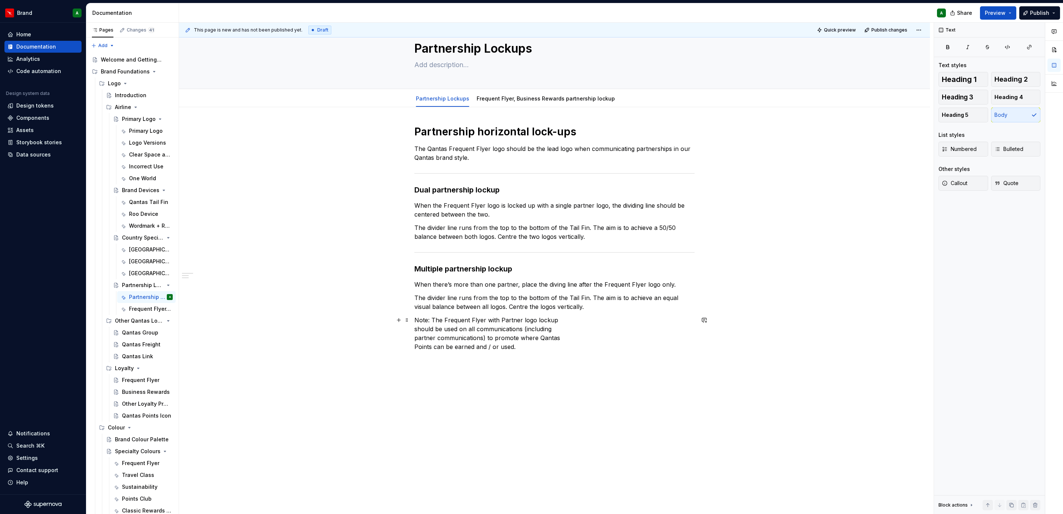
click at [414, 330] on p "Note: The Frequent Flyer with Partner logo lockup should be used on all communi…" at bounding box center [554, 333] width 280 height 36
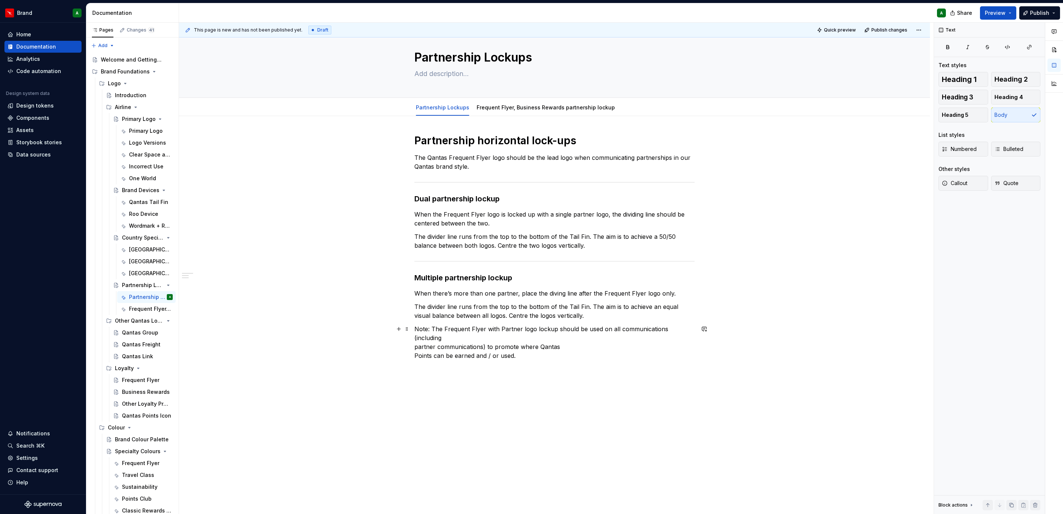
click at [414, 336] on p "Note: The Frequent Flyer with Partner logo lockup should be used on all communi…" at bounding box center [554, 342] width 280 height 36
click at [414, 345] on p "Note: The Frequent Flyer with Partner logo lockup should be used on all communi…" at bounding box center [554, 337] width 280 height 27
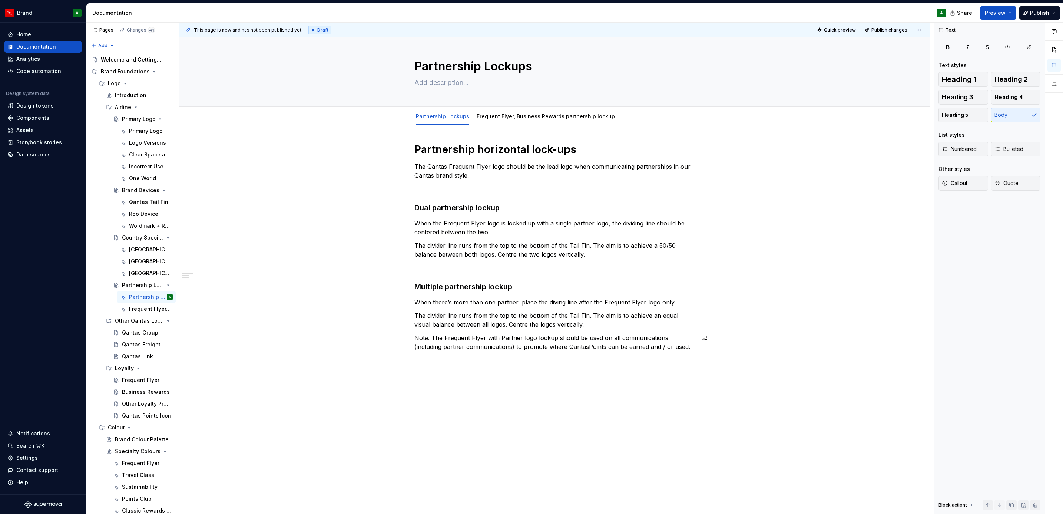
scroll to position [4, 0]
click at [540, 359] on div "Partnership horizontal lock-ups The Qantas Frequent Flyer logo should be the le…" at bounding box center [554, 251] width 280 height 217
click at [461, 371] on div "Partnership horizontal lock-ups The Qantas Frequent Flyer logo should be the le…" at bounding box center [554, 319] width 751 height 389
drag, startPoint x: 505, startPoint y: 357, endPoint x: 411, endPoint y: 362, distance: 93.9
click at [411, 362] on div "Partnership horizontal lock-ups The Qantas Frequent Flyer logo should be the le…" at bounding box center [554, 326] width 751 height 402
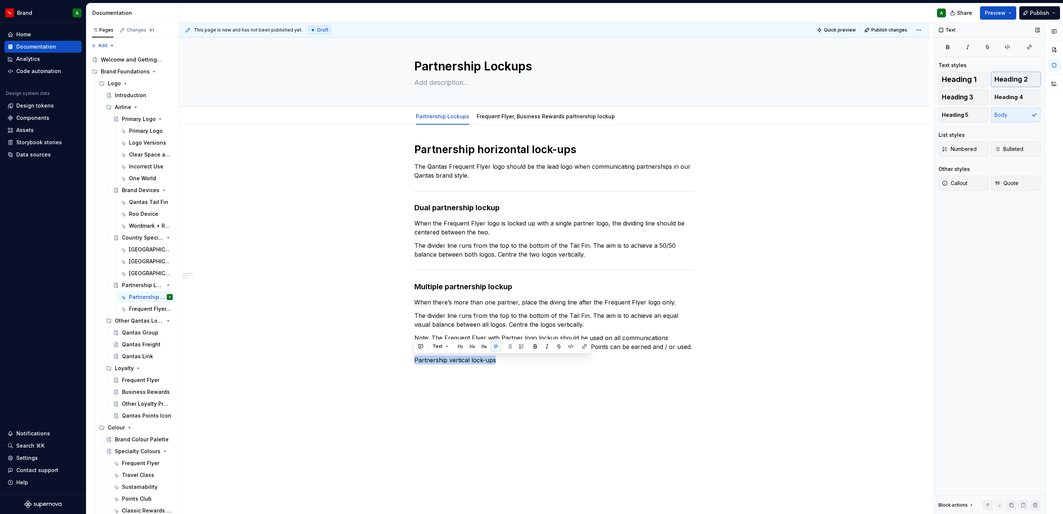
click at [1001, 79] on span "Heading 2" at bounding box center [1010, 79] width 33 height 7
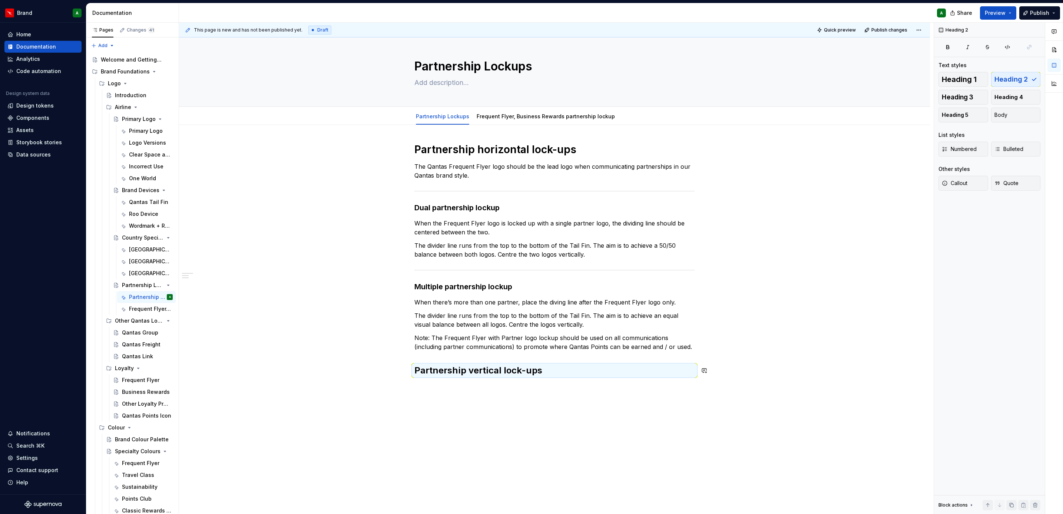
click at [713, 399] on div "Partnership horizontal lock-ups The Qantas Frequent Flyer logo should be the le…" at bounding box center [554, 332] width 751 height 414
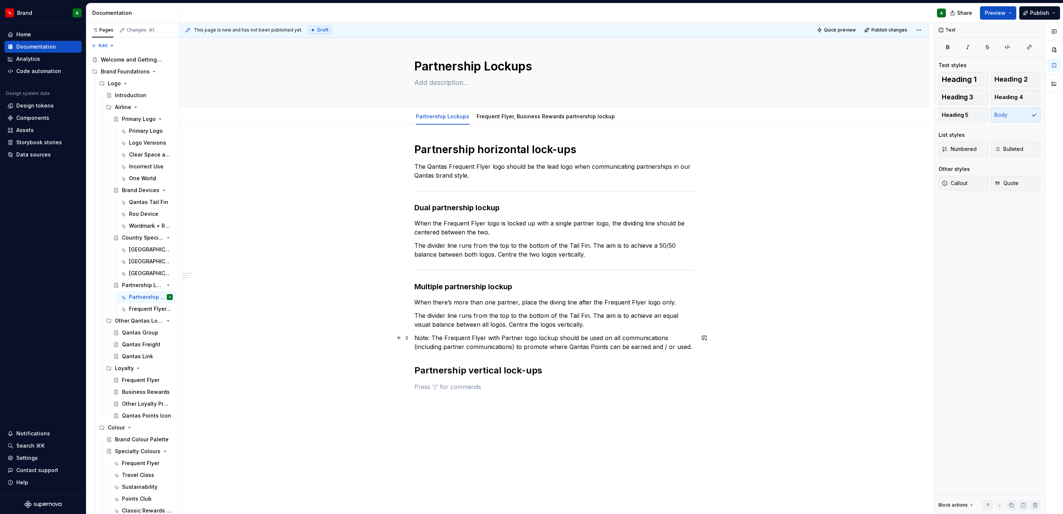
click at [674, 347] on p "Note: The Frequent Flyer with Partner logo lockup should be used on all communi…" at bounding box center [554, 342] width 280 height 18
click at [401, 359] on div "Partnership horizontal lock-ups The Qantas Frequent Flyer logo should be the le…" at bounding box center [554, 339] width 751 height 429
click at [680, 345] on p "Note: The Frequent Flyer with Partner logo lockup should be used on all communi…" at bounding box center [554, 342] width 280 height 18
click at [398, 362] on button "button" at bounding box center [399, 360] width 10 height 10
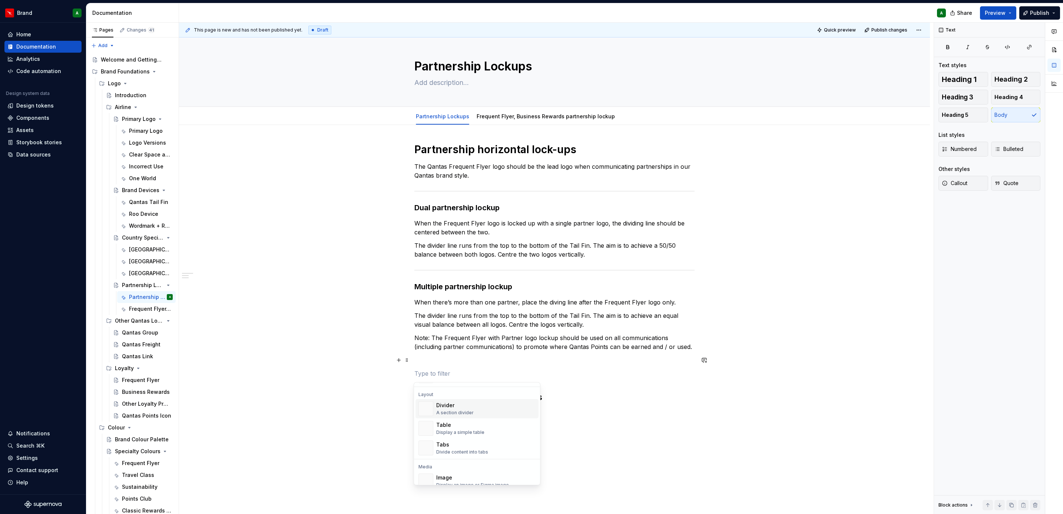
scroll to position [222, 0]
click at [467, 424] on div "Divider" at bounding box center [454, 420] width 37 height 7
click at [451, 359] on p at bounding box center [554, 359] width 280 height 9
click at [446, 383] on div "Partnership horizontal lock-ups The Qantas Frequent Flyer logo should be the le…" at bounding box center [554, 283] width 280 height 280
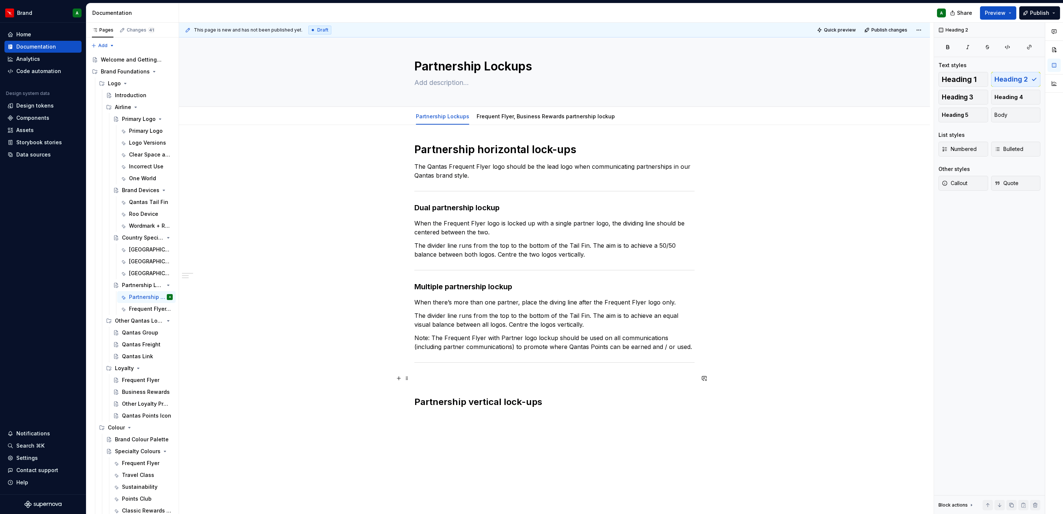
click at [437, 378] on p at bounding box center [554, 378] width 280 height 9
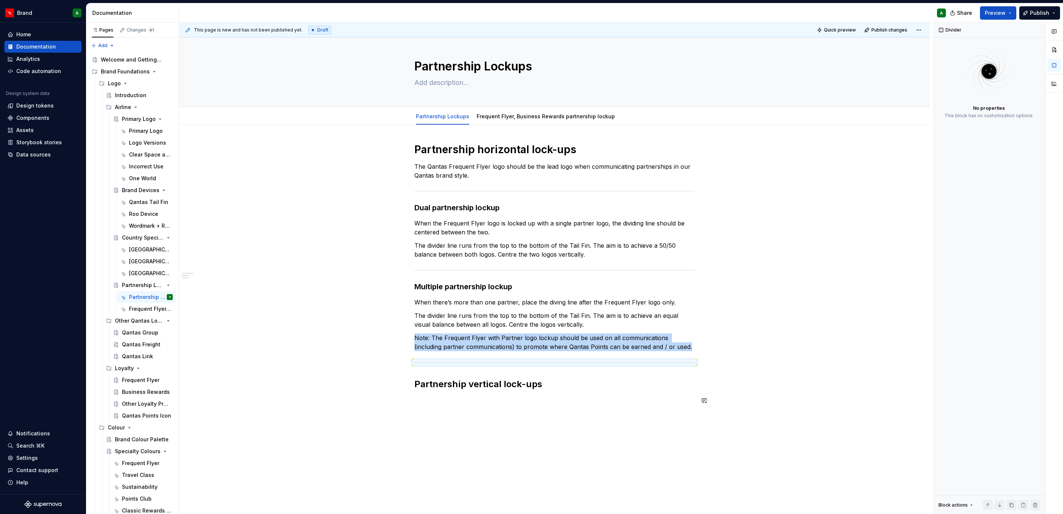
click at [457, 422] on div "Partnership horizontal lock-ups The Qantas Frequent Flyer logo should be the le…" at bounding box center [554, 346] width 751 height 443
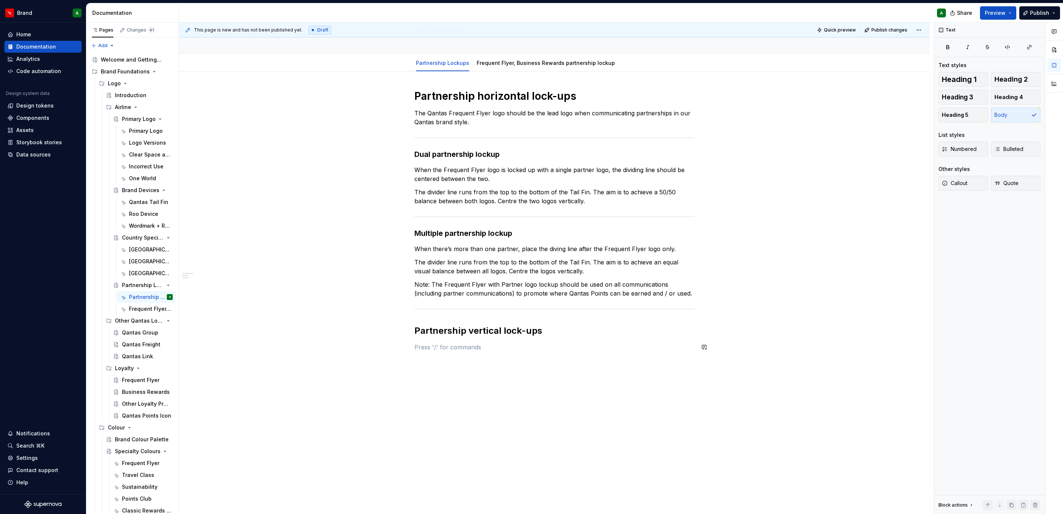
scroll to position [58, 0]
click at [473, 371] on div "Partnership horizontal lock-ups The Qantas Frequent Flyer logo should be the le…" at bounding box center [554, 292] width 751 height 443
click at [412, 354] on div "Partnership horizontal lock-ups The Qantas Frequent Flyer logo should be the le…" at bounding box center [554, 306] width 751 height 470
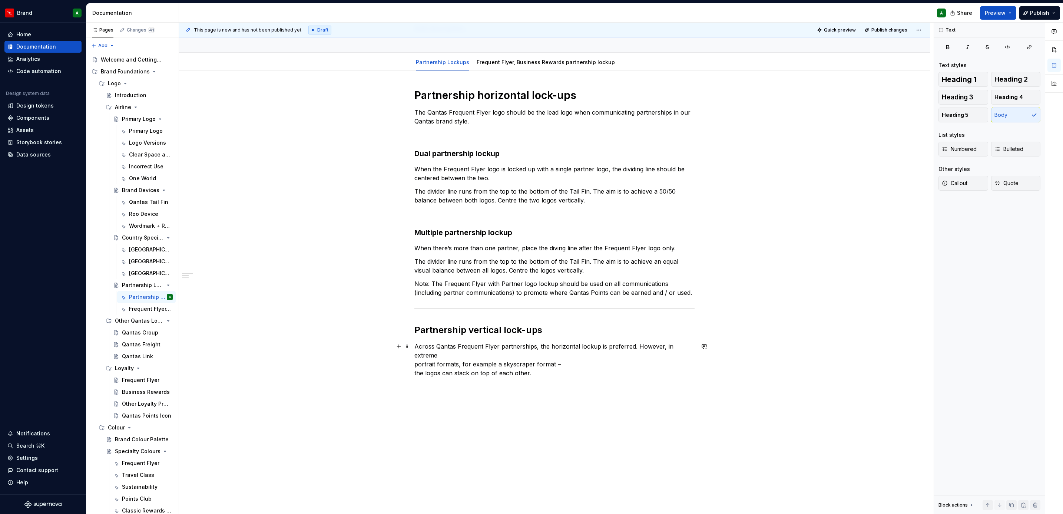
click at [412, 357] on div "Partnership horizontal lock-ups The Qantas Frequent Flyer logo should be the le…" at bounding box center [554, 306] width 751 height 470
click at [414, 365] on p "Across Qantas Frequent Flyer partnerships, the horizontal lockup is preferred. …" at bounding box center [554, 355] width 280 height 27
click at [425, 378] on div "Partnership horizontal lock-ups The Qantas Frequent Flyer logo should be the le…" at bounding box center [554, 301] width 751 height 461
click at [443, 373] on p "Dual partnership lockup" at bounding box center [554, 377] width 280 height 9
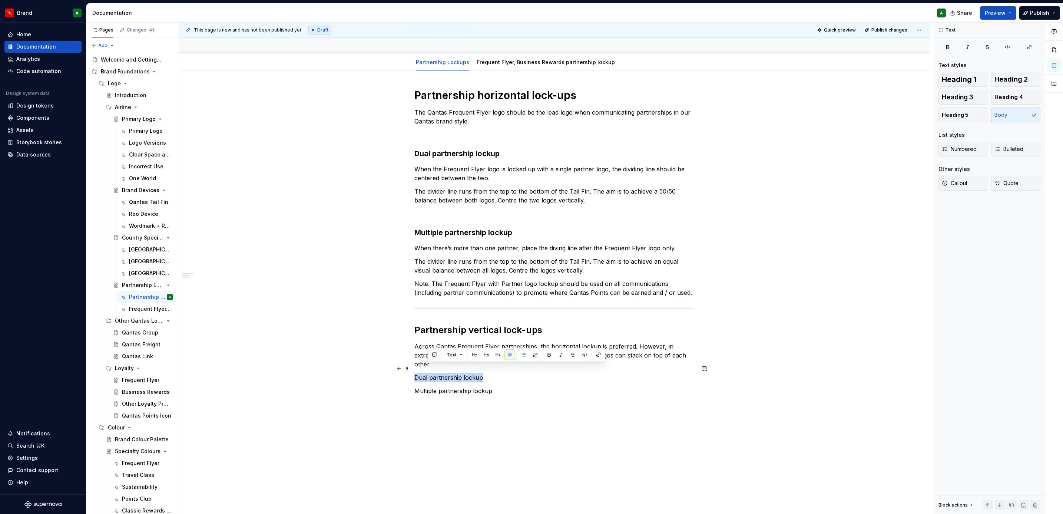
click at [443, 373] on p "Dual partnership lockup" at bounding box center [554, 377] width 280 height 9
click at [968, 97] on span "Heading 3" at bounding box center [958, 96] width 32 height 7
click at [457, 239] on div "Partnership horizontal lock-ups The Qantas Frequent Flyer logo should be the le…" at bounding box center [554, 246] width 280 height 314
click at [471, 226] on div "Partnership horizontal lock-ups The Qantas Frequent Flyer logo should be the le…" at bounding box center [554, 246] width 280 height 314
click at [476, 394] on p "Multiple partnership lockup" at bounding box center [554, 398] width 280 height 9
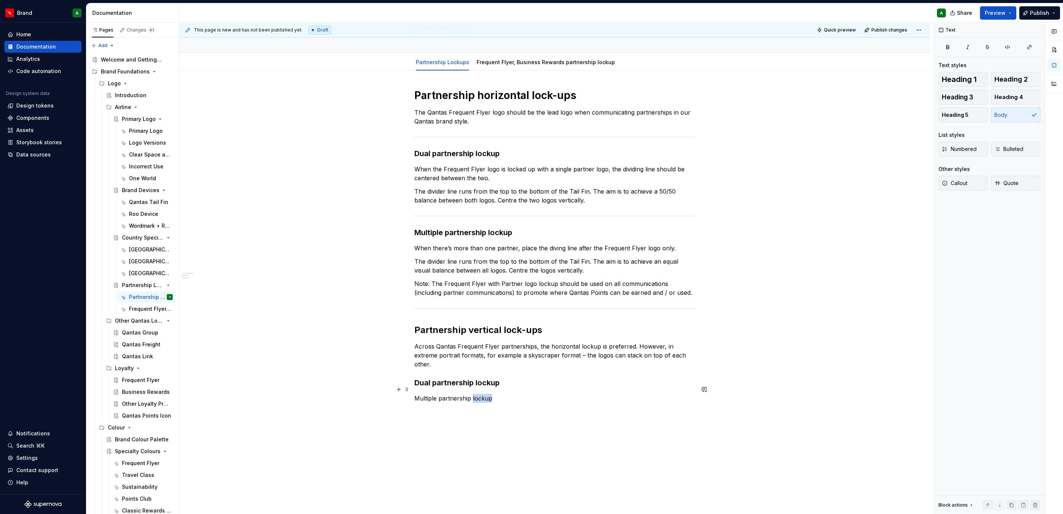
click at [476, 394] on p "Multiple partnership lockup" at bounding box center [554, 398] width 280 height 9
click at [975, 100] on button "Heading 3" at bounding box center [963, 97] width 50 height 15
click at [573, 377] on h3 "Dual partnership lockup" at bounding box center [554, 382] width 280 height 10
click at [437, 394] on p at bounding box center [554, 398] width 280 height 9
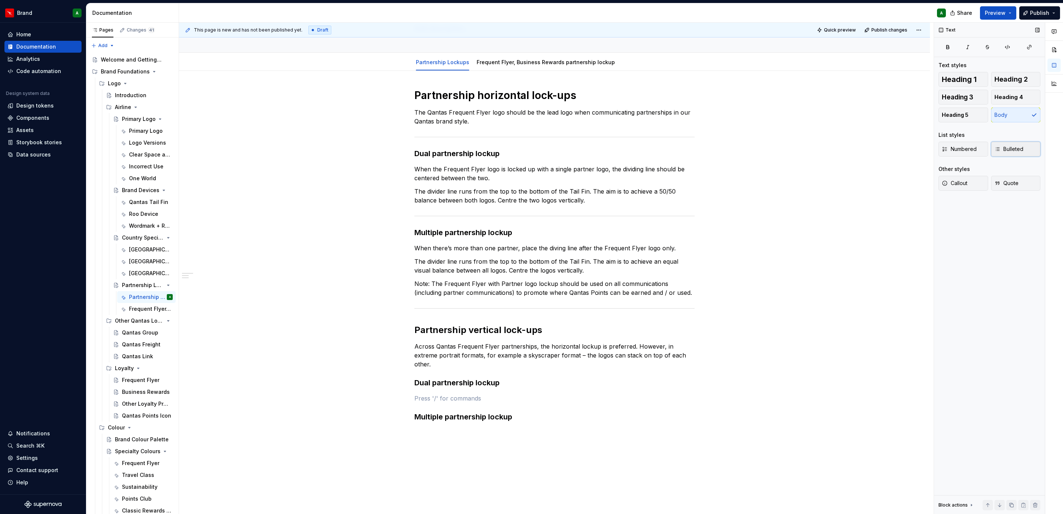
click at [1006, 153] on button "Bulleted" at bounding box center [1016, 149] width 50 height 15
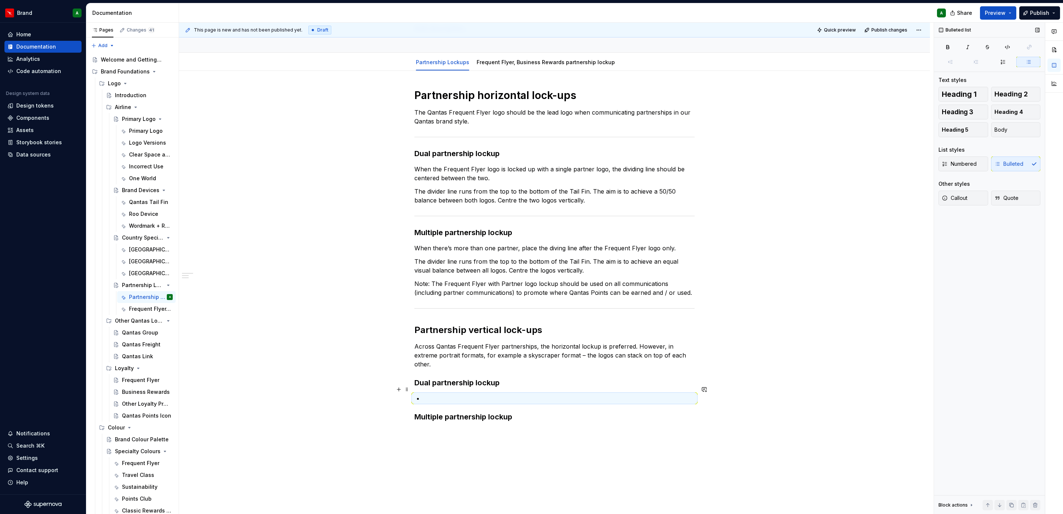
click at [506, 394] on p at bounding box center [558, 398] width 271 height 9
click at [485, 405] on p at bounding box center [558, 409] width 271 height 9
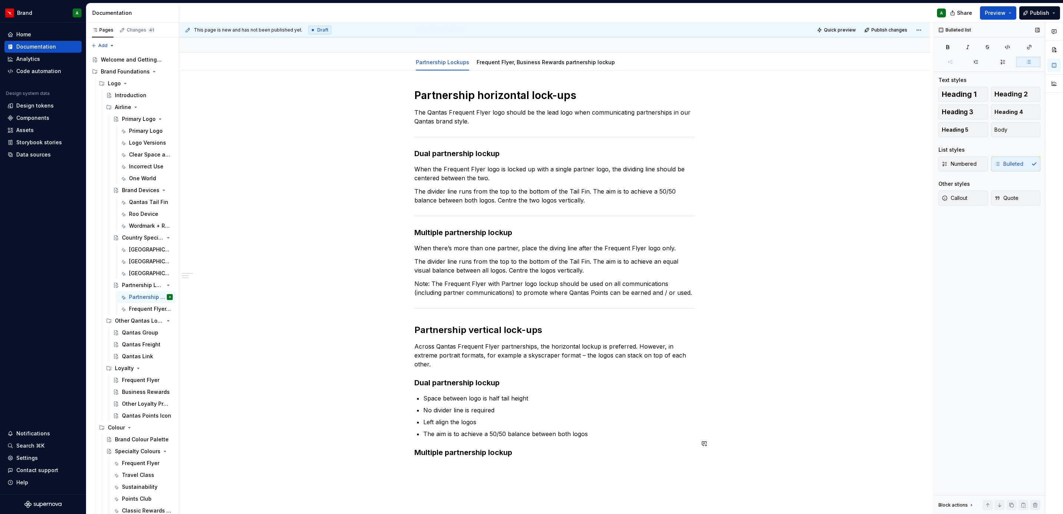
click at [538, 449] on div "Partnership horizontal lock-ups The Qantas Frequent Flyer logo should be the le…" at bounding box center [554, 278] width 280 height 378
click at [1013, 152] on span "Bulleted" at bounding box center [1008, 148] width 29 height 7
click at [511, 466] on div "Partnership horizontal lock-ups The Qantas Frequent Flyer logo should be the le…" at bounding box center [554, 285] width 280 height 392
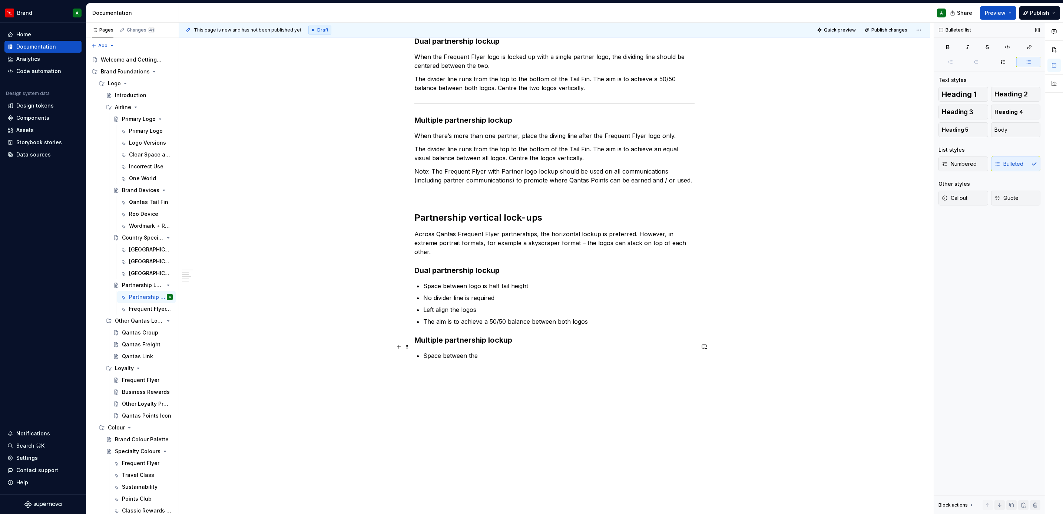
click at [490, 351] on p "Space between the" at bounding box center [558, 355] width 271 height 9
click at [603, 351] on p "Space between the Frequent Flyer logo and partner logos is halt Tail Fin height" at bounding box center [558, 355] width 271 height 9
click at [655, 339] on div "Partnership horizontal lock-ups The Qantas Frequent Flyer logo should be the le…" at bounding box center [554, 168] width 280 height 384
click at [654, 341] on div "Partnership horizontal lock-ups The Qantas Frequent Flyer logo should be the le…" at bounding box center [554, 168] width 280 height 384
click at [645, 351] on p "Space between the Frequent Flyer logo and partner logos is half Tail Fin height" at bounding box center [558, 355] width 271 height 9
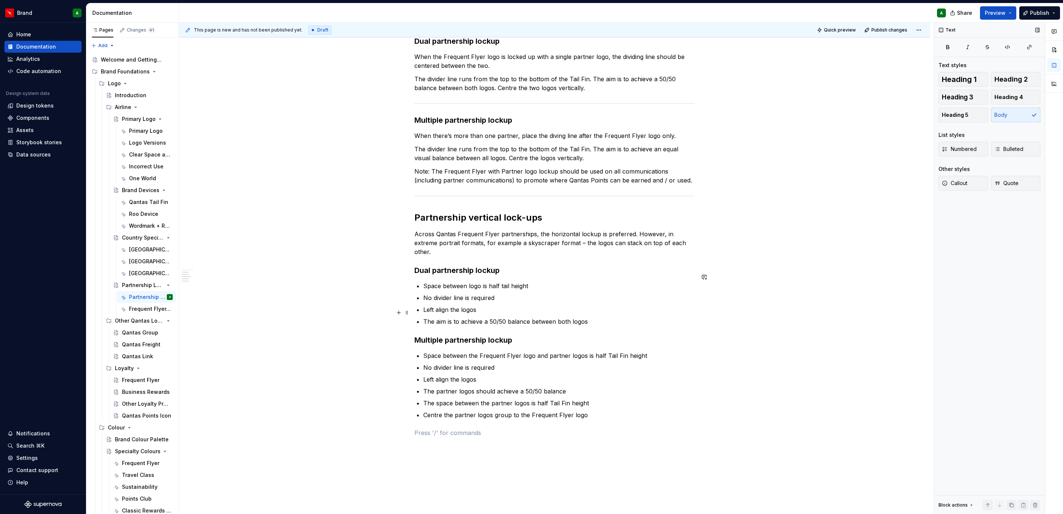
click at [603, 317] on p "The aim is to achieve a 50/50 balance between both logos" at bounding box center [558, 321] width 271 height 9
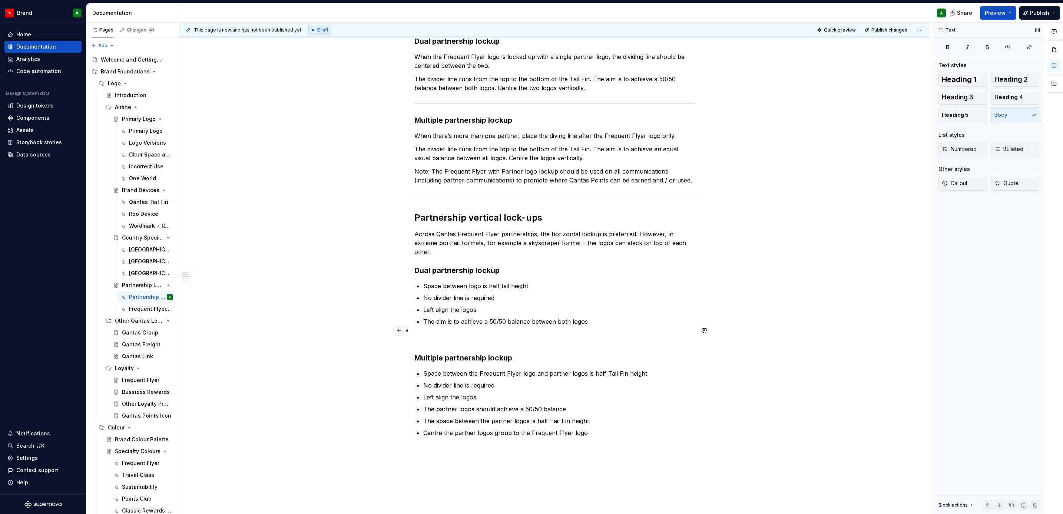
click at [398, 332] on button "button" at bounding box center [399, 330] width 10 height 10
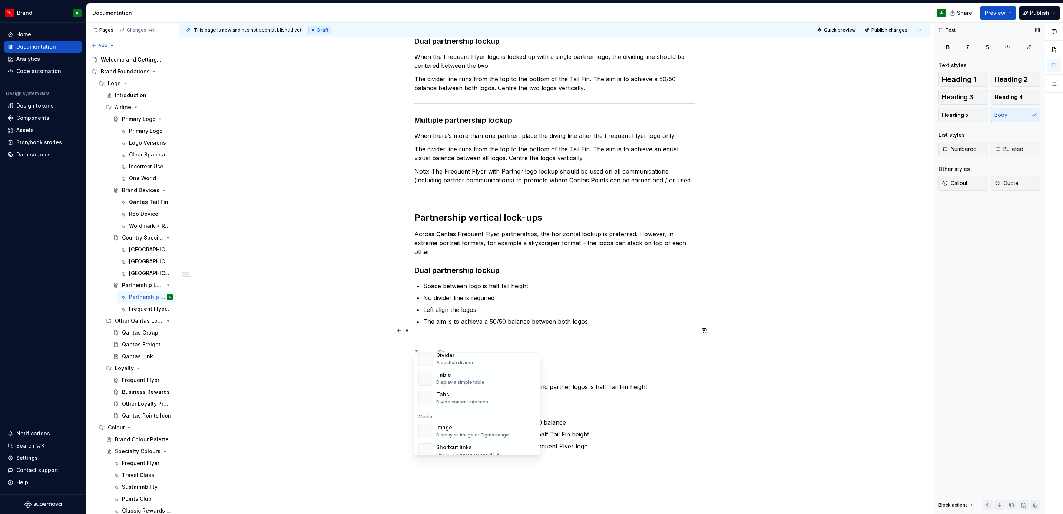
scroll to position [258, 0]
click at [484, 430] on div "Image" at bounding box center [472, 427] width 73 height 7
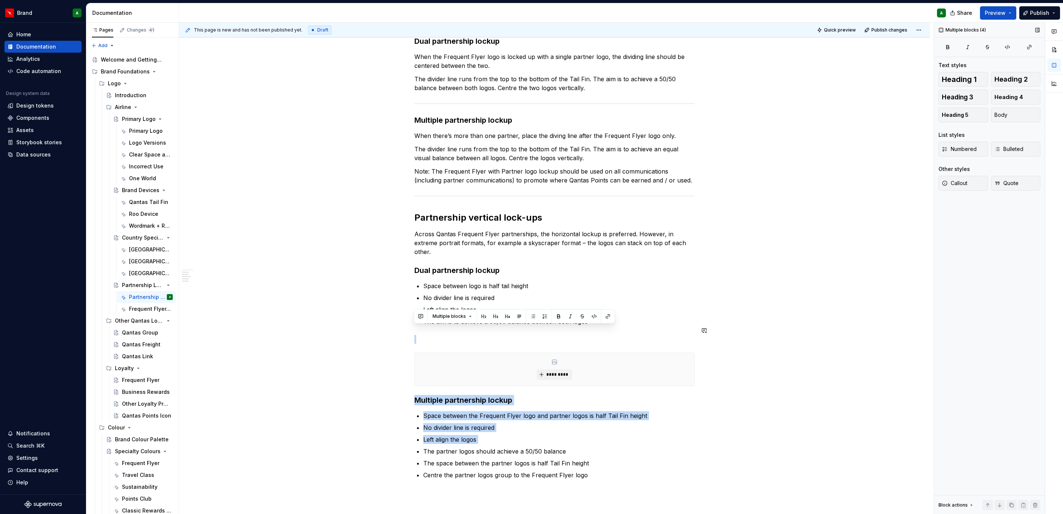
drag, startPoint x: 484, startPoint y: 430, endPoint x: 448, endPoint y: 325, distance: 110.9
click at [448, 325] on div "Partnership horizontal lock-ups The Qantas Frequent Flyer logo should be the le…" at bounding box center [554, 236] width 280 height 521
click at [435, 335] on p at bounding box center [554, 339] width 280 height 9
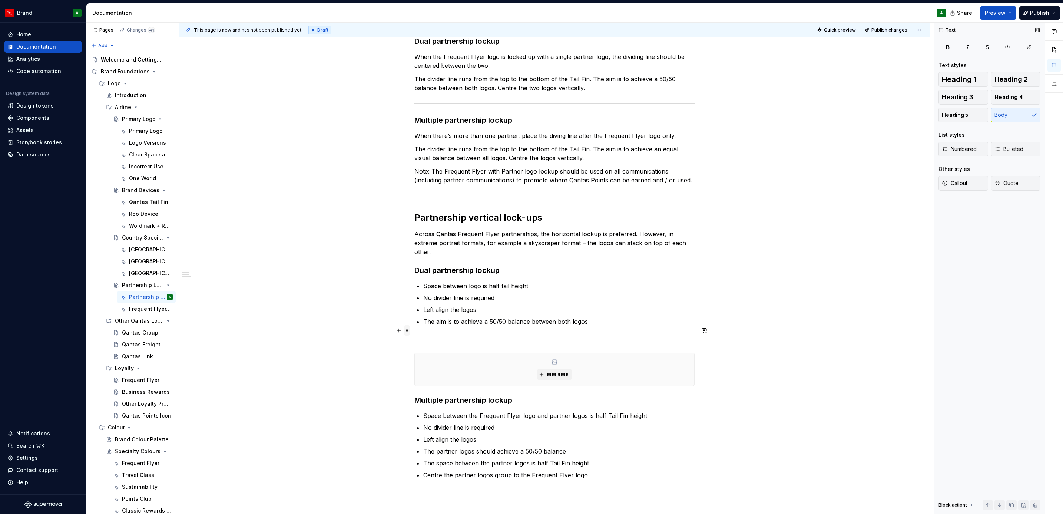
click at [407, 330] on span at bounding box center [407, 330] width 6 height 10
click at [426, 396] on div "Delete" at bounding box center [441, 395] width 48 height 7
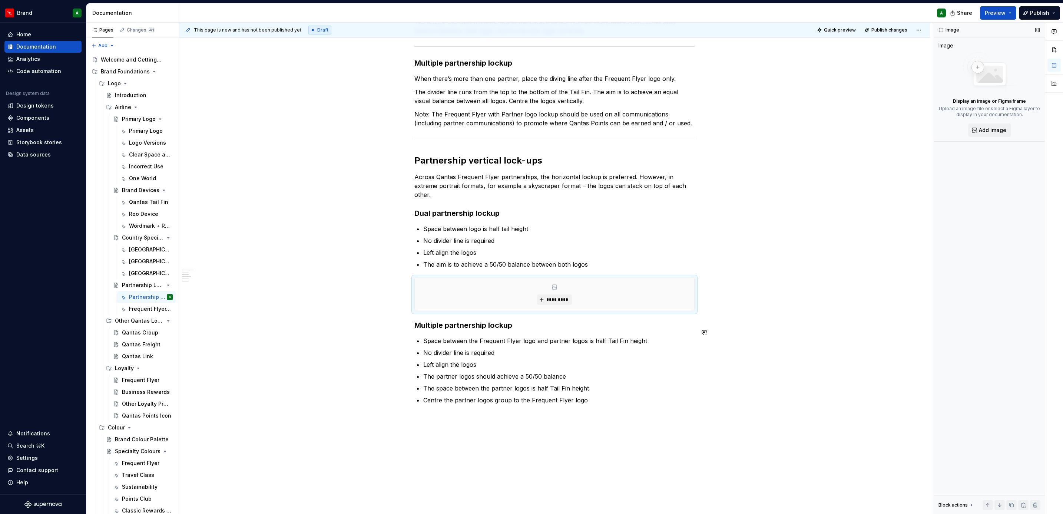
scroll to position [230, 0]
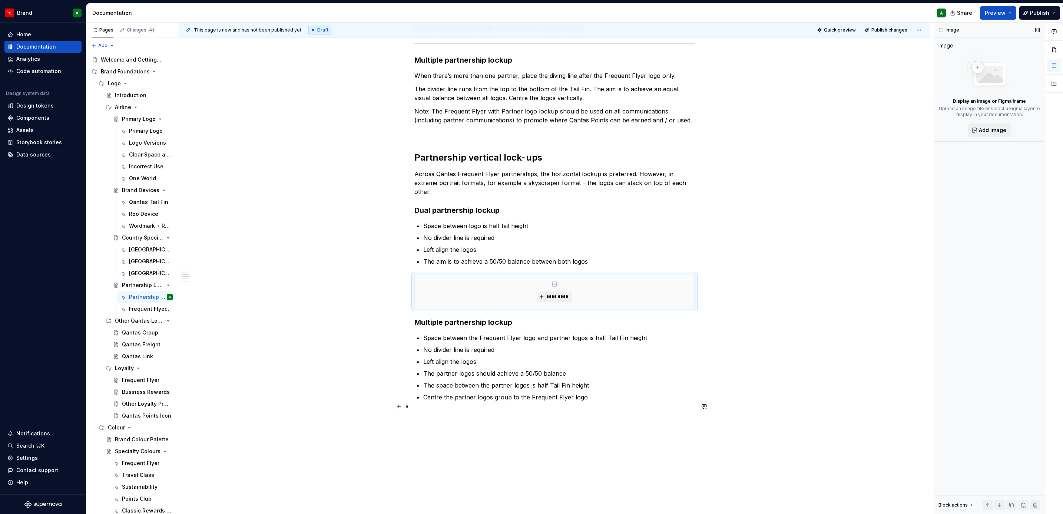
click at [567, 410] on p at bounding box center [554, 414] width 280 height 9
click at [396, 406] on button "button" at bounding box center [399, 406] width 10 height 10
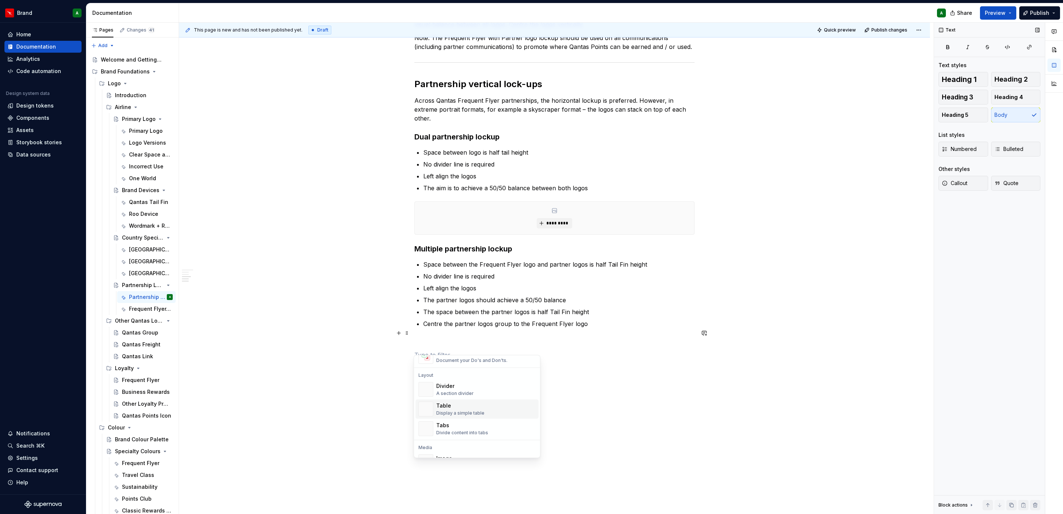
scroll to position [319, 0]
click at [473, 374] on div "Display an image or Figma image" at bounding box center [472, 376] width 73 height 6
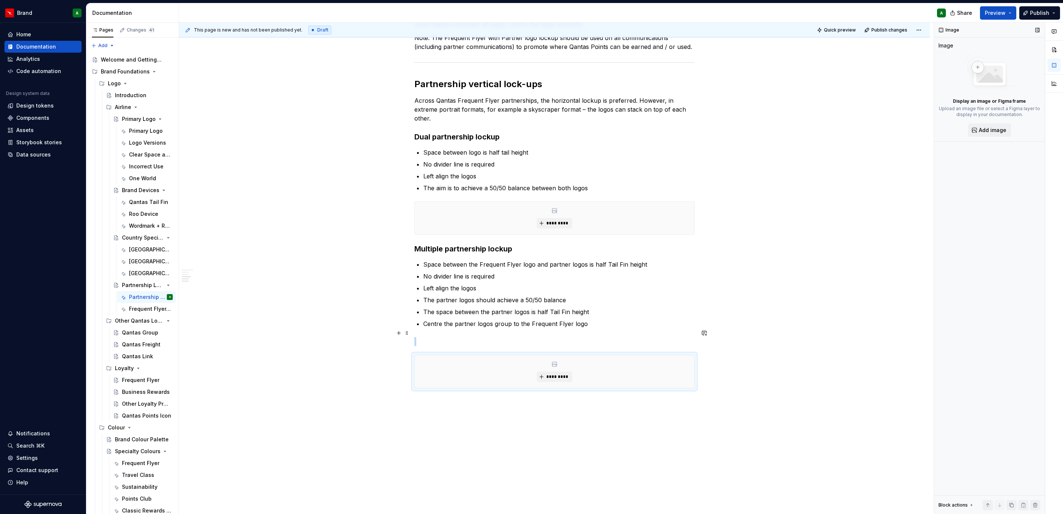
click at [468, 337] on p at bounding box center [554, 341] width 280 height 9
click at [406, 333] on span at bounding box center [407, 333] width 6 height 10
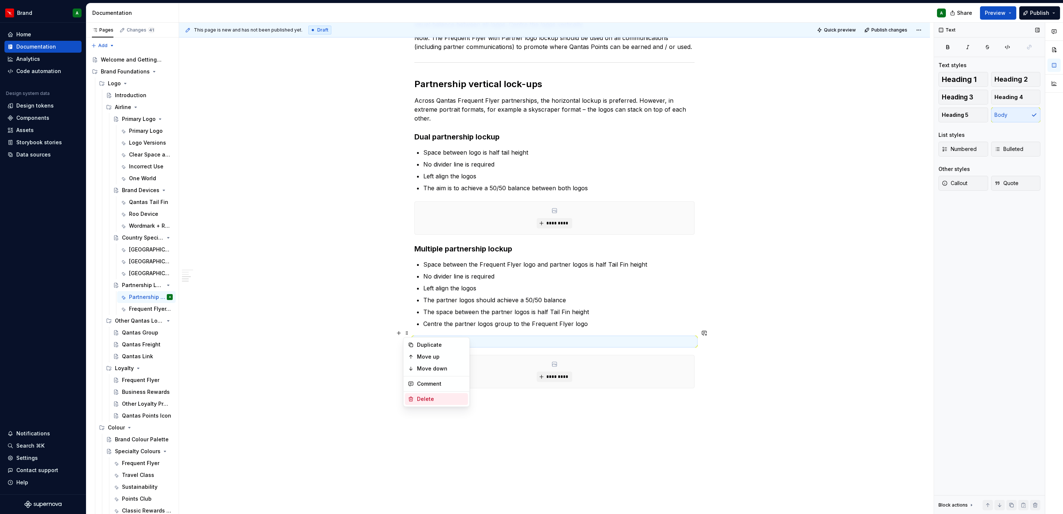
click at [446, 398] on div "Delete" at bounding box center [441, 398] width 48 height 7
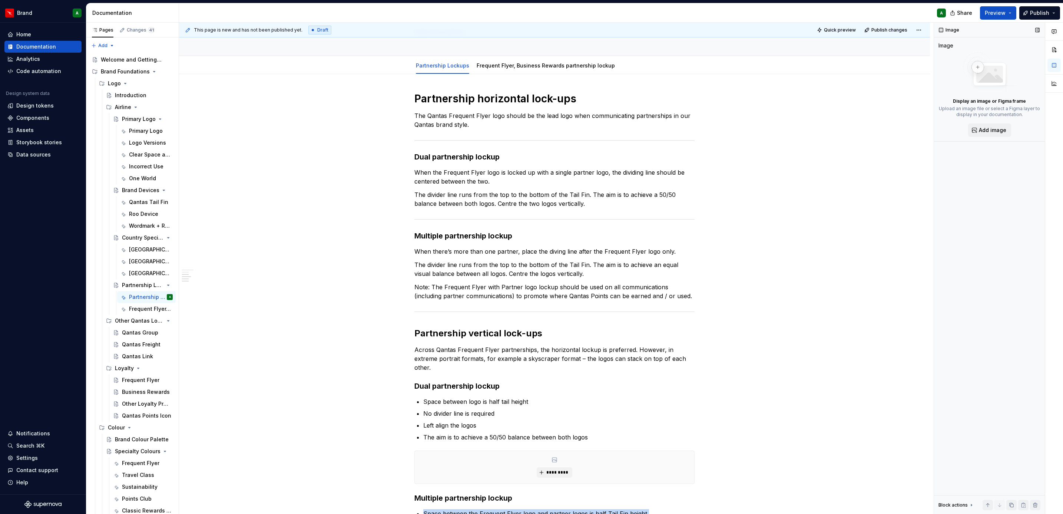
scroll to position [0, 0]
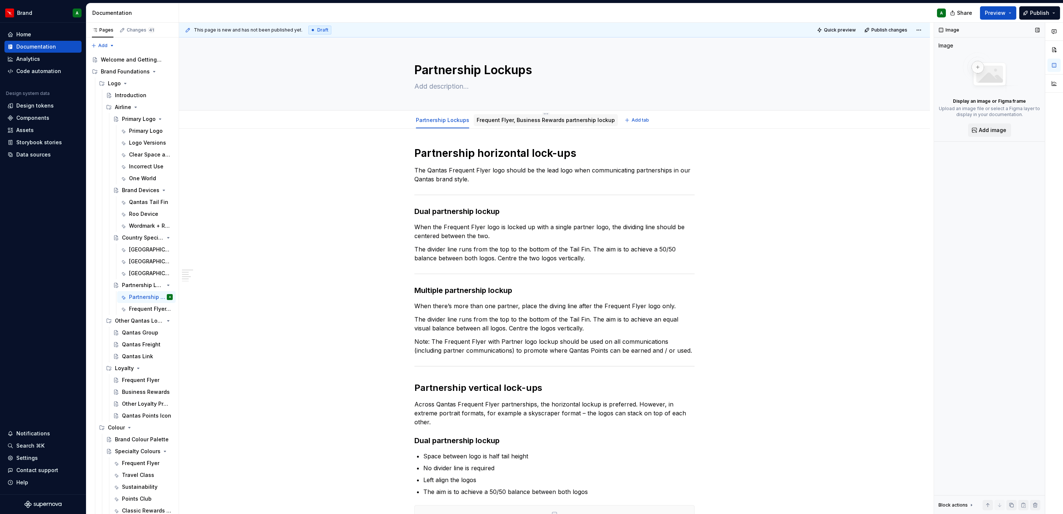
click at [530, 118] on link "Frequent Flyer, Business Rewards partnership lockup" at bounding box center [546, 120] width 138 height 6
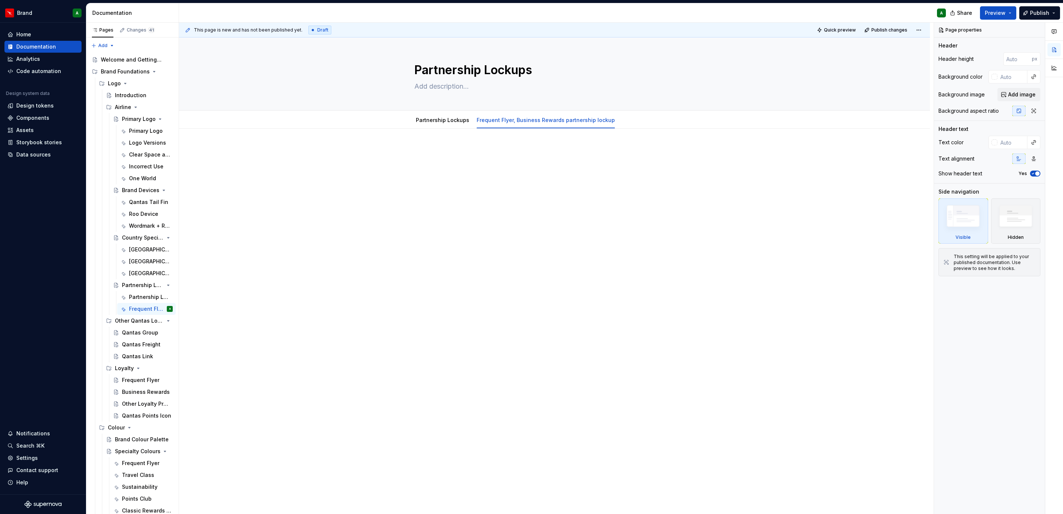
click at [547, 190] on div at bounding box center [554, 233] width 751 height 209
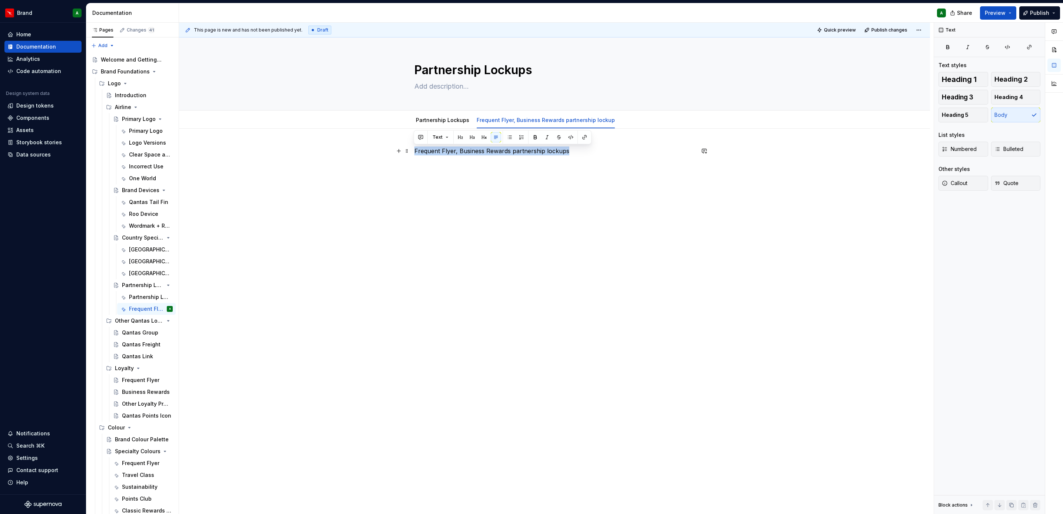
drag, startPoint x: 413, startPoint y: 149, endPoint x: 594, endPoint y: 153, distance: 181.3
click at [594, 153] on p "Frequent Flyer, Business Rewards partnership lockups" at bounding box center [554, 150] width 280 height 9
click at [963, 79] on span "Heading 1" at bounding box center [959, 79] width 35 height 7
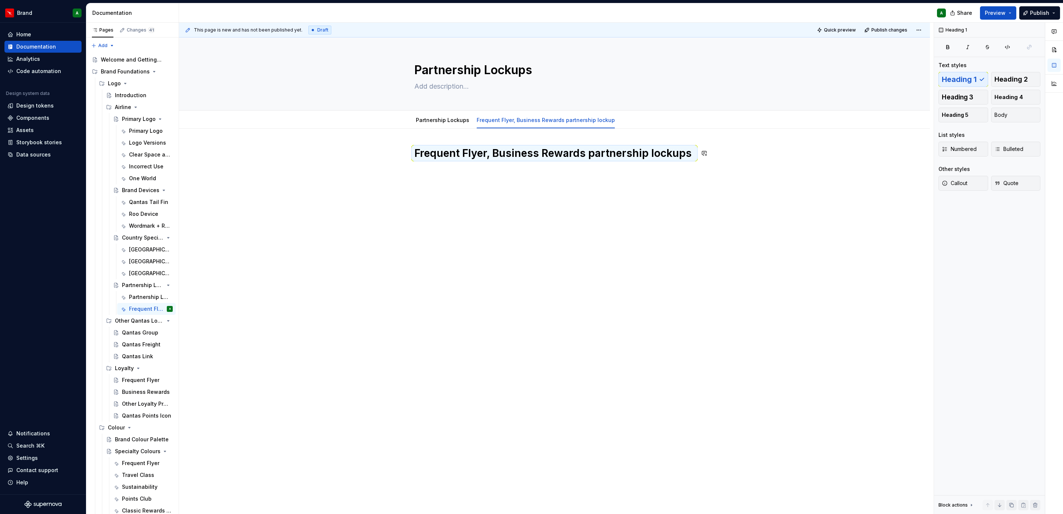
click at [648, 227] on div "Frequent Flyer, Business Rewards partnership lockups" at bounding box center [554, 233] width 751 height 209
click at [475, 175] on div "Frequent Flyer, Business Rewards partnership lockups" at bounding box center [554, 164] width 280 height 37
click at [444, 173] on p at bounding box center [554, 170] width 280 height 9
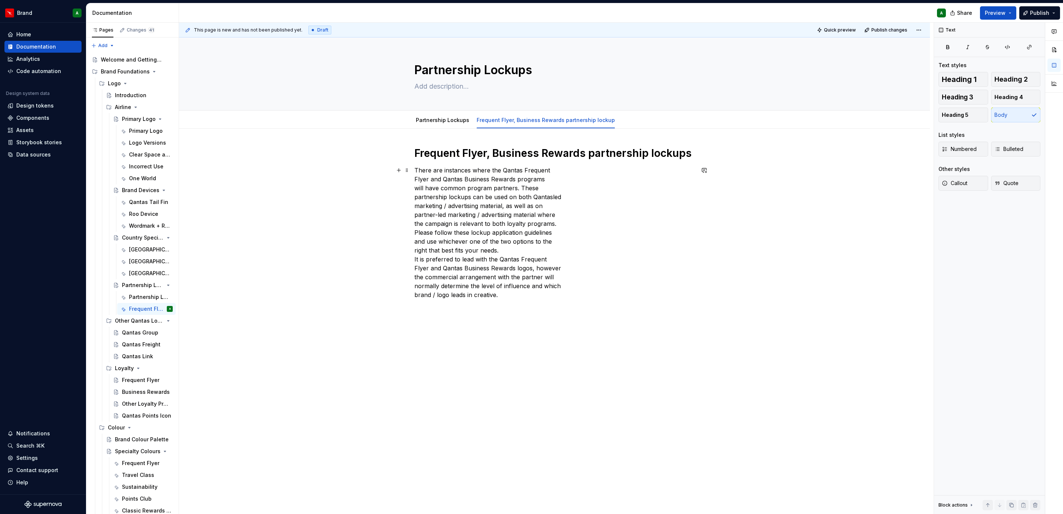
click at [414, 179] on p "There are instances where the Qantas Frequent Flyer and Qantas Business Rewards…" at bounding box center [554, 232] width 280 height 133
click at [414, 189] on p "There are instances where the Qantas Frequent Flyer and Qantas Business Rewards…" at bounding box center [554, 228] width 280 height 125
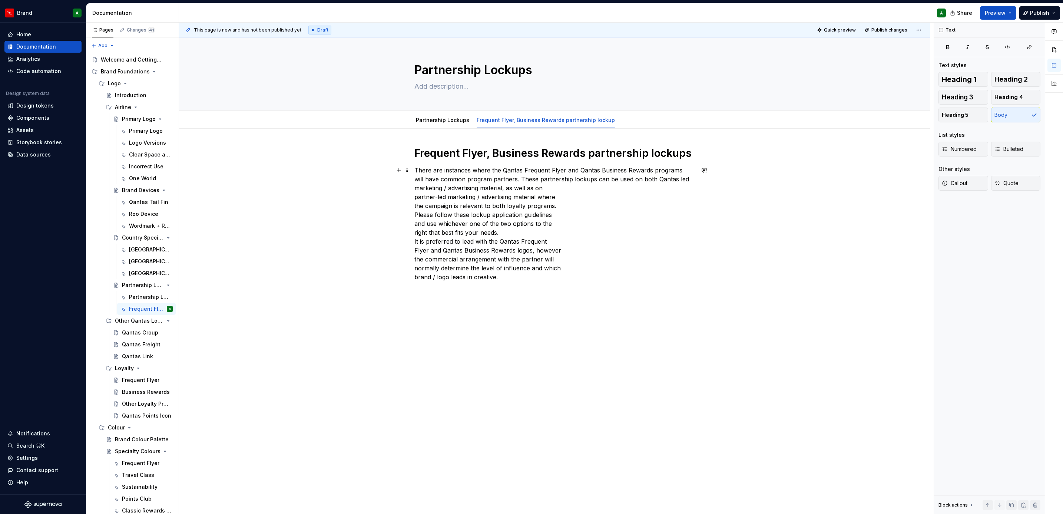
click at [412, 187] on div "Frequent Flyer, Business Rewards partnership lockups There are instances where …" at bounding box center [554, 287] width 751 height 316
click at [412, 199] on div "Frequent Flyer, Business Rewards partnership lockups There are instances where …" at bounding box center [554, 287] width 751 height 316
click at [412, 199] on div "Frequent Flyer, Business Rewards partnership lockups There are instances where …" at bounding box center [554, 282] width 751 height 307
click at [412, 204] on div "Frequent Flyer, Business Rewards partnership lockups There are instances where …" at bounding box center [554, 282] width 751 height 307
click at [411, 215] on div "Frequent Flyer, Business Rewards partnership lockups There are instances where …" at bounding box center [554, 282] width 751 height 307
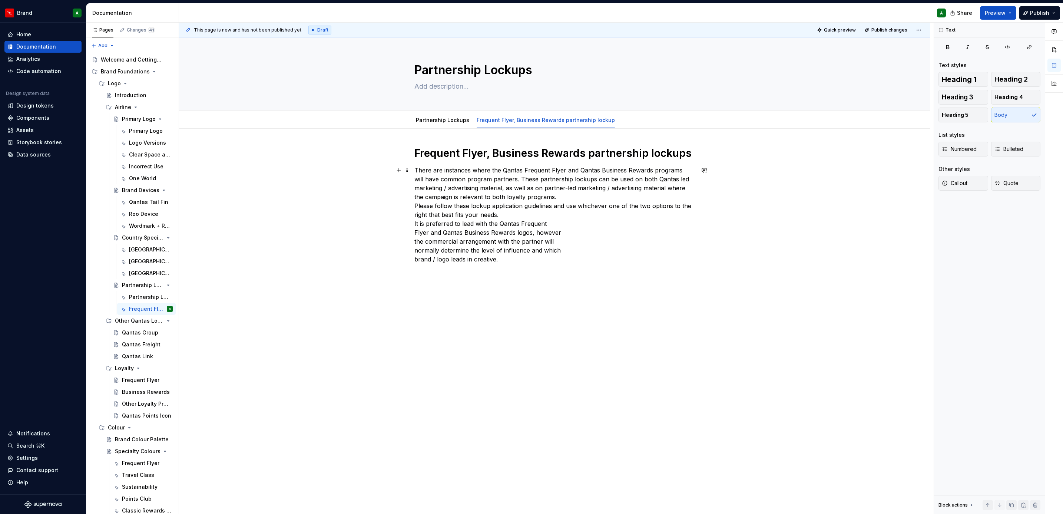
click at [410, 216] on div "Frequent Flyer, Business Rewards partnership lockups There are instances where …" at bounding box center [554, 278] width 751 height 298
click at [410, 226] on div "Frequent Flyer, Business Rewards partnership lockups There are instances where …" at bounding box center [554, 278] width 751 height 298
click at [412, 232] on div "Frequent Flyer, Business Rewards partnership lockups There are instances where …" at bounding box center [554, 278] width 751 height 298
click at [411, 244] on div "Frequent Flyer, Business Rewards partnership lockups There are instances where …" at bounding box center [554, 278] width 751 height 298
click at [411, 250] on div "Frequent Flyer, Business Rewards partnership lockups There are instances where …" at bounding box center [554, 278] width 751 height 298
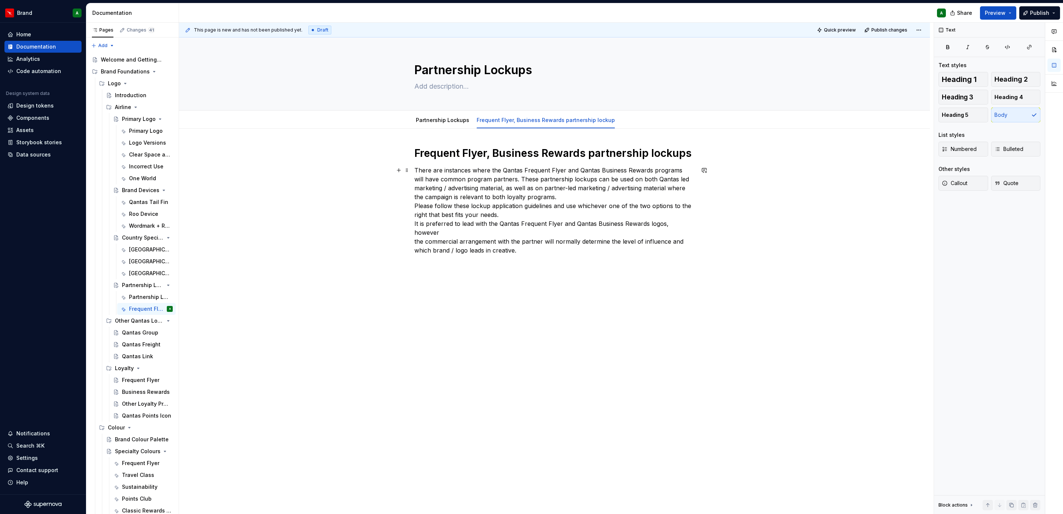
click at [504, 213] on p "There are instances where the Qantas Frequent Flyer and Qantas Business Rewards…" at bounding box center [554, 210] width 280 height 89
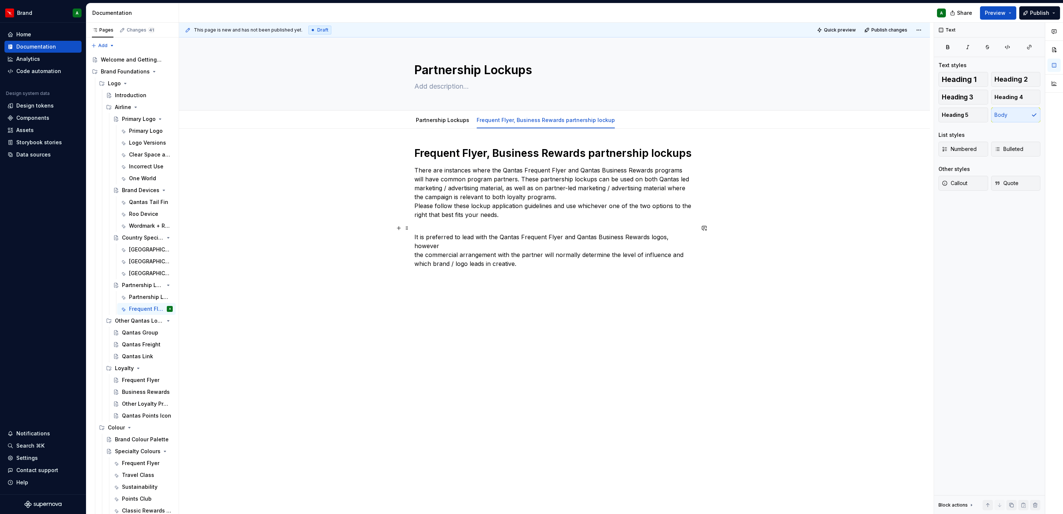
click at [410, 236] on div "Frequent Flyer, Business Rewards partnership lockups There are instances where …" at bounding box center [554, 280] width 751 height 302
click at [599, 193] on p "There are instances where the Qantas Frequent Flyer and Qantas Business Rewards…" at bounding box center [554, 192] width 280 height 53
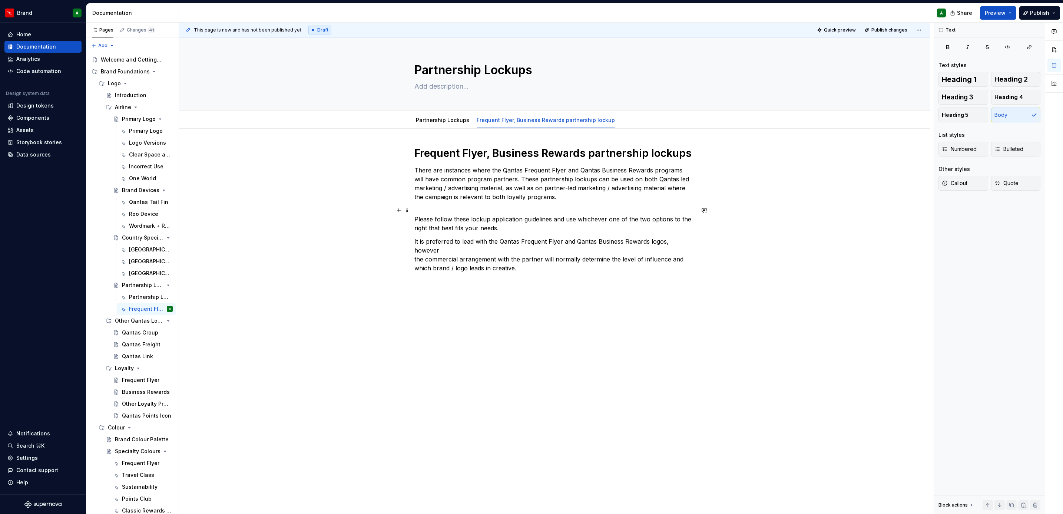
click at [412, 219] on div "Frequent Flyer, Business Rewards partnership lockups There are instances where …" at bounding box center [554, 282] width 751 height 307
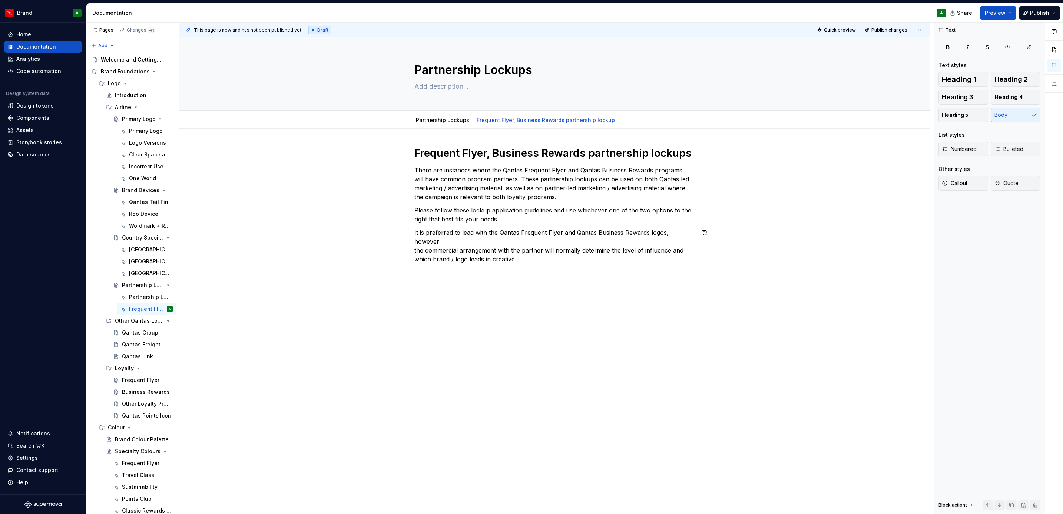
click at [663, 312] on div "Frequent Flyer, Business Rewards partnership lockups There are instances where …" at bounding box center [554, 278] width 751 height 298
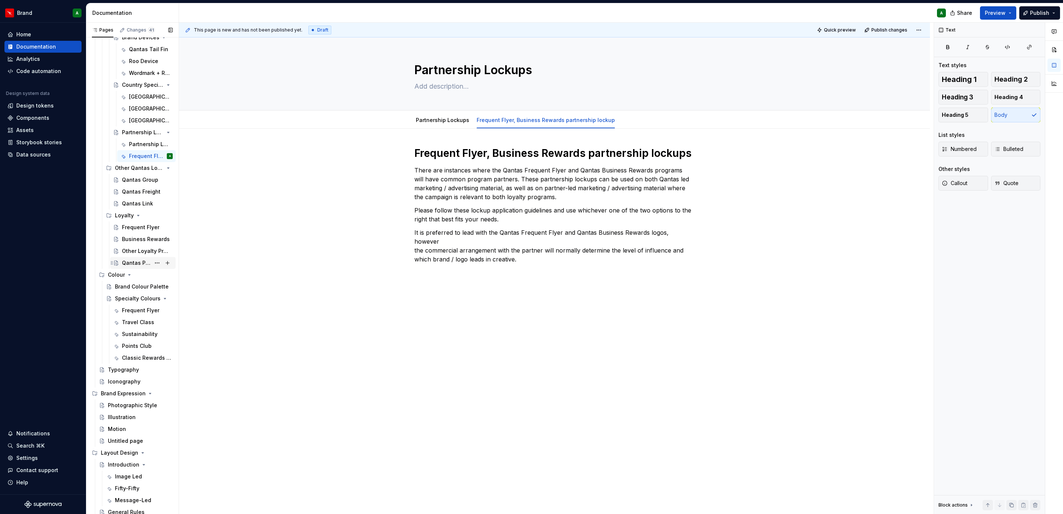
scroll to position [153, 0]
click at [127, 365] on div "Typography" at bounding box center [123, 368] width 31 height 7
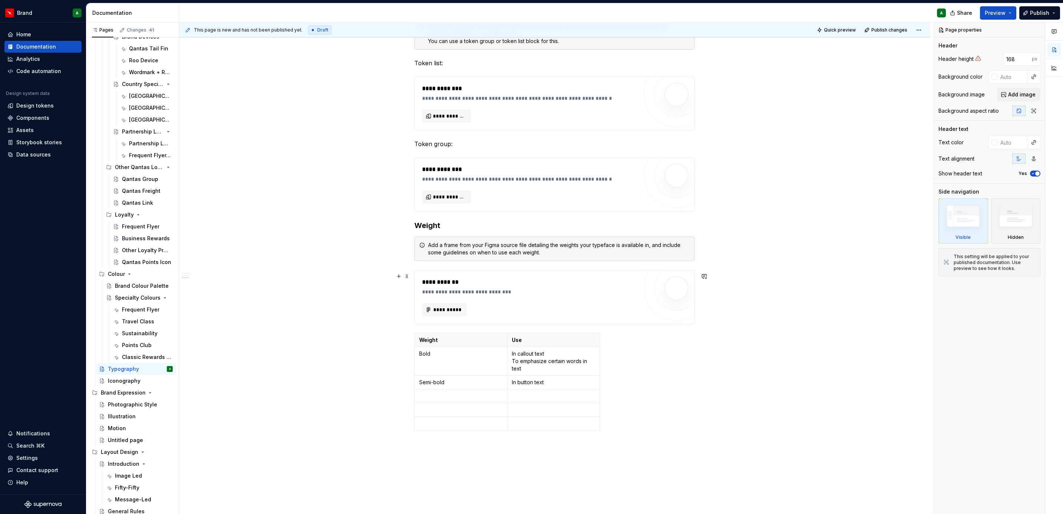
scroll to position [386, 0]
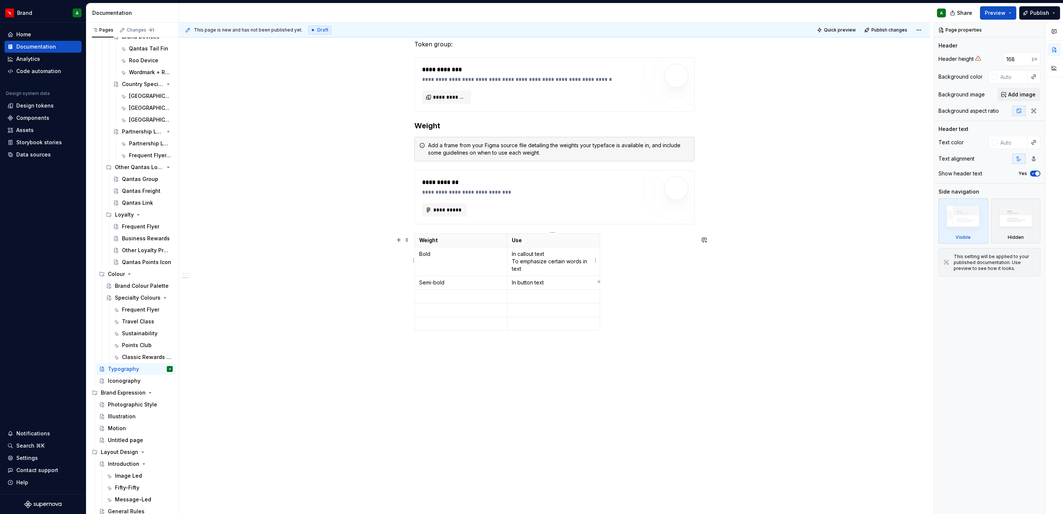
click at [590, 264] on p "In callout text To emphasize certain words in text" at bounding box center [553, 261] width 83 height 22
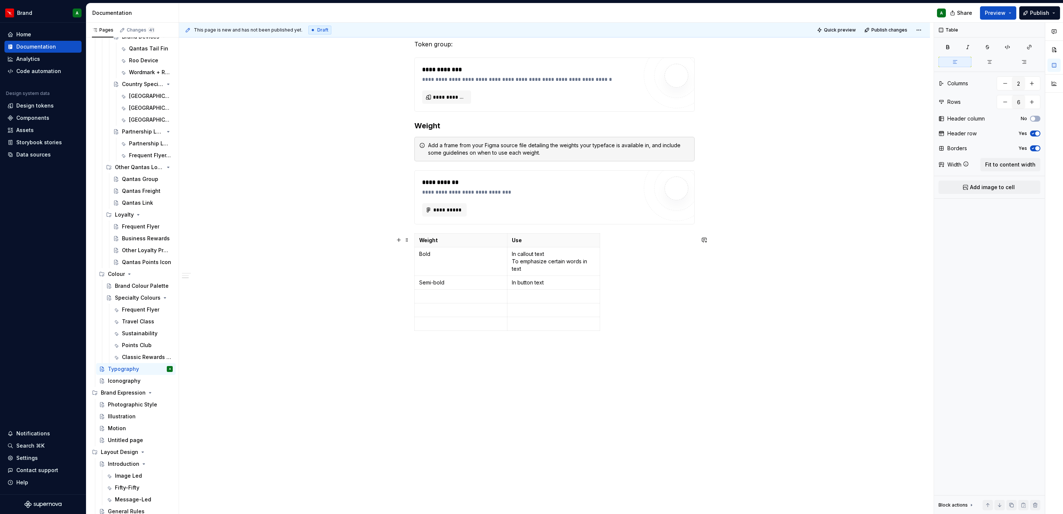
scroll to position [330, 0]
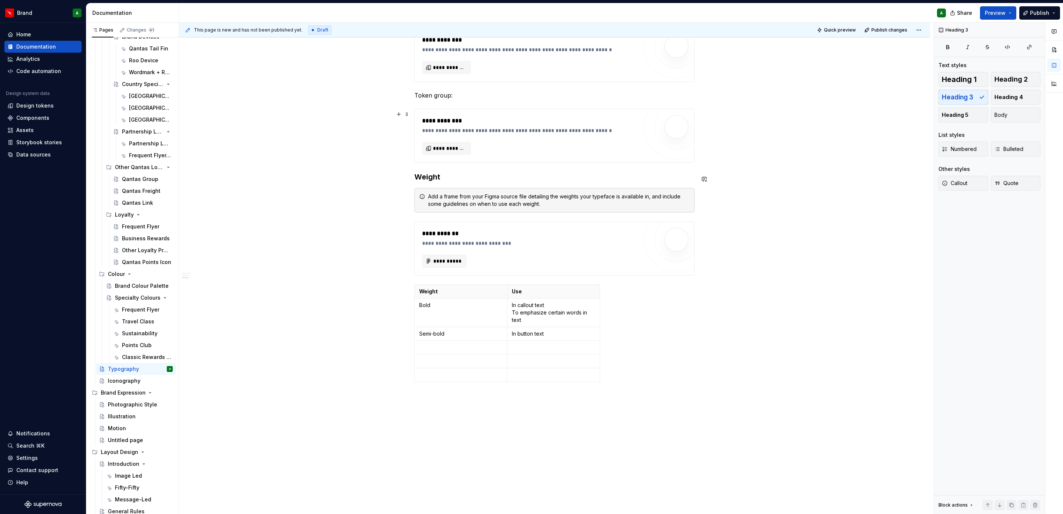
drag, startPoint x: 614, startPoint y: 342, endPoint x: 444, endPoint y: 142, distance: 262.3
click at [444, 142] on div "**********" at bounding box center [554, 108] width 280 height 588
click at [447, 295] on p "Weight" at bounding box center [460, 291] width 83 height 7
click at [404, 291] on span at bounding box center [407, 291] width 6 height 10
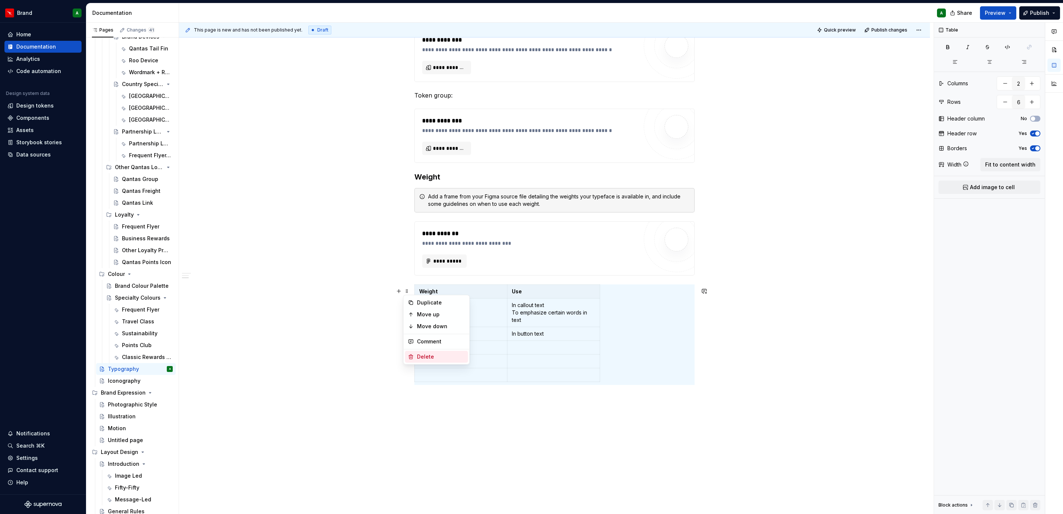
click at [443, 359] on div "Delete" at bounding box center [441, 356] width 48 height 7
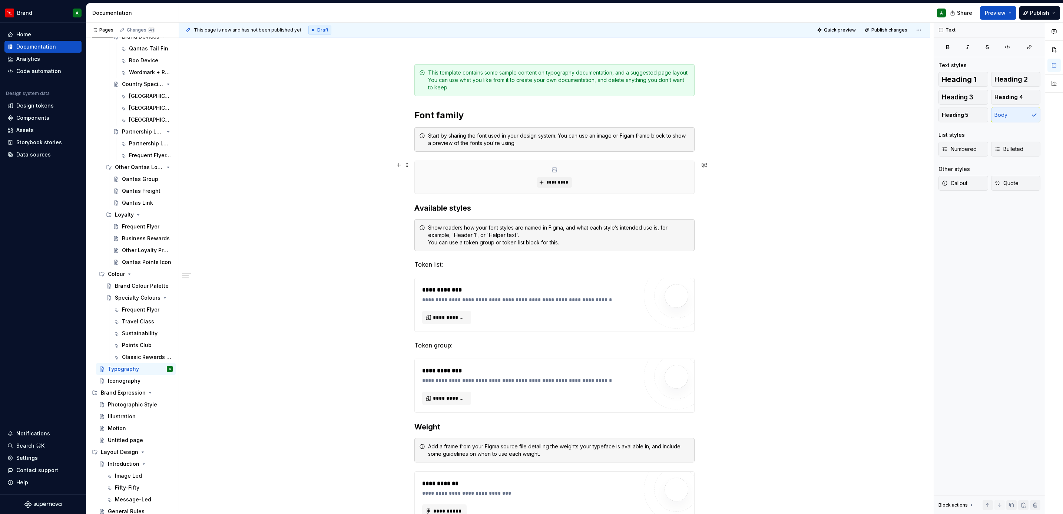
scroll to position [0, 0]
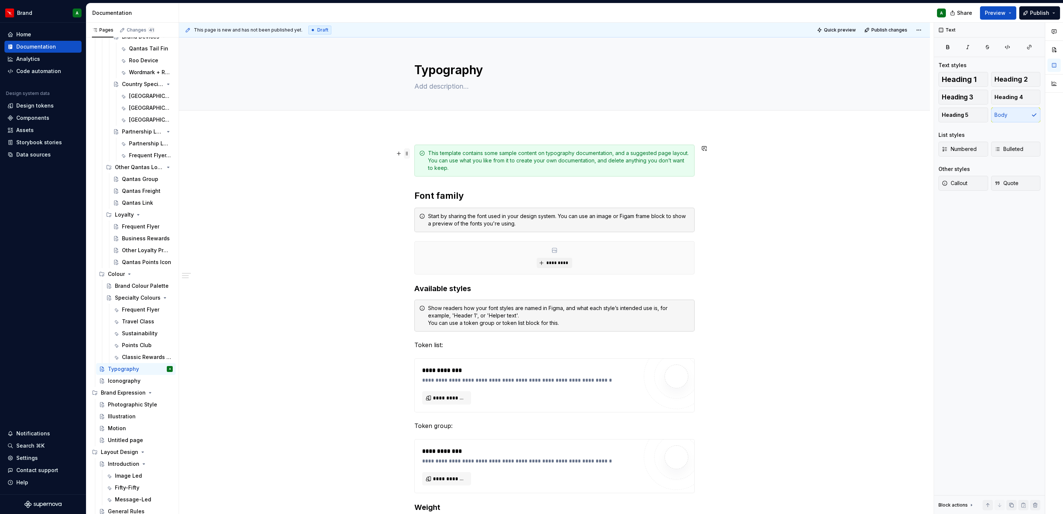
click at [408, 153] on span at bounding box center [407, 153] width 6 height 10
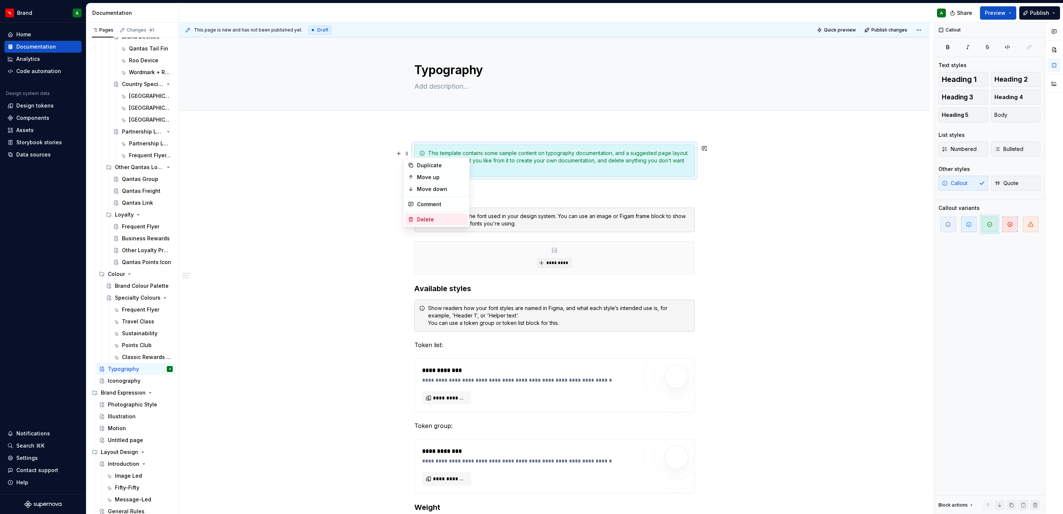
click at [430, 216] on div "Delete" at bounding box center [441, 219] width 48 height 7
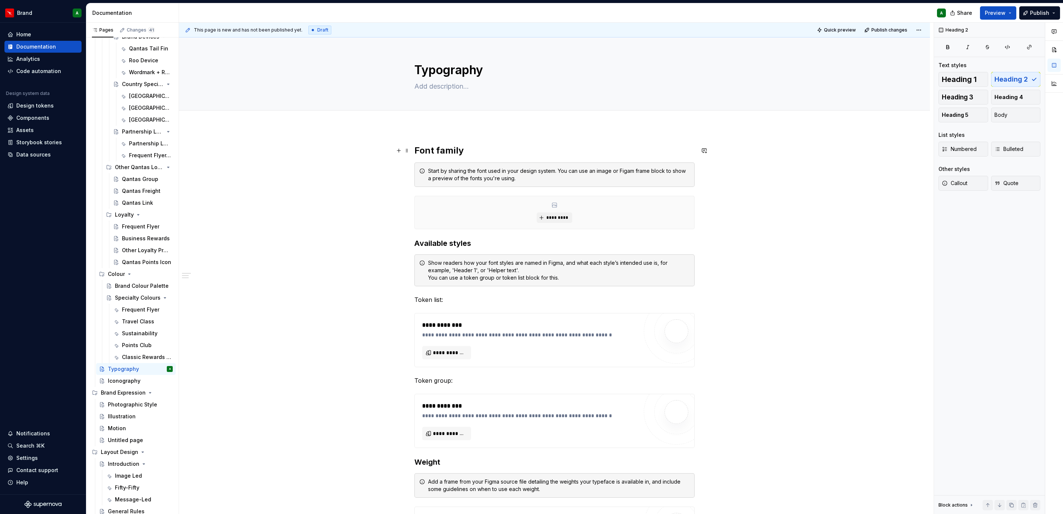
click at [438, 149] on h2 "Font family" at bounding box center [554, 151] width 280 height 12
click at [408, 177] on div "**********" at bounding box center [554, 434] width 751 height 614
click at [407, 169] on span at bounding box center [407, 171] width 6 height 10
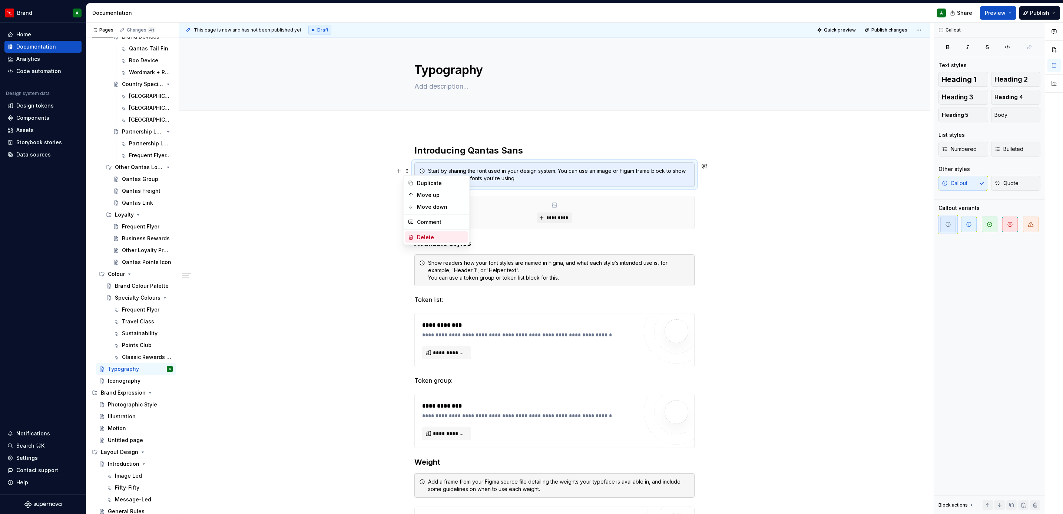
click at [444, 234] on div "Delete" at bounding box center [441, 236] width 48 height 7
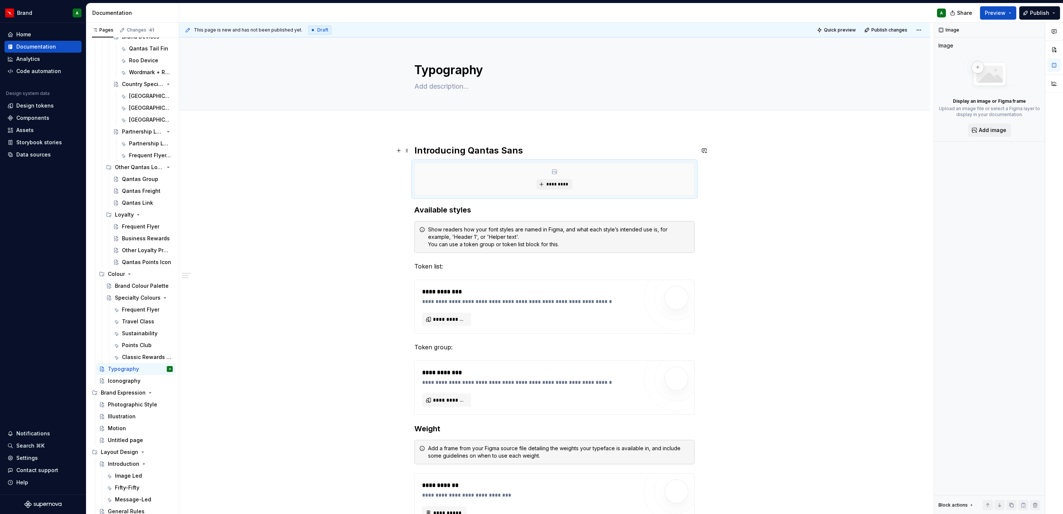
click at [521, 149] on h2 "Introducing Qantas Sans" at bounding box center [554, 151] width 280 height 12
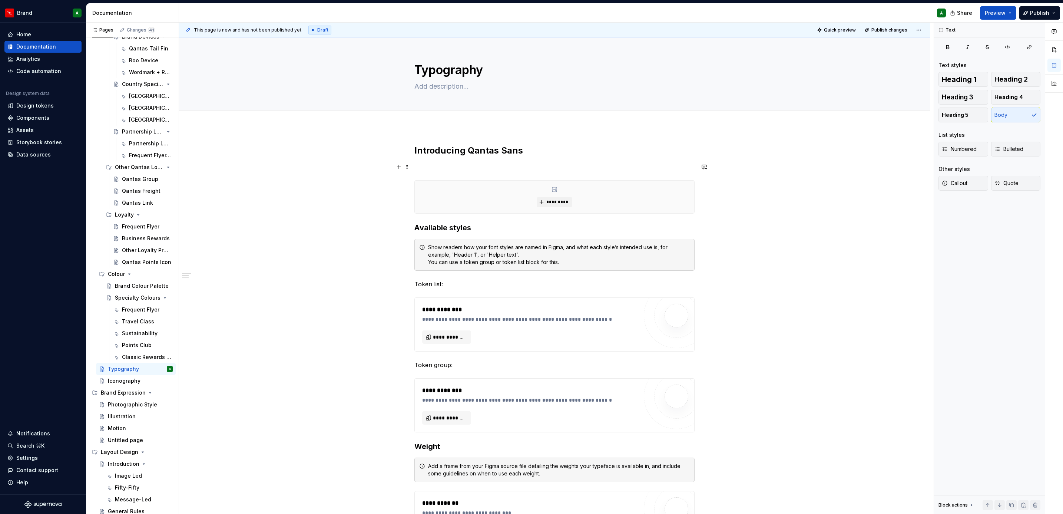
click at [424, 166] on p at bounding box center [554, 166] width 280 height 9
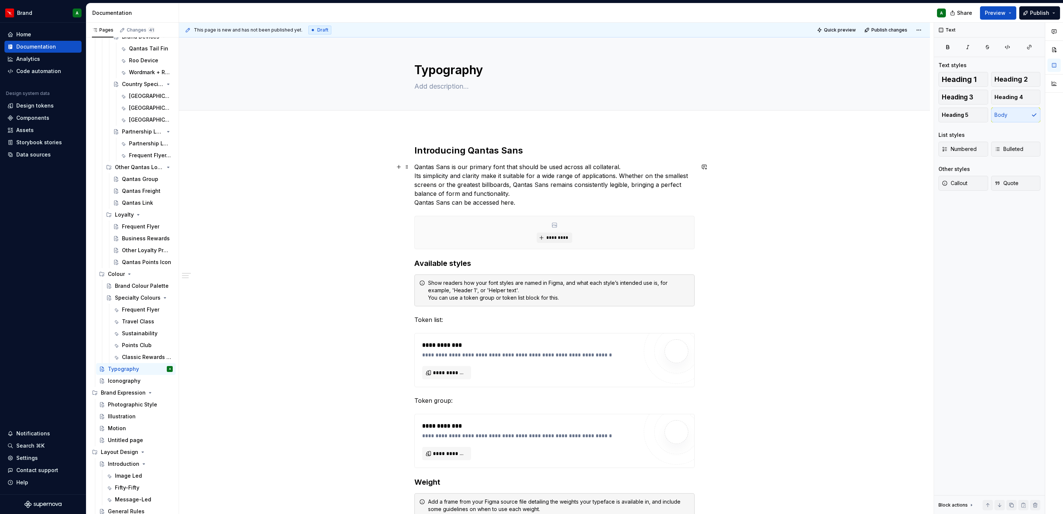
click at [412, 175] on div "**********" at bounding box center [554, 444] width 751 height 634
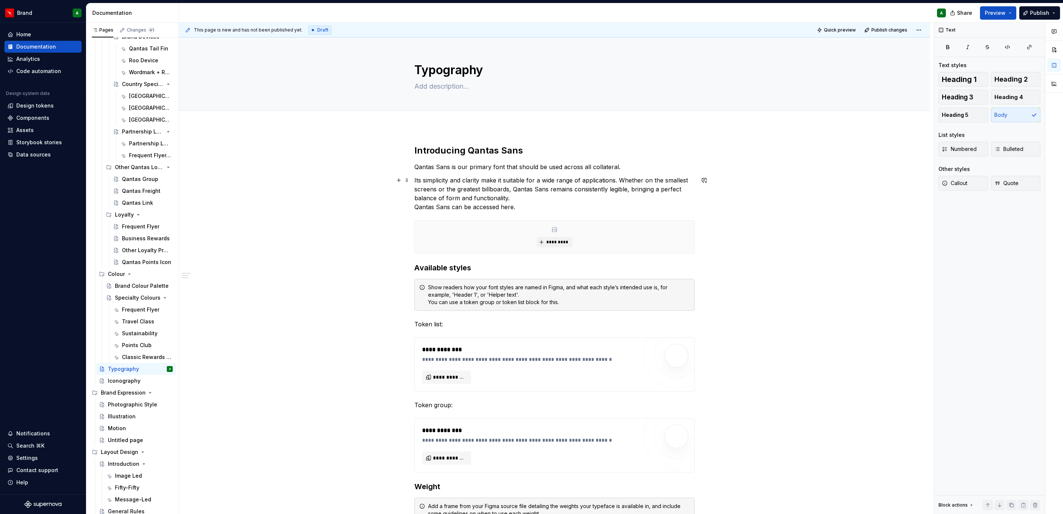
click at [533, 195] on p "Its simplicity and clarity make it suitable for a wide range of applications. W…" at bounding box center [554, 194] width 280 height 36
click at [412, 205] on div "**********" at bounding box center [554, 446] width 751 height 639
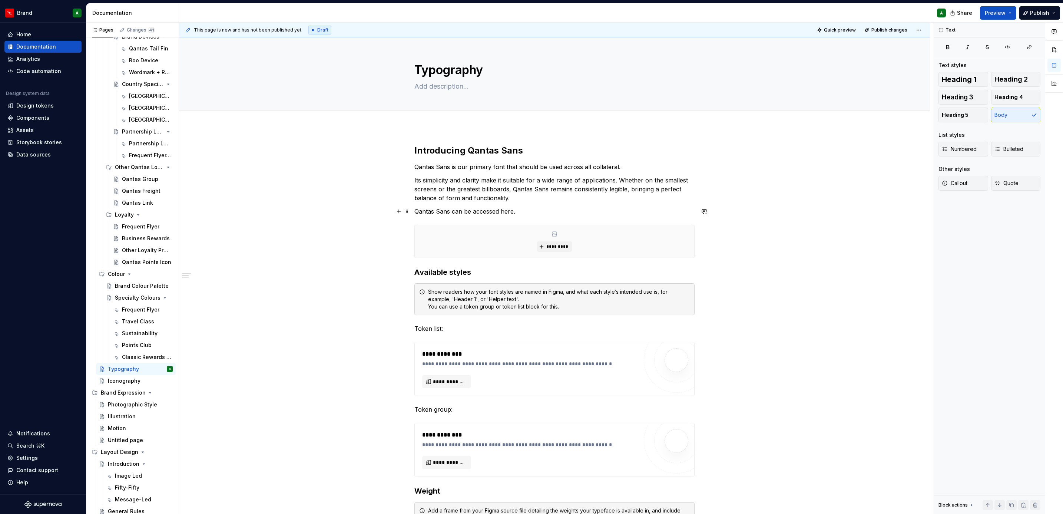
click at [507, 209] on p "Qantas Sans can be accessed here." at bounding box center [554, 211] width 280 height 9
click at [551, 207] on p "Qantas Sans can be accessed here." at bounding box center [554, 211] width 280 height 9
click at [505, 213] on p "Qantas Sans can be accessed here." at bounding box center [554, 211] width 280 height 9
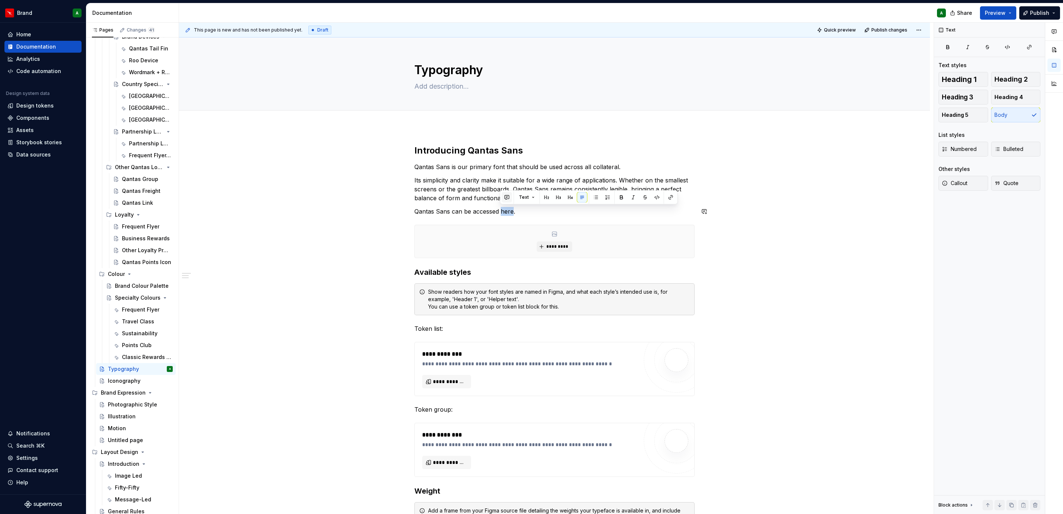
click at [503, 201] on button "button" at bounding box center [507, 197] width 10 height 10
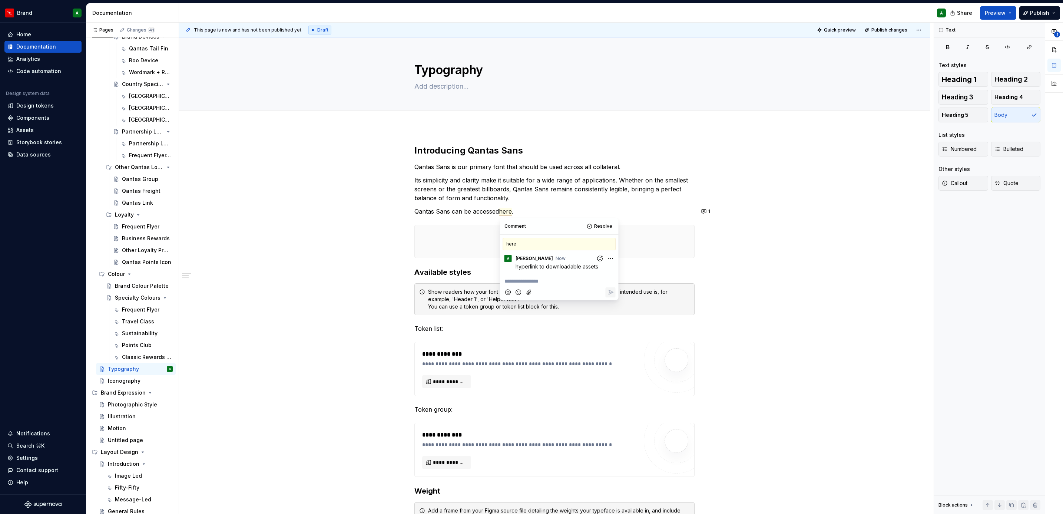
click at [784, 253] on div "**********" at bounding box center [554, 448] width 751 height 643
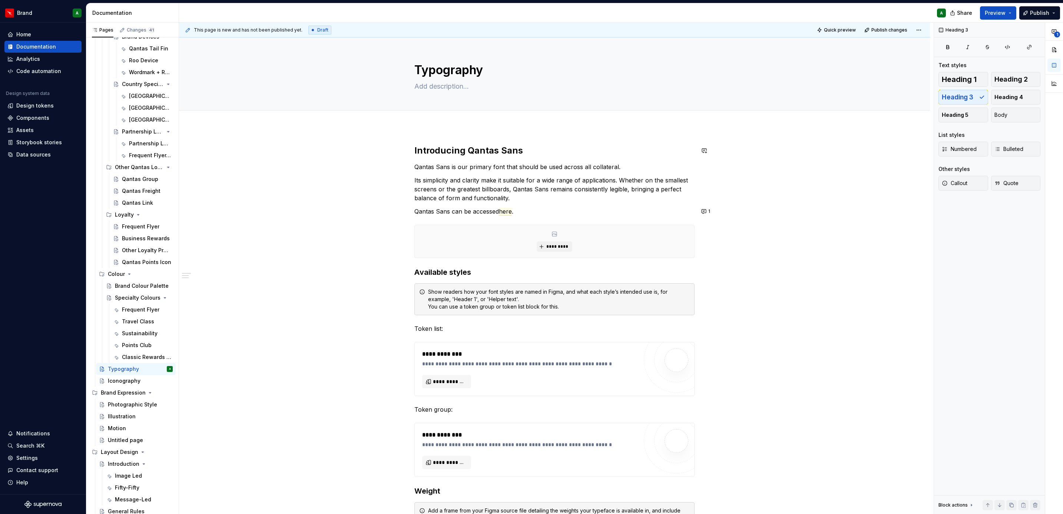
click at [467, 129] on div "**********" at bounding box center [554, 448] width 751 height 643
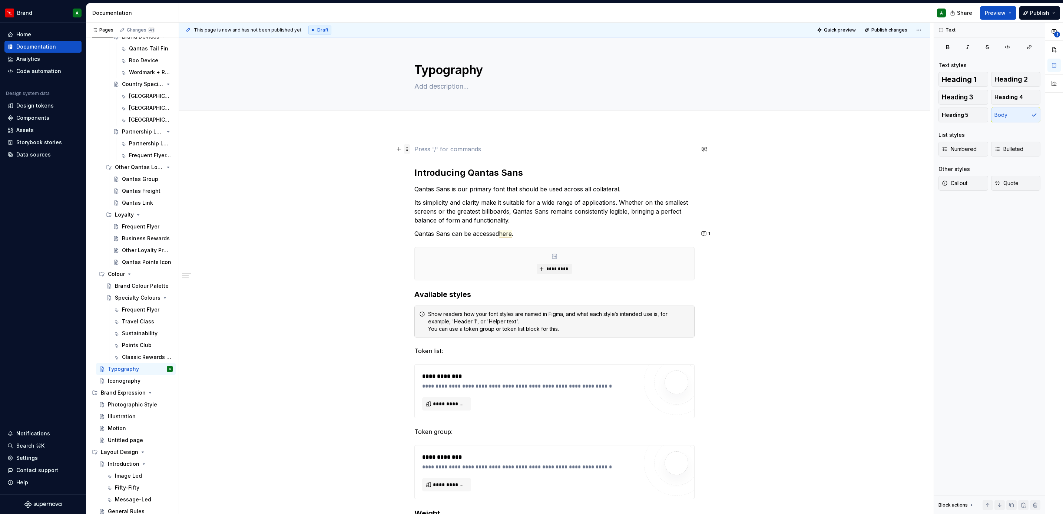
click at [407, 150] on span at bounding box center [407, 149] width 6 height 10
click at [431, 214] on div "Delete" at bounding box center [441, 214] width 48 height 7
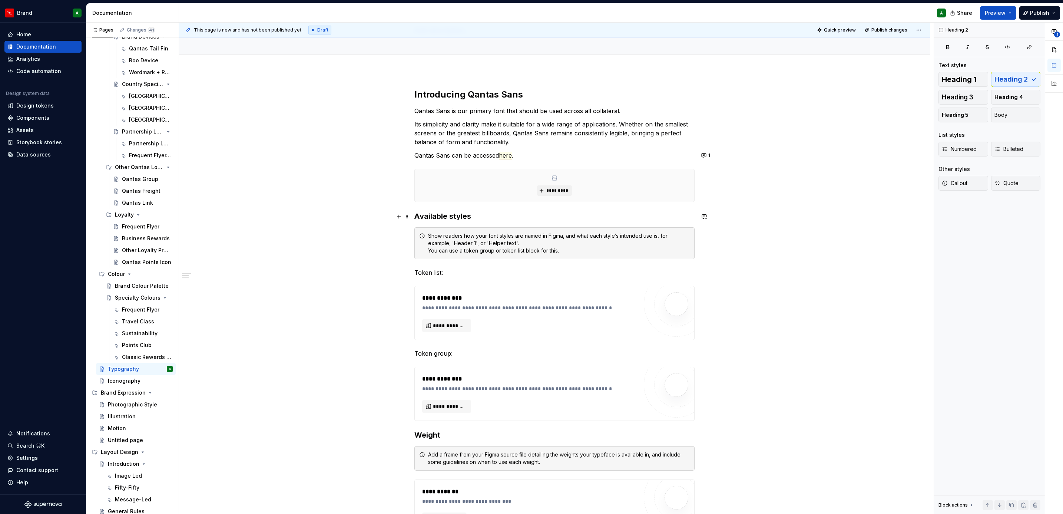
scroll to position [57, 0]
click at [405, 175] on span at bounding box center [407, 171] width 6 height 10
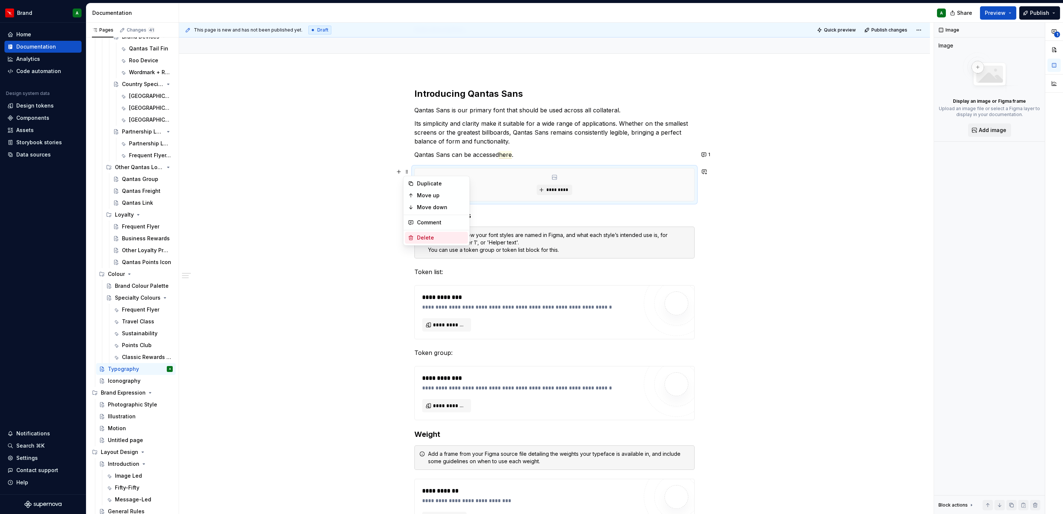
click at [433, 241] on div "Delete" at bounding box center [441, 237] width 48 height 7
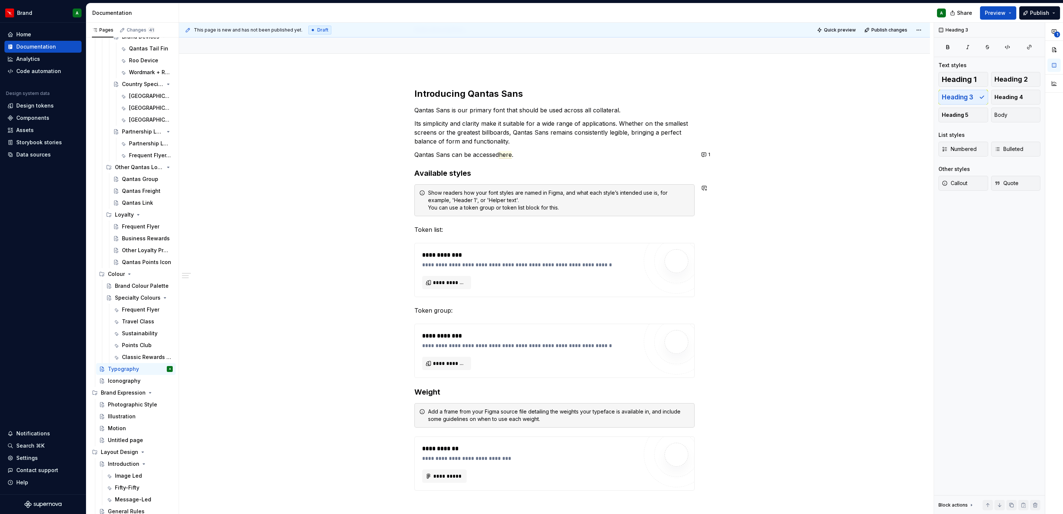
click at [448, 175] on h3 "Available styles" at bounding box center [554, 173] width 280 height 10
click at [445, 172] on h3 "Available styles" at bounding box center [554, 173] width 280 height 10
click at [445, 162] on div "**********" at bounding box center [554, 298] width 280 height 420
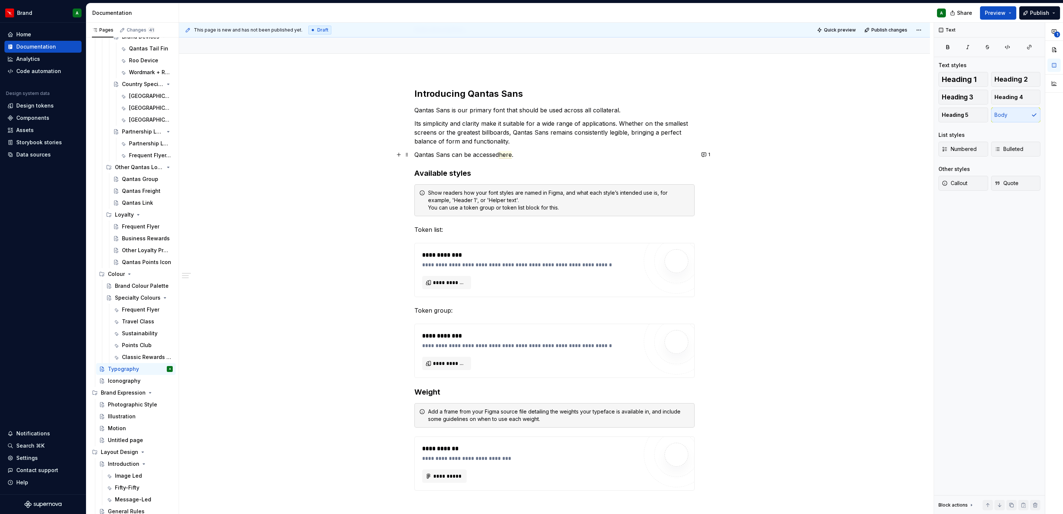
click at [531, 156] on p "Qantas Sans can be accessed here ." at bounding box center [554, 154] width 280 height 9
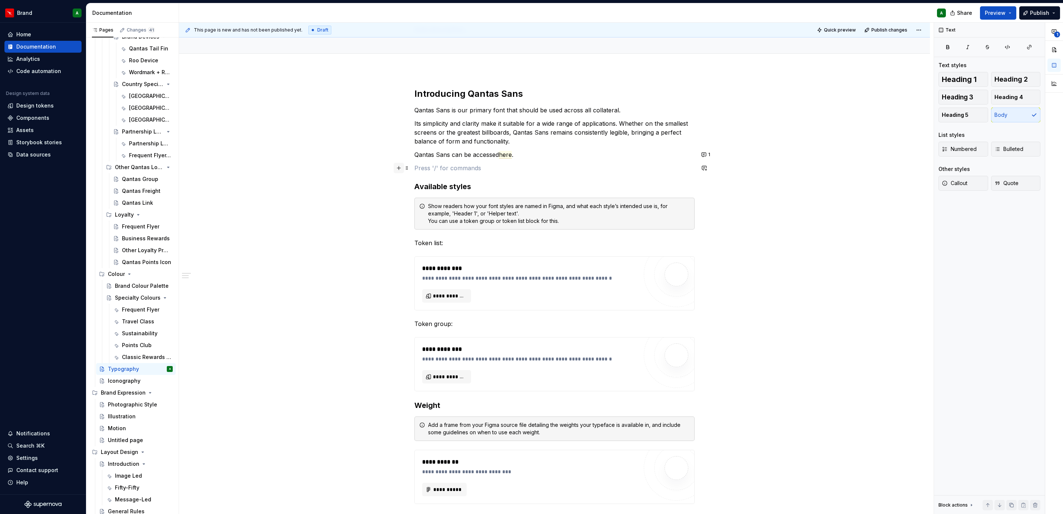
click at [400, 169] on button "button" at bounding box center [399, 168] width 10 height 10
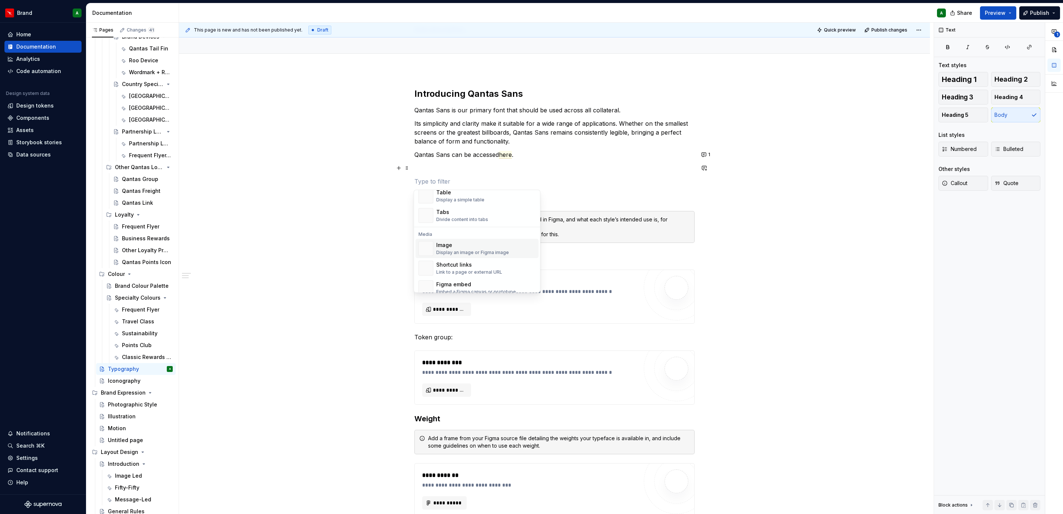
scroll to position [222, 0]
click at [464, 230] on div "Divider" at bounding box center [454, 228] width 37 height 7
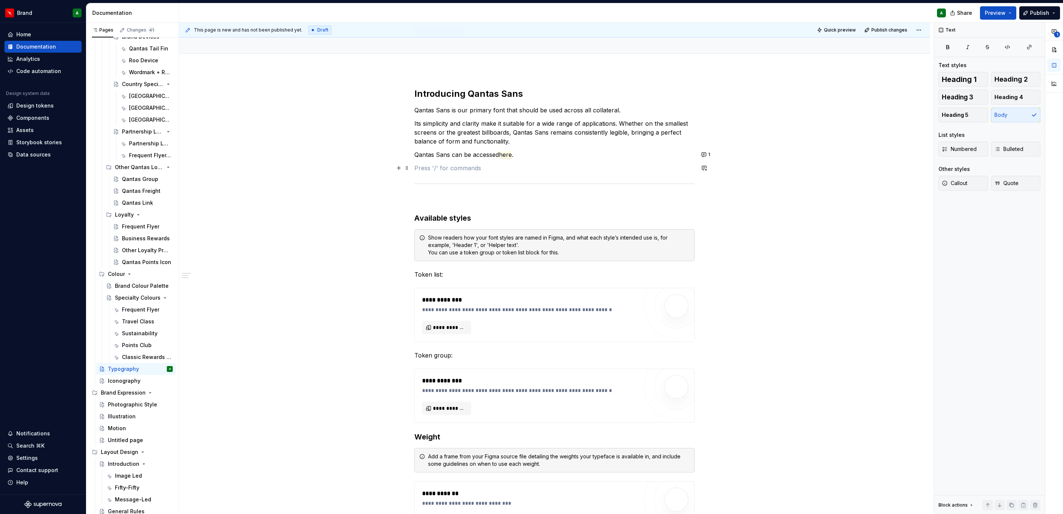
click at [468, 170] on p at bounding box center [554, 167] width 280 height 9
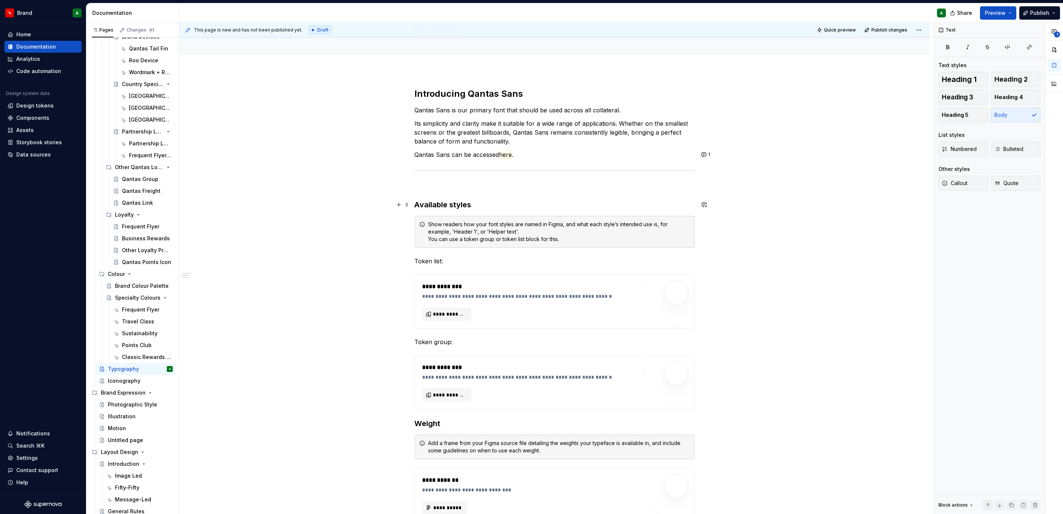
click at [412, 204] on div "**********" at bounding box center [554, 386] width 751 height 632
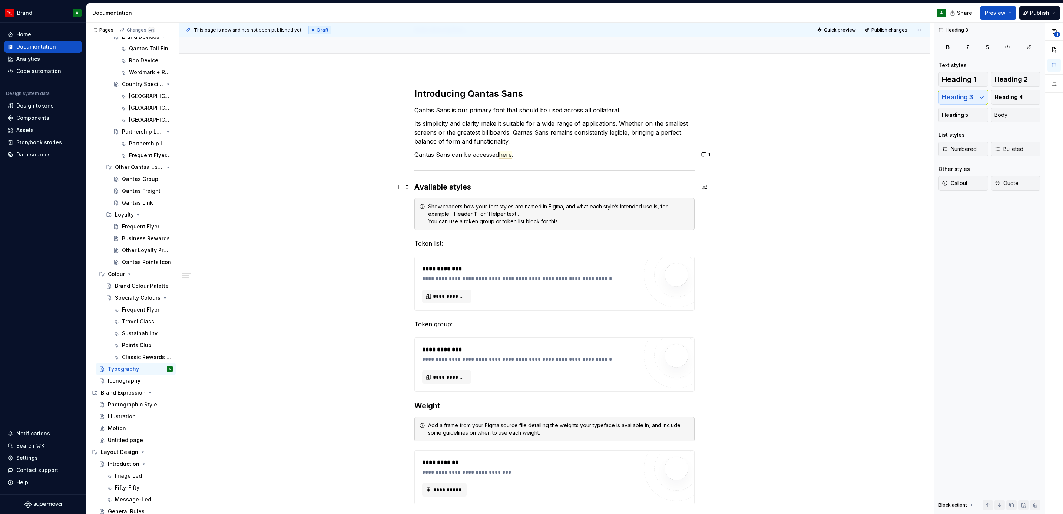
click at [466, 188] on h3 "Available styles" at bounding box center [554, 187] width 280 height 10
click at [407, 208] on span at bounding box center [407, 206] width 6 height 10
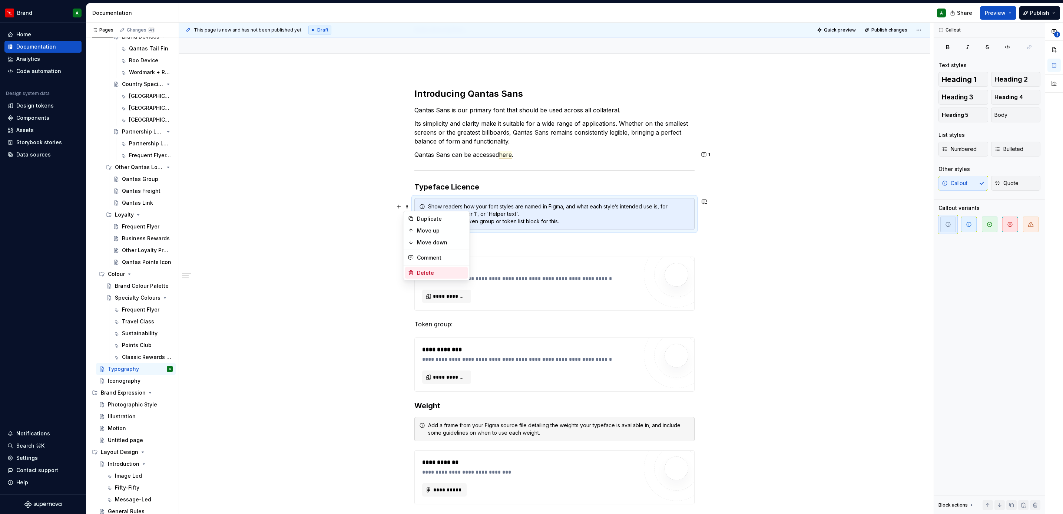
click at [433, 276] on div "Delete" at bounding box center [441, 272] width 48 height 7
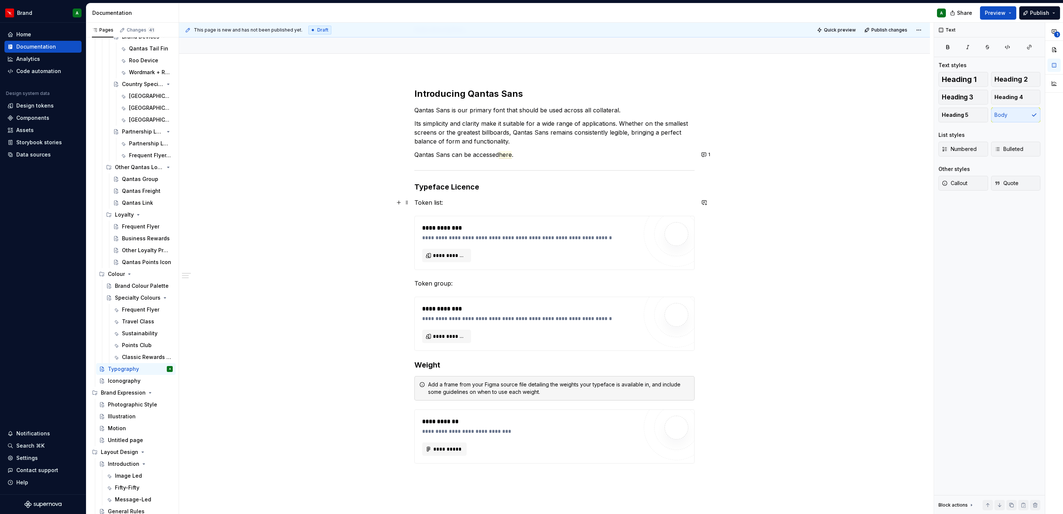
click at [461, 201] on p "Token list:" at bounding box center [554, 202] width 280 height 9
click at [450, 199] on p "Token list:" at bounding box center [554, 202] width 280 height 9
drag, startPoint x: 449, startPoint y: 200, endPoint x: 414, endPoint y: 202, distance: 35.6
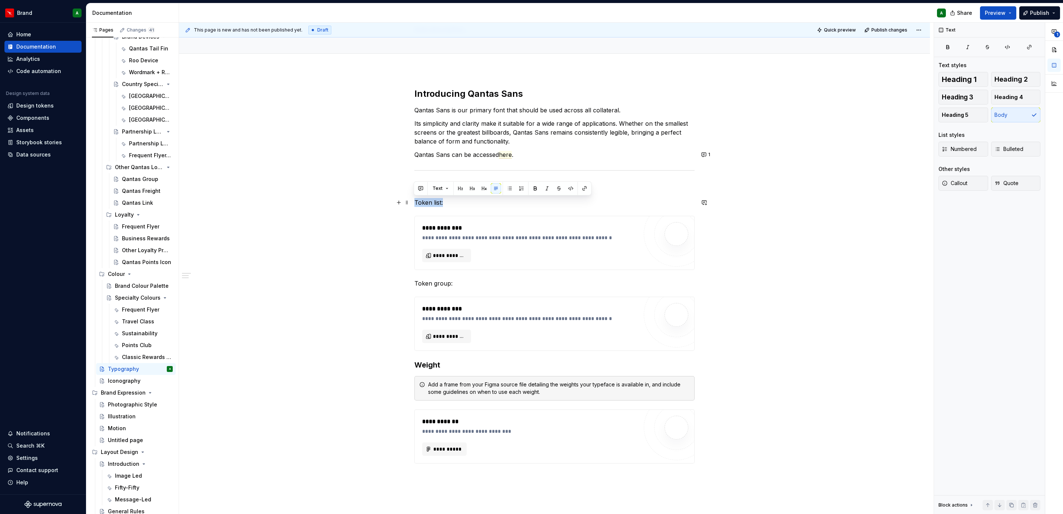
click at [414, 202] on p "Token list:" at bounding box center [554, 202] width 280 height 9
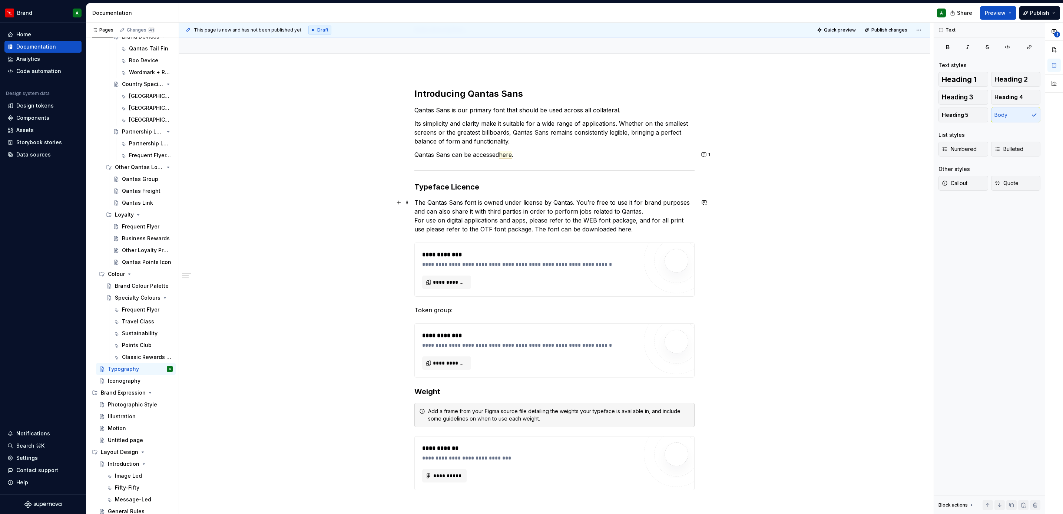
click at [654, 212] on p "The Qantas Sans font is owned under license by Qantas. You’re free to use it fo…" at bounding box center [554, 216] width 280 height 36
click at [412, 221] on div "**********" at bounding box center [554, 370] width 751 height 600
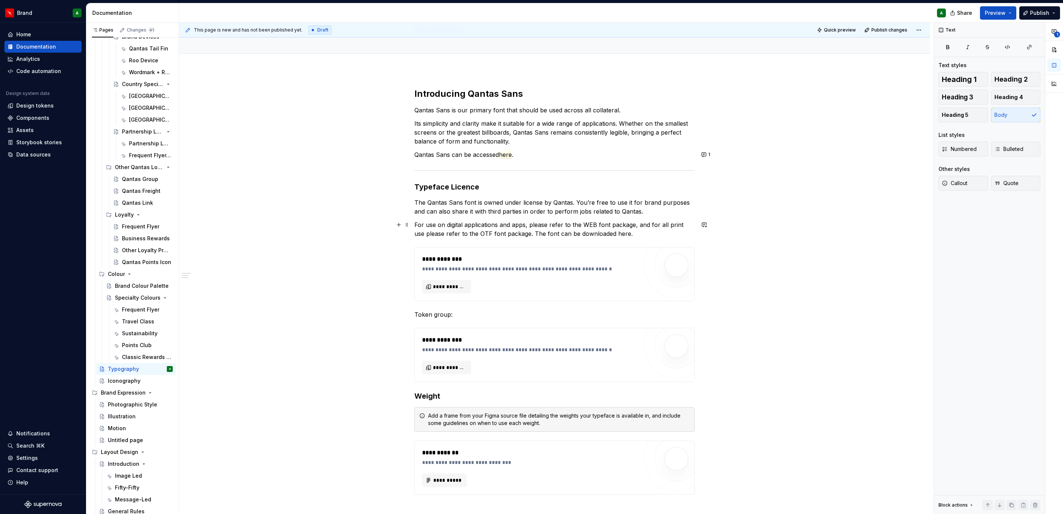
click at [606, 236] on p "For use on digital applications and apps, please refer to the WEB font package,…" at bounding box center [554, 229] width 280 height 18
click at [607, 219] on button "button" at bounding box center [608, 219] width 10 height 10
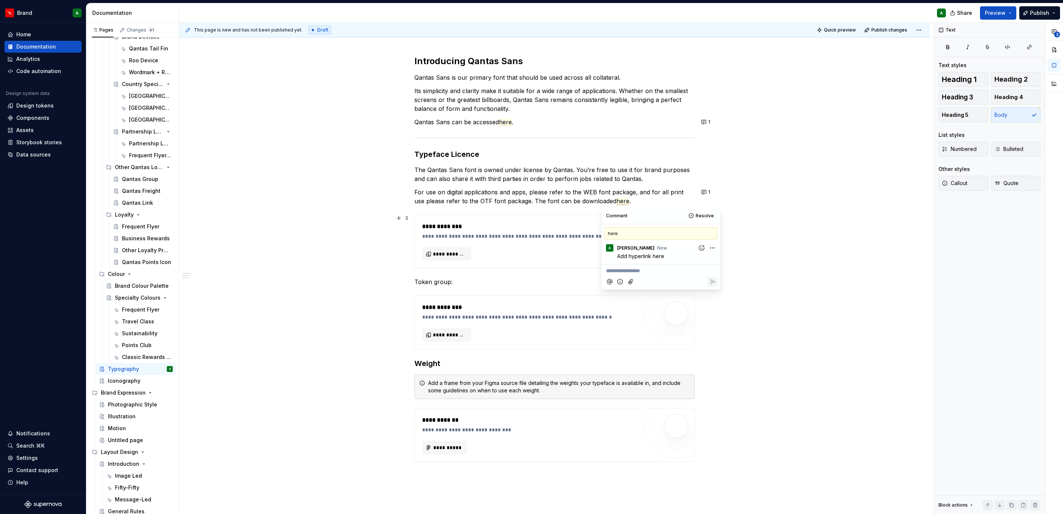
click at [466, 219] on div "**********" at bounding box center [554, 241] width 279 height 53
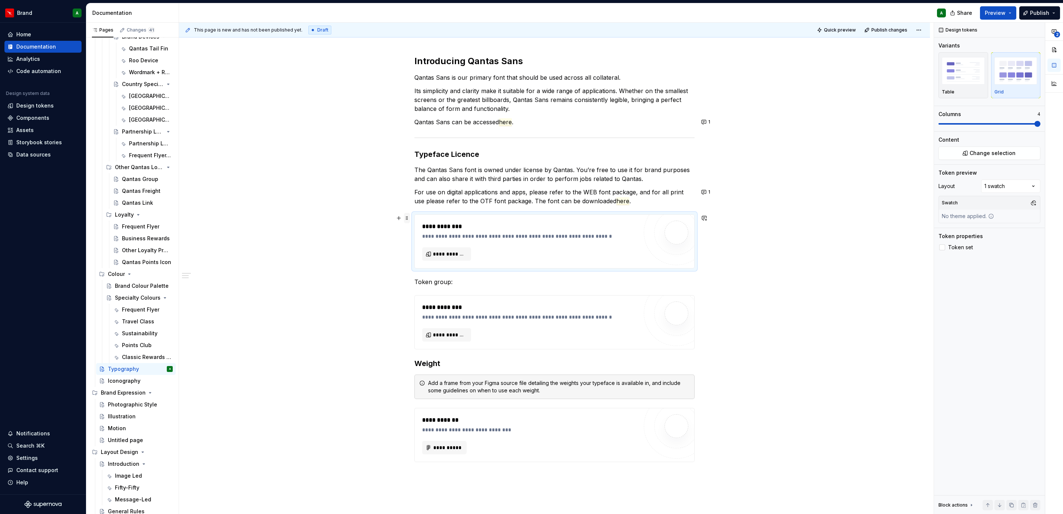
click at [405, 218] on span at bounding box center [407, 218] width 6 height 10
click at [434, 284] on div "Delete" at bounding box center [441, 283] width 48 height 7
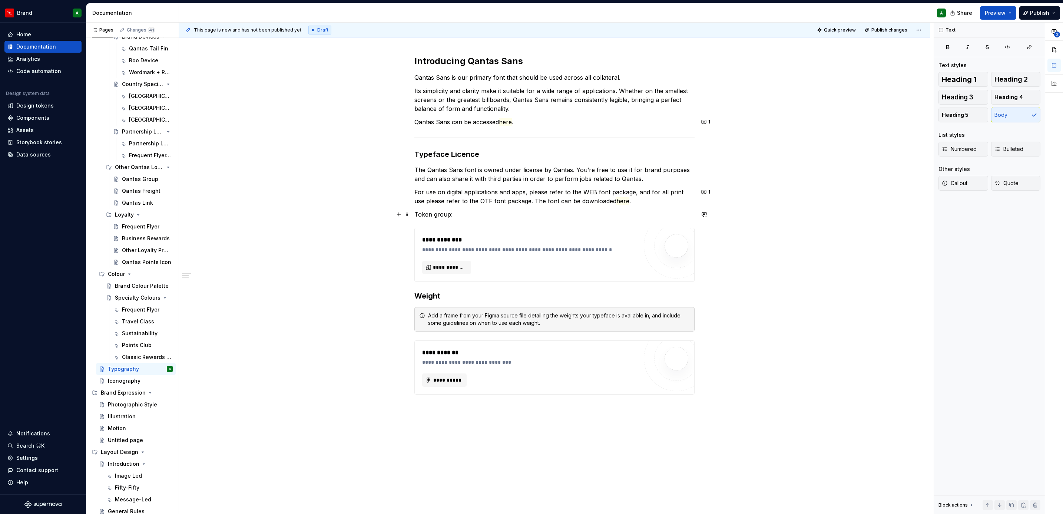
click at [429, 212] on p "Token group:" at bounding box center [554, 214] width 280 height 9
click at [396, 216] on button "button" at bounding box center [399, 214] width 10 height 10
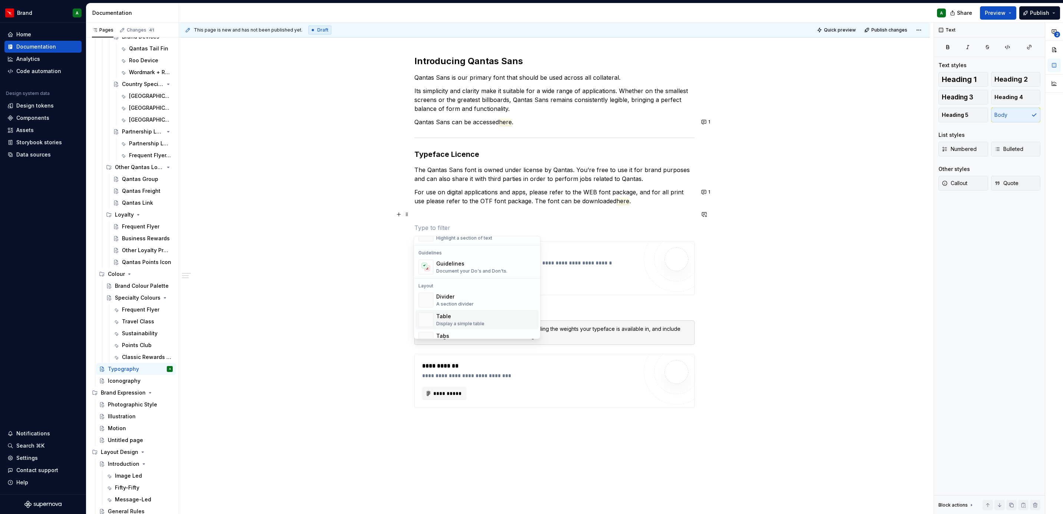
scroll to position [201, 0]
click at [458, 297] on div "Divider" at bounding box center [454, 295] width 37 height 7
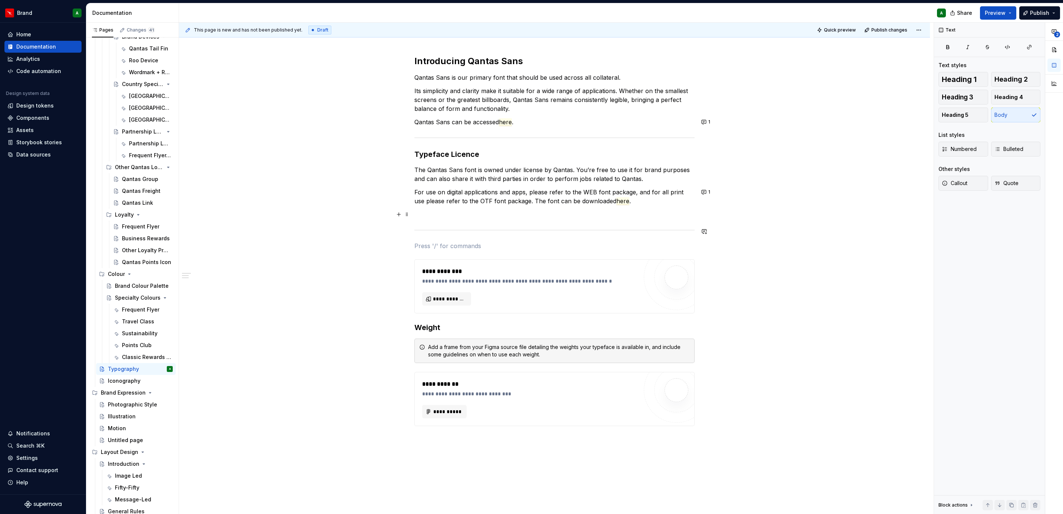
click at [460, 217] on p at bounding box center [554, 214] width 280 height 9
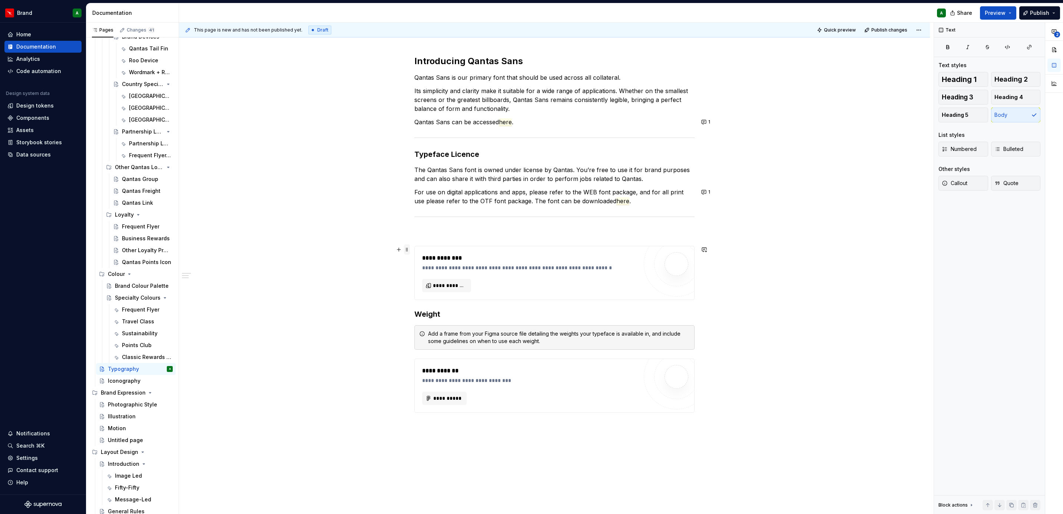
click at [408, 249] on span at bounding box center [407, 249] width 6 height 10
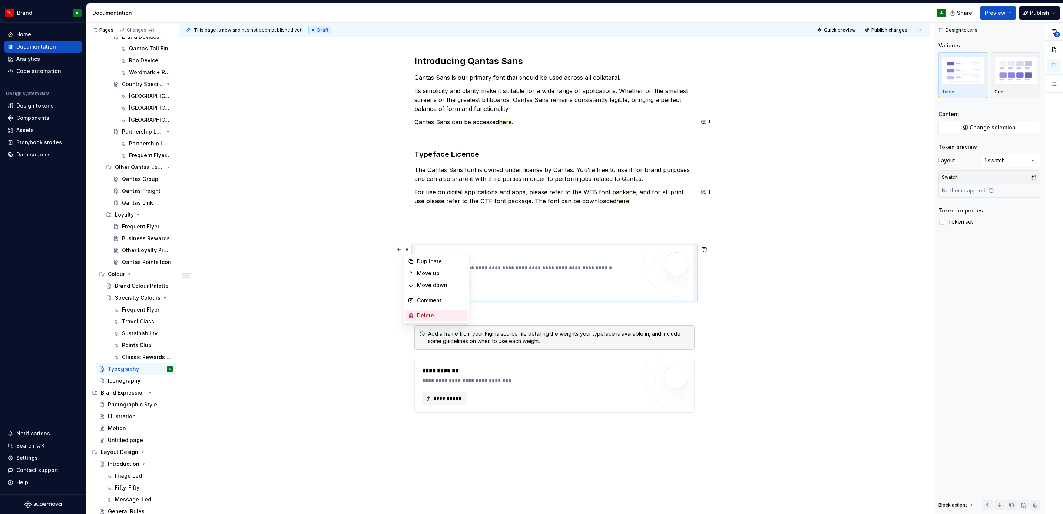
click at [435, 315] on div "Delete" at bounding box center [441, 315] width 48 height 7
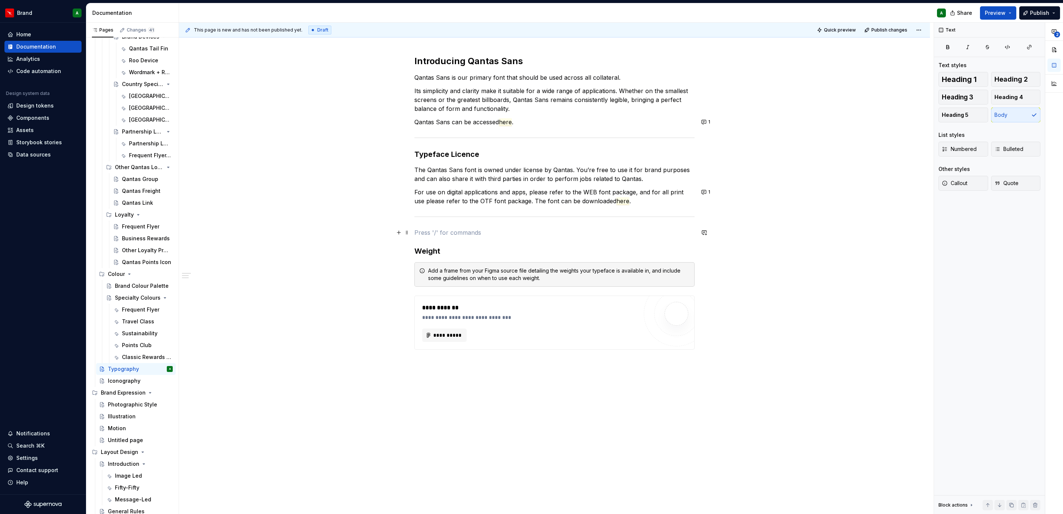
click at [436, 236] on p at bounding box center [554, 232] width 280 height 9
click at [433, 232] on p "Non-English" at bounding box center [554, 232] width 280 height 9
click at [1028, 76] on button "Heading 2" at bounding box center [1016, 79] width 50 height 15
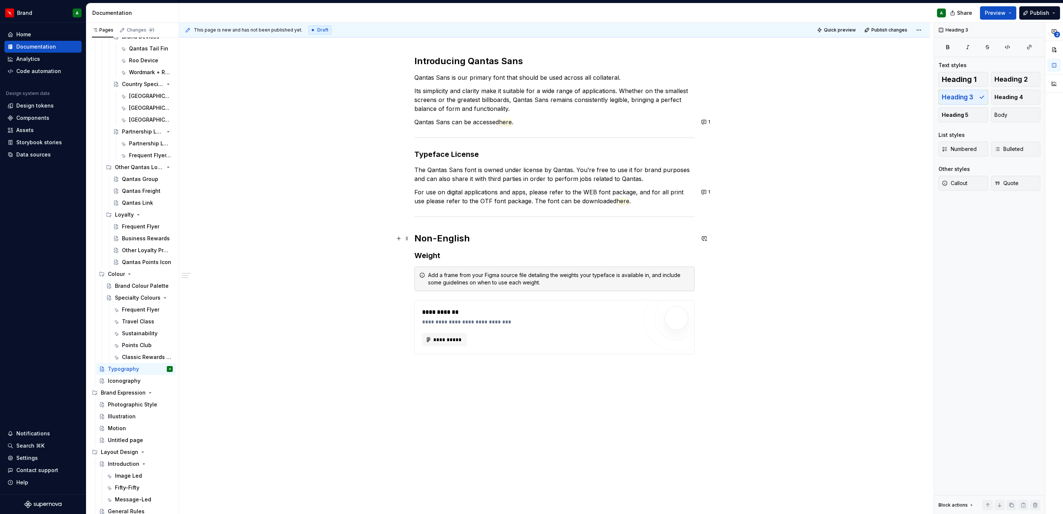
click at [455, 243] on h2 "Non-English" at bounding box center [554, 238] width 280 height 12
click at [980, 94] on button "Heading 3" at bounding box center [963, 97] width 50 height 15
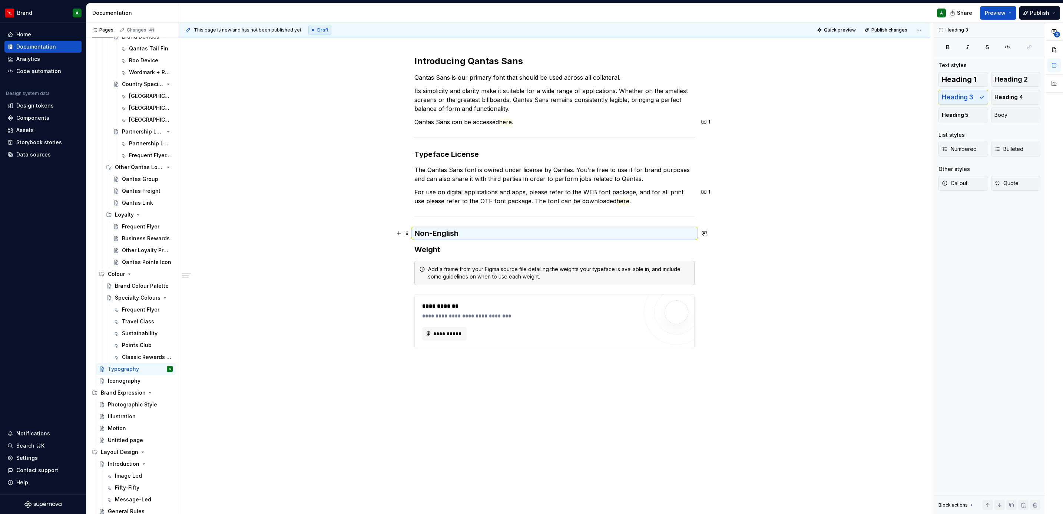
click at [724, 228] on div "**********" at bounding box center [554, 282] width 751 height 491
click at [649, 226] on div "**********" at bounding box center [554, 210] width 280 height 311
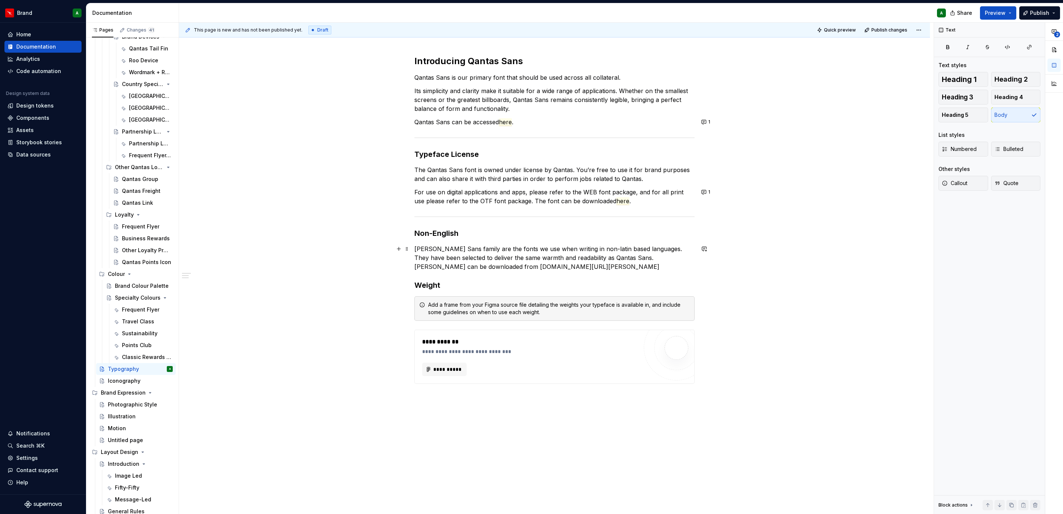
click at [408, 267] on div "**********" at bounding box center [554, 300] width 751 height 527
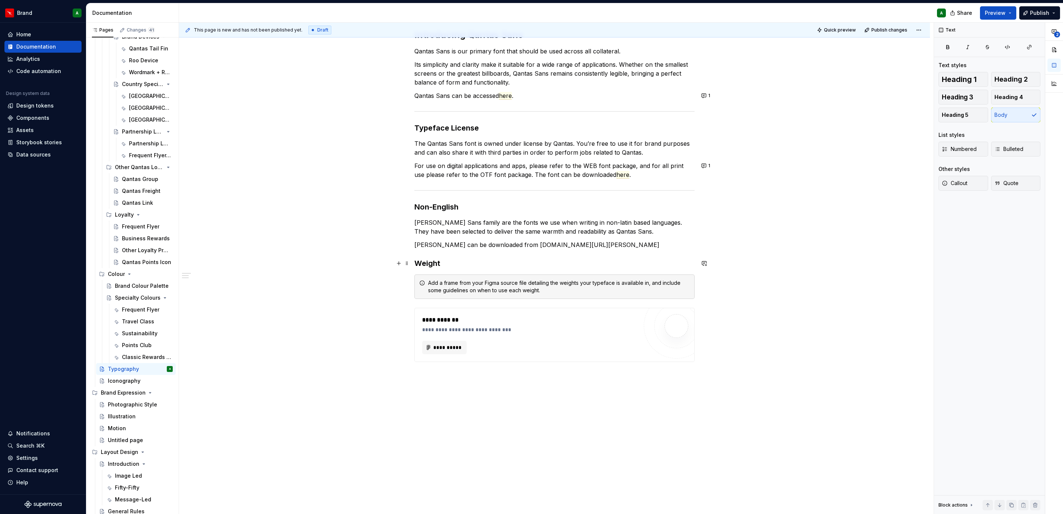
scroll to position [116, 0]
click at [435, 266] on h3 "Weight" at bounding box center [554, 263] width 280 height 10
click at [405, 284] on span at bounding box center [407, 282] width 6 height 10
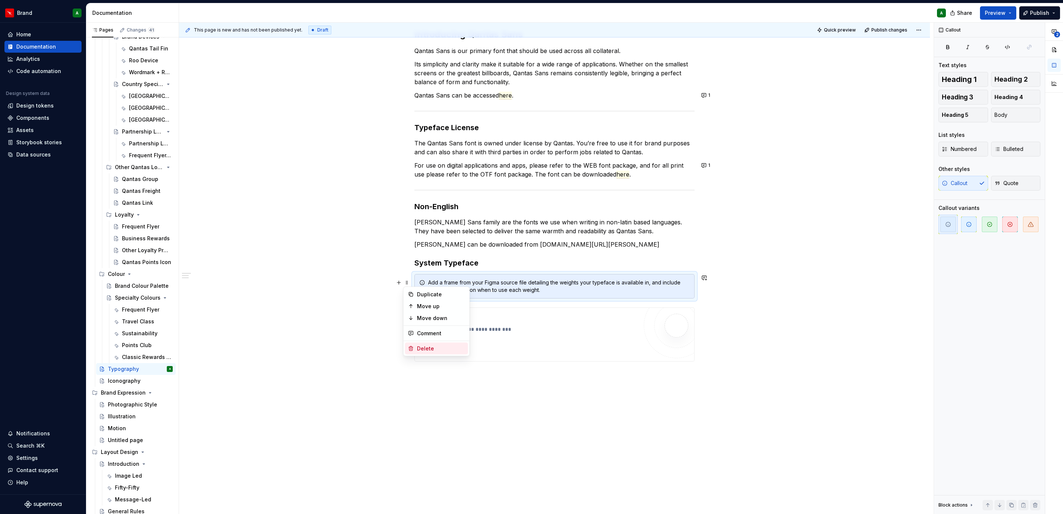
click at [445, 343] on div "Delete" at bounding box center [436, 348] width 63 height 12
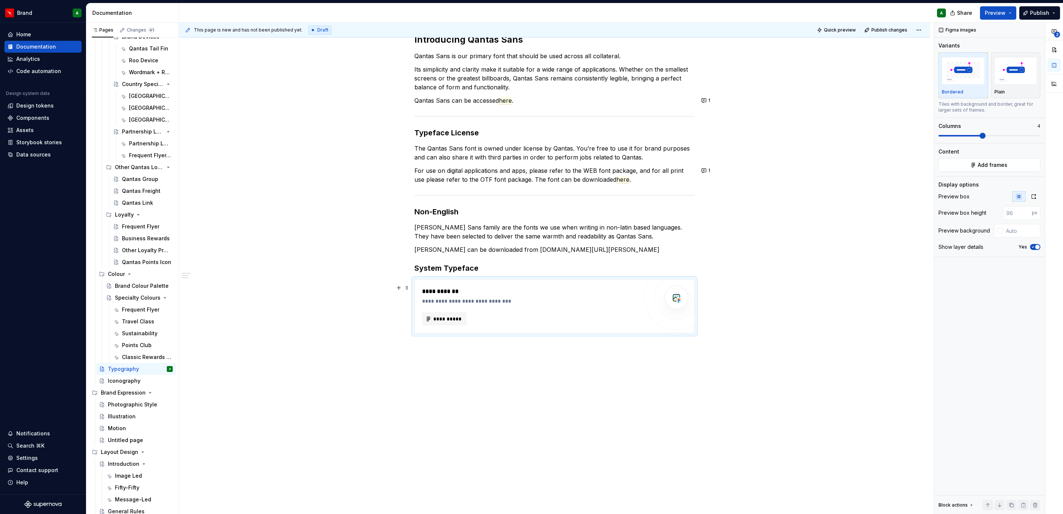
scroll to position [111, 0]
click at [406, 282] on span at bounding box center [407, 283] width 6 height 10
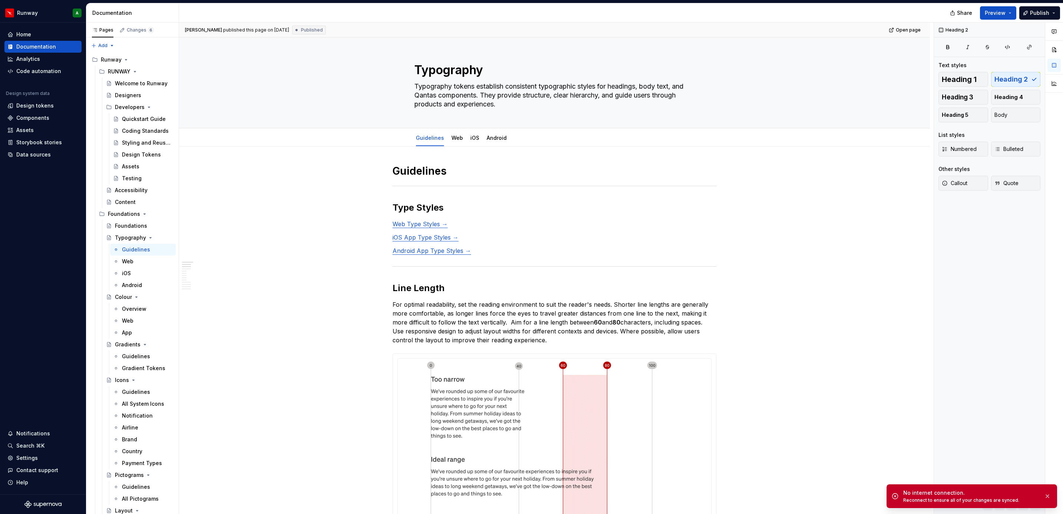
type textarea "*"
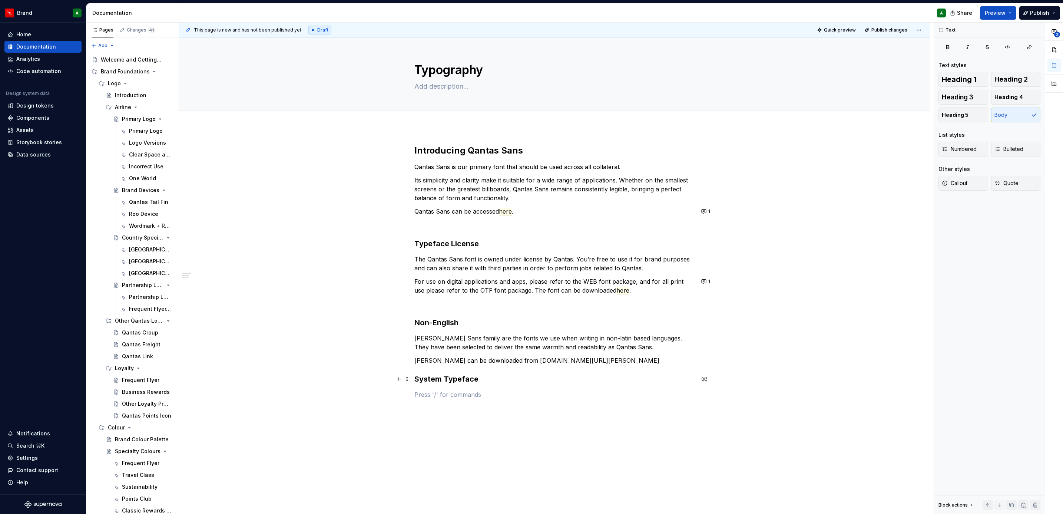
scroll to position [48, 0]
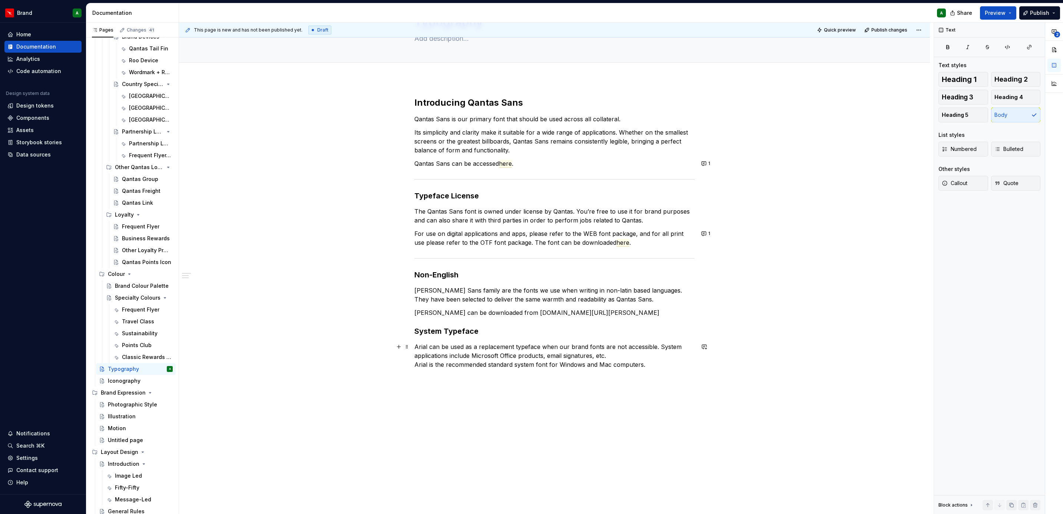
click at [414, 364] on p "Arial can be used as a replacement typeface when our brand fonts are not access…" at bounding box center [554, 355] width 280 height 27
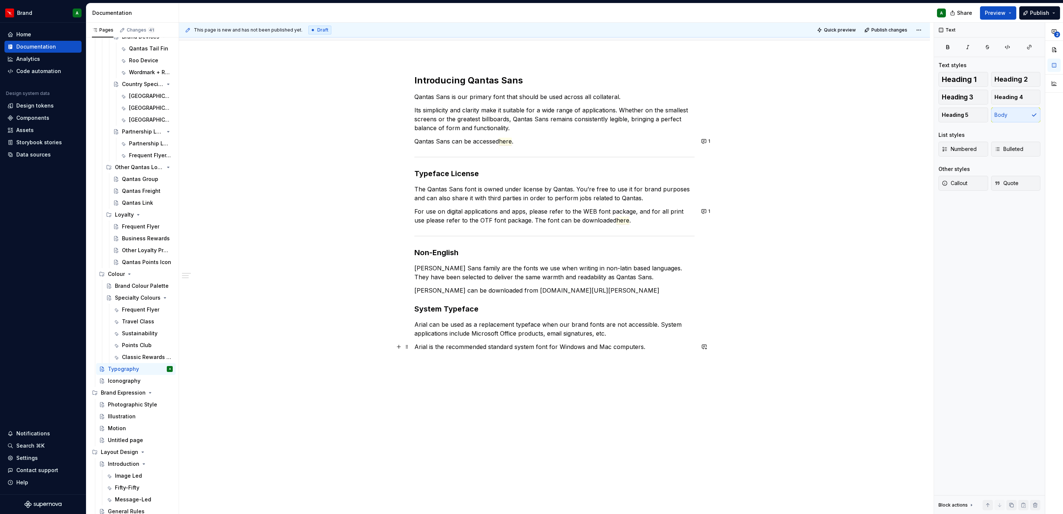
click at [665, 348] on p "Arial is the recommended standard system font for Windows and Mac computers." at bounding box center [554, 346] width 280 height 9
click at [406, 362] on span at bounding box center [407, 360] width 6 height 10
click at [398, 362] on button "button" at bounding box center [399, 360] width 10 height 10
click at [468, 441] on div "Image" at bounding box center [472, 441] width 73 height 7
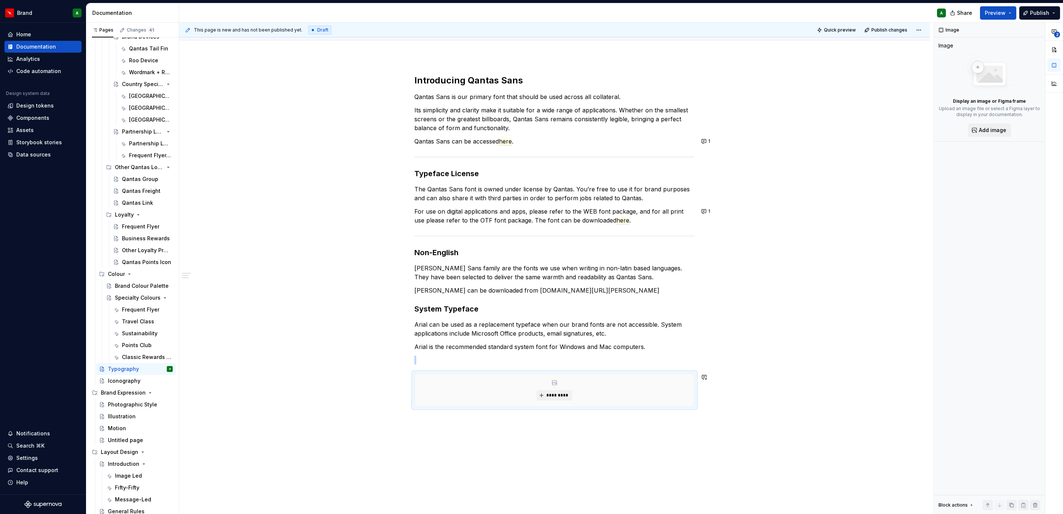
click at [446, 357] on p at bounding box center [554, 359] width 280 height 9
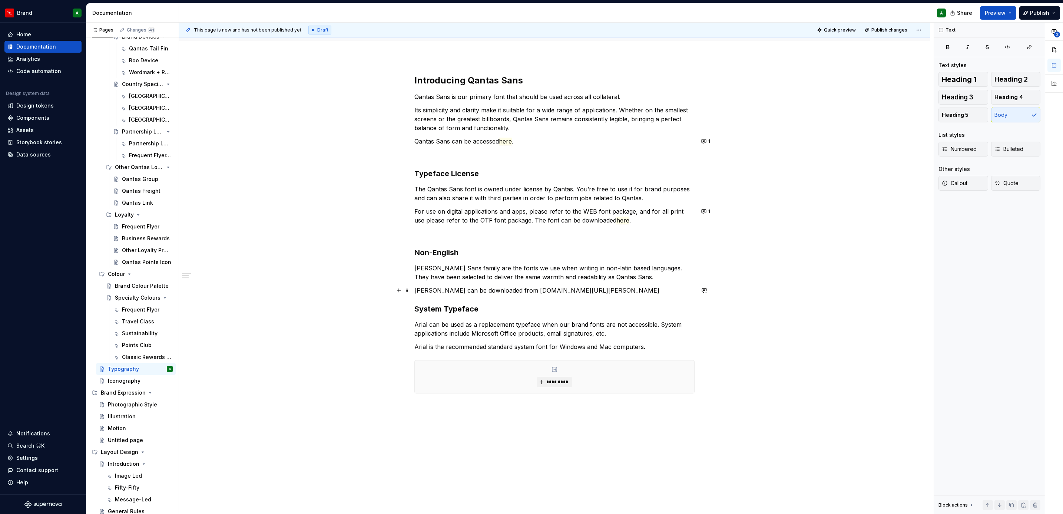
click at [584, 293] on p "[PERSON_NAME] can be downloaded from [DOMAIN_NAME][URL][PERSON_NAME]" at bounding box center [554, 290] width 280 height 9
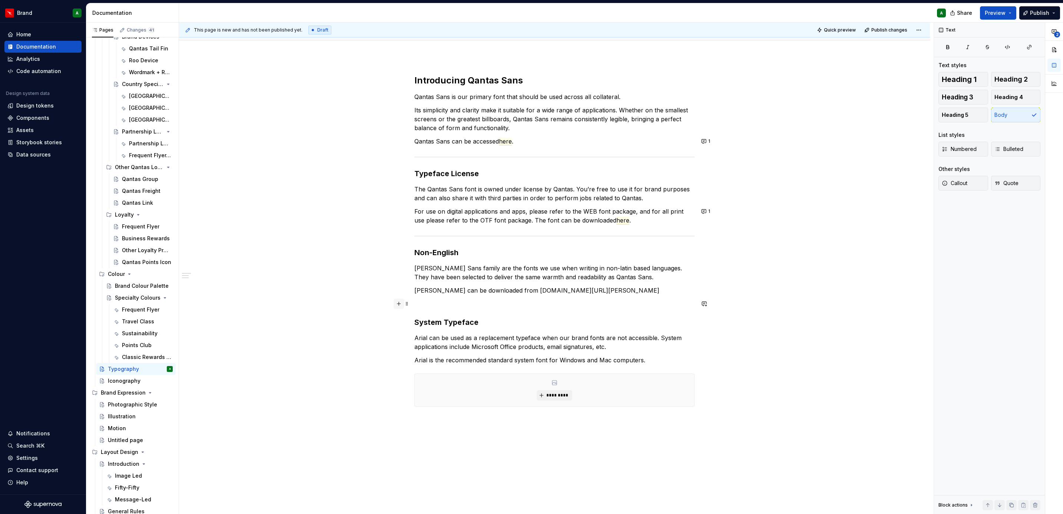
click at [399, 304] on button "button" at bounding box center [399, 303] width 10 height 10
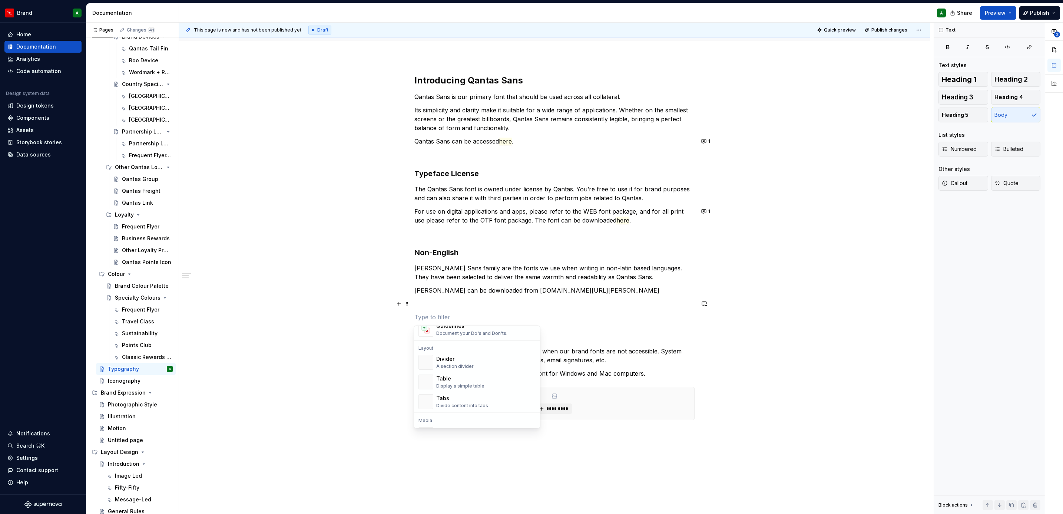
scroll to position [228, 0]
click at [470, 362] on div "Divider" at bounding box center [454, 358] width 37 height 7
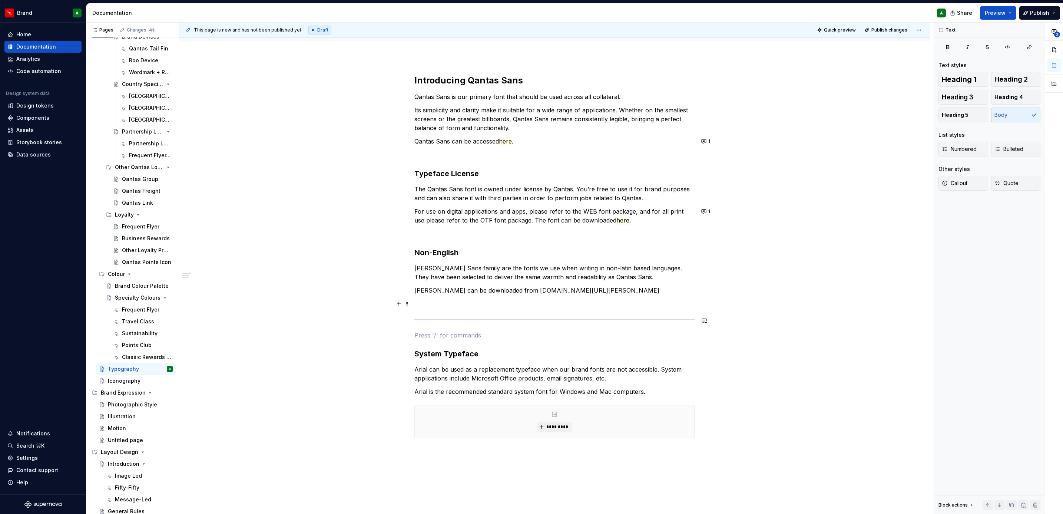
click at [438, 308] on p at bounding box center [554, 303] width 280 height 9
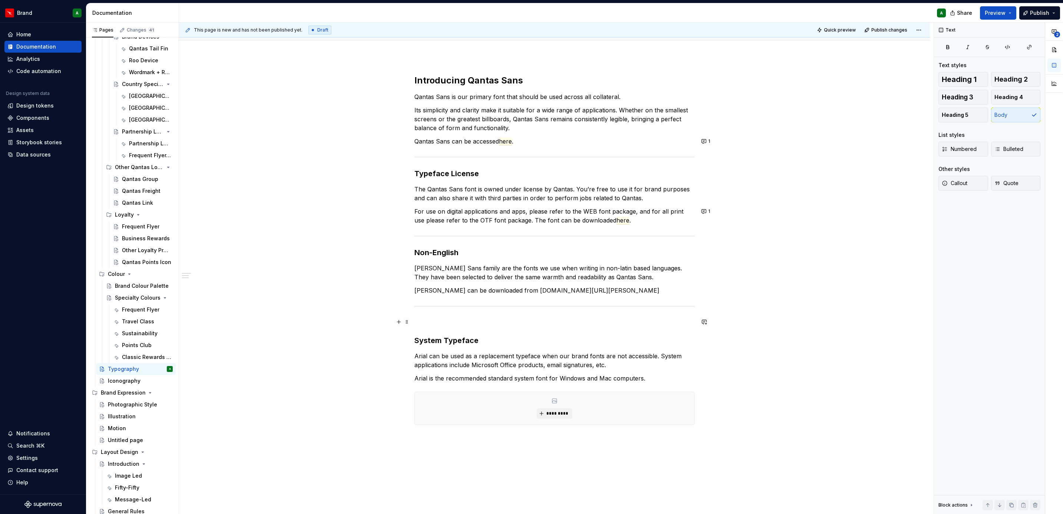
click at [426, 327] on div "Introducing Qantas Sans Qantas Sans is our primary font that should be used acr…" at bounding box center [554, 249] width 280 height 350
click at [411, 342] on div "Introducing Qantas Sans Qantas Sans is our primary font that should be used acr…" at bounding box center [554, 322] width 751 height 531
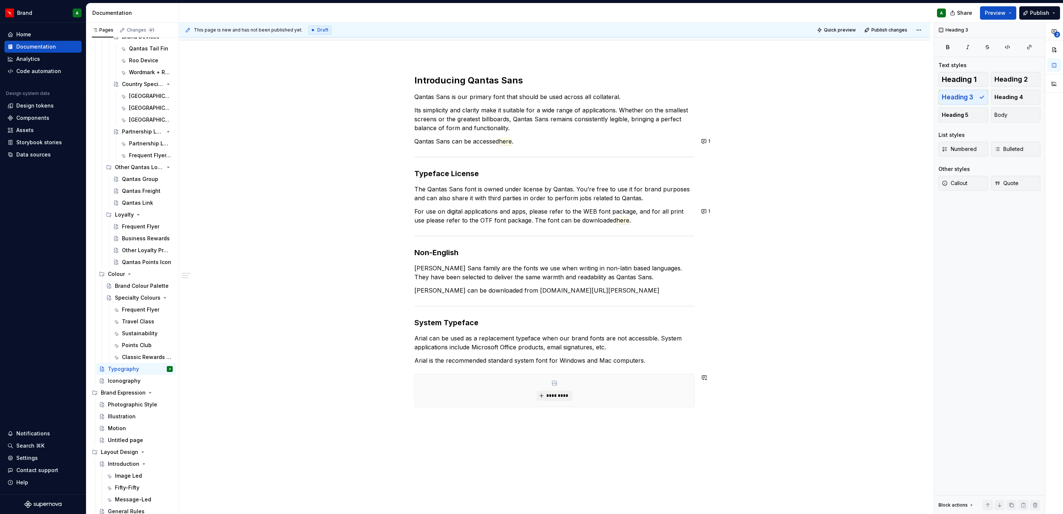
click at [451, 435] on div "Introducing Qantas Sans Qantas Sans is our primary font that should be used acr…" at bounding box center [554, 313] width 751 height 513
click at [417, 421] on p "Qantas Sans Glyphs" at bounding box center [554, 420] width 280 height 9
click at [972, 98] on span "Heading 3" at bounding box center [958, 96] width 32 height 7
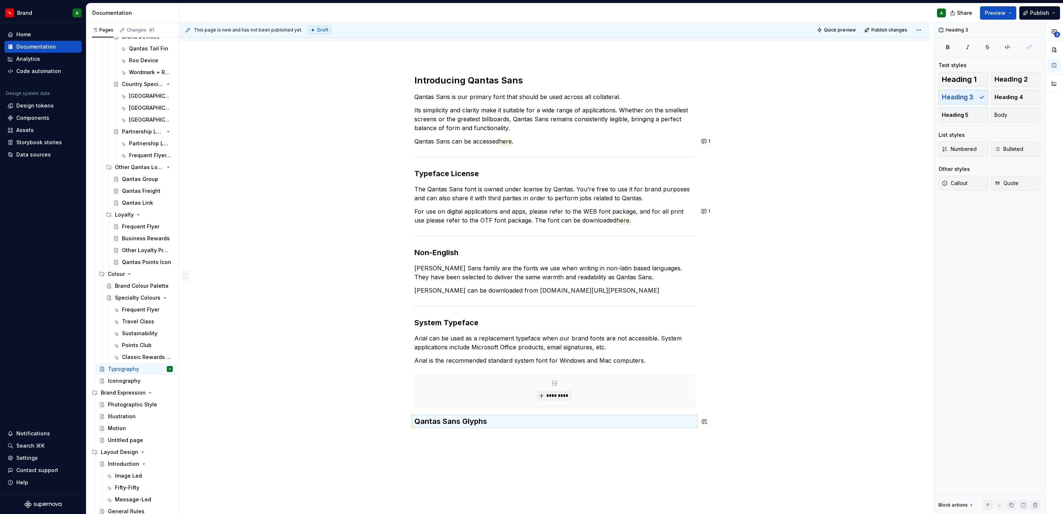
scroll to position [146, 0]
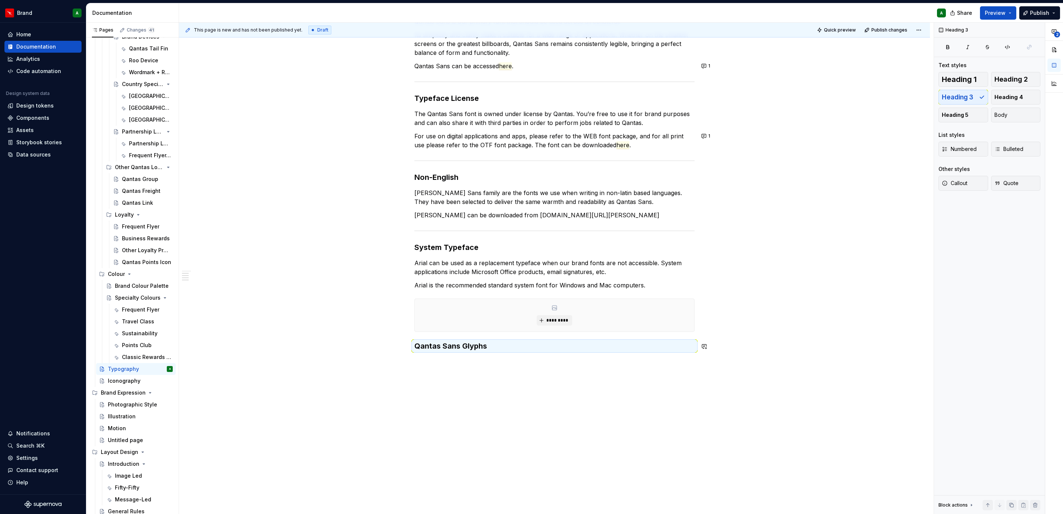
click at [480, 368] on div "Introducing Qantas Sans Qantas Sans is our primary font that should be used acr…" at bounding box center [554, 247] width 751 height 533
click at [417, 376] on div "Introducing Qantas Sans Qantas Sans is our primary font that should be used acr…" at bounding box center [554, 254] width 751 height 547
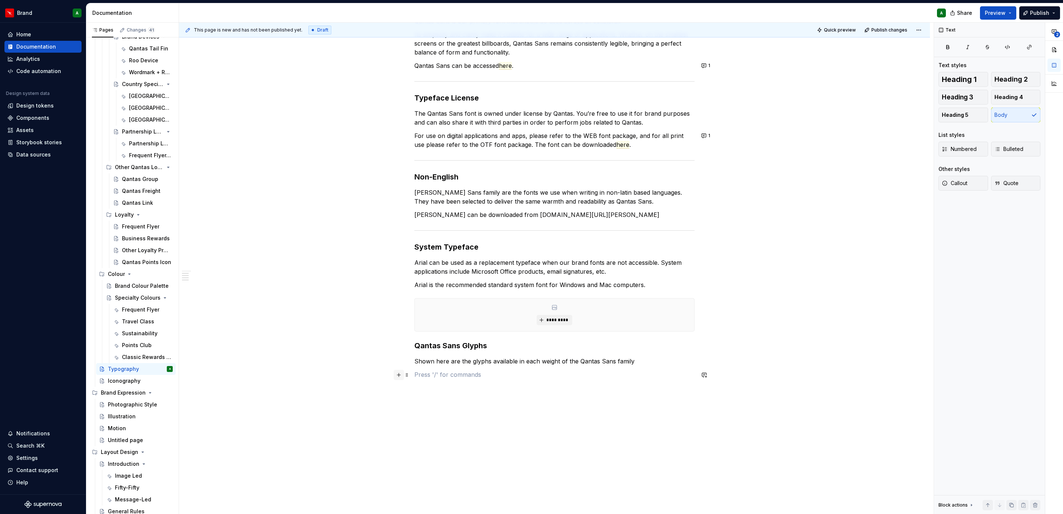
click at [396, 376] on button "button" at bounding box center [399, 374] width 10 height 10
click at [481, 487] on div "Image" at bounding box center [472, 488] width 73 height 7
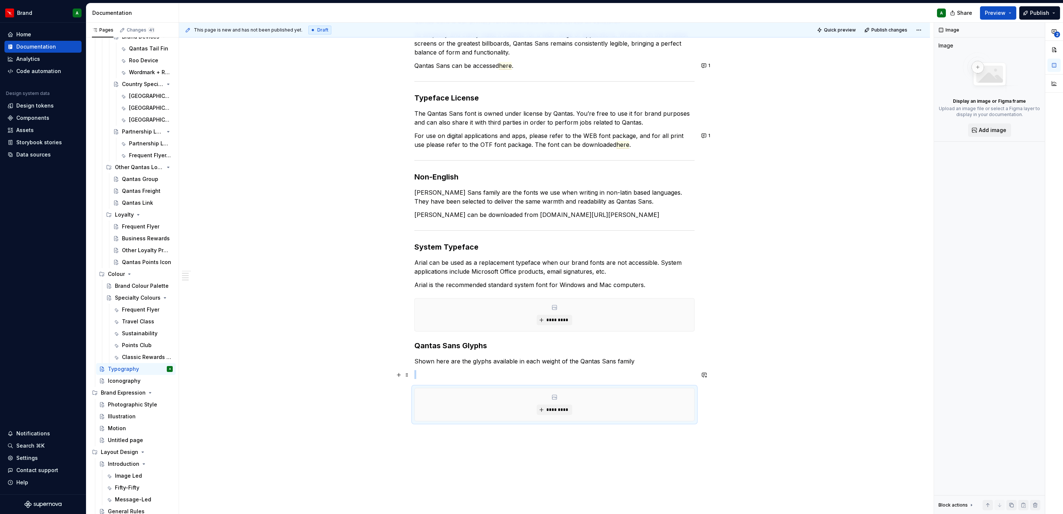
click at [441, 371] on p at bounding box center [554, 374] width 280 height 9
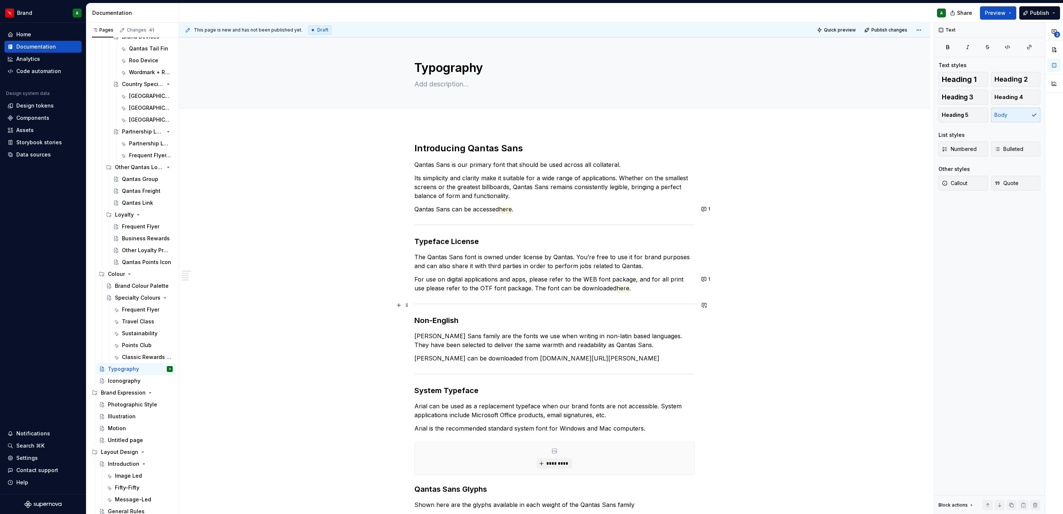
scroll to position [0, 0]
click at [434, 115] on button "Add tab" at bounding box center [429, 118] width 30 height 10
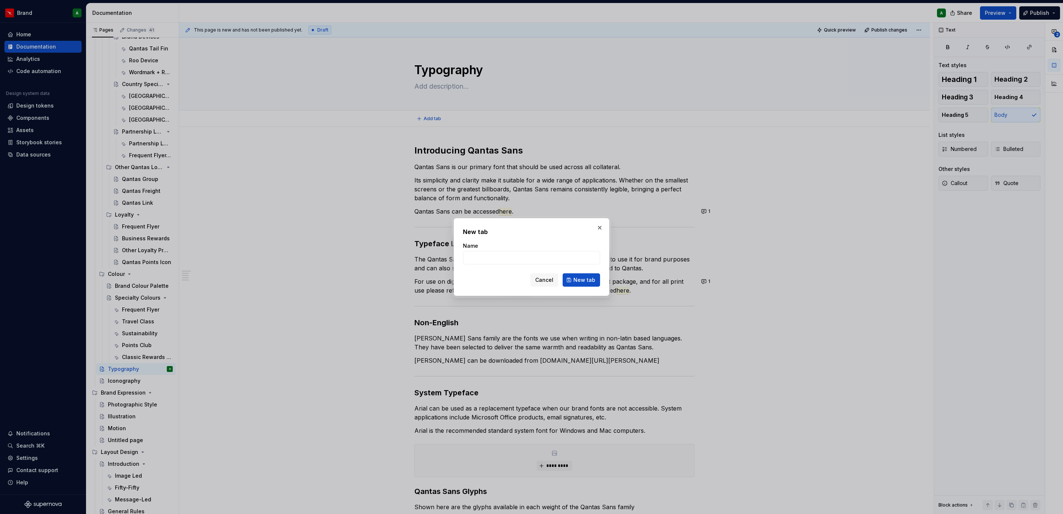
type textarea "*"
type input "I"
type input "Qantas Sans"
click button "New tab" at bounding box center [581, 279] width 37 height 13
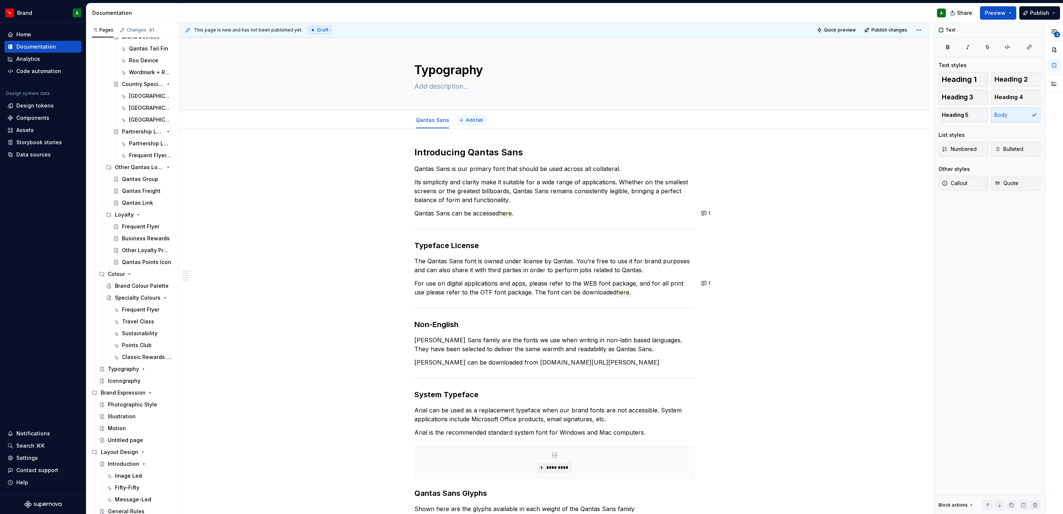
click at [483, 118] on button "Add tab" at bounding box center [472, 120] width 30 height 10
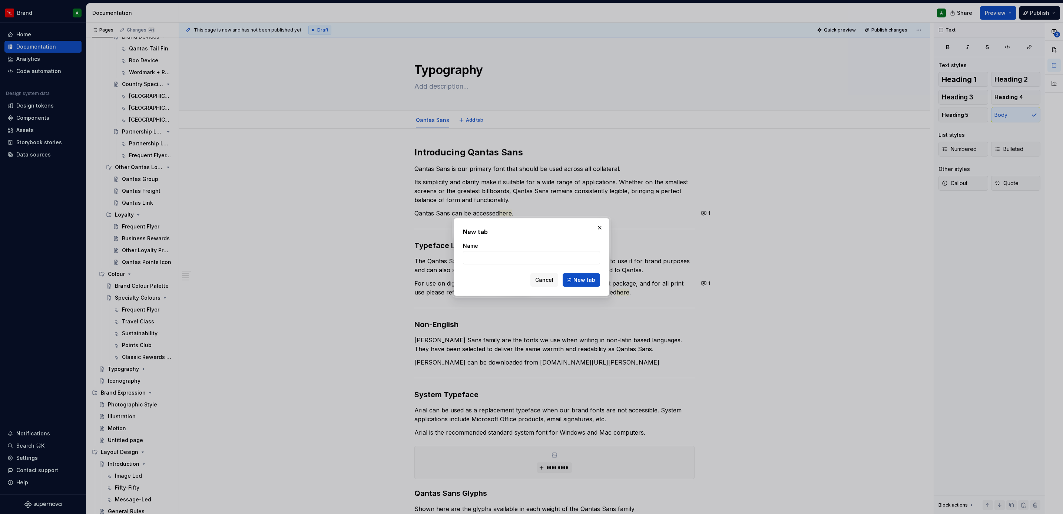
type textarea "*"
type input "Usage"
click button "New tab" at bounding box center [581, 279] width 37 height 13
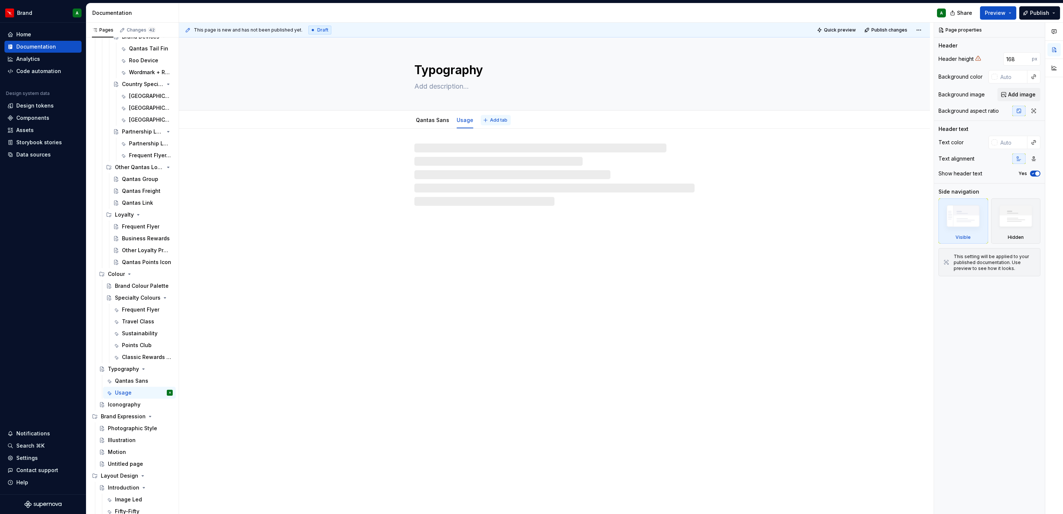
click at [497, 119] on span "Add tab" at bounding box center [498, 120] width 17 height 6
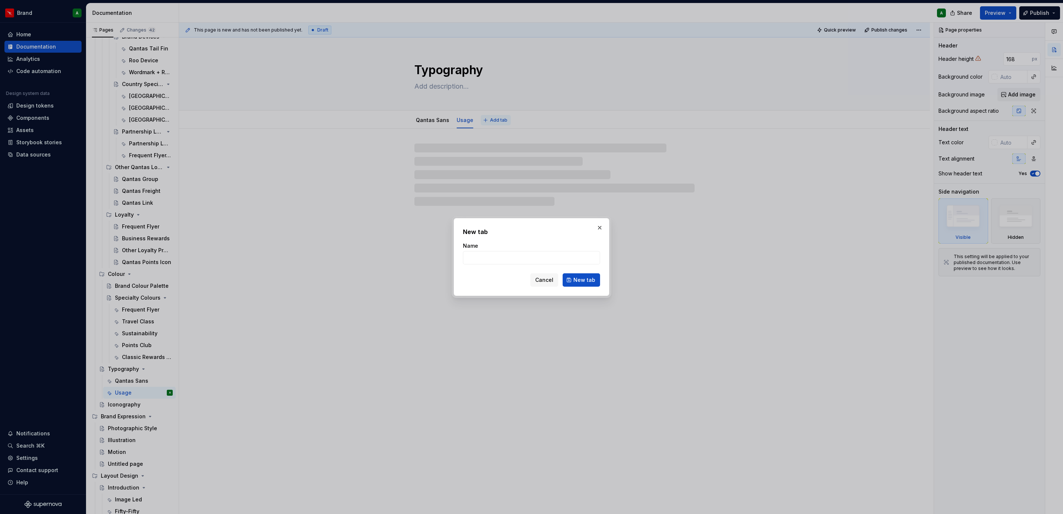
type textarea "*"
type input "L"
type textarea "*"
type input "Legibility"
click button "New tab" at bounding box center [581, 279] width 37 height 13
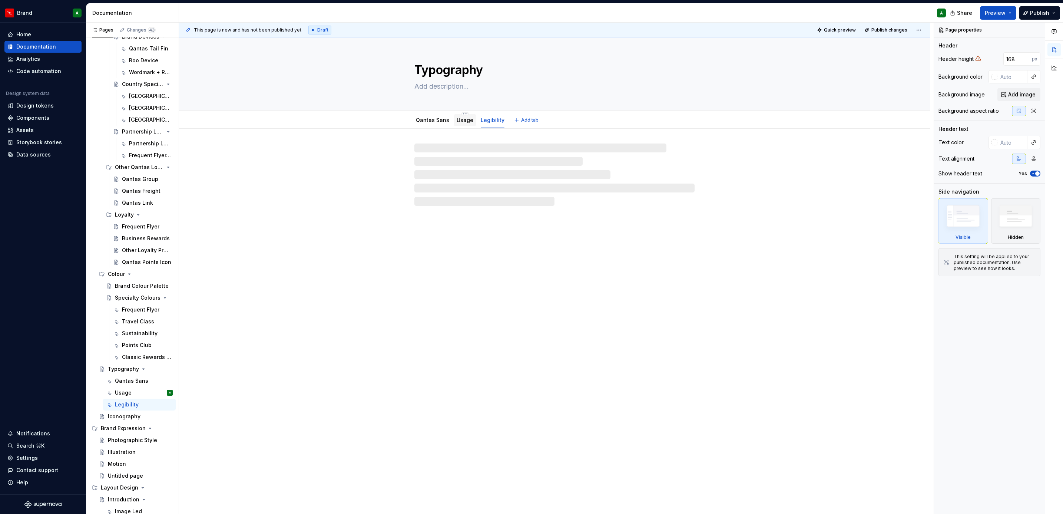
click at [464, 120] on link "Usage" at bounding box center [465, 120] width 17 height 6
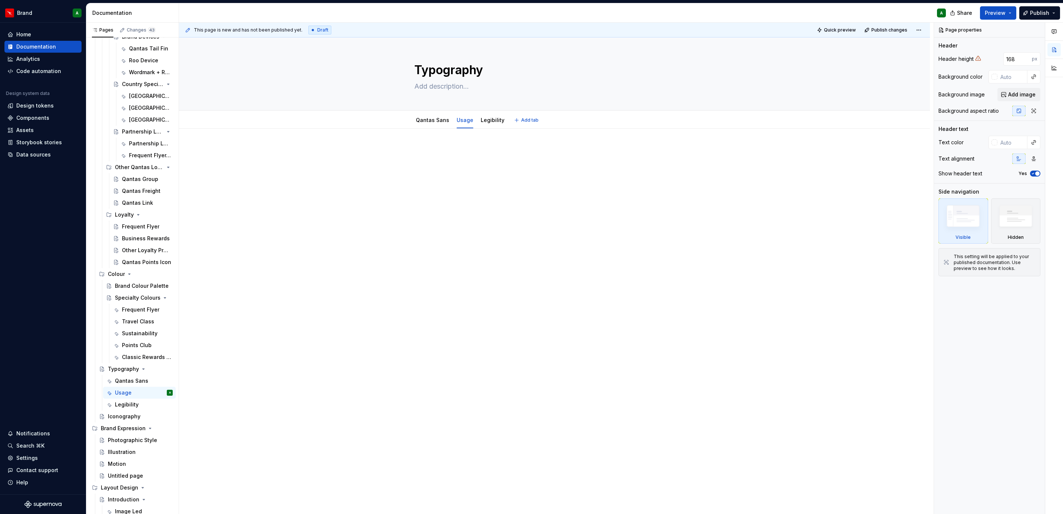
type textarea "*"
click at [455, 139] on div at bounding box center [554, 233] width 751 height 209
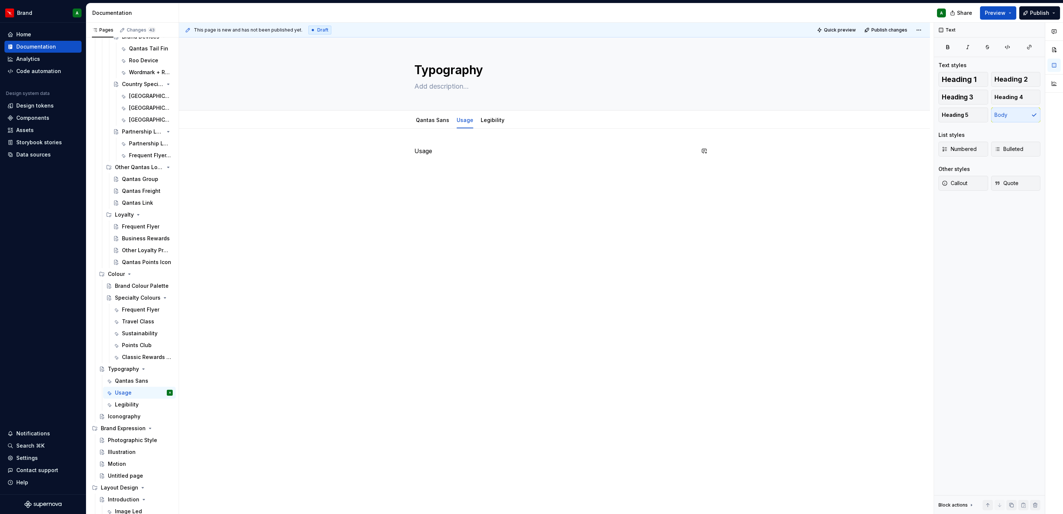
click at [416, 145] on div "Usage" at bounding box center [554, 233] width 751 height 209
click at [407, 153] on span at bounding box center [407, 151] width 6 height 10
click at [427, 222] on div "Delete" at bounding box center [436, 217] width 63 height 12
click at [425, 149] on p "Usage" at bounding box center [554, 150] width 280 height 9
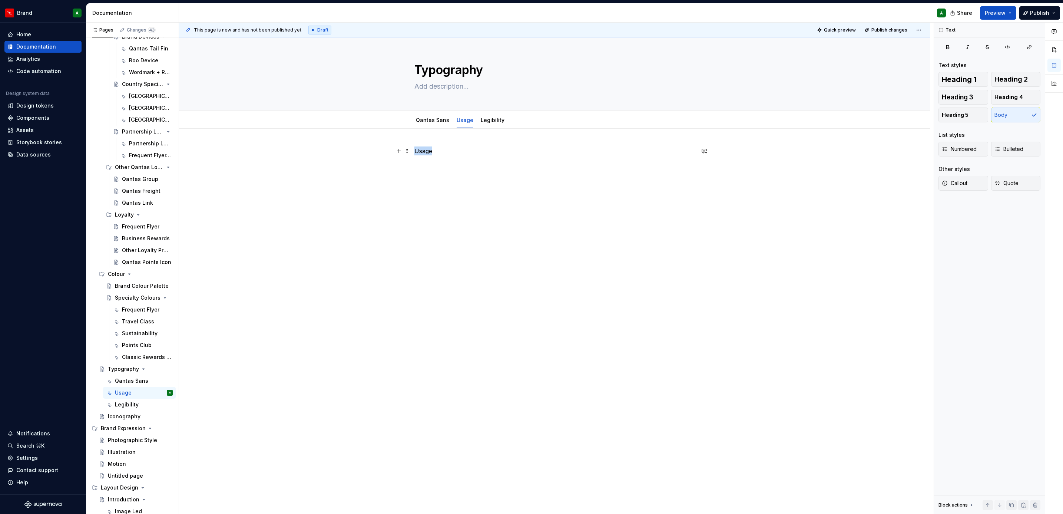
click at [425, 149] on p "Usage" at bounding box center [554, 150] width 280 height 9
click at [962, 76] on span "Heading 1" at bounding box center [959, 79] width 35 height 7
type textarea "*"
click at [535, 175] on div "Usage" at bounding box center [554, 160] width 280 height 28
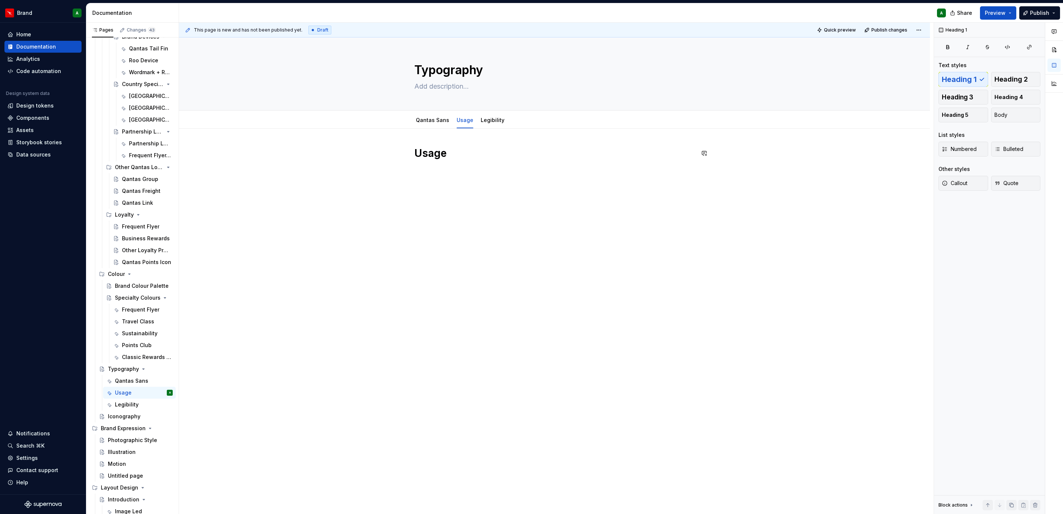
click at [484, 173] on div "Usage" at bounding box center [554, 160] width 280 height 28
click at [396, 183] on button "button" at bounding box center [399, 183] width 10 height 10
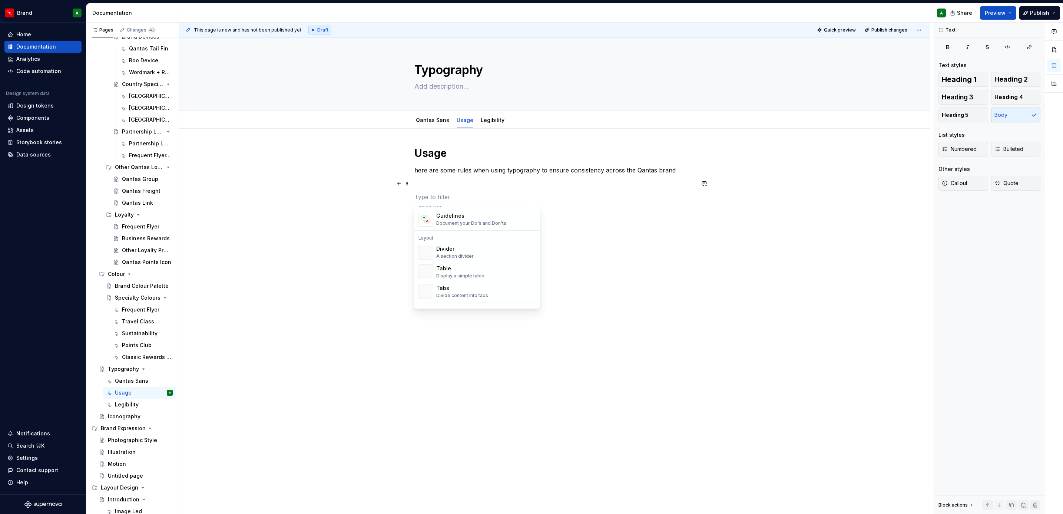
scroll to position [222, 0]
click at [471, 216] on div "Guidelines Document your Do's and Don'ts." at bounding box center [471, 215] width 71 height 14
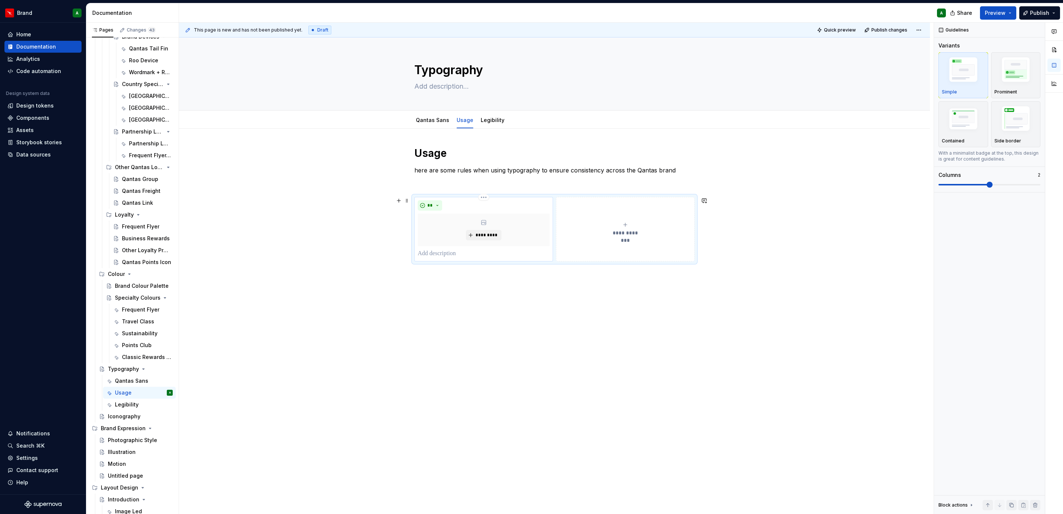
click at [458, 254] on p at bounding box center [484, 253] width 132 height 9
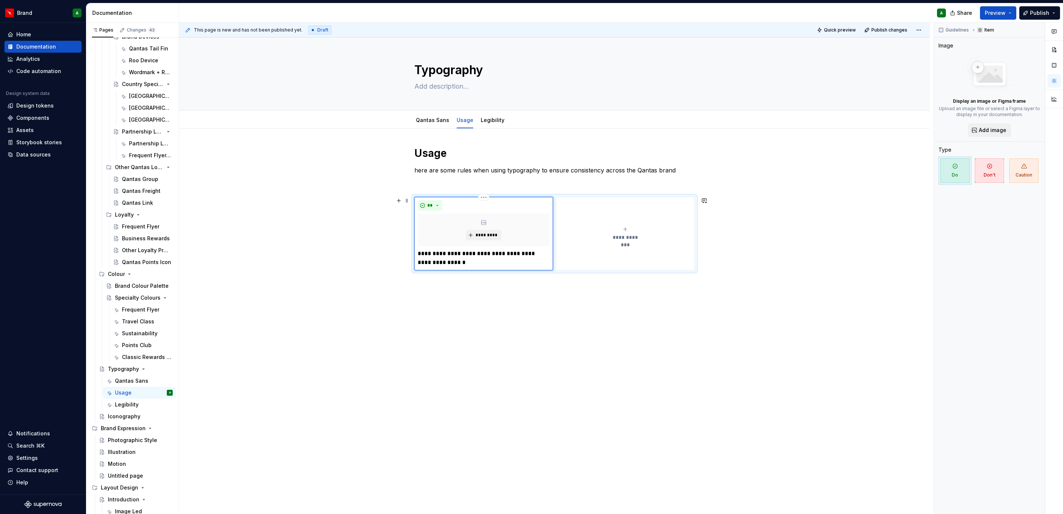
type textarea "*"
click at [638, 248] on button "**********" at bounding box center [625, 238] width 139 height 82
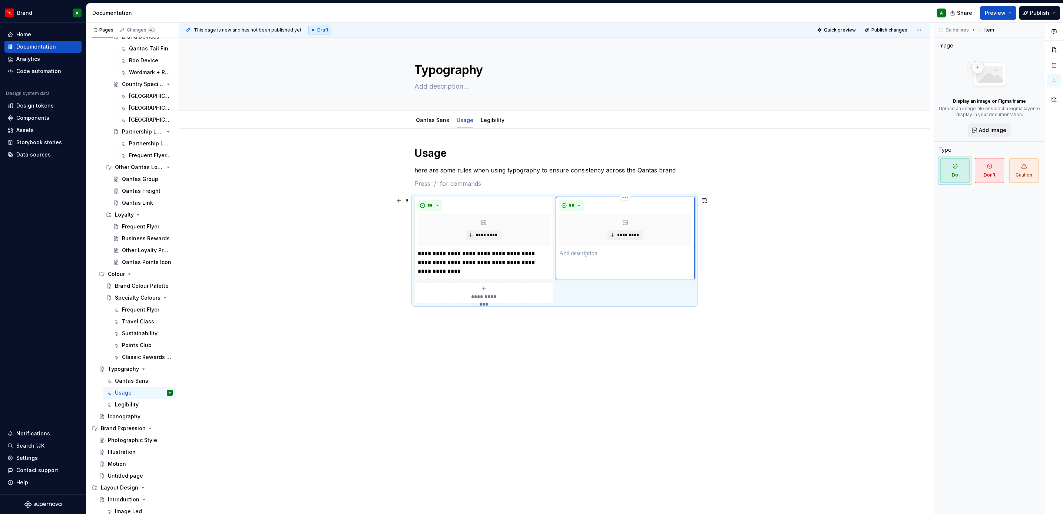
click at [605, 256] on p at bounding box center [625, 253] width 132 height 9
click at [627, 258] on p "**********" at bounding box center [625, 267] width 132 height 36
click at [668, 281] on p "**********" at bounding box center [625, 267] width 132 height 36
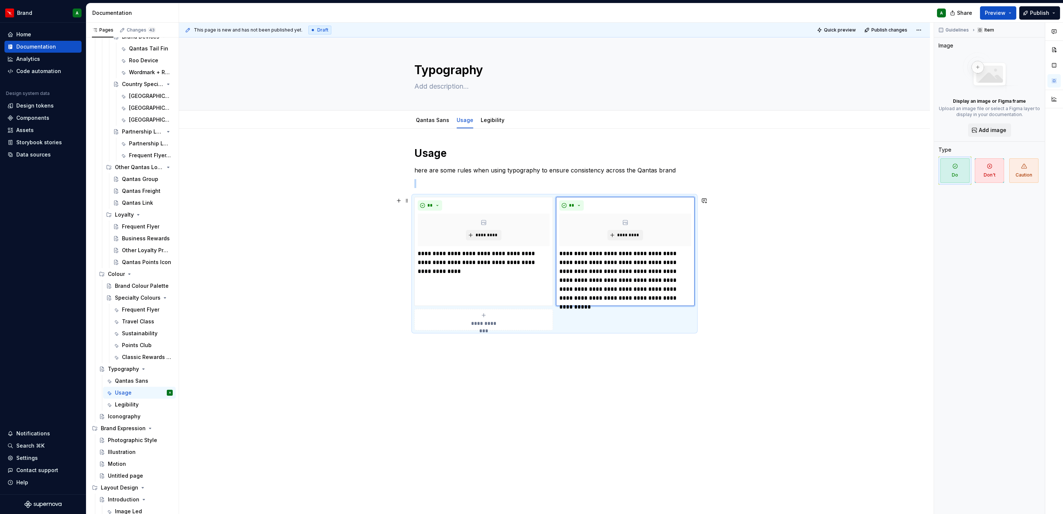
click at [530, 329] on button "**********" at bounding box center [483, 319] width 139 height 21
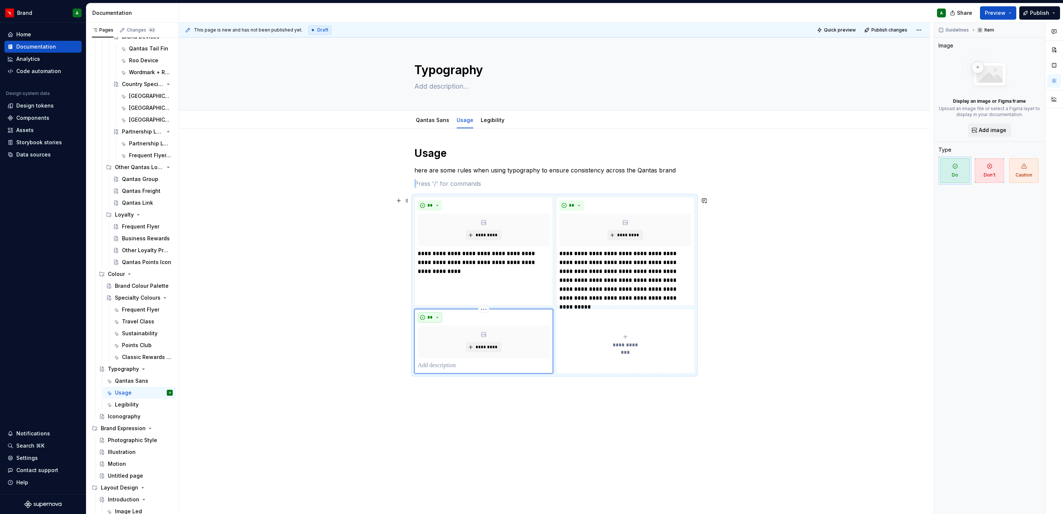
click at [435, 319] on button "**" at bounding box center [430, 317] width 24 height 10
click at [446, 342] on div "Don't" at bounding box center [447, 344] width 14 height 7
click at [448, 358] on div "*********" at bounding box center [484, 341] width 132 height 33
click at [436, 364] on p at bounding box center [484, 365] width 132 height 9
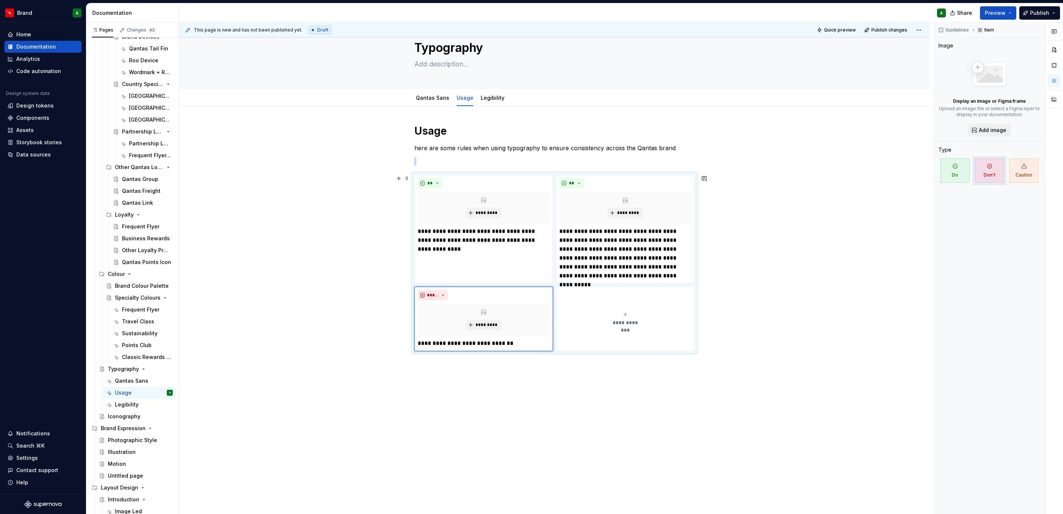
click at [598, 342] on button "**********" at bounding box center [625, 318] width 139 height 64
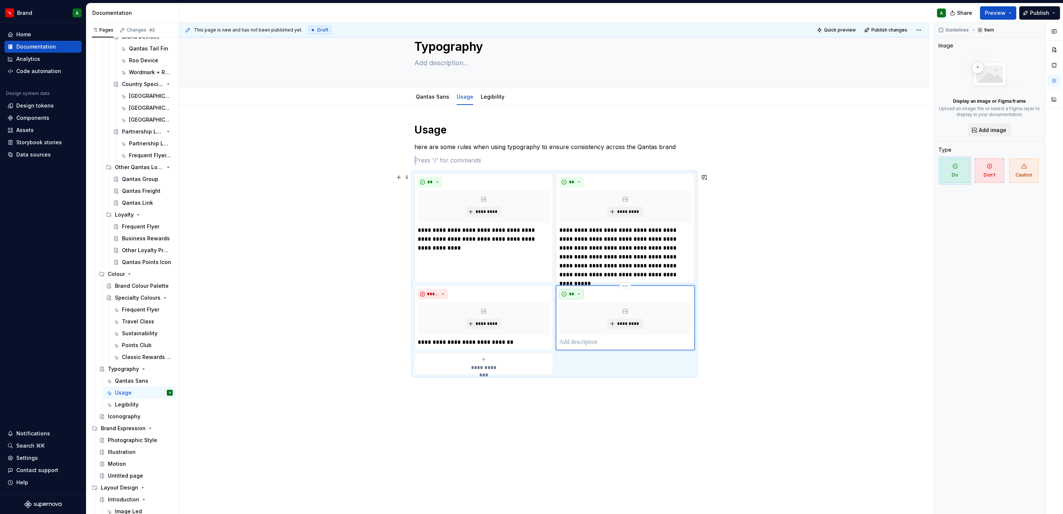
click at [575, 292] on button "**" at bounding box center [571, 294] width 24 height 10
click at [590, 318] on div "Don't" at bounding box center [588, 320] width 14 height 7
click at [571, 335] on div "*********" at bounding box center [625, 318] width 132 height 33
click at [575, 341] on p at bounding box center [625, 342] width 132 height 9
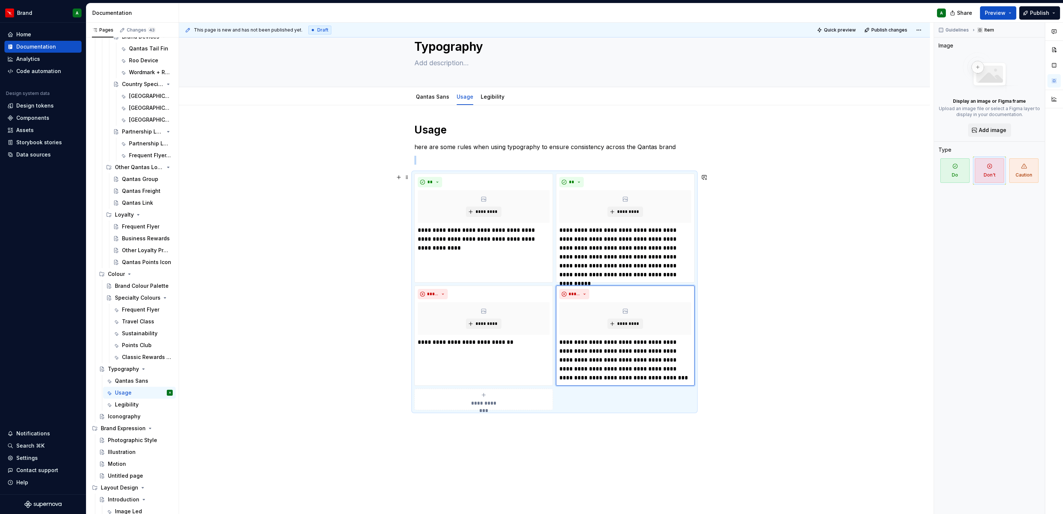
click at [479, 410] on button "**********" at bounding box center [483, 398] width 139 height 21
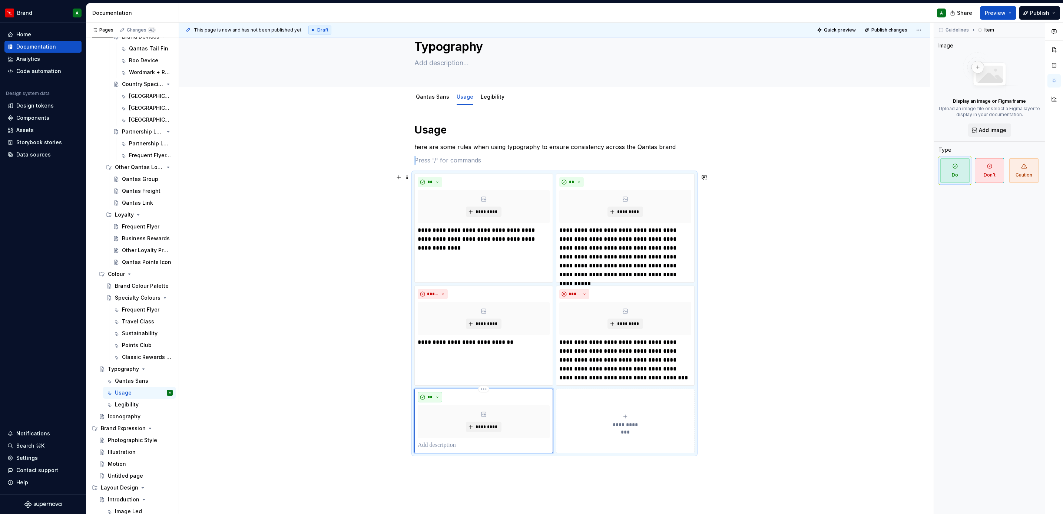
click at [431, 402] on button "**" at bounding box center [430, 397] width 24 height 10
click at [460, 434] on div "Caution" at bounding box center [459, 436] width 39 height 7
click at [450, 446] on p at bounding box center [484, 445] width 132 height 9
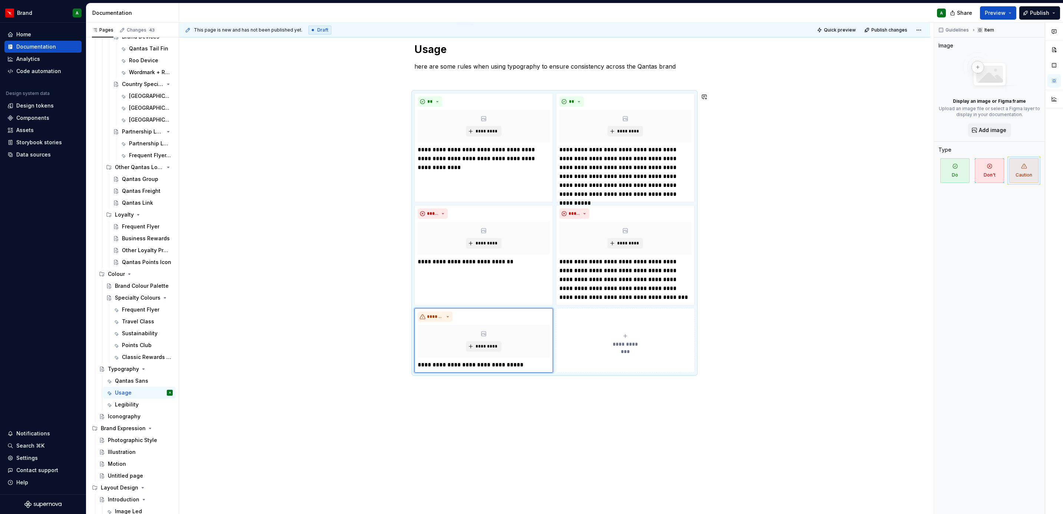
scroll to position [110, 0]
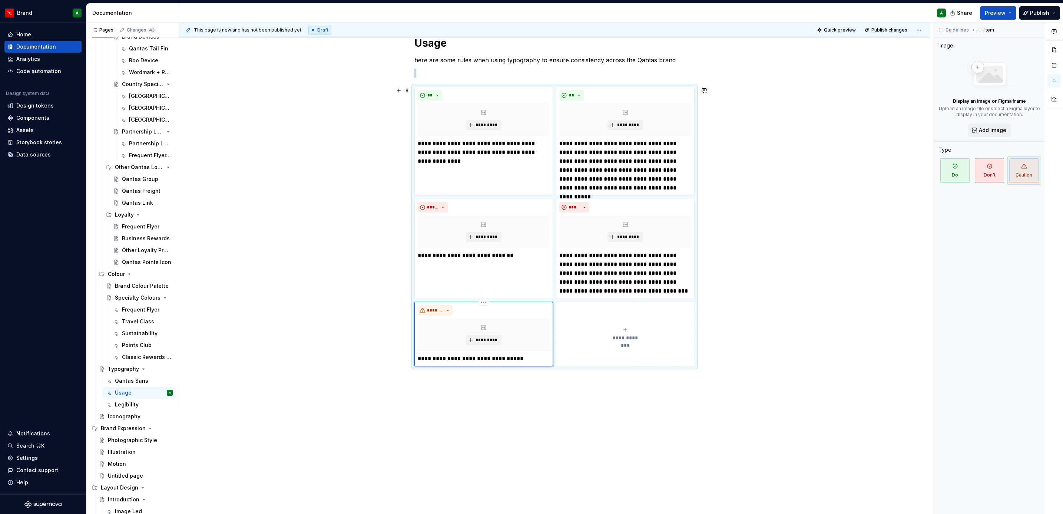
click at [490, 349] on div "*********" at bounding box center [484, 334] width 132 height 33
click at [608, 338] on span "**********" at bounding box center [625, 337] width 34 height 7
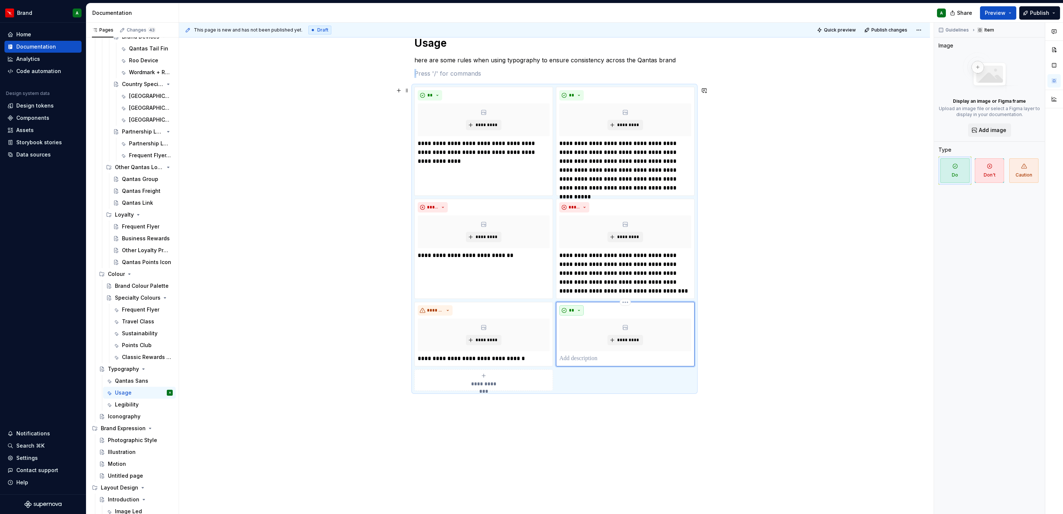
click at [574, 311] on span "**" at bounding box center [572, 310] width 6 height 6
click at [586, 347] on div "Caution" at bounding box center [591, 349] width 20 height 7
click at [587, 361] on p at bounding box center [625, 358] width 132 height 9
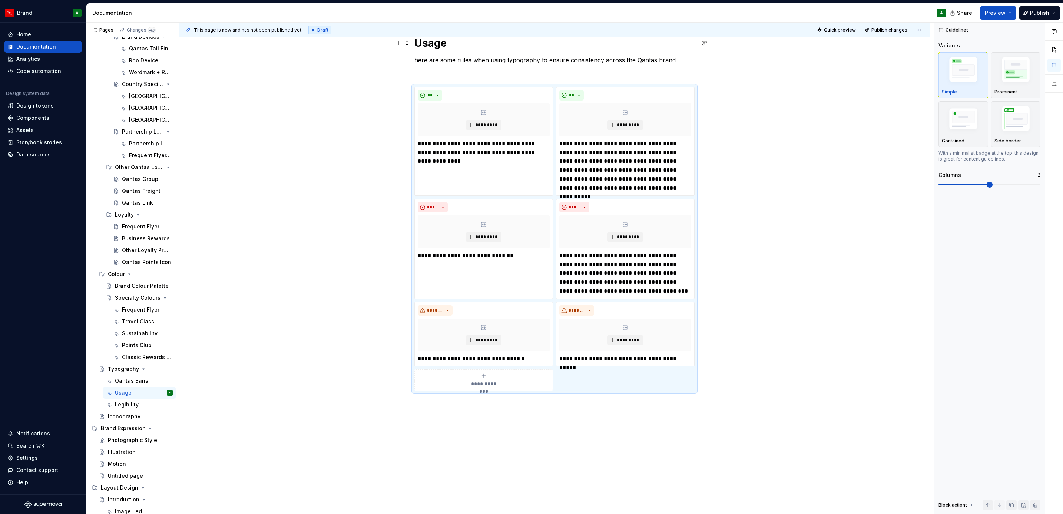
click at [436, 46] on h1 "Usage" at bounding box center [554, 42] width 280 height 13
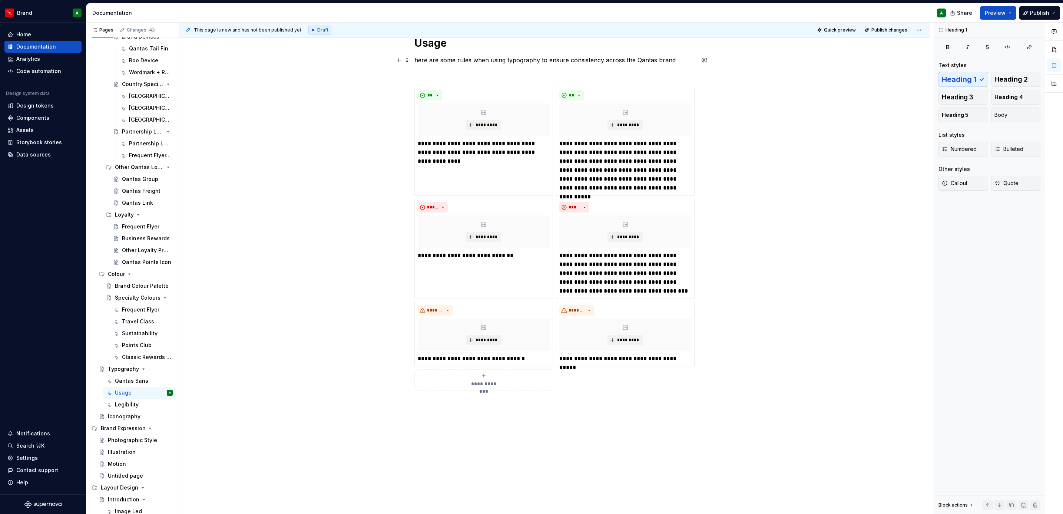
click at [416, 60] on p "here are some rules when using typography to ensure consistency across the Qant…" at bounding box center [554, 60] width 280 height 9
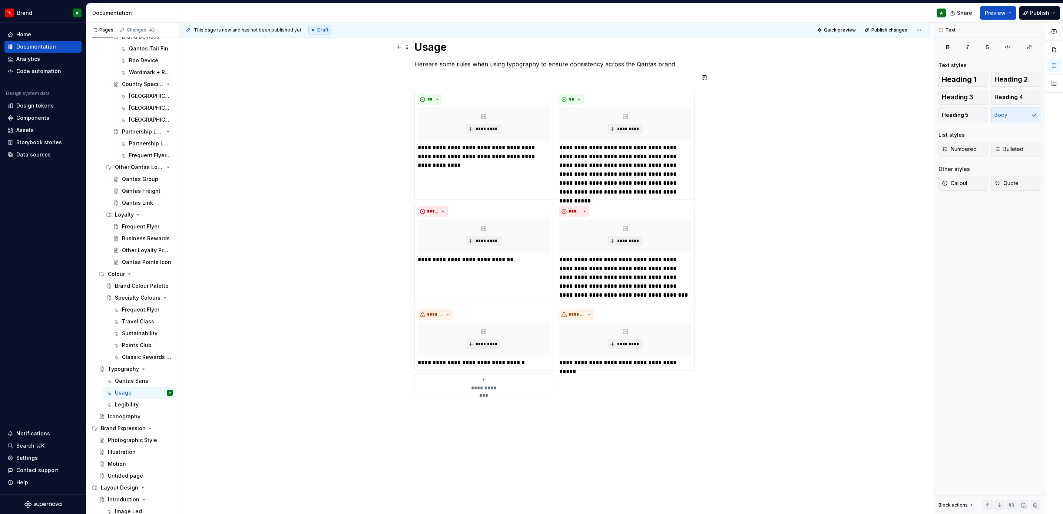
scroll to position [0, 0]
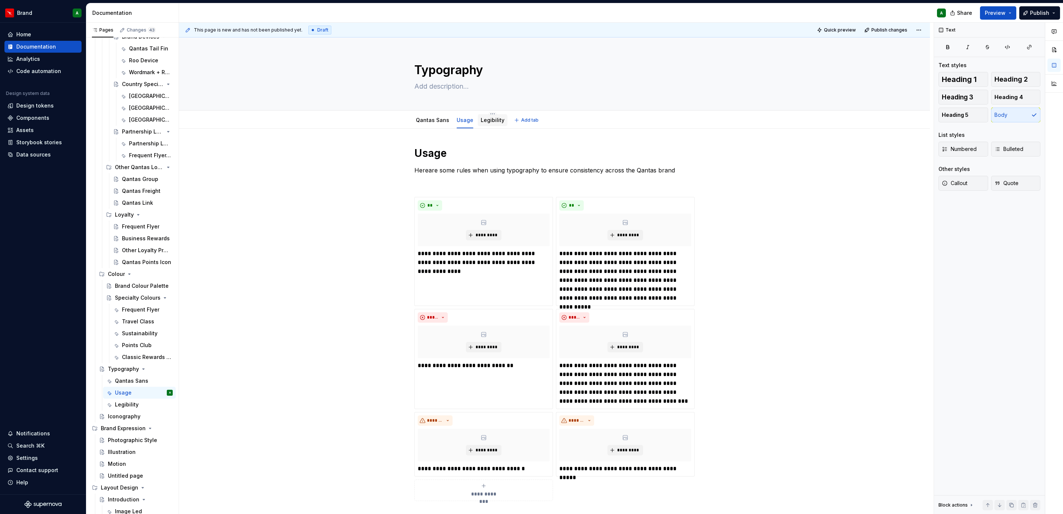
click at [484, 126] on div "Legibility" at bounding box center [493, 120] width 30 height 12
click at [481, 123] on div "Legibility" at bounding box center [493, 119] width 24 height 7
click at [488, 117] on link "Legibility" at bounding box center [493, 120] width 24 height 6
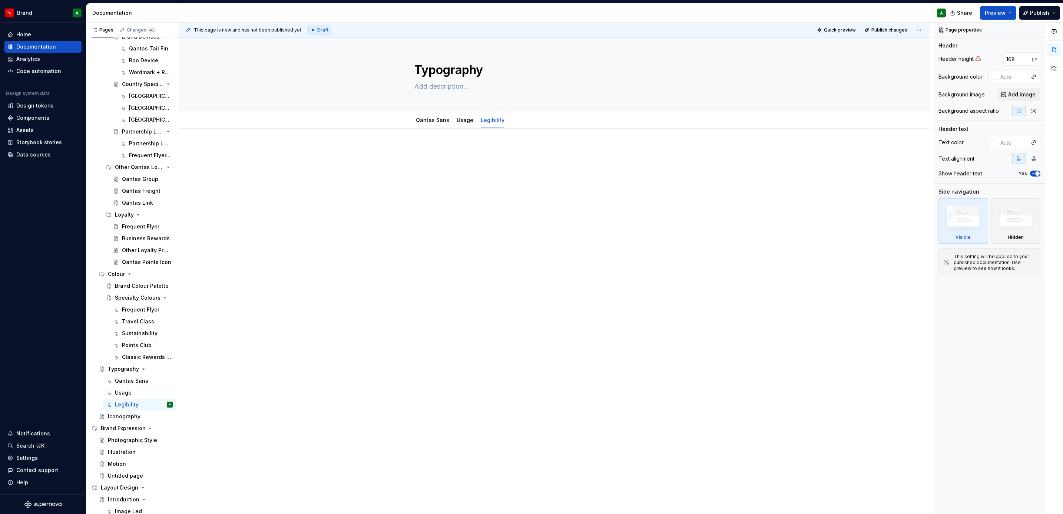
type textarea "*"
click at [463, 153] on p at bounding box center [554, 150] width 280 height 9
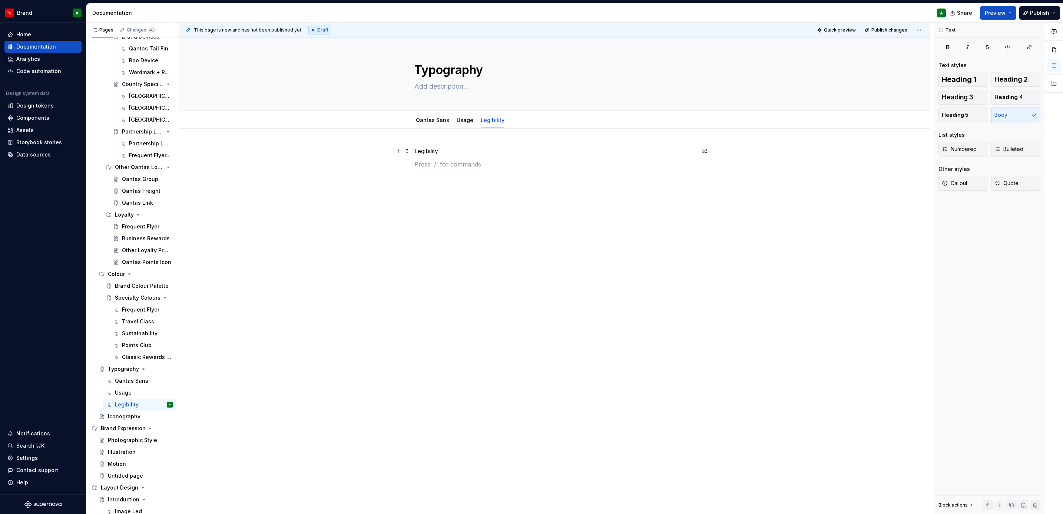
click at [428, 153] on p "Legibility" at bounding box center [554, 150] width 280 height 9
click at [964, 77] on span "Heading 1" at bounding box center [959, 79] width 35 height 7
click at [586, 198] on div "Legibility" at bounding box center [554, 233] width 751 height 209
click at [537, 179] on p "To retain legibility at all times, always use White on dark backgrounds and Cha…" at bounding box center [554, 179] width 280 height 27
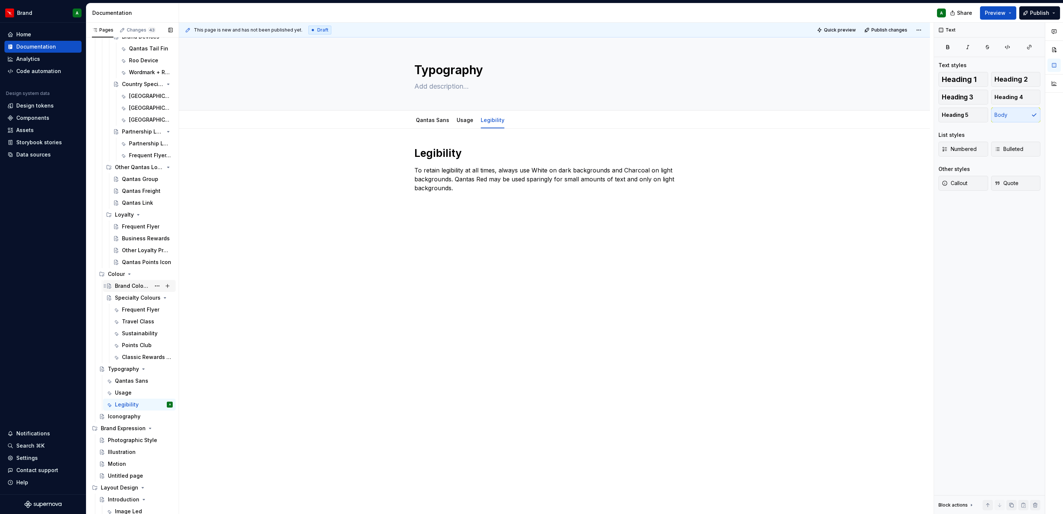
click at [119, 283] on div "Brand Colour Palette" at bounding box center [133, 285] width 36 height 7
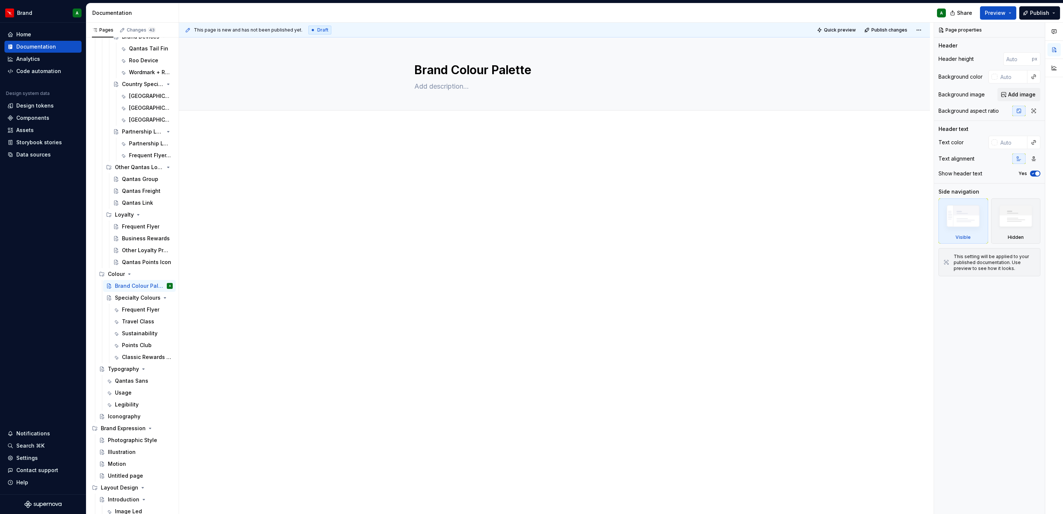
click at [436, 137] on div at bounding box center [554, 231] width 751 height 209
type textarea "*"
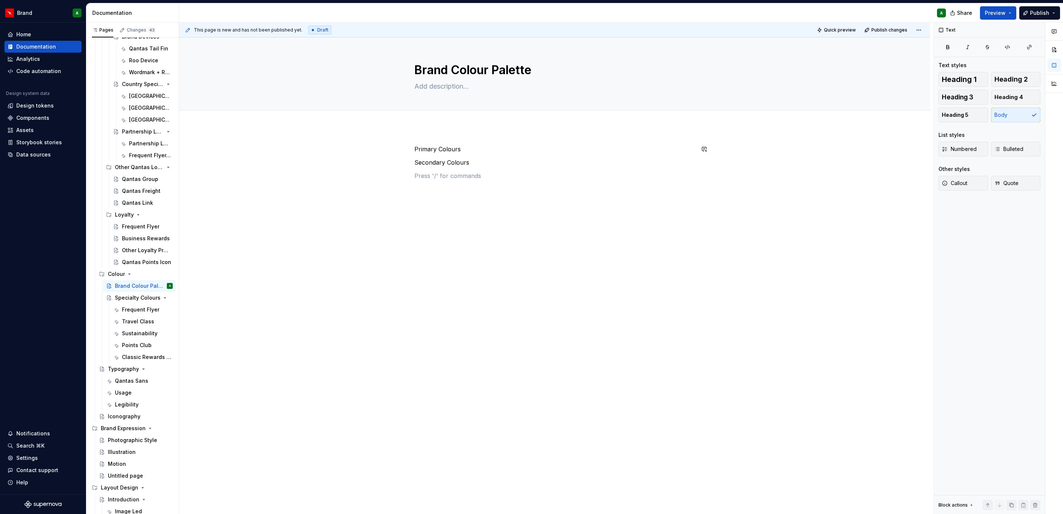
click at [437, 132] on div "Primary Colours Secondary Colours" at bounding box center [554, 235] width 751 height 216
click at [438, 152] on p "Brand Colour Palette" at bounding box center [554, 149] width 280 height 9
click at [962, 77] on span "Heading 1" at bounding box center [959, 79] width 35 height 7
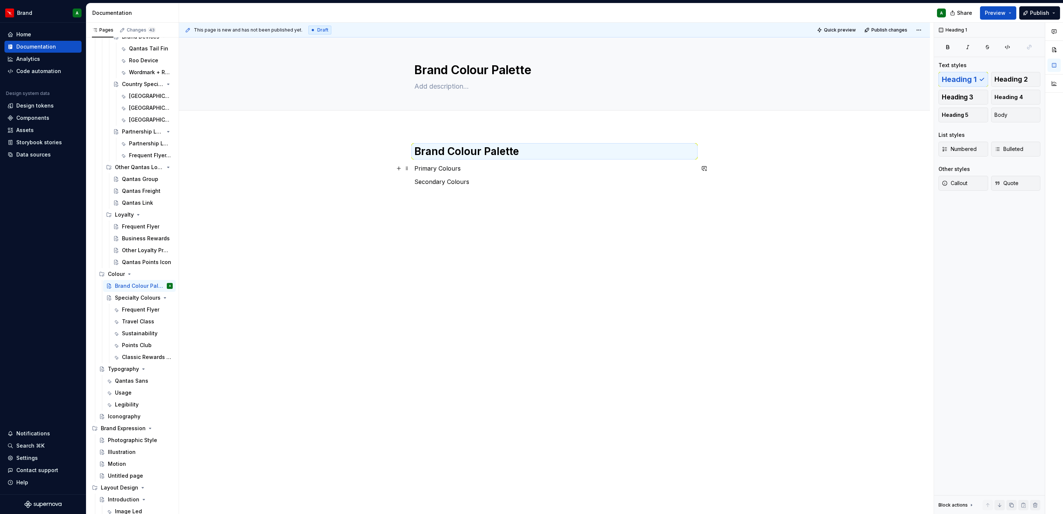
click at [444, 169] on p "Primary Colours" at bounding box center [554, 168] width 280 height 9
click at [1009, 77] on span "Heading 2" at bounding box center [1010, 79] width 33 height 7
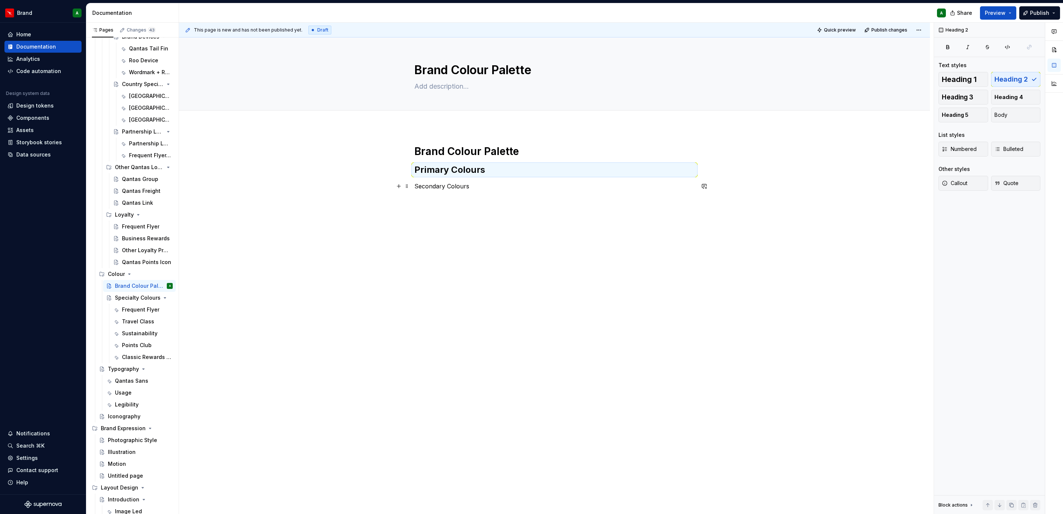
click at [448, 183] on p "Secondary Colours" at bounding box center [554, 186] width 280 height 9
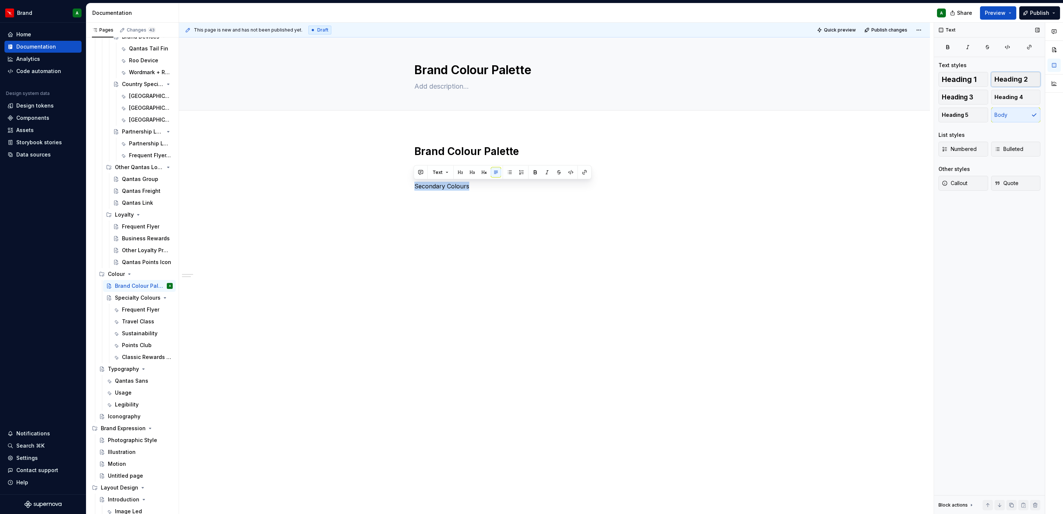
click at [1027, 77] on span "Heading 2" at bounding box center [1010, 79] width 33 height 7
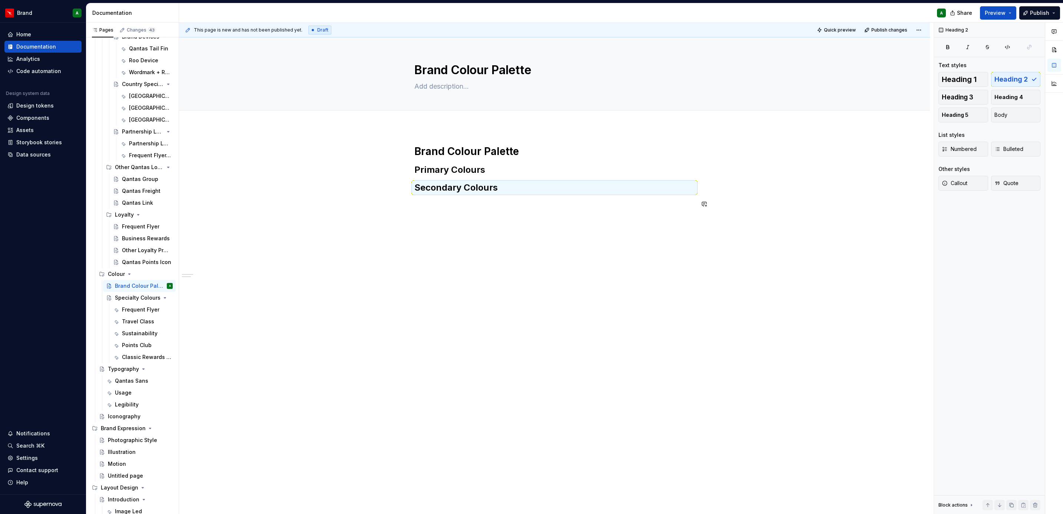
click at [729, 212] on div "Brand Colour Palette Primary Colours Secondary Colours" at bounding box center [554, 249] width 751 height 245
click at [431, 206] on p "Accent Colours" at bounding box center [554, 203] width 280 height 9
click at [1012, 76] on span "Heading 2" at bounding box center [1010, 79] width 33 height 7
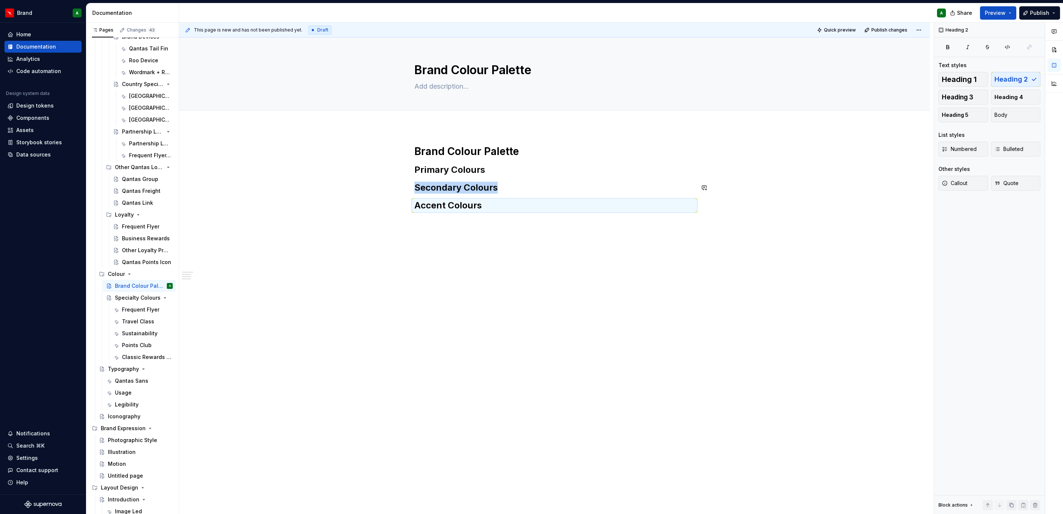
click at [515, 252] on div "Brand Colour Palette Primary Colours Secondary Colours Accent Colours" at bounding box center [554, 251] width 751 height 248
type textarea "*"
click at [426, 118] on span "Add tab" at bounding box center [432, 119] width 17 height 6
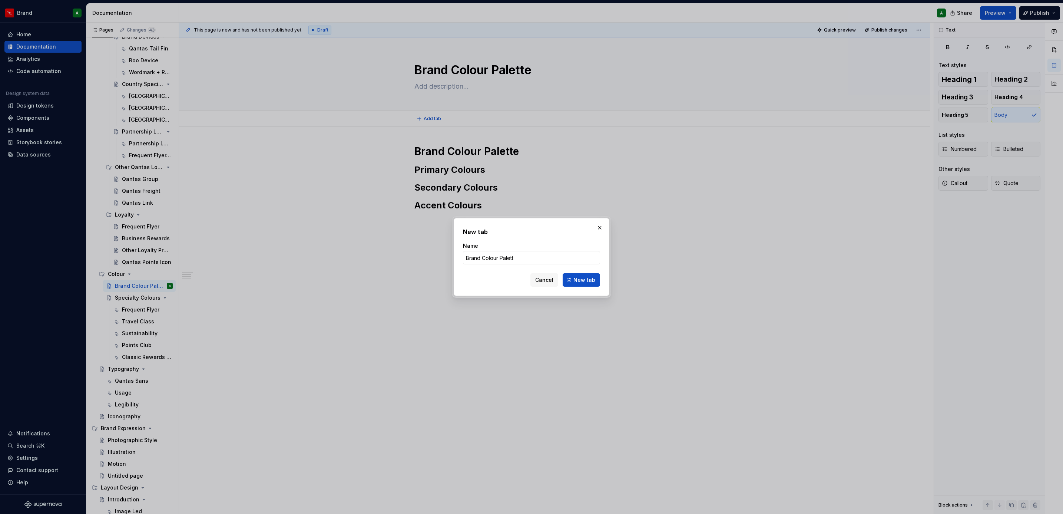
type input "Brand Colour Palette"
click button "New tab" at bounding box center [581, 279] width 37 height 13
type textarea "*"
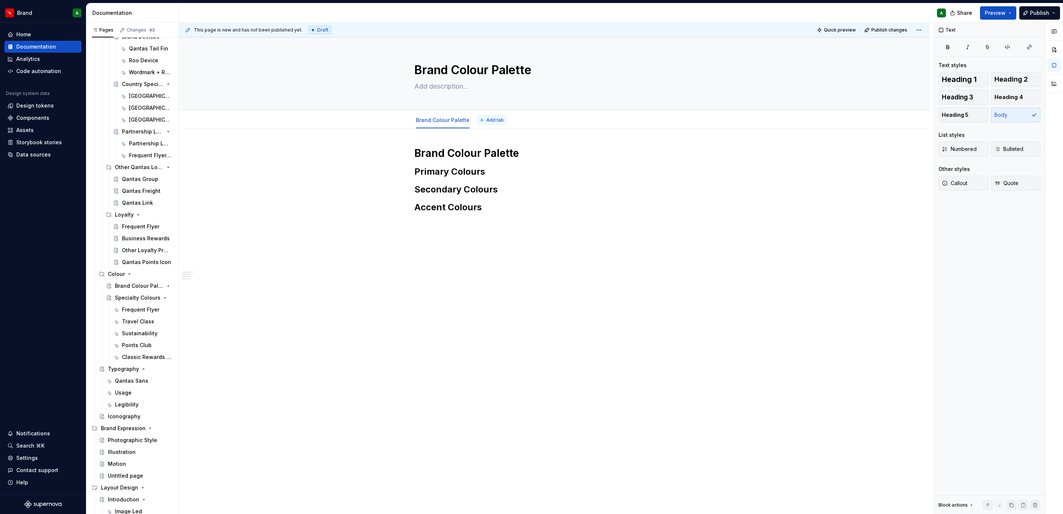
click at [488, 120] on span "Add tab" at bounding box center [494, 120] width 17 height 6
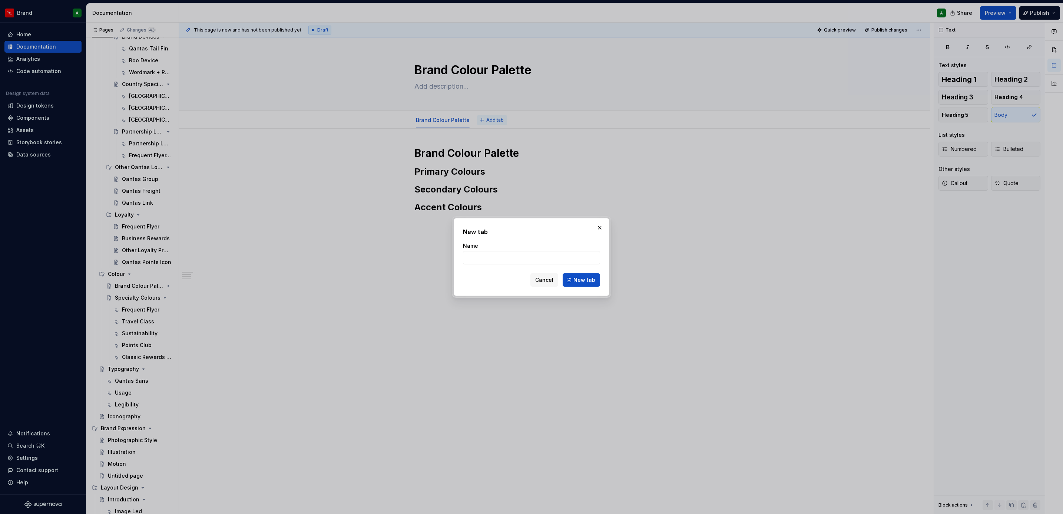
type input "C"
type textarea "*"
type input "Colour Usag"
type textarea "*"
type input "Colour Usage"
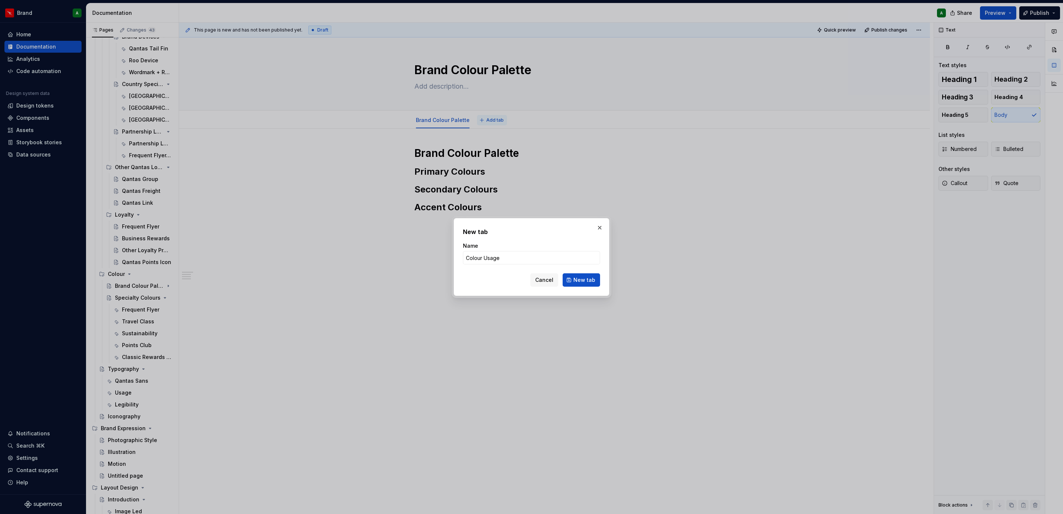
click button "New tab" at bounding box center [581, 279] width 37 height 13
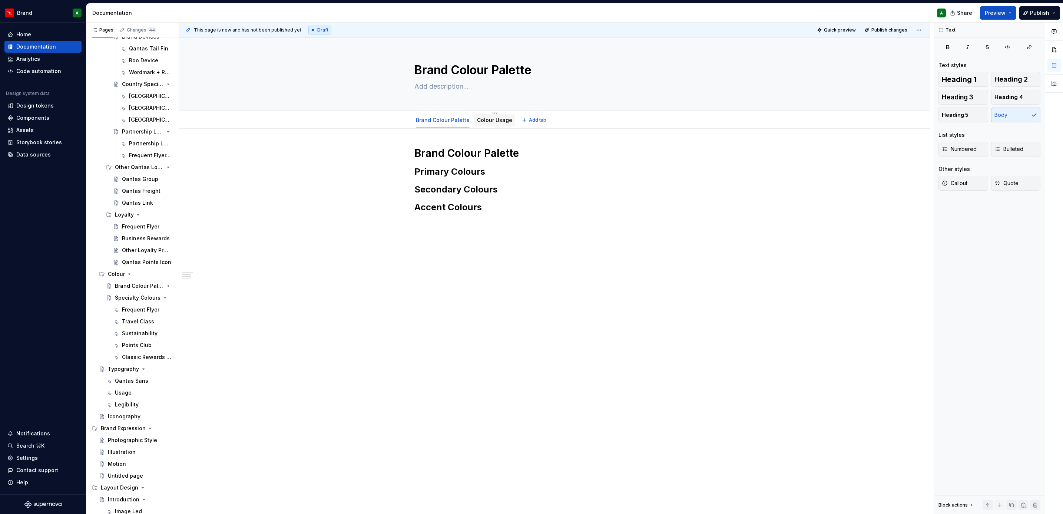
click at [488, 120] on link "Colour Usage" at bounding box center [494, 120] width 35 height 6
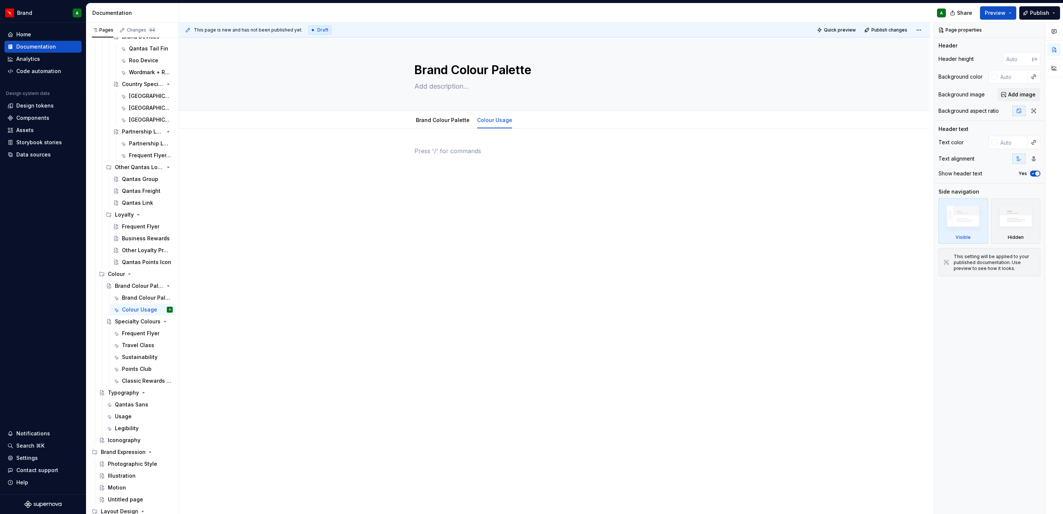
click at [470, 166] on div at bounding box center [554, 160] width 280 height 28
click at [531, 122] on span "Add tab" at bounding box center [537, 120] width 17 height 6
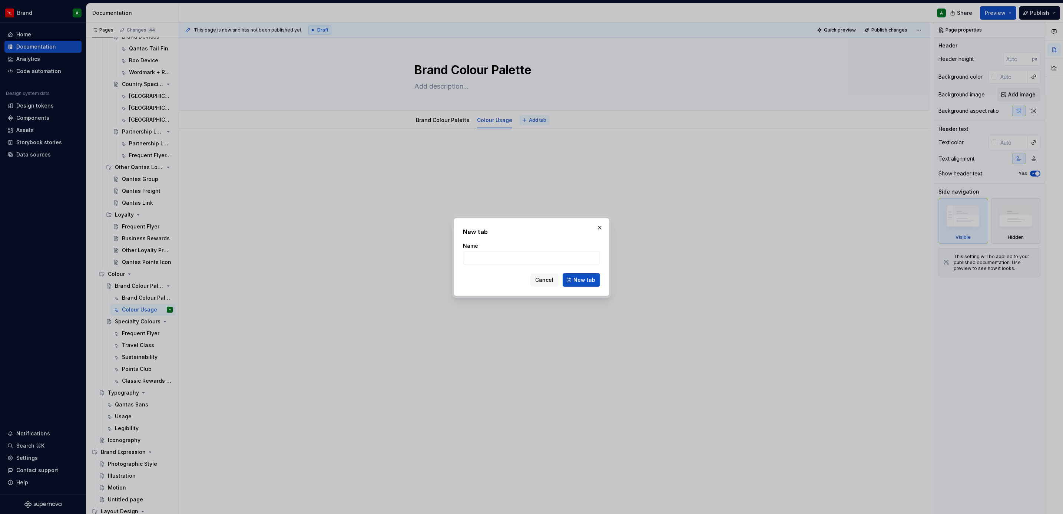
type textarea "*"
type input "Colour Usage"
click at [547, 281] on span "Cancel" at bounding box center [544, 279] width 18 height 7
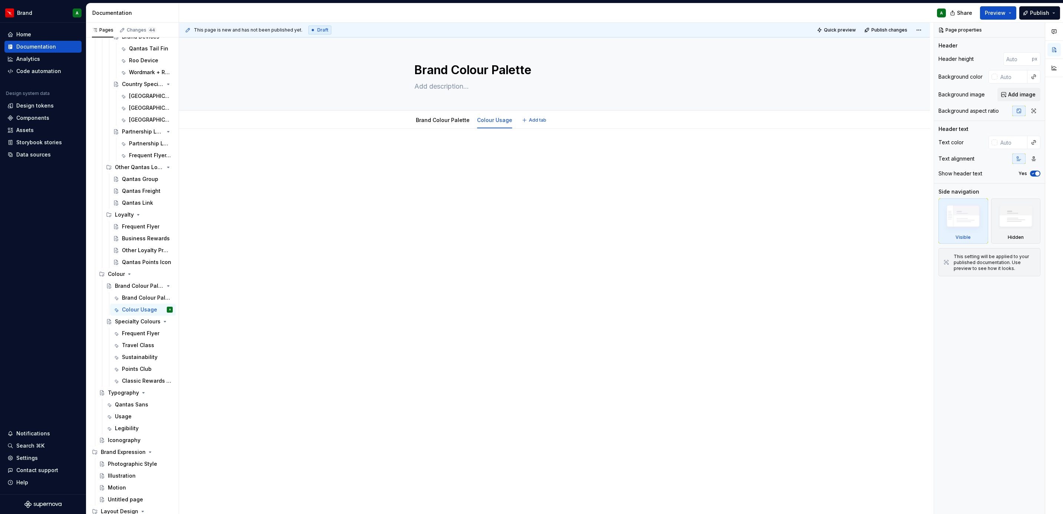
click at [488, 173] on div at bounding box center [554, 160] width 280 height 28
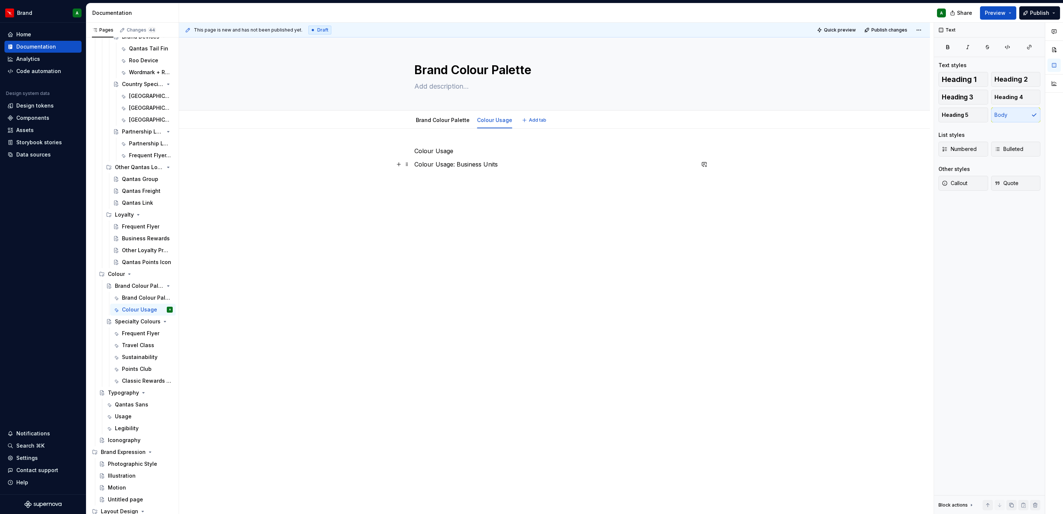
click at [469, 160] on p "Colour Usage: Business Units" at bounding box center [554, 164] width 280 height 9
click at [960, 76] on span "Heading 1" at bounding box center [959, 79] width 35 height 7
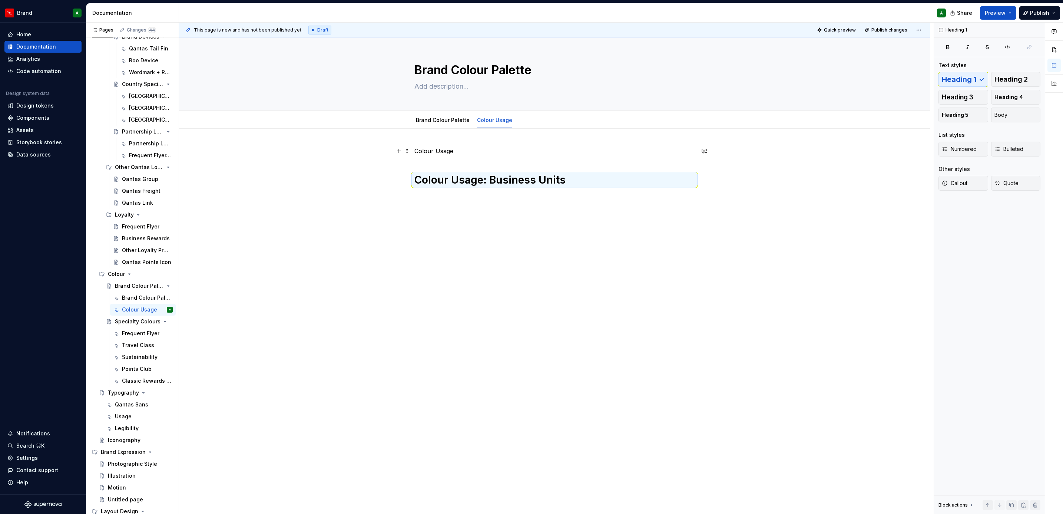
click at [439, 154] on p "Colour Usage" at bounding box center [554, 150] width 280 height 9
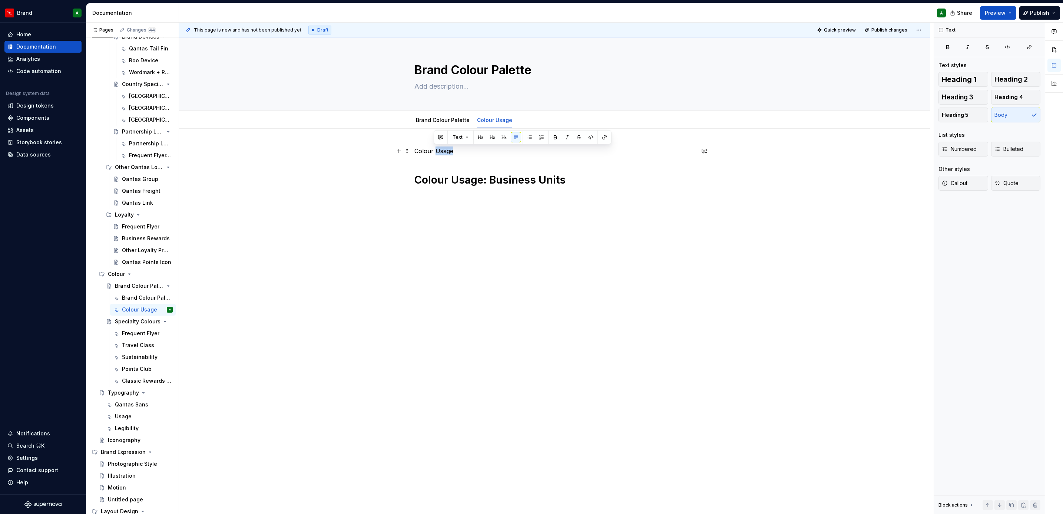
click at [439, 154] on p "Colour Usage" at bounding box center [554, 150] width 280 height 9
click at [431, 147] on p "Colour Usage" at bounding box center [554, 150] width 280 height 9
click at [950, 74] on button "Heading 1" at bounding box center [963, 79] width 50 height 15
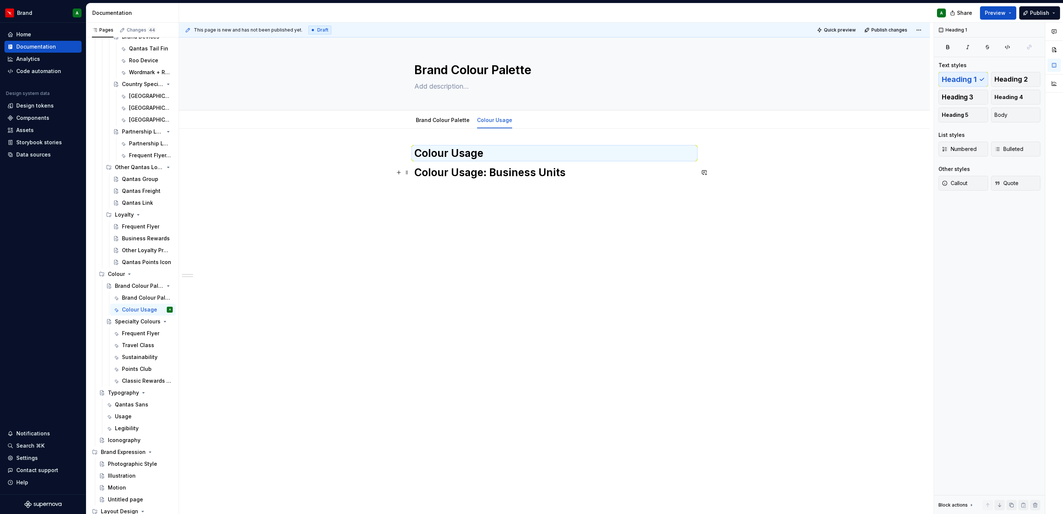
click at [547, 170] on h1 "Colour Usage: Business Units" at bounding box center [554, 172] width 280 height 13
click at [673, 159] on h1 "Colour Usage" at bounding box center [554, 152] width 280 height 13
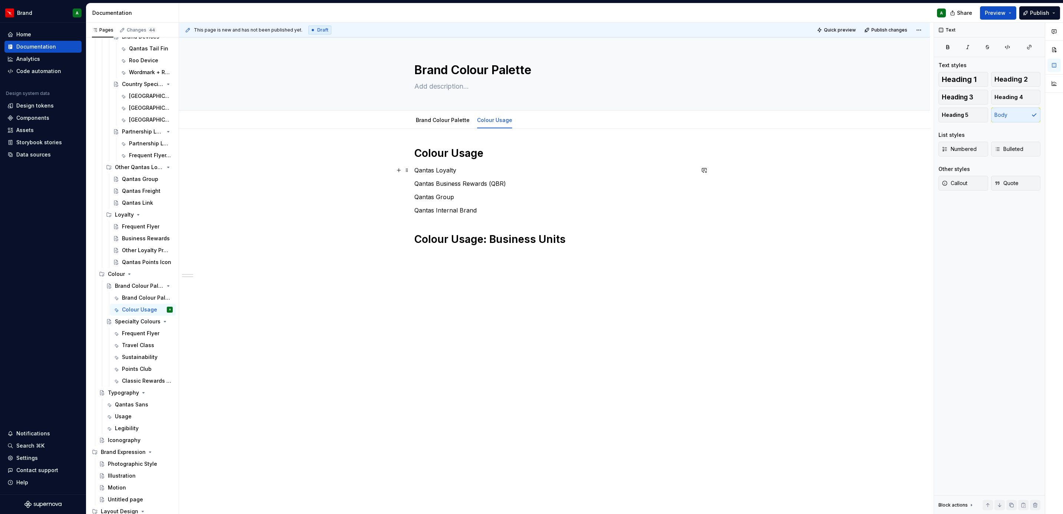
click at [444, 169] on p "Qantas Loyalty" at bounding box center [554, 170] width 280 height 9
click at [975, 97] on button "Heading 3" at bounding box center [963, 97] width 50 height 15
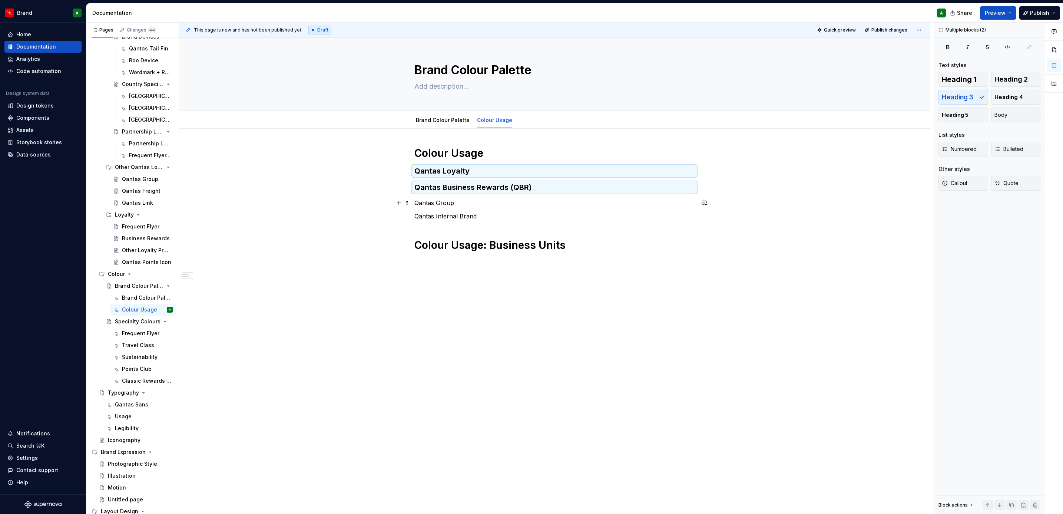
click at [434, 206] on p "Qantas Group" at bounding box center [554, 202] width 280 height 9
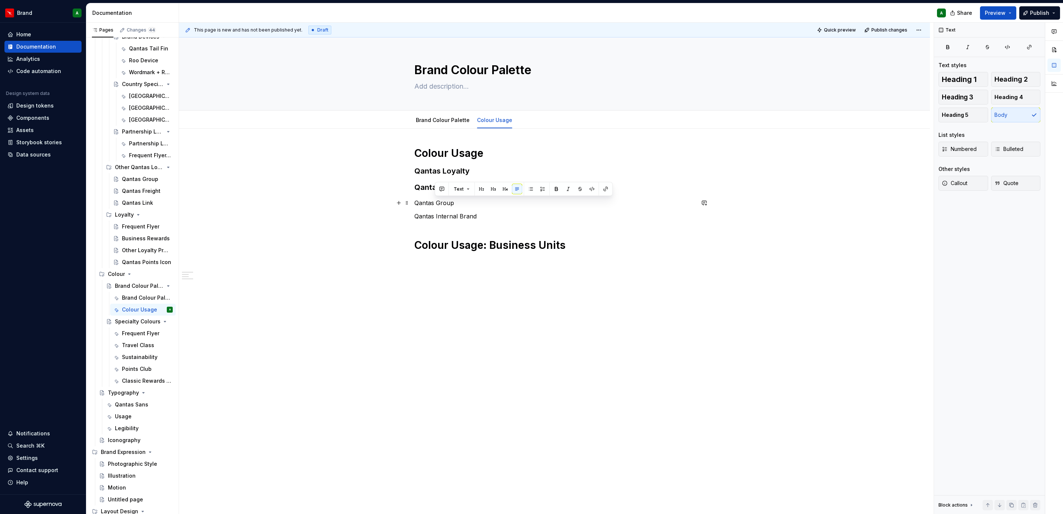
click at [434, 206] on p "Qantas Group" at bounding box center [554, 202] width 280 height 9
click at [973, 93] on button "Heading 3" at bounding box center [963, 97] width 50 height 15
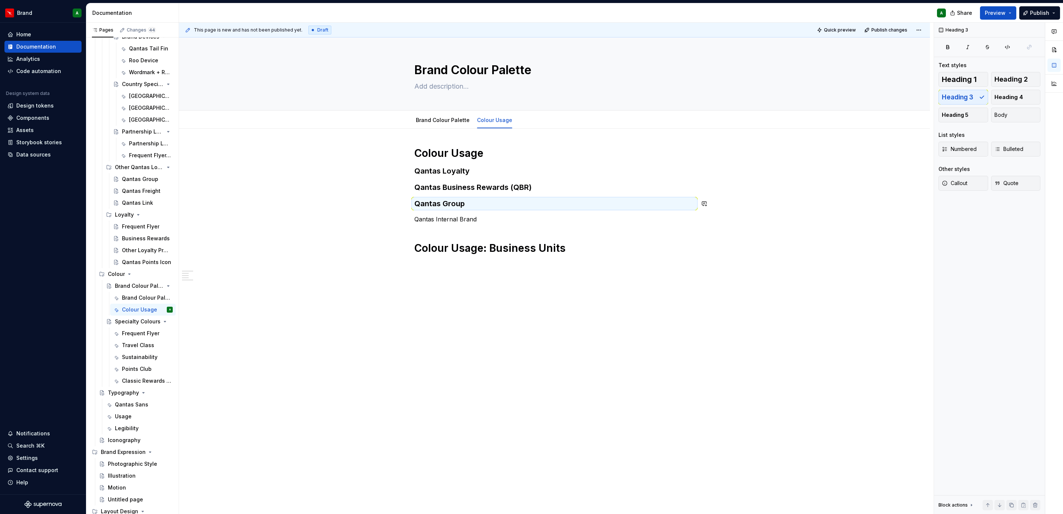
click at [457, 224] on div "Colour Usage Qantas Loyalty Qantas Business Rewards (QBR) Qantas Group Qantas I…" at bounding box center [554, 200] width 280 height 108
click at [440, 222] on p "Qantas Internal Brand" at bounding box center [554, 219] width 280 height 9
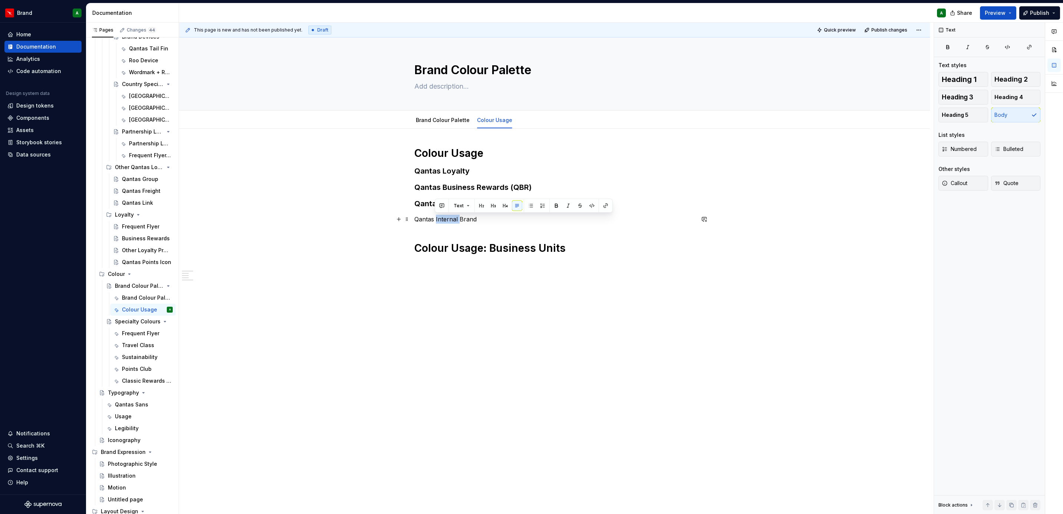
click at [440, 222] on p "Qantas Internal Brand" at bounding box center [554, 219] width 280 height 9
click at [967, 100] on span "Heading 3" at bounding box center [958, 96] width 32 height 7
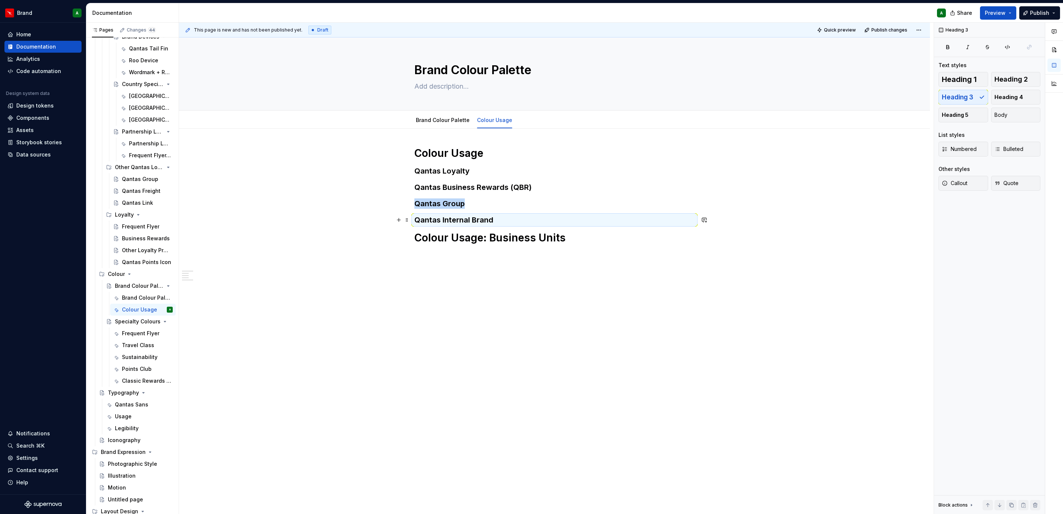
click at [683, 221] on h3 "Qantas Internal Brand" at bounding box center [554, 220] width 280 height 10
drag, startPoint x: 540, startPoint y: 219, endPoint x: 395, endPoint y: 173, distance: 151.6
click at [414, 173] on div "Colour Usage Qantas Loyalty Qantas Business Rewards (QBR) Qantas Group Qantas I…" at bounding box center [554, 199] width 280 height 107
copy div "Qantas Loyalty Qantas Business Rewards (QBR) Qantas Group Qantas Internal Brand"
click at [520, 213] on div "Colour Usage Qantas Loyalty Qantas Business Rewards (QBR) Qantas Group Qantas I…" at bounding box center [554, 195] width 280 height 98
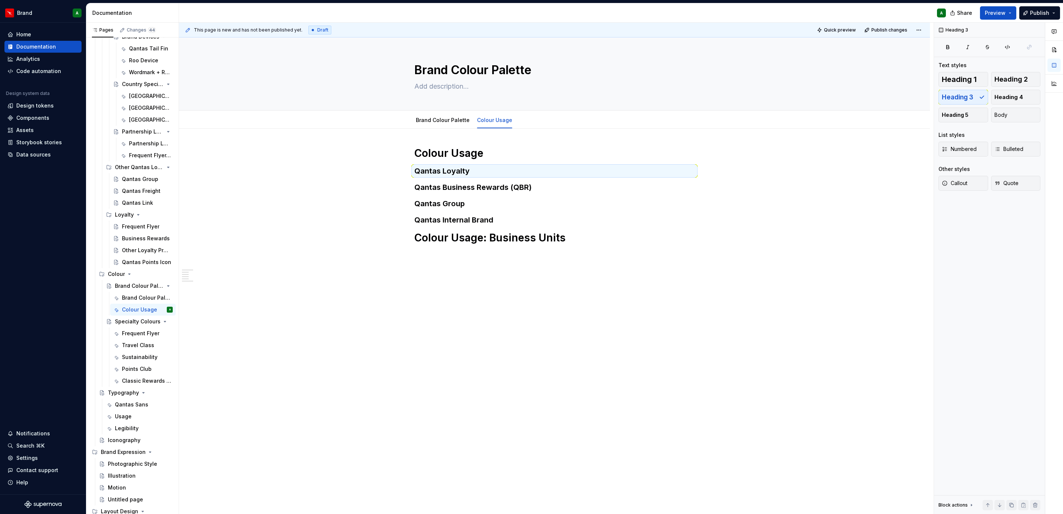
click at [420, 251] on div "Colour Usage Qantas Loyalty Qantas Business Rewards (QBR) Qantas Group Qantas I…" at bounding box center [554, 199] width 280 height 107
click at [435, 168] on h3 "Qantas Loyalty" at bounding box center [554, 171] width 280 height 10
click at [405, 170] on span at bounding box center [407, 171] width 6 height 10
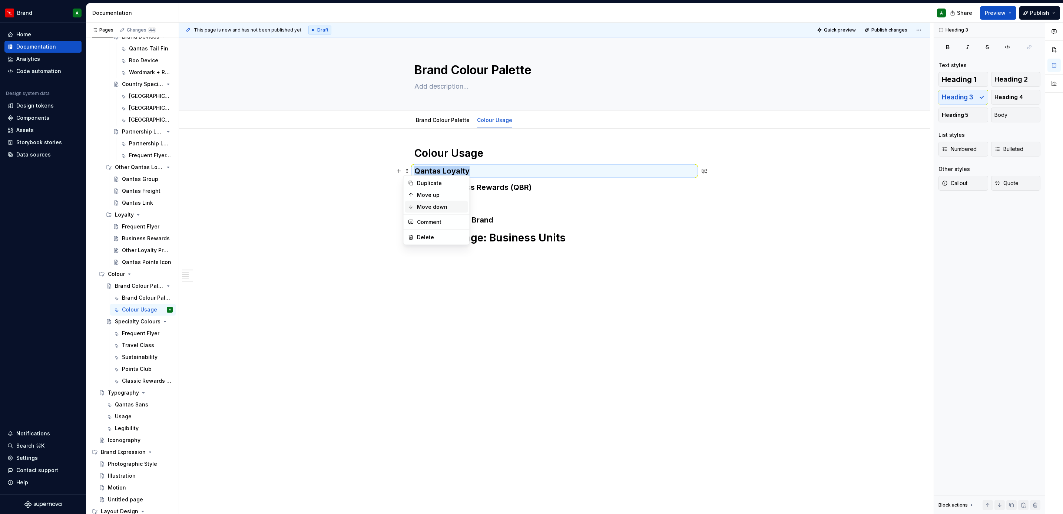
click at [435, 206] on div "Move down" at bounding box center [441, 206] width 48 height 7
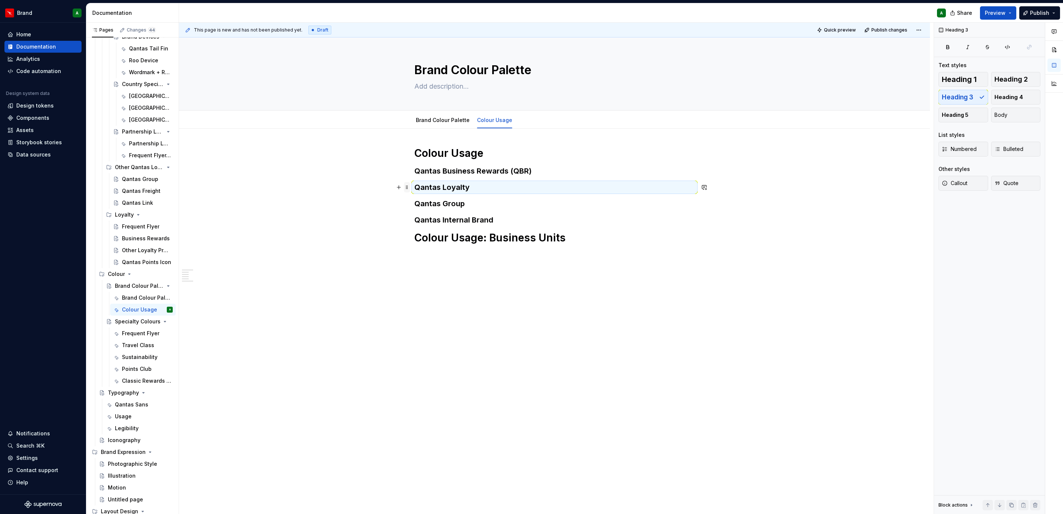
click at [408, 191] on span at bounding box center [407, 187] width 6 height 10
click at [427, 224] on div "Move down" at bounding box center [441, 222] width 48 height 7
click at [406, 207] on span at bounding box center [407, 203] width 6 height 10
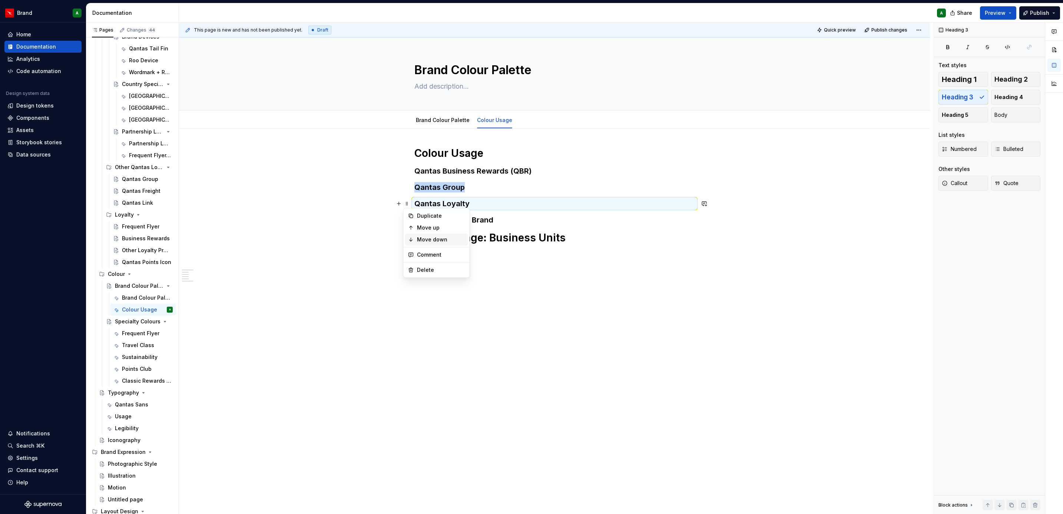
click at [424, 239] on div "Move down" at bounding box center [441, 239] width 48 height 7
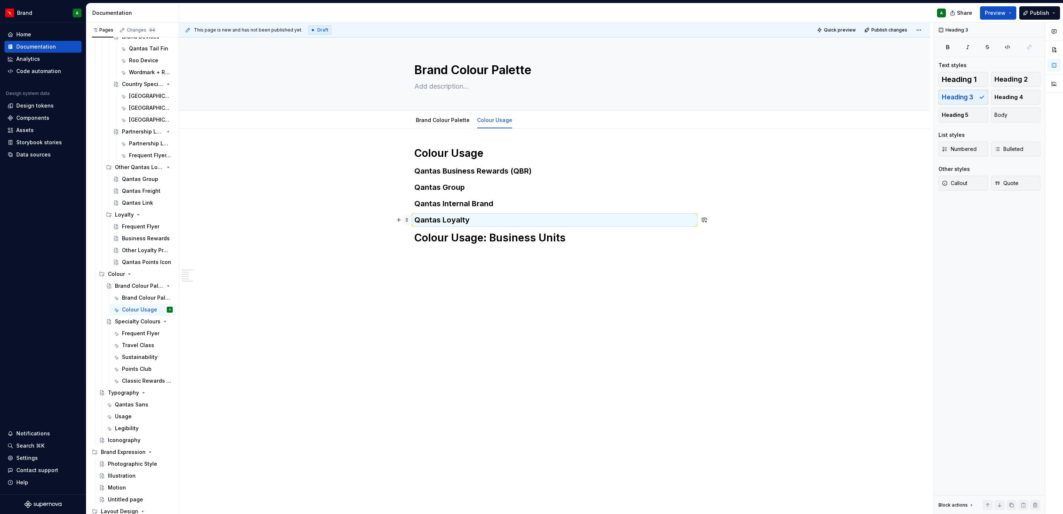
click at [405, 221] on span at bounding box center [407, 220] width 6 height 10
click at [425, 257] on div "Move down" at bounding box center [441, 255] width 48 height 7
click at [448, 180] on div "Colour Usage Qantas Business Rewards (QBR) Qantas Group Qantas Internal Brand C…" at bounding box center [554, 195] width 280 height 98
click at [450, 170] on h3 "Qantas Business Rewards (QBR)" at bounding box center [554, 171] width 280 height 10
click at [431, 222] on h1 "Colour Usage: Business Units" at bounding box center [554, 221] width 280 height 13
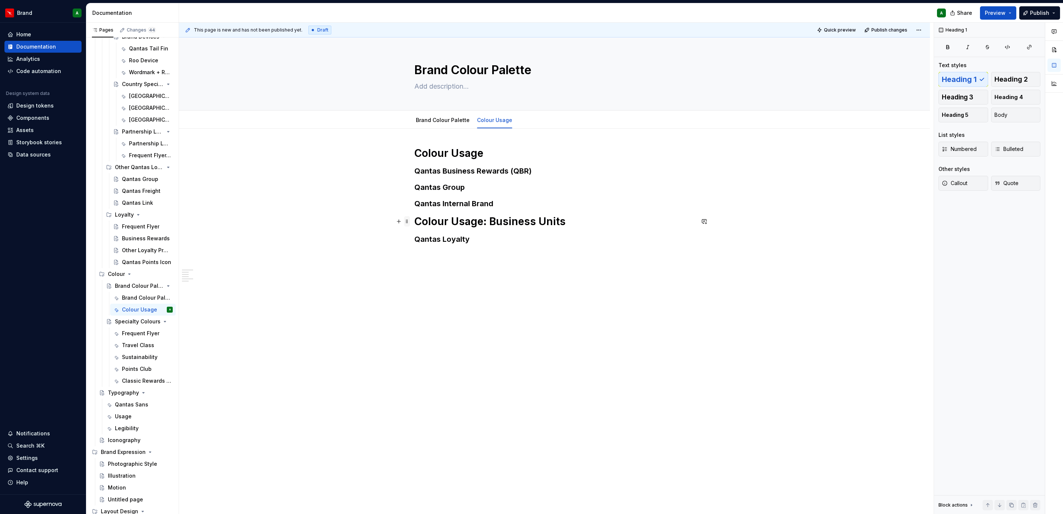
click at [407, 221] on span at bounding box center [407, 221] width 6 height 10
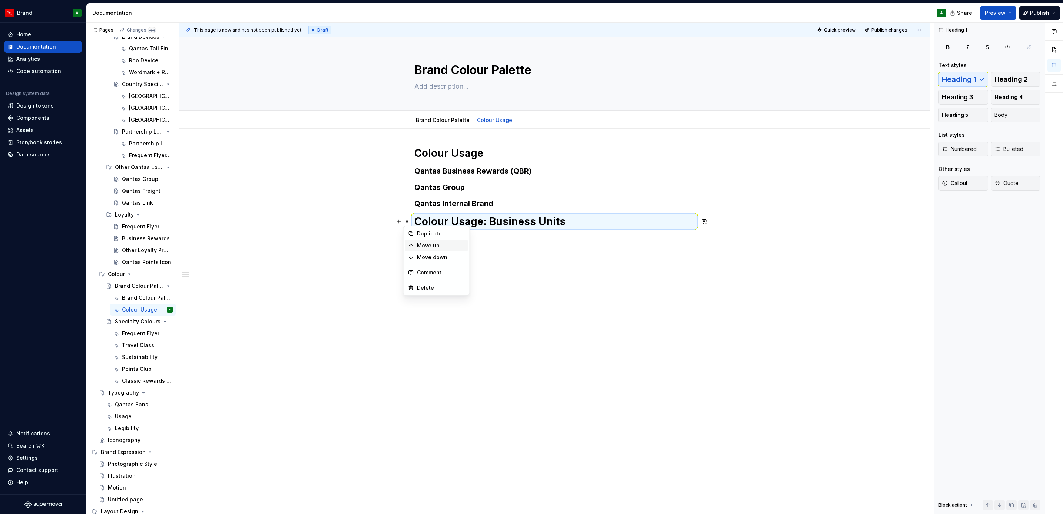
click at [436, 242] on div "Move up" at bounding box center [441, 245] width 48 height 7
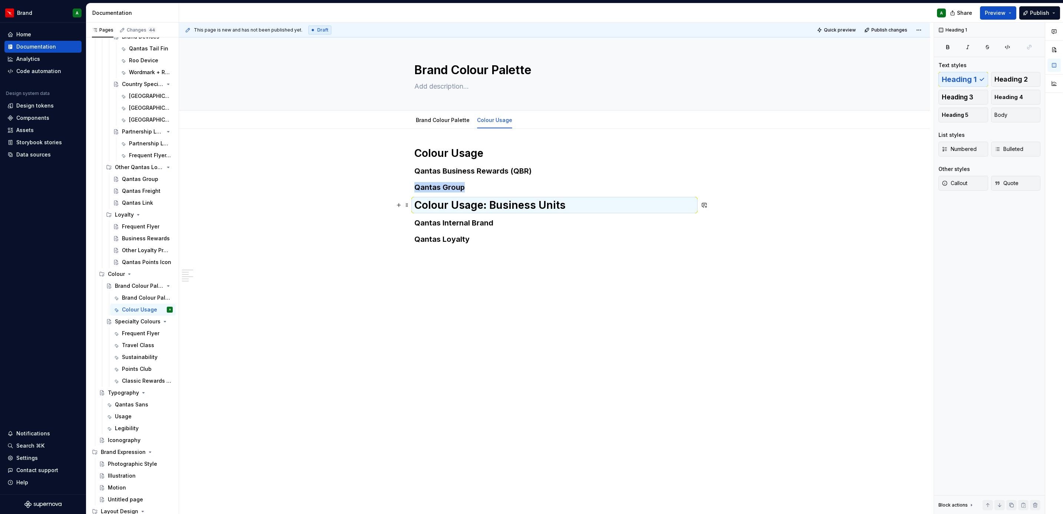
click at [414, 207] on h1 "Colour Usage: Business Units" at bounding box center [554, 204] width 280 height 13
click at [406, 207] on span at bounding box center [407, 205] width 6 height 10
click at [436, 232] on div "Move up" at bounding box center [441, 228] width 48 height 7
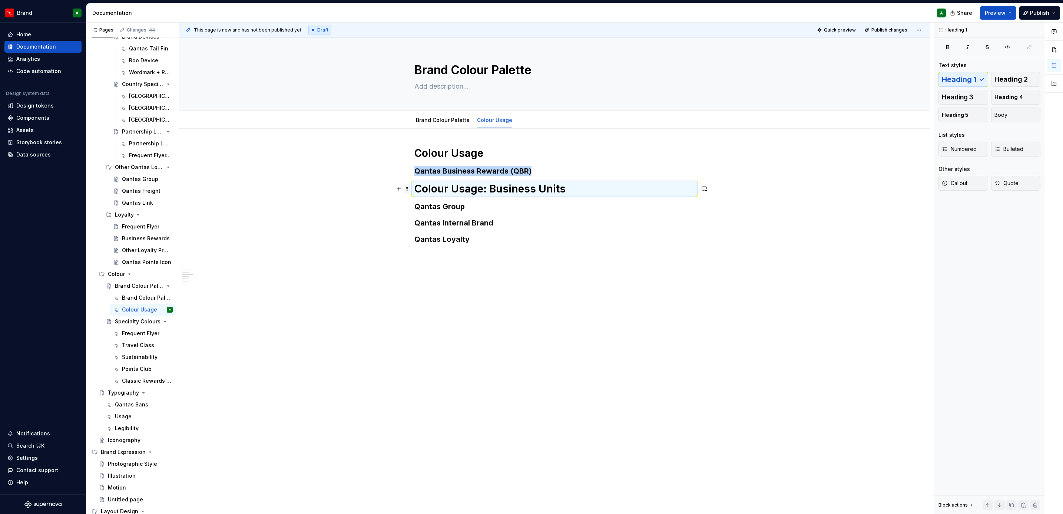
click at [407, 192] on span at bounding box center [407, 188] width 6 height 10
click at [427, 211] on div "Move up" at bounding box center [441, 212] width 48 height 7
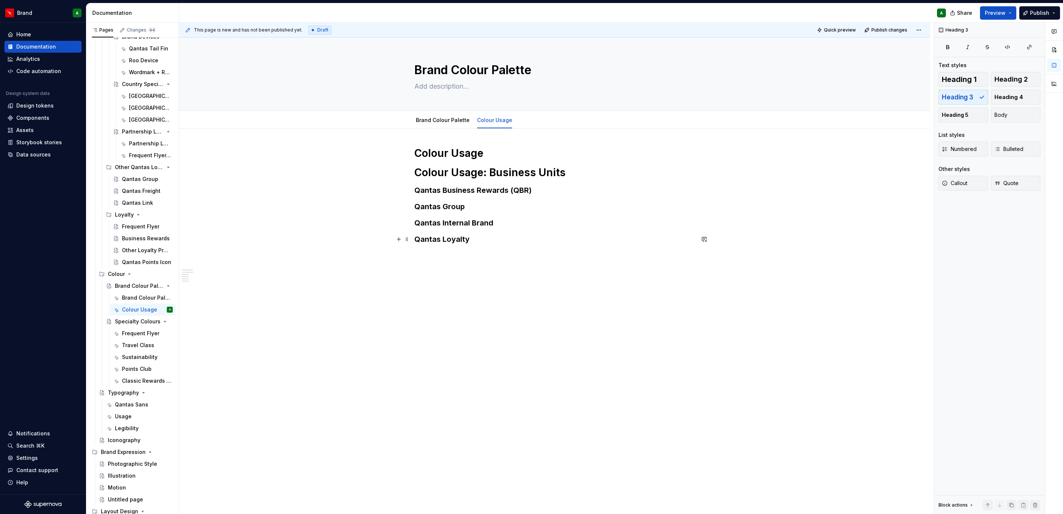
click at [461, 237] on h3 "Qantas Loyalty" at bounding box center [554, 239] width 280 height 10
click at [471, 240] on h3 "Qantas Loyalty" at bounding box center [554, 239] width 280 height 10
click at [407, 242] on span at bounding box center [407, 239] width 6 height 10
click at [440, 304] on div "Delete" at bounding box center [441, 305] width 48 height 7
click at [414, 189] on h3 "Qantas Business Rewards (QBR)" at bounding box center [554, 190] width 280 height 10
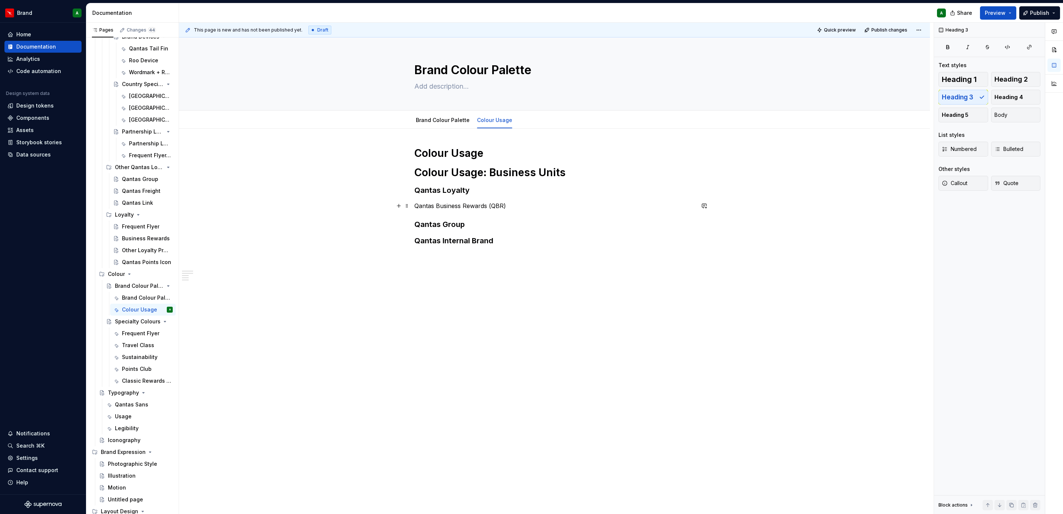
click at [417, 207] on p "Qantas Business Rewards (QBR)" at bounding box center [554, 205] width 280 height 9
click at [967, 95] on div "Heading 1 Heading 2 Heading 3 Heading 4 Heading 5 Body" at bounding box center [989, 97] width 102 height 50
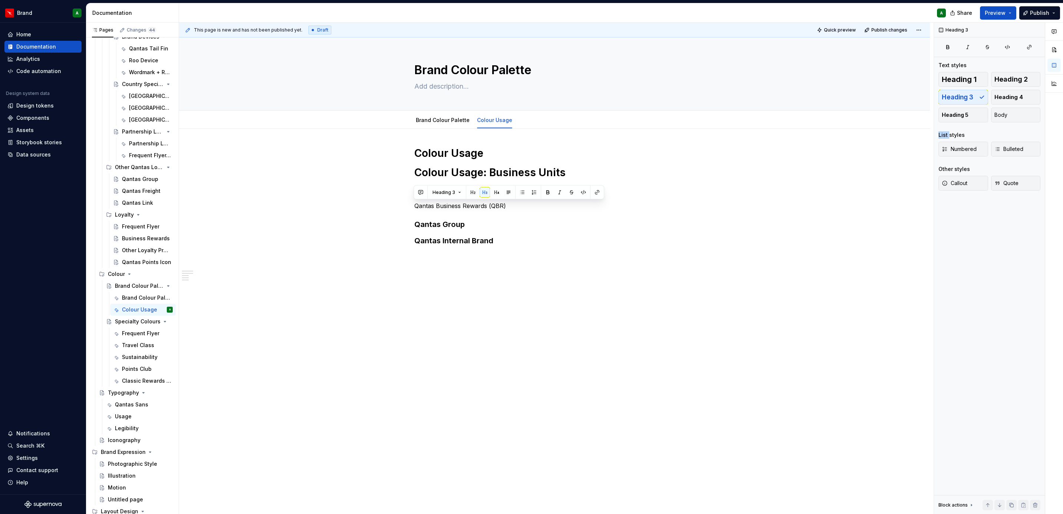
drag, startPoint x: 967, startPoint y: 95, endPoint x: 686, endPoint y: 219, distance: 306.5
click at [686, 219] on h3 "Qantas Group" at bounding box center [554, 224] width 280 height 10
click at [471, 240] on h3 "Qantas Loyalty" at bounding box center [554, 239] width 280 height 10
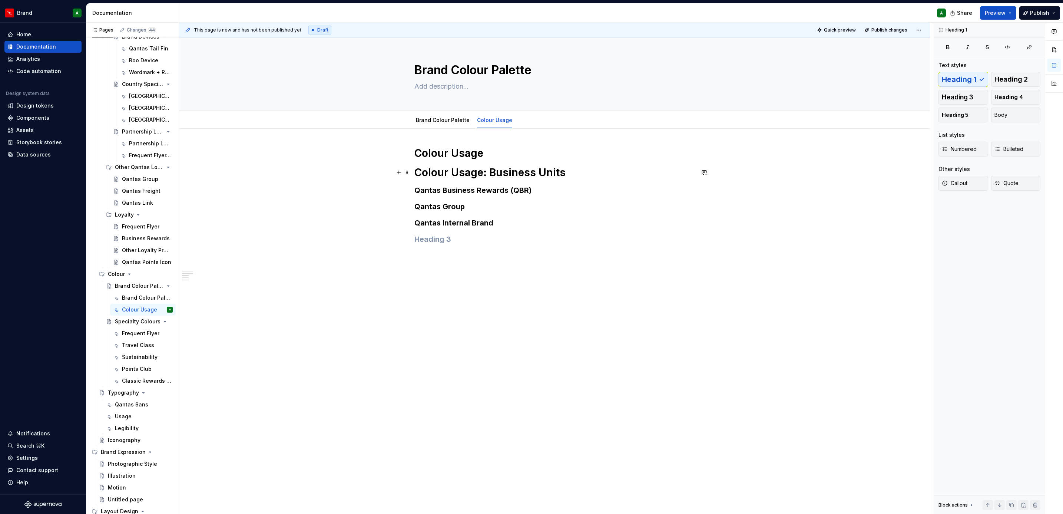
click at [615, 170] on h1 "Colour Usage: Business Units" at bounding box center [554, 172] width 280 height 13
click at [441, 192] on p "Qantas Loyalty" at bounding box center [554, 189] width 280 height 9
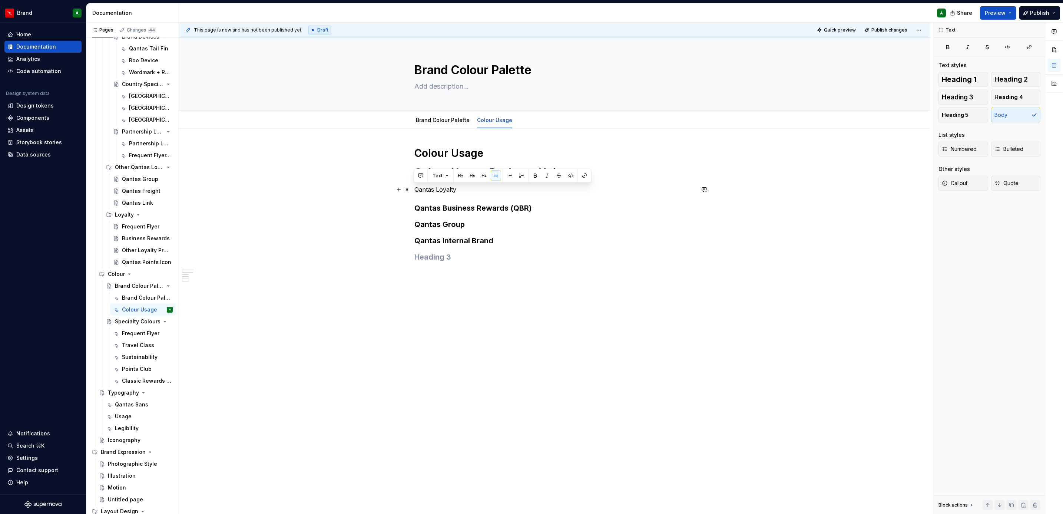
click at [441, 192] on p "Qantas Loyalty" at bounding box center [554, 189] width 280 height 9
click at [964, 96] on span "Heading 3" at bounding box center [958, 96] width 32 height 7
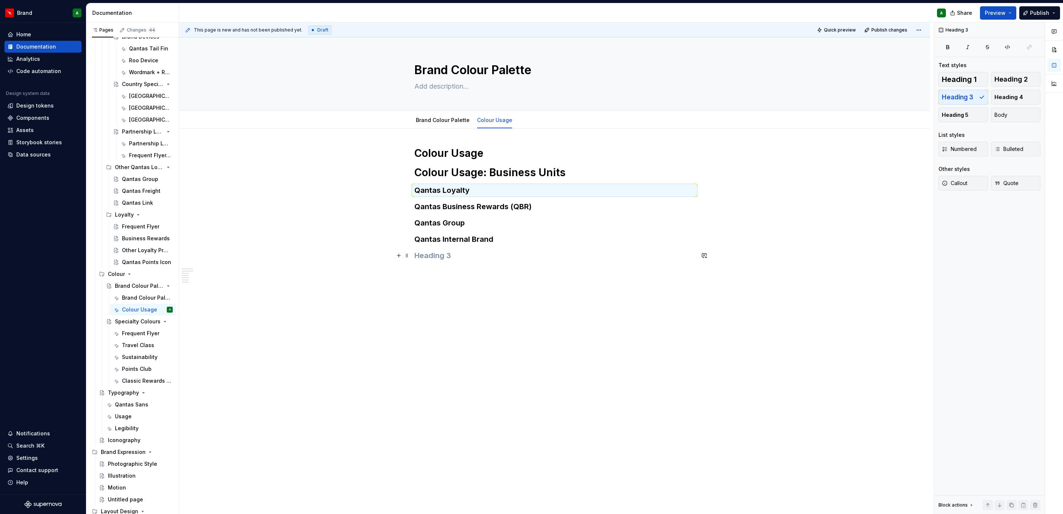
click at [420, 261] on h3 at bounding box center [554, 255] width 280 height 10
click at [407, 259] on span at bounding box center [407, 255] width 6 height 10
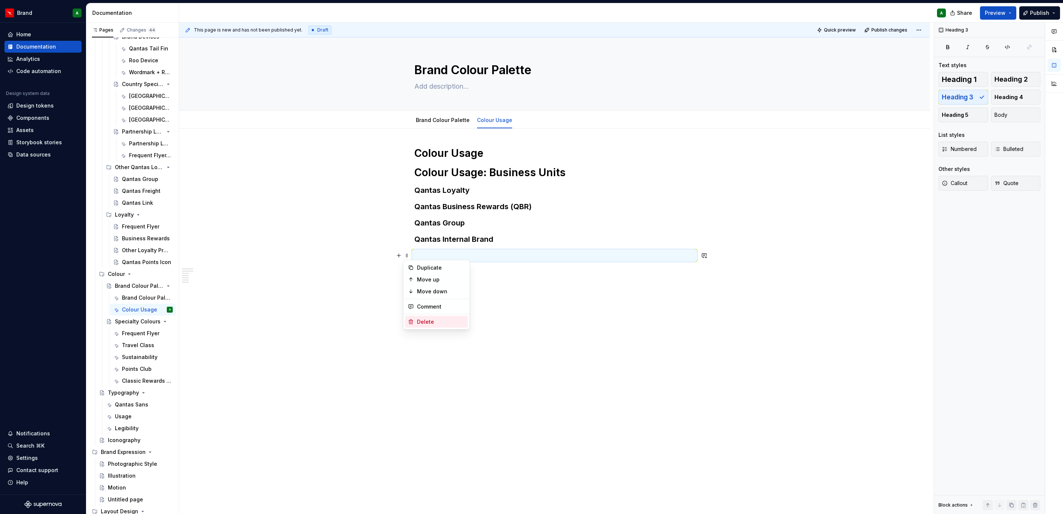
click at [437, 319] on div "Delete" at bounding box center [441, 321] width 48 height 7
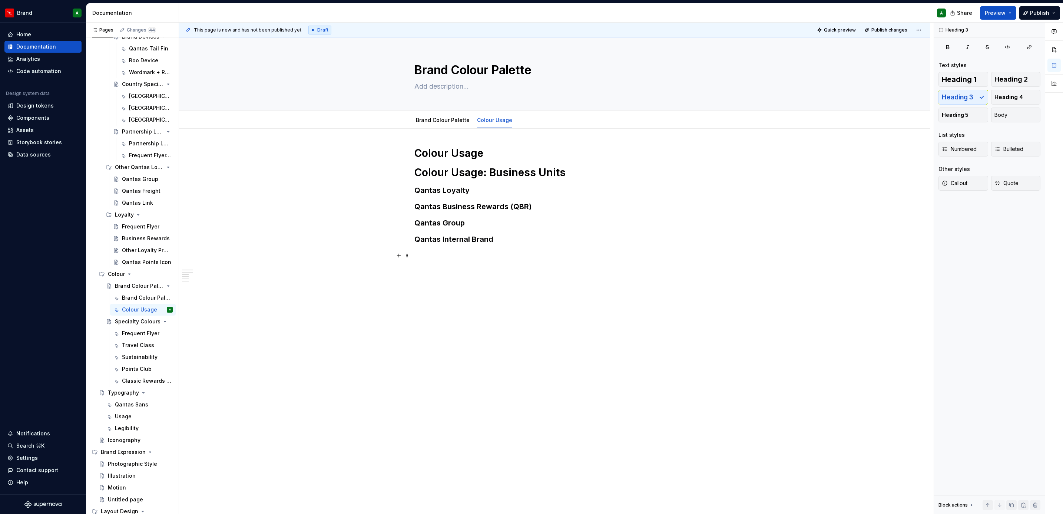
click at [437, 319] on div "Colour Usage Colour Usage: Business Units Qantas Loyalty Qantas Business Reward…" at bounding box center [554, 268] width 751 height 279
click at [560, 154] on h1 "Colour Usage" at bounding box center [554, 152] width 280 height 13
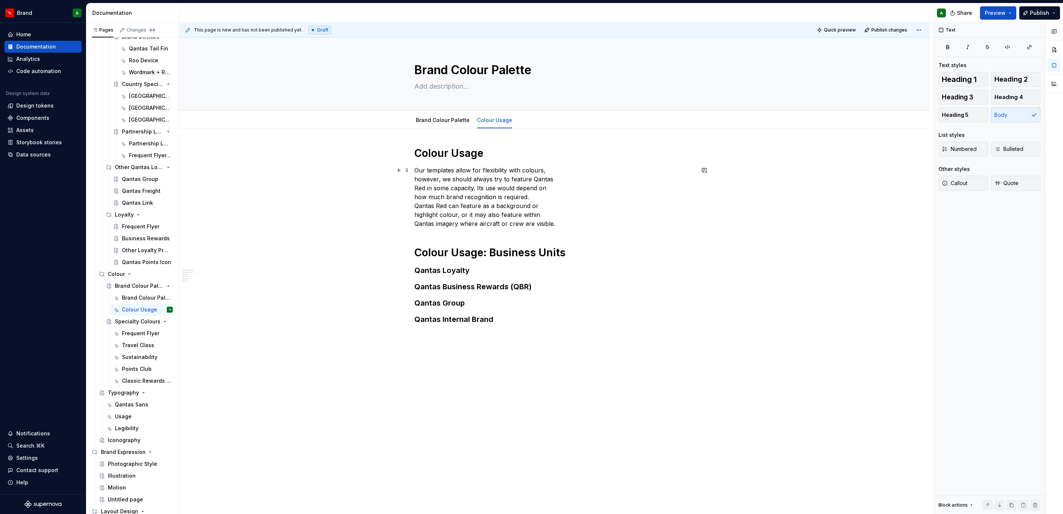
click at [412, 179] on div "Colour Usage Our templates allow for flexibility with colours, however, we shou…" at bounding box center [554, 316] width 751 height 374
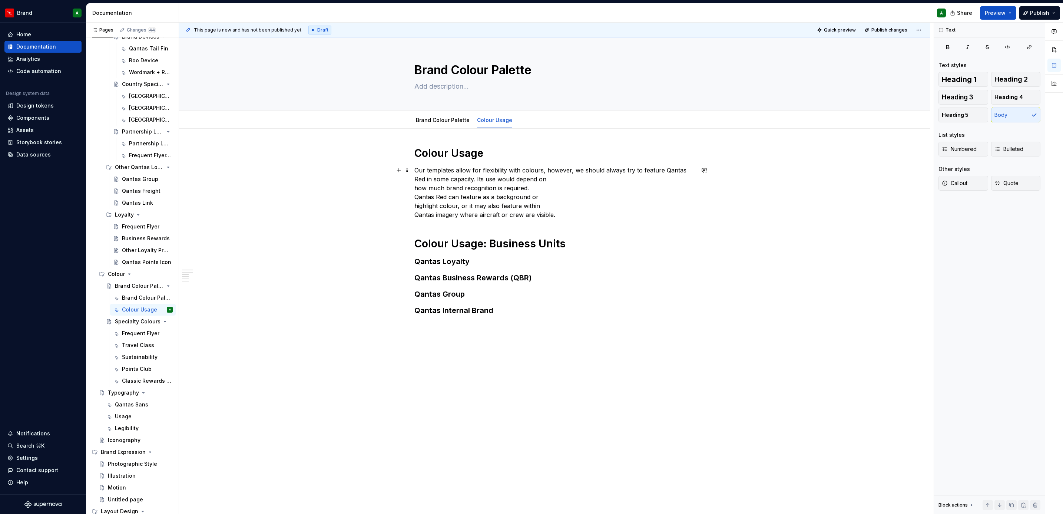
click at [411, 180] on div "Colour Usage Our templates allow for flexibility with colours, however, we shou…" at bounding box center [554, 311] width 751 height 365
click at [411, 188] on div "Colour Usage Our templates allow for flexibility with colours, however, we shou…" at bounding box center [554, 311] width 751 height 365
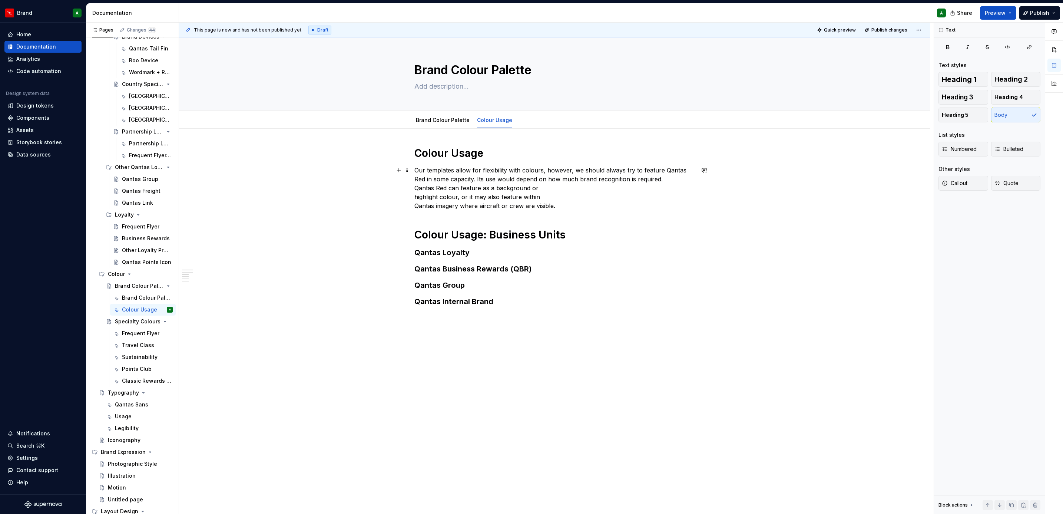
click at [411, 189] on div "Colour Usage Our templates allow for flexibility with colours, however, we shou…" at bounding box center [554, 307] width 751 height 356
click at [414, 196] on p "Our templates allow for flexibility with colours, however, we should always try…" at bounding box center [554, 188] width 280 height 44
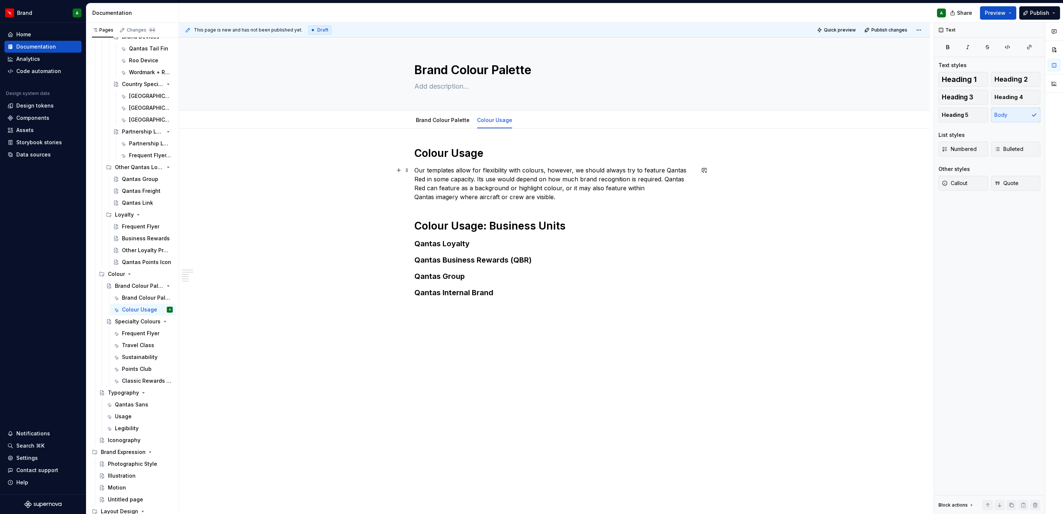
click at [412, 197] on div "Colour Usage Our templates allow for flexibility with colours, however, we shou…" at bounding box center [554, 302] width 751 height 347
click at [662, 179] on p "Our templates allow for flexibility with colours, however, we should always try…" at bounding box center [554, 184] width 280 height 36
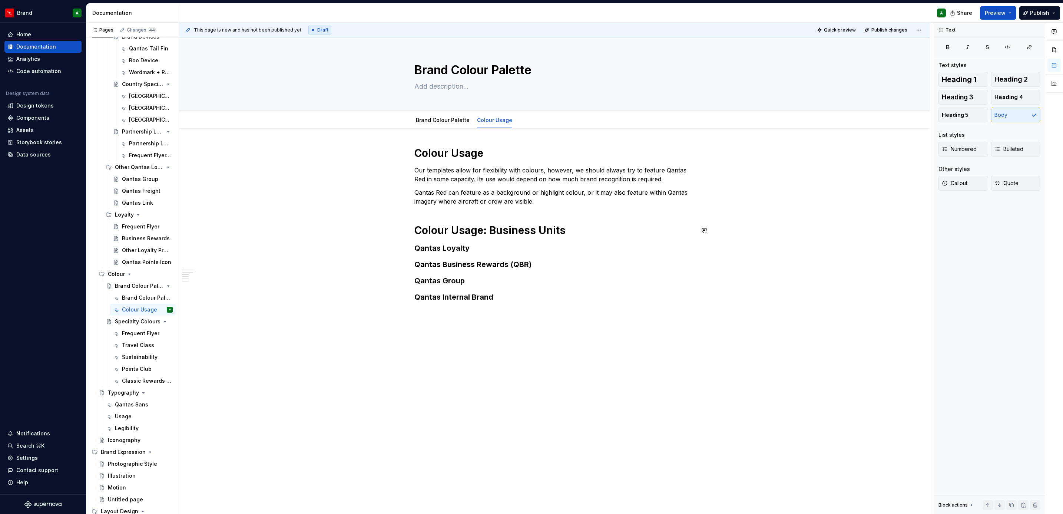
click at [507, 207] on div "Colour Usage Our templates allow for flexibility with colours, however, we shou…" at bounding box center [554, 231] width 280 height 170
click at [558, 196] on p "Qantas Red can feature as a background or highlight colour, or it may also feat…" at bounding box center [554, 197] width 280 height 18
click at [538, 206] on p "Qantas Red can feature as a background or highlight colour, or it may also feat…" at bounding box center [554, 197] width 280 height 18
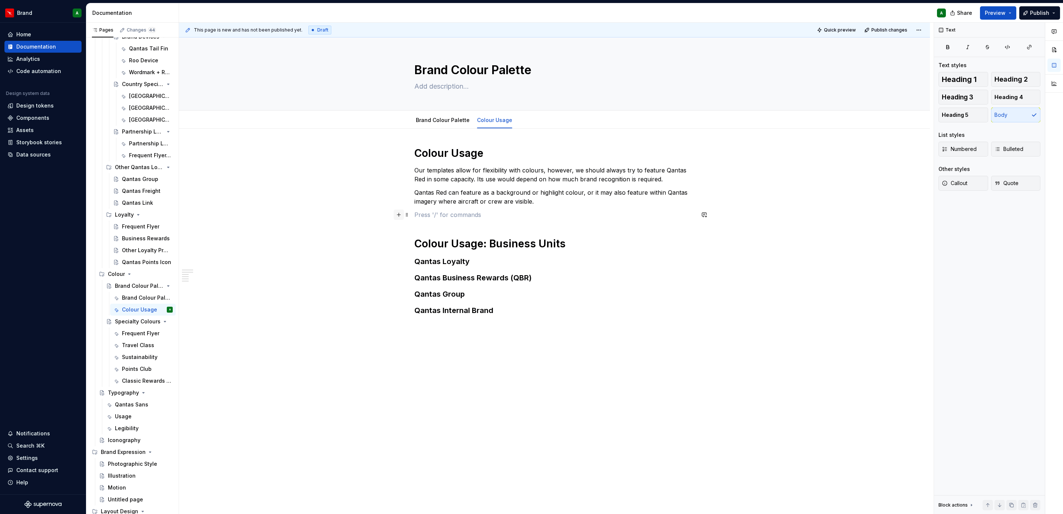
click at [397, 216] on button "button" at bounding box center [399, 214] width 10 height 10
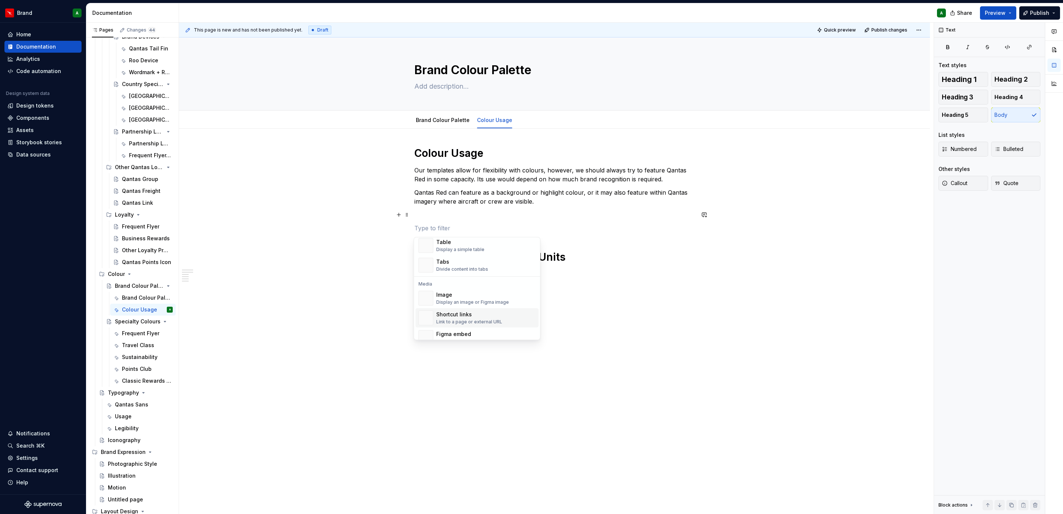
scroll to position [276, 0]
click at [472, 297] on div "Image" at bounding box center [472, 294] width 73 height 7
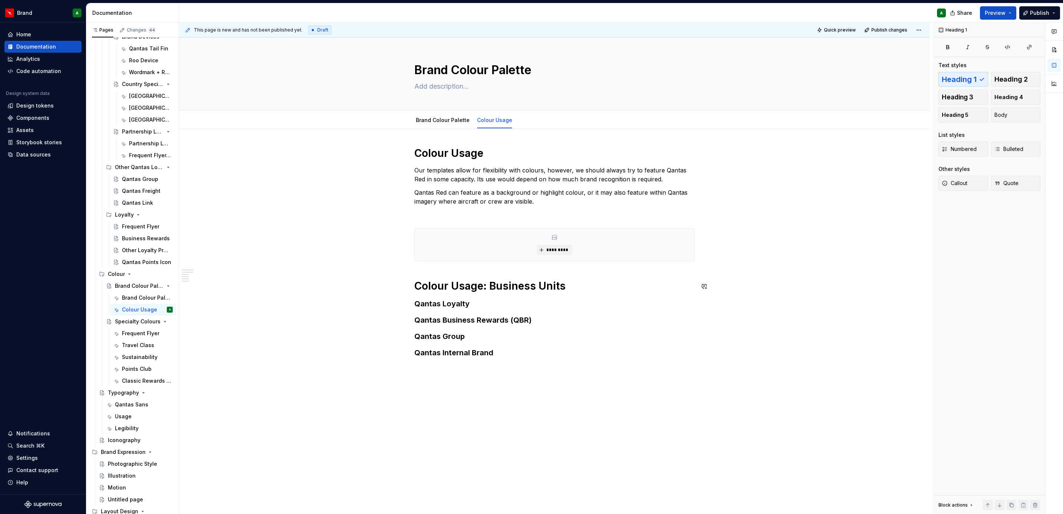
click at [481, 270] on div "Colour Usage Our templates allow for flexibility with colours, however, we shou…" at bounding box center [554, 259] width 280 height 226
click at [739, 252] on div "Colour Usage Our templates allow for flexibility with colours, however, we shou…" at bounding box center [554, 332] width 751 height 407
click at [495, 279] on p at bounding box center [554, 274] width 280 height 9
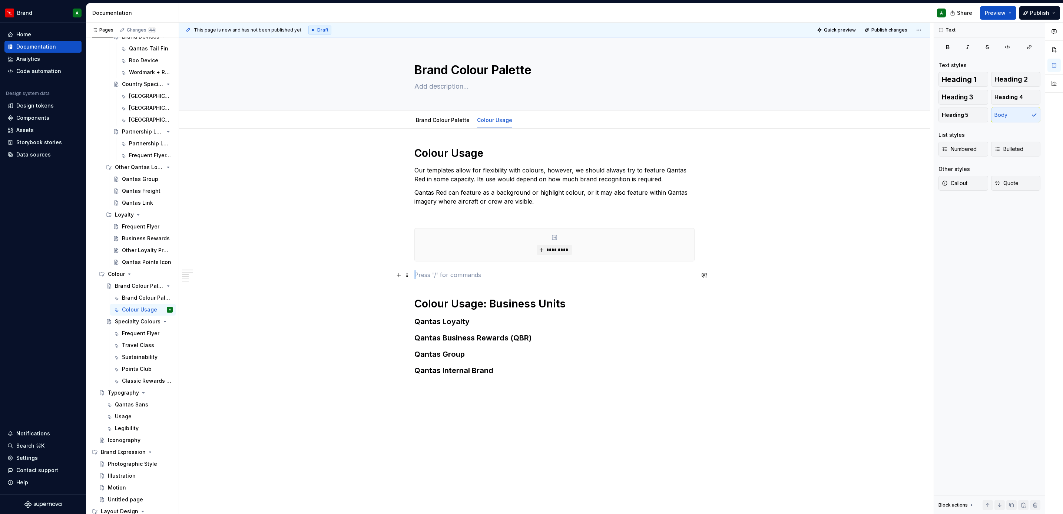
click at [495, 279] on p at bounding box center [554, 274] width 280 height 9
click at [474, 271] on p at bounding box center [554, 274] width 280 height 9
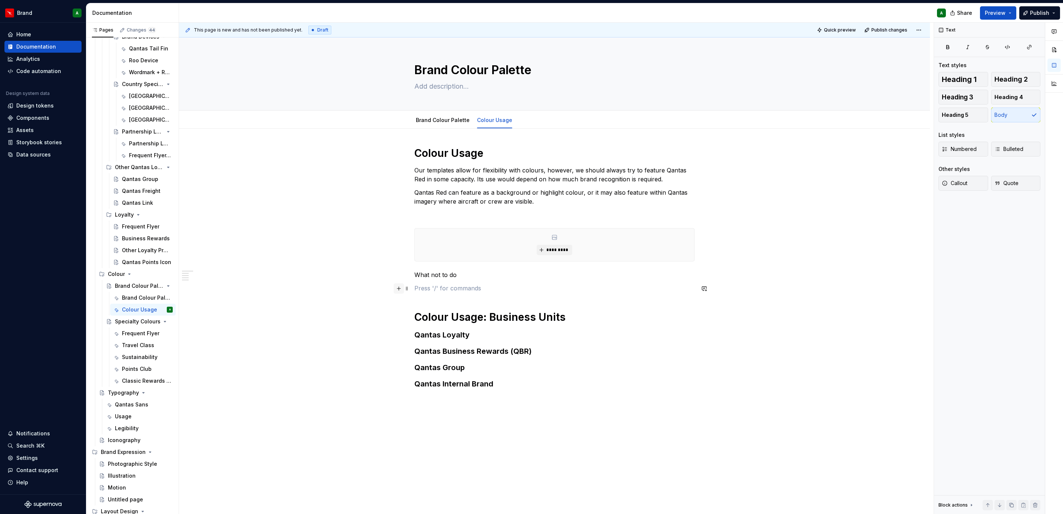
click at [396, 289] on button "button" at bounding box center [399, 288] width 10 height 10
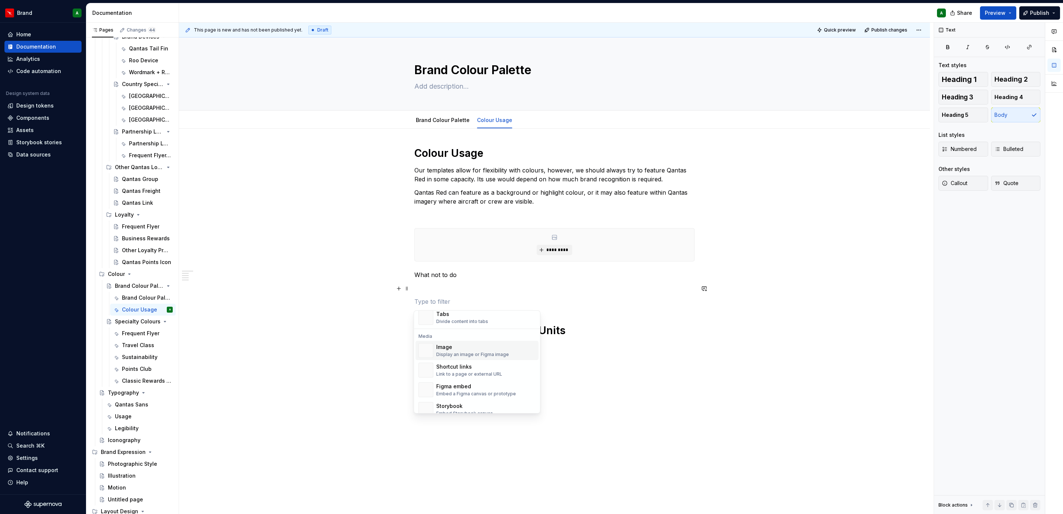
scroll to position [297, 0]
click at [457, 351] on div "Display an image or Figma image" at bounding box center [472, 354] width 73 height 6
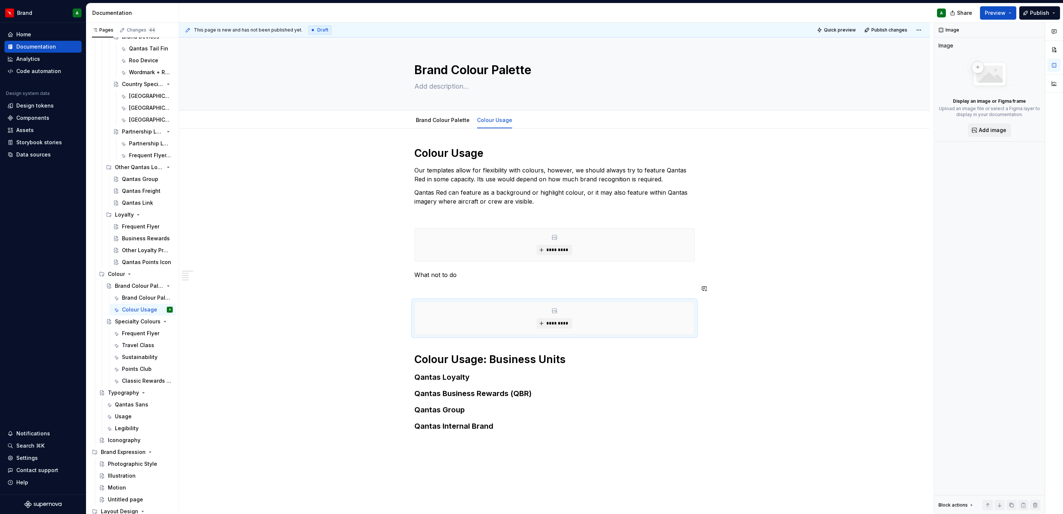
click at [443, 348] on div "Colour Usage Our templates allow for flexibility with colours, however, we shou…" at bounding box center [554, 295] width 280 height 299
click at [707, 325] on div "Colour Usage Our templates allow for flexibility with colours, however, we shou…" at bounding box center [554, 369] width 751 height 480
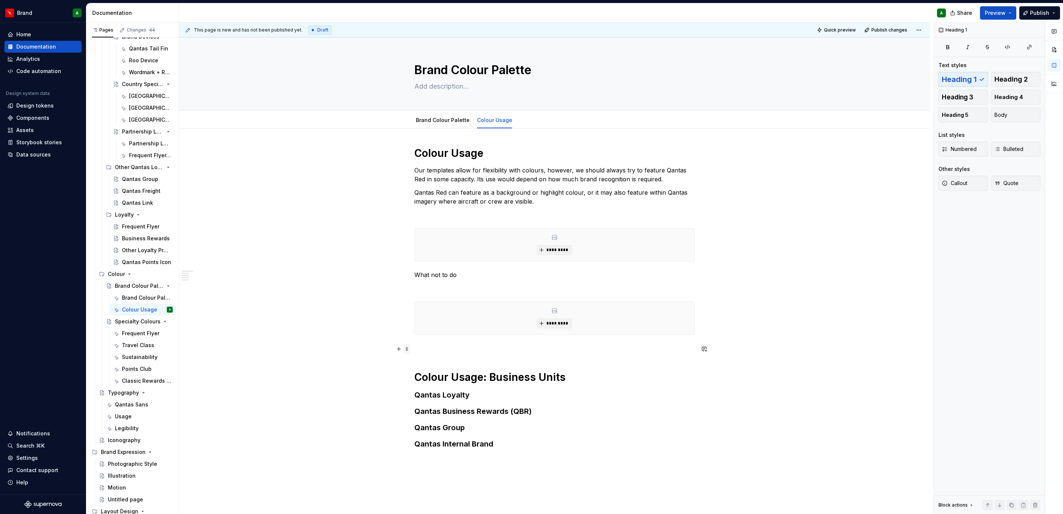
click at [404, 350] on span at bounding box center [407, 349] width 6 height 10
click at [396, 352] on button "button" at bounding box center [399, 349] width 10 height 10
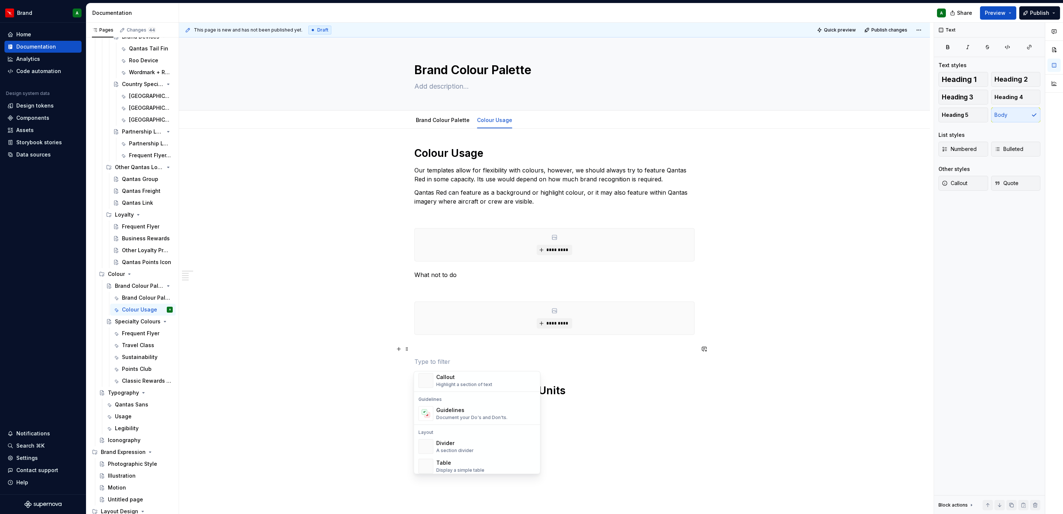
scroll to position [190, 0]
click at [463, 443] on div "Divider" at bounding box center [454, 441] width 37 height 7
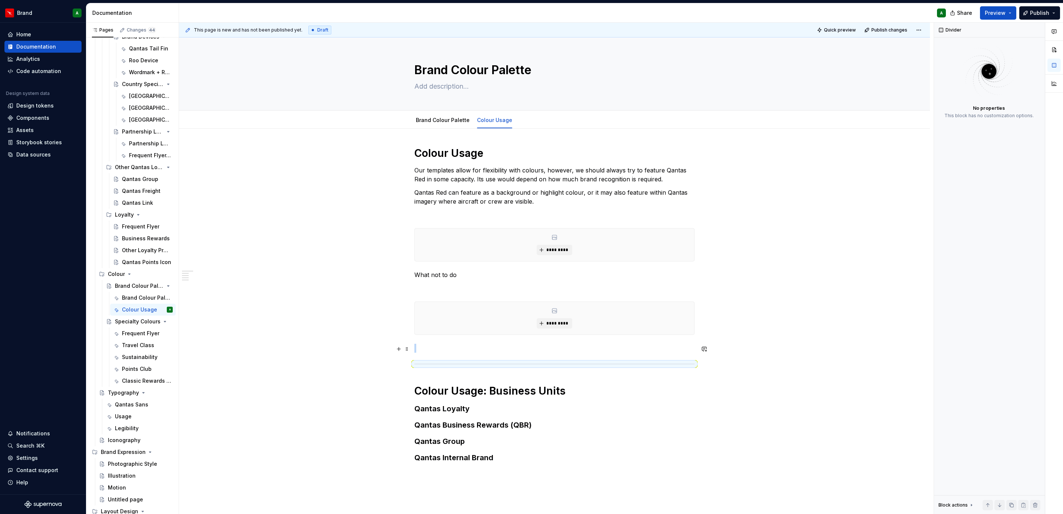
click at [456, 352] on p at bounding box center [554, 348] width 280 height 9
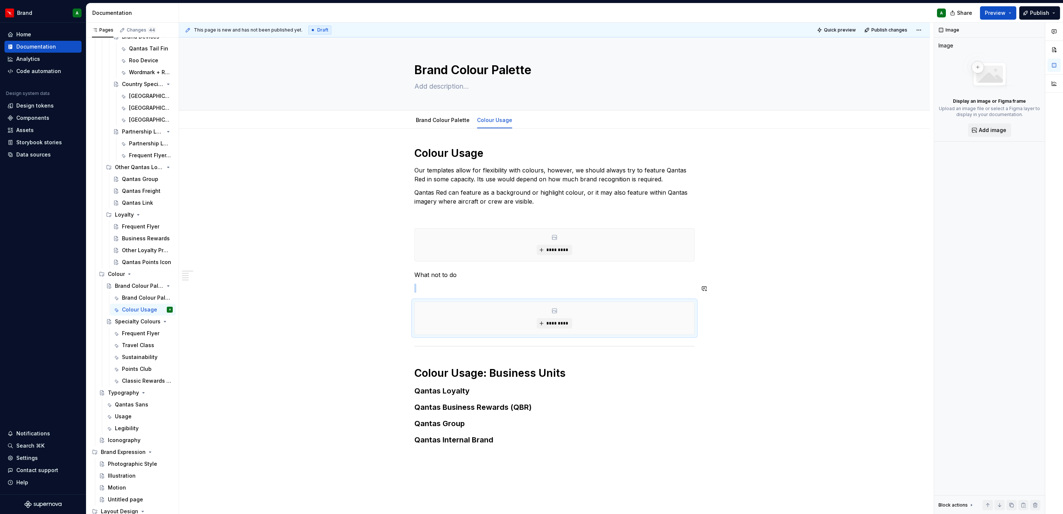
click at [453, 280] on div "Colour Usage Our templates allow for flexibility with colours, however, we shou…" at bounding box center [554, 302] width 280 height 313
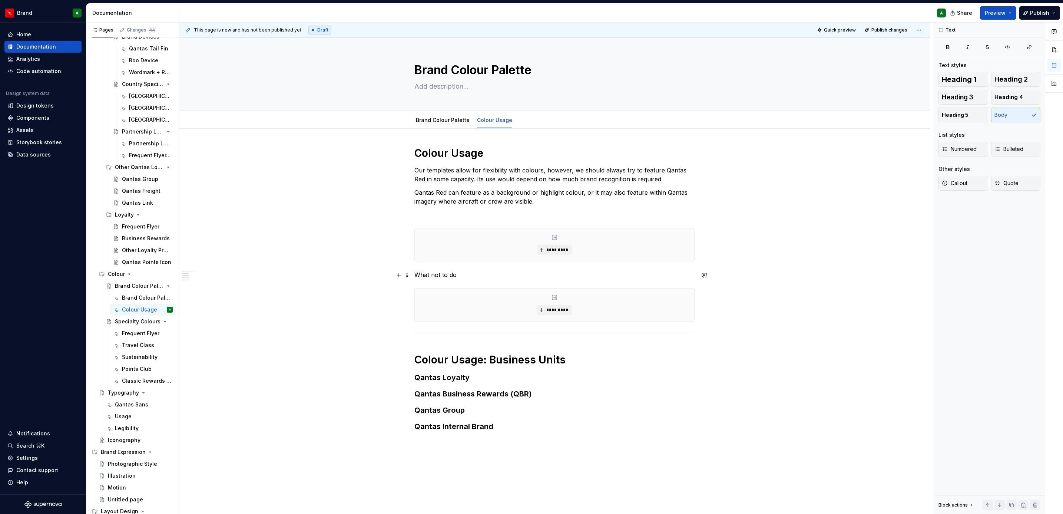
click at [442, 278] on p "What not to do" at bounding box center [554, 274] width 280 height 9
click at [1023, 93] on button "Heading 4" at bounding box center [1016, 97] width 50 height 15
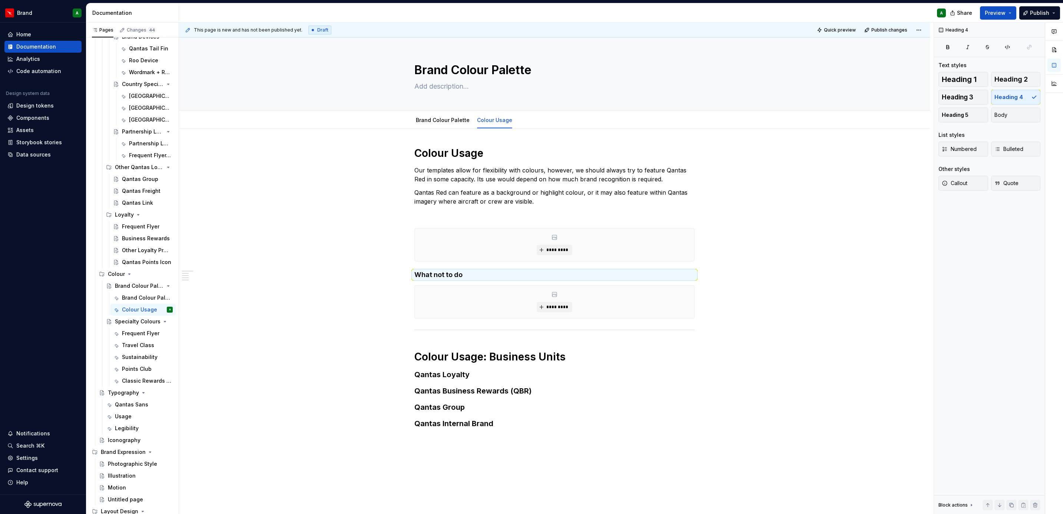
click at [753, 262] on div "Colour Usage Our templates allow for flexibility with colours, however, we shou…" at bounding box center [554, 368] width 751 height 478
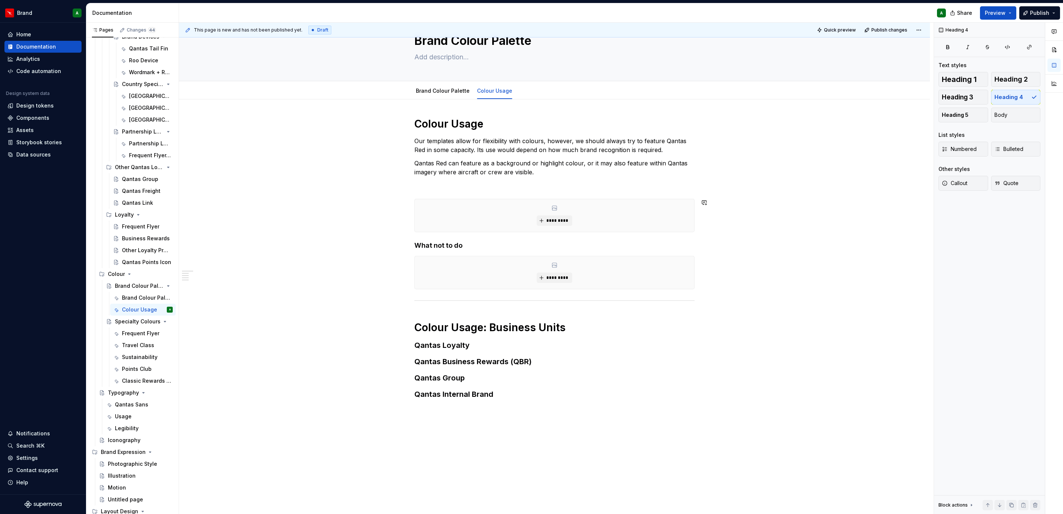
click at [547, 190] on div "Colour Usage Our templates allow for flexibility with colours, however, we shou…" at bounding box center [554, 265] width 280 height 297
click at [467, 179] on div "Colour Usage Our templates allow for flexibility with colours, however, we shou…" at bounding box center [554, 265] width 280 height 297
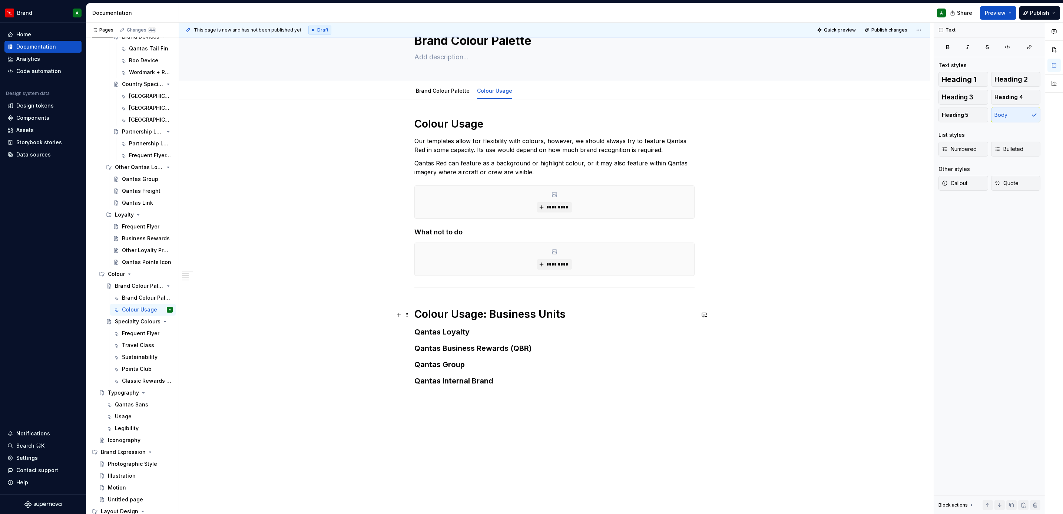
click at [579, 312] on h1 "Colour Usage: Business Units" at bounding box center [554, 313] width 280 height 13
click at [412, 344] on div "Colour Usage Our templates allow for flexibility with colours, however, we shou…" at bounding box center [554, 349] width 751 height 500
click at [412, 344] on div "Colour Usage Our templates allow for flexibility with colours, however, we shou…" at bounding box center [554, 344] width 751 height 491
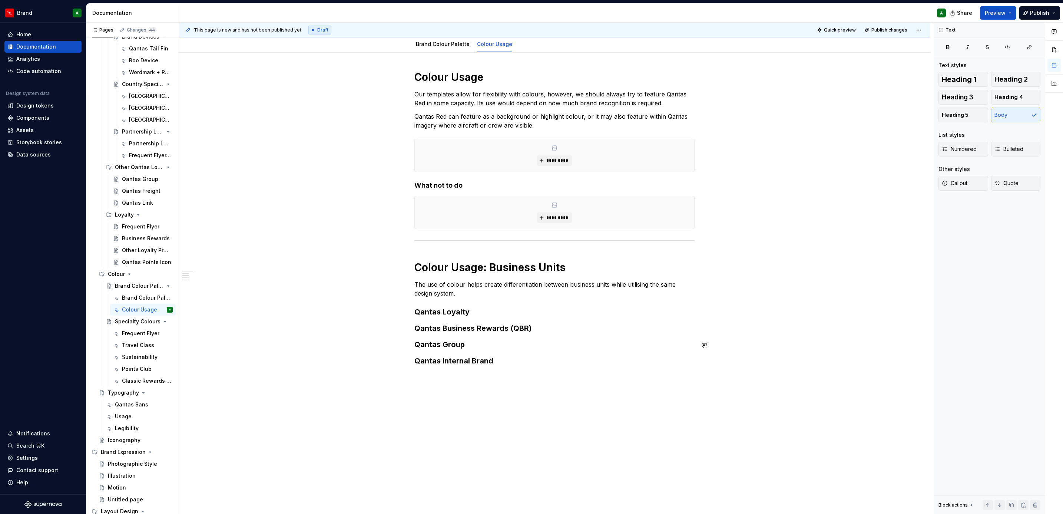
scroll to position [78, 0]
click at [478, 306] on div "Colour Usage Our templates allow for flexibility with colours, however, we shou…" at bounding box center [554, 224] width 280 height 310
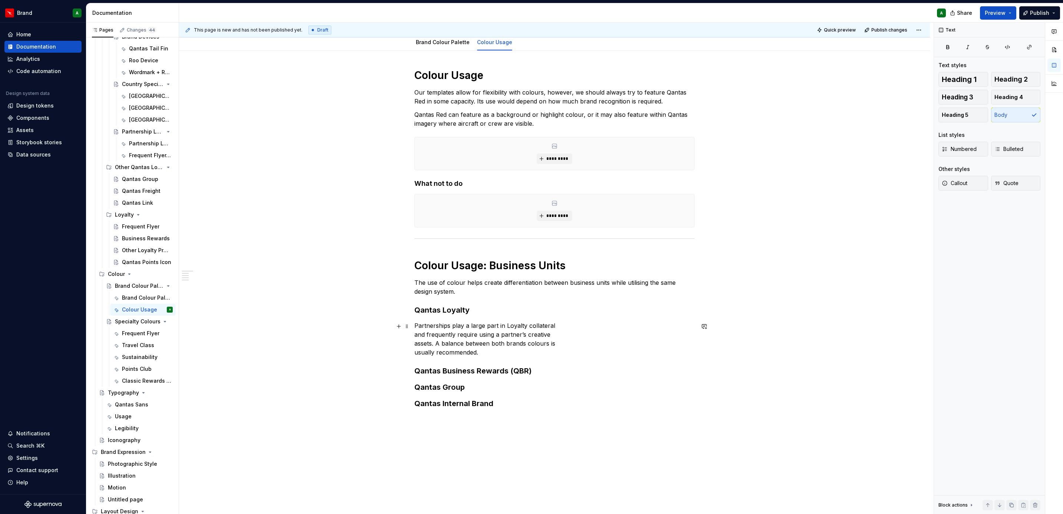
click at [414, 335] on p "Partnerships play a large part in Loyalty collateral and frequently require usi…" at bounding box center [554, 339] width 280 height 36
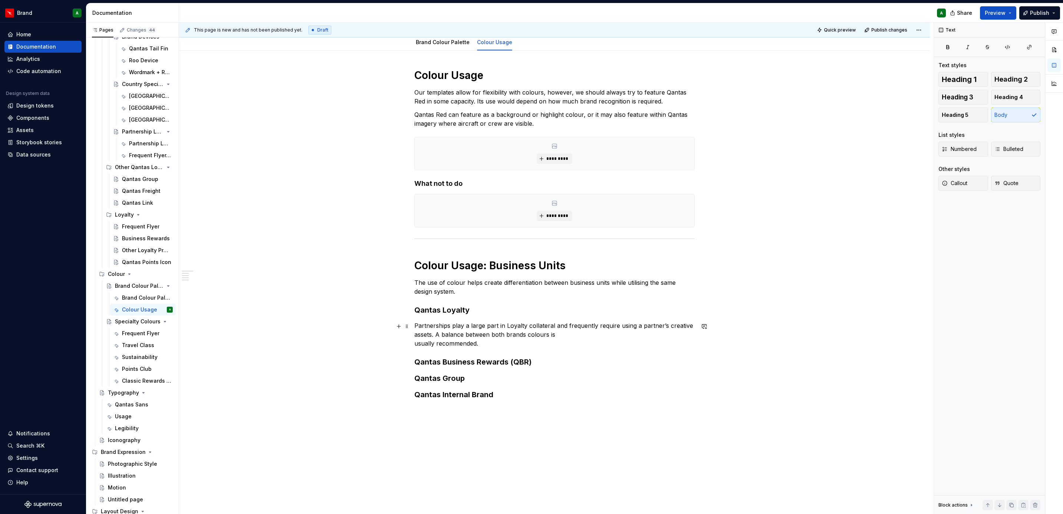
click at [412, 335] on div "Colour Usage Our templates allow for flexibility with colours, however, we shou…" at bounding box center [554, 314] width 751 height 527
click at [412, 344] on div "Colour Usage Our templates allow for flexibility with colours, however, we shou…" at bounding box center [554, 314] width 751 height 527
click at [591, 354] on h3 "Qantas Business Rewards (QBR)" at bounding box center [554, 353] width 280 height 10
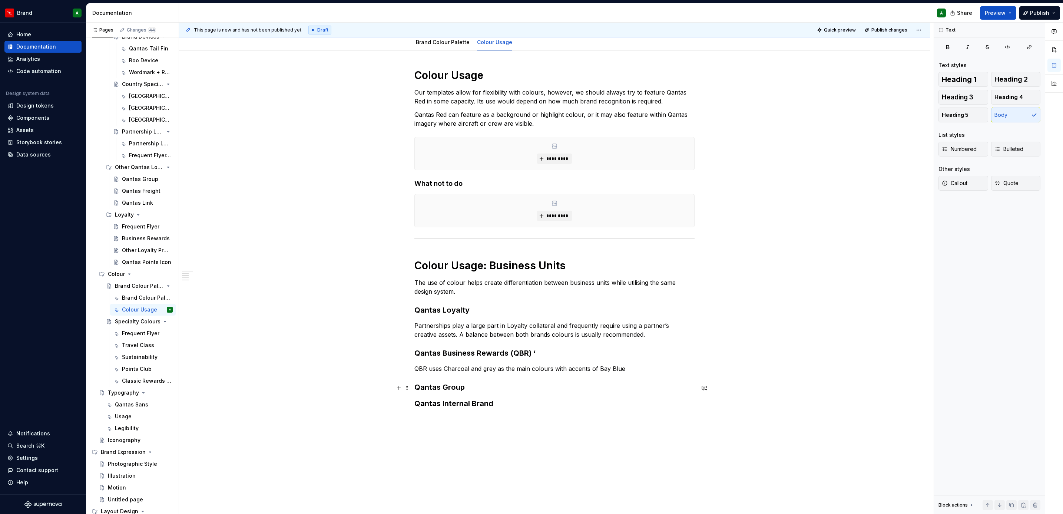
click at [508, 391] on h3 "Qantas Group" at bounding box center [554, 387] width 280 height 10
click at [497, 412] on p "White, Grey, Stone and Bay Blue are the main colours for Qantas Group. Red shou…" at bounding box center [554, 407] width 280 height 18
click at [507, 431] on h3 "Qantas Internal Brand" at bounding box center [554, 430] width 280 height 10
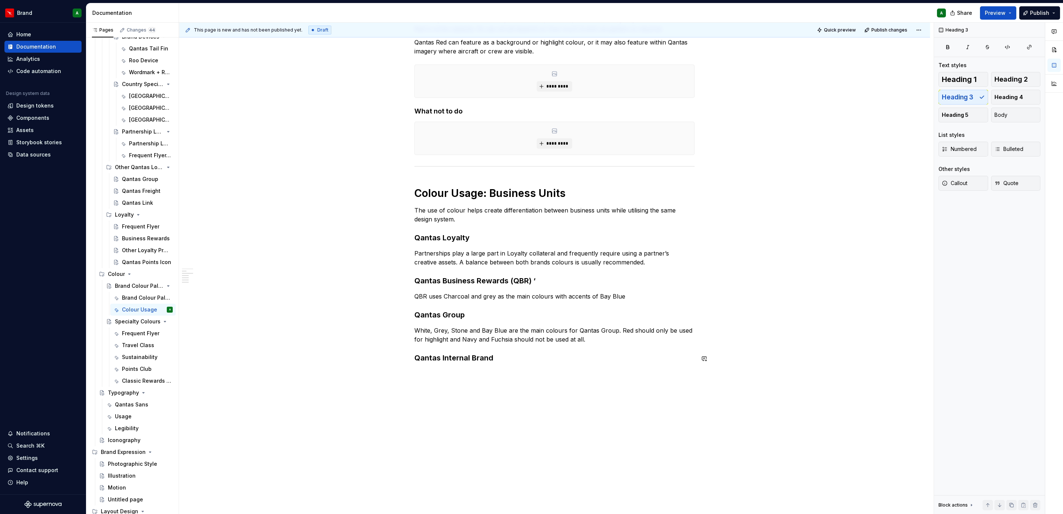
scroll to position [162, 0]
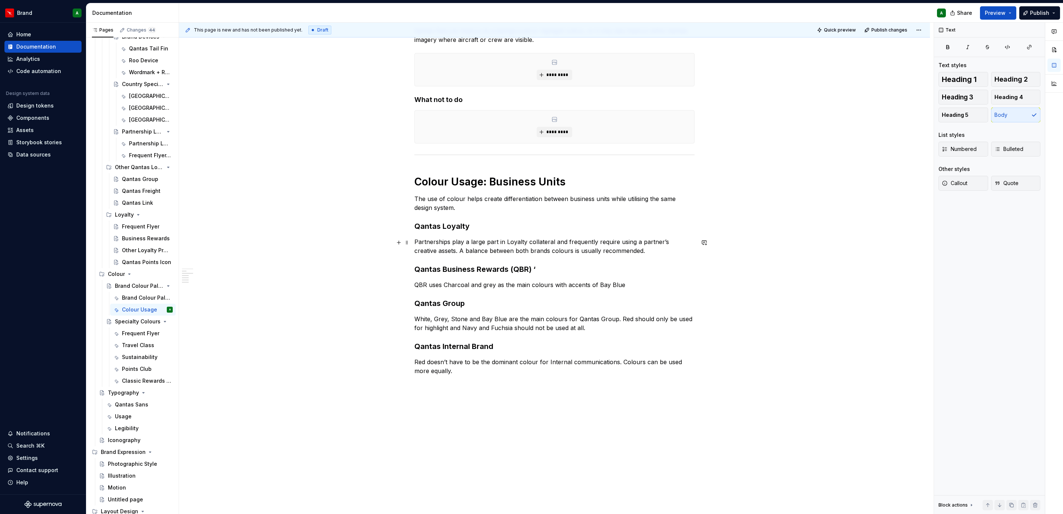
click at [642, 248] on p "Partnerships play a large part in Loyalty collateral and frequently require usi…" at bounding box center [554, 246] width 280 height 18
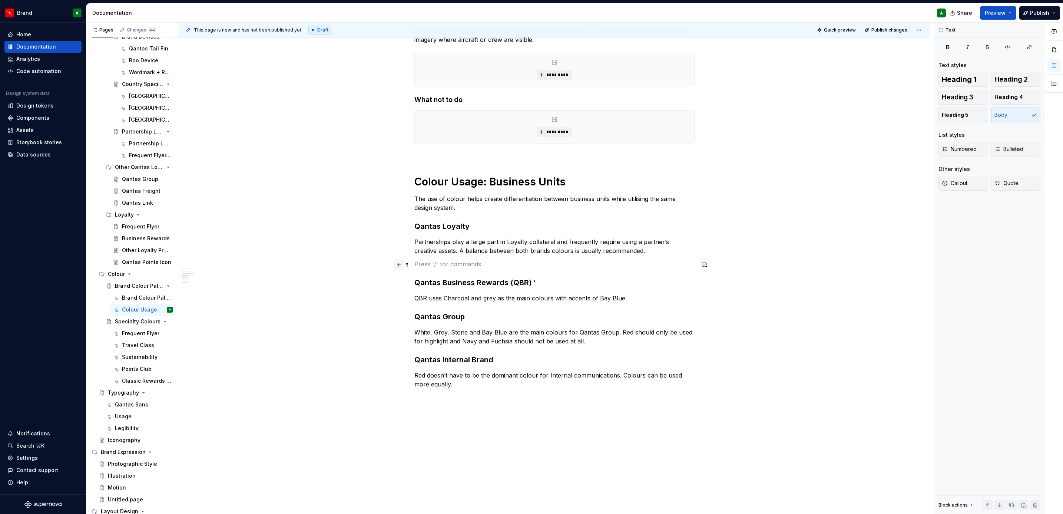
click at [401, 268] on button "button" at bounding box center [399, 264] width 10 height 10
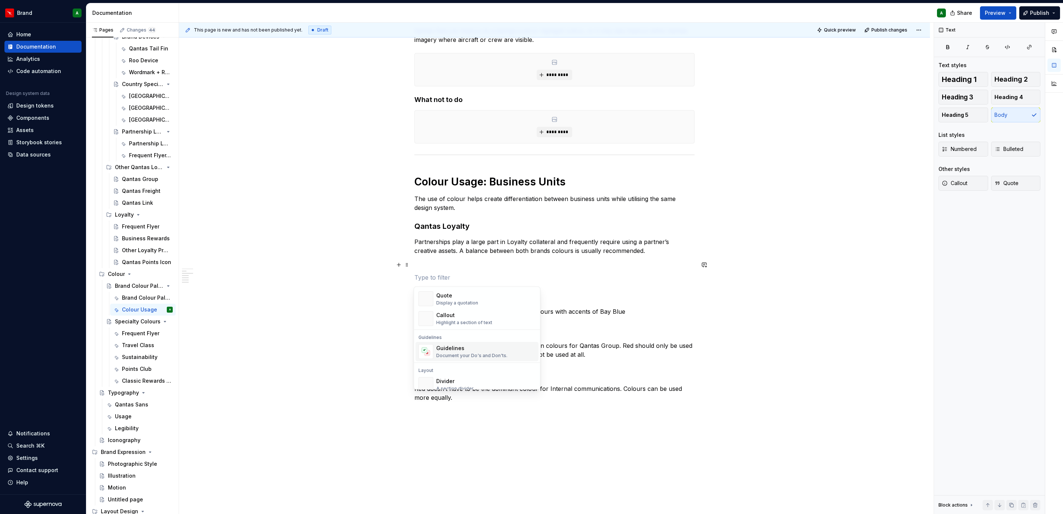
scroll to position [278, 0]
click at [460, 344] on div "Image" at bounding box center [472, 341] width 73 height 7
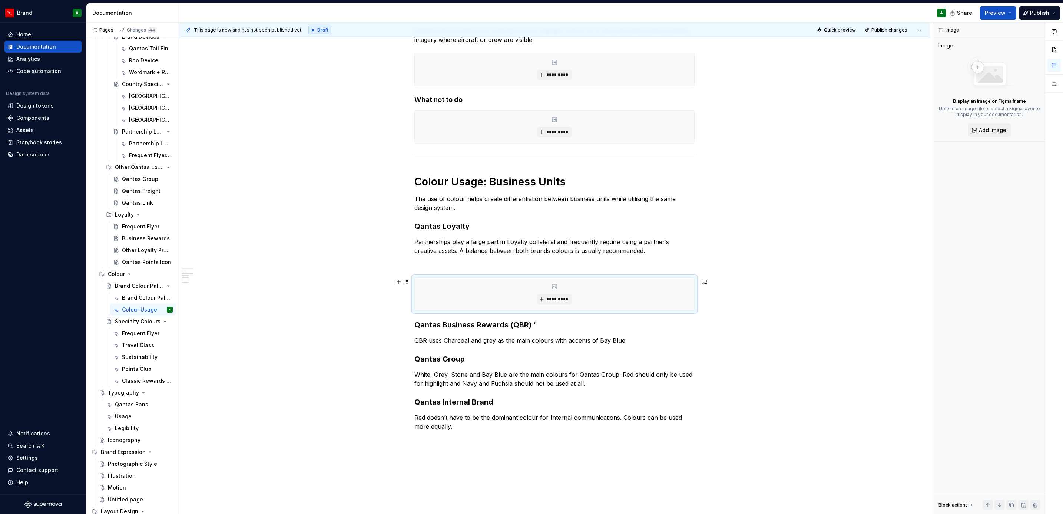
click at [436, 265] on p at bounding box center [554, 263] width 280 height 9
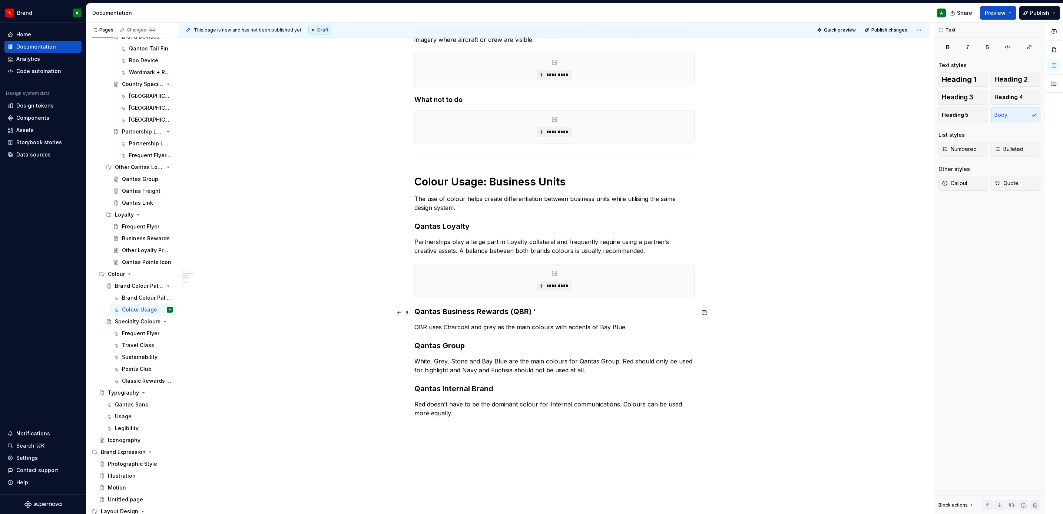
click at [533, 309] on h3 "Qantas Business Rewards (QBR) ‘" at bounding box center [554, 311] width 280 height 10
click at [632, 327] on p "QBR uses Charcoal and grey as the main colours with accents of Bay Blue" at bounding box center [554, 326] width 280 height 9
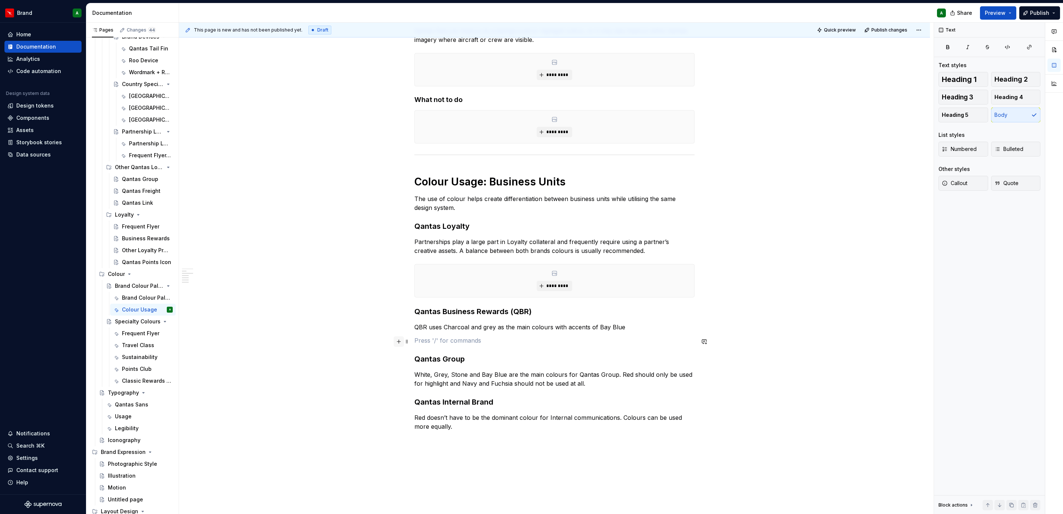
click at [396, 344] on button "button" at bounding box center [399, 341] width 10 height 10
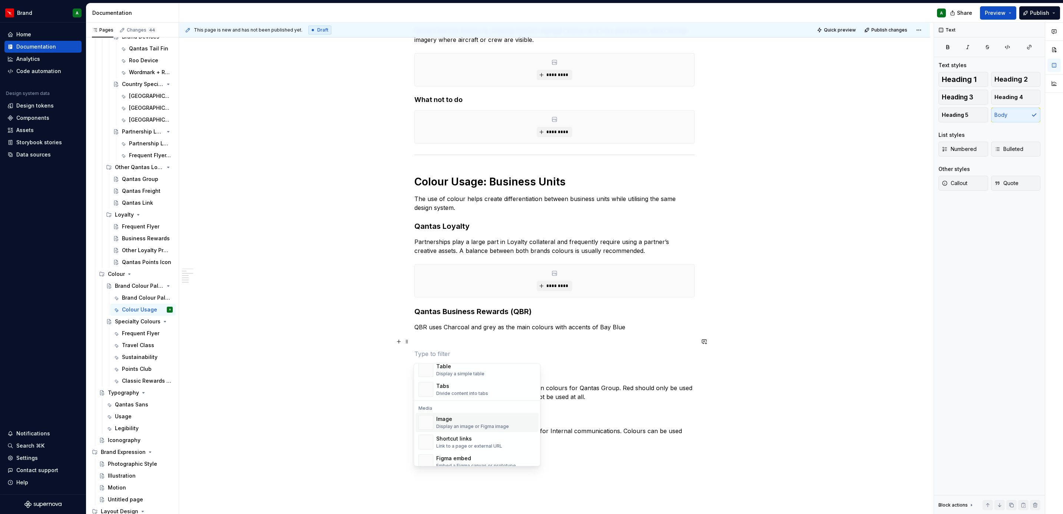
click at [465, 422] on div "Image" at bounding box center [472, 418] width 73 height 7
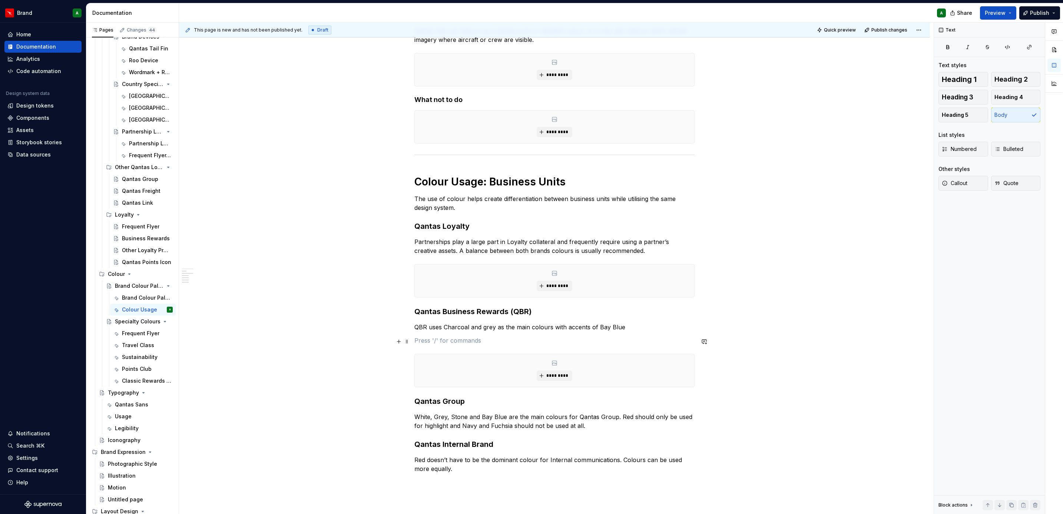
click at [436, 339] on p at bounding box center [554, 340] width 280 height 9
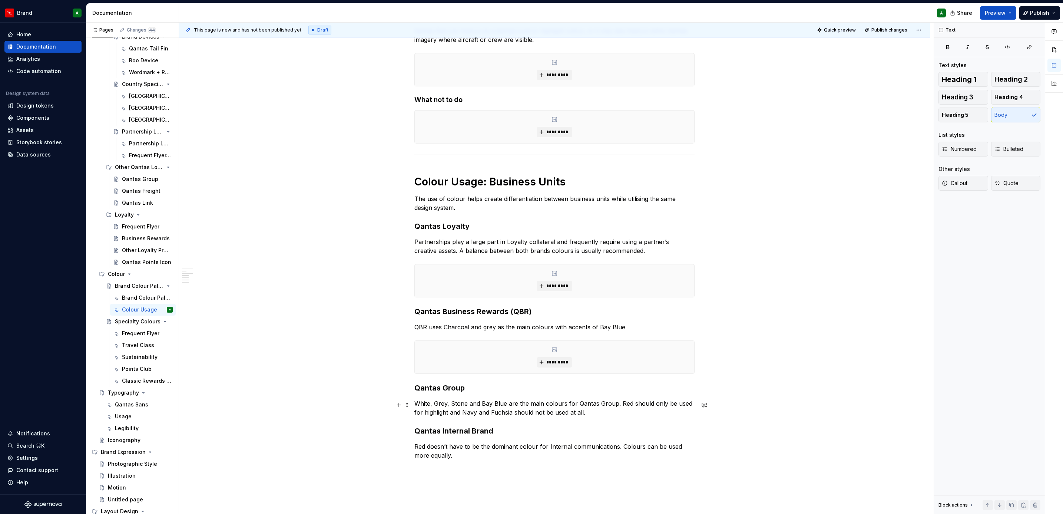
click at [609, 416] on p "White, Grey, Stone and Bay Blue are the main colours for Qantas Group. Red shou…" at bounding box center [554, 408] width 280 height 18
click at [398, 430] on button "button" at bounding box center [399, 427] width 10 height 10
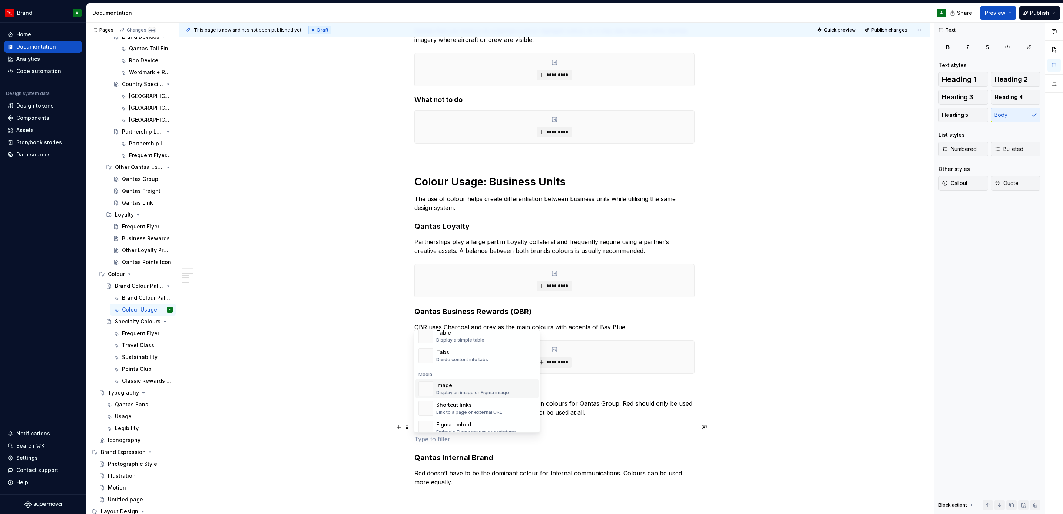
click at [471, 387] on div "Image" at bounding box center [472, 384] width 73 height 7
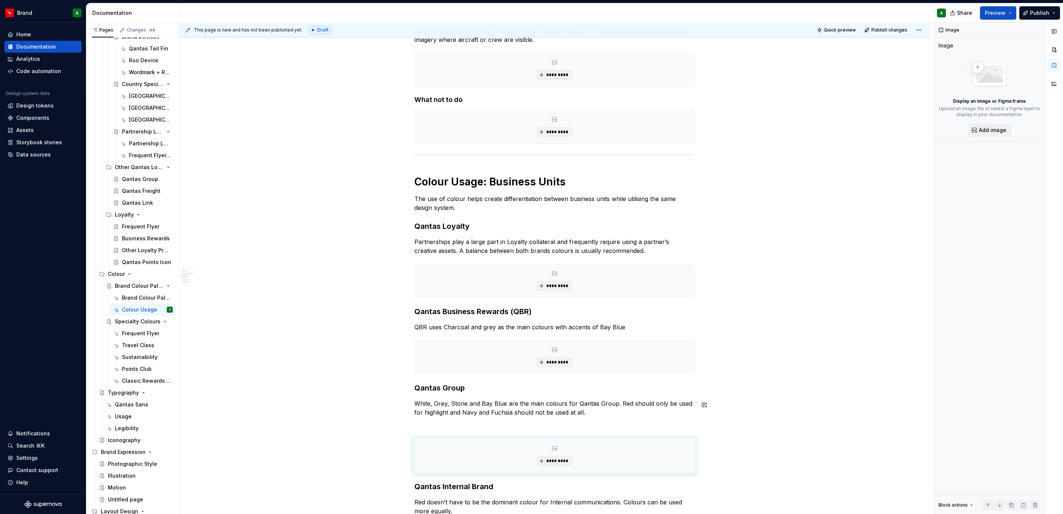
click at [472, 420] on div "Colour Usage Our templates allow for flexibility with colours, however, we shou…" at bounding box center [554, 257] width 280 height 544
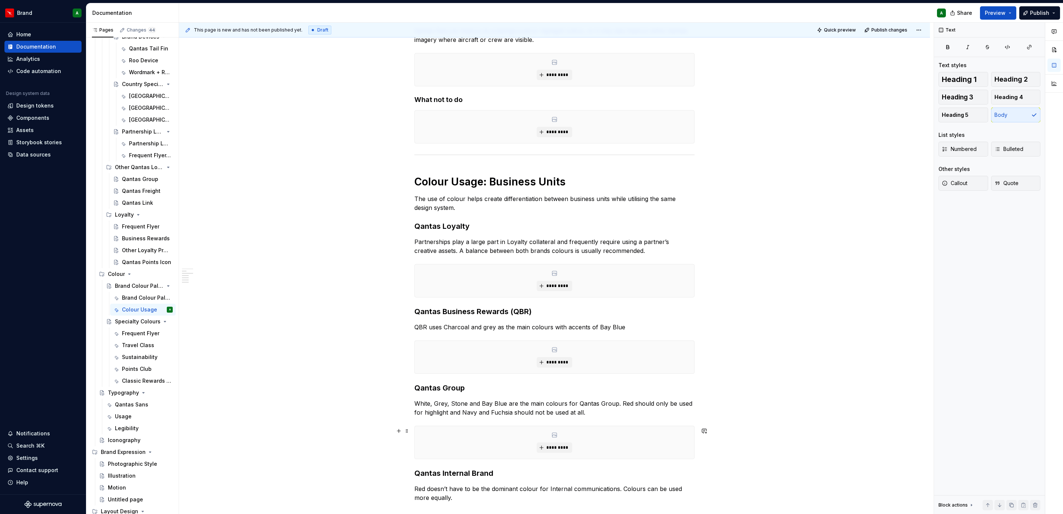
scroll to position [273, 0]
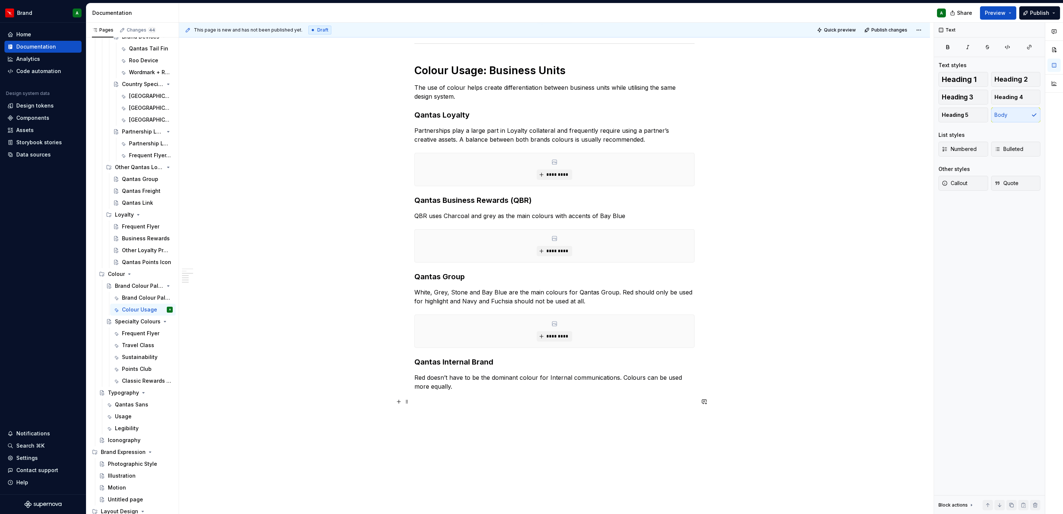
click at [507, 398] on p at bounding box center [554, 399] width 280 height 9
click at [478, 387] on p "Red doesn’t have to be the dominant colour for Internal communications. Colours…" at bounding box center [554, 382] width 280 height 18
click at [398, 399] on button "button" at bounding box center [399, 401] width 10 height 10
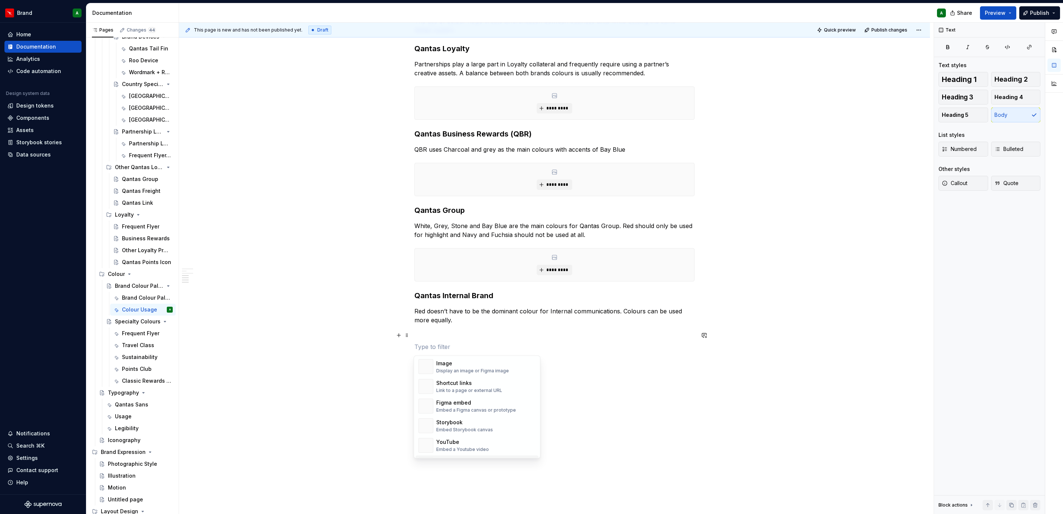
scroll to position [278, 0]
click at [461, 412] on div "Image" at bounding box center [472, 410] width 73 height 7
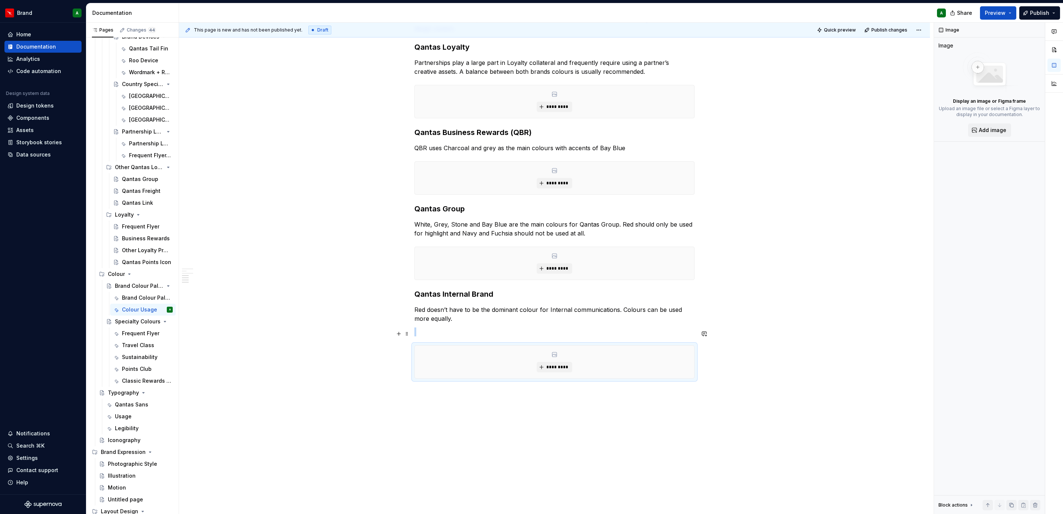
click at [446, 329] on p at bounding box center [554, 331] width 280 height 9
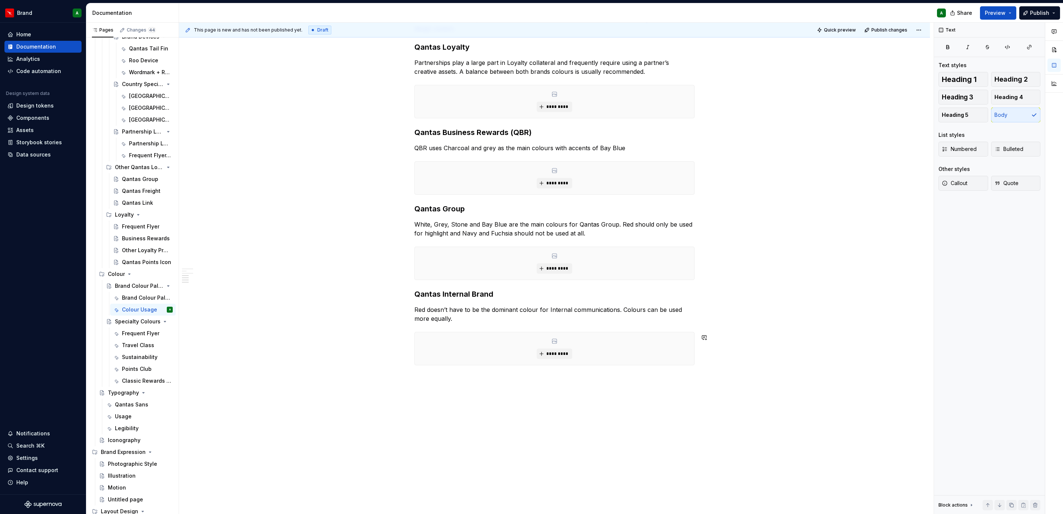
click at [468, 411] on div "Colour Usage Our templates allow for flexibility with colours, however, we shou…" at bounding box center [554, 158] width 751 height 740
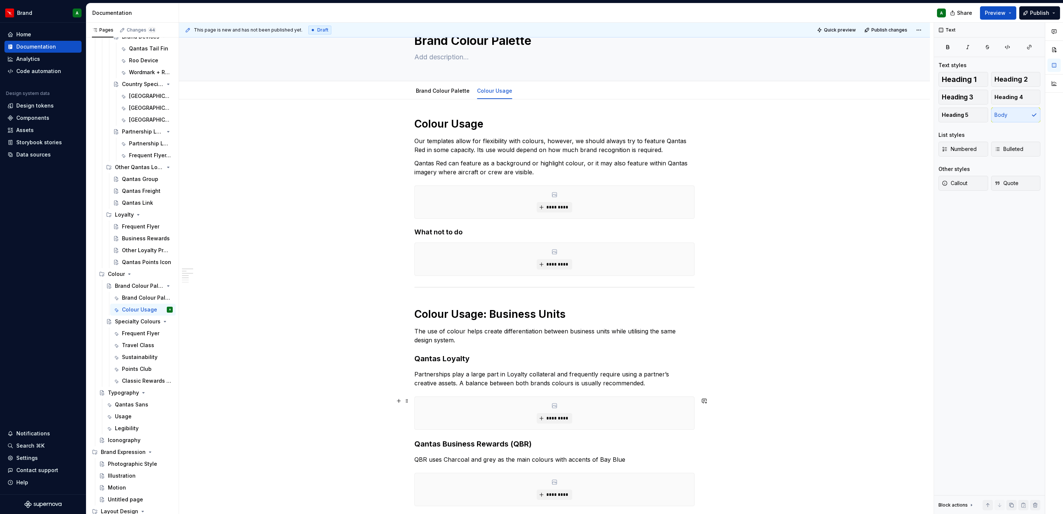
scroll to position [0, 0]
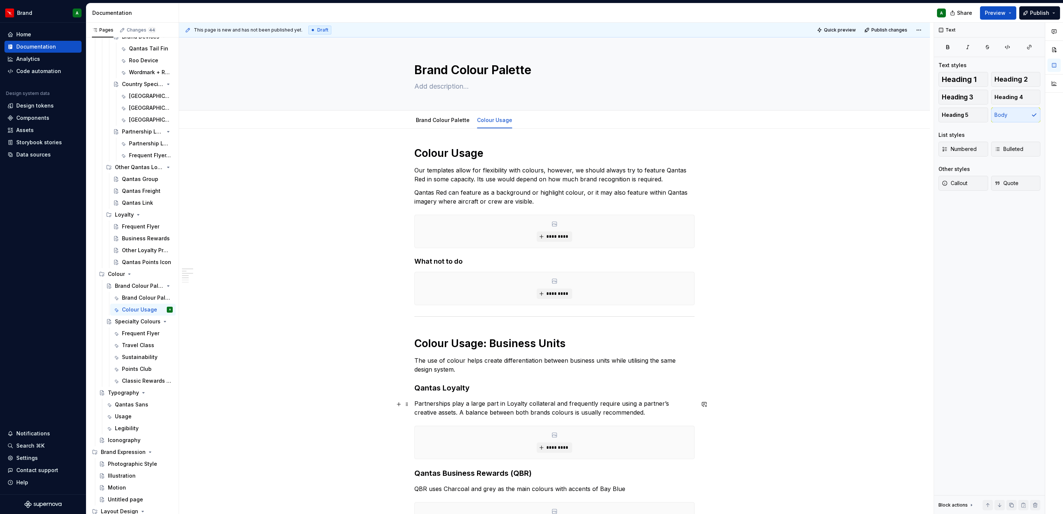
click at [800, 416] on div "Colour Usage Our templates allow for flexibility with colours, however, we shou…" at bounding box center [554, 508] width 751 height 758
click at [128, 322] on div "Specialty Colours" at bounding box center [129, 321] width 28 height 7
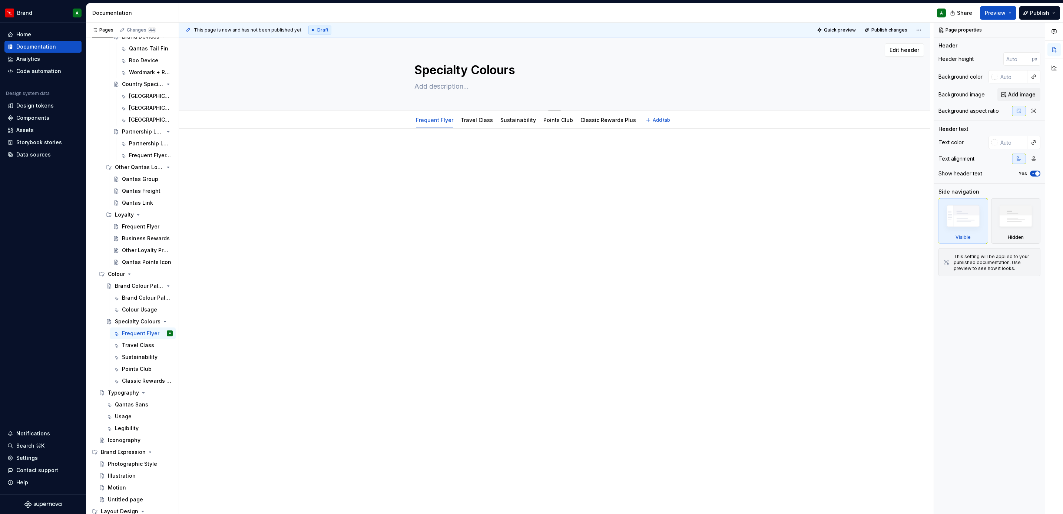
click at [527, 77] on textarea "Specialty Colours" at bounding box center [553, 70] width 280 height 18
type textarea "*"
type textarea "Specialty Colours="
type textarea "*"
type textarea "Specialty Colours="
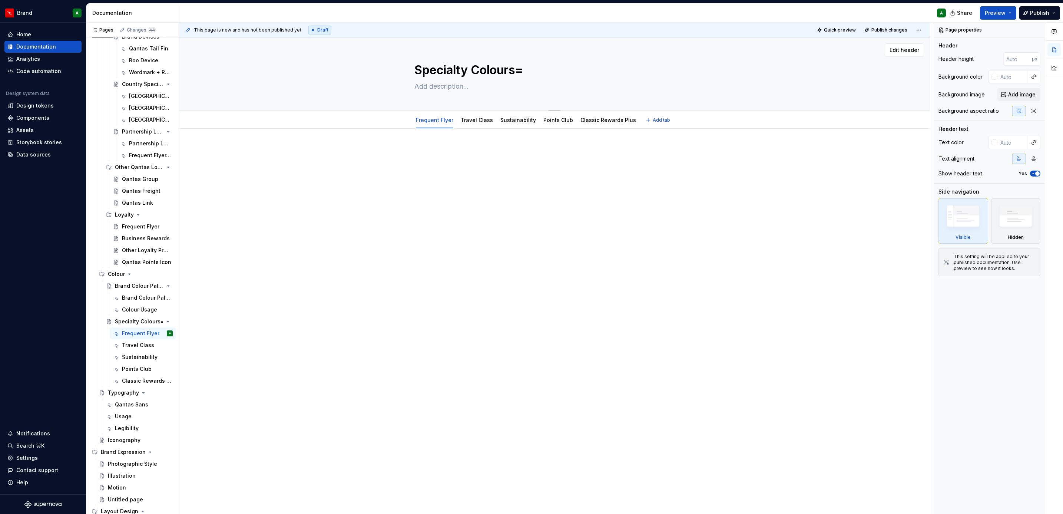
type textarea "*"
type textarea "Specialty Colours="
type textarea "*"
type textarea "Specialty Colours"
type textarea "*"
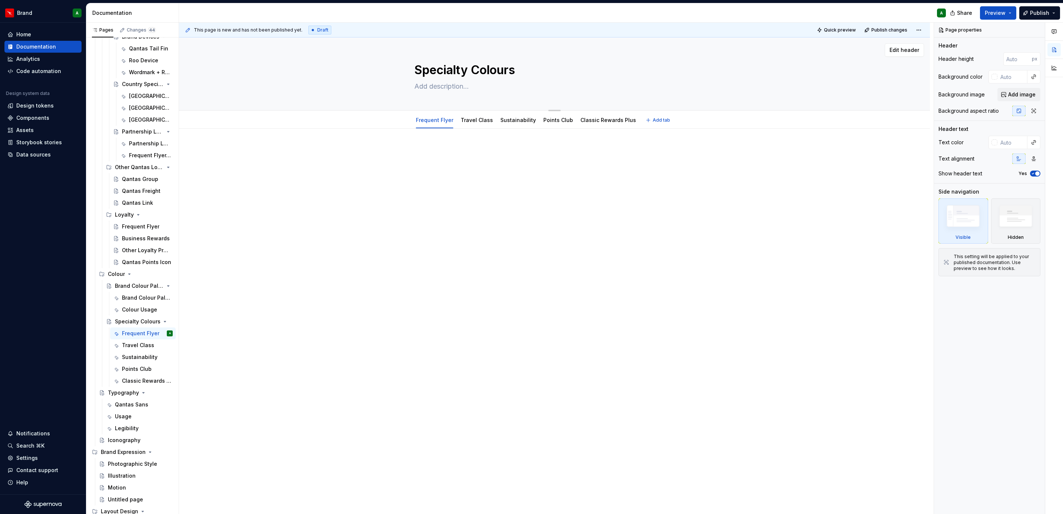
type textarea "Specialty Colour"
type textarea "*"
type textarea "Specialty Colour"
type textarea "*"
type textarea "Specialty Colour P"
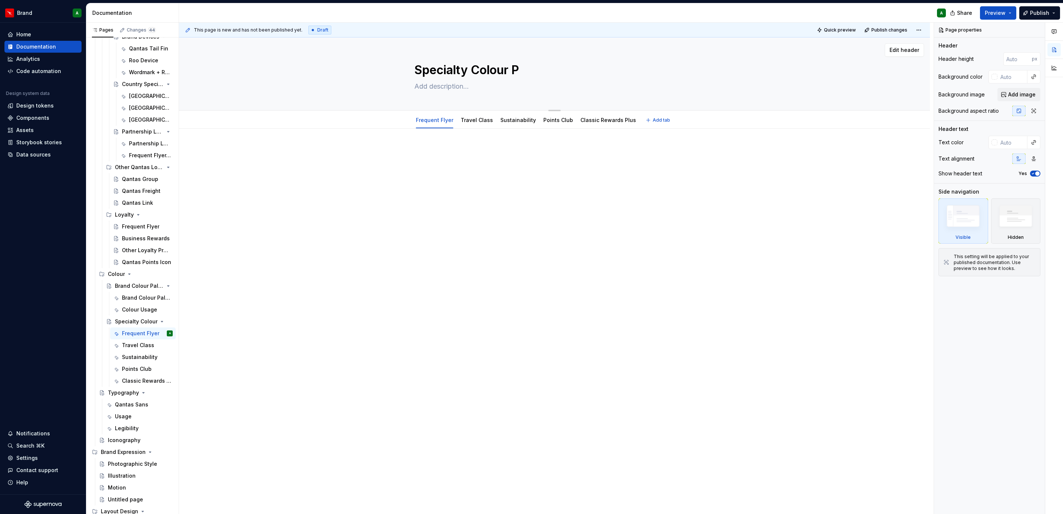
type textarea "*"
type textarea "Specialty Colour Pal"
type textarea "*"
type textarea "Specialty Colour Pale"
type textarea "*"
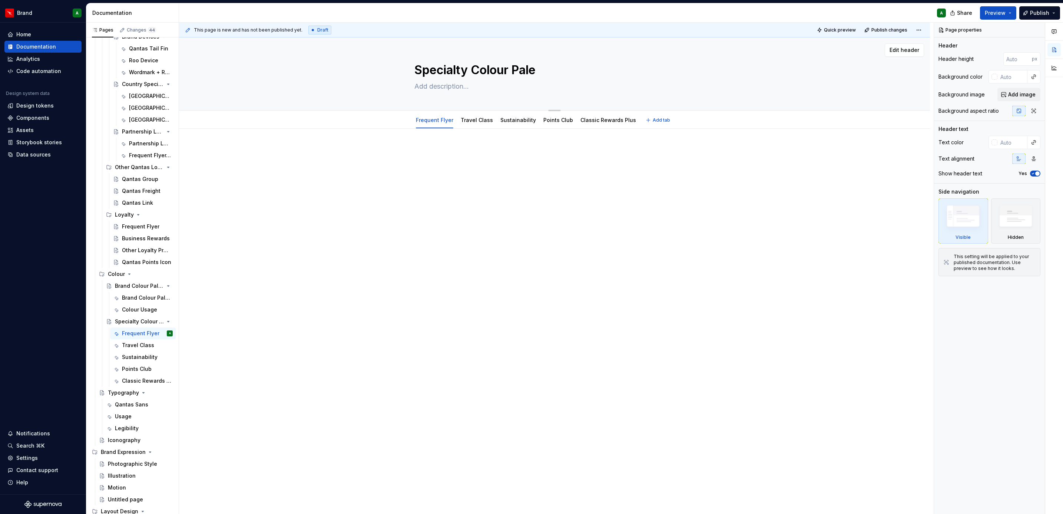
type textarea "Specialty Colour Palet"
type textarea "*"
type textarea "Specialty Colour Palett"
type textarea "*"
type textarea "Specialty Colour Palette"
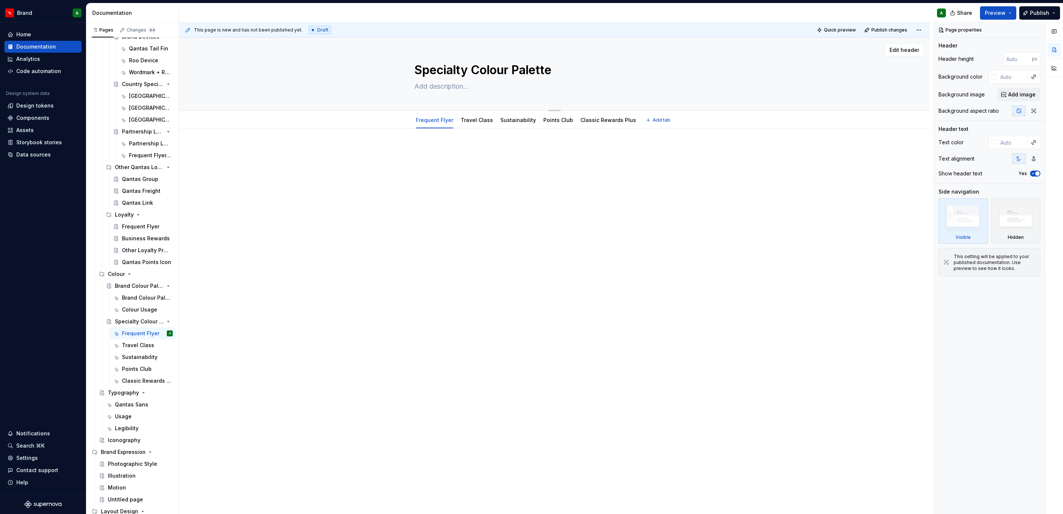
type textarea "*"
type textarea "Specialty Colour Palettes"
type textarea "*"
type textarea "Specialty Colour Palettes"
type textarea "*"
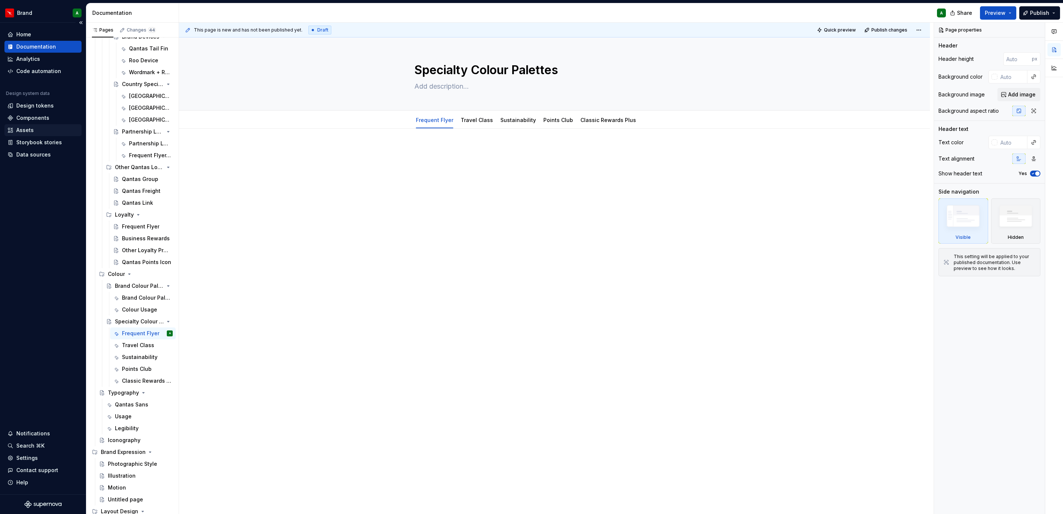
type textarea "Specialty Colour Palettes"
type textarea "*"
click at [526, 142] on div at bounding box center [554, 233] width 751 height 209
click at [472, 150] on p at bounding box center [554, 150] width 280 height 9
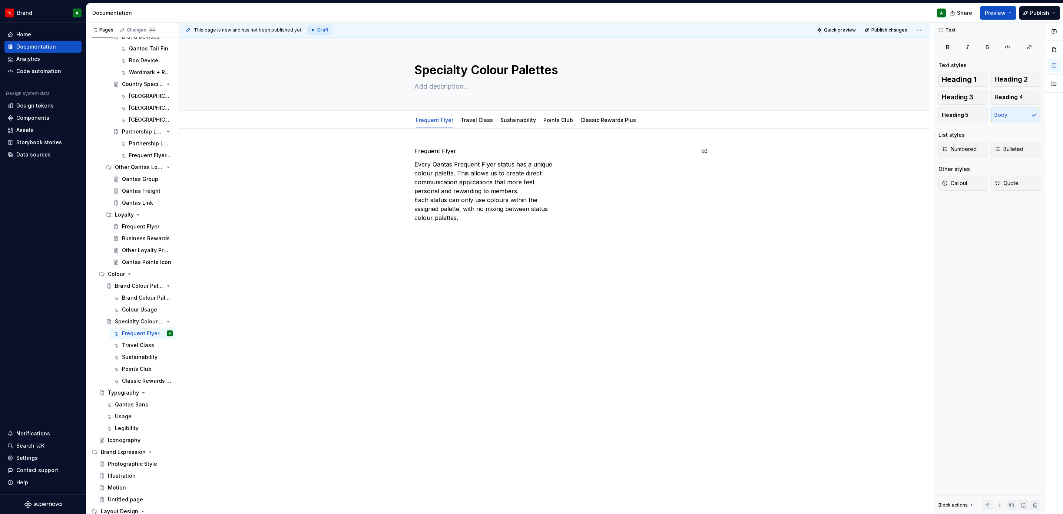
click at [442, 146] on div "Frequent Flyer Every Qantas Frequent Flyer status has a unique colour palette. …" at bounding box center [554, 257] width 751 height 256
click at [442, 146] on div "Frequent Flyer Every Qantas Frequent Flyer status has a unique colour palette. …" at bounding box center [554, 264] width 751 height 270
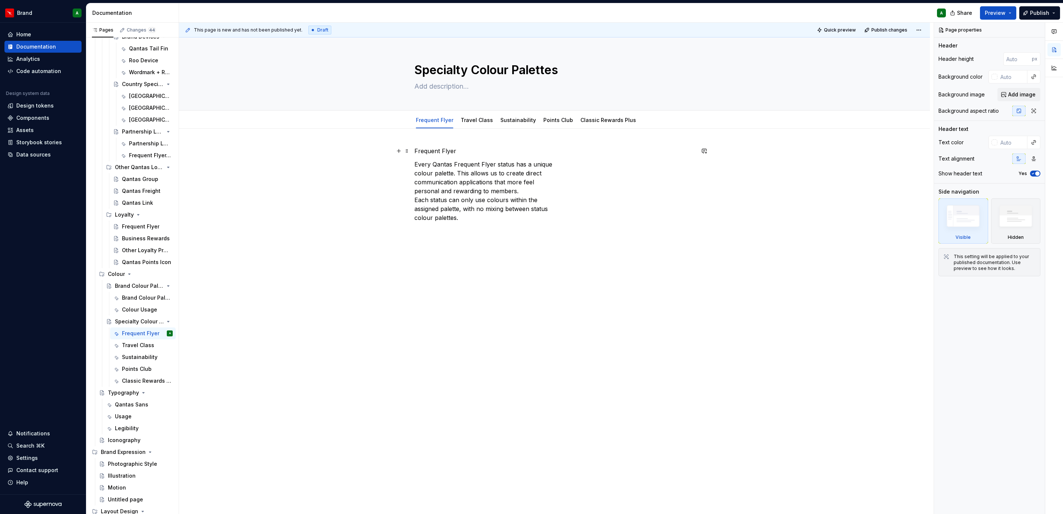
click at [435, 150] on p "Frequent Flyer" at bounding box center [554, 150] width 280 height 9
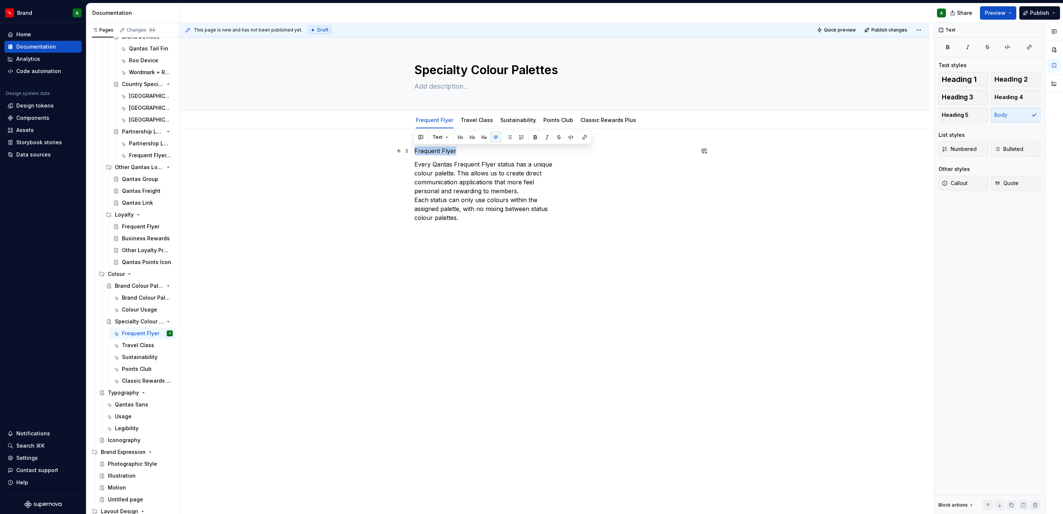
click at [435, 150] on p "Frequent Flyer" at bounding box center [554, 150] width 280 height 9
click at [976, 77] on span "Heading 1" at bounding box center [959, 79] width 35 height 7
click at [414, 179] on p "Every Qantas Frequent Flyer status has a unique colour palette. This allows us …" at bounding box center [554, 197] width 280 height 62
click at [414, 179] on p "Every Qantas Frequent Flyer status has a unique colour palette. This allows us …" at bounding box center [554, 192] width 280 height 53
click at [414, 188] on p "Every Qantas Frequent Flyer status has a unique colour palette. This allows us …" at bounding box center [554, 192] width 280 height 53
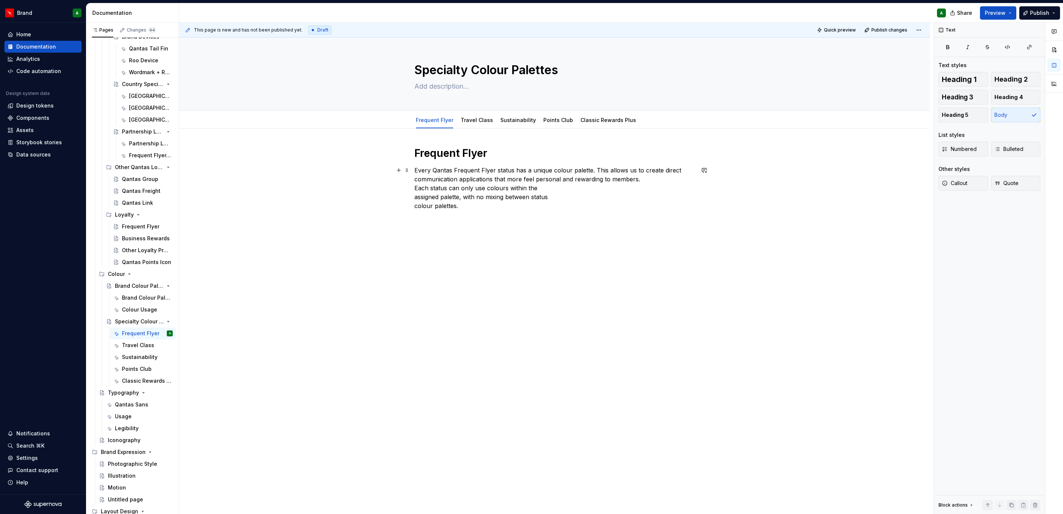
click at [412, 188] on div "Frequent Flyer Every Qantas Frequent Flyer status has a unique colour palette. …" at bounding box center [554, 251] width 751 height 245
click at [411, 198] on div "Frequent Flyer Every Qantas Frequent Flyer status has a unique colour palette. …" at bounding box center [554, 251] width 751 height 245
click at [411, 198] on div "Frequent Flyer Every Qantas Frequent Flyer status has a unique colour palette. …" at bounding box center [554, 247] width 751 height 236
click at [522, 195] on div "Frequent Flyer Every Qantas Frequent Flyer status has a unique colour palette. …" at bounding box center [554, 173] width 280 height 55
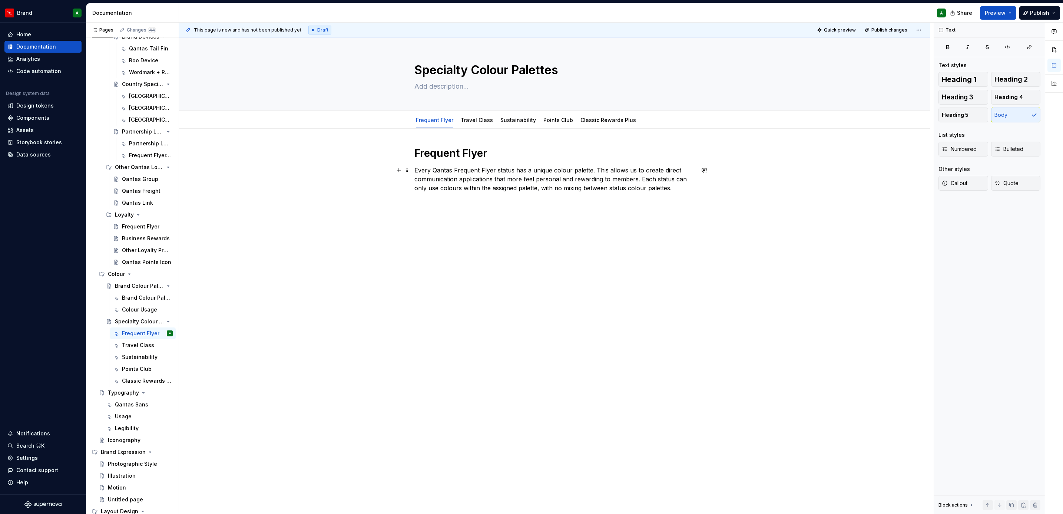
click at [636, 176] on p "Every Qantas Frequent Flyer status has a unique colour palette. This allows us …" at bounding box center [554, 179] width 280 height 27
click at [474, 127] on div at bounding box center [477, 127] width 38 height 1
click at [474, 124] on div "Travel Class" at bounding box center [477, 119] width 32 height 7
click at [477, 120] on link "Travel Class" at bounding box center [477, 120] width 32 height 6
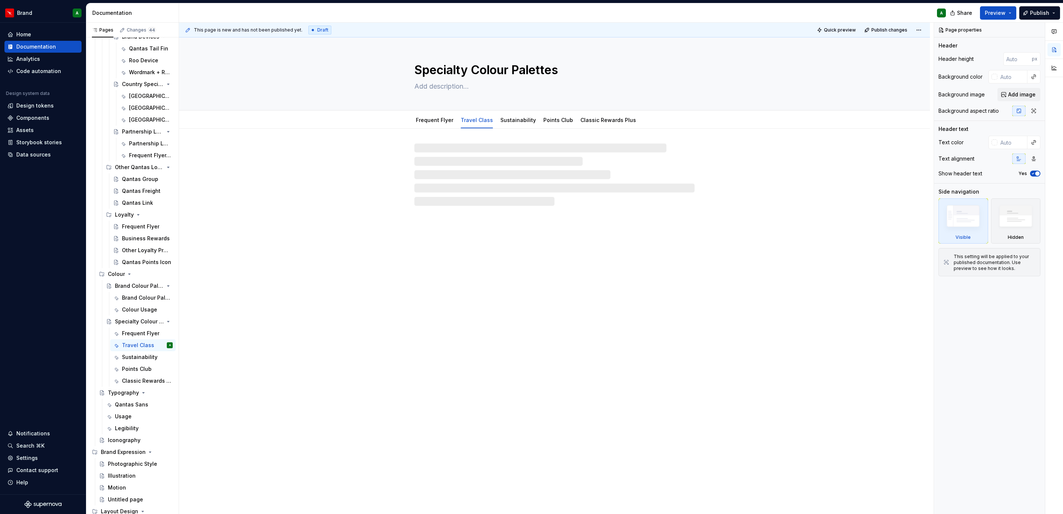
type textarea "*"
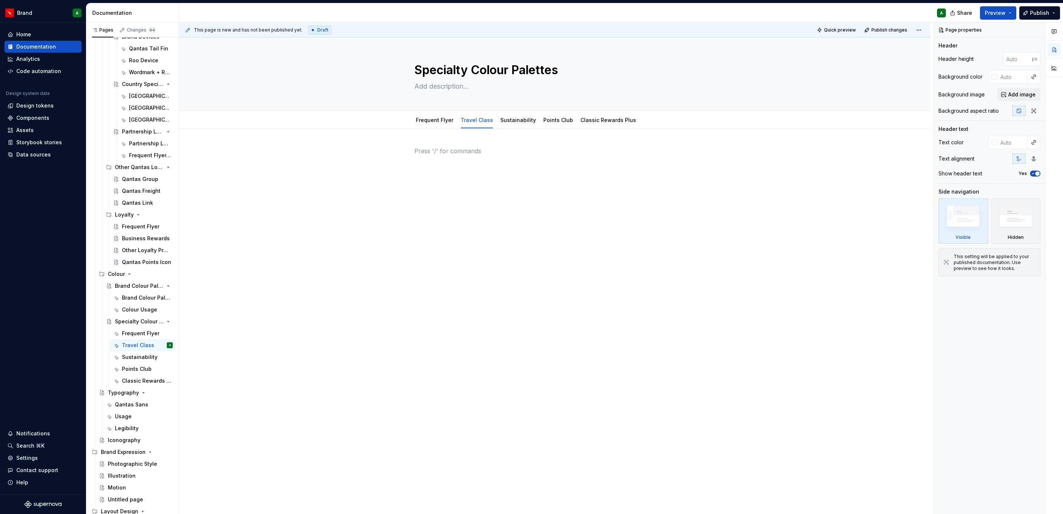
click at [461, 159] on div at bounding box center [554, 160] width 280 height 28
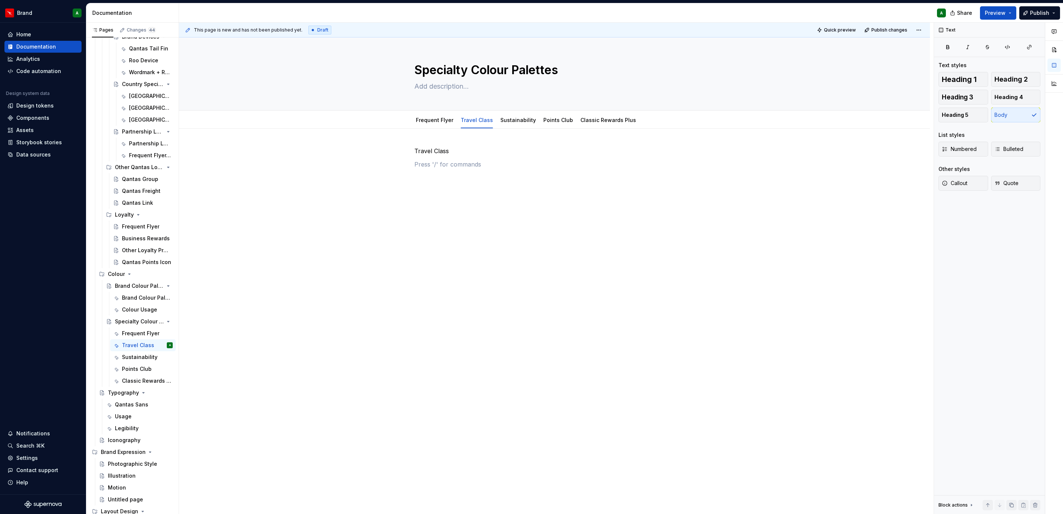
click at [461, 159] on div "Travel Class" at bounding box center [554, 160] width 280 height 28
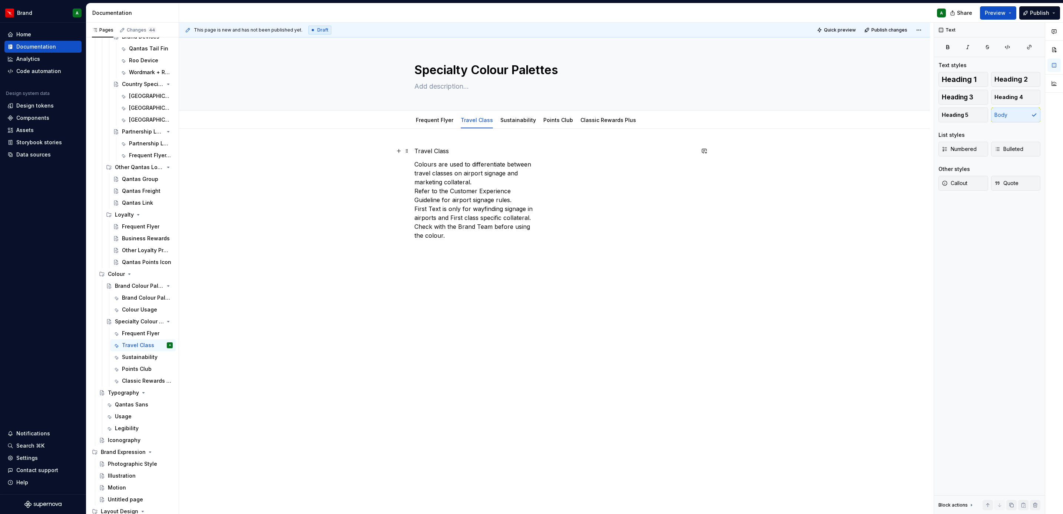
click at [424, 149] on p "Travel Class" at bounding box center [554, 150] width 280 height 9
click at [950, 77] on span "Heading 1" at bounding box center [959, 79] width 35 height 7
type textarea "*"
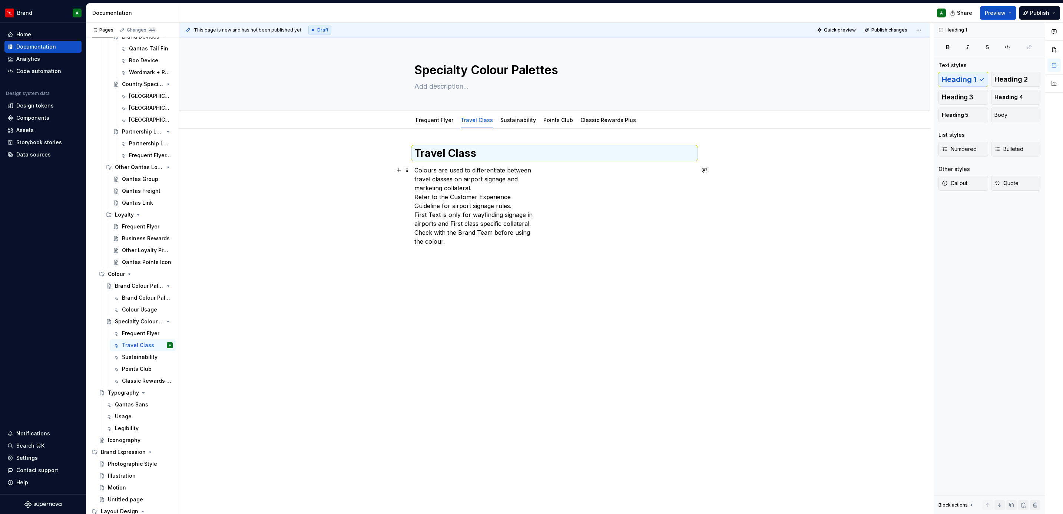
click at [487, 186] on p "Colours are used to differentiate between travel classes on airport signage and…" at bounding box center [554, 206] width 280 height 80
click at [411, 179] on div "Travel Class Colours are used to differentiate between travel classes on airpor…" at bounding box center [554, 269] width 751 height 280
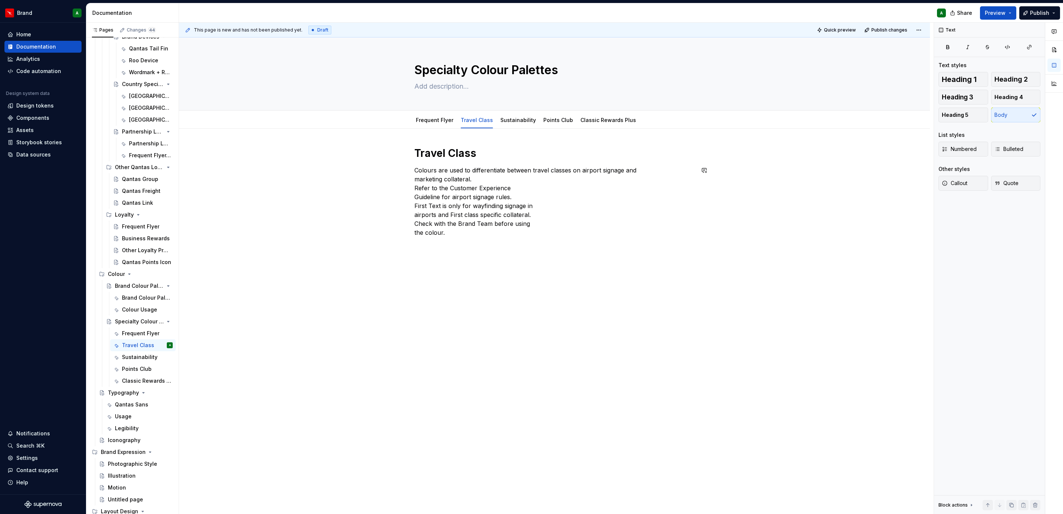
click at [411, 179] on div "Travel Class Colours are used to differentiate between travel classes on airpor…" at bounding box center [554, 264] width 751 height 271
click at [412, 178] on div "Travel Class Colours are used to differentiate between travel classes on airpor…" at bounding box center [554, 264] width 751 height 271
click at [411, 189] on div "Travel Class Colours are used to differentiate between travel classes on airpor…" at bounding box center [554, 264] width 751 height 271
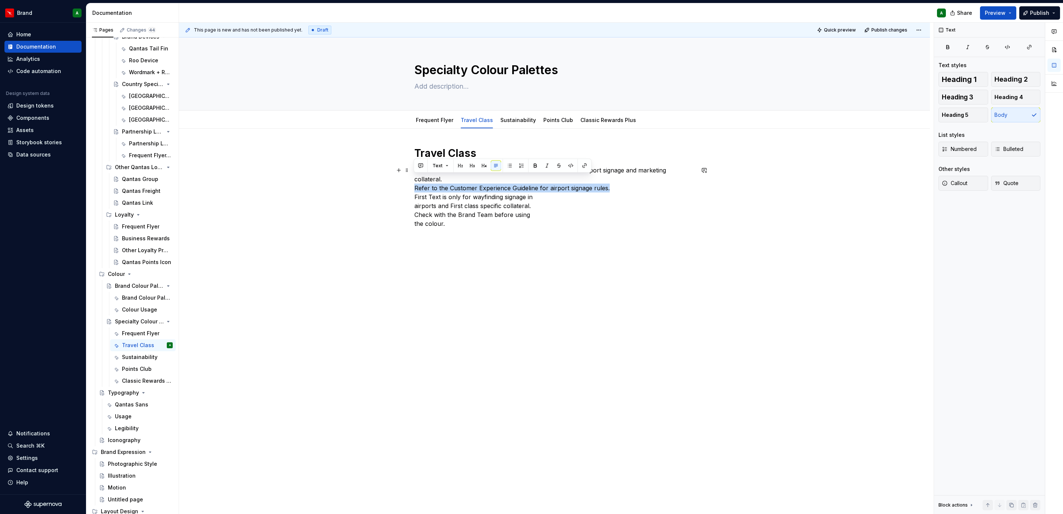
drag, startPoint x: 612, startPoint y: 177, endPoint x: 396, endPoint y: 178, distance: 215.7
click at [396, 178] on div "Travel Class Colours are used to differentiate between travel classes on airpor…" at bounding box center [554, 260] width 751 height 262
click at [443, 185] on p "Colours are used to differentiate between travel classes on airport signage and…" at bounding box center [554, 197] width 280 height 62
click at [414, 198] on p "Colours are used to differentiate between travel classes on airport signage and…" at bounding box center [554, 197] width 280 height 62
click at [412, 198] on div "Travel Class Colours are used to differentiate between travel classes on airpor…" at bounding box center [554, 255] width 751 height 253
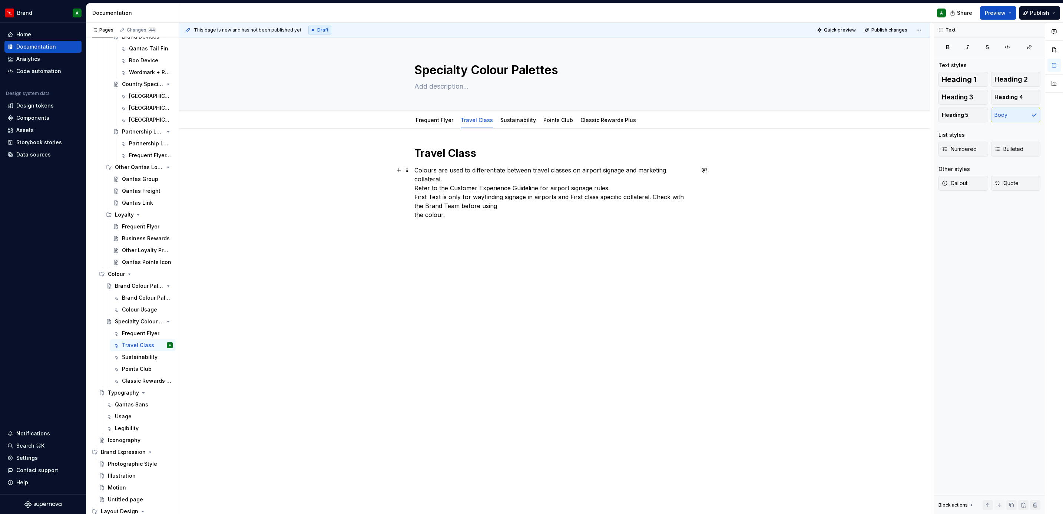
click at [411, 204] on div "Travel Class Colours are used to differentiate between travel classes on airpor…" at bounding box center [554, 255] width 751 height 253
drag, startPoint x: 610, startPoint y: 179, endPoint x: 405, endPoint y: 181, distance: 204.6
click at [405, 181] on div "Travel Class Colours are used to differentiate between travel classes on airpor…" at bounding box center [554, 251] width 751 height 245
click at [421, 162] on button "button" at bounding box center [420, 165] width 10 height 10
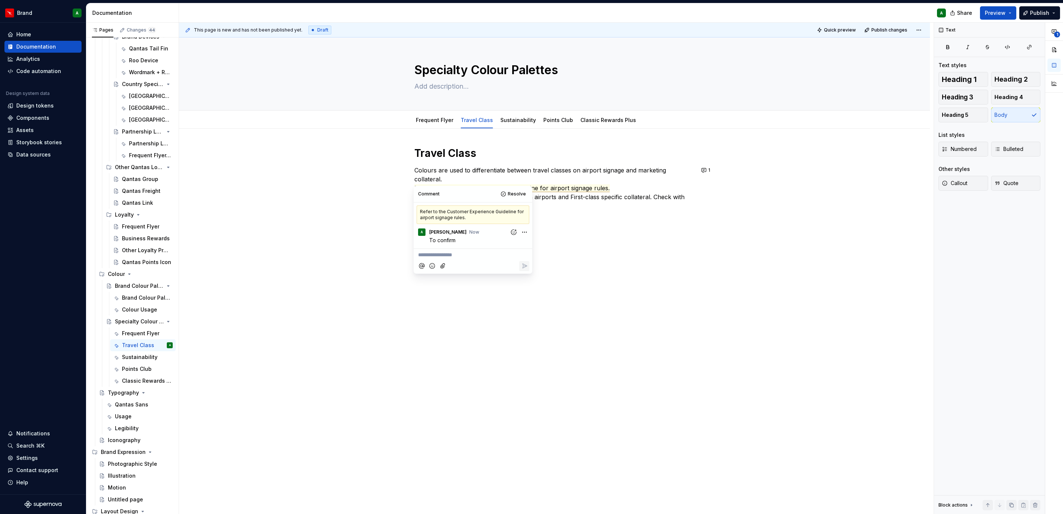
click at [649, 246] on div "Travel Class Colours are used to differentiate between travel classes on airpor…" at bounding box center [554, 251] width 751 height 245
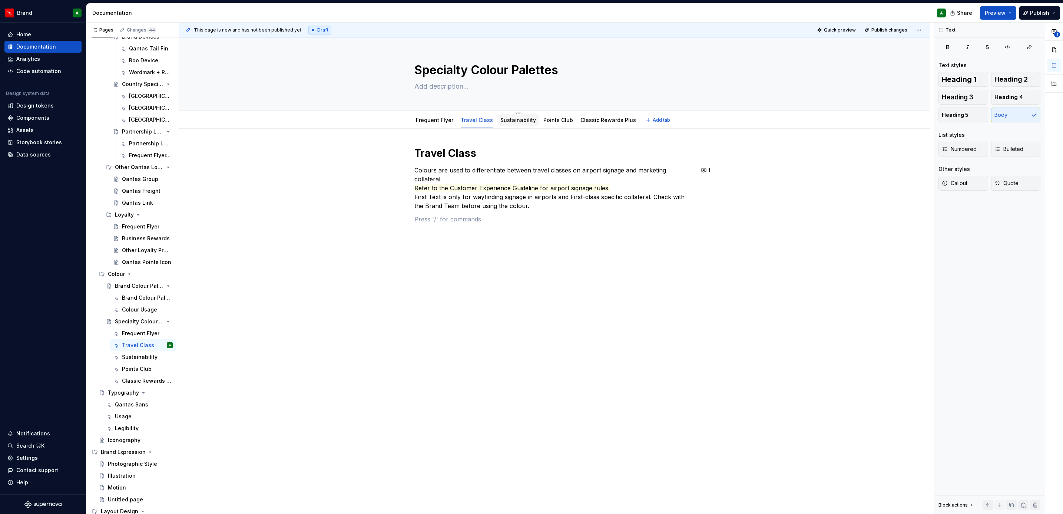
click at [520, 123] on link "Sustainability" at bounding box center [518, 120] width 36 height 6
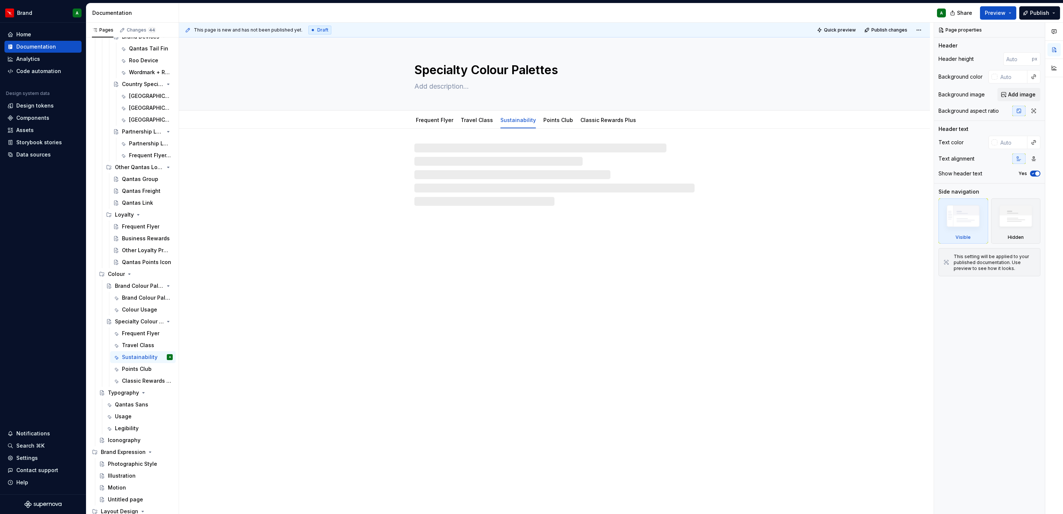
type textarea "*"
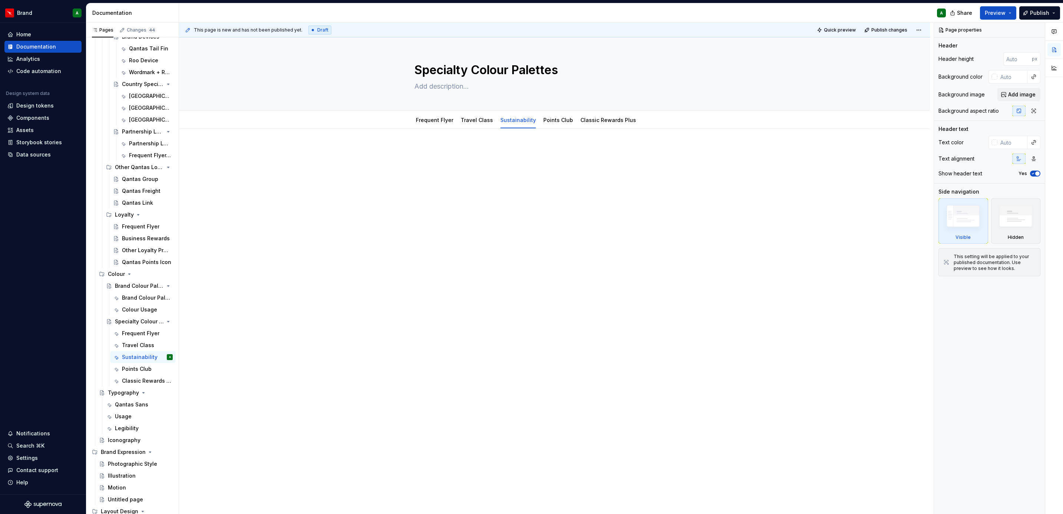
click at [473, 161] on div at bounding box center [554, 160] width 280 height 28
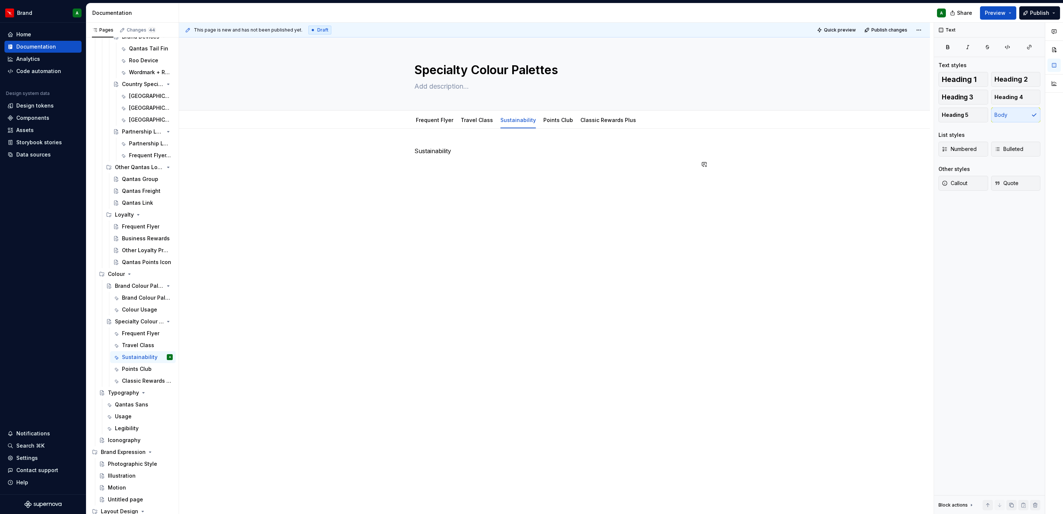
click at [434, 170] on div "Sustainability" at bounding box center [554, 160] width 280 height 28
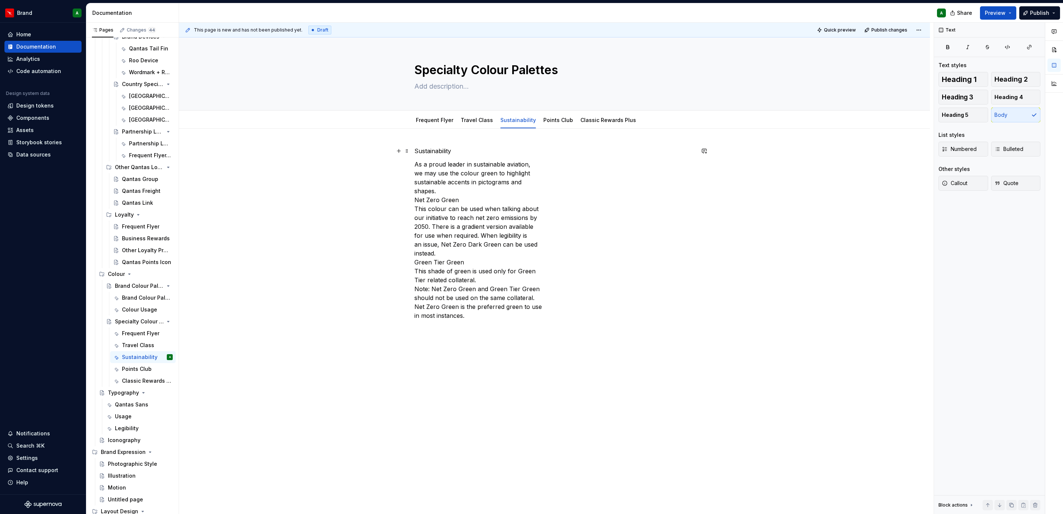
click at [436, 149] on p "Sustainability" at bounding box center [554, 150] width 280 height 9
click at [959, 78] on span "Heading 1" at bounding box center [959, 79] width 35 height 7
click at [449, 194] on p "As a proud leader in sustainable aviation, we may use the colour green to highl…" at bounding box center [554, 246] width 280 height 160
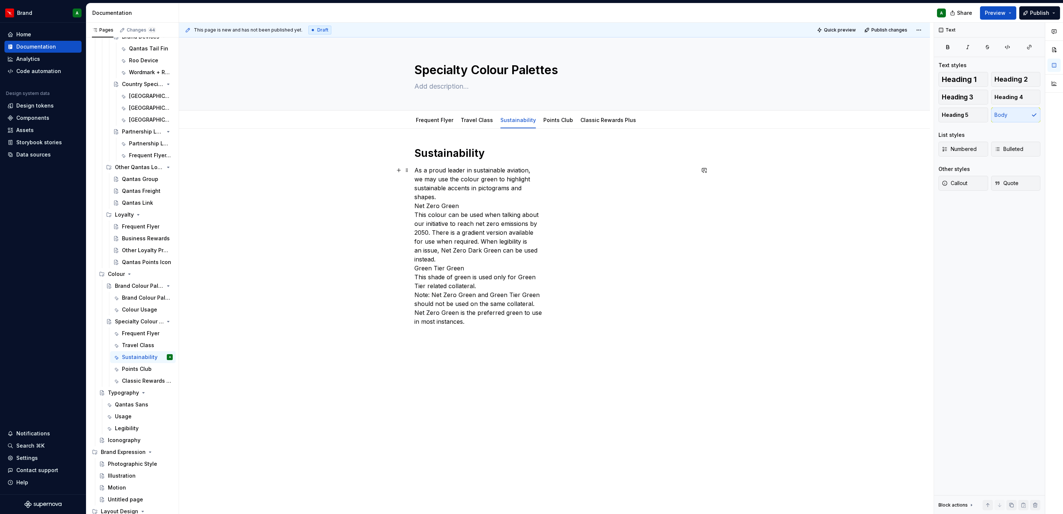
click at [411, 179] on div "Sustainability As a proud leader in sustainable aviation, we may use the colour…" at bounding box center [554, 309] width 751 height 360
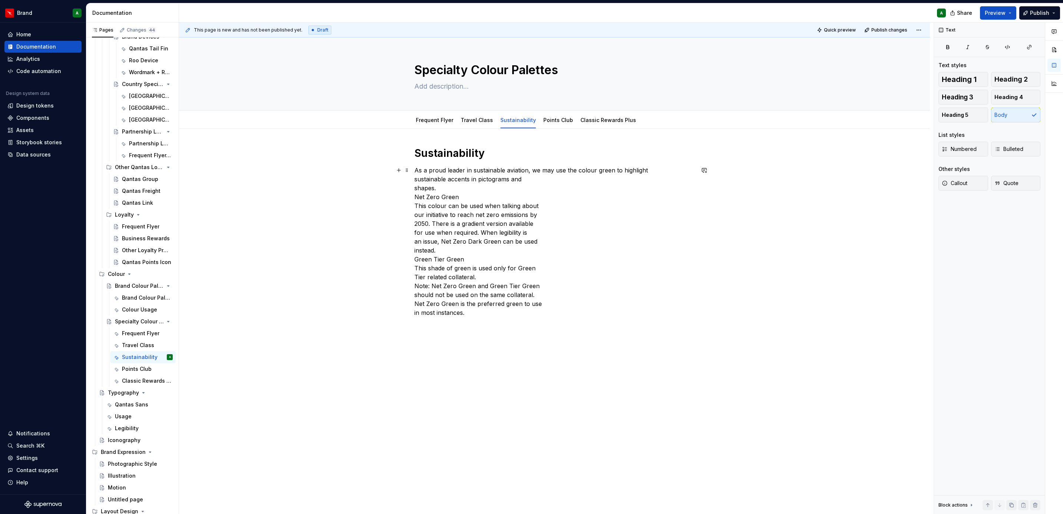
click at [410, 182] on div "Sustainability As a proud leader in sustainable aviation, we may use the colour…" at bounding box center [554, 304] width 751 height 351
click at [410, 190] on div "Sustainability As a proud leader in sustainable aviation, we may use the colour…" at bounding box center [554, 304] width 751 height 351
click at [414, 190] on p "As a proud leader in sustainable aviation, we may use the colour green to highl…" at bounding box center [554, 237] width 280 height 142
click at [435, 197] on p "Net Zero Green This colour can be used when talking about our initiative to rea…" at bounding box center [554, 259] width 280 height 125
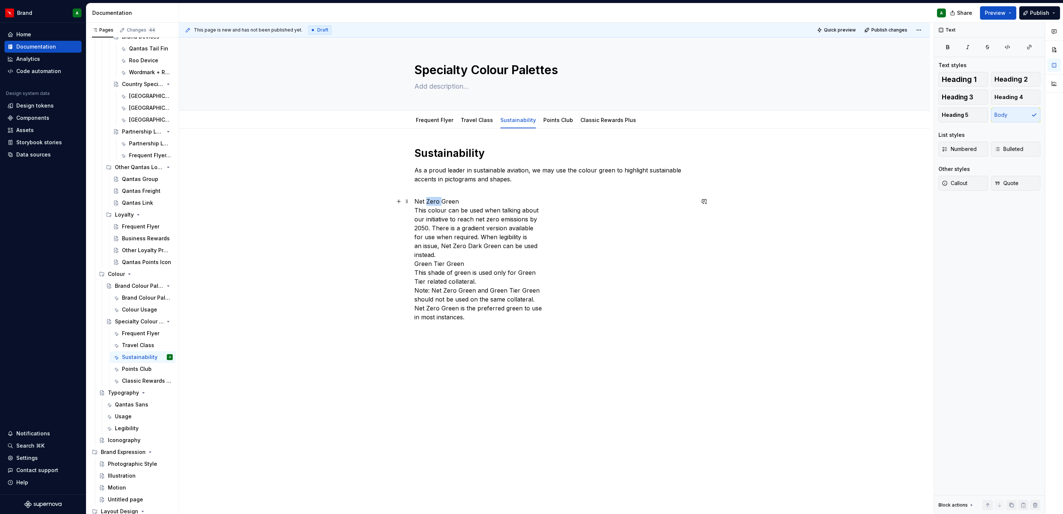
click at [435, 197] on p "Net Zero Green This colour can be used when talking about our initiative to rea…" at bounding box center [554, 259] width 280 height 125
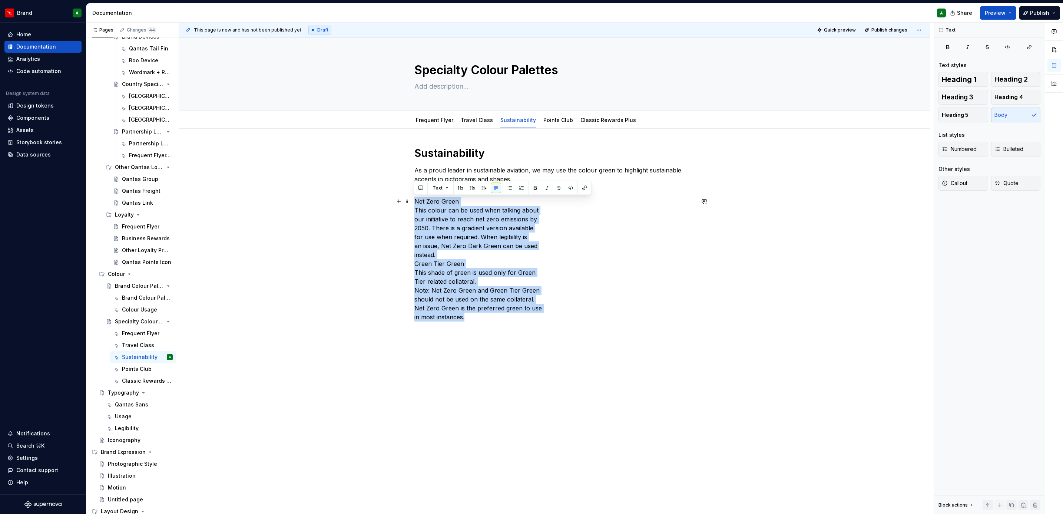
click at [454, 203] on p "Net Zero Green This colour can be used when talking about our initiative to rea…" at bounding box center [554, 259] width 280 height 125
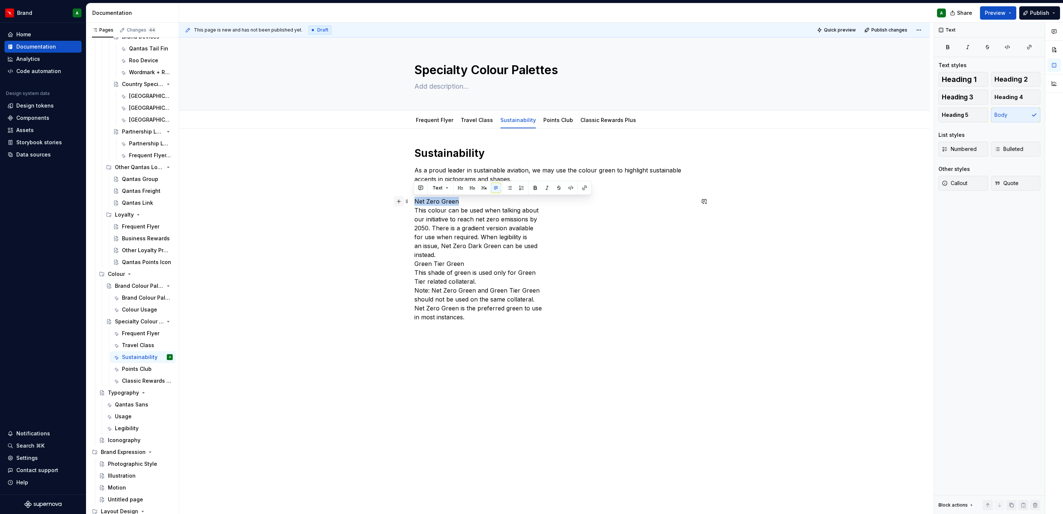
drag, startPoint x: 458, startPoint y: 202, endPoint x: 393, endPoint y: 201, distance: 65.6
click at [414, 201] on div "Sustainability As a proud leader in sustainable aviation, we may use the colour…" at bounding box center [554, 238] width 280 height 184
click at [1001, 80] on span "Heading 2" at bounding box center [1010, 79] width 33 height 7
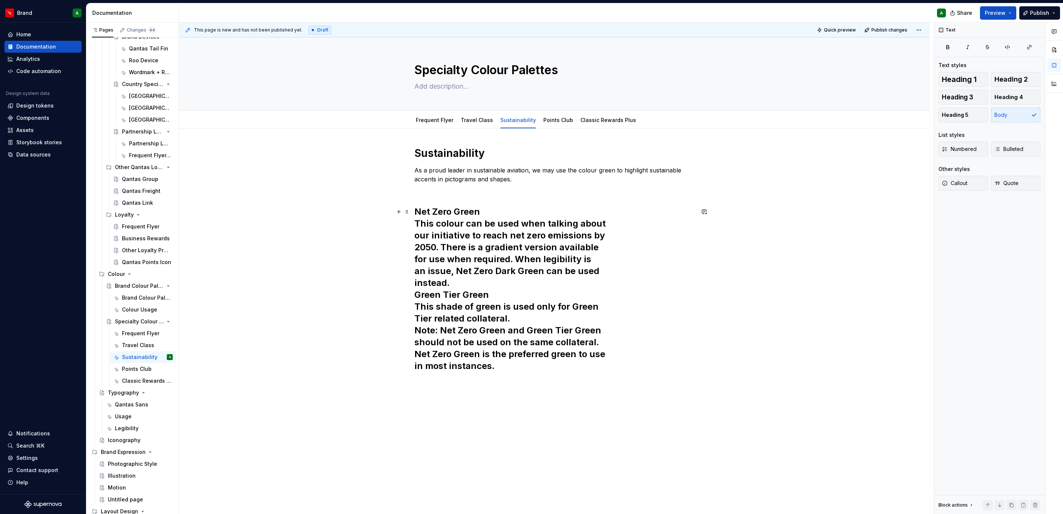
click at [513, 214] on h2 "Net Zero Green This colour can be used when talking about our initiative to rea…" at bounding box center [554, 289] width 280 height 166
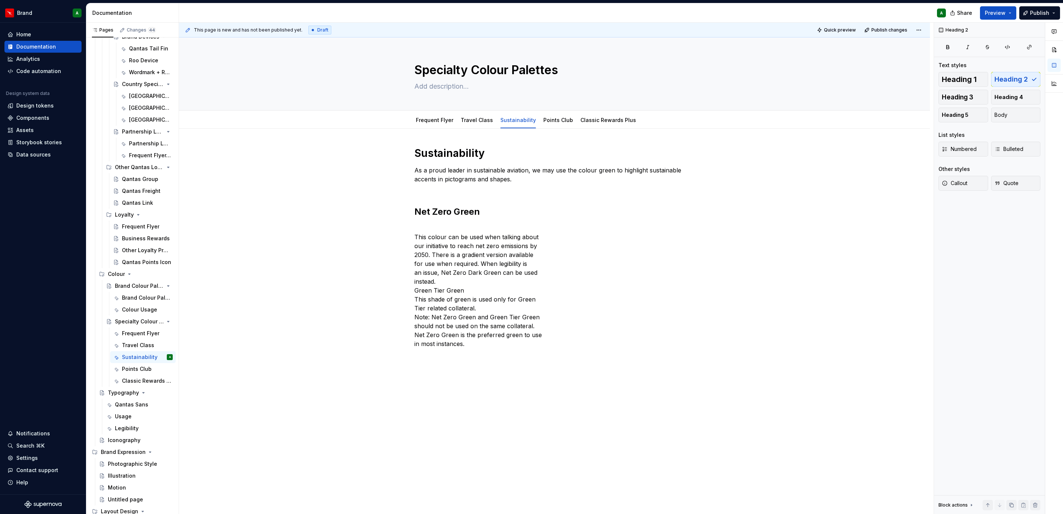
click at [414, 238] on p "This colour can be used when talking about our initiative to reach net zero emi…" at bounding box center [554, 285] width 280 height 125
click at [414, 237] on p "This colour can be used when talking about our initiative to reach net zero emi…" at bounding box center [554, 281] width 280 height 116
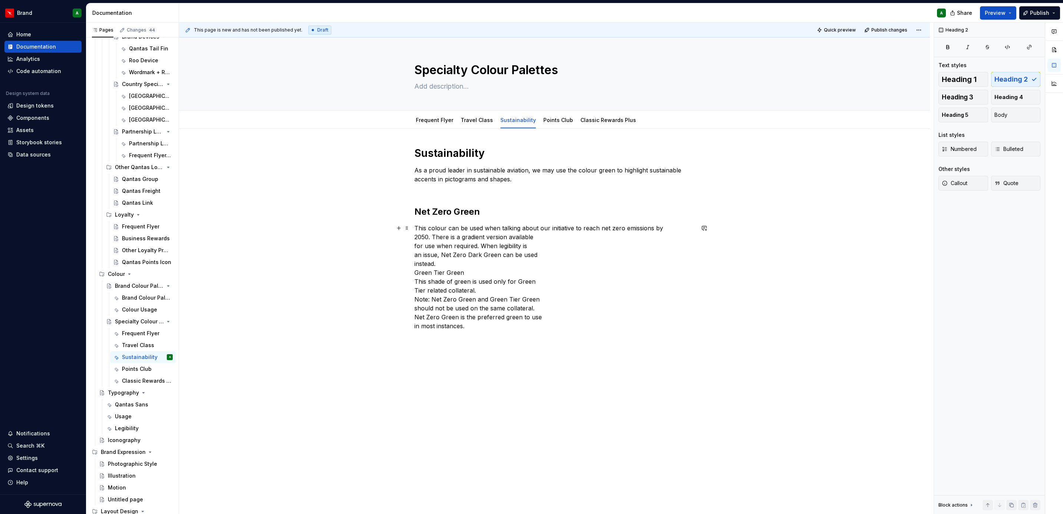
click at [412, 245] on div "Sustainability As a proud leader in sustainable aviation, we may use the colour…" at bounding box center [554, 311] width 751 height 365
click at [412, 245] on div "Sustainability As a proud leader in sustainable aviation, we may use the colour…" at bounding box center [554, 307] width 751 height 356
click at [409, 249] on div "Sustainability As a proud leader in sustainable aviation, we may use the colour…" at bounding box center [554, 307] width 751 height 356
click at [410, 253] on div "Sustainability As a proud leader in sustainable aviation, we may use the colour…" at bounding box center [554, 307] width 751 height 356
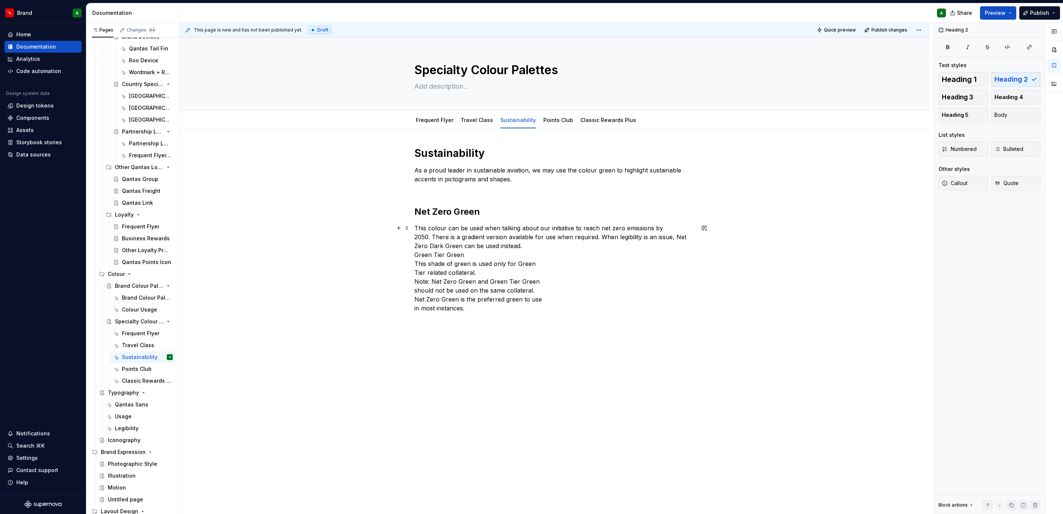
click at [533, 245] on p "This colour can be used when talking about our initiative to reach net zero emi…" at bounding box center [554, 267] width 280 height 89
click at [470, 267] on p "Green Tier Green This shade of green is used only for Green Tier related collat…" at bounding box center [554, 290] width 280 height 71
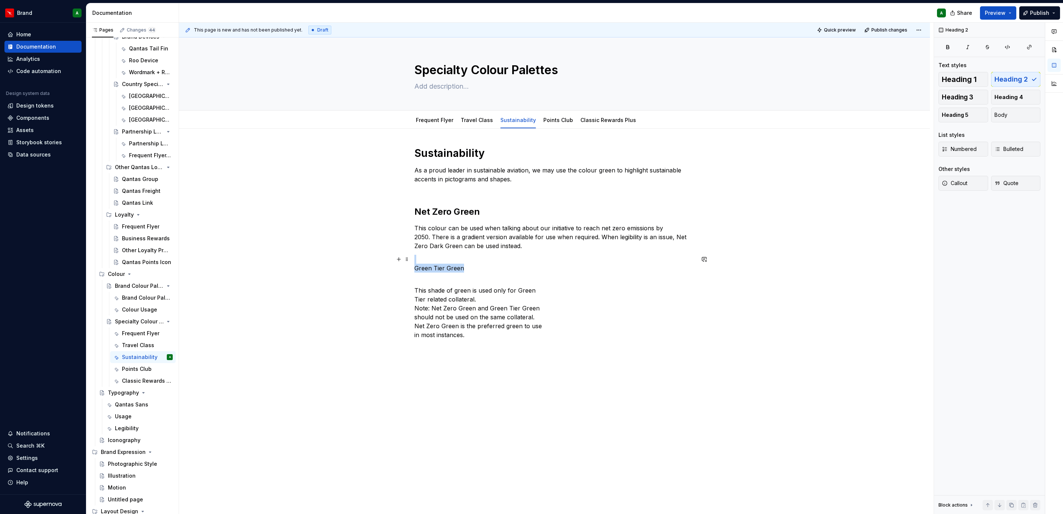
drag, startPoint x: 465, startPoint y: 267, endPoint x: 378, endPoint y: 259, distance: 87.1
click at [378, 259] on div "Sustainability As a proud leader in sustainable aviation, we may use the colour…" at bounding box center [554, 316] width 751 height 374
click at [439, 262] on p "Green Tier Green" at bounding box center [554, 264] width 280 height 18
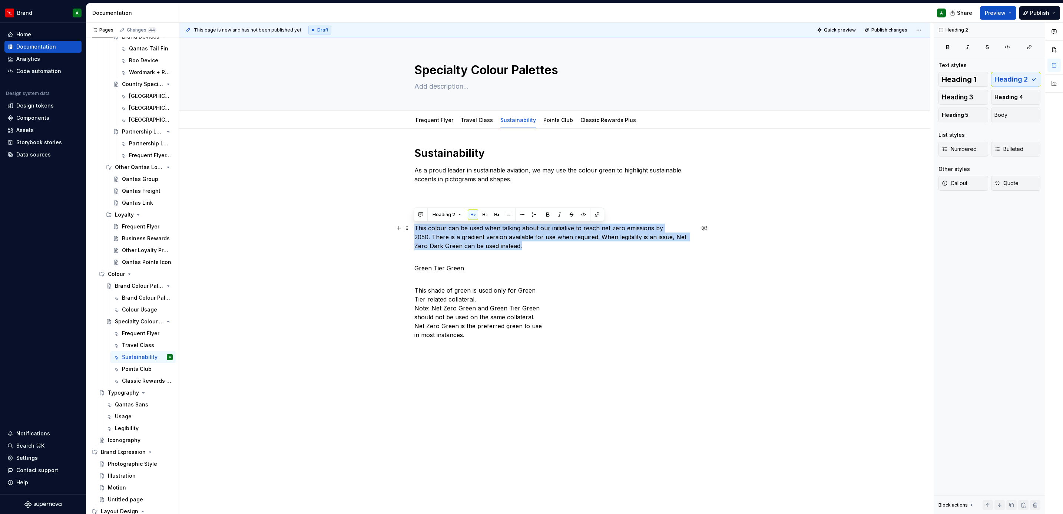
drag, startPoint x: 527, startPoint y: 246, endPoint x: 415, endPoint y: 226, distance: 114.1
click at [415, 226] on p "This colour can be used when talking about our initiative to reach net zero emi…" at bounding box center [554, 236] width 280 height 27
click at [1010, 117] on button "Body" at bounding box center [1016, 114] width 50 height 15
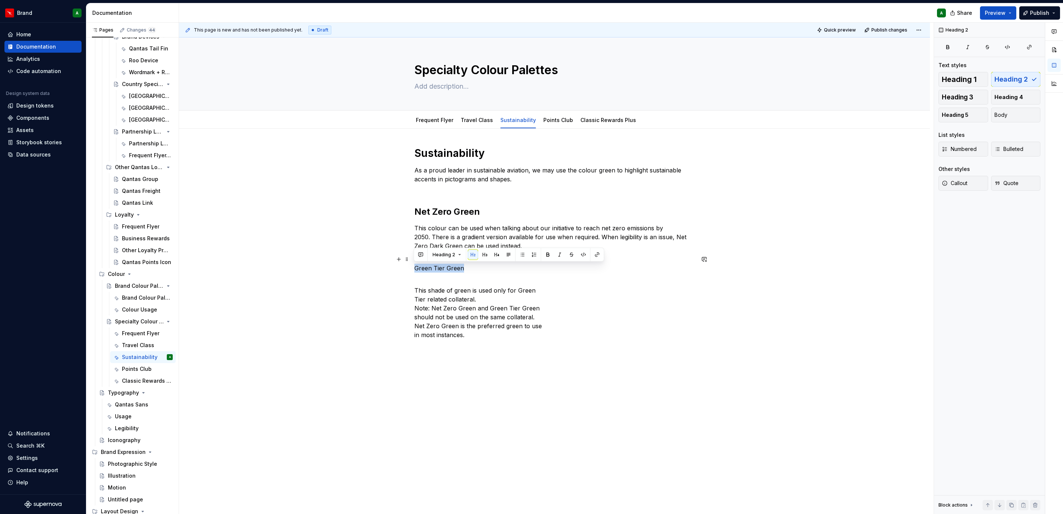
drag, startPoint x: 461, startPoint y: 268, endPoint x: 409, endPoint y: 267, distance: 52.3
click at [409, 267] on div "Sustainability As a proud leader in sustainable aviation, we may use the colour…" at bounding box center [554, 316] width 751 height 374
click at [968, 79] on span "Heading 1" at bounding box center [959, 79] width 35 height 7
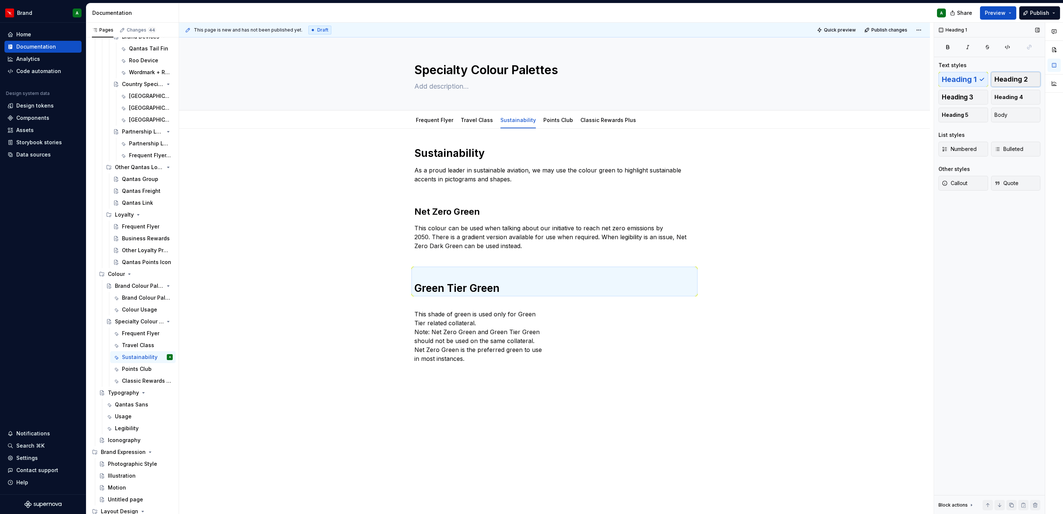
click at [1002, 79] on span "Heading 2" at bounding box center [1010, 79] width 33 height 7
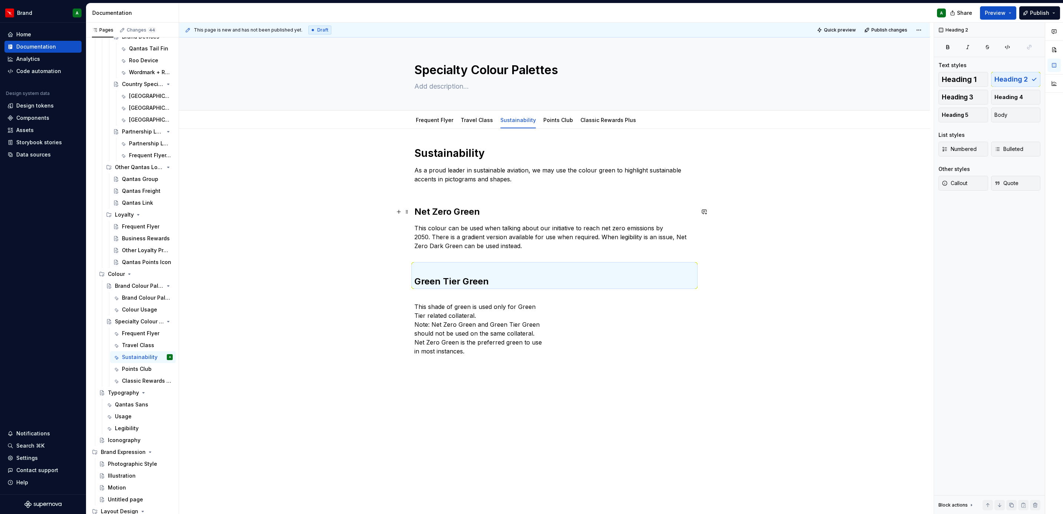
click at [549, 208] on h2 "Net Zero Green" at bounding box center [554, 212] width 280 height 12
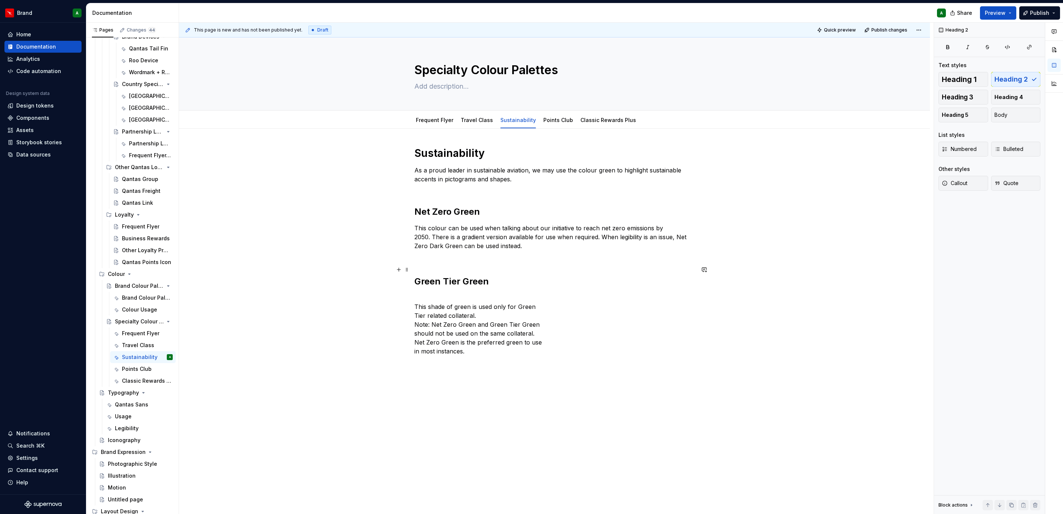
click at [428, 270] on h2 "Green Tier Green" at bounding box center [554, 276] width 280 height 24
click at [407, 274] on span at bounding box center [407, 269] width 6 height 10
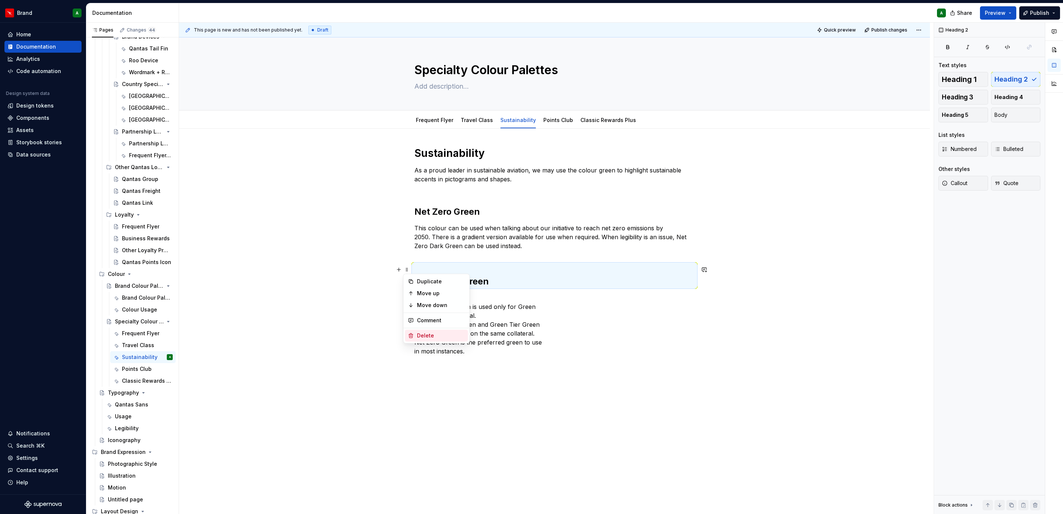
click at [434, 334] on div "Delete" at bounding box center [441, 335] width 48 height 7
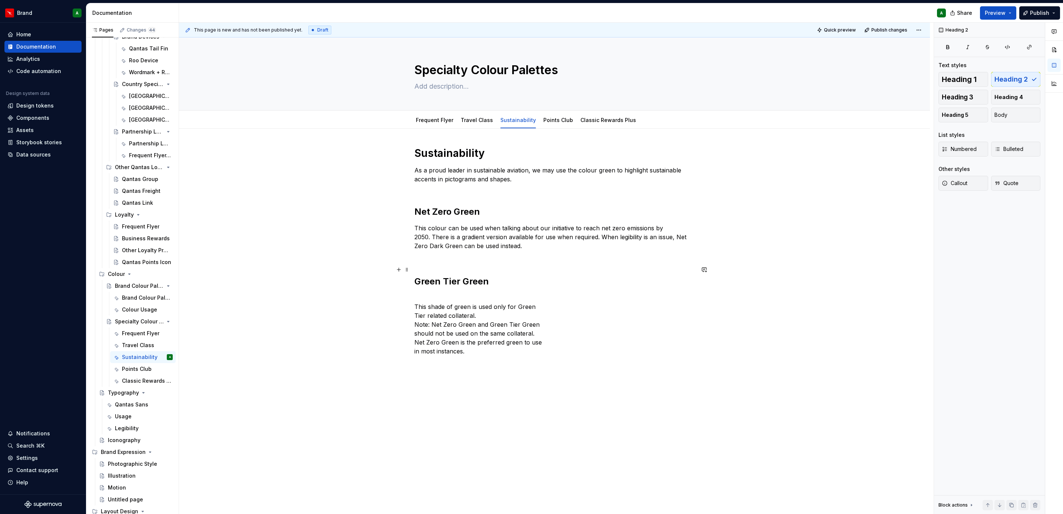
click at [453, 275] on h2 "Green Tier Green" at bounding box center [554, 276] width 280 height 24
click at [417, 282] on h2 "Green Tier Green" at bounding box center [554, 276] width 280 height 24
click at [407, 282] on div "Sustainability As a proud leader in sustainable aviation, we may use the colour…" at bounding box center [554, 324] width 751 height 390
click at [418, 286] on p "This shade of green is used only for Green Tier related collateral. Note: Net Z…" at bounding box center [554, 312] width 280 height 62
click at [414, 292] on p "This shade of green is used only for Green Tier related collateral. Note: Net Z…" at bounding box center [554, 312] width 280 height 62
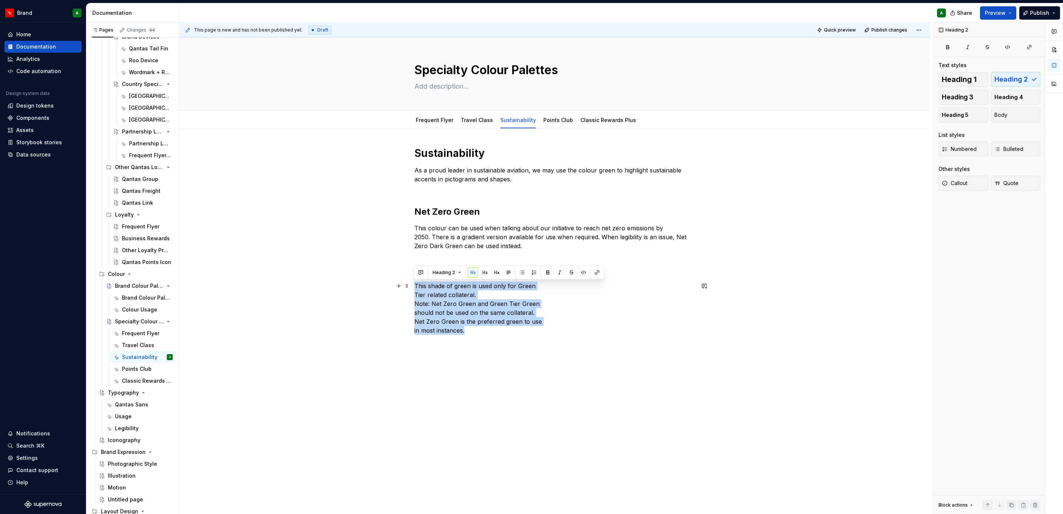
drag, startPoint x: 415, startPoint y: 286, endPoint x: 504, endPoint y: 331, distance: 100.1
click at [504, 331] on p "This shade of green is used only for Green Tier related collateral. Note: Net Z…" at bounding box center [554, 307] width 280 height 53
click at [1007, 115] on span "Body" at bounding box center [1000, 114] width 13 height 7
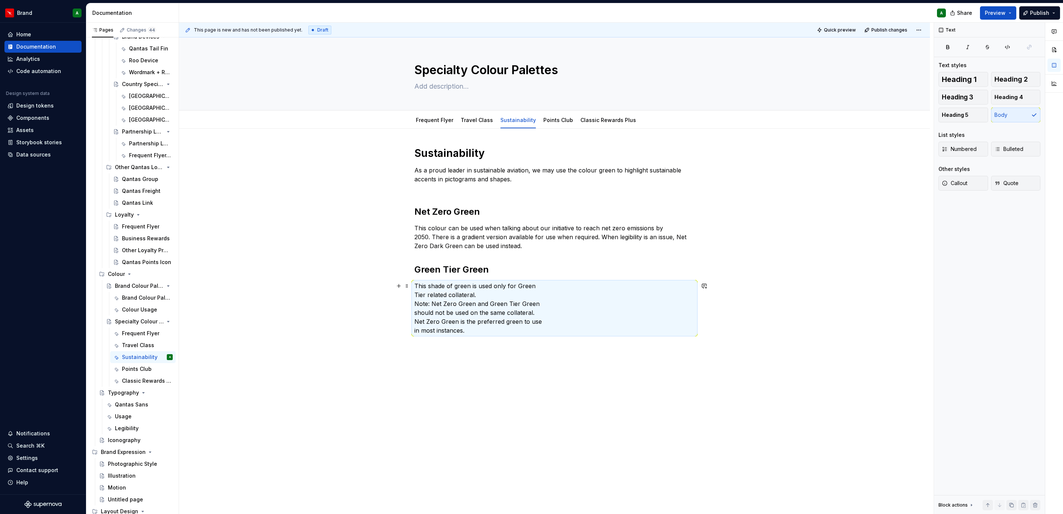
click at [490, 311] on p "This shade of green is used only for Green Tier related collateral. Note: Net Z…" at bounding box center [554, 307] width 280 height 53
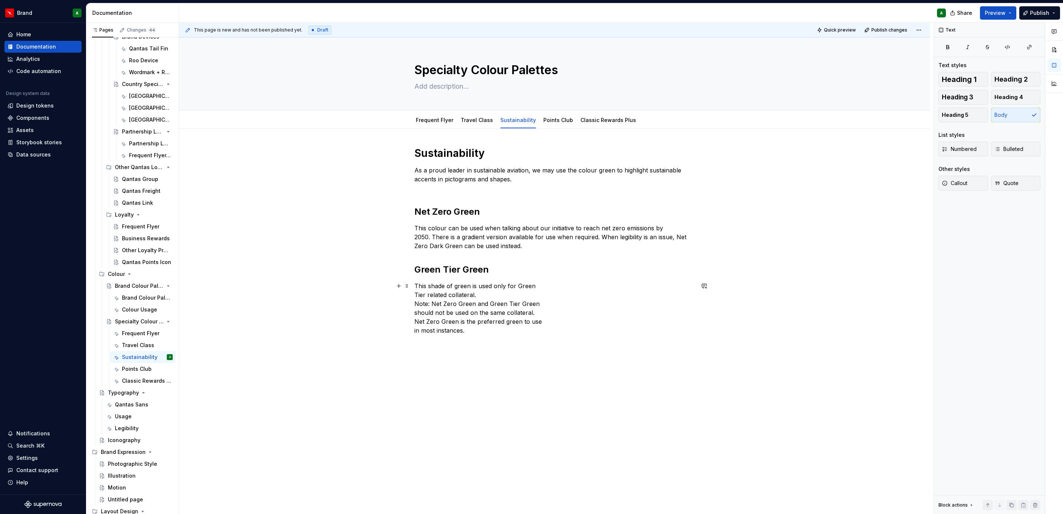
click at [415, 296] on p "This shade of green is used only for Green Tier related collateral. Note: Net Z…" at bounding box center [554, 307] width 280 height 53
click at [414, 302] on p "This shade of green is used only for Green Tier related collateral. Note: Net Z…" at bounding box center [554, 303] width 280 height 44
click at [414, 302] on p "This shade of green is used only for Green Tier related collateral. Note: Net Z…" at bounding box center [554, 299] width 280 height 36
click at [412, 313] on div "Sustainability As a proud leader in sustainable aviation, we may use the colour…" at bounding box center [554, 304] width 751 height 351
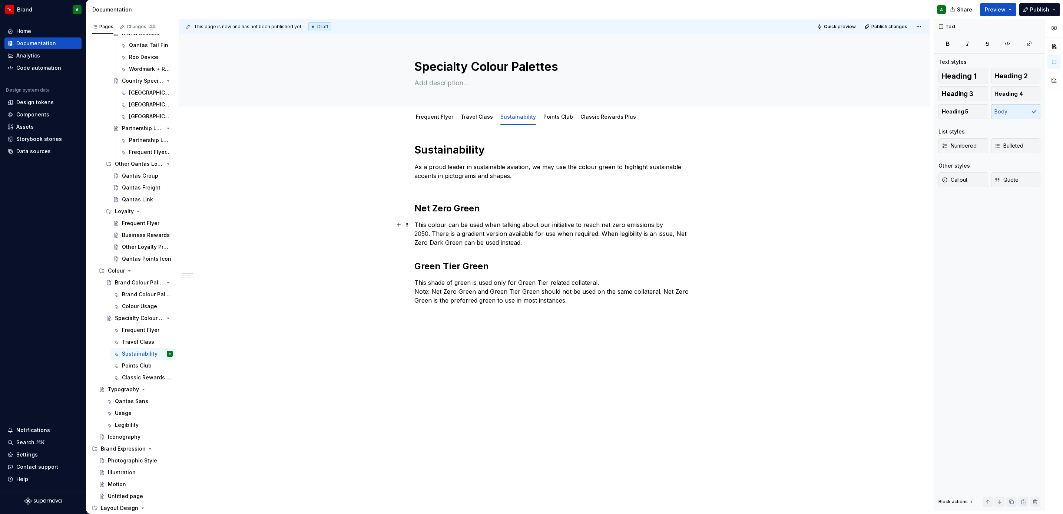
scroll to position [153, 0]
click at [553, 256] on div "Sustainability As a proud leader in sustainable aviation, we may use the colour…" at bounding box center [554, 224] width 280 height 162
type textarea "*"
click at [523, 366] on div "Sustainability As a proud leader in sustainable aviation, we may use the colour…" at bounding box center [554, 296] width 751 height 342
click at [398, 343] on button "button" at bounding box center [399, 340] width 10 height 10
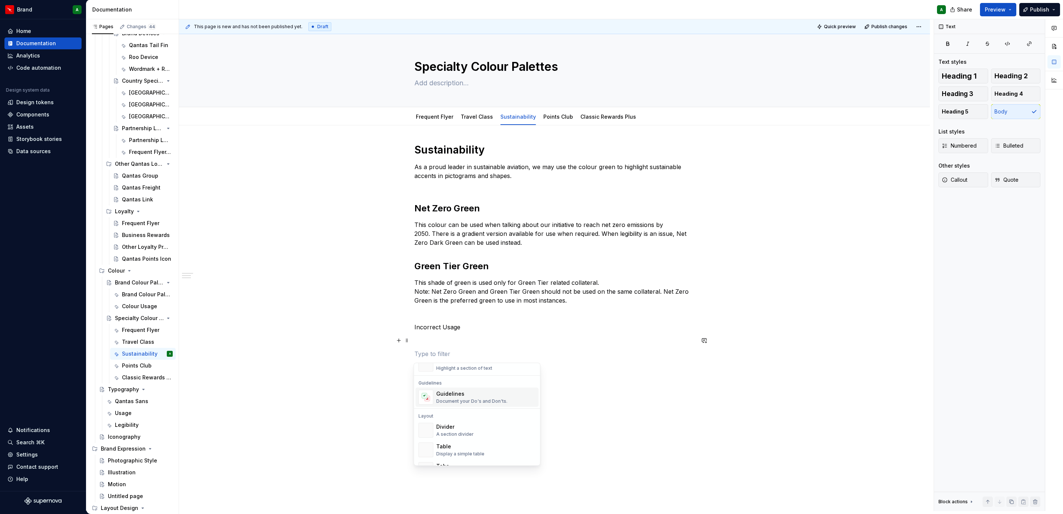
scroll to position [198, 0]
click at [465, 398] on div "Document your Do's and Don'ts." at bounding box center [471, 400] width 71 height 6
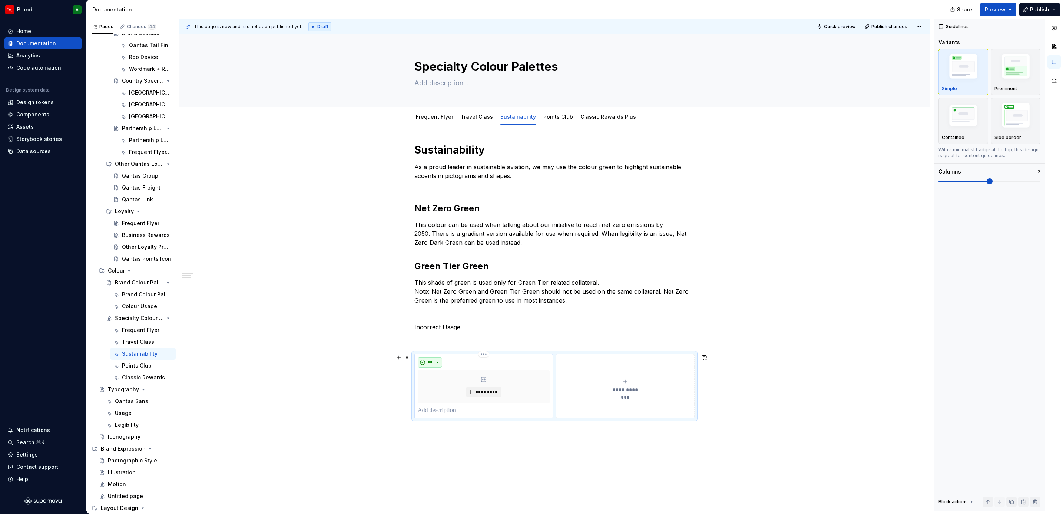
click at [424, 362] on button "**" at bounding box center [430, 362] width 24 height 10
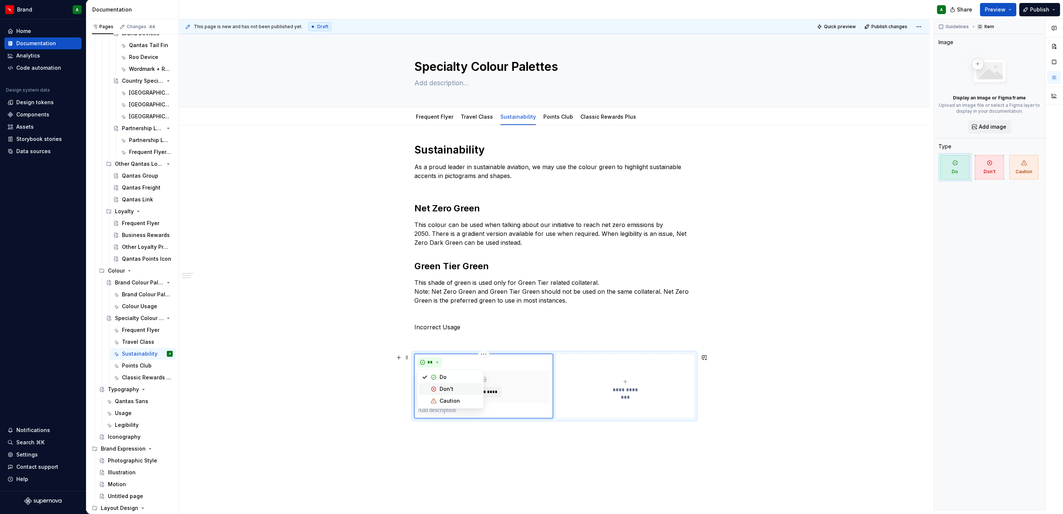
click at [443, 386] on div "Don't" at bounding box center [447, 388] width 14 height 7
click at [456, 408] on p at bounding box center [484, 410] width 132 height 9
click at [594, 411] on button "**********" at bounding box center [625, 390] width 139 height 73
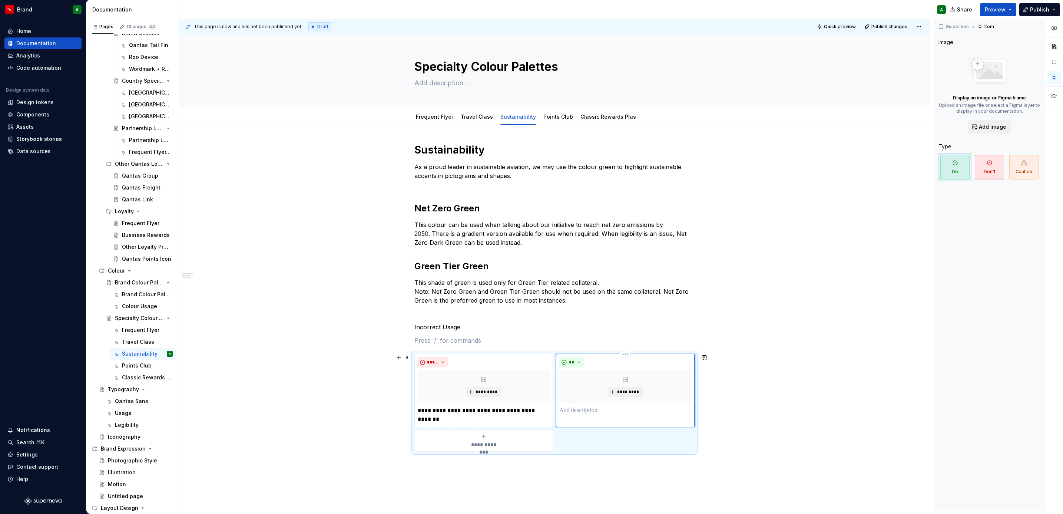
click at [594, 411] on p at bounding box center [625, 410] width 132 height 9
click at [577, 358] on button "**" at bounding box center [571, 362] width 24 height 10
click at [587, 390] on div "Don't" at bounding box center [588, 388] width 14 height 7
click at [514, 444] on div "**********" at bounding box center [484, 449] width 132 height 15
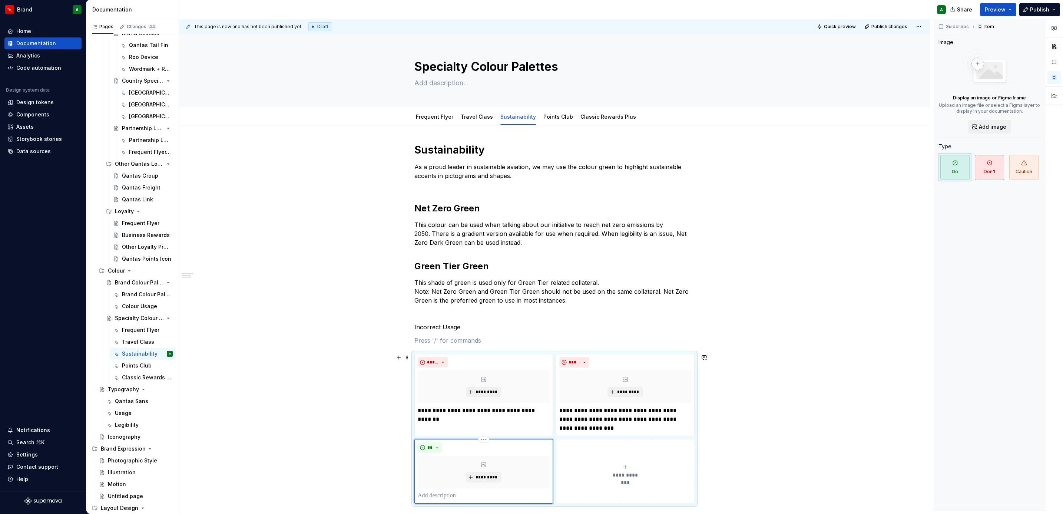
click at [465, 493] on p at bounding box center [484, 495] width 132 height 9
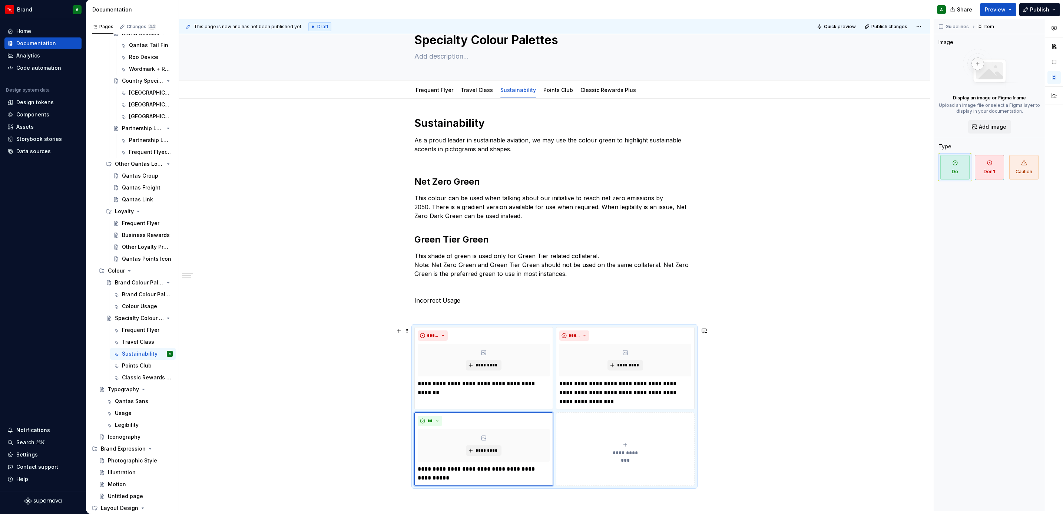
scroll to position [36, 0]
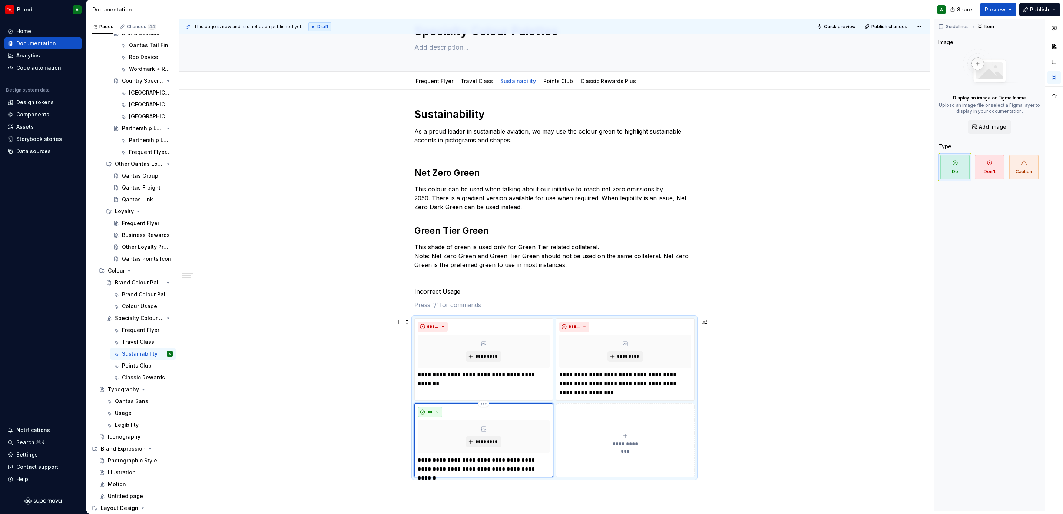
click at [433, 414] on button "**" at bounding box center [430, 412] width 24 height 10
click at [444, 436] on div "Don't" at bounding box center [447, 438] width 14 height 7
click at [594, 471] on button "**********" at bounding box center [625, 439] width 139 height 73
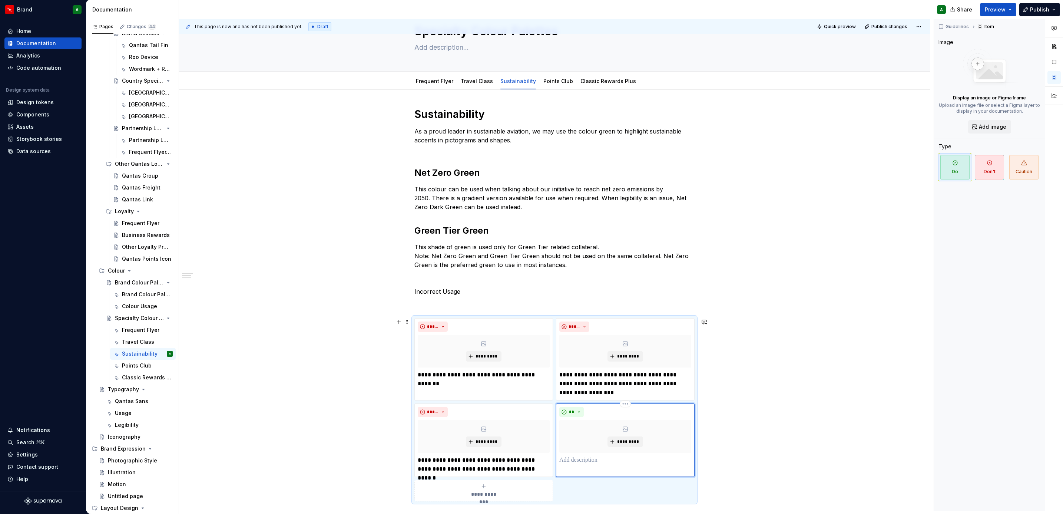
click at [605, 460] on p at bounding box center [625, 459] width 132 height 9
click at [575, 412] on button "**" at bounding box center [571, 412] width 24 height 10
click at [588, 441] on div "Don't" at bounding box center [588, 438] width 14 height 7
click at [824, 398] on div "**********" at bounding box center [554, 377] width 751 height 574
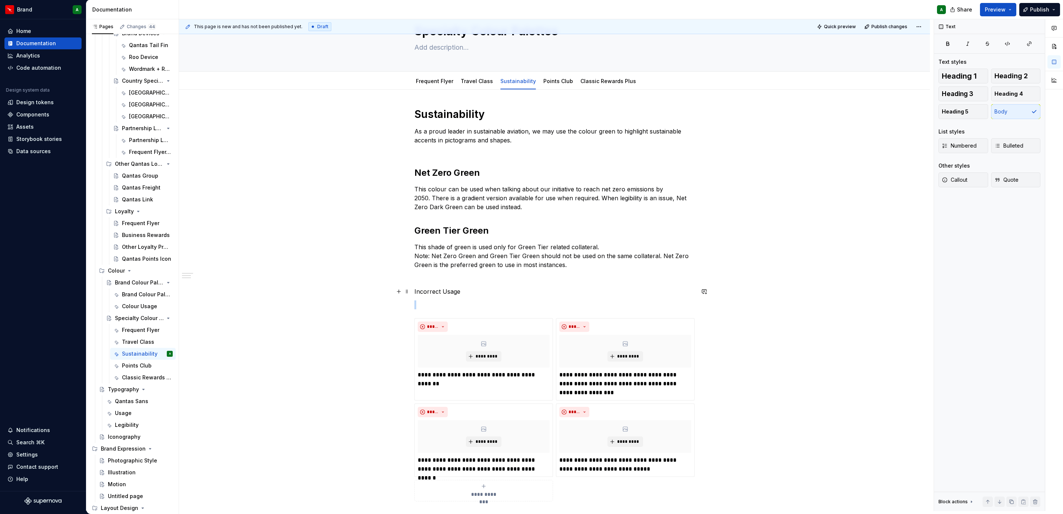
click at [427, 295] on p "Incorrect Usage" at bounding box center [554, 291] width 280 height 9
click at [470, 235] on h2 "Green Tier Green" at bounding box center [554, 231] width 280 height 12
click at [444, 292] on p "Incorrect Usage" at bounding box center [554, 291] width 280 height 9
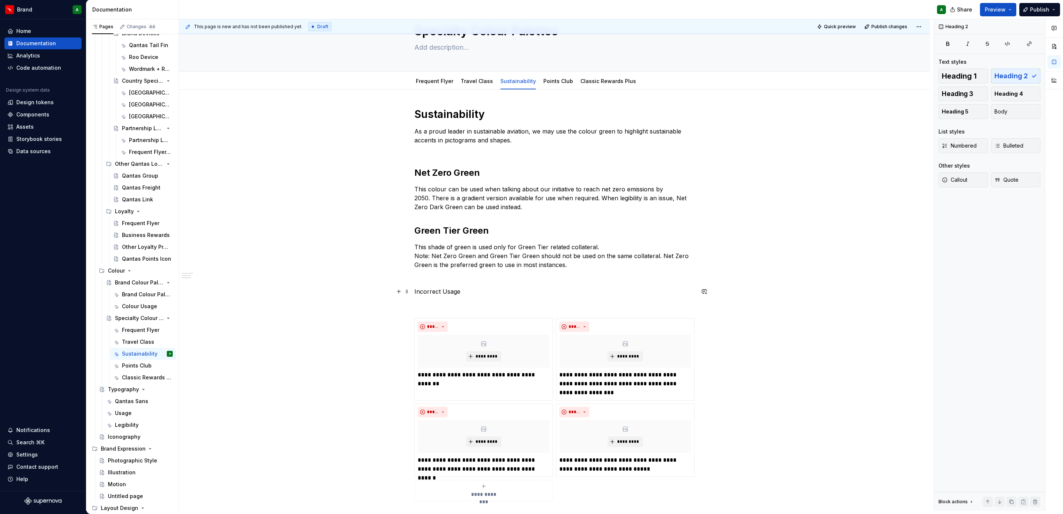
click at [444, 292] on p "Incorrect Usage" at bounding box center [554, 291] width 280 height 9
click at [973, 89] on button "Heading 3" at bounding box center [963, 93] width 50 height 15
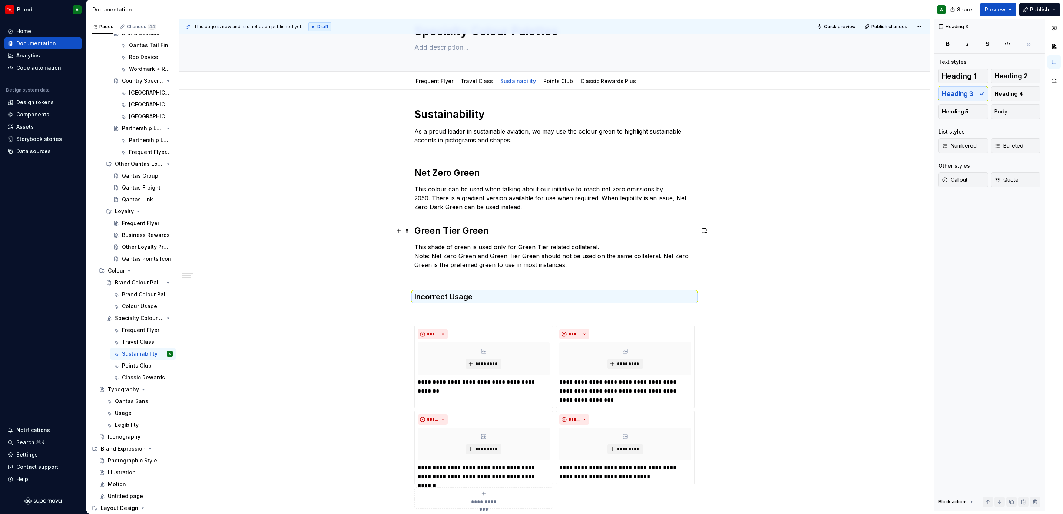
click at [473, 232] on h2 "Green Tier Green" at bounding box center [554, 231] width 280 height 12
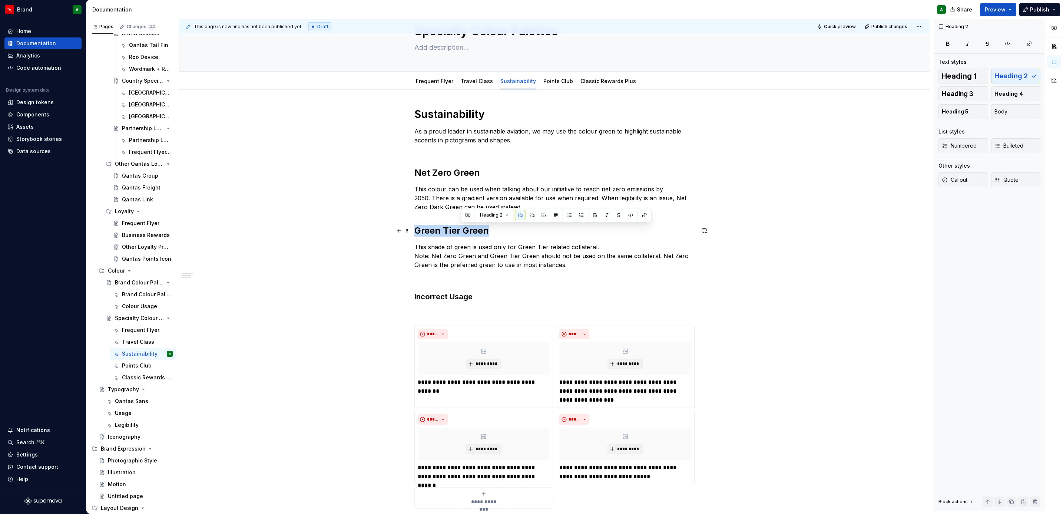
click at [473, 232] on h2 "Green Tier Green" at bounding box center [554, 231] width 280 height 12
click at [956, 96] on span "Heading 3" at bounding box center [958, 93] width 32 height 7
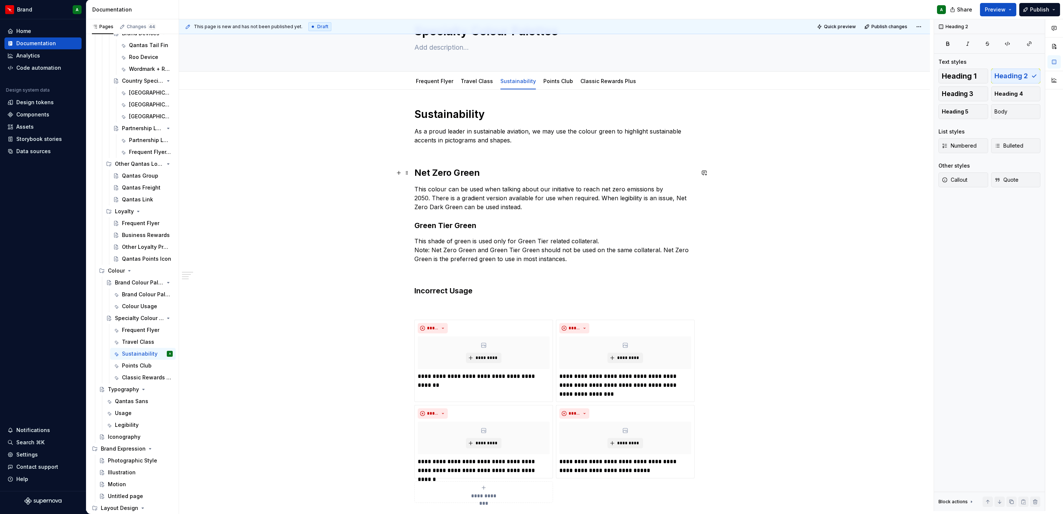
click at [458, 172] on h2 "Net Zero Green" at bounding box center [554, 173] width 280 height 12
click at [966, 90] on span "Heading 3" at bounding box center [958, 93] width 32 height 7
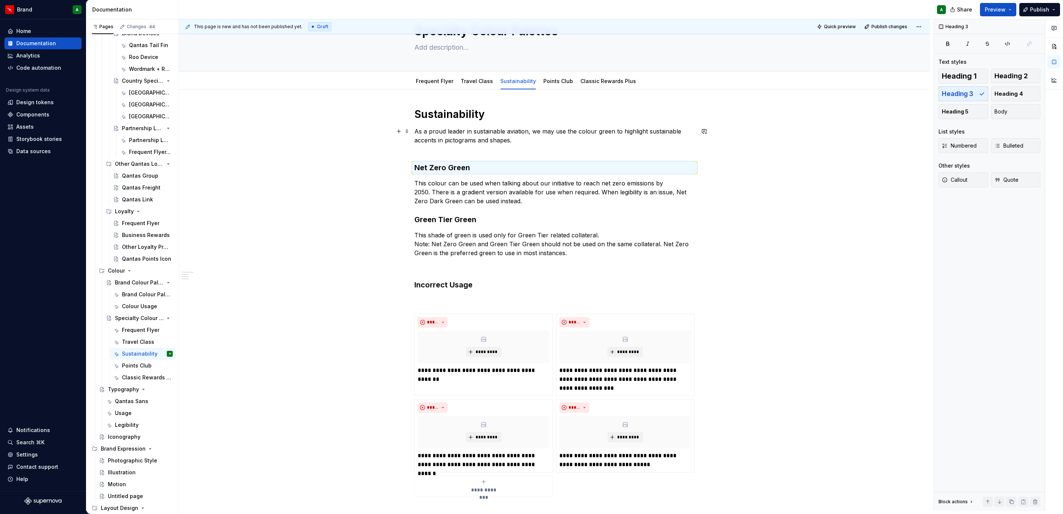
click at [484, 149] on p "As a proud leader in sustainable aviation, we may use the colour green to highl…" at bounding box center [554, 140] width 280 height 27
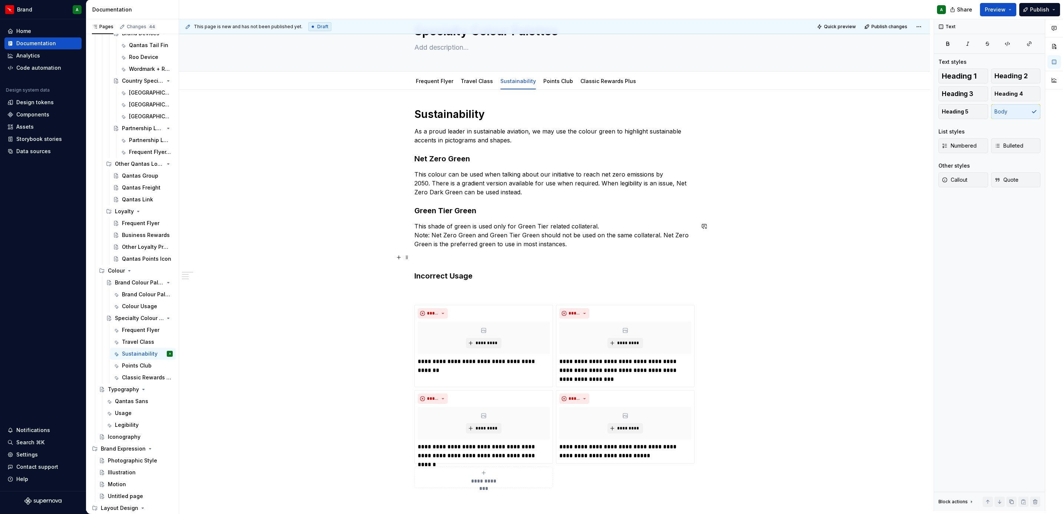
click at [438, 257] on p at bounding box center [554, 257] width 280 height 9
click at [398, 261] on button "button" at bounding box center [399, 257] width 10 height 10
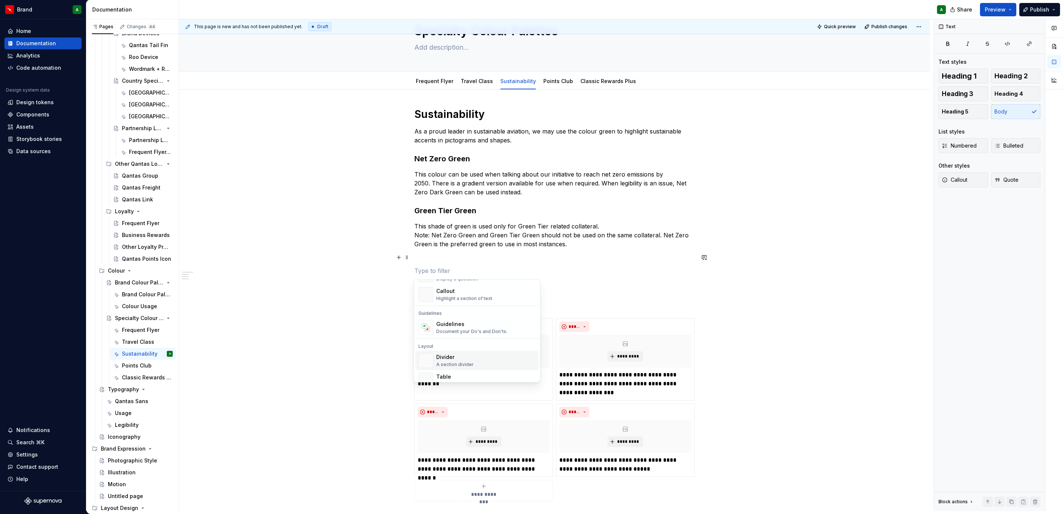
scroll to position [184, 0]
click at [478, 354] on div "Divider A section divider" at bounding box center [485, 359] width 99 height 15
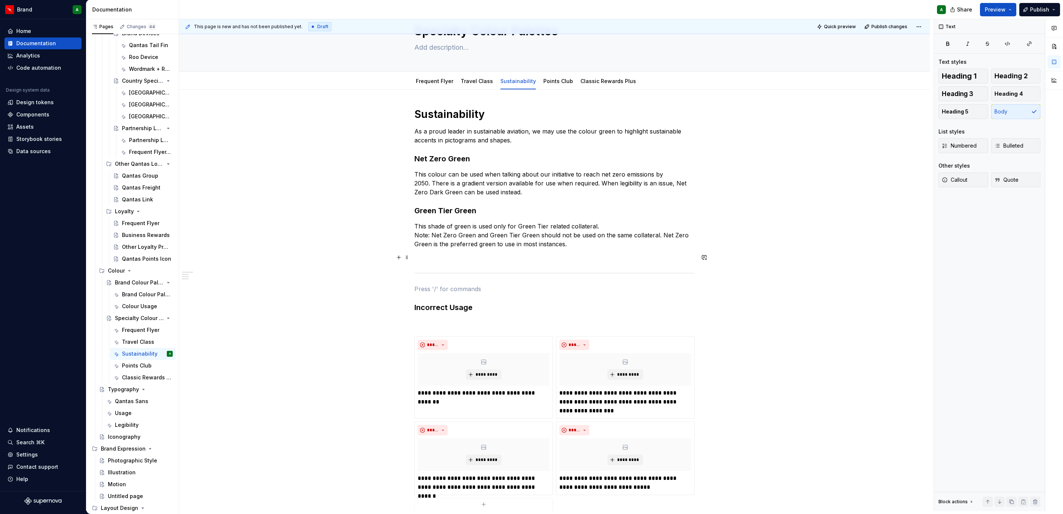
click at [447, 263] on div "**********" at bounding box center [554, 313] width 280 height 412
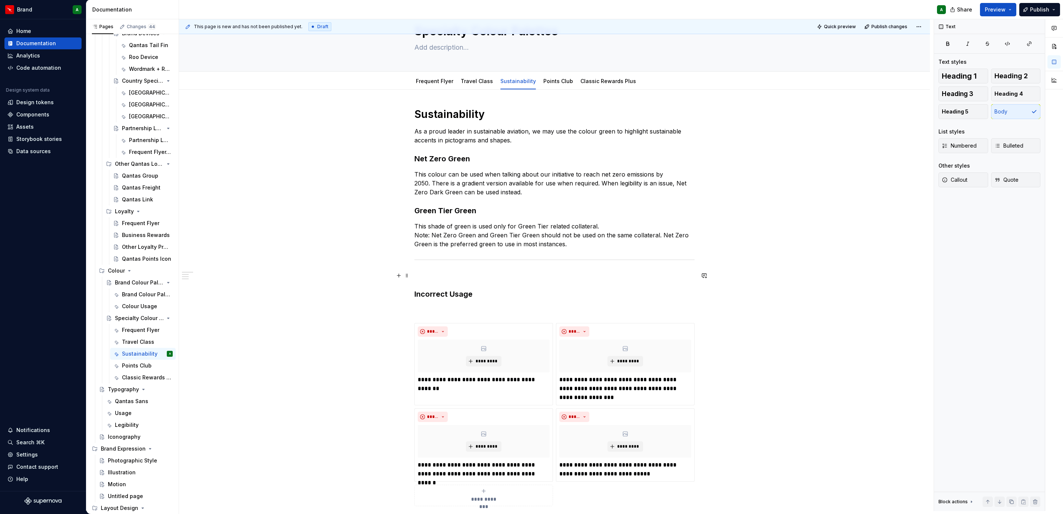
click at [434, 274] on p at bounding box center [554, 275] width 280 height 9
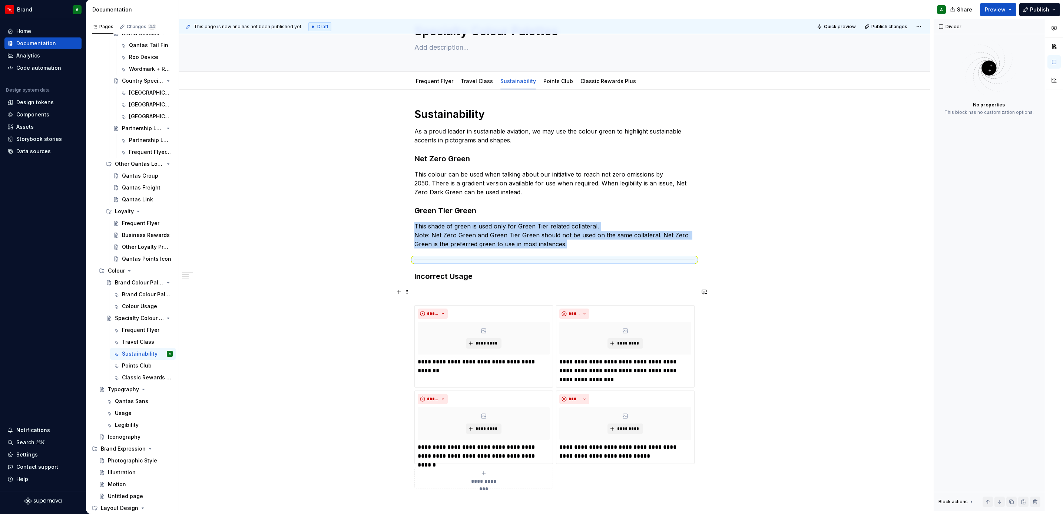
click at [430, 289] on p at bounding box center [554, 291] width 280 height 9
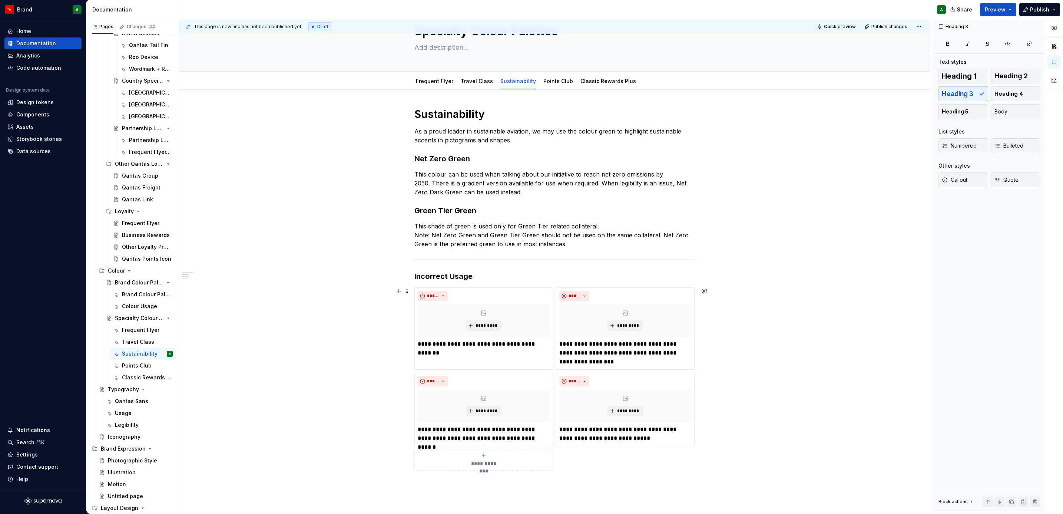
click at [748, 344] on div "**********" at bounding box center [554, 362] width 751 height 544
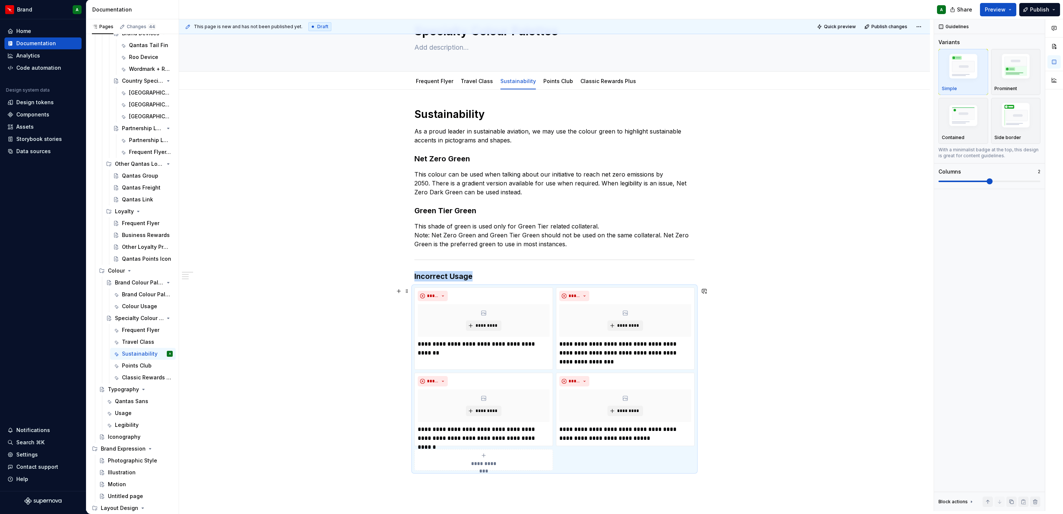
click at [748, 344] on div "**********" at bounding box center [554, 362] width 751 height 544
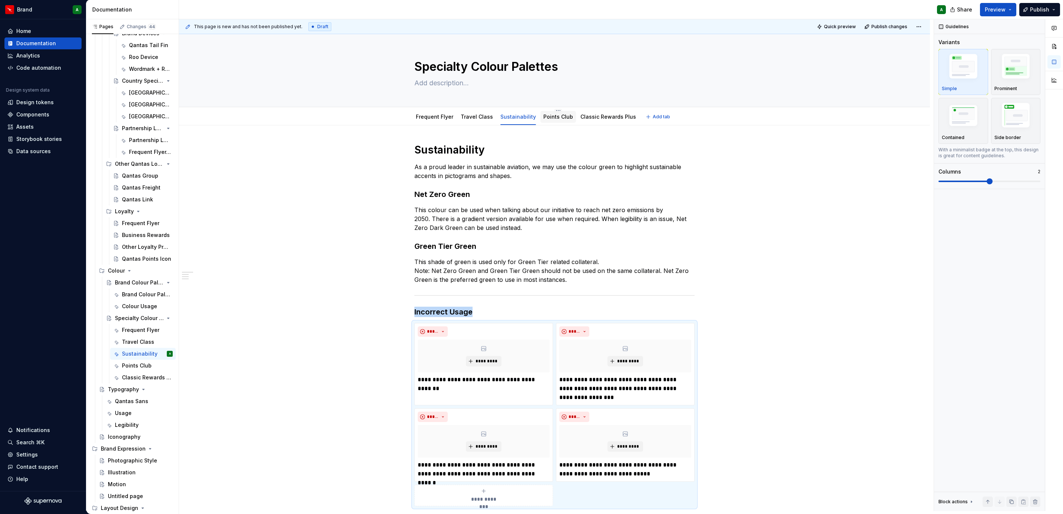
click at [552, 119] on link "Points Club" at bounding box center [558, 116] width 30 height 6
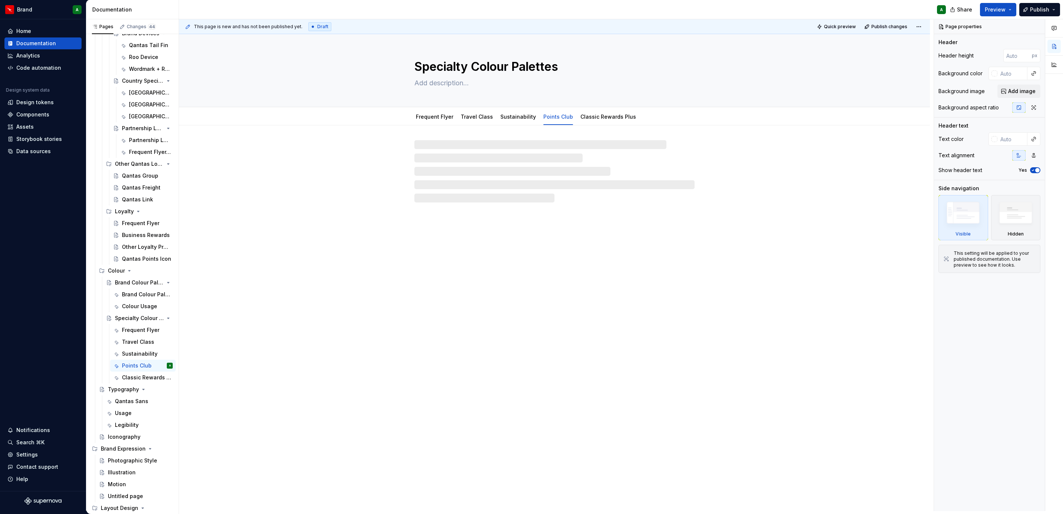
type textarea "*"
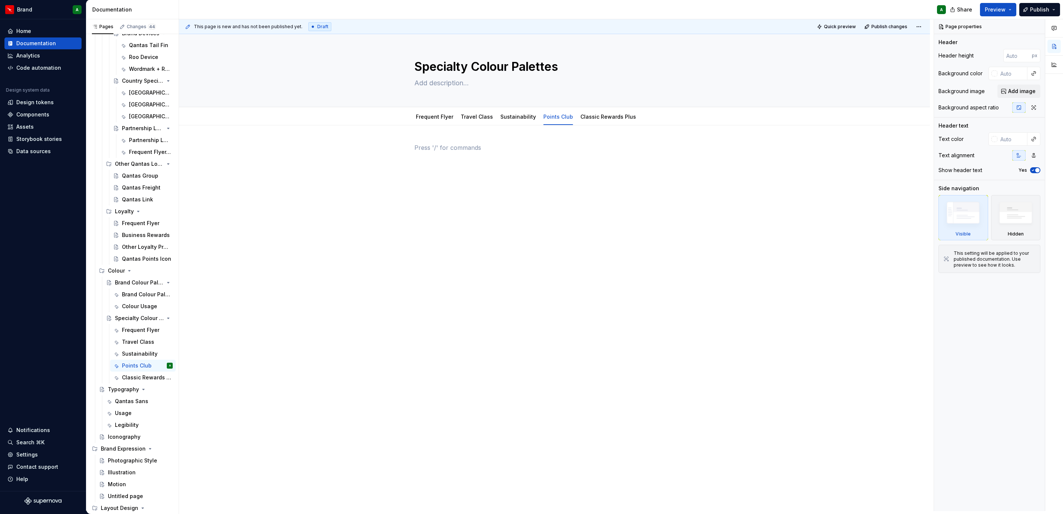
click at [440, 152] on p at bounding box center [554, 147] width 280 height 9
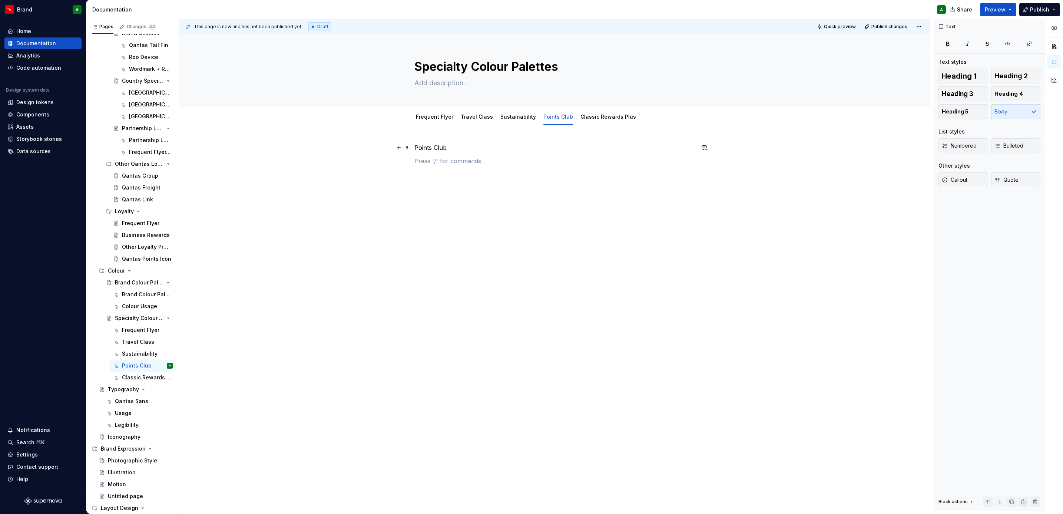
click at [433, 149] on p "Points Club" at bounding box center [554, 147] width 280 height 9
click at [950, 78] on span "Heading 1" at bounding box center [959, 75] width 35 height 7
click at [569, 202] on div "Points Club" at bounding box center [554, 229] width 751 height 209
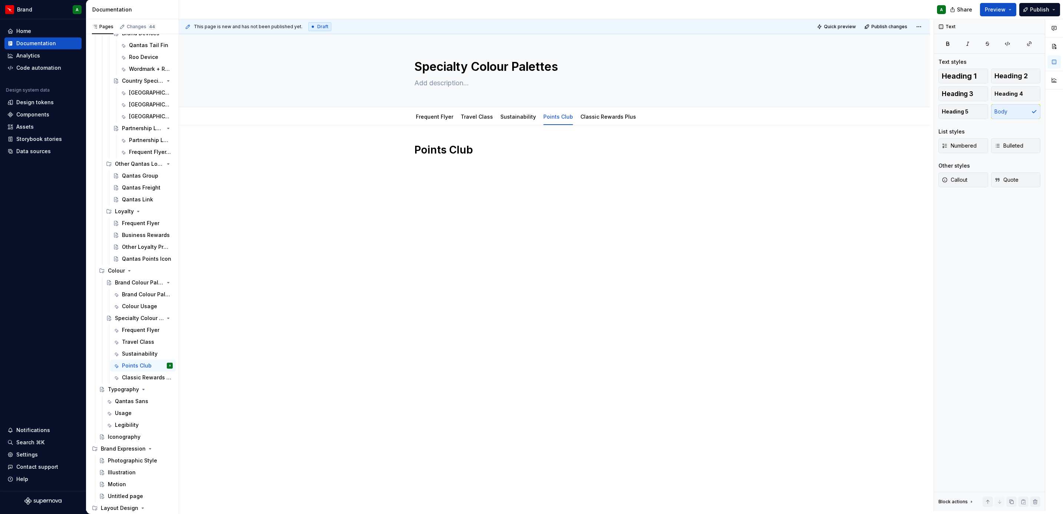
click at [471, 205] on div "Points Club" at bounding box center [554, 229] width 751 height 209
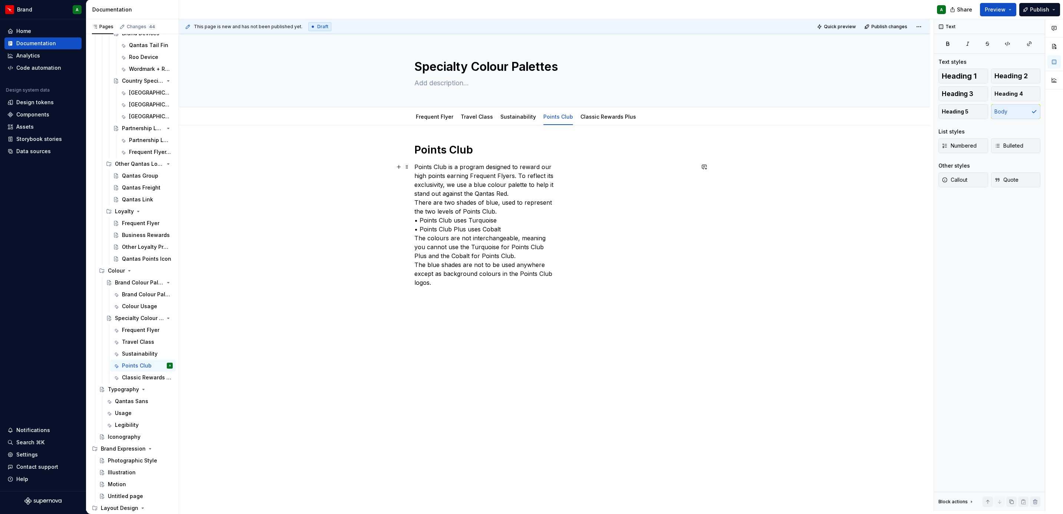
click at [409, 175] on div "Points Club Points Club is a program designed to reward our high points earning…" at bounding box center [554, 287] width 751 height 325
click at [414, 186] on p "Points Club is a program designed to reward our high points earning Frequent Fl…" at bounding box center [554, 220] width 280 height 116
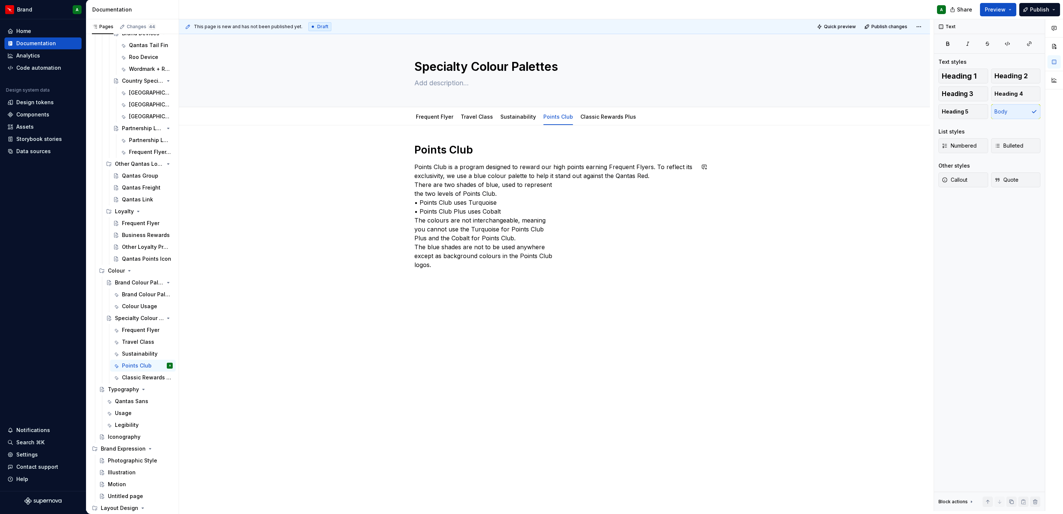
click at [414, 186] on p "Points Club is a program designed to reward our high points earning Frequent Fl…" at bounding box center [554, 215] width 280 height 107
click at [411, 205] on div "Points Club Points Club is a program designed to reward our high points earning…" at bounding box center [554, 285] width 751 height 320
click at [418, 209] on p "There are two shades of blue, used to represent the two levels of Points Club. …" at bounding box center [554, 233] width 280 height 80
click at [1020, 148] on span "Bulleted" at bounding box center [1008, 145] width 29 height 7
click at [412, 207] on div "Points Club Points Club is a program designed to reward our high points earning…" at bounding box center [554, 280] width 751 height 311
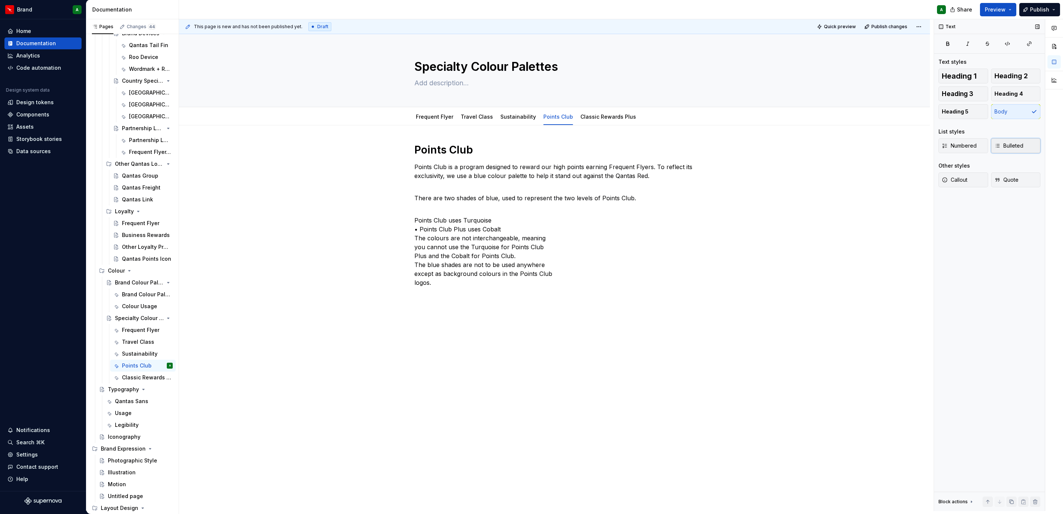
click at [1011, 150] on button "Bulleted" at bounding box center [1016, 145] width 50 height 15
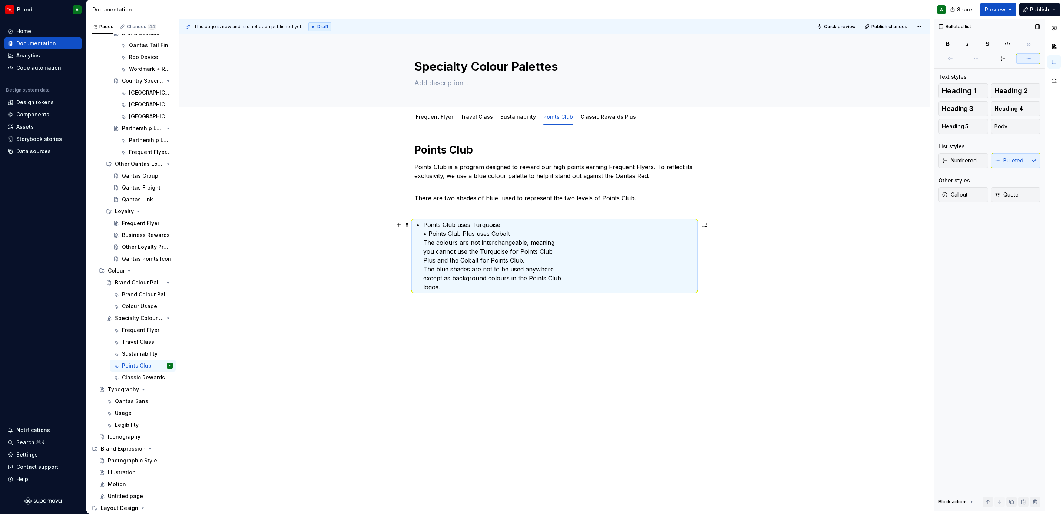
click at [428, 233] on p "Points Club uses Turquoise • Points Club Plus uses Cobalt The colours are not i…" at bounding box center [558, 255] width 271 height 71
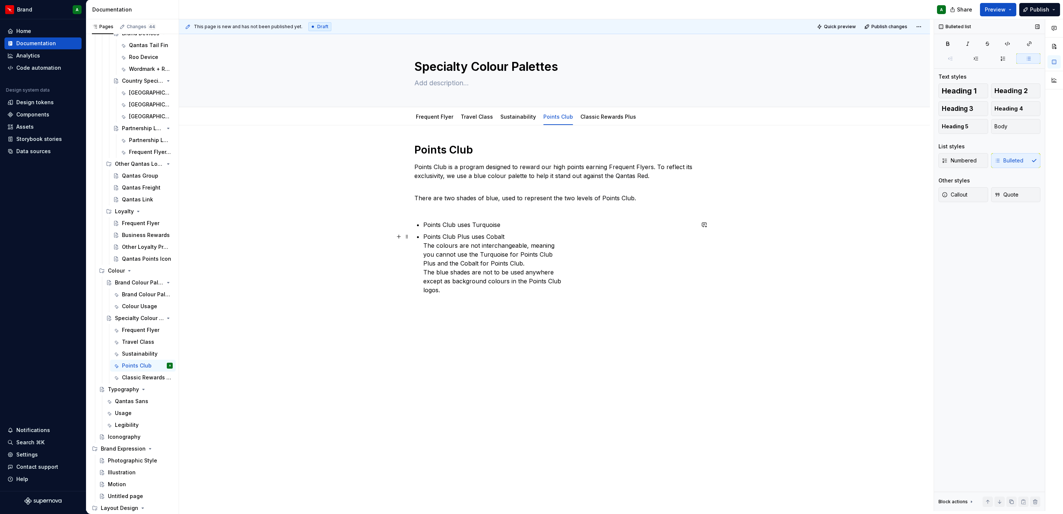
click at [423, 245] on p "Points Club Plus uses Cobalt The colours are not interchangeable, meaning you c…" at bounding box center [558, 263] width 271 height 62
click at [1006, 157] on div "Numbered Bulleted" at bounding box center [989, 160] width 102 height 15
click at [1007, 161] on div "Numbered Bulleted" at bounding box center [989, 160] width 102 height 15
click at [1006, 165] on div "Numbered Bulleted" at bounding box center [989, 160] width 102 height 15
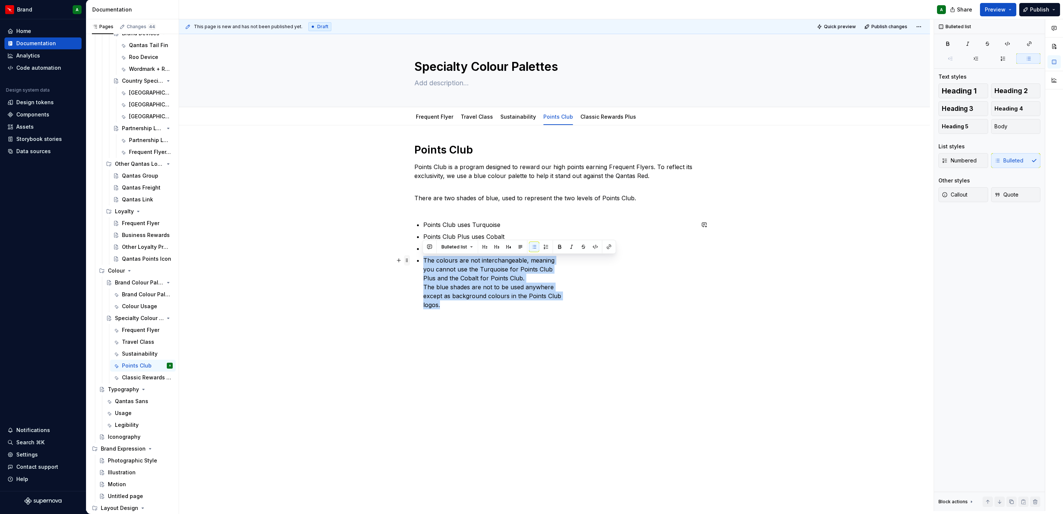
drag, startPoint x: 447, startPoint y: 304, endPoint x: 406, endPoint y: 263, distance: 58.4
click at [414, 263] on div "Points Club Points Club is a program designed to reward our high points earning…" at bounding box center [554, 230] width 280 height 175
copy p "The colours are not interchangeable, meaning you cannot use the Turquoise for P…"
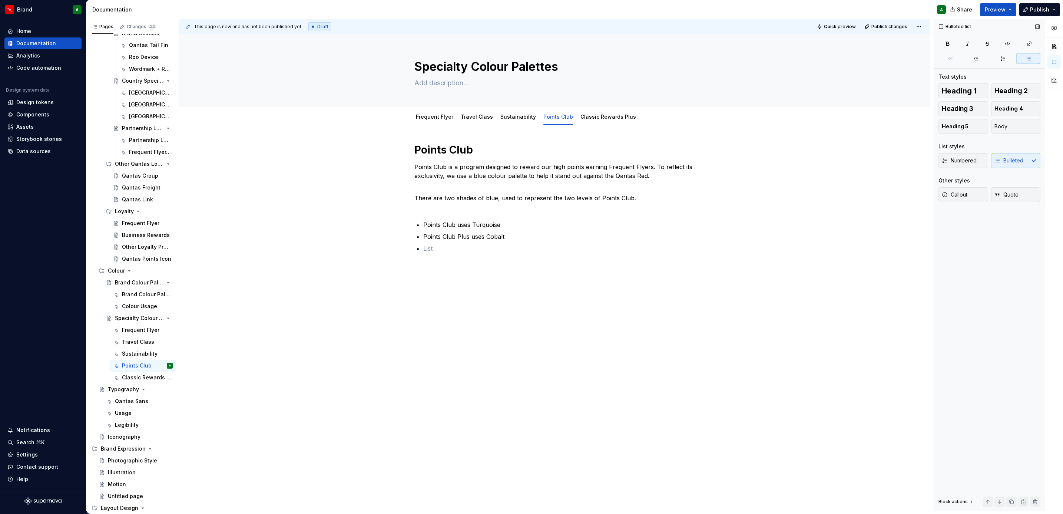
click at [1020, 159] on div "Numbered Bulleted" at bounding box center [989, 160] width 102 height 15
click at [461, 299] on div "Points Club Points Club is a program designed to reward our high points earning…" at bounding box center [554, 270] width 751 height 291
click at [433, 241] on p "Points Club Plus uses Cobalt" at bounding box center [558, 236] width 271 height 9
click at [433, 248] on p at bounding box center [558, 248] width 271 height 9
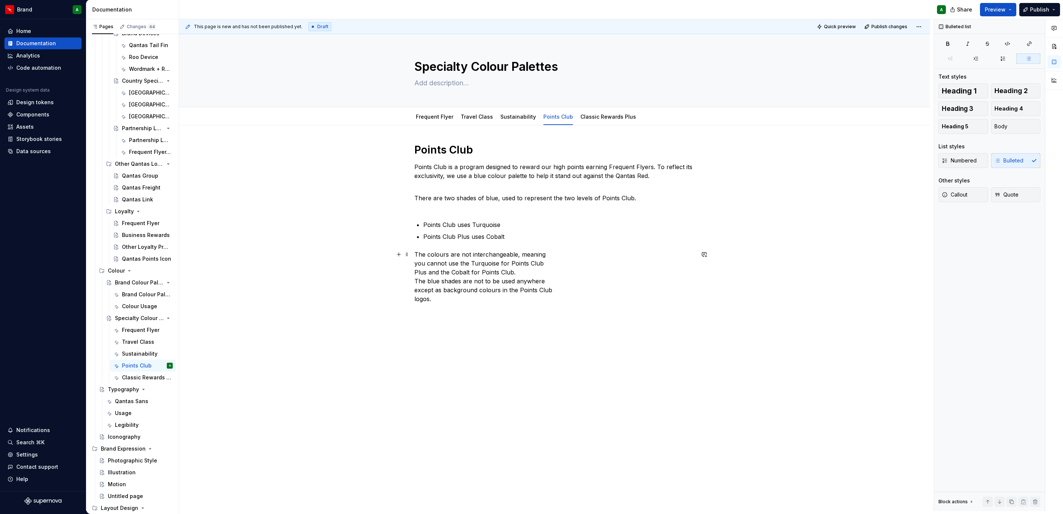
type textarea "*"
click at [414, 263] on p "The colours are not interchangeable, meaning you cannot use the Turquoise for P…" at bounding box center [554, 276] width 280 height 53
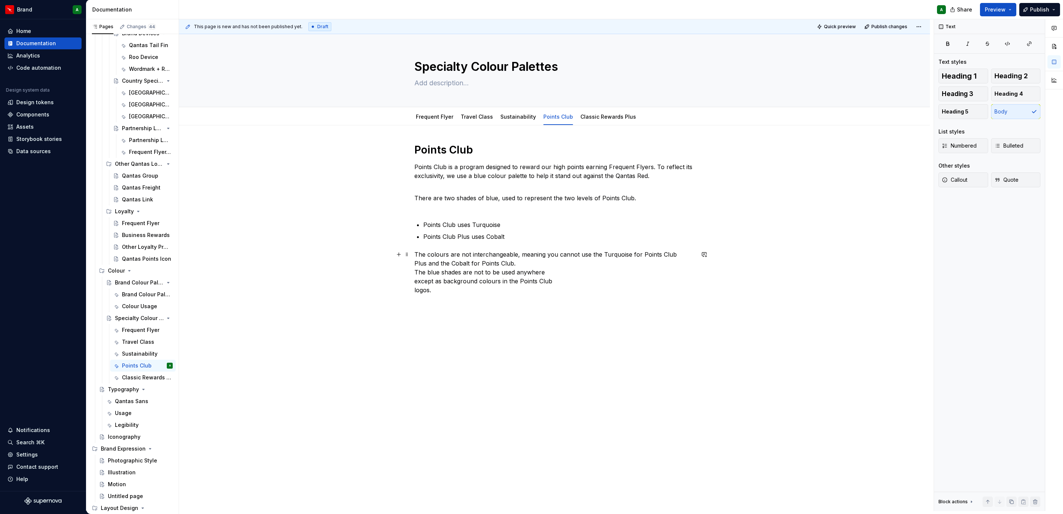
click at [412, 270] on div "Points Club Points Club is a program designed to reward our high points earning…" at bounding box center [554, 291] width 751 height 332
click at [410, 275] on div "Points Club Points Club is a program designed to reward our high points earning…" at bounding box center [554, 286] width 751 height 323
click at [410, 286] on div "Points Club Points Club is a program designed to reward our high points earning…" at bounding box center [554, 286] width 751 height 323
click at [465, 308] on div "Points Club Points Club is a program designed to reward our high points earning…" at bounding box center [554, 282] width 751 height 314
click at [446, 180] on p "Points Club is a program designed to reward our high points earning Frequent Fl…" at bounding box center [554, 175] width 280 height 27
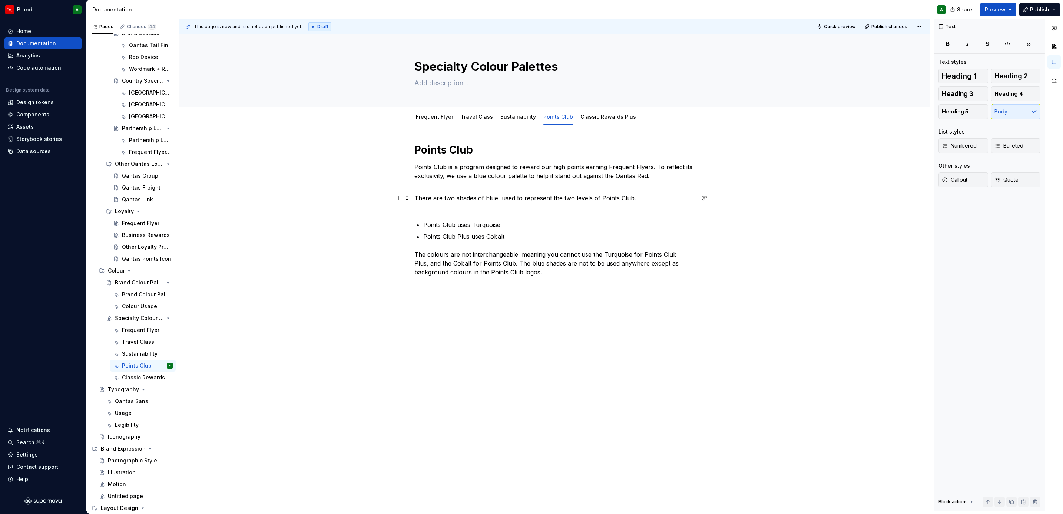
click at [447, 207] on p "There are two shades of blue, used to represent the two levels of Points Club." at bounding box center [554, 202] width 280 height 18
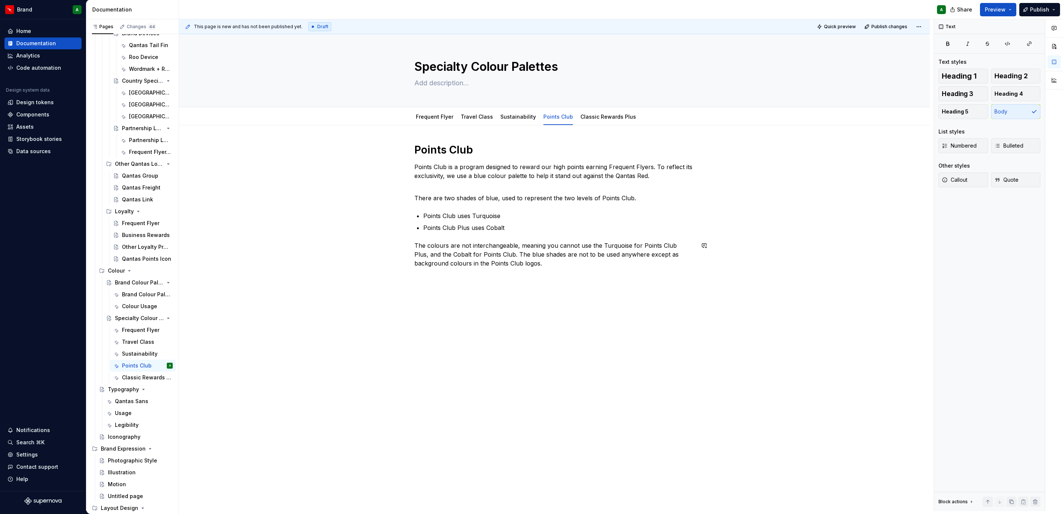
click at [475, 275] on div "Points Club Points Club is a program designed to reward our high points earning…" at bounding box center [554, 209] width 280 height 133
click at [550, 268] on p "The colours are not interchangeable, meaning you cannot use the Turquoise for P…" at bounding box center [554, 254] width 280 height 27
drag, startPoint x: 475, startPoint y: 289, endPoint x: 397, endPoint y: 289, distance: 77.8
click at [414, 289] on div "Points Club Points Club is a program designed to reward our high points earning…" at bounding box center [554, 223] width 280 height 160
click at [974, 88] on button "Heading 3" at bounding box center [963, 93] width 50 height 15
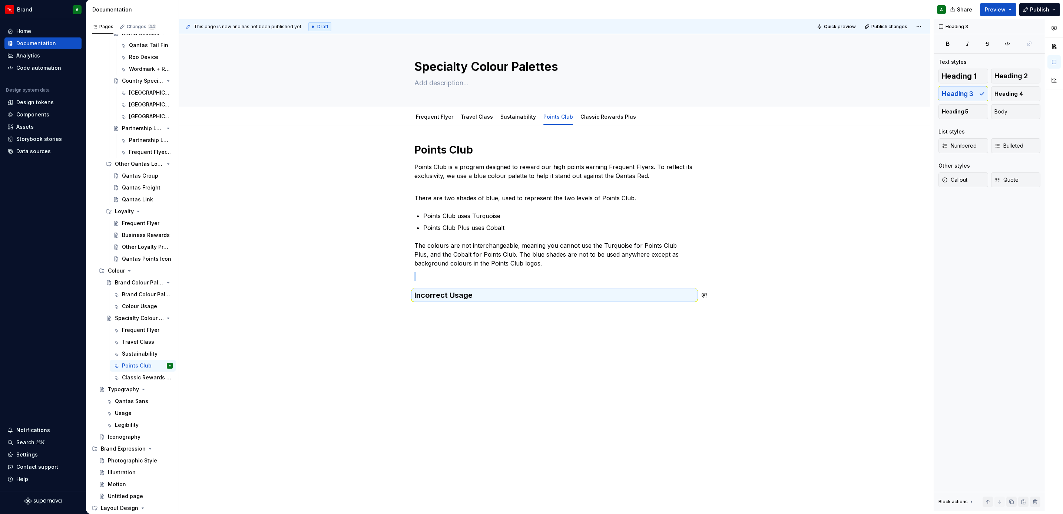
click at [644, 344] on div "Points Club Points Club is a program designed to reward our high points earning…" at bounding box center [554, 294] width 751 height 338
click at [396, 309] on button "button" at bounding box center [399, 310] width 10 height 10
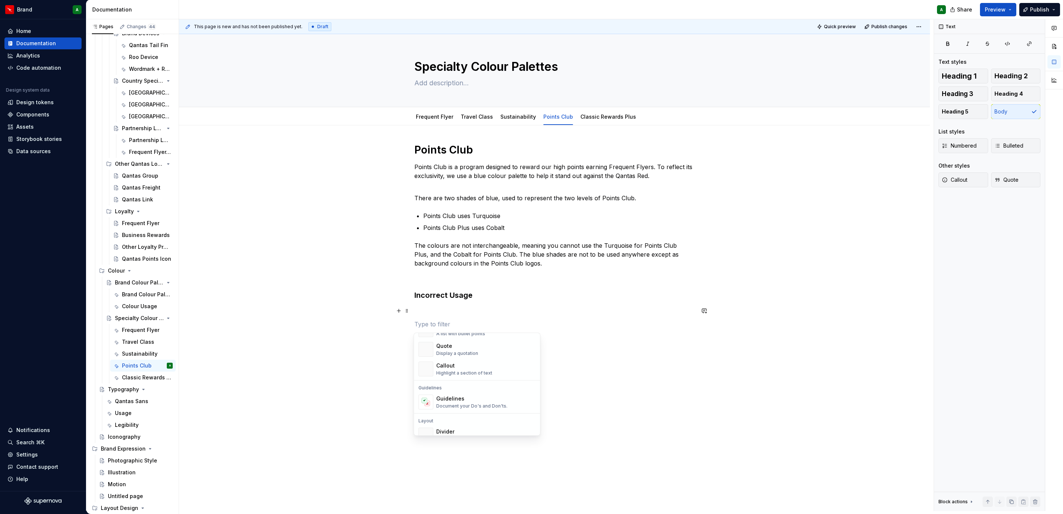
scroll to position [163, 0]
click at [459, 408] on div "Guidelines Document your Do's and Don'ts." at bounding box center [485, 401] width 99 height 15
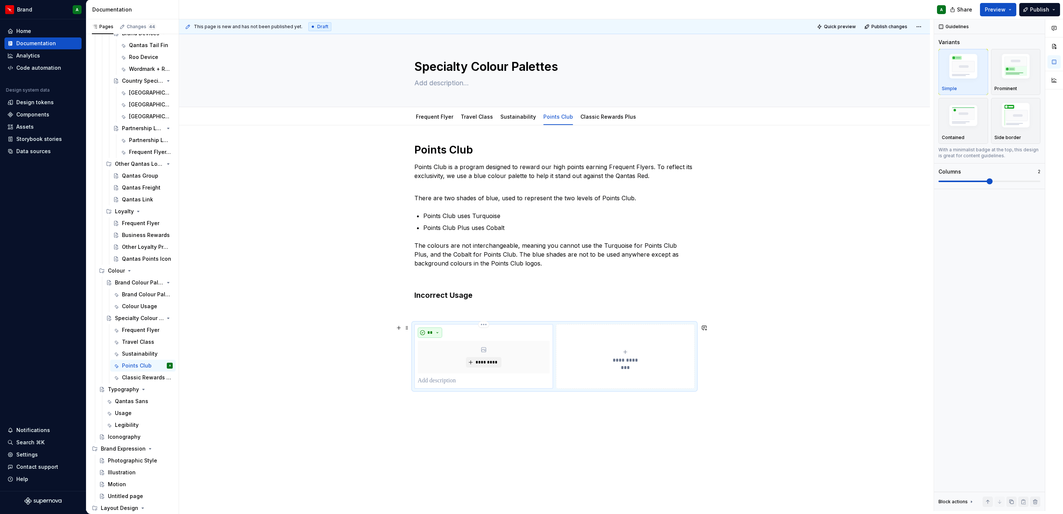
click at [430, 331] on span "**" at bounding box center [430, 332] width 6 height 6
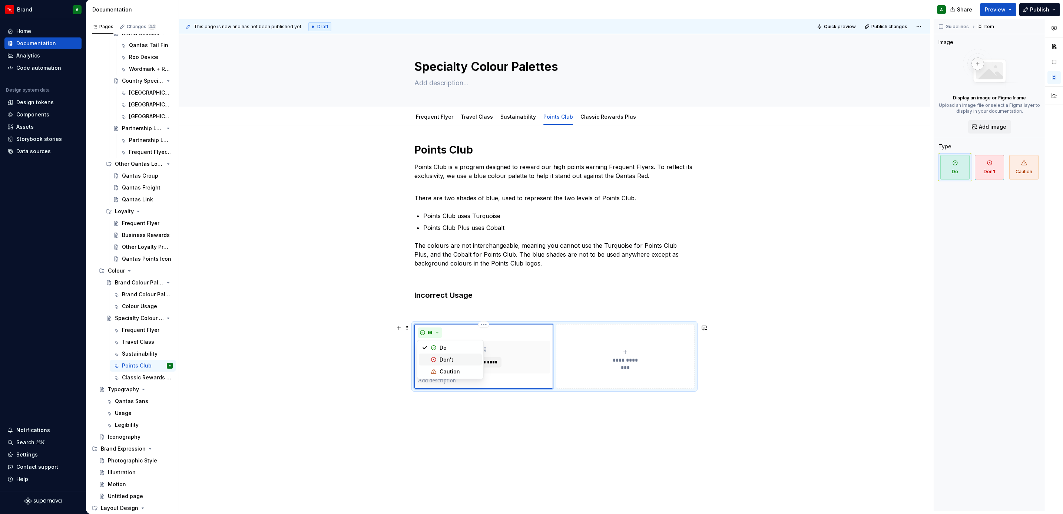
click at [447, 360] on div "Don't" at bounding box center [447, 359] width 14 height 7
click at [455, 381] on p at bounding box center [484, 380] width 132 height 9
click at [625, 377] on button "**********" at bounding box center [625, 360] width 139 height 73
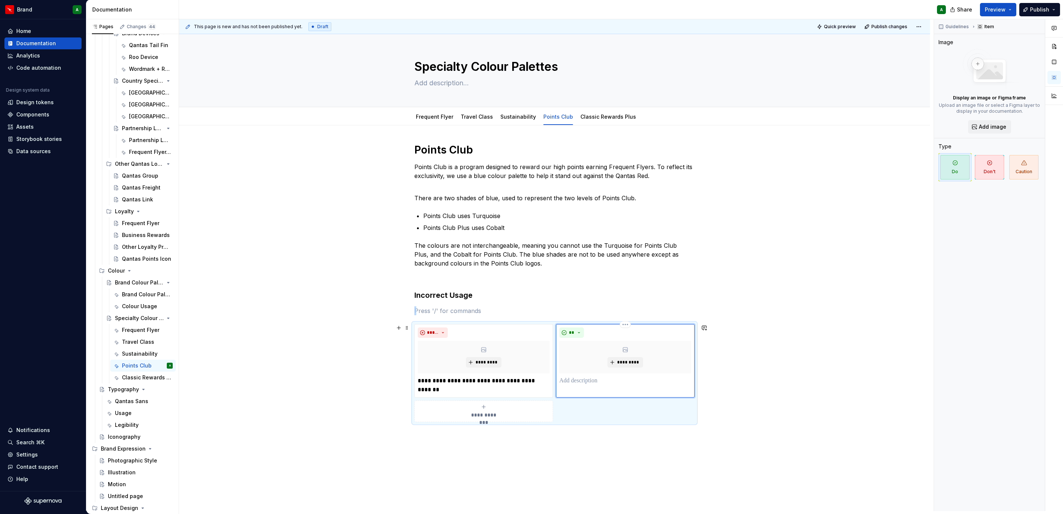
click at [585, 332] on div "**" at bounding box center [625, 332] width 132 height 10
click at [573, 332] on span "**" at bounding box center [572, 332] width 6 height 6
click at [586, 356] on div "Don't" at bounding box center [588, 359] width 14 height 7
click at [587, 377] on p at bounding box center [625, 380] width 132 height 9
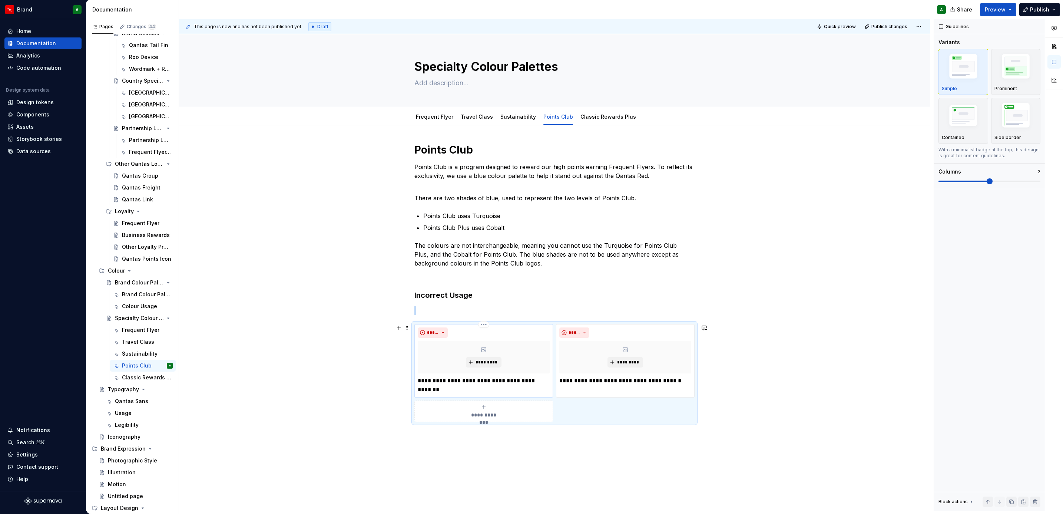
click at [509, 396] on div "**********" at bounding box center [483, 360] width 139 height 73
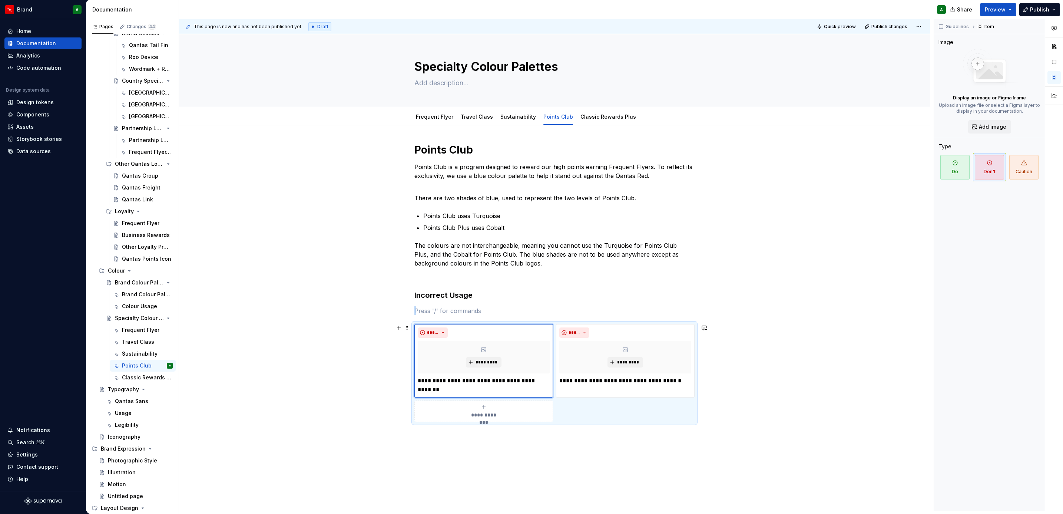
click at [503, 409] on div "**********" at bounding box center [484, 411] width 132 height 15
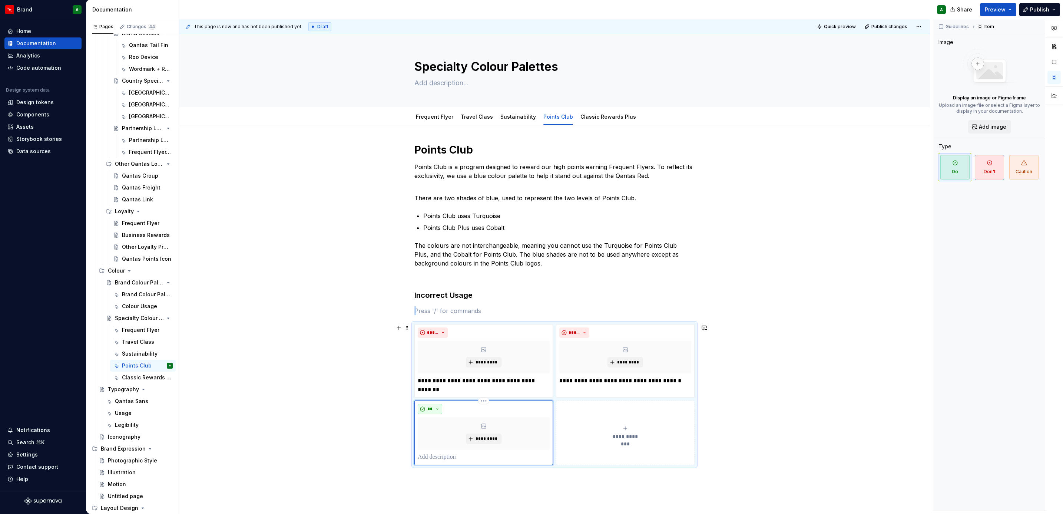
click at [430, 409] on span "**" at bounding box center [430, 409] width 6 height 6
click at [440, 428] on span "Do" at bounding box center [450, 424] width 63 height 12
click at [434, 417] on div "** *********" at bounding box center [484, 433] width 132 height 58
click at [434, 411] on button "**" at bounding box center [430, 409] width 24 height 10
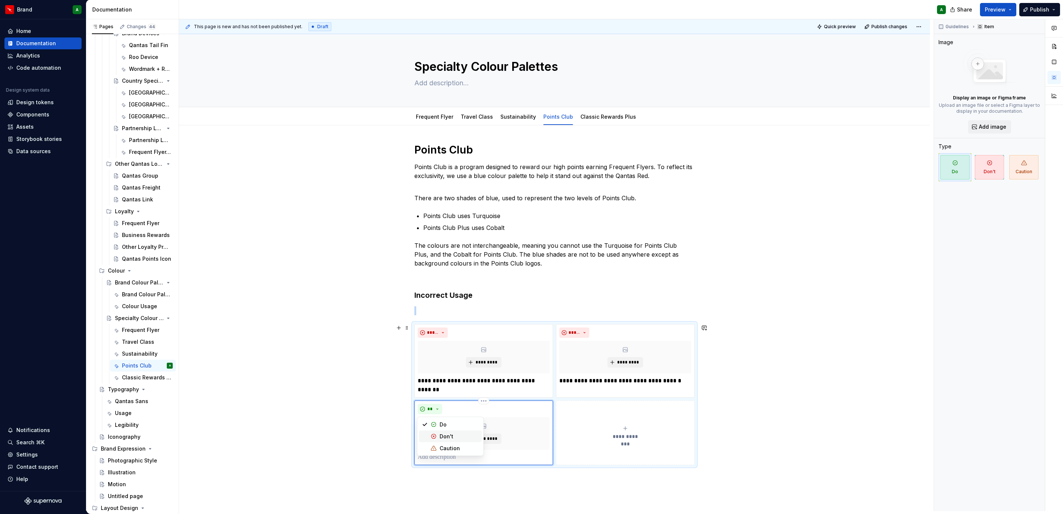
click at [444, 435] on div "Don't" at bounding box center [447, 436] width 14 height 7
click at [450, 451] on div "***** *********" at bounding box center [484, 433] width 132 height 58
click at [441, 458] on p at bounding box center [484, 457] width 132 height 9
click at [606, 448] on button "**********" at bounding box center [625, 432] width 139 height 64
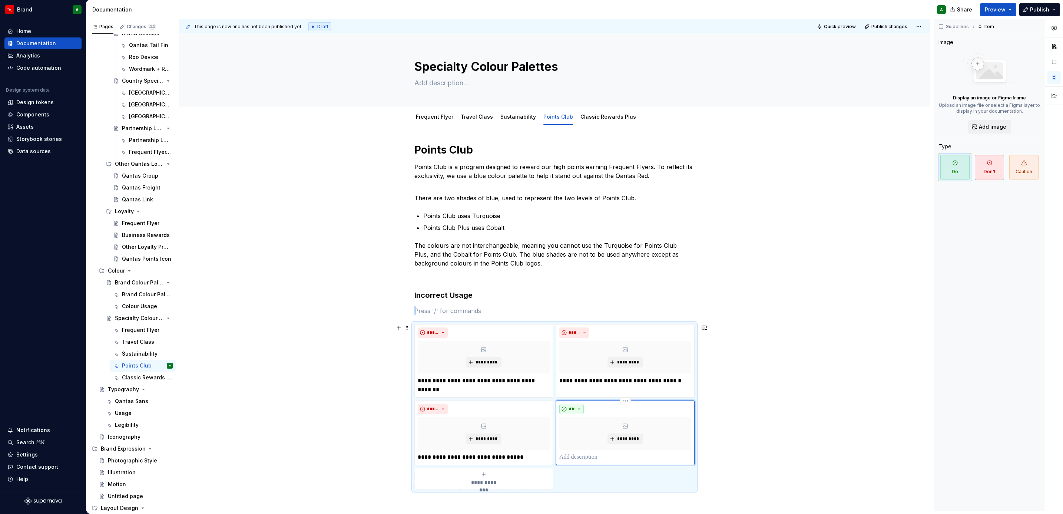
click at [578, 411] on button "**" at bounding box center [571, 409] width 24 height 10
click at [590, 430] on span "Don't" at bounding box center [592, 436] width 63 height 12
click at [593, 452] on div "***** *********" at bounding box center [625, 433] width 132 height 58
click at [573, 461] on p at bounding box center [625, 457] width 132 height 9
click at [679, 465] on p "**********" at bounding box center [625, 462] width 132 height 18
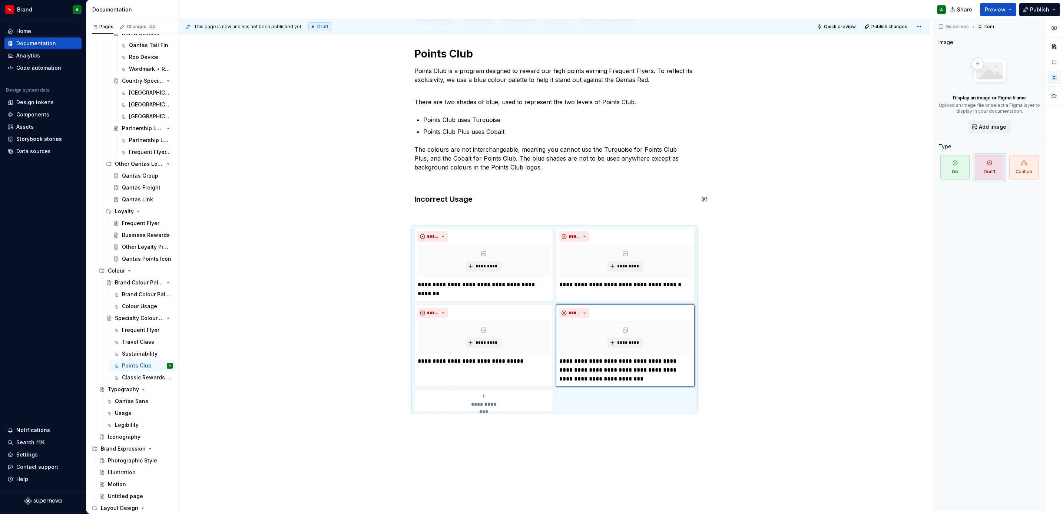
scroll to position [0, 0]
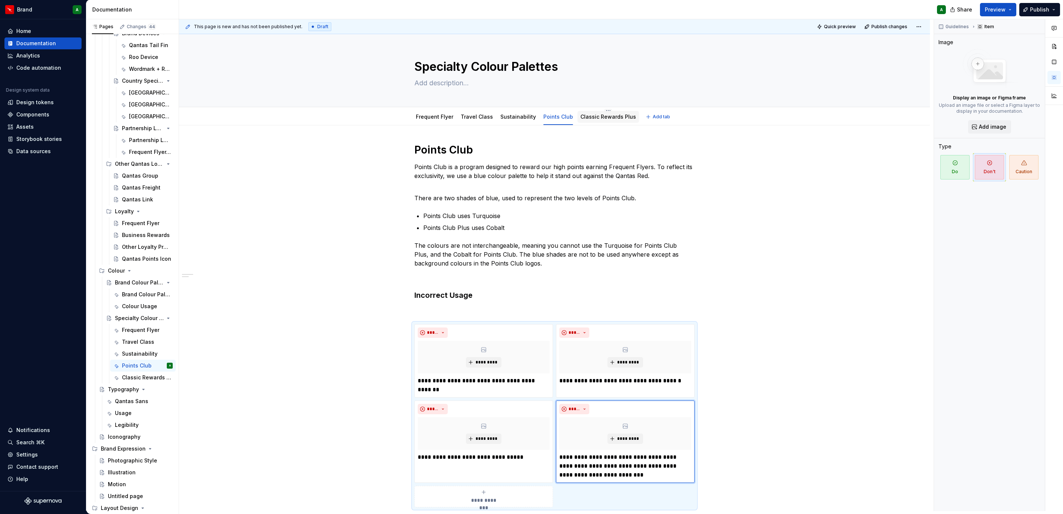
click at [605, 113] on link "Classic Rewards Plus" at bounding box center [608, 116] width 56 height 6
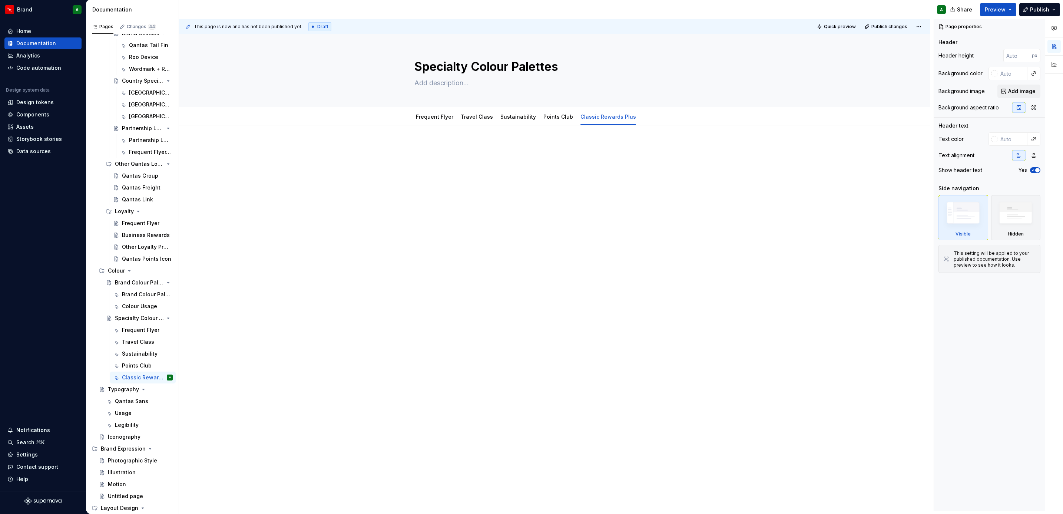
type textarea "*"
click at [527, 158] on div at bounding box center [554, 157] width 280 height 28
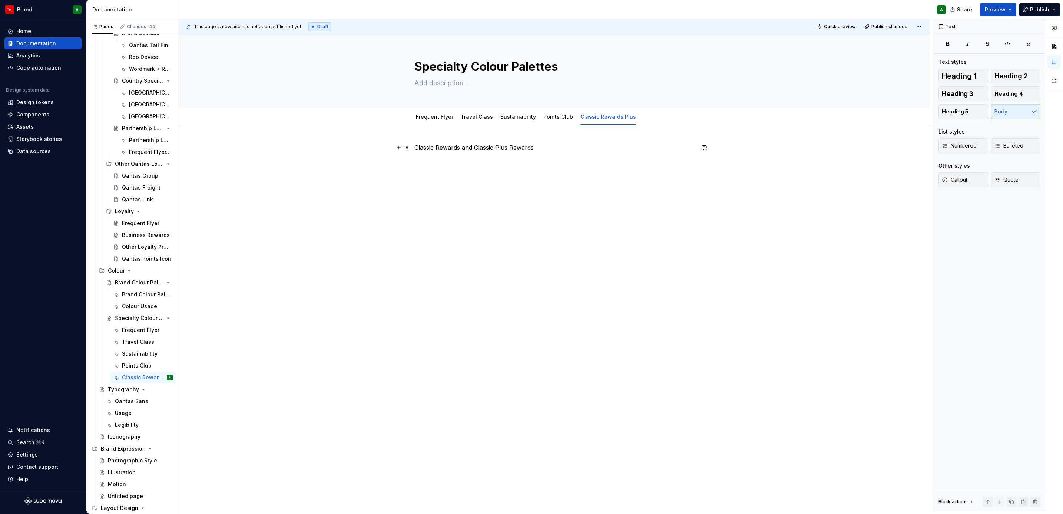
click at [513, 149] on p "Classic Rewards and Classic Plus Rewards" at bounding box center [554, 147] width 280 height 9
click at [960, 72] on span "Heading 1" at bounding box center [959, 75] width 35 height 7
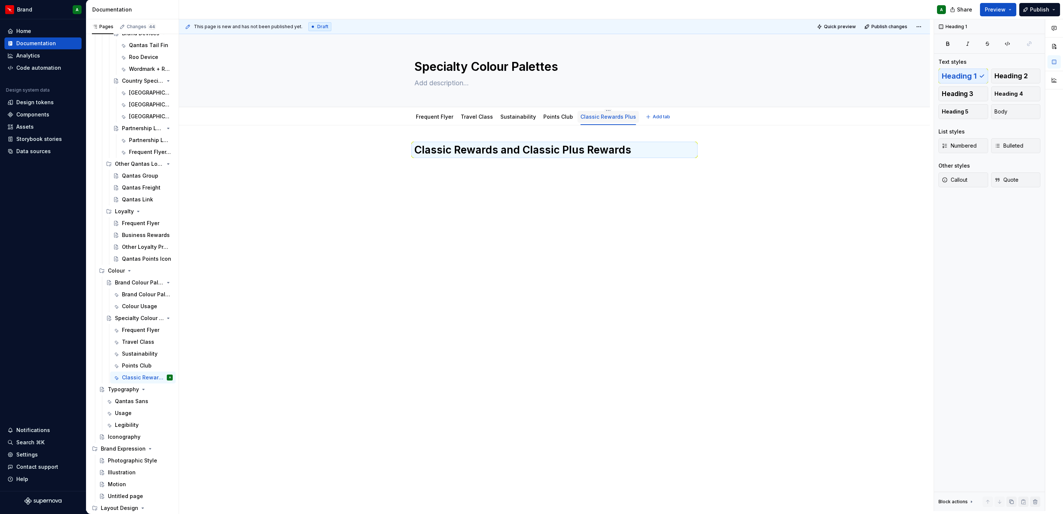
click at [626, 112] on div "Classic Rewards Plus" at bounding box center [608, 117] width 62 height 12
click at [596, 111] on html "Brand A Home Documentation Analytics Code automation Design system data Design …" at bounding box center [531, 257] width 1063 height 514
type textarea "*"
click at [630, 117] on div "Rename tab" at bounding box center [628, 122] width 63 height 12
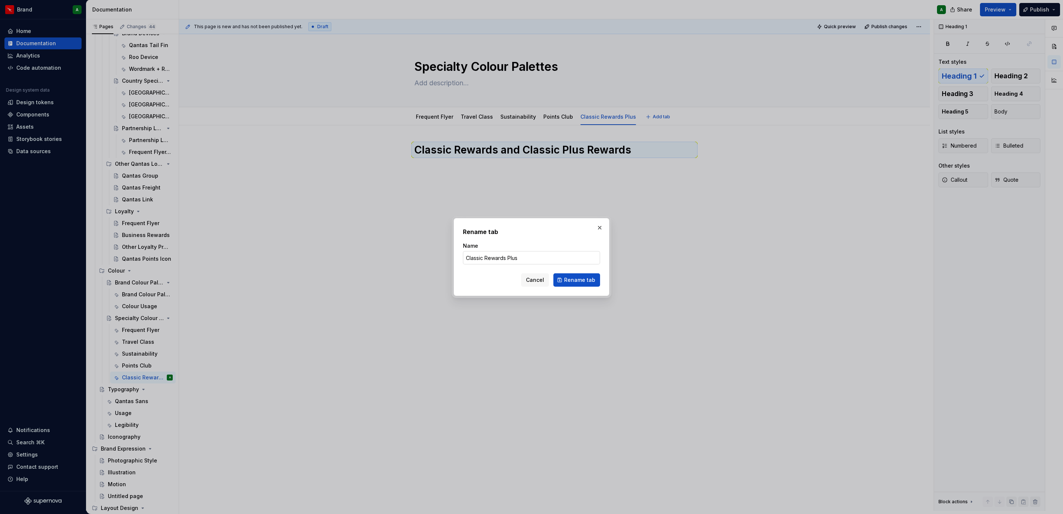
click at [506, 258] on input "Classic Rewards Plus" at bounding box center [531, 257] width 137 height 13
click at [567, 258] on input "Classic Rewards and Classic Plus" at bounding box center [531, 257] width 137 height 13
type input "Classic Rewards and Classic Plus Rewards"
click button "Rename tab" at bounding box center [576, 279] width 47 height 13
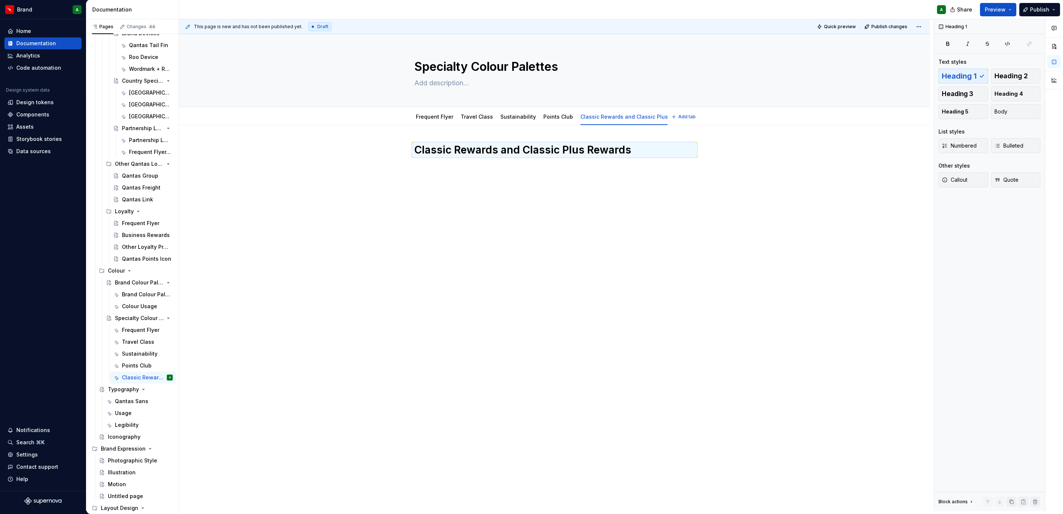
click at [571, 237] on div "Classic Rewards and Classic Plus Rewards" at bounding box center [554, 229] width 751 height 209
click at [467, 178] on div "Classic Rewards and Classic Plus Rewards" at bounding box center [554, 161] width 280 height 37
click at [434, 164] on p at bounding box center [554, 166] width 280 height 9
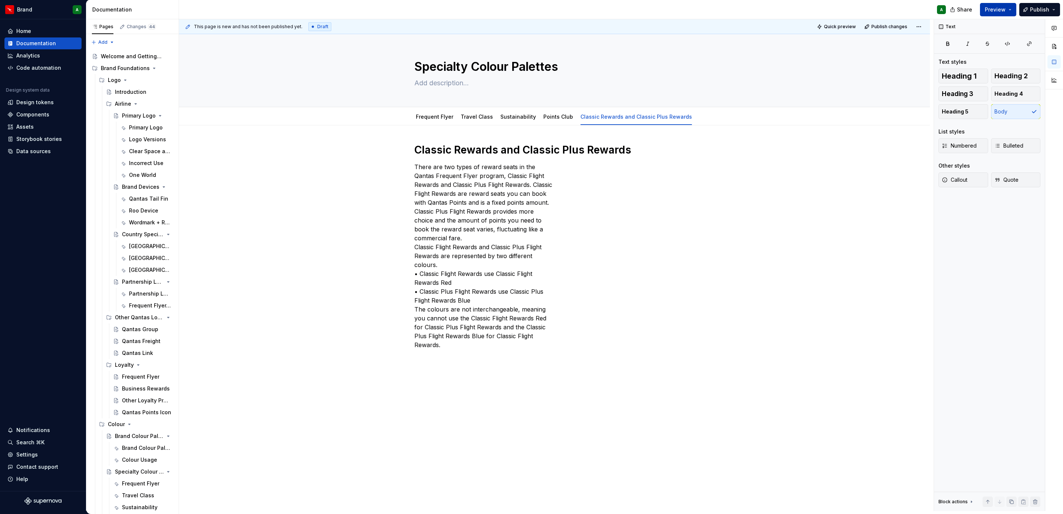
click at [1000, 6] on span "Preview" at bounding box center [995, 9] width 21 height 7
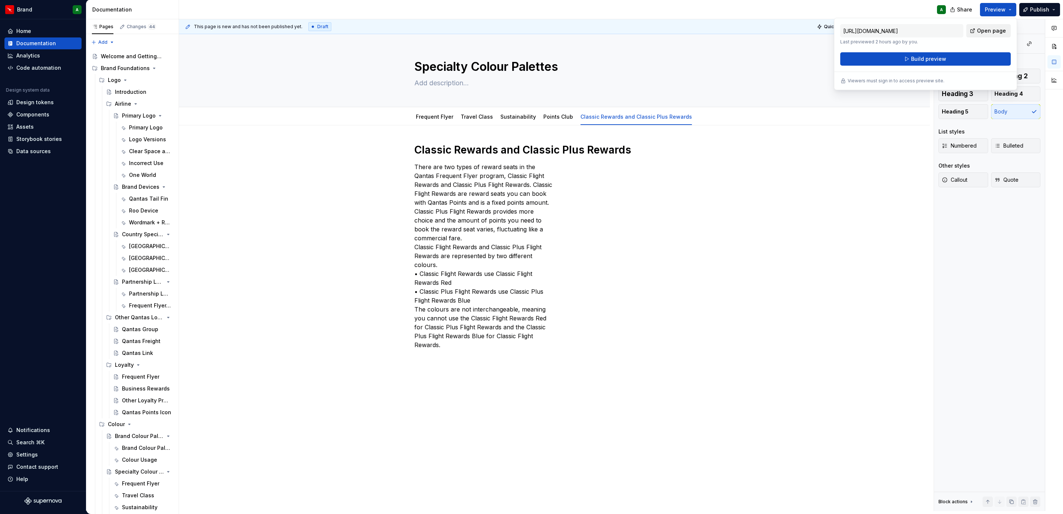
drag, startPoint x: 1000, startPoint y: 6, endPoint x: 991, endPoint y: 34, distance: 29.2
click at [991, 34] on span "Open page" at bounding box center [991, 30] width 29 height 7
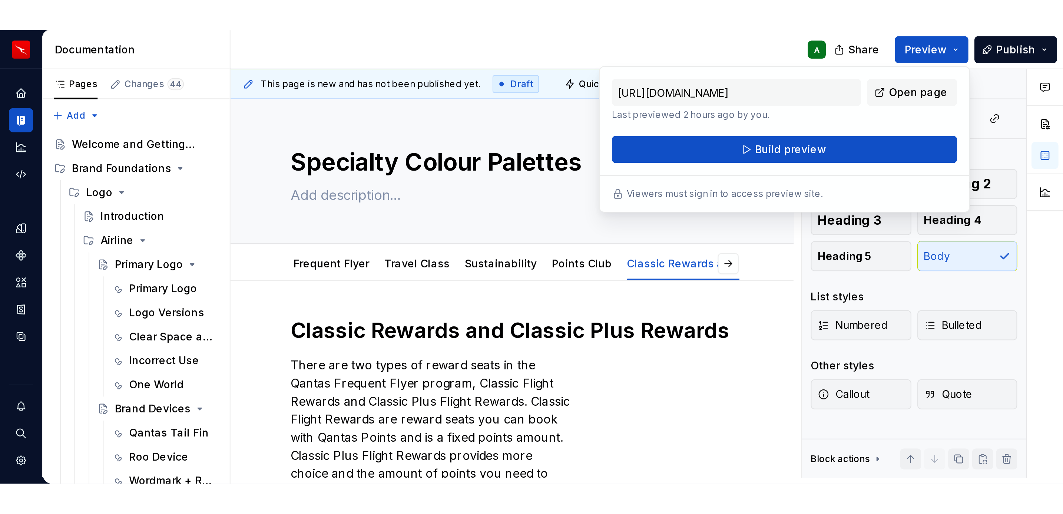
scroll to position [0, 0]
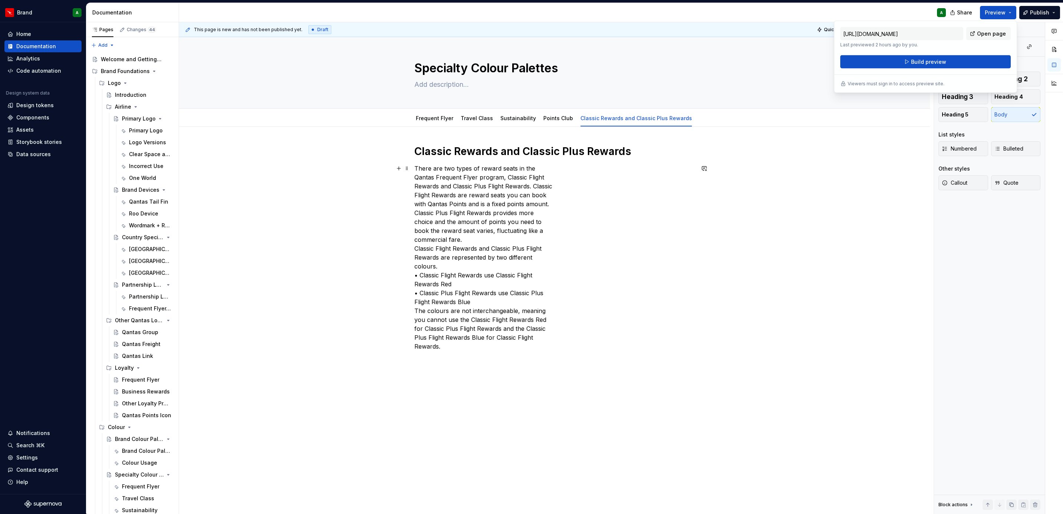
click at [414, 169] on p "There are two types of reward seats in the Qantas Frequent Flyer program, Class…" at bounding box center [554, 257] width 280 height 187
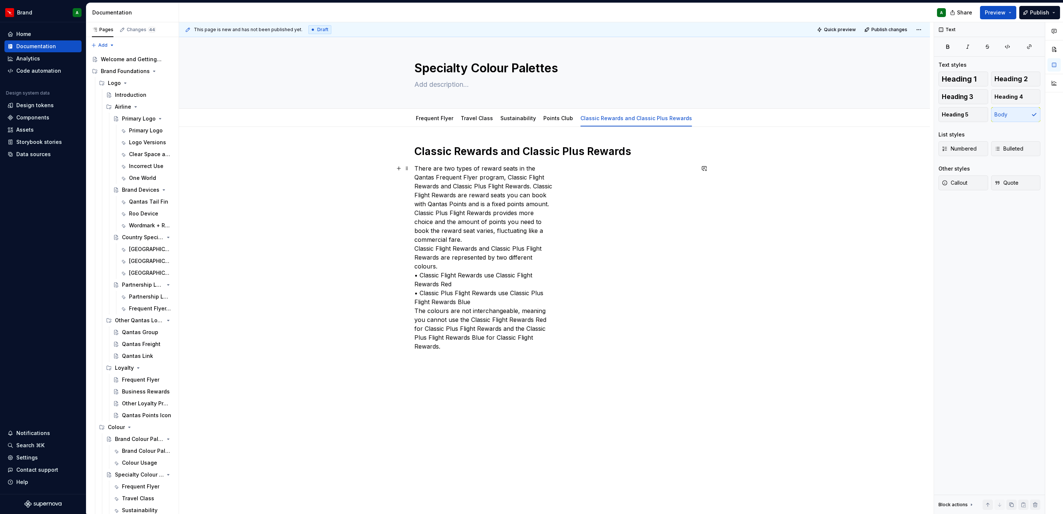
click at [411, 173] on div "Classic Rewards and Classic Plus Rewards There are two types of reward seats in…" at bounding box center [554, 320] width 751 height 387
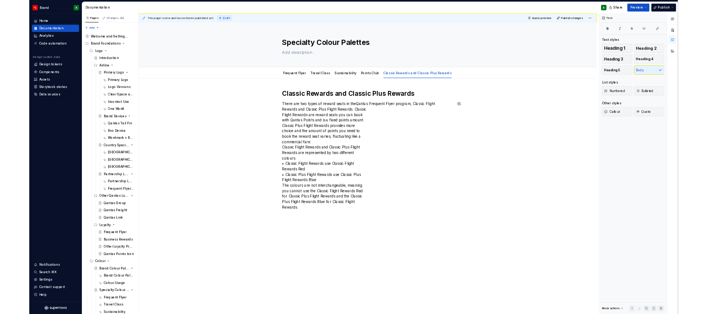
scroll to position [2, 0]
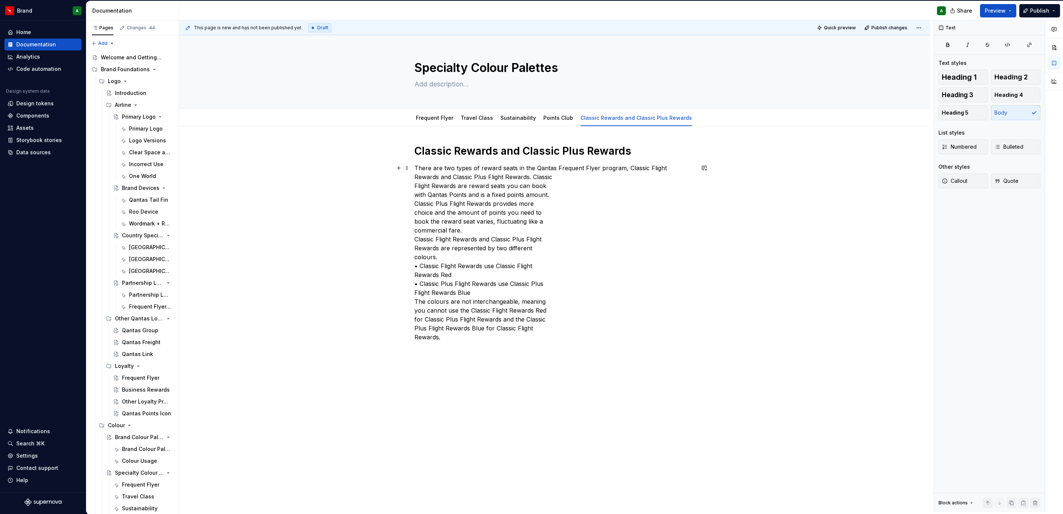
click at [409, 180] on div "Classic Rewards and Classic Plus Rewards There are two types of reward seats in…" at bounding box center [554, 315] width 751 height 378
click at [411, 187] on div "Classic Rewards and Classic Plus Rewards There are two types of reward seats in…" at bounding box center [554, 315] width 751 height 378
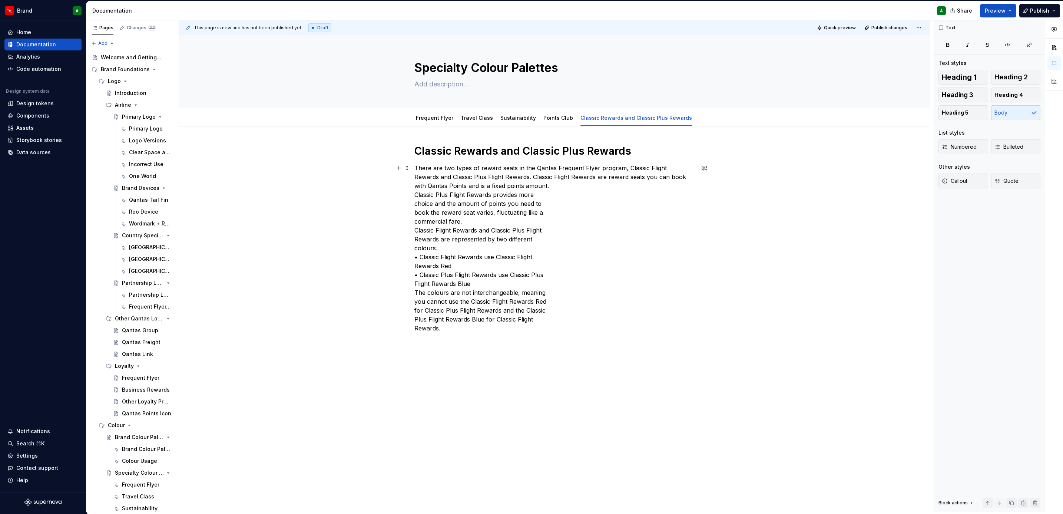
click at [411, 187] on div "Classic Rewards and Classic Plus Rewards There are two types of reward seats in…" at bounding box center [554, 310] width 751 height 369
click at [410, 195] on div "Classic Rewards and Classic Plus Rewards There are two types of reward seats in…" at bounding box center [554, 310] width 751 height 369
click at [410, 195] on div "Classic Rewards and Classic Plus Rewards There are two types of reward seats in…" at bounding box center [554, 306] width 751 height 360
click at [410, 202] on div "Classic Rewards and Classic Plus Rewards There are two types of reward seats in…" at bounding box center [554, 306] width 751 height 360
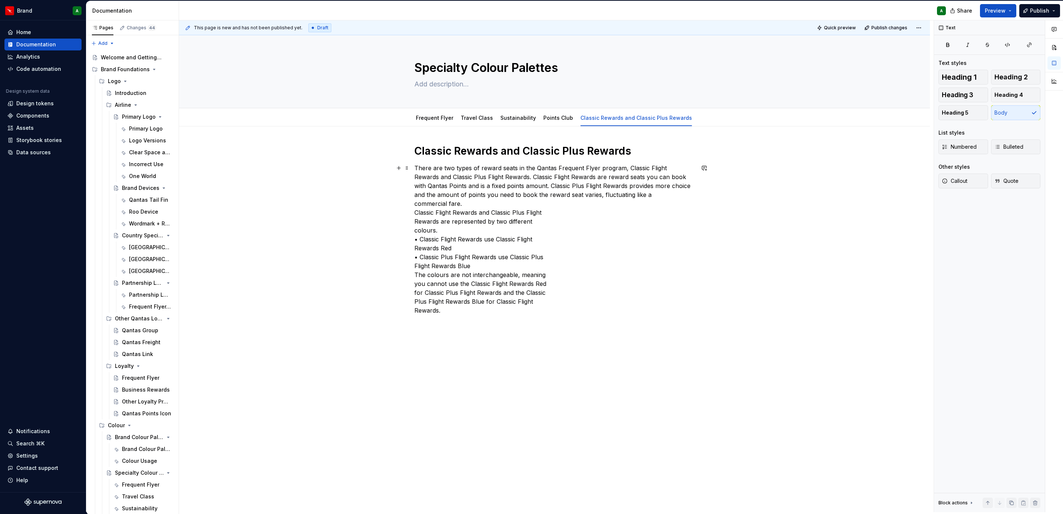
click at [414, 213] on p "There are two types of reward seats in the Qantas Frequent Flyer program, Class…" at bounding box center [554, 238] width 280 height 151
click at [412, 200] on div "Classic Rewards and Classic Plus Rewards There are two types of reward seats in…" at bounding box center [554, 301] width 751 height 351
click at [412, 202] on div "Classic Rewards and Classic Plus Rewards There are two types of reward seats in…" at bounding box center [554, 301] width 751 height 351
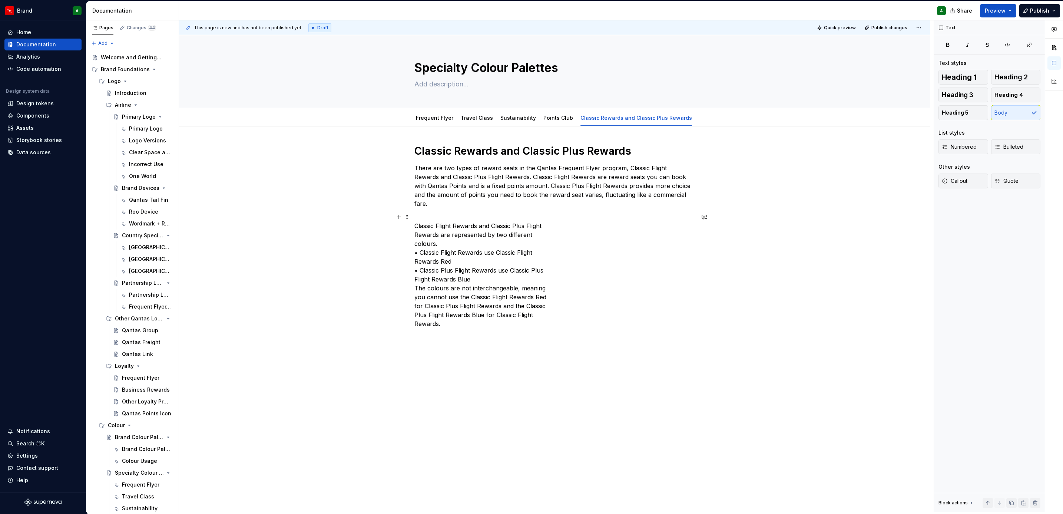
click at [412, 228] on div "Classic Rewards and Classic Plus Rewards There are two types of reward seats in…" at bounding box center [554, 308] width 751 height 365
click at [412, 228] on div "Classic Rewards and Classic Plus Rewards There are two types of reward seats in…" at bounding box center [554, 304] width 751 height 356
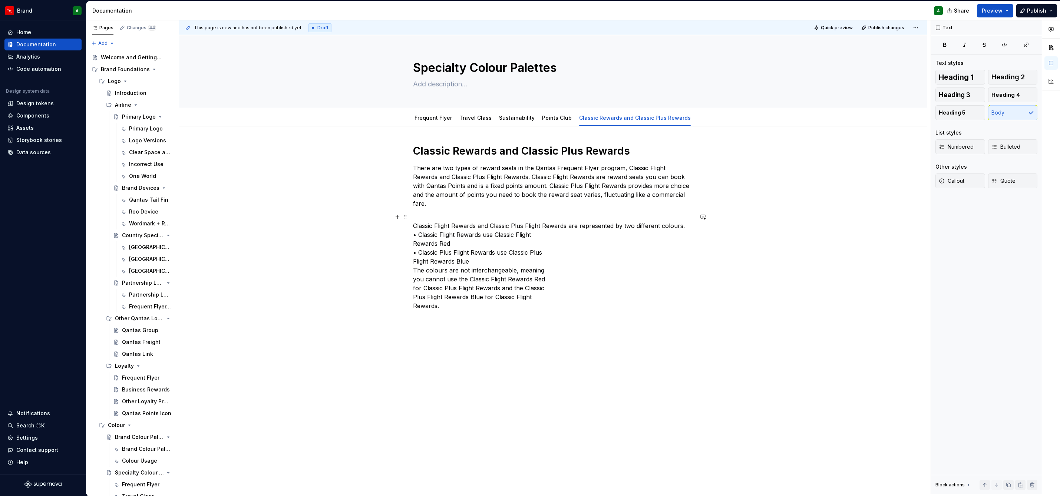
type textarea "*"
